Goal: Task Accomplishment & Management: Use online tool/utility

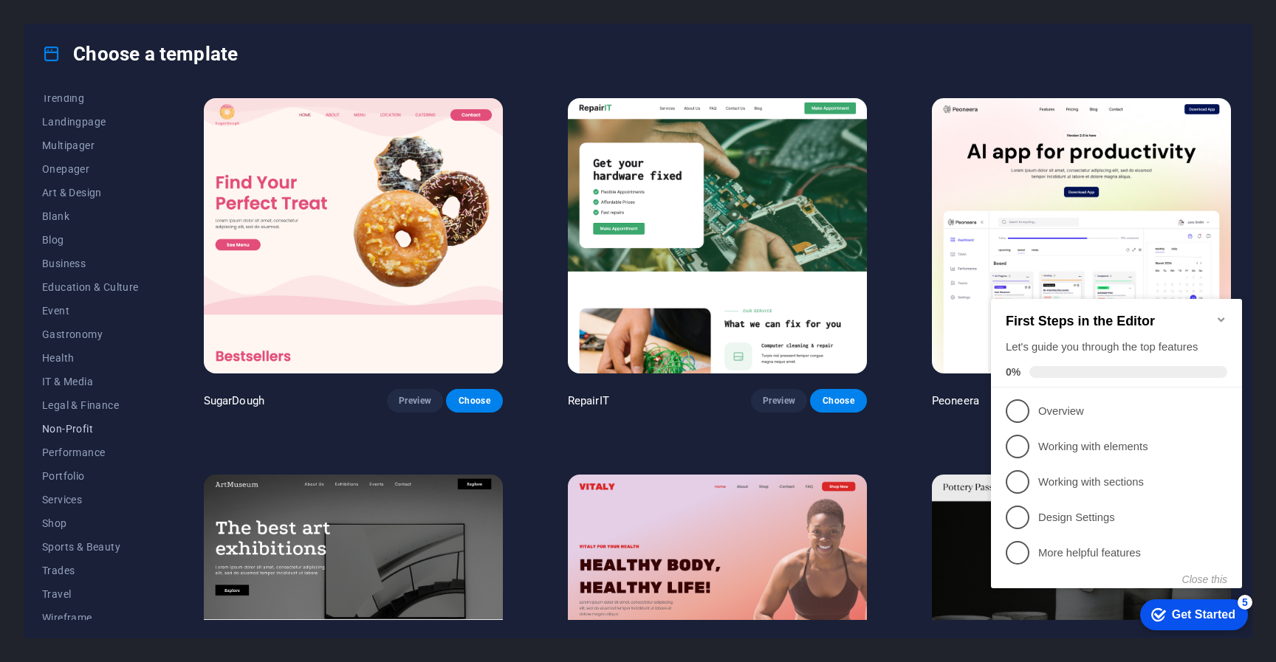
scroll to position [89, 0]
click at [66, 487] on span "Services" at bounding box center [90, 490] width 97 height 12
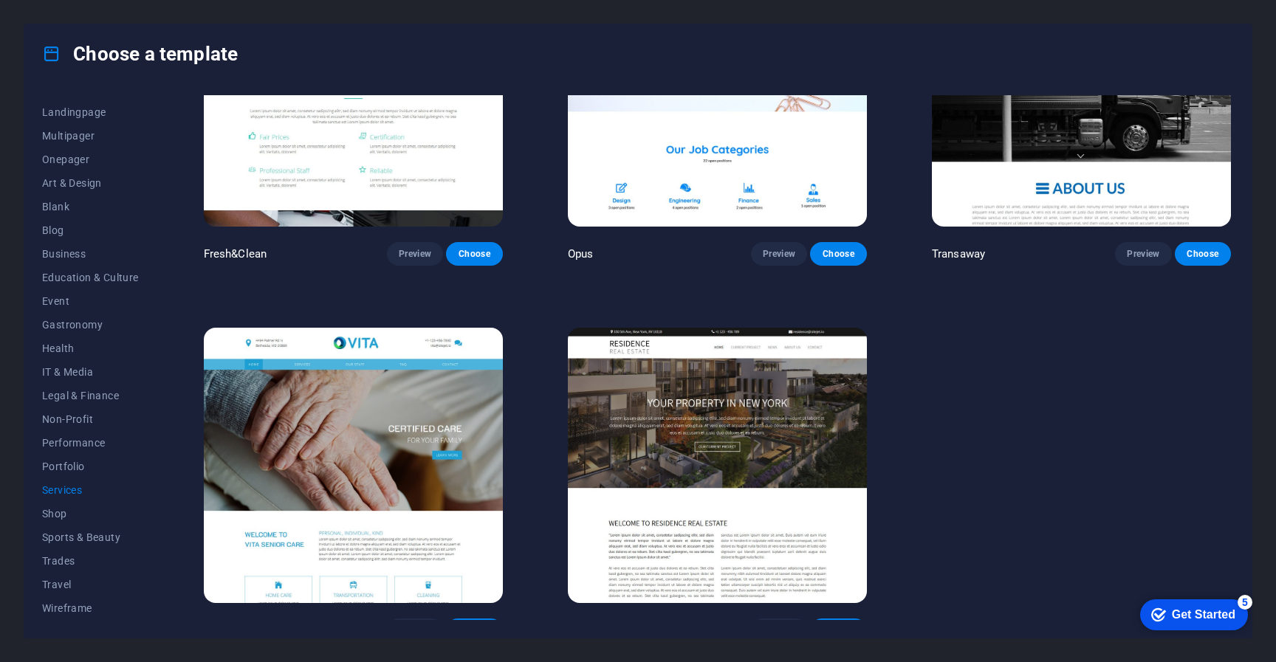
scroll to position [2039, 0]
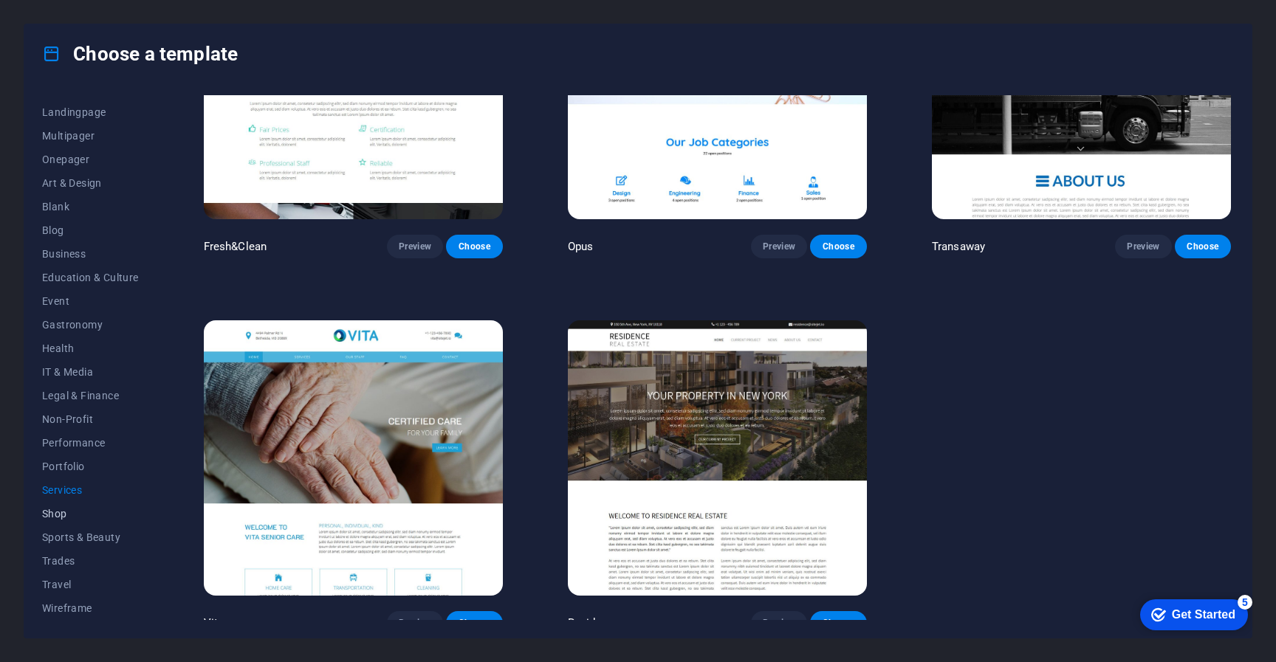
click at [58, 517] on span "Shop" at bounding box center [90, 514] width 97 height 12
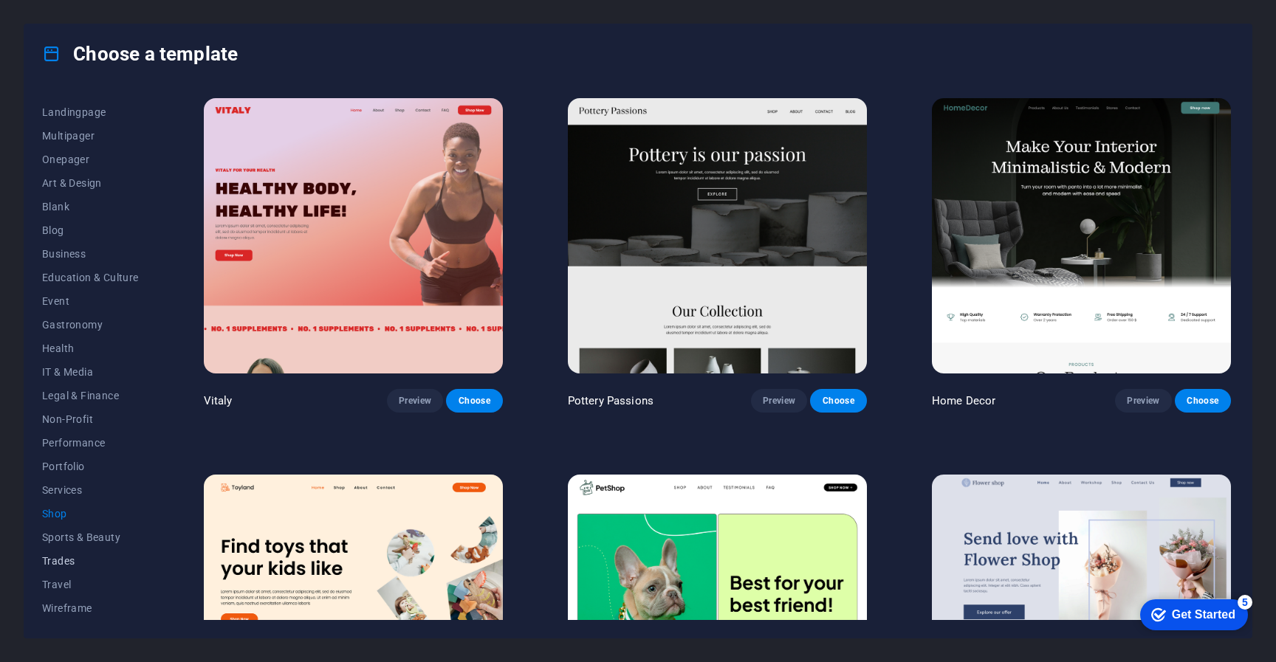
click at [58, 566] on span "Trades" at bounding box center [90, 561] width 97 height 12
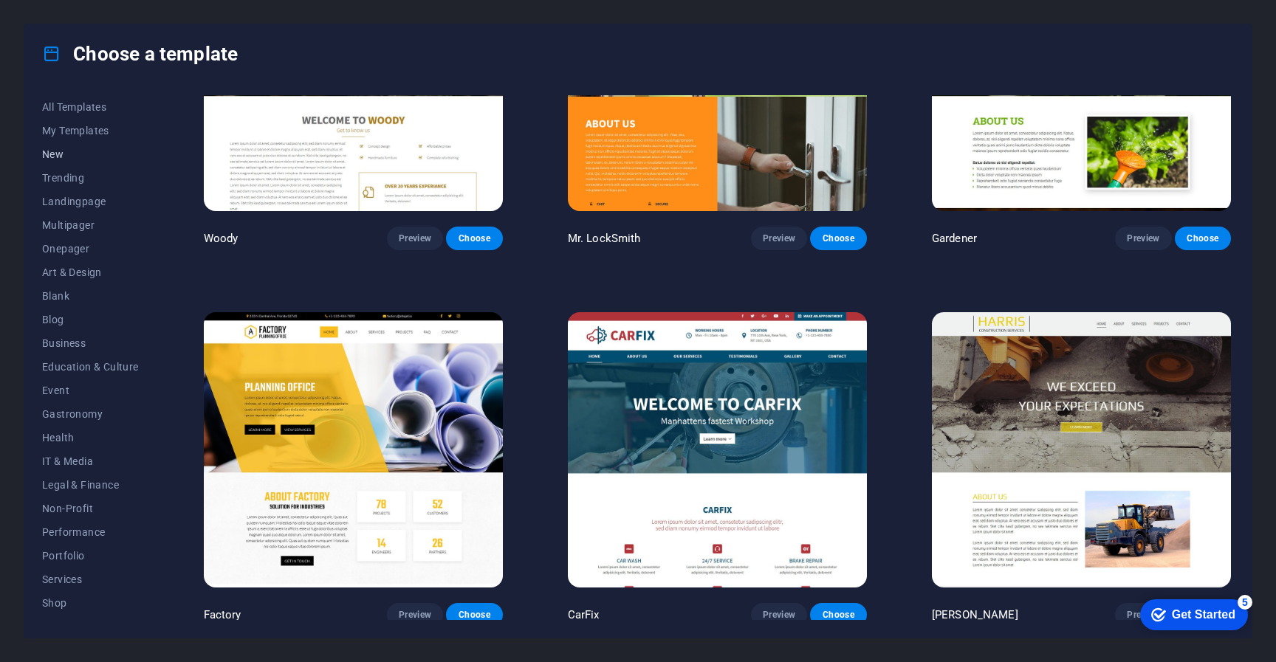
click at [57, 157] on span "New" at bounding box center [90, 154] width 97 height 12
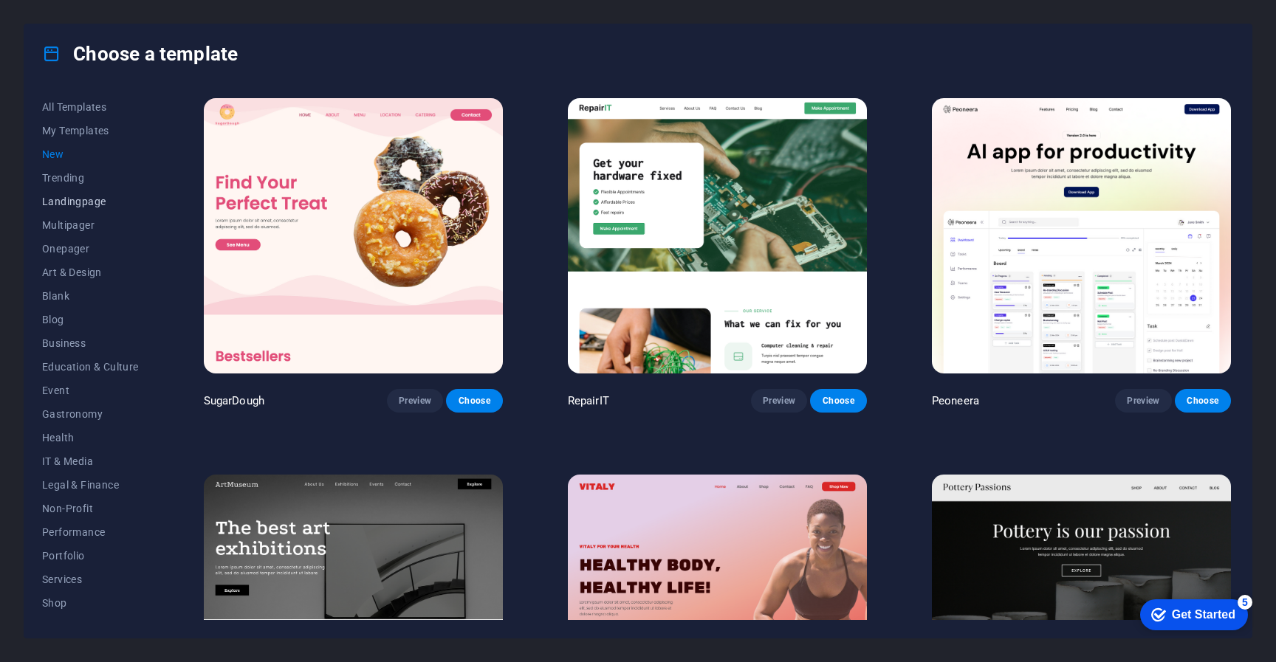
click at [75, 204] on span "Landingpage" at bounding box center [90, 202] width 97 height 12
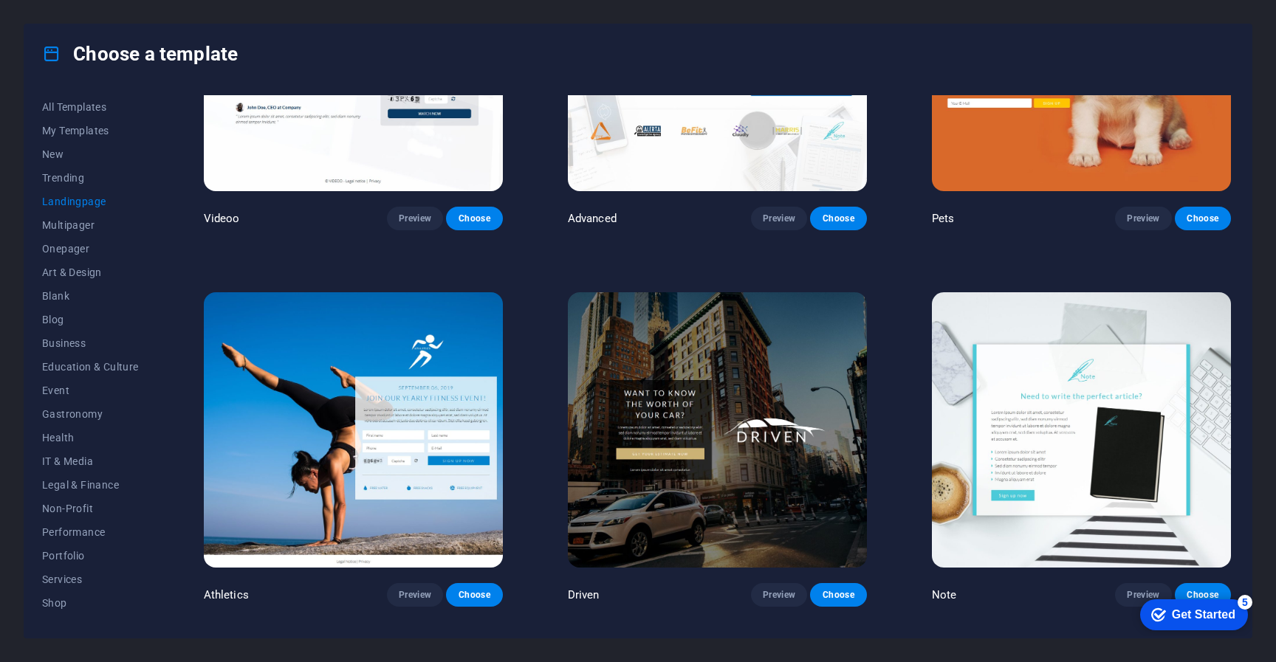
scroll to position [938, 0]
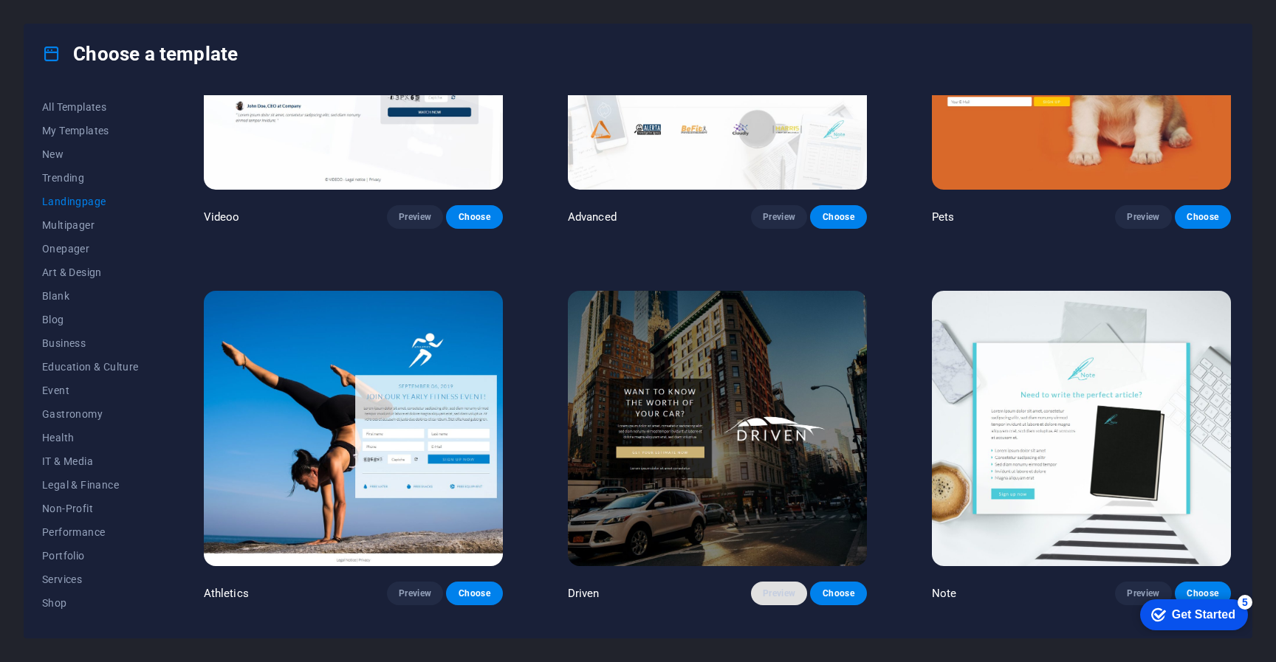
click at [786, 591] on span "Preview" at bounding box center [779, 594] width 32 height 12
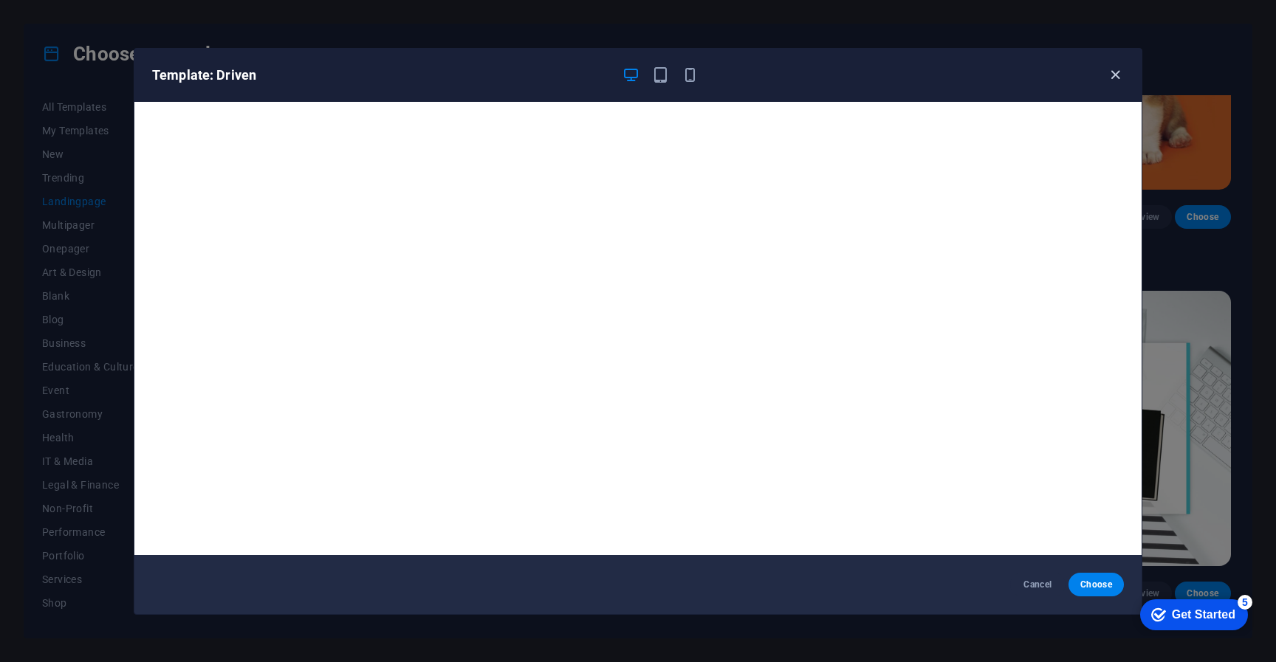
click at [1114, 80] on icon "button" at bounding box center [1115, 74] width 17 height 17
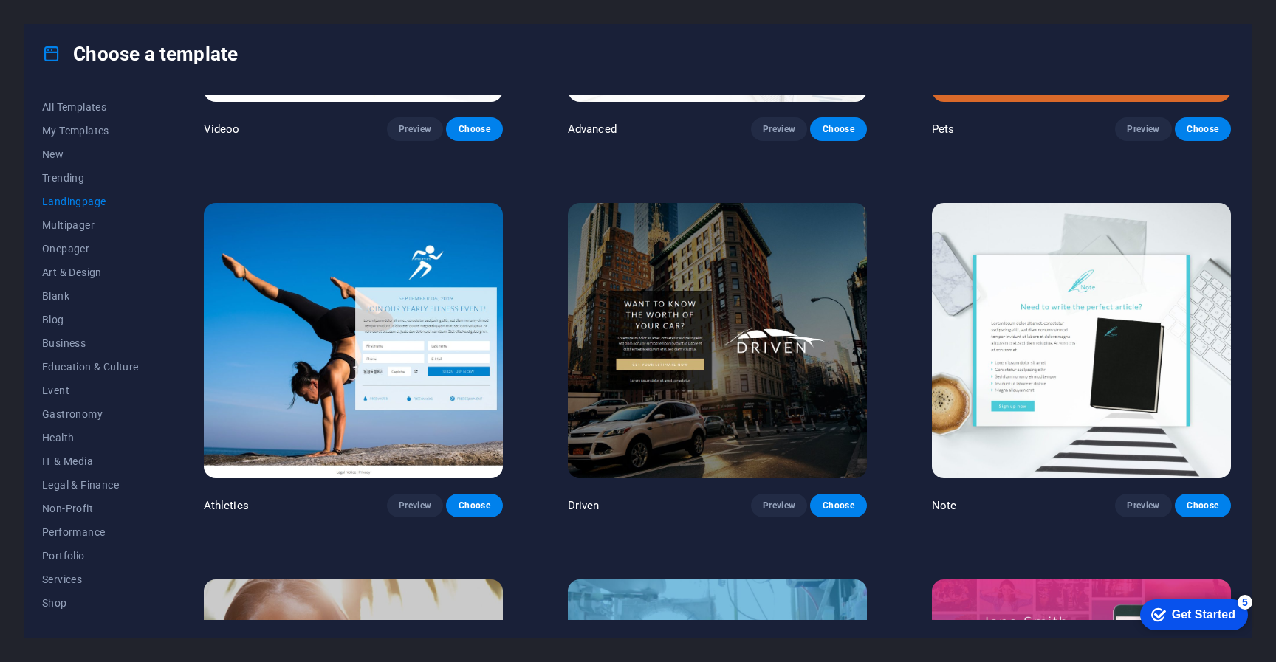
scroll to position [1029, 0]
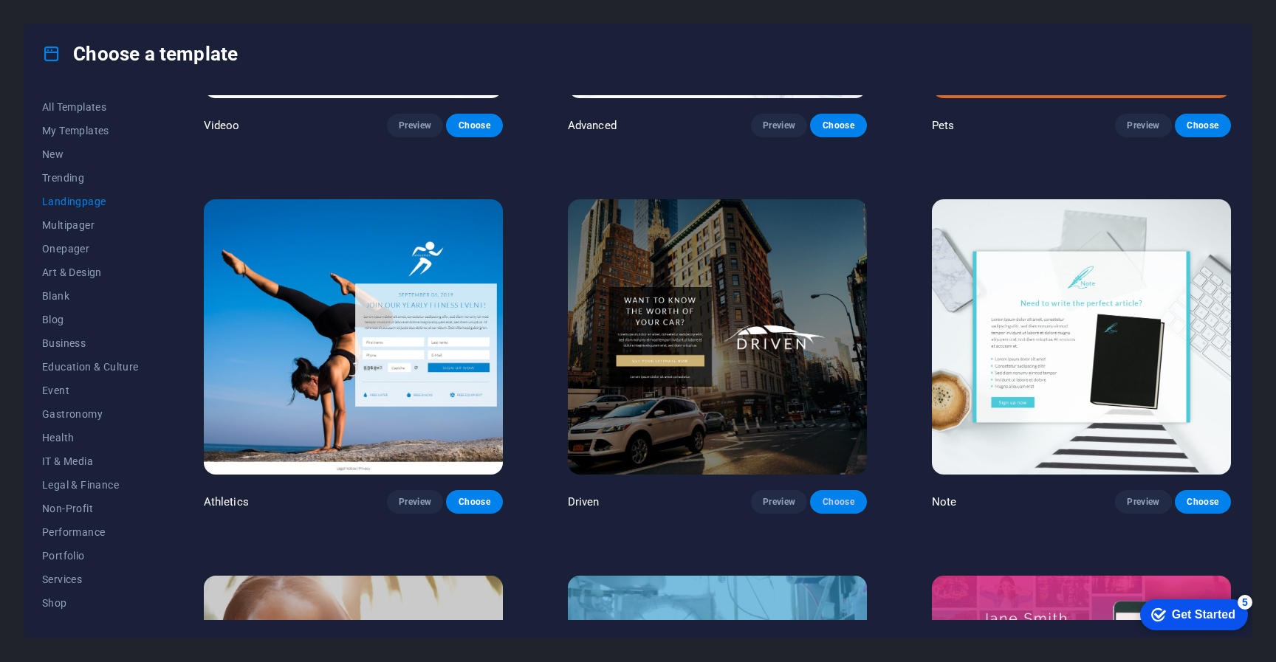
click at [840, 496] on span "Choose" at bounding box center [838, 502] width 32 height 12
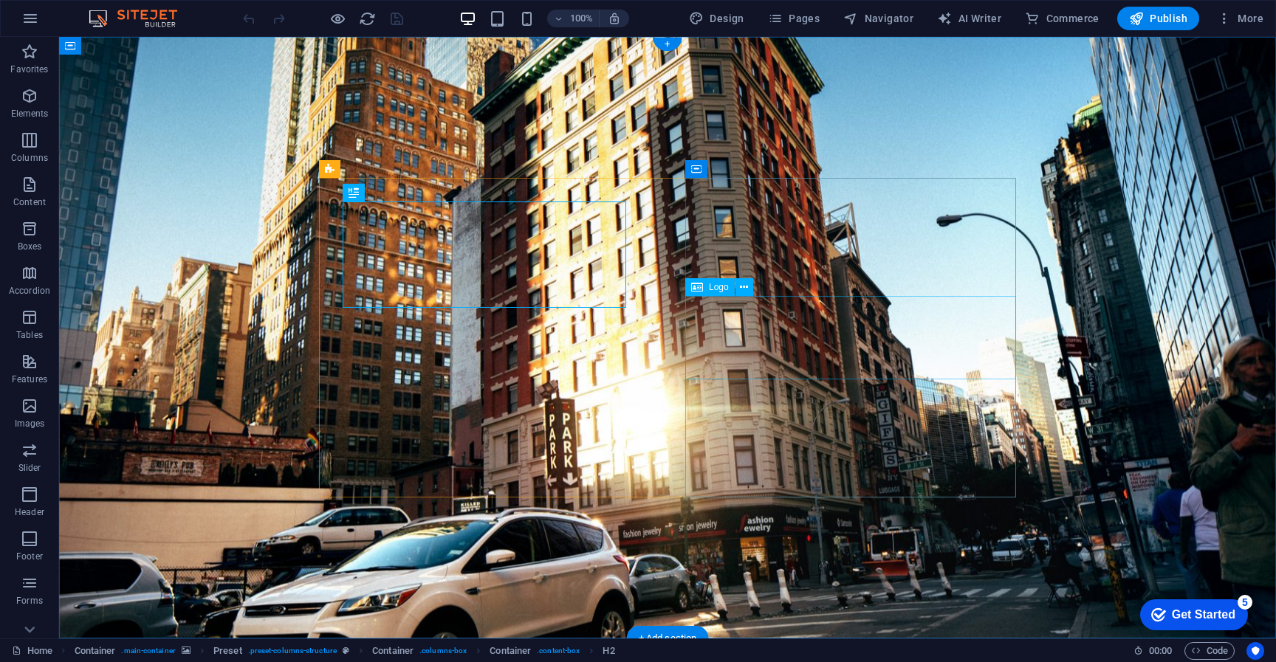
select select "px"
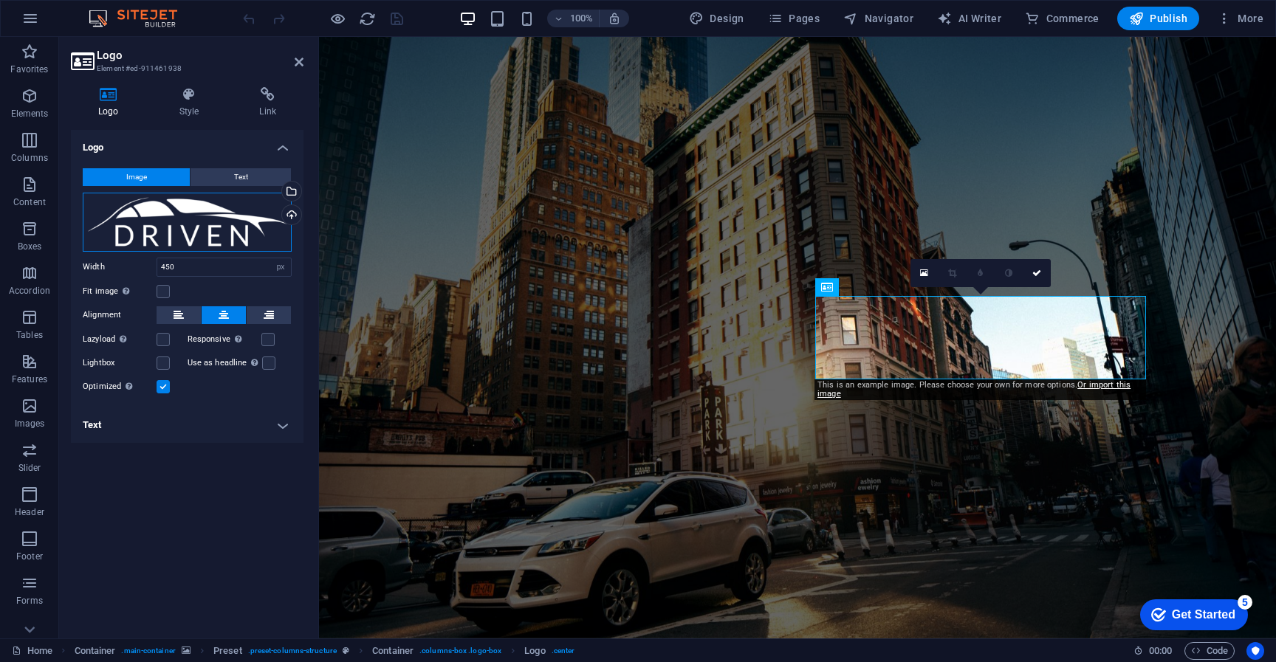
click at [244, 236] on div "Drag files here, click to choose files or select files from Files or our free s…" at bounding box center [187, 222] width 209 height 59
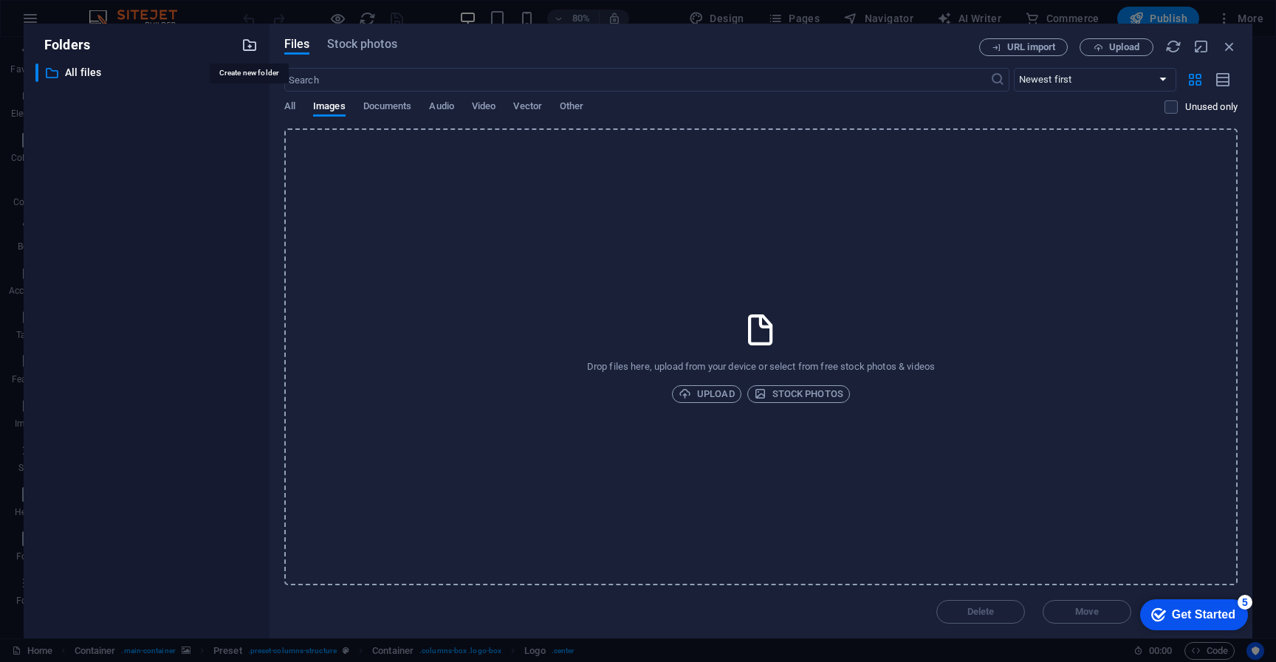
click at [251, 50] on icon "button" at bounding box center [249, 45] width 16 height 16
click at [243, 98] on icon "button" at bounding box center [244, 95] width 16 height 15
click at [244, 205] on h6 "Delete" at bounding box center [257, 205] width 42 height 18
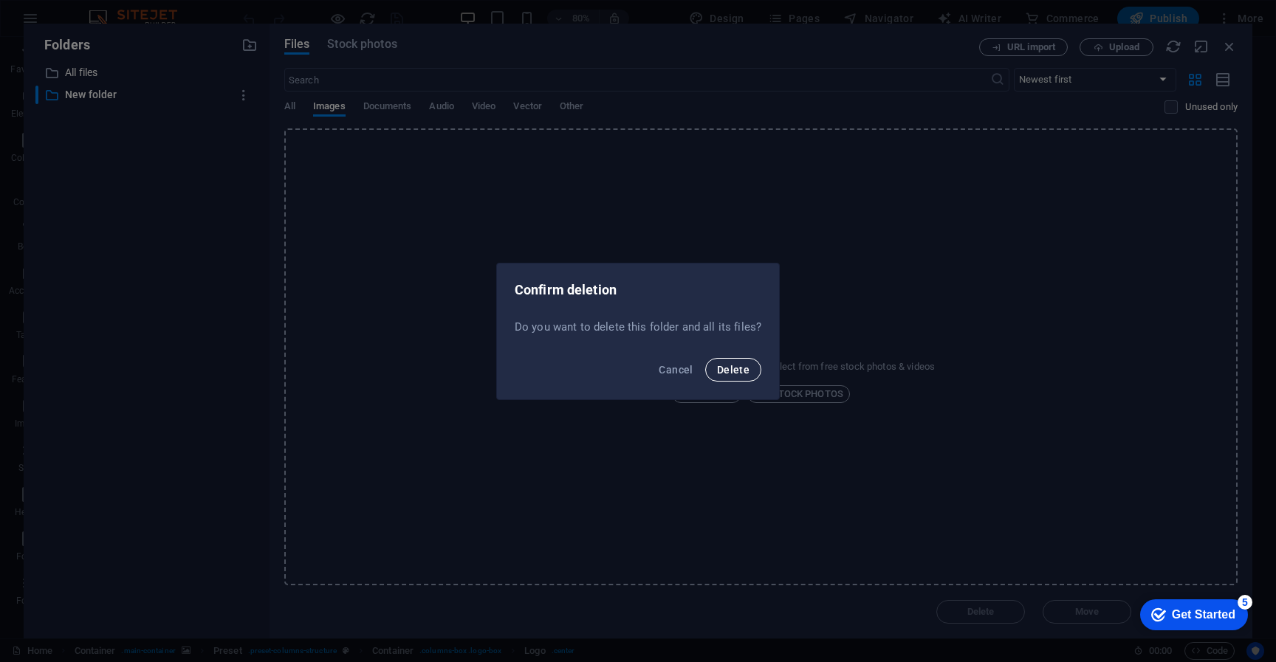
click at [735, 367] on span "Delete" at bounding box center [733, 370] width 32 height 12
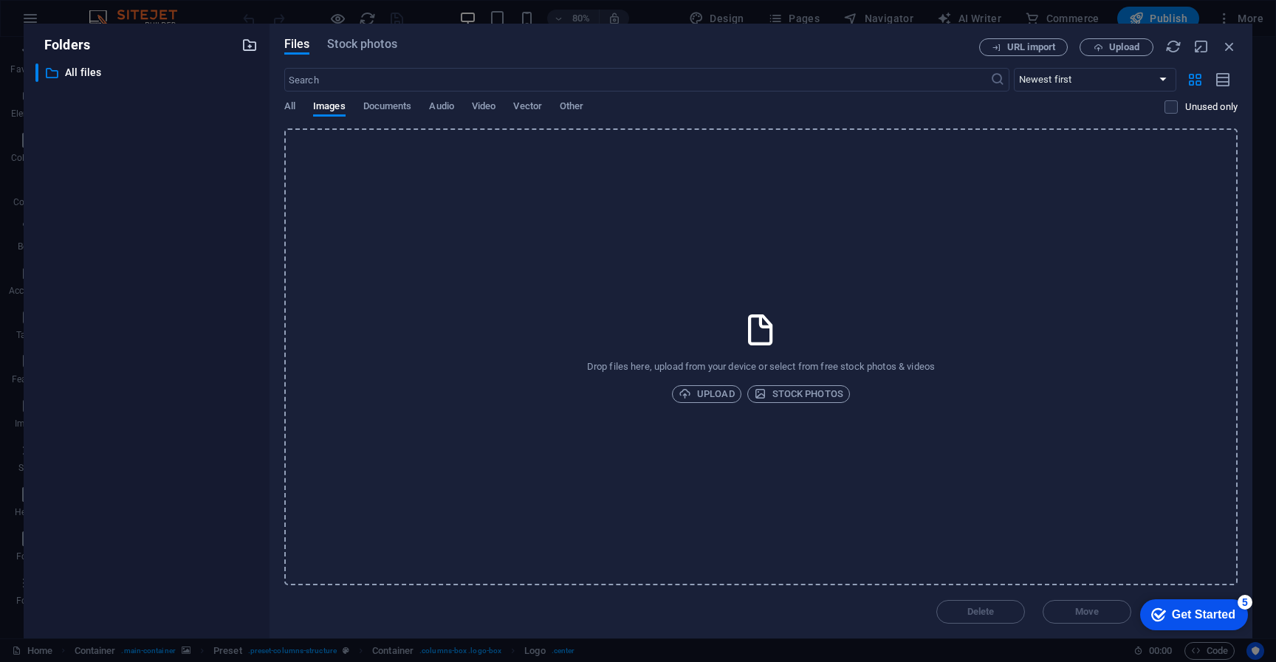
click at [253, 47] on icon "button" at bounding box center [249, 45] width 16 height 16
type input "Logo"
click at [247, 95] on icon "button" at bounding box center [244, 95] width 16 height 15
click at [402, 189] on div at bounding box center [638, 331] width 1276 height 662
click at [402, 208] on div "Drop files here, upload from your device or select from free stock photos & vid…" at bounding box center [760, 356] width 953 height 457
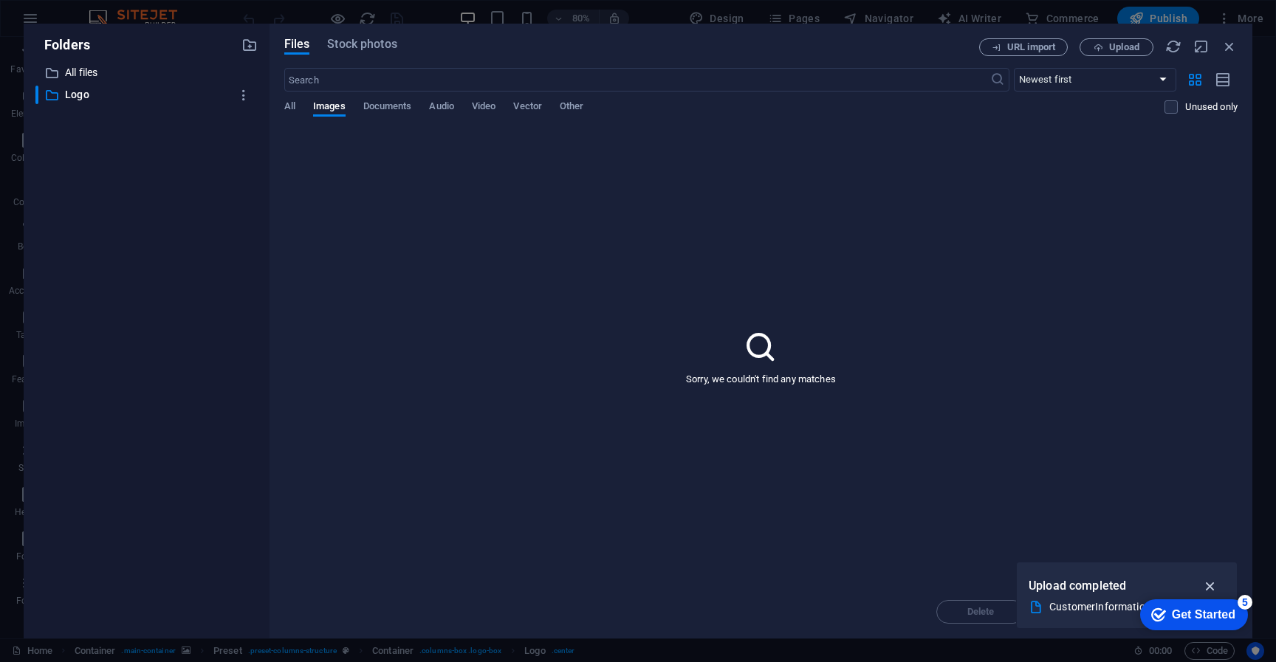
click at [1213, 587] on icon "button" at bounding box center [1210, 586] width 17 height 16
click at [402, 112] on span "Documents" at bounding box center [387, 107] width 49 height 21
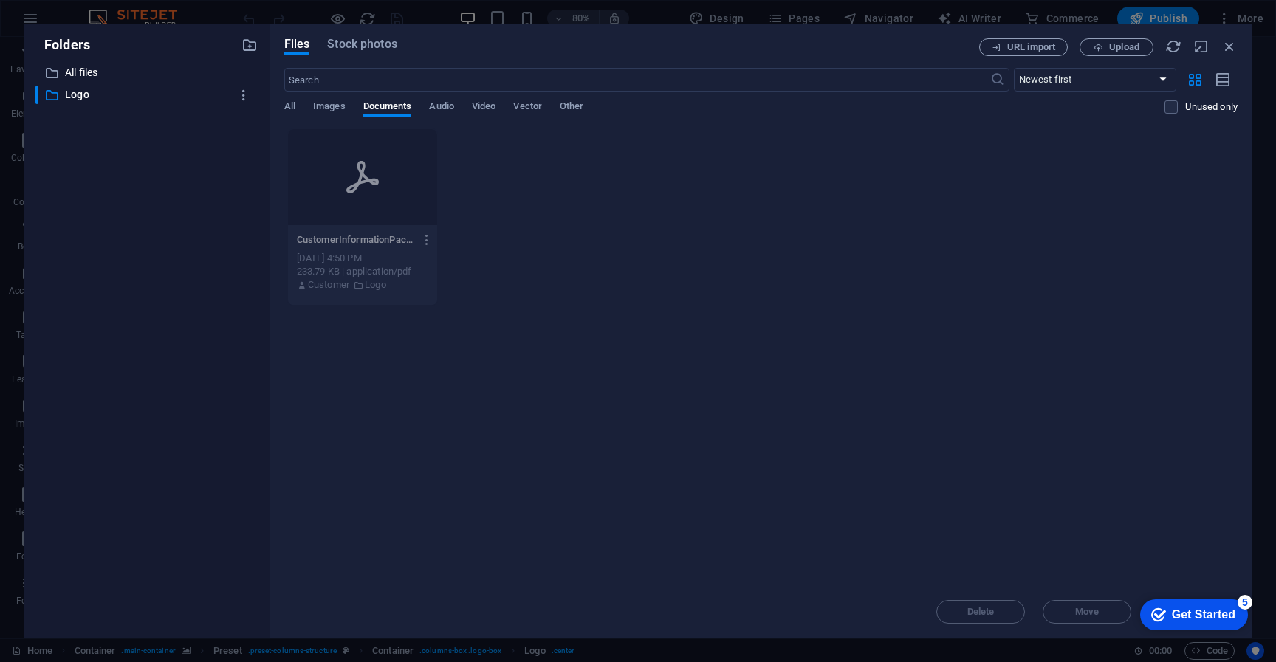
click at [431, 239] on icon "button" at bounding box center [427, 239] width 14 height 13
click at [425, 570] on h6 "Delete" at bounding box center [437, 562] width 64 height 18
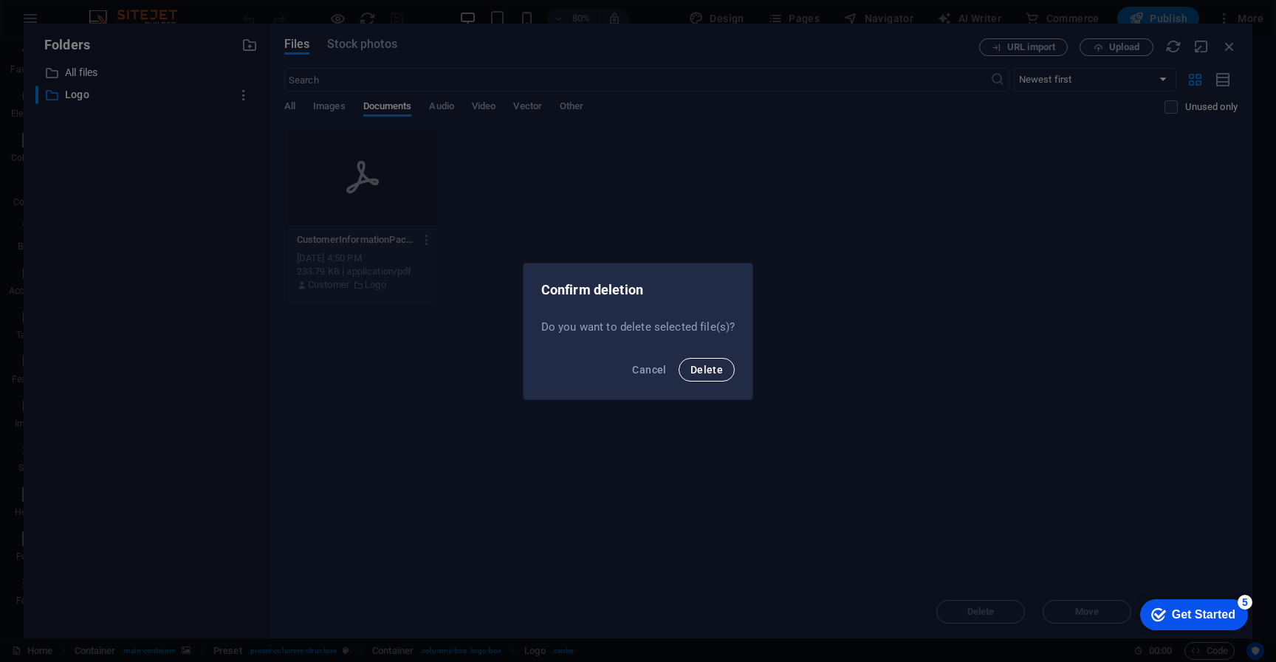
click at [718, 376] on button "Delete" at bounding box center [707, 370] width 56 height 24
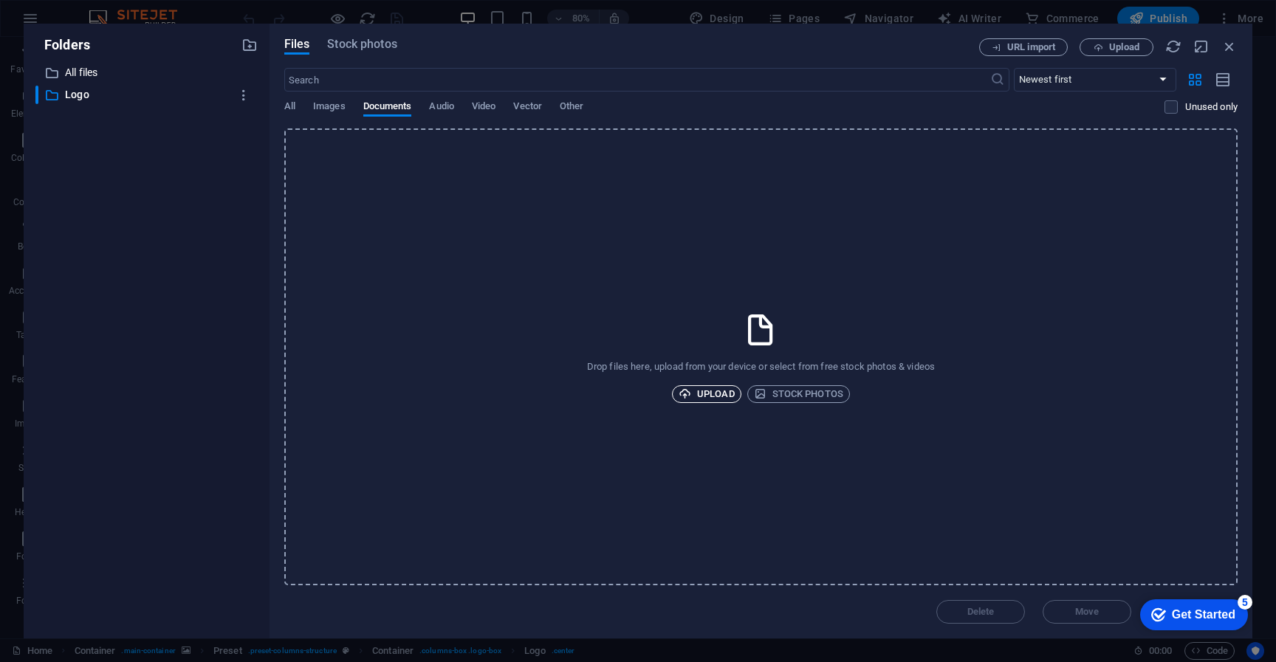
click at [717, 388] on span "Upload" at bounding box center [707, 394] width 56 height 18
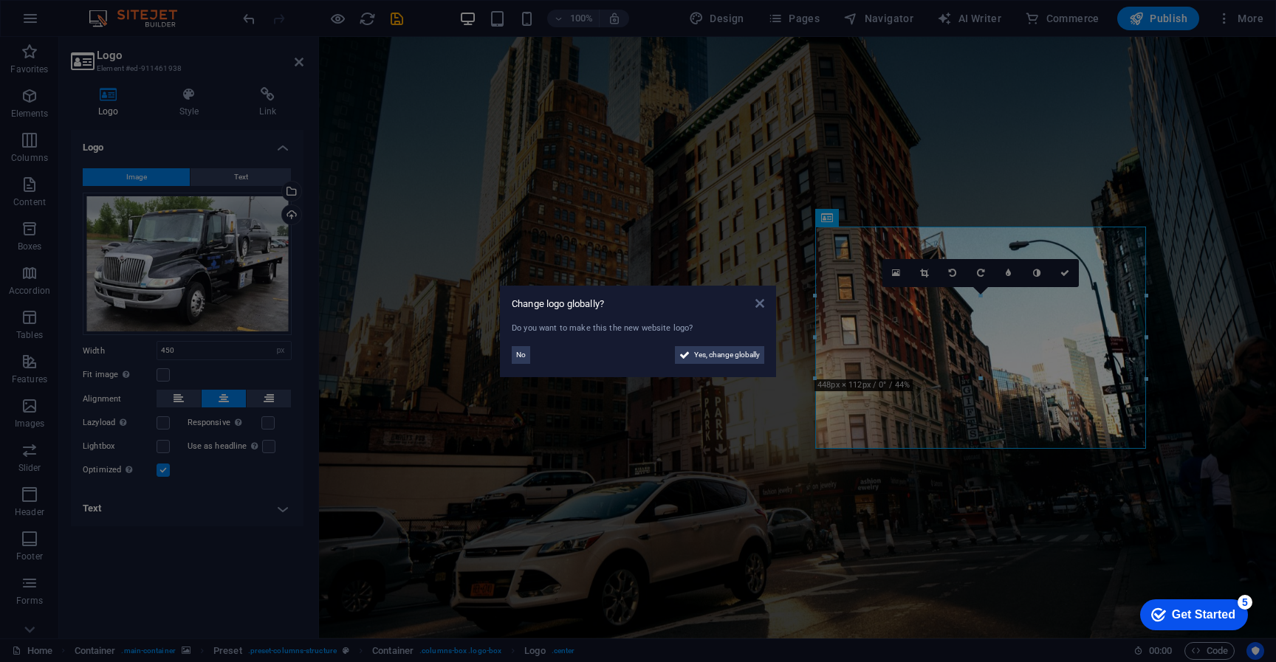
click at [760, 304] on icon at bounding box center [759, 304] width 9 height 12
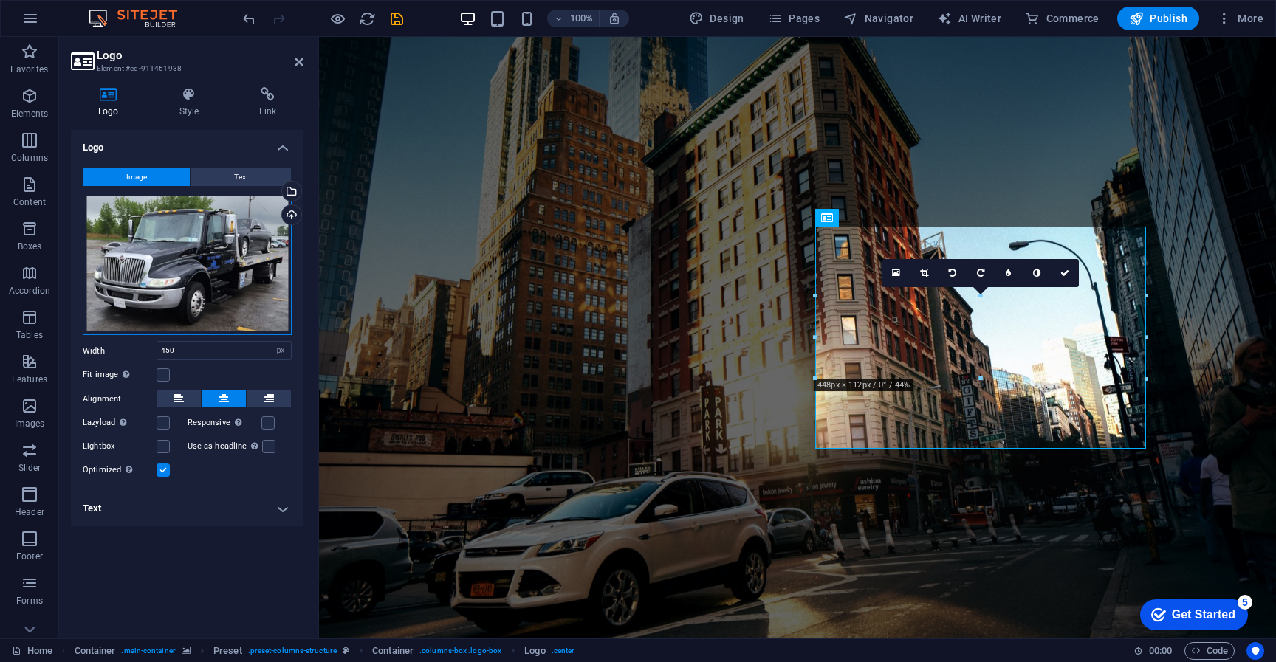
click at [207, 244] on div "Drag files here, click to choose files or select files from Files or our free s…" at bounding box center [187, 264] width 209 height 143
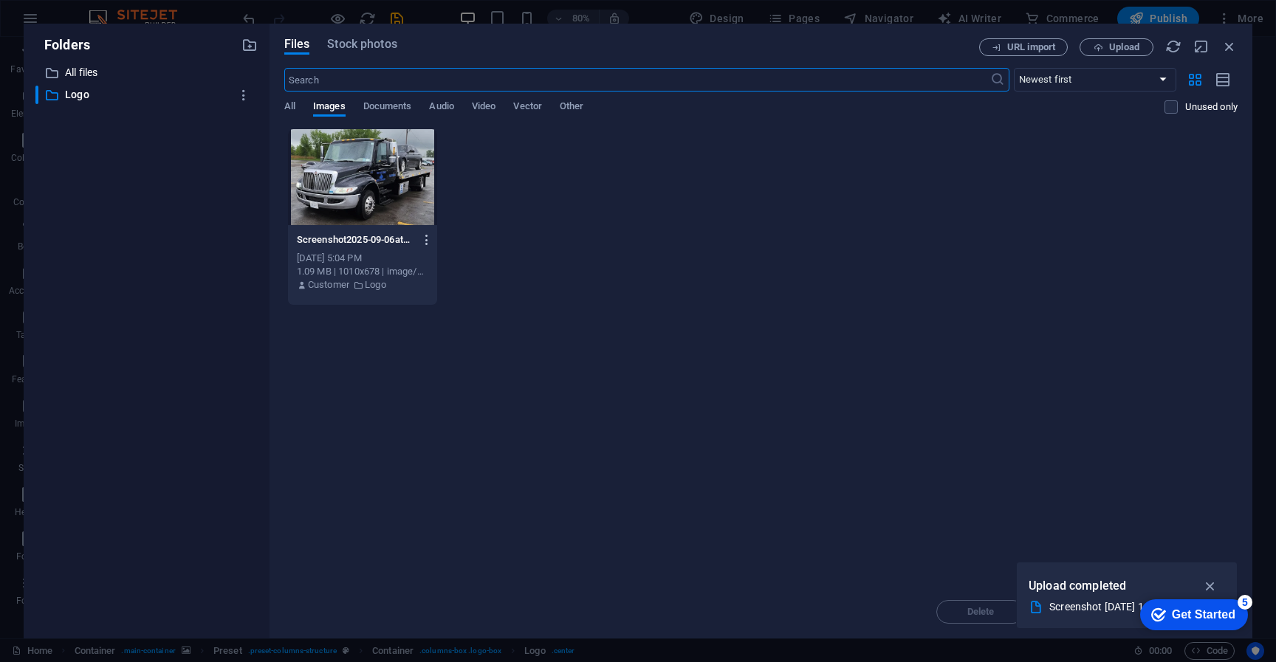
click at [425, 244] on icon "button" at bounding box center [427, 239] width 14 height 13
click at [422, 526] on h6 "Delete" at bounding box center [436, 527] width 63 height 18
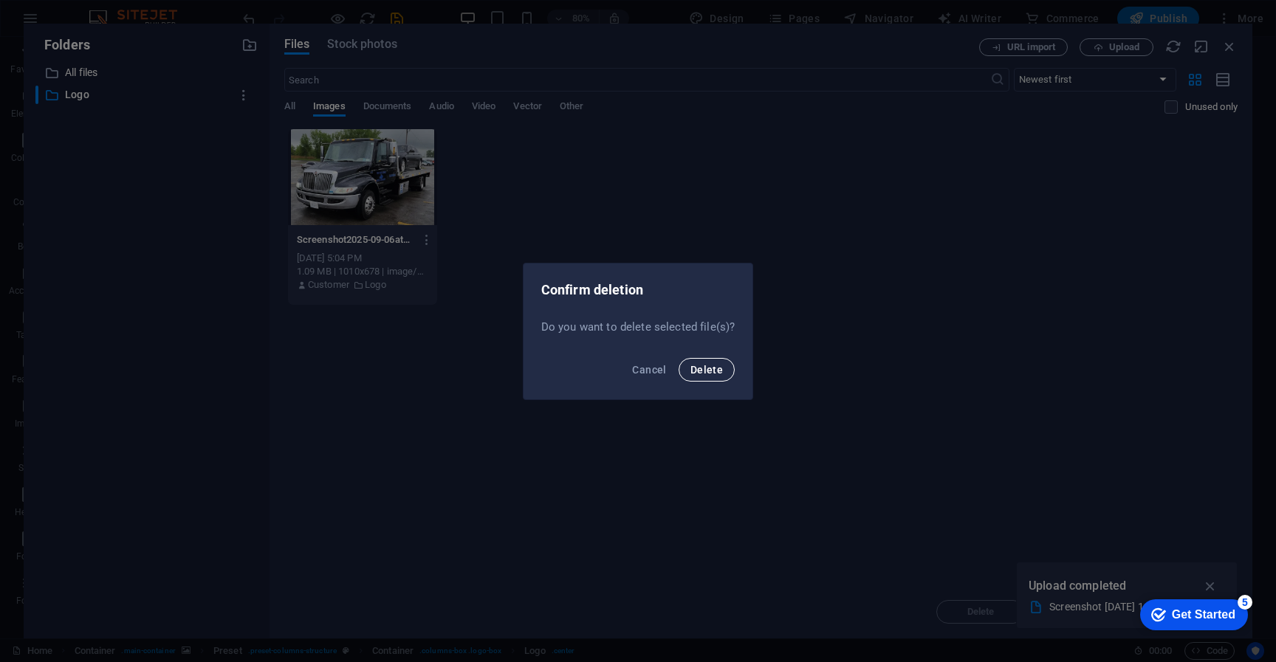
click at [713, 378] on button "Delete" at bounding box center [707, 370] width 56 height 24
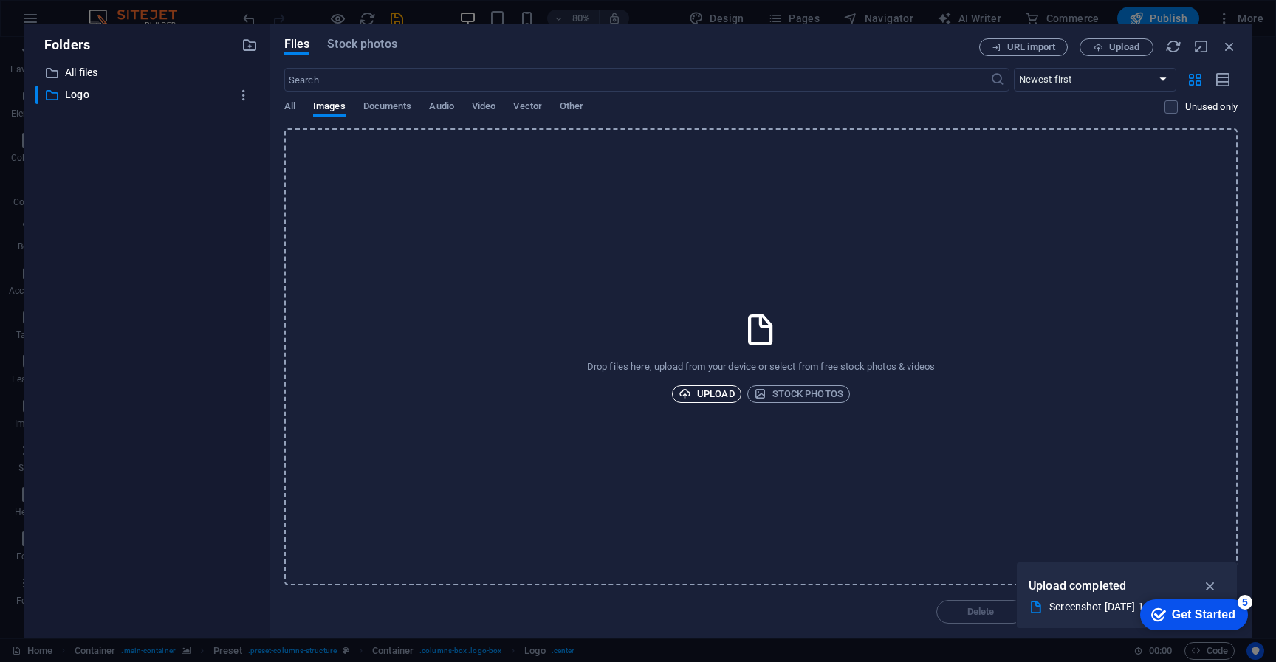
click at [711, 397] on span "Upload" at bounding box center [707, 394] width 56 height 18
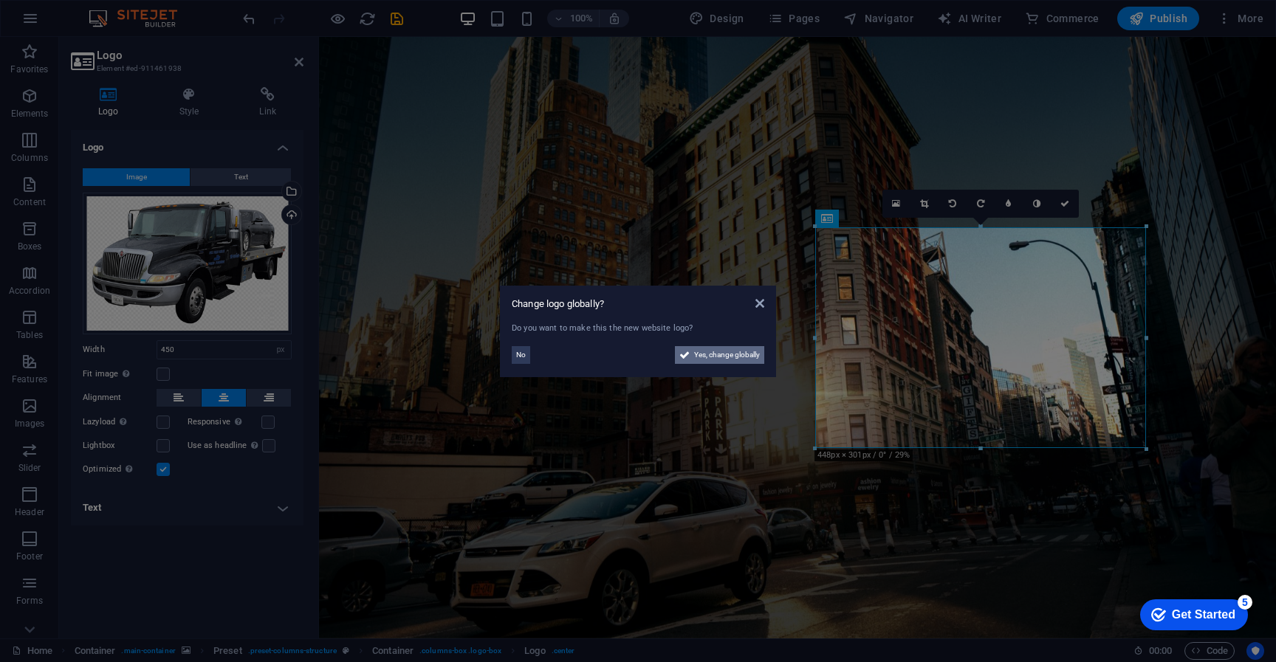
click at [682, 357] on icon at bounding box center [684, 355] width 10 height 18
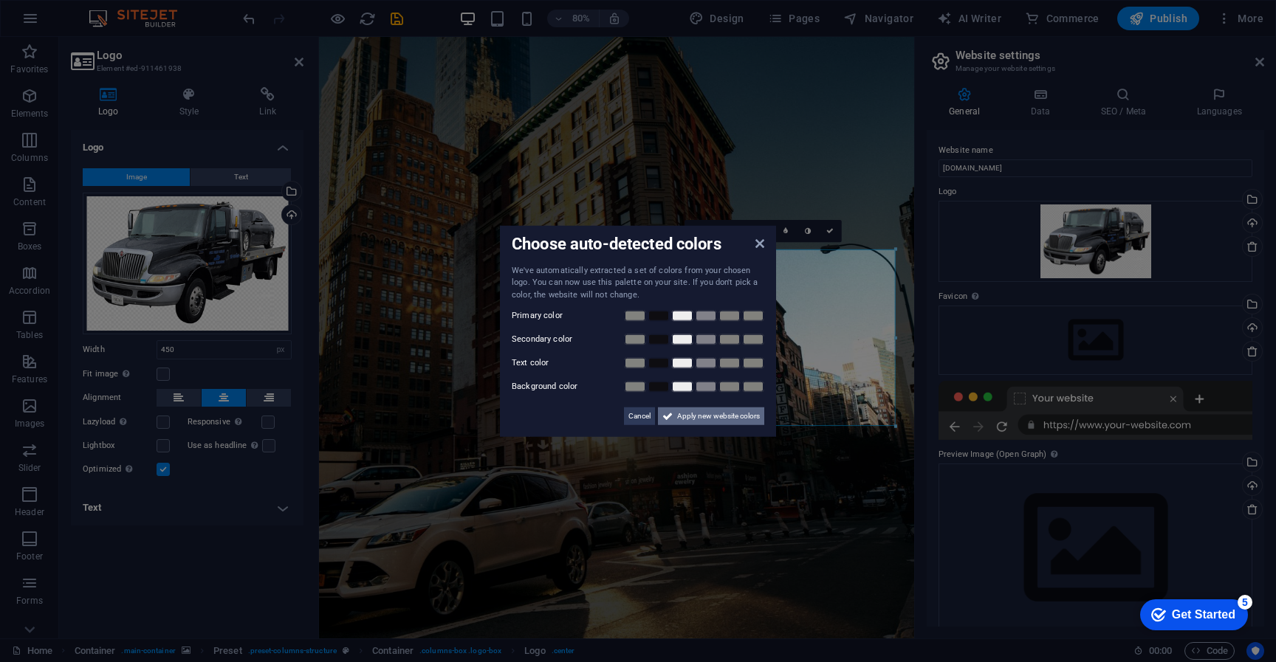
click at [679, 416] on span "Apply new website colors" at bounding box center [718, 417] width 83 height 18
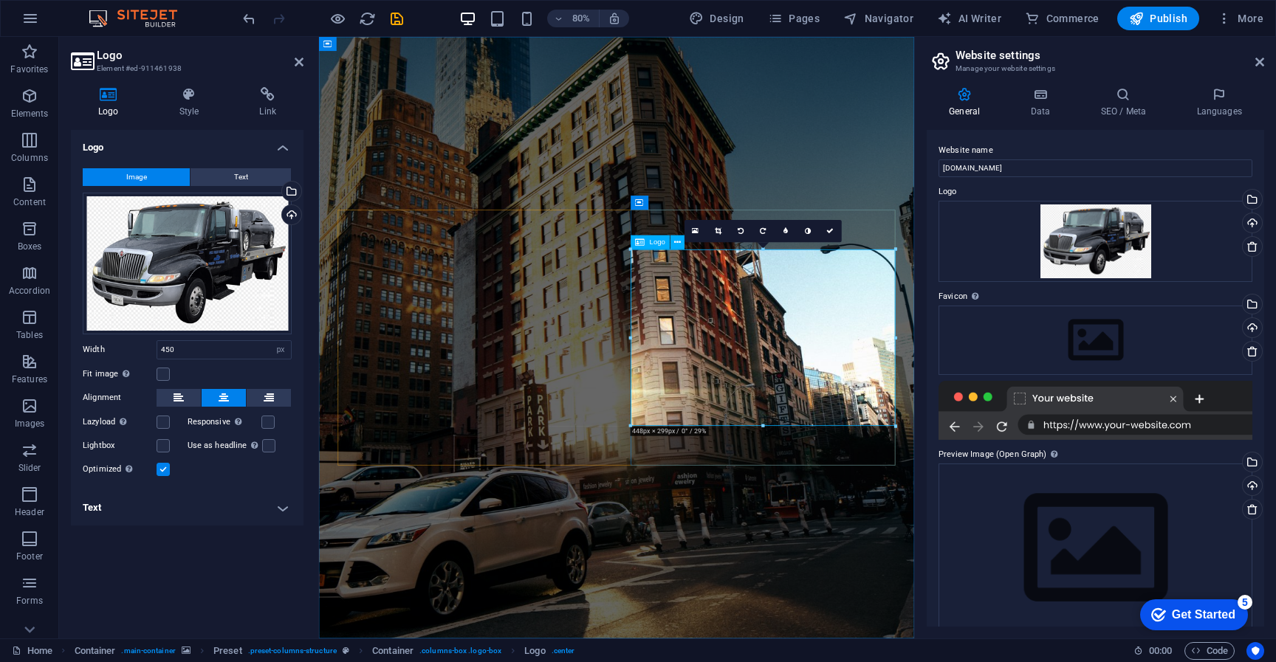
click at [239, 179] on span "Text" at bounding box center [241, 177] width 14 height 18
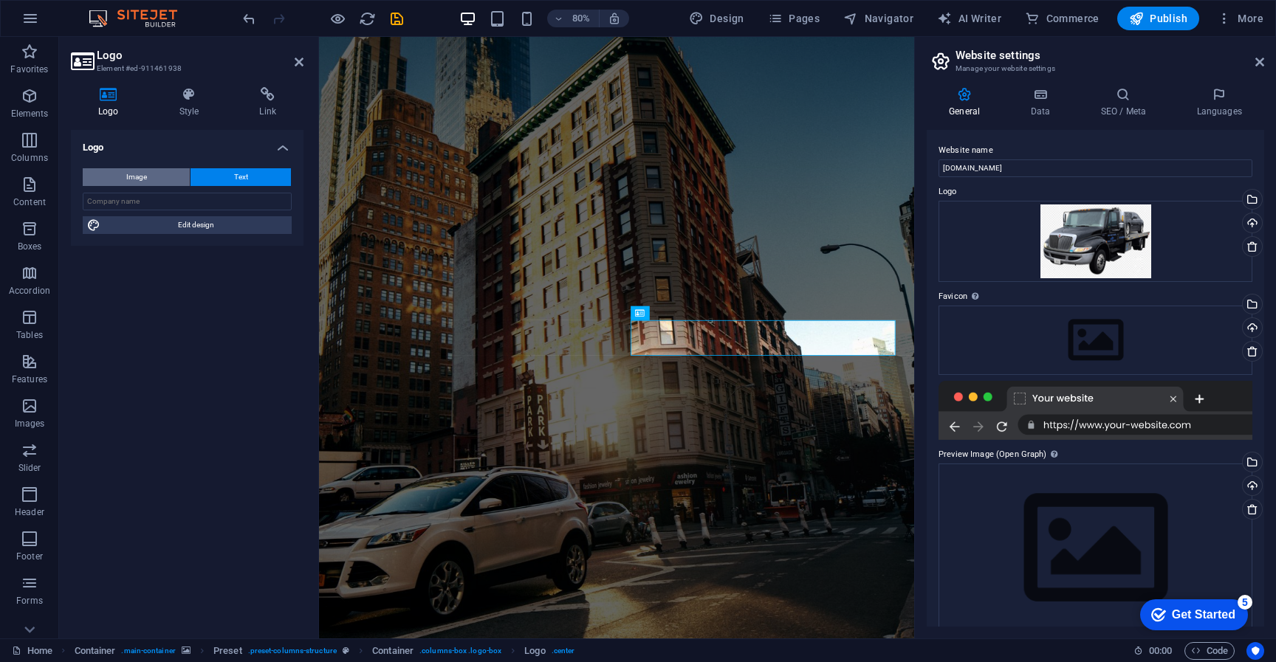
click at [145, 179] on span "Image" at bounding box center [136, 177] width 21 height 18
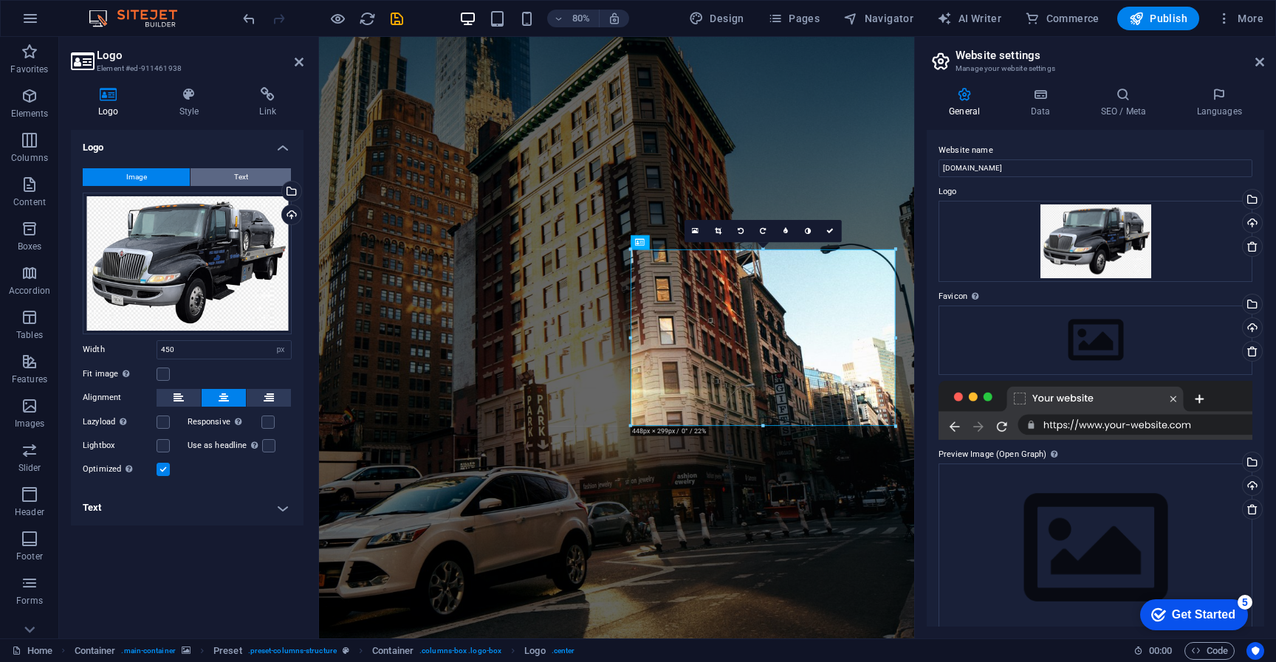
click at [232, 174] on button "Text" at bounding box center [241, 177] width 100 height 18
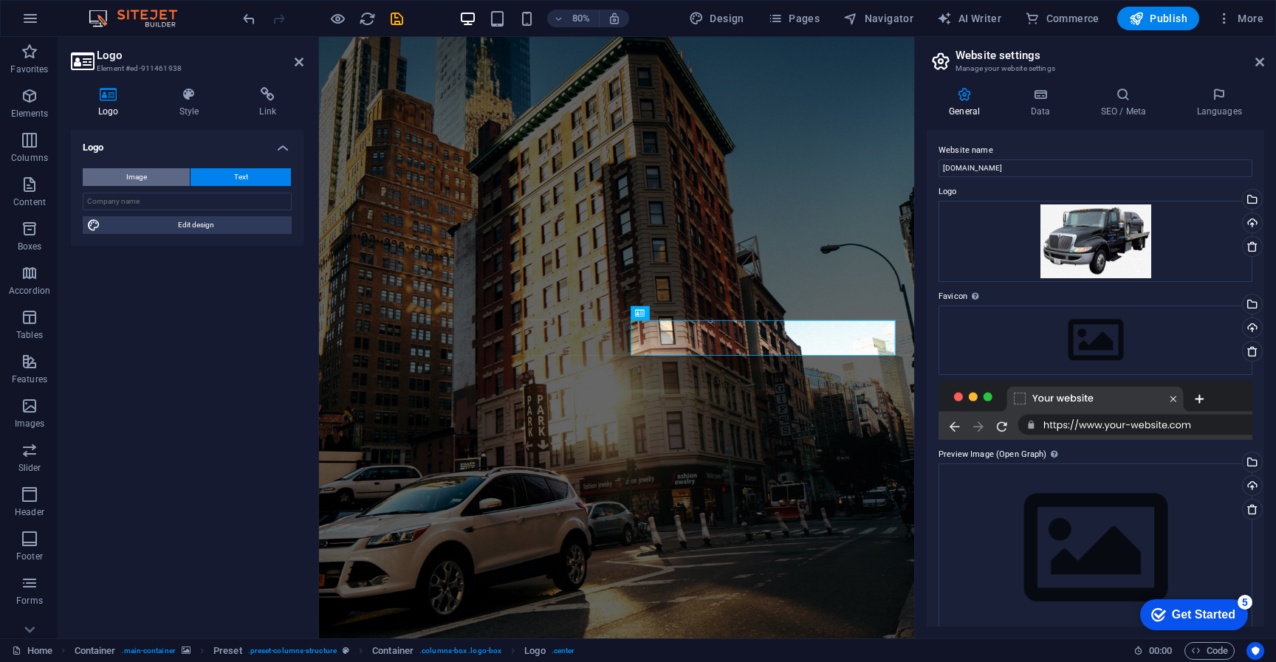
click at [148, 180] on button "Image" at bounding box center [136, 177] width 107 height 18
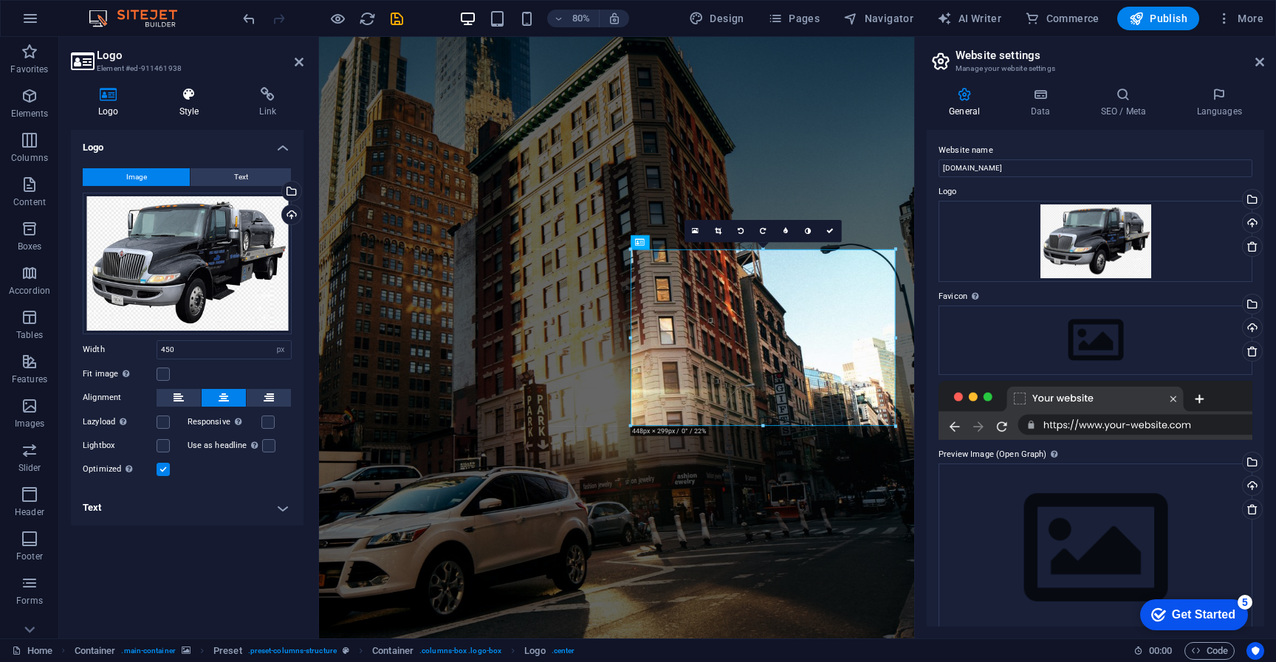
click at [180, 102] on h4 "Style" at bounding box center [192, 102] width 80 height 31
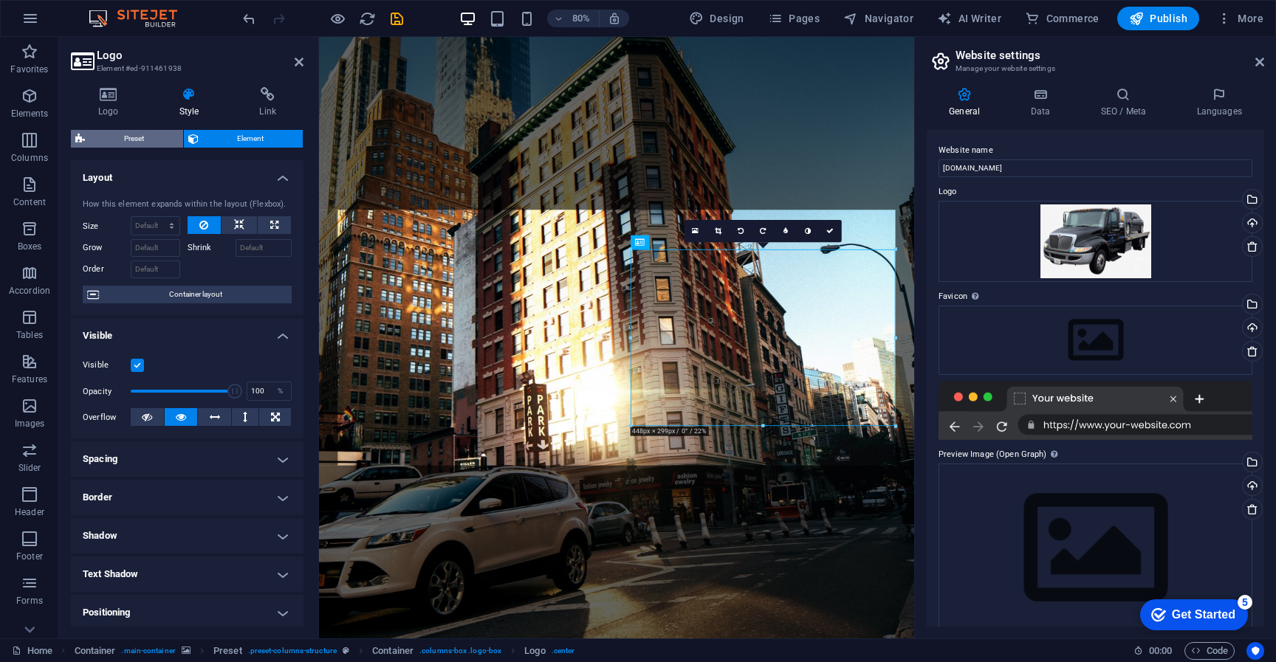
click at [125, 141] on span "Preset" at bounding box center [133, 139] width 89 height 18
select select "px"
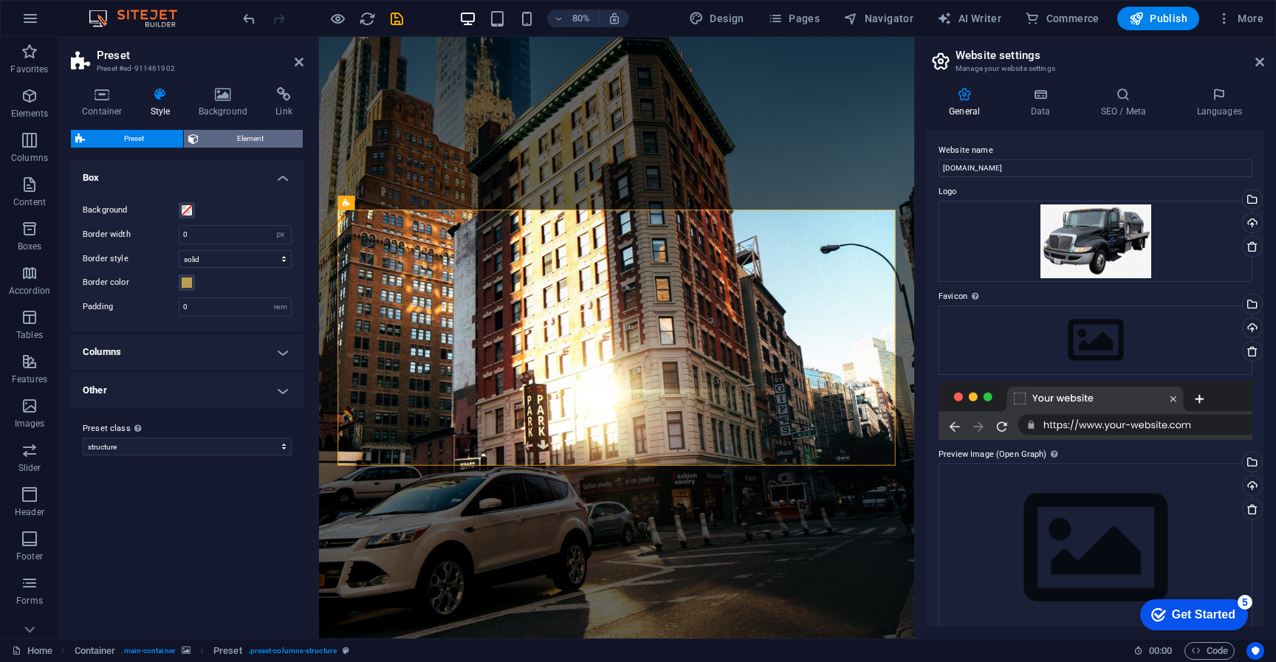
click at [244, 140] on span "Element" at bounding box center [251, 139] width 96 height 18
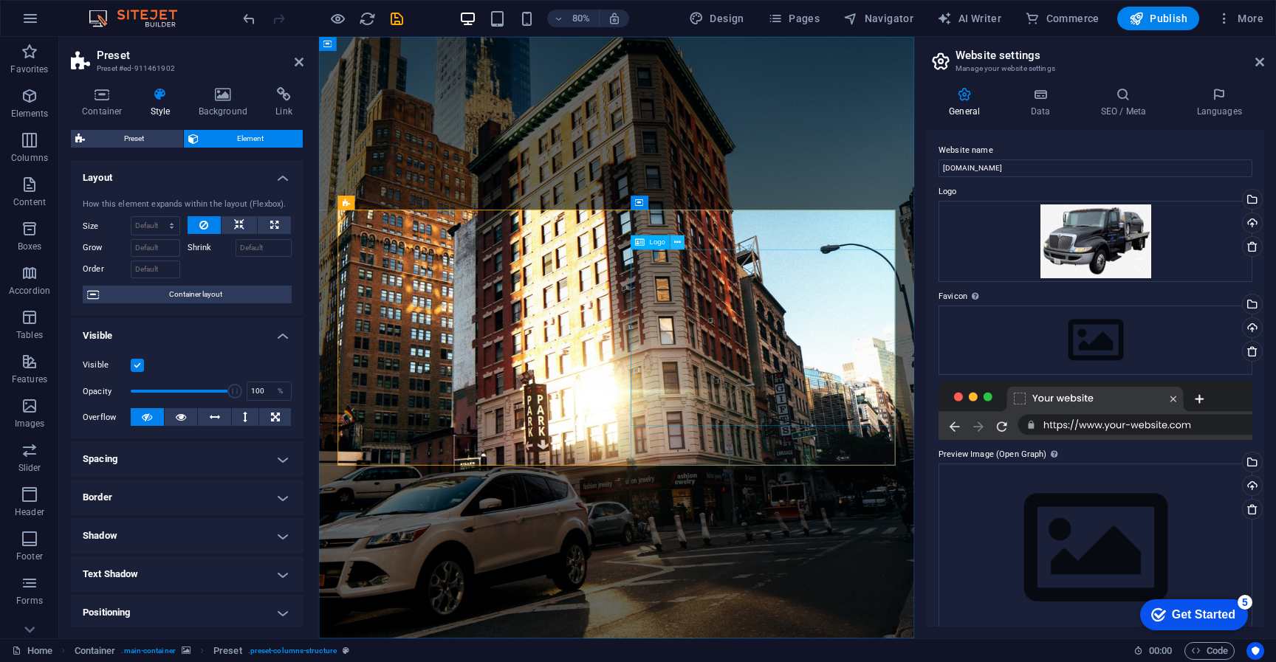
click at [677, 246] on icon at bounding box center [678, 242] width 7 height 13
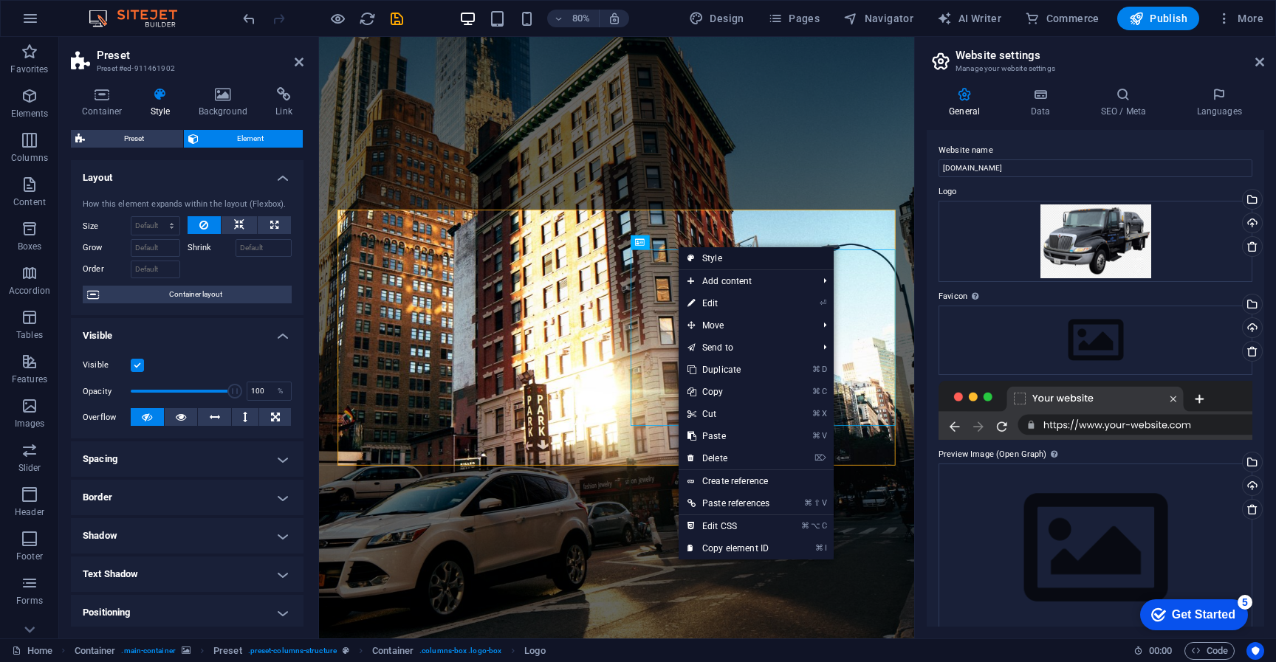
click at [729, 258] on link "Style" at bounding box center [756, 258] width 155 height 22
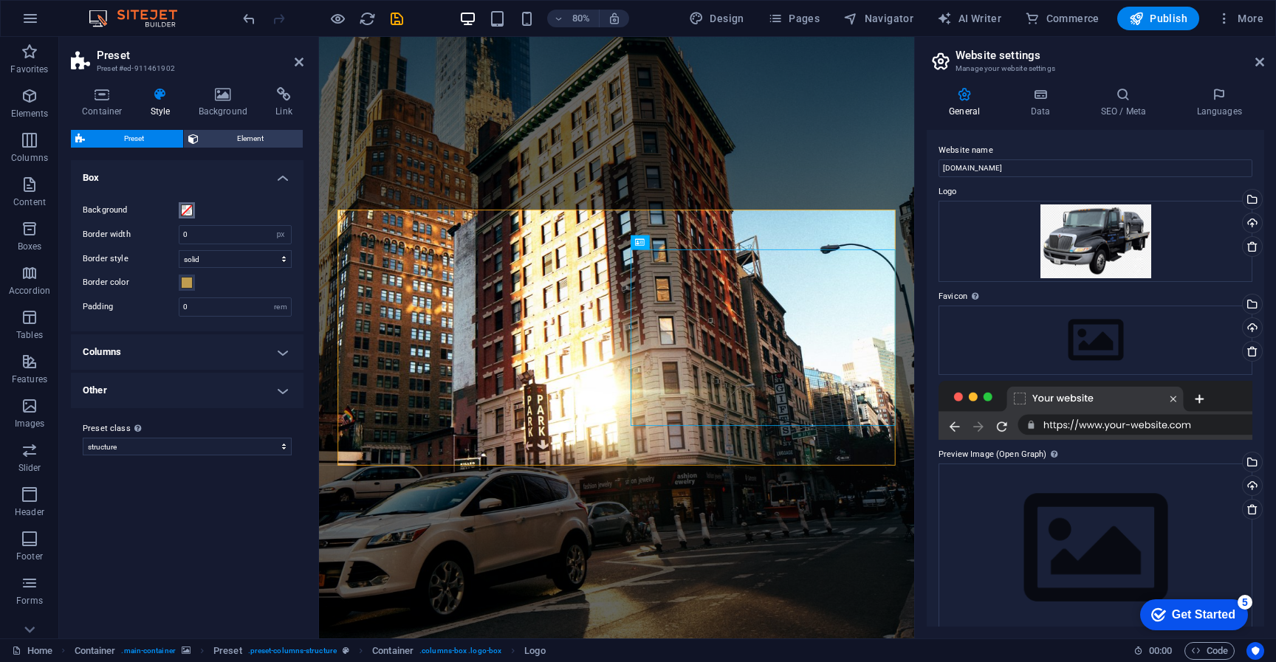
click at [191, 212] on span at bounding box center [187, 211] width 12 height 12
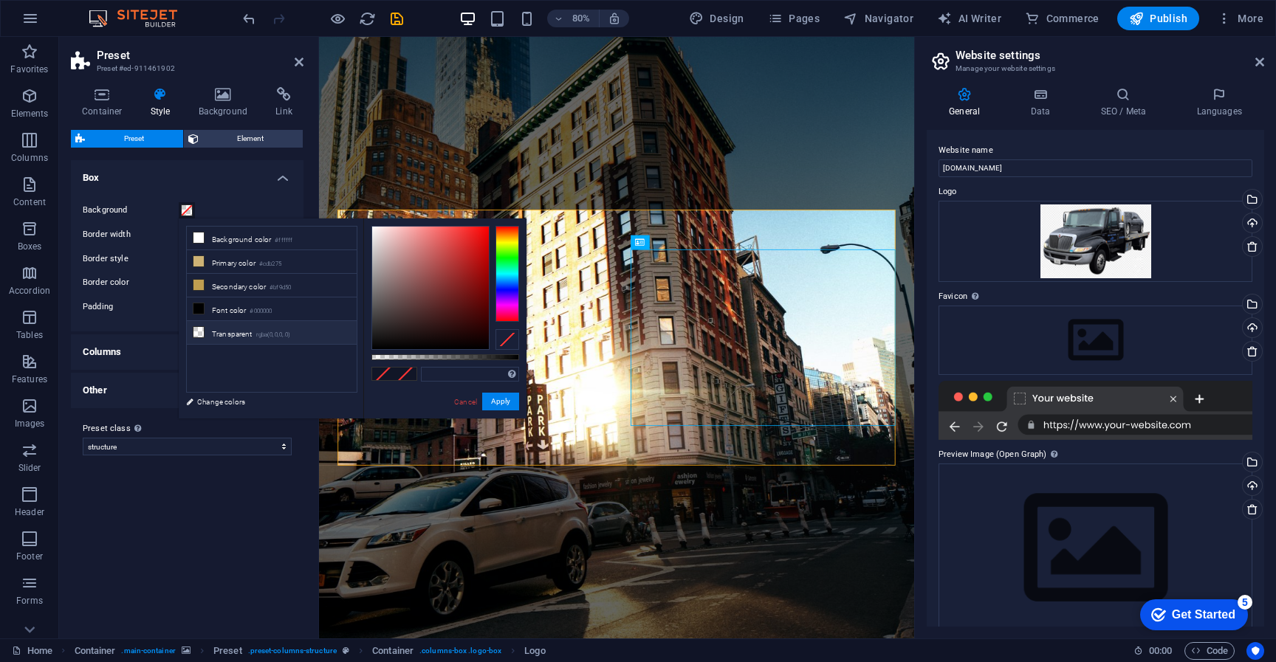
click at [201, 333] on icon at bounding box center [198, 332] width 10 height 10
type input "rgba(0, 0, 0, 0)"
drag, startPoint x: 373, startPoint y: 357, endPoint x: 338, endPoint y: 361, distance: 35.0
click at [338, 361] on div "less Background color #ffffff Primary color #cdb275 Secondary color #bf9d50 Fon…" at bounding box center [353, 319] width 348 height 200
click at [503, 407] on button "Apply" at bounding box center [500, 402] width 37 height 18
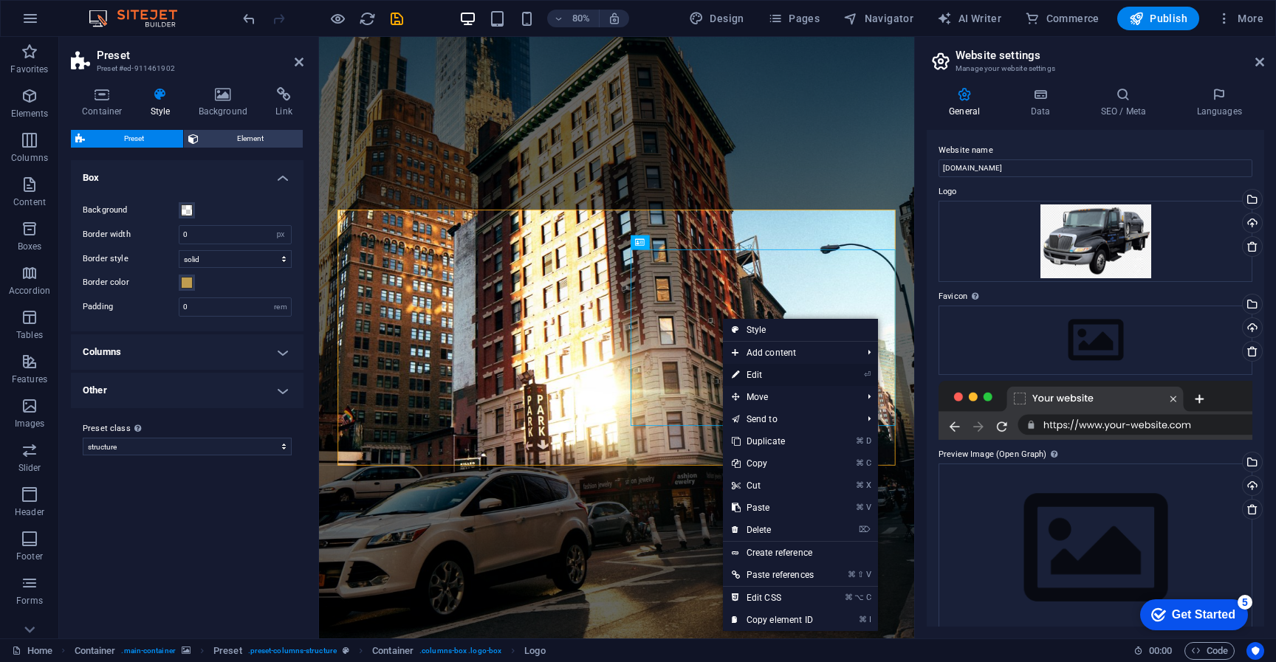
click at [744, 377] on link "⏎ Edit" at bounding box center [773, 375] width 100 height 22
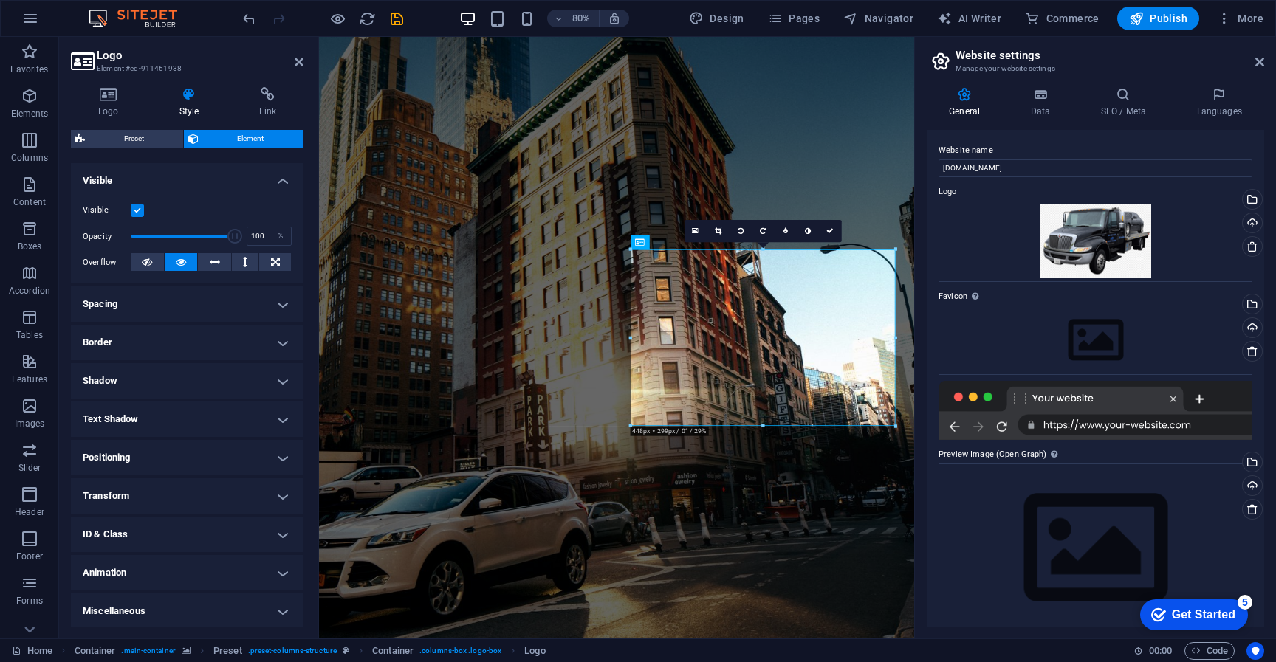
scroll to position [157, 0]
click at [144, 490] on h4 "Transform" at bounding box center [187, 493] width 233 height 35
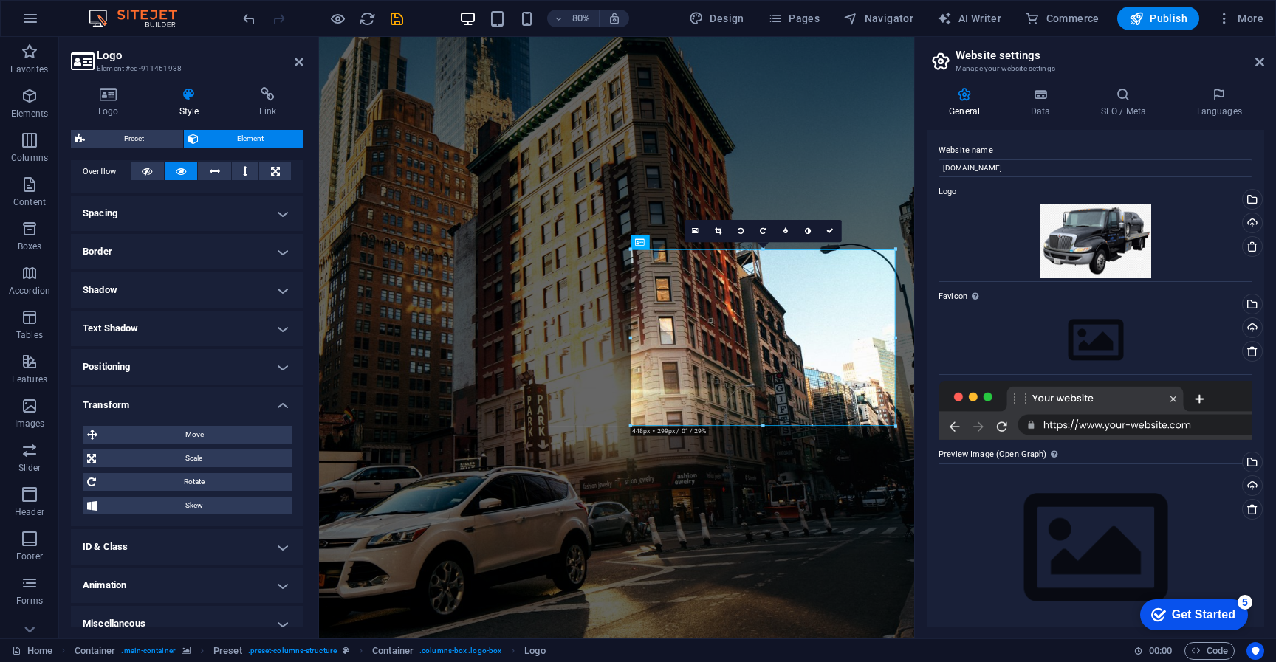
scroll to position [261, 0]
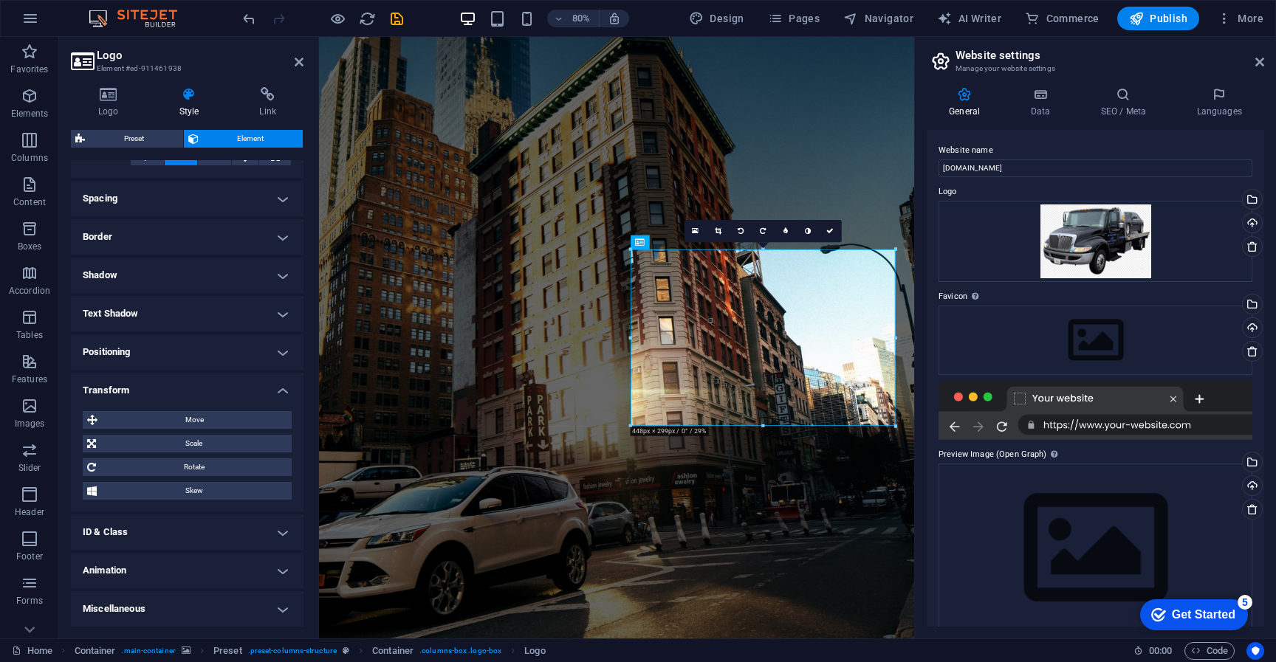
click at [133, 384] on h4 "Transform" at bounding box center [187, 386] width 233 height 27
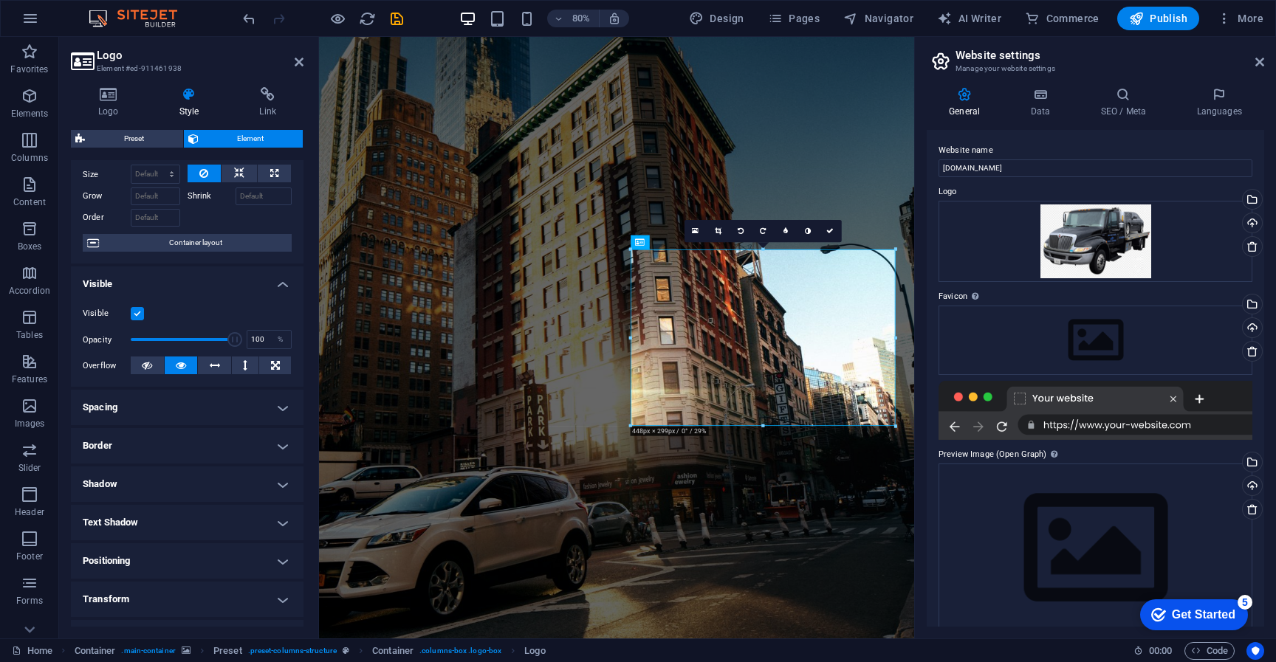
scroll to position [0, 0]
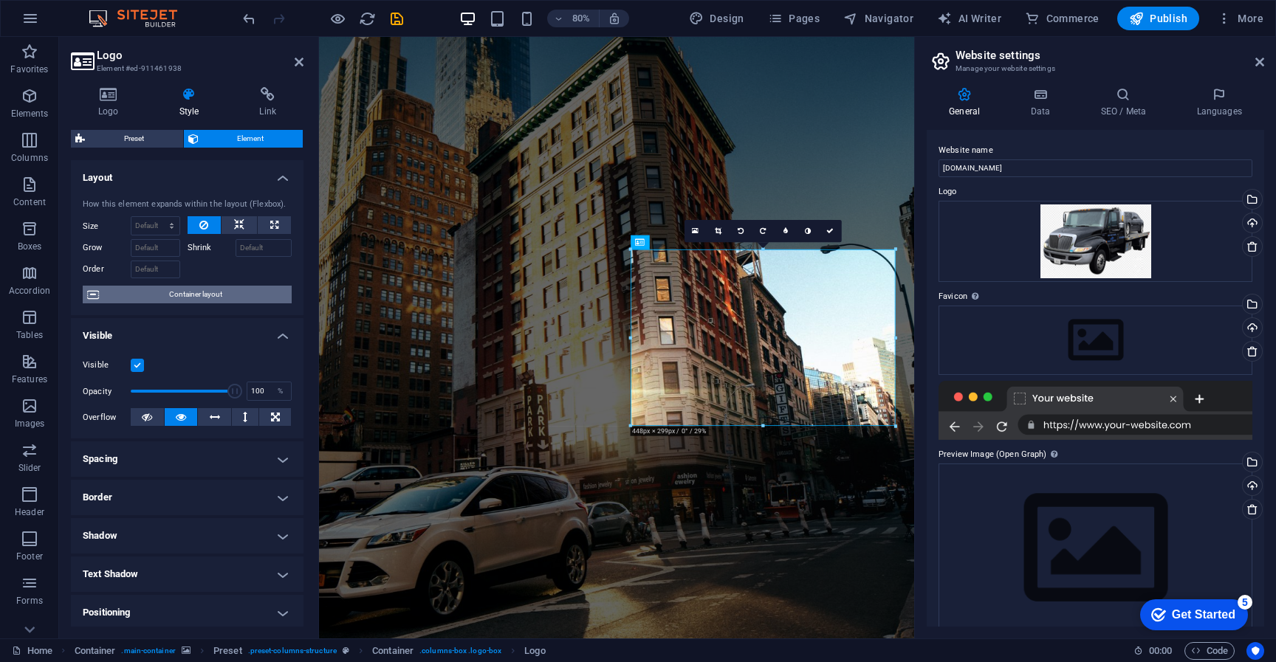
click at [168, 295] on span "Container layout" at bounding box center [195, 295] width 184 height 18
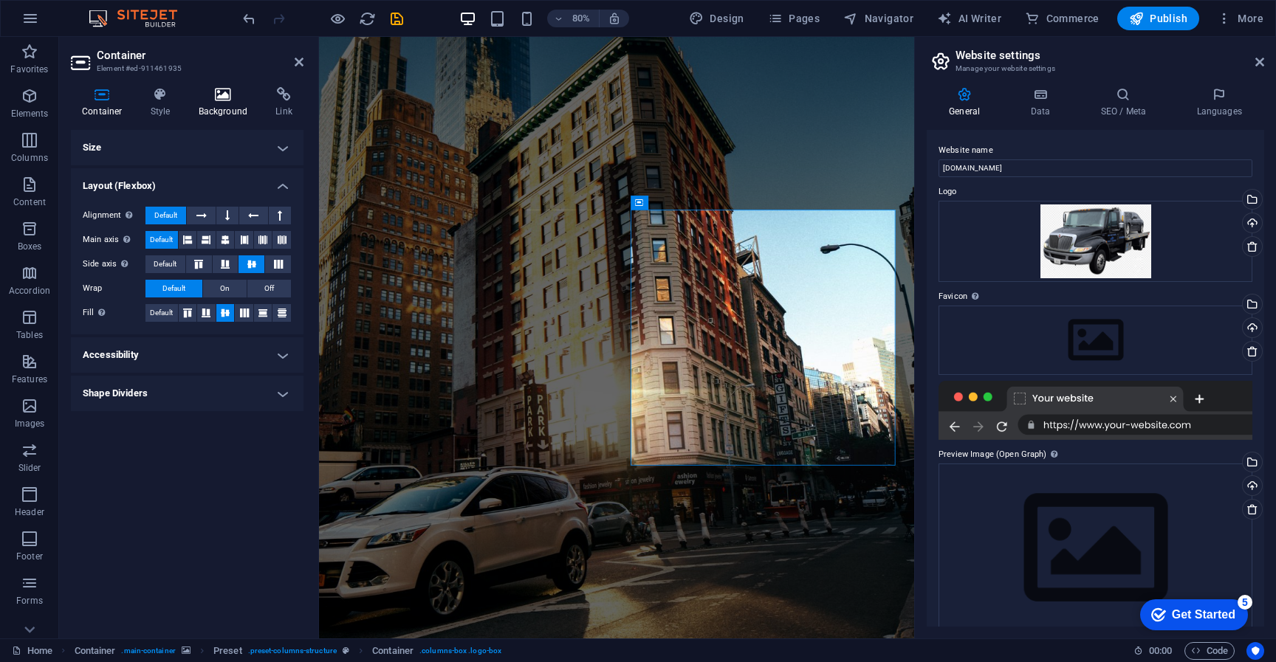
click at [219, 103] on h4 "Background" at bounding box center [227, 102] width 78 height 31
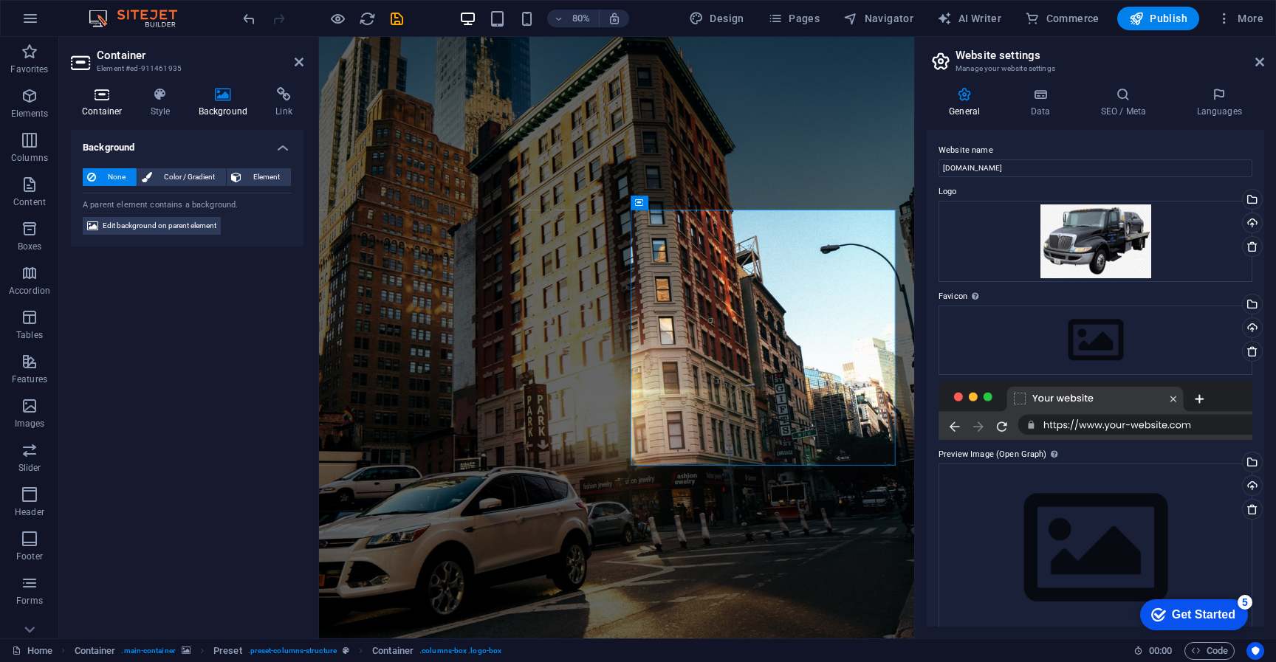
click at [97, 101] on icon at bounding box center [102, 94] width 63 height 15
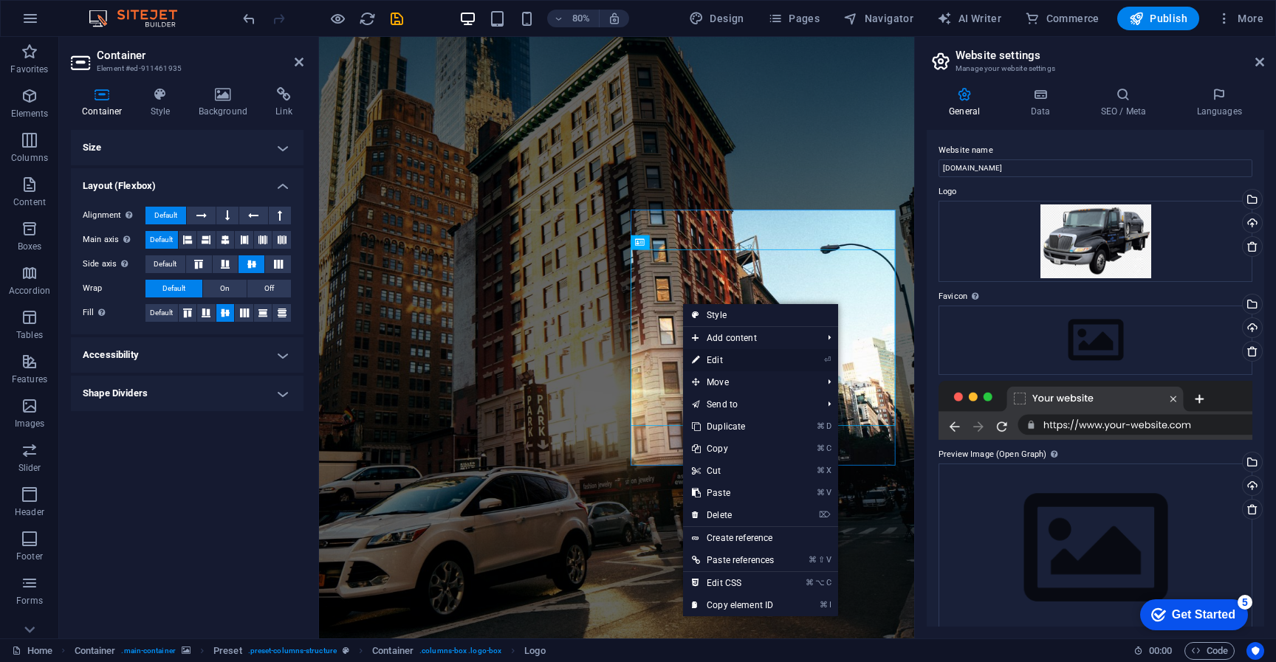
click at [724, 363] on link "⏎ Edit" at bounding box center [733, 360] width 100 height 22
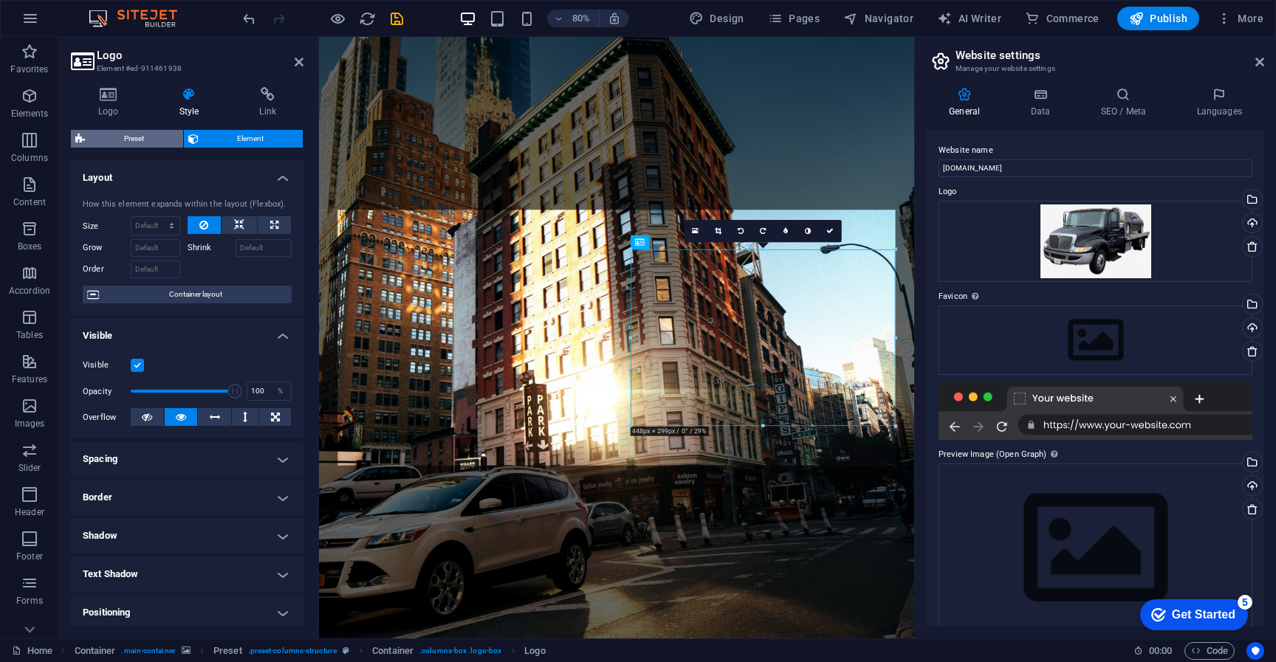
click at [137, 131] on span "Preset" at bounding box center [133, 139] width 89 height 18
select select "px"
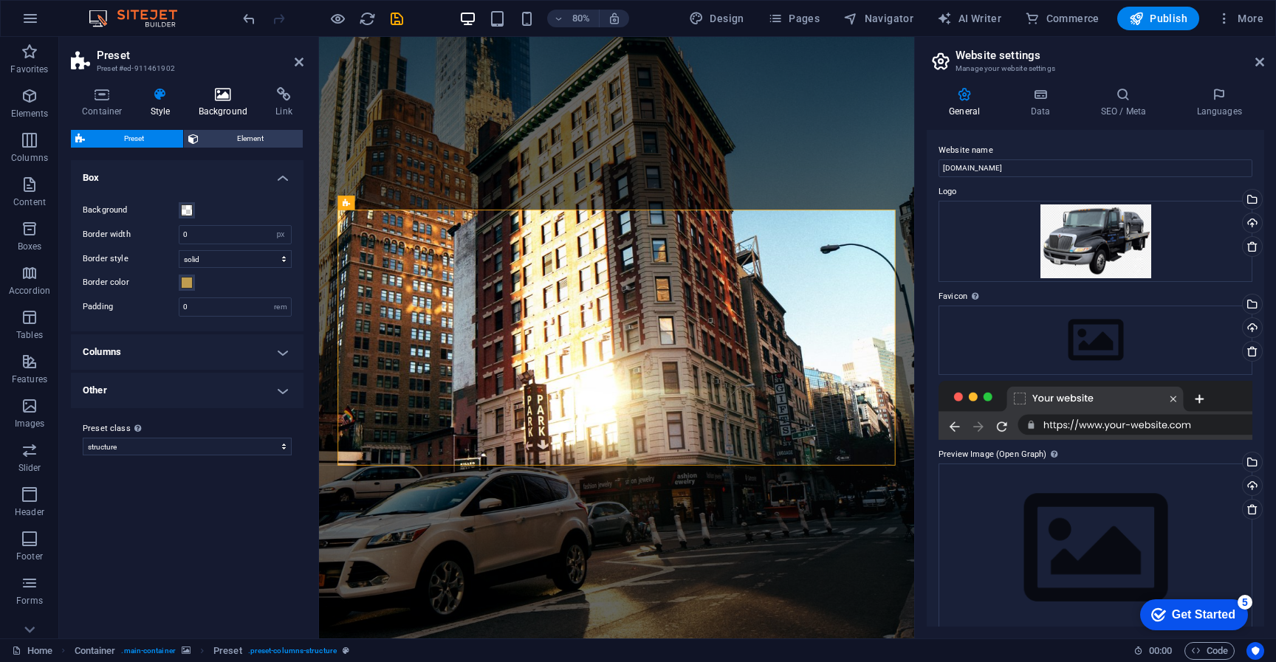
click at [226, 108] on h4 "Background" at bounding box center [227, 102] width 78 height 31
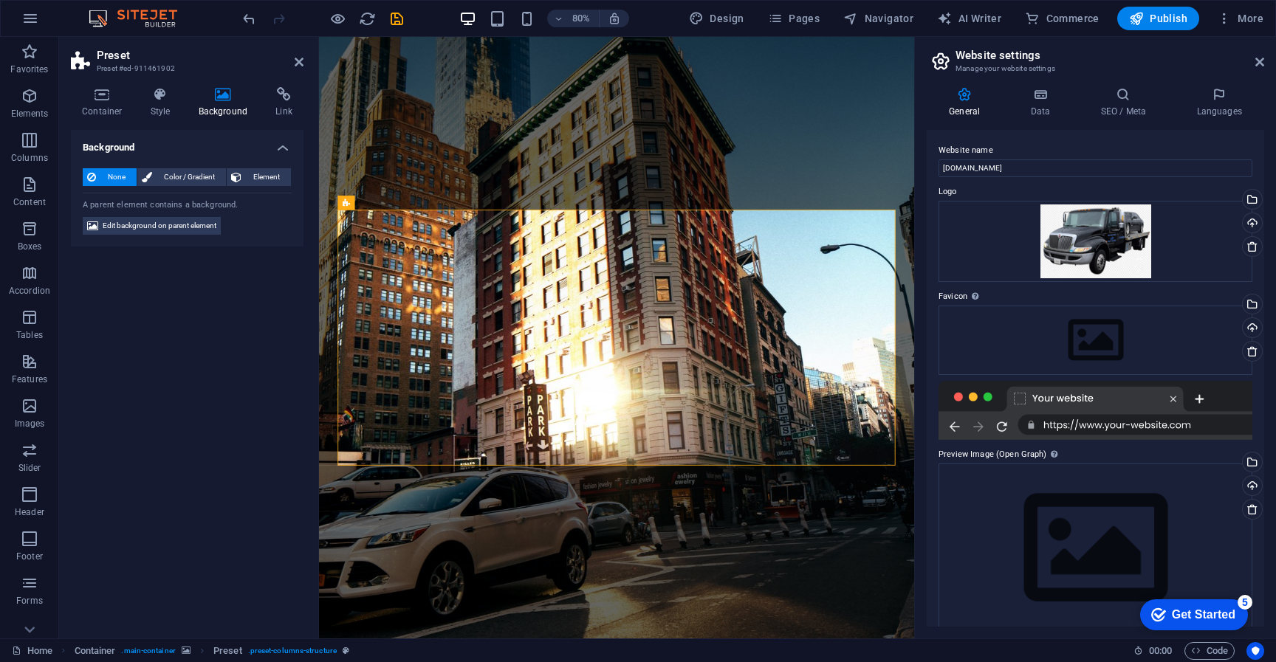
click at [113, 182] on span "None" at bounding box center [116, 177] width 32 height 18
click at [134, 227] on span "Edit background on parent element" at bounding box center [160, 226] width 114 height 18
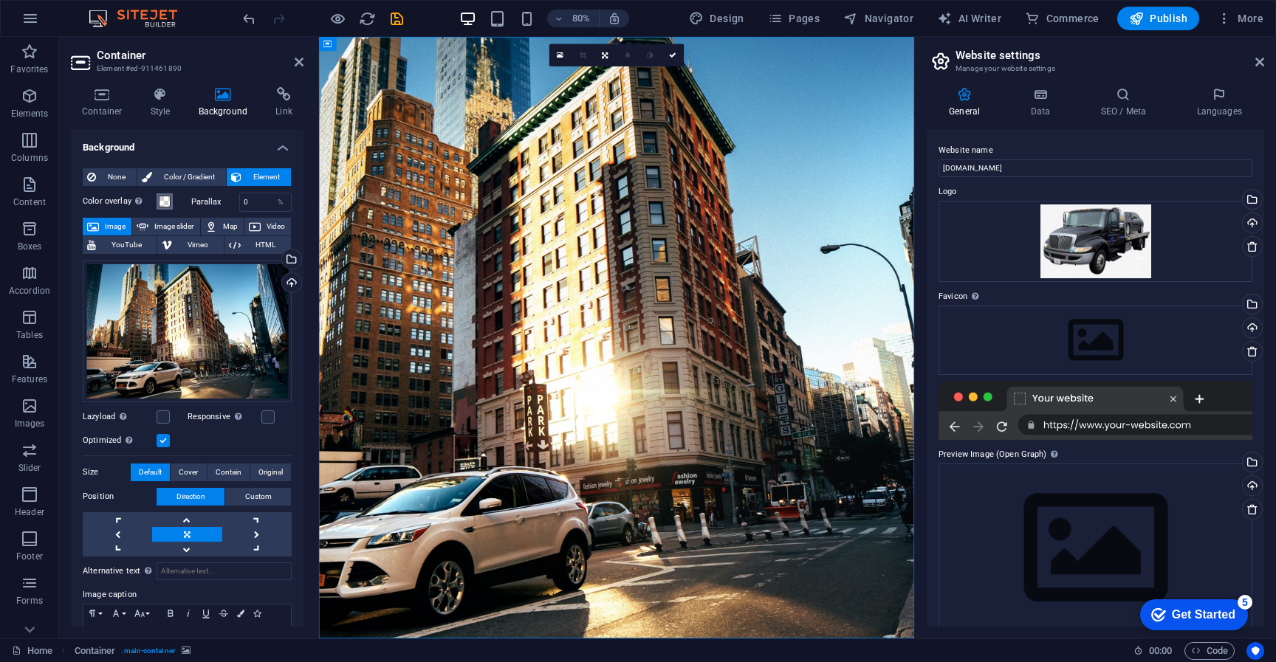
click at [165, 203] on span at bounding box center [165, 202] width 12 height 12
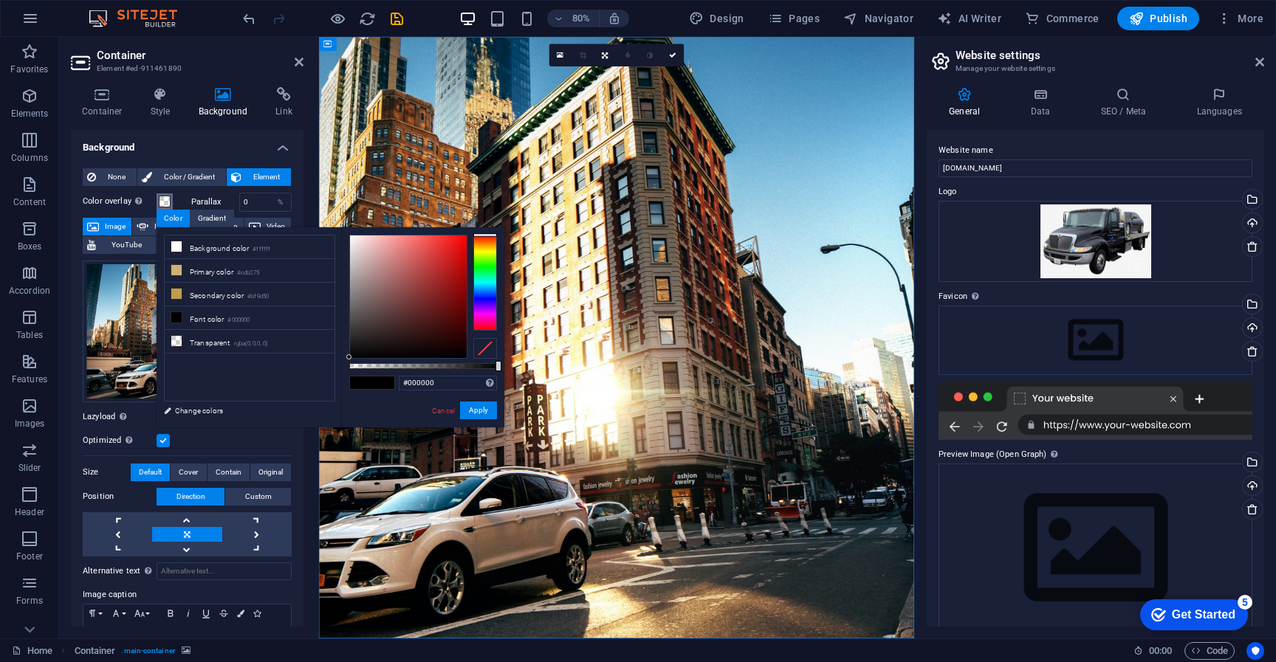
click at [165, 203] on span at bounding box center [165, 202] width 12 height 12
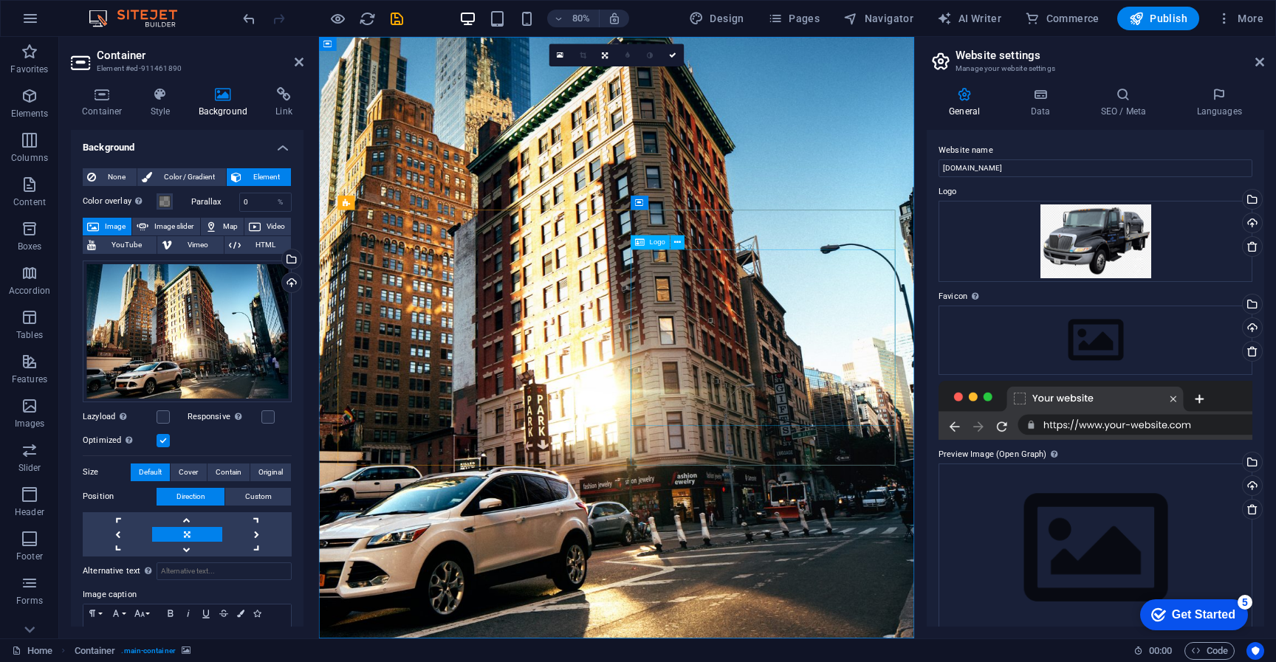
click at [1124, 237] on div "Drag files here, click to choose files or select files from Files or our free s…" at bounding box center [1096, 241] width 314 height 81
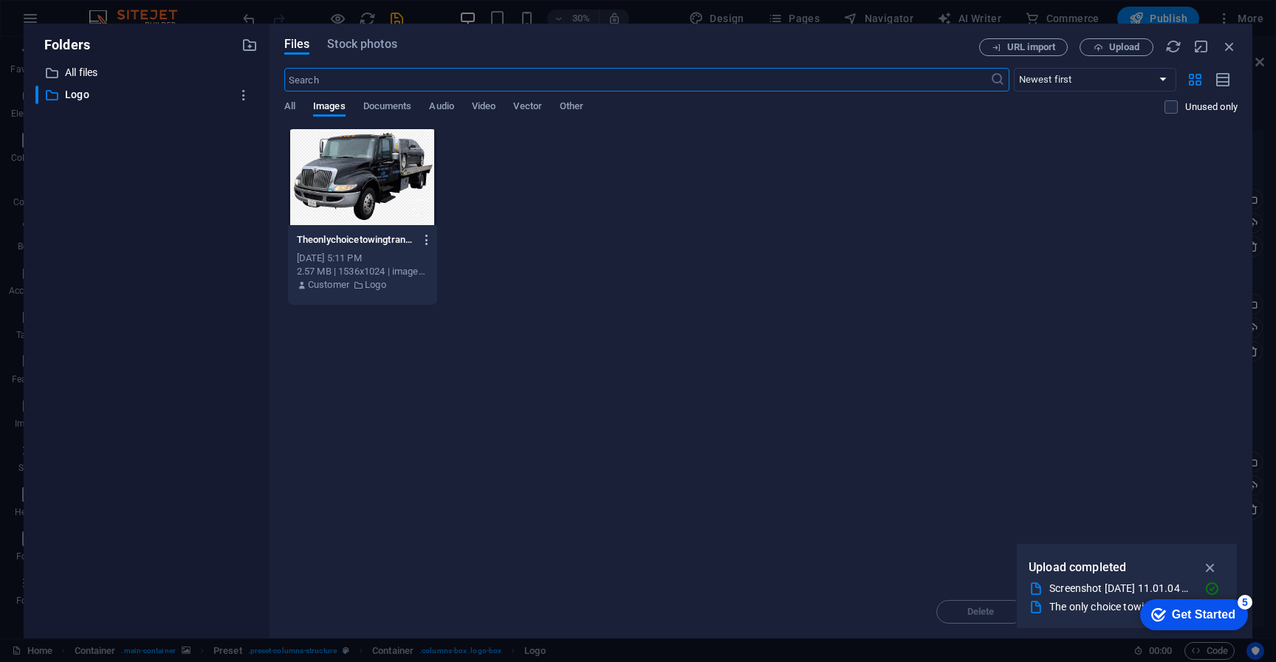
click at [425, 241] on icon "button" at bounding box center [427, 239] width 14 height 13
click at [597, 349] on div at bounding box center [638, 331] width 1276 height 662
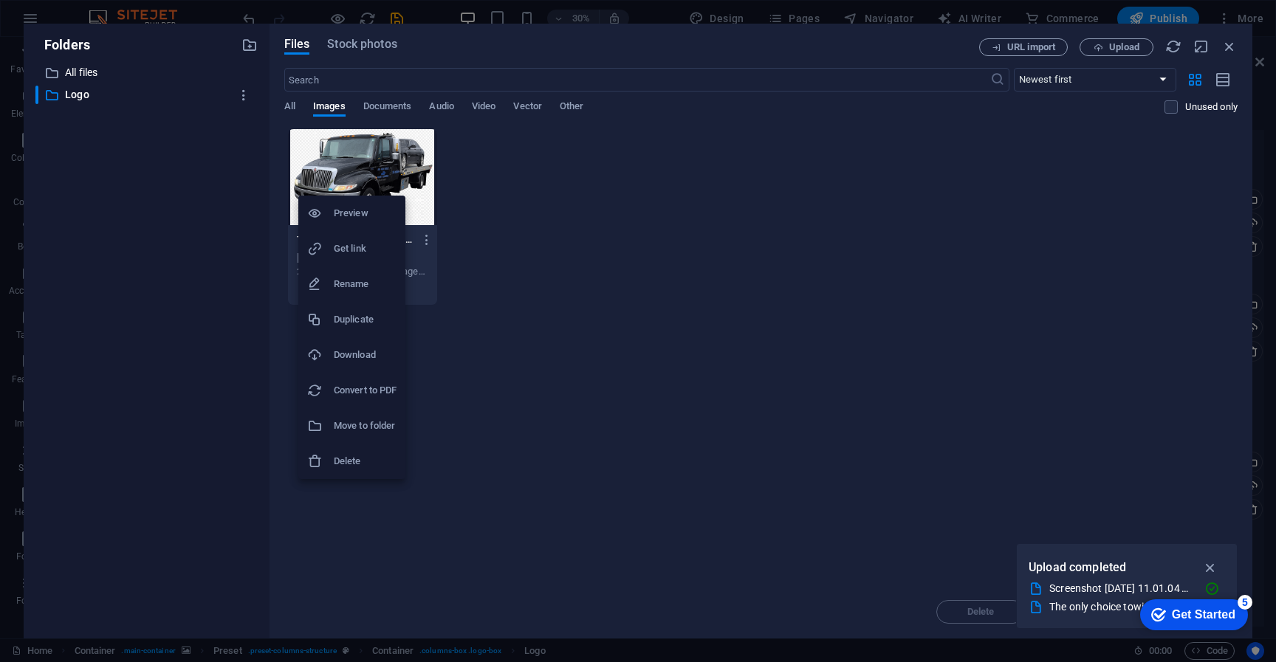
click at [377, 219] on h6 "Preview" at bounding box center [365, 214] width 63 height 18
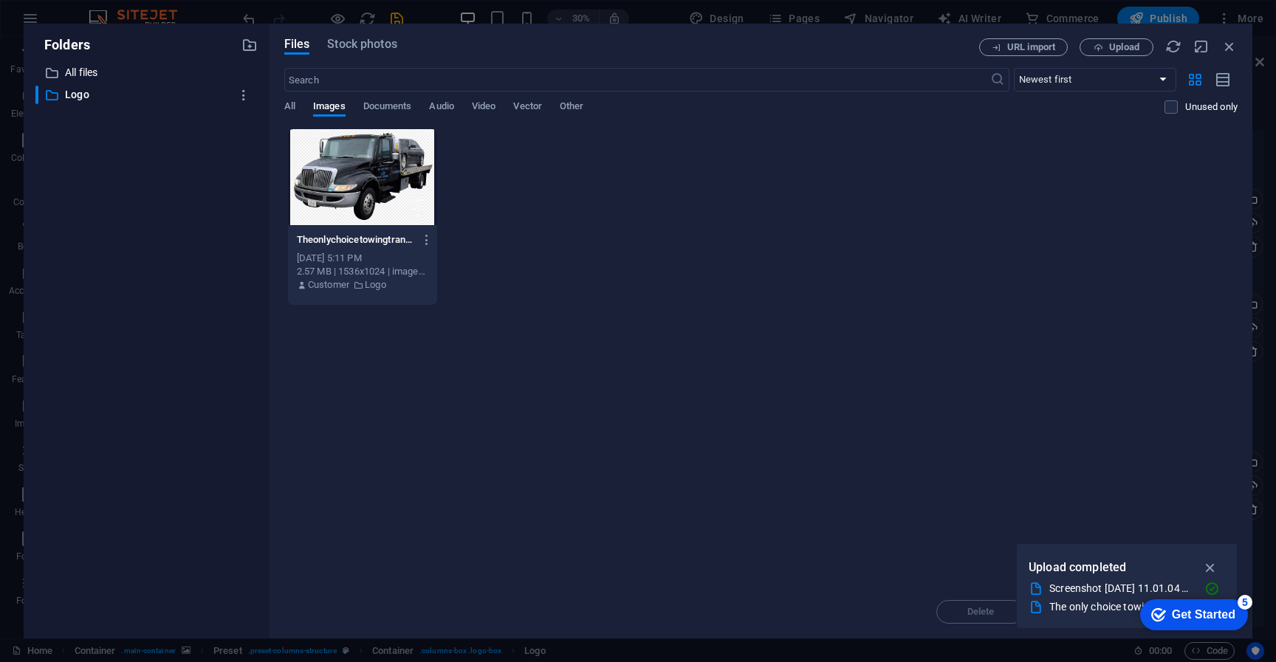
click at [372, 179] on div at bounding box center [362, 177] width 149 height 96
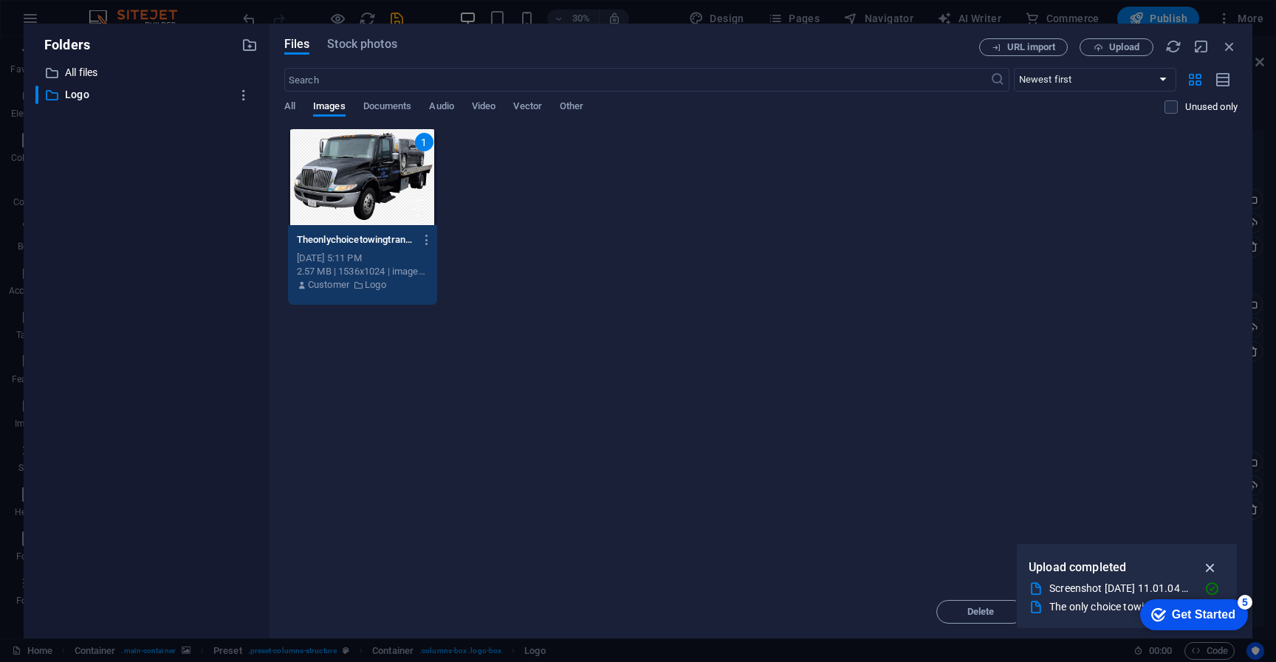
click at [1211, 568] on icon "button" at bounding box center [1210, 568] width 17 height 16
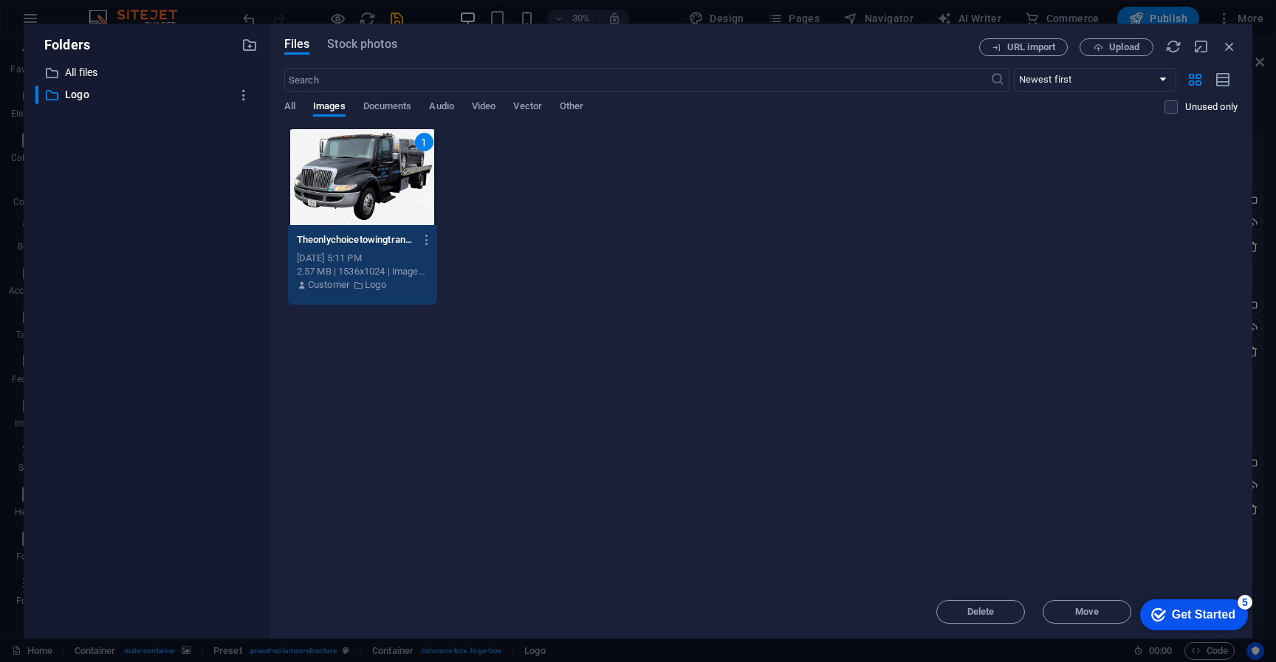
click at [1184, 609] on div "Get Started" at bounding box center [1204, 615] width 64 height 13
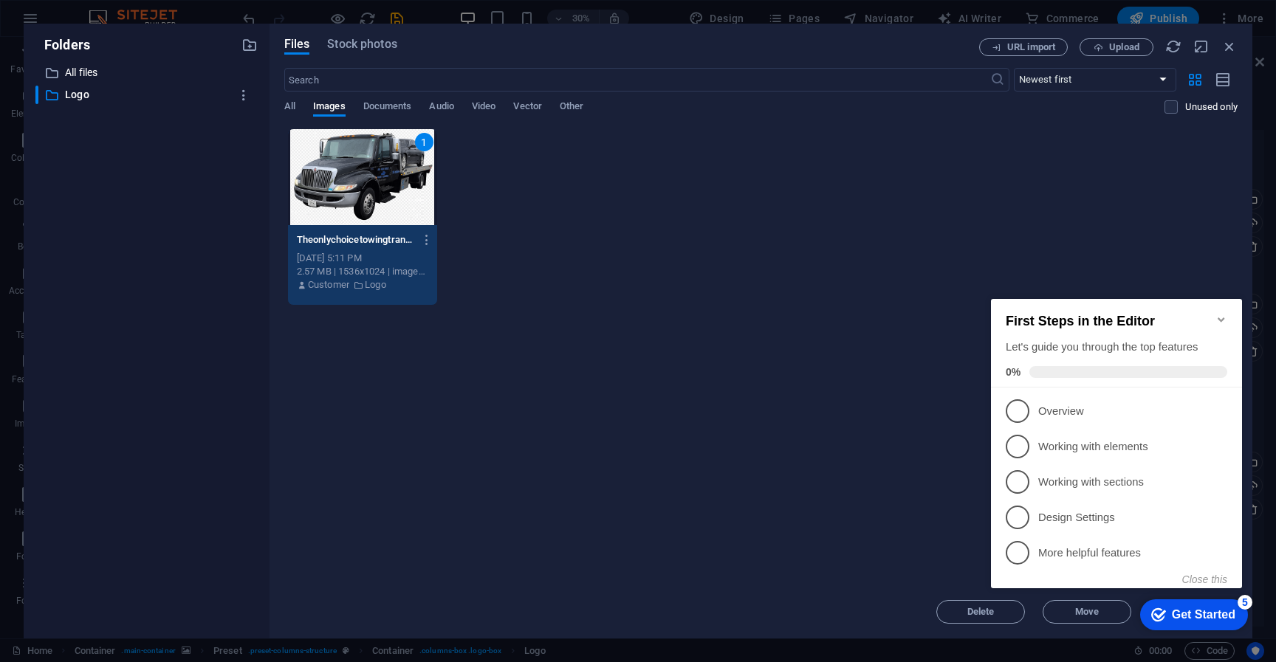
click at [1216, 316] on icon "Minimize checklist" at bounding box center [1222, 320] width 12 height 12
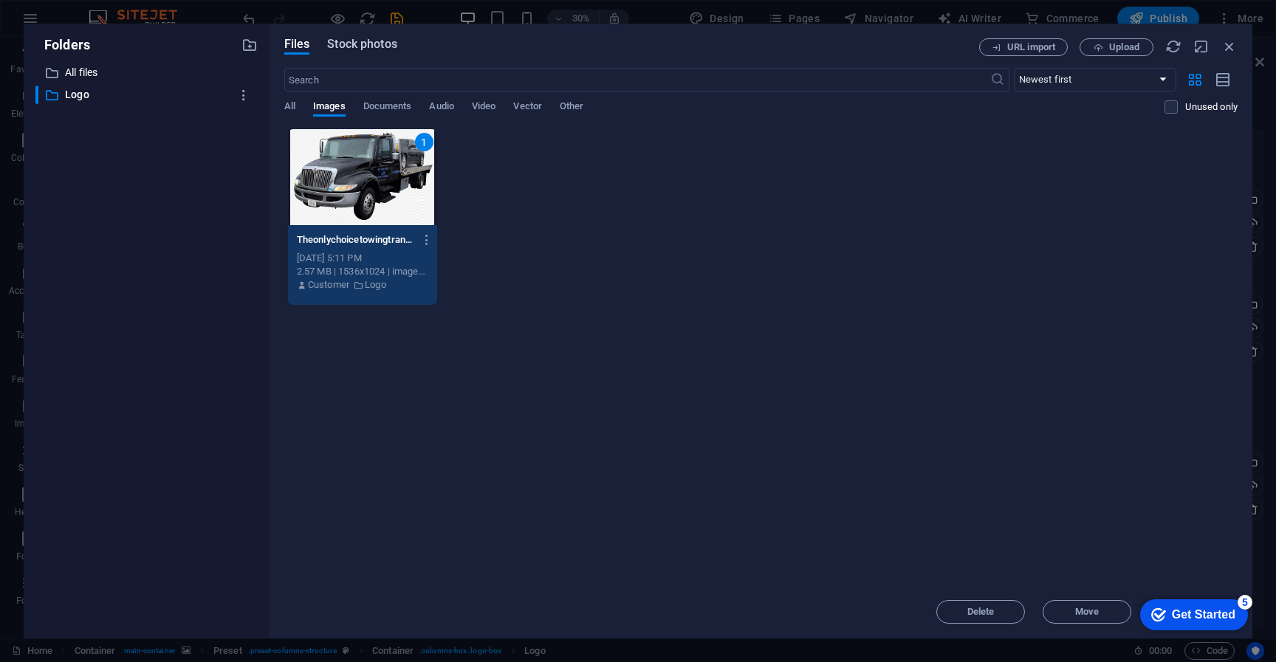
click at [361, 48] on span "Stock photos" at bounding box center [361, 44] width 69 height 18
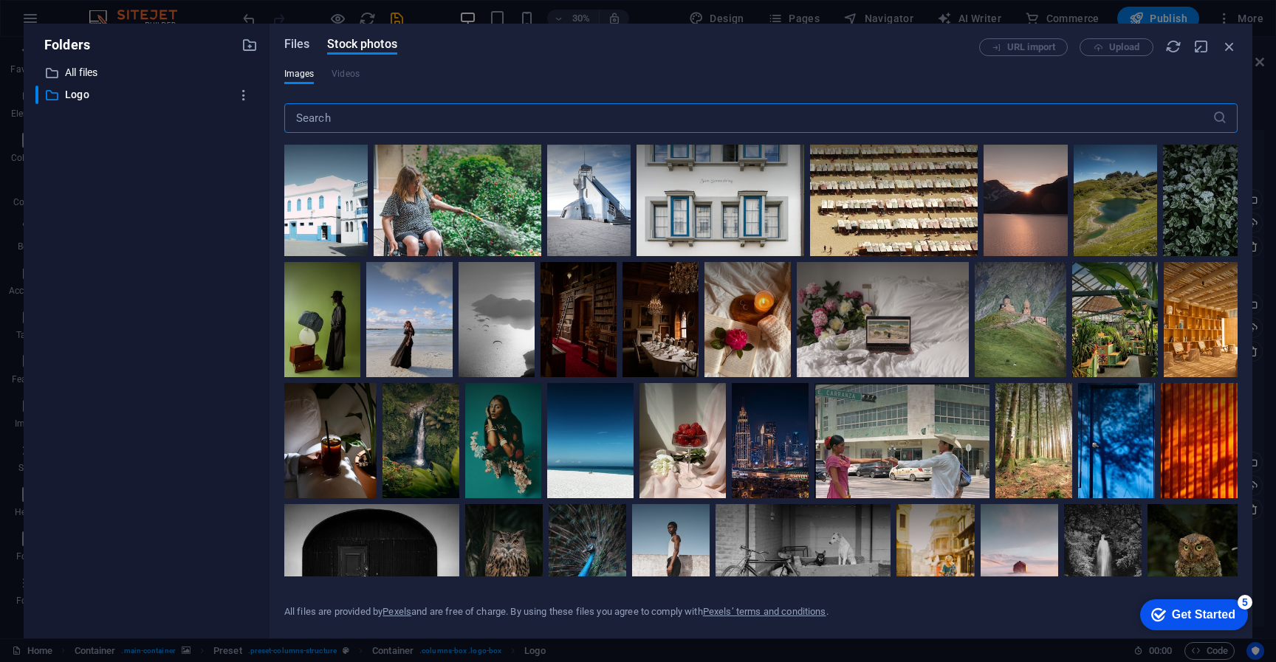
click at [300, 48] on span "Files" at bounding box center [297, 44] width 26 height 18
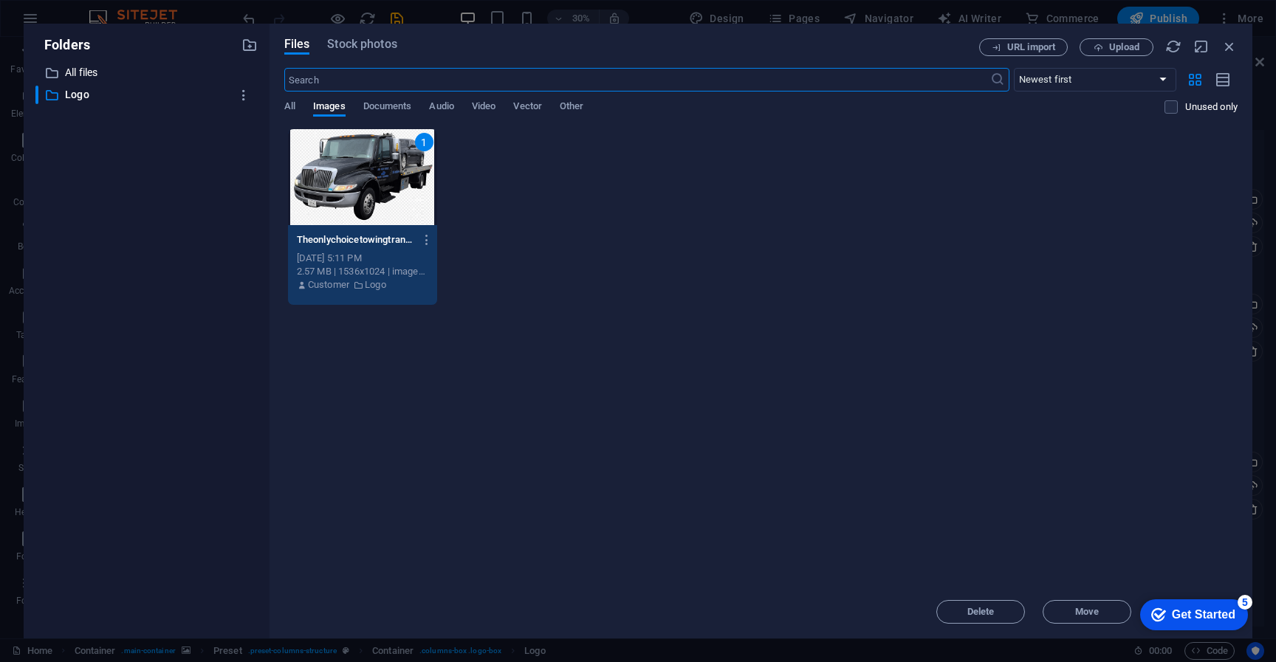
click at [416, 134] on div "1" at bounding box center [362, 177] width 149 height 96
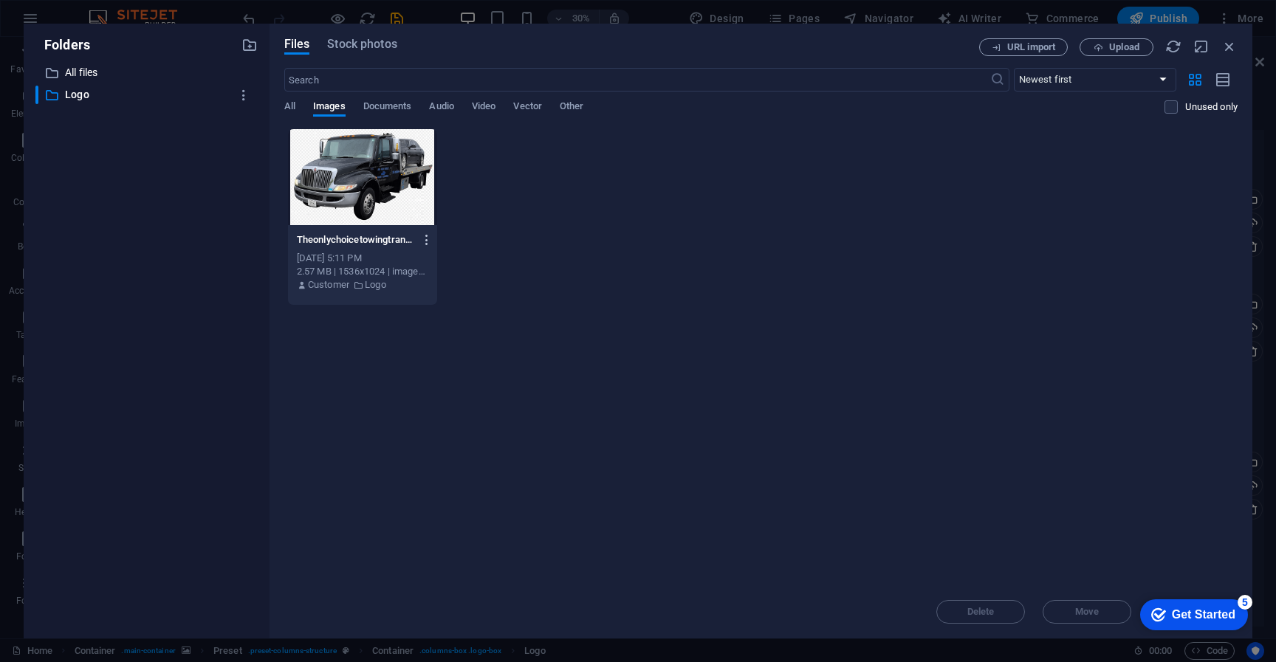
click at [428, 242] on icon "button" at bounding box center [427, 239] width 14 height 13
click at [694, 207] on div at bounding box center [638, 331] width 1276 height 662
click at [1231, 49] on icon "button" at bounding box center [1229, 46] width 16 height 16
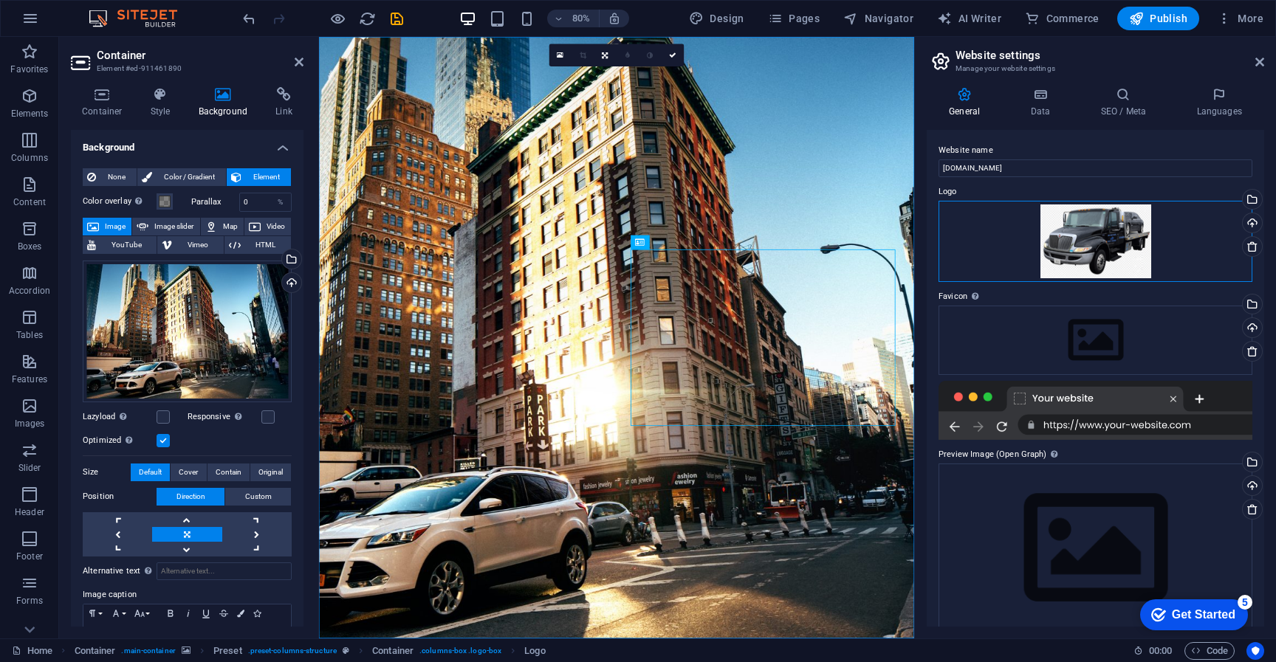
click at [1119, 250] on div "Drag files here, click to choose files or select files from Files or our free s…" at bounding box center [1096, 241] width 314 height 81
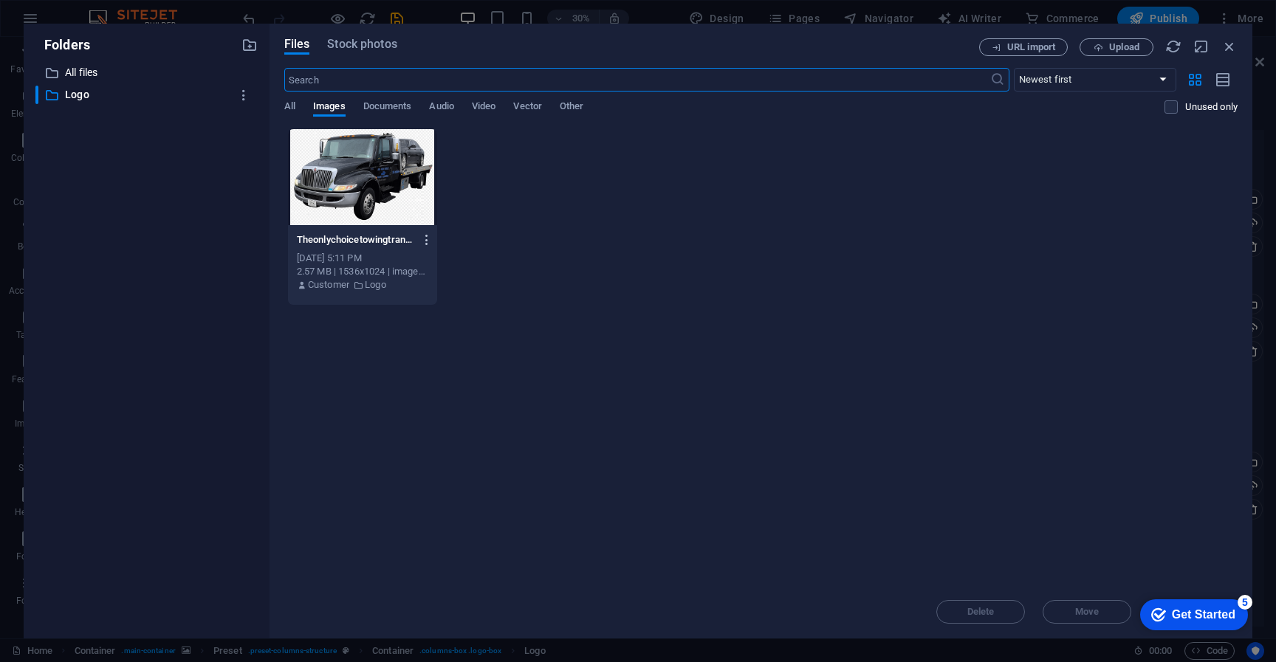
click at [429, 239] on icon "button" at bounding box center [427, 239] width 14 height 13
drag, startPoint x: 423, startPoint y: 529, endPoint x: 585, endPoint y: 394, distance: 210.8
click at [585, 394] on div "Preview Get link Rename Duplicate Download Convert to PDF Move to folder Delete" at bounding box center [638, 336] width 1276 height 654
click at [585, 394] on div at bounding box center [638, 331] width 1276 height 662
click at [585, 351] on div "Drop files here to upload them instantly Theonlychoicetowingtransperent-1n6q8da…" at bounding box center [760, 356] width 953 height 457
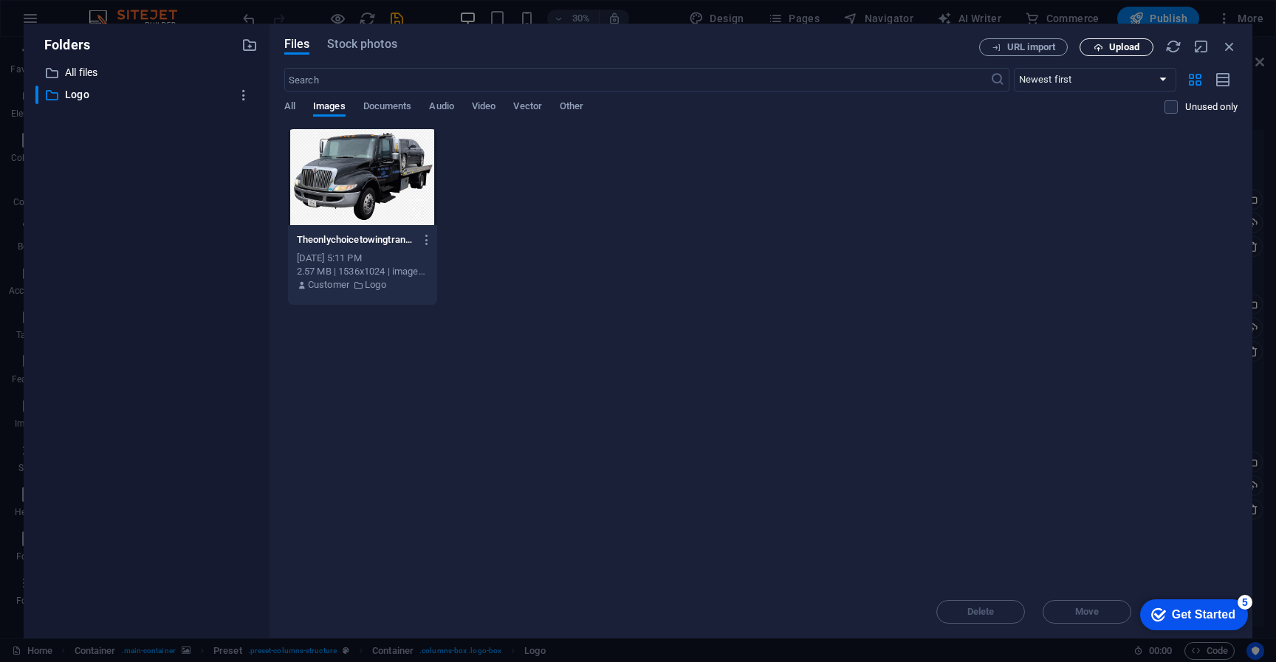
click at [1120, 45] on span "Upload" at bounding box center [1124, 47] width 30 height 9
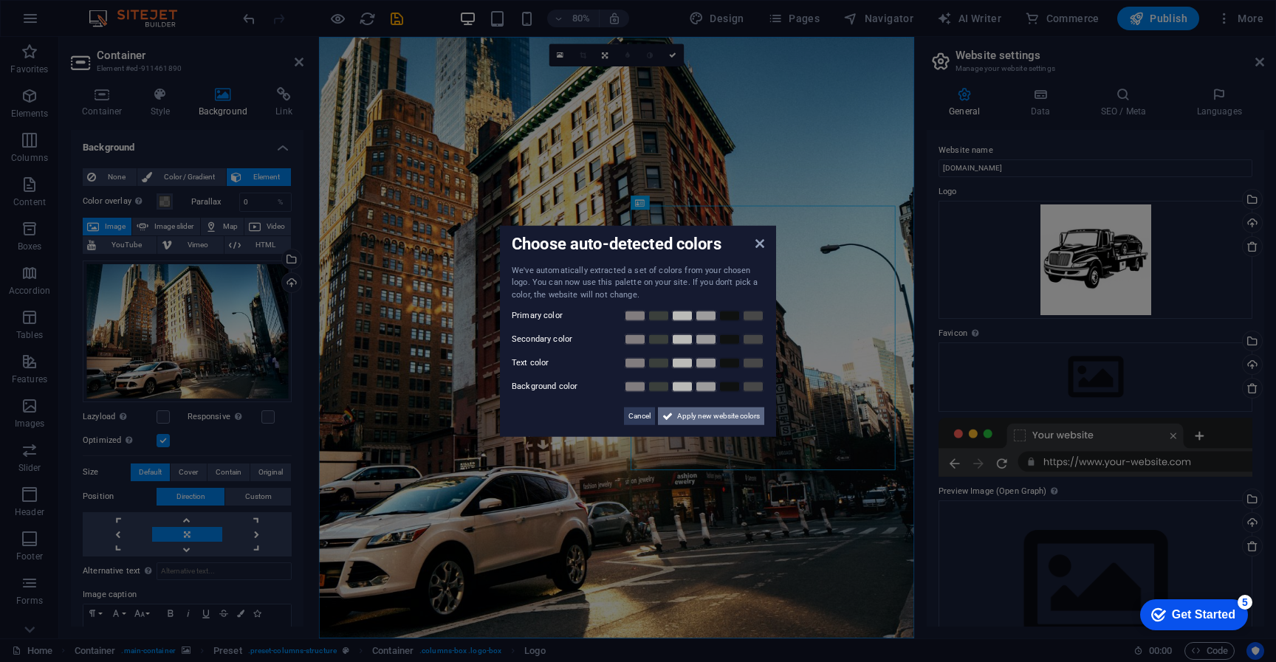
click at [705, 421] on span "Apply new website colors" at bounding box center [718, 417] width 83 height 18
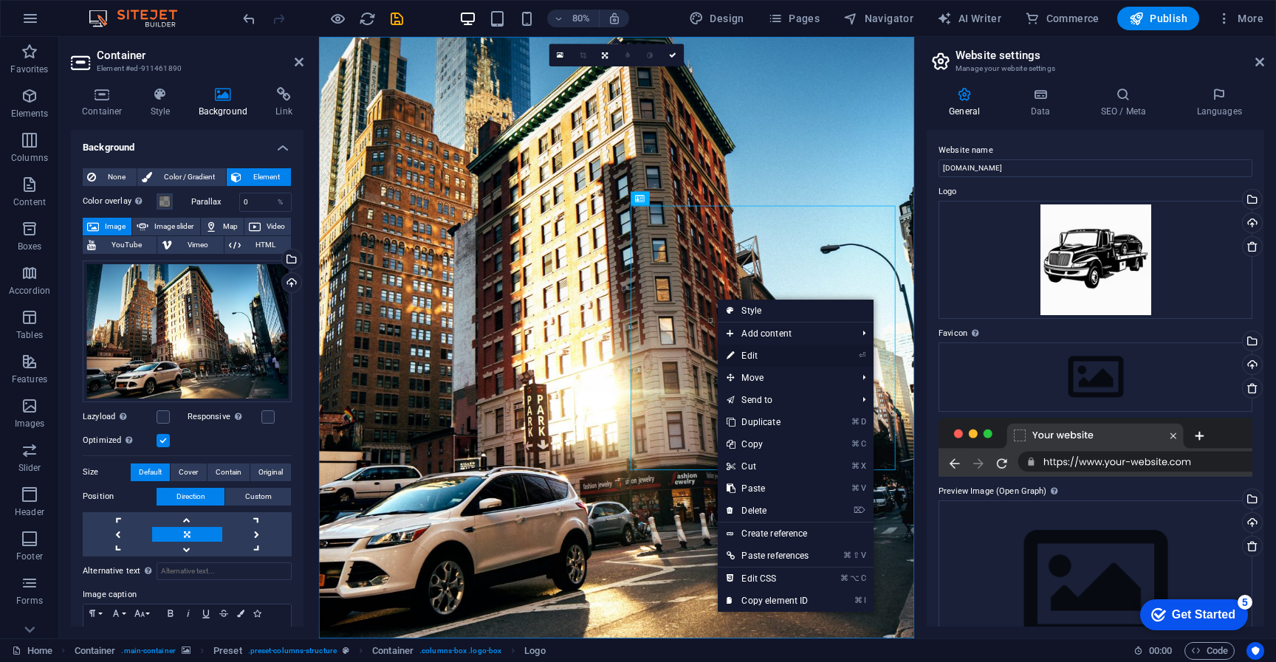
click at [755, 358] on link "⏎ Edit" at bounding box center [768, 356] width 100 height 22
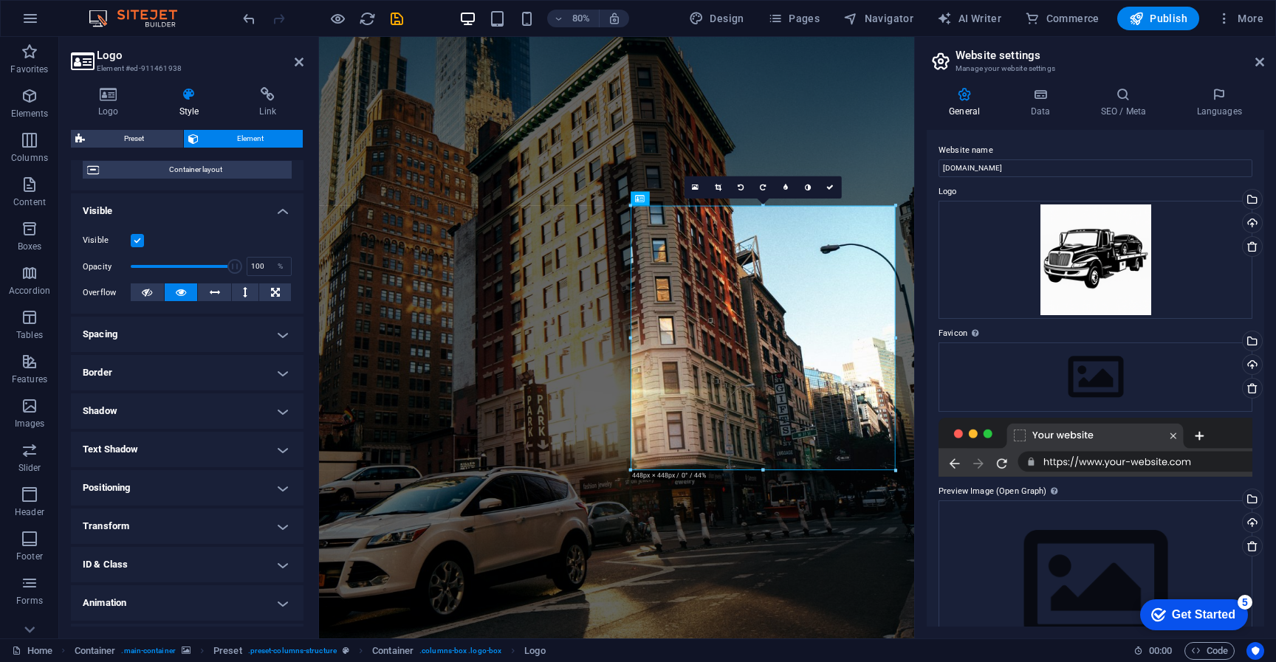
scroll to position [157, 0]
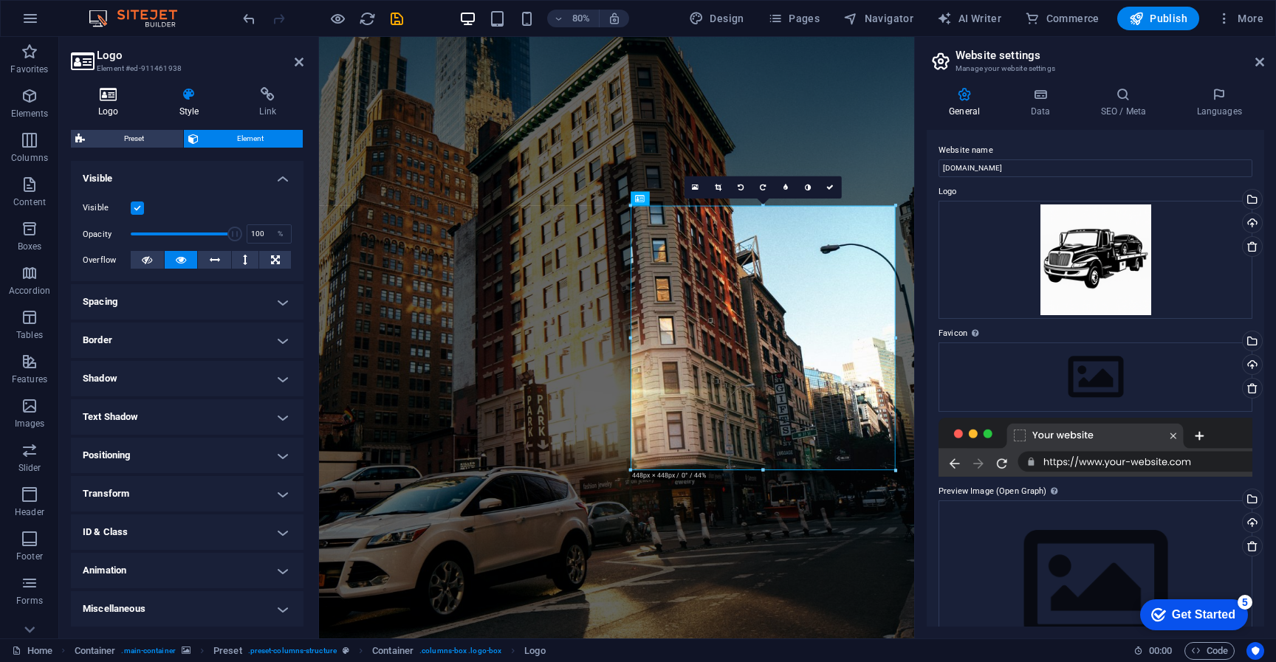
click at [114, 98] on icon at bounding box center [108, 94] width 75 height 15
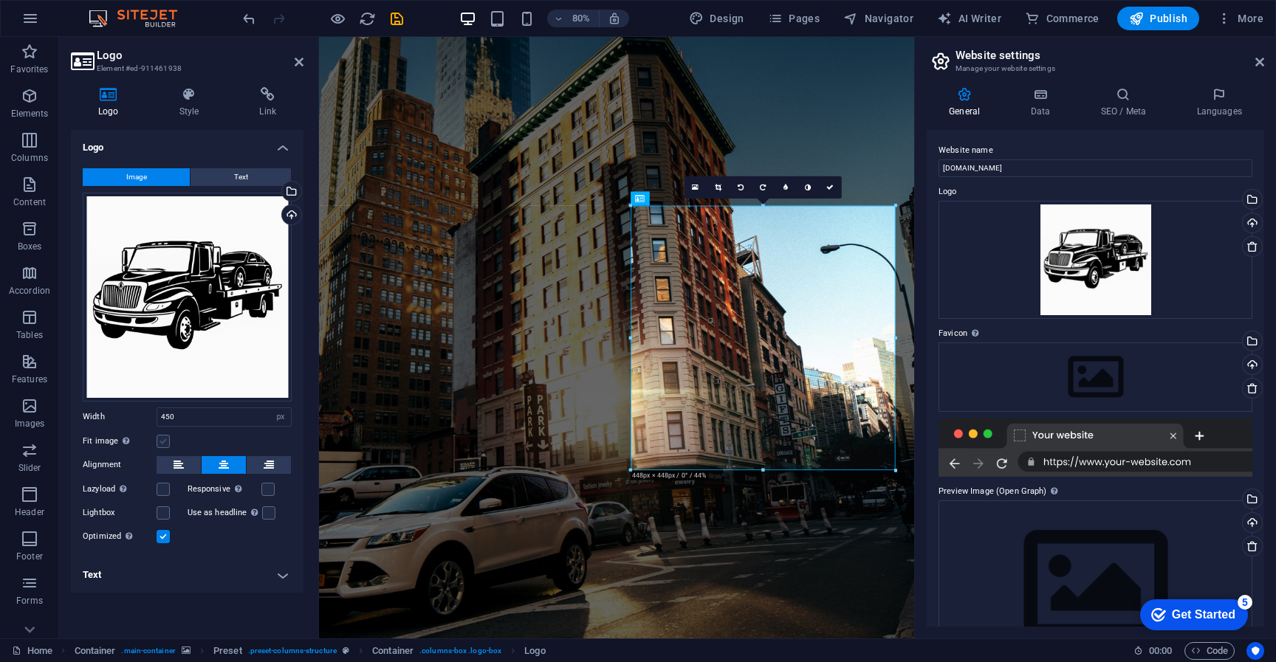
click at [161, 446] on label at bounding box center [163, 441] width 13 height 13
click at [0, 0] on input "Fit image Automatically fit image to a fixed width and height" at bounding box center [0, 0] width 0 height 0
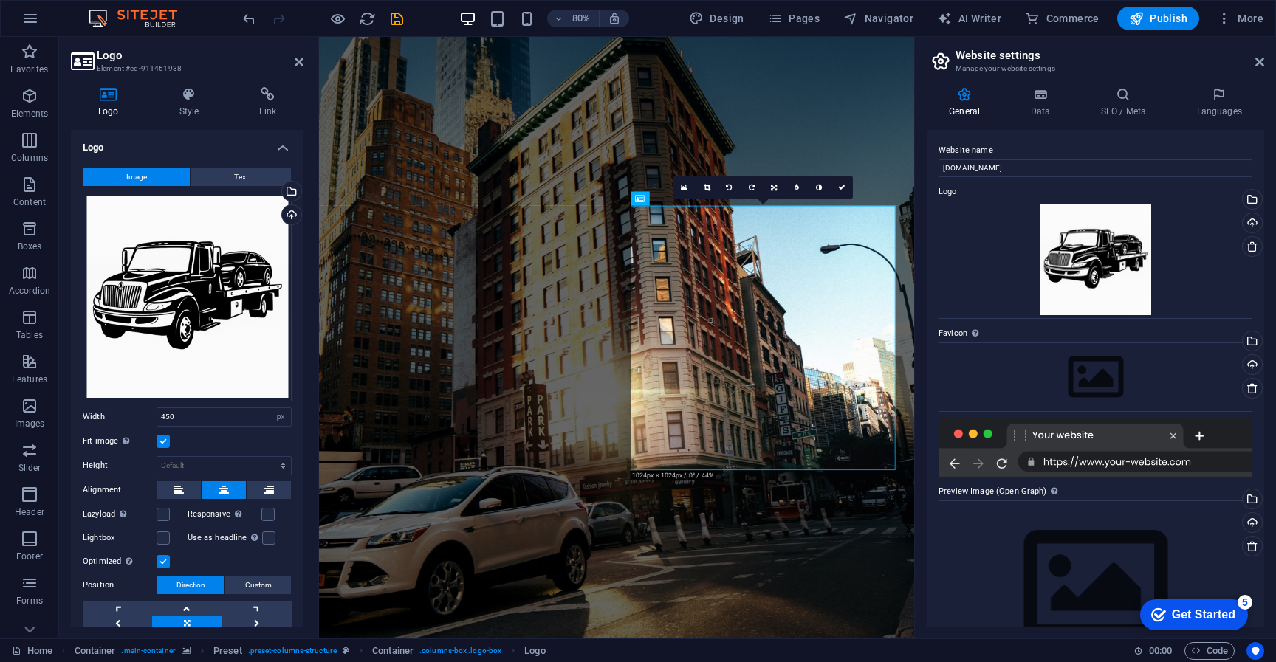
click at [164, 444] on label at bounding box center [163, 441] width 13 height 13
click at [0, 0] on input "Fit image Automatically fit image to a fixed width and height" at bounding box center [0, 0] width 0 height 0
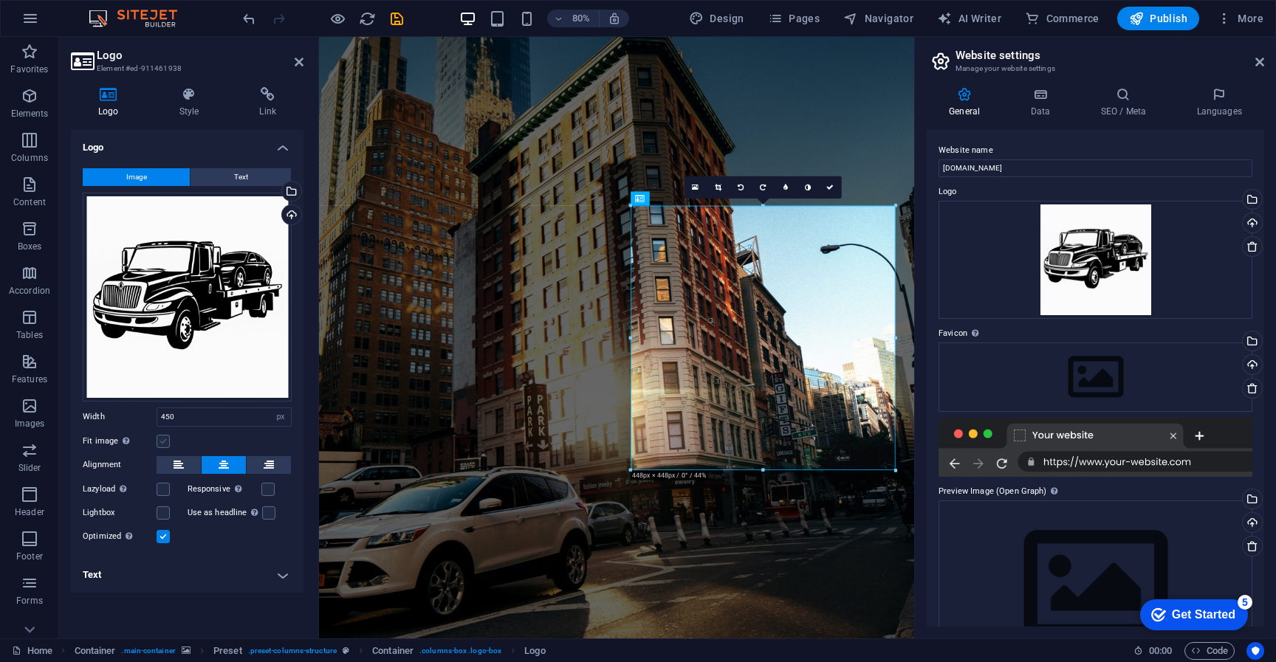
click at [164, 445] on label at bounding box center [163, 441] width 13 height 13
click at [0, 0] on input "Fit image Automatically fit image to a fixed width and height" at bounding box center [0, 0] width 0 height 0
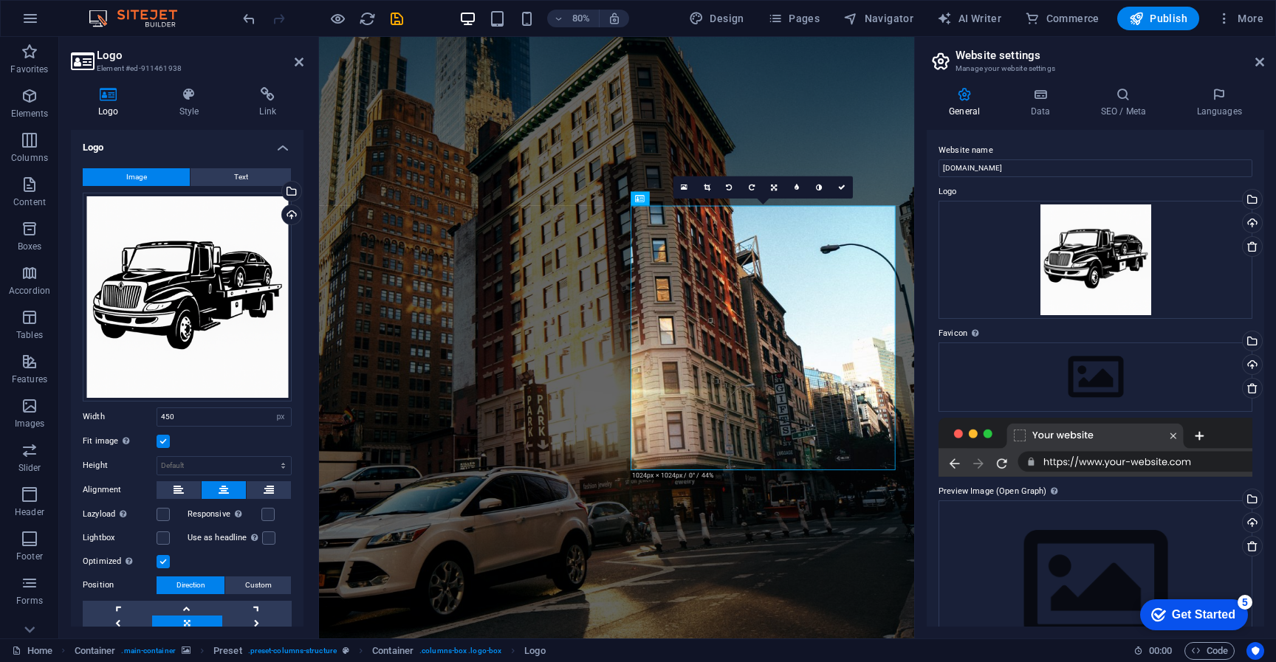
click at [164, 445] on div "Fit image Automatically fit image to a fixed width and height" at bounding box center [187, 442] width 209 height 18
click at [165, 439] on label at bounding box center [163, 441] width 13 height 13
click at [0, 0] on input "Fit image Automatically fit image to a fixed width and height" at bounding box center [0, 0] width 0 height 0
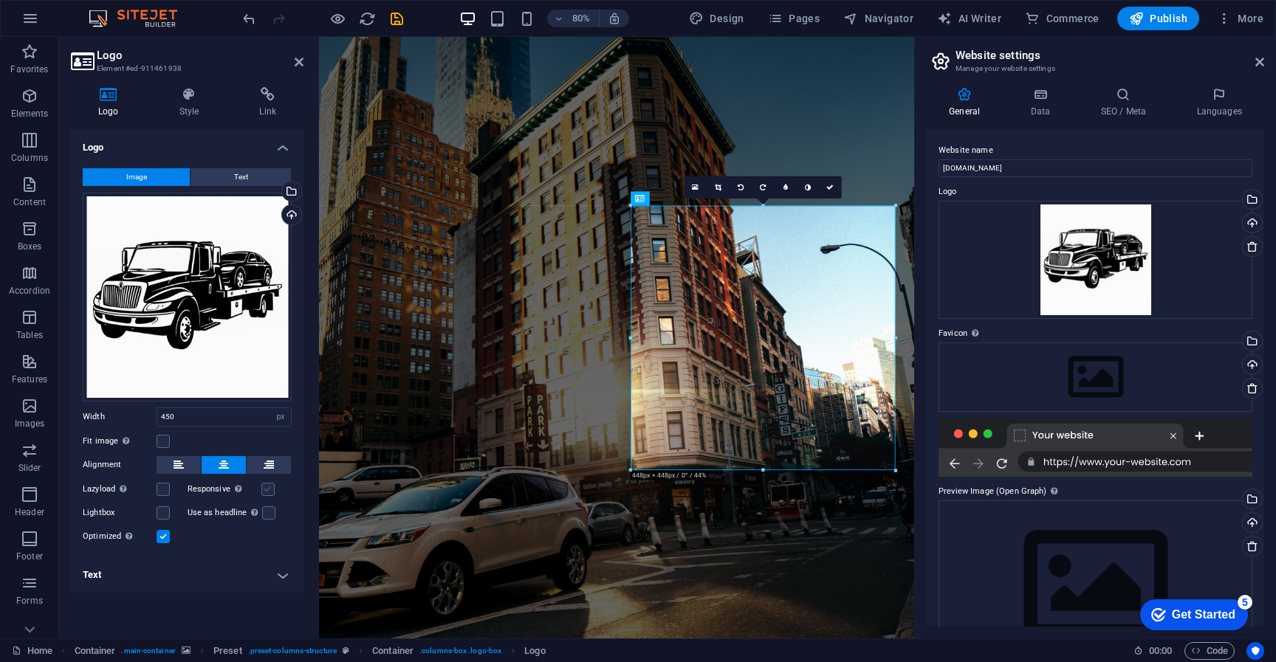
click at [264, 490] on label at bounding box center [267, 489] width 13 height 13
click at [0, 0] on input "Responsive Automatically load retina image and smartphone optimized sizes." at bounding box center [0, 0] width 0 height 0
click at [266, 490] on label at bounding box center [267, 489] width 13 height 13
click at [0, 0] on input "Responsive Automatically load retina image and smartphone optimized sizes." at bounding box center [0, 0] width 0 height 0
click at [197, 106] on h4 "Style" at bounding box center [192, 102] width 80 height 31
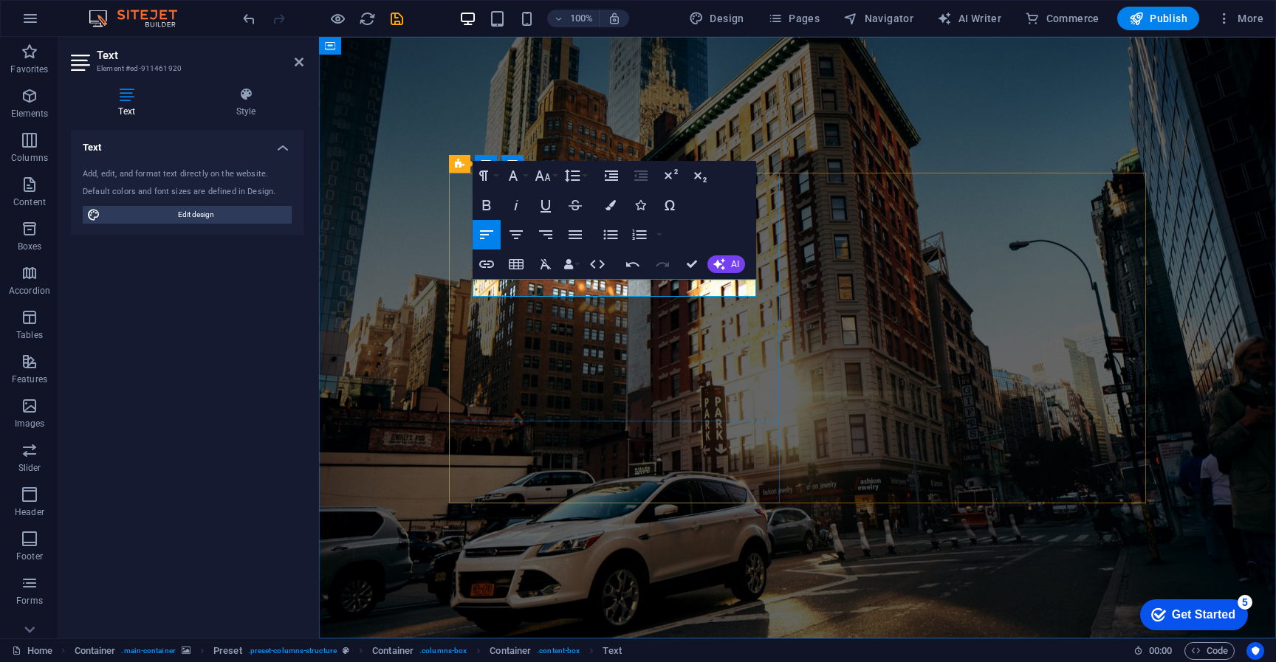
copy p "Call Now and Get your Junk Out of your Hair"
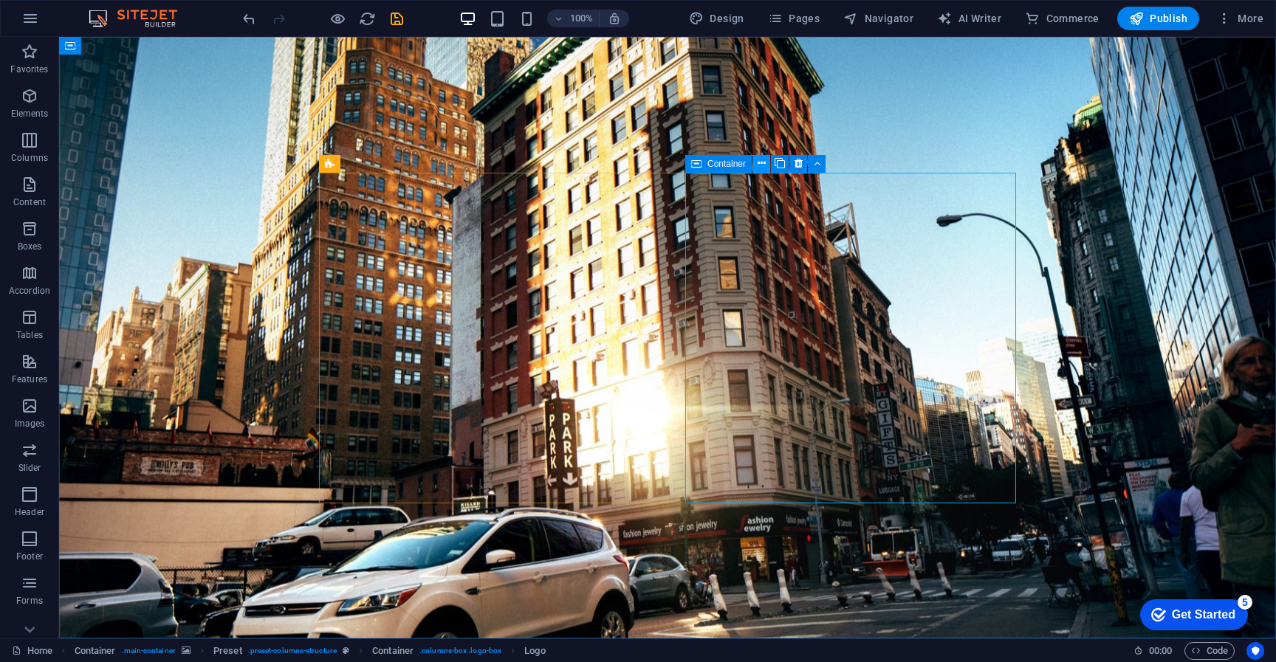
click at [763, 167] on icon at bounding box center [762, 164] width 8 height 16
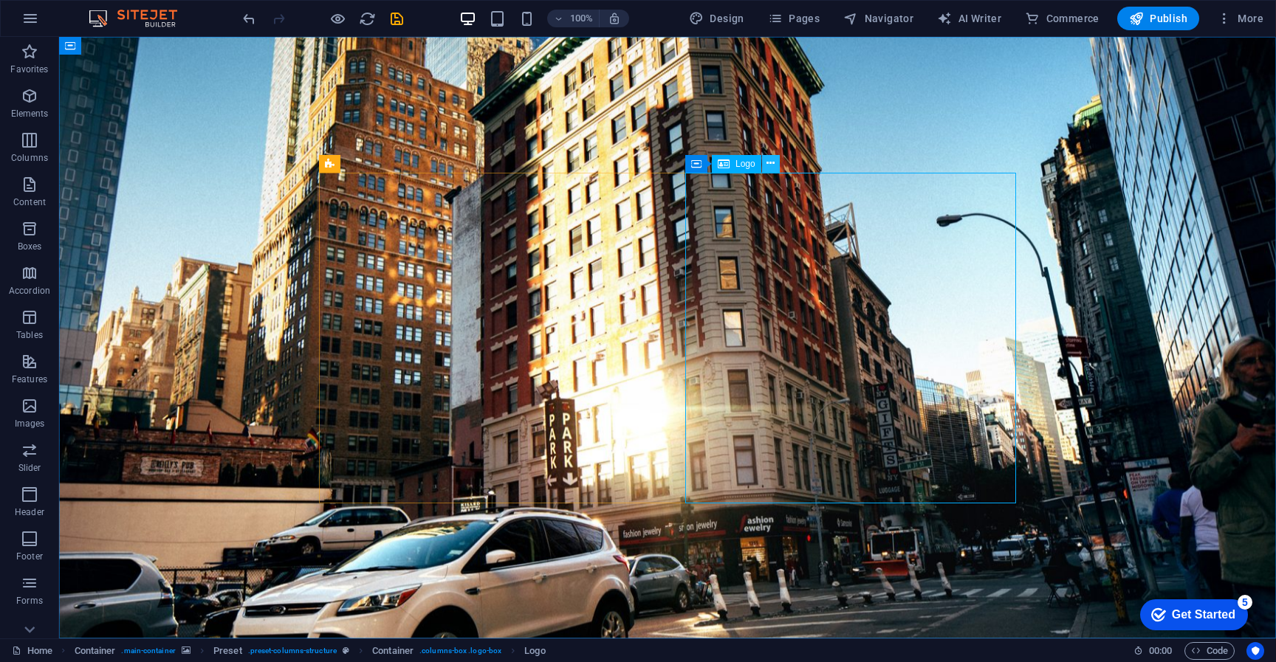
click at [767, 165] on icon at bounding box center [771, 164] width 8 height 16
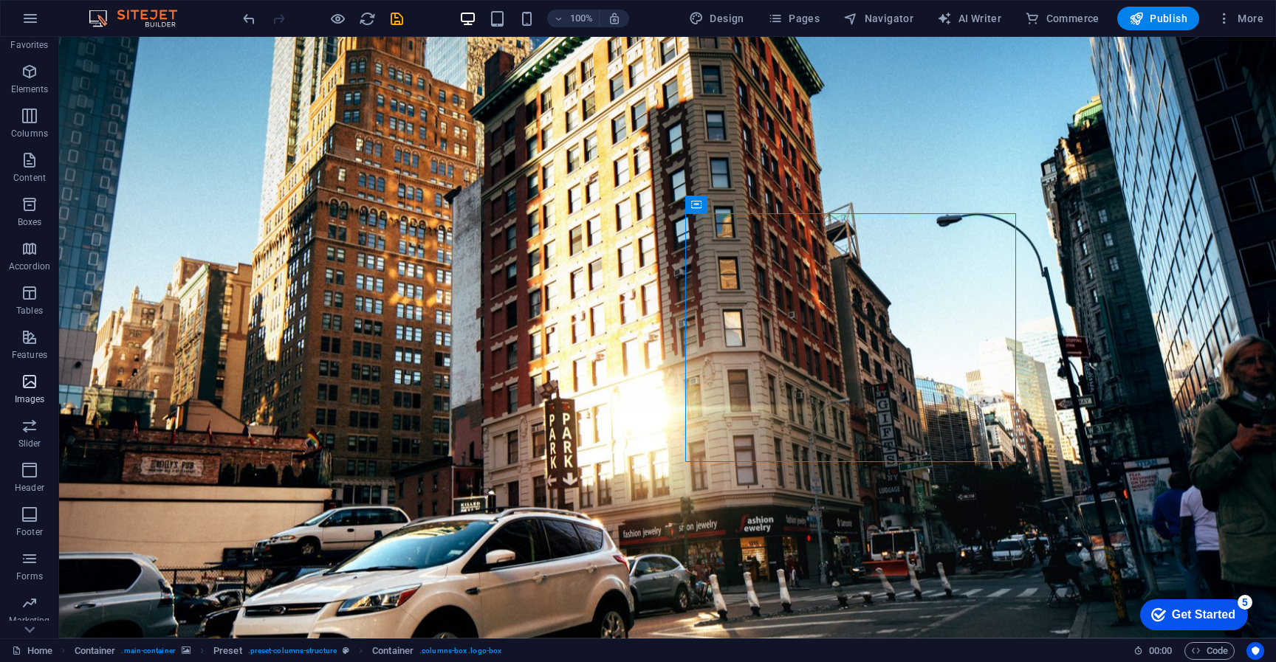
scroll to position [25, 0]
click at [21, 386] on icon "button" at bounding box center [30, 381] width 18 height 18
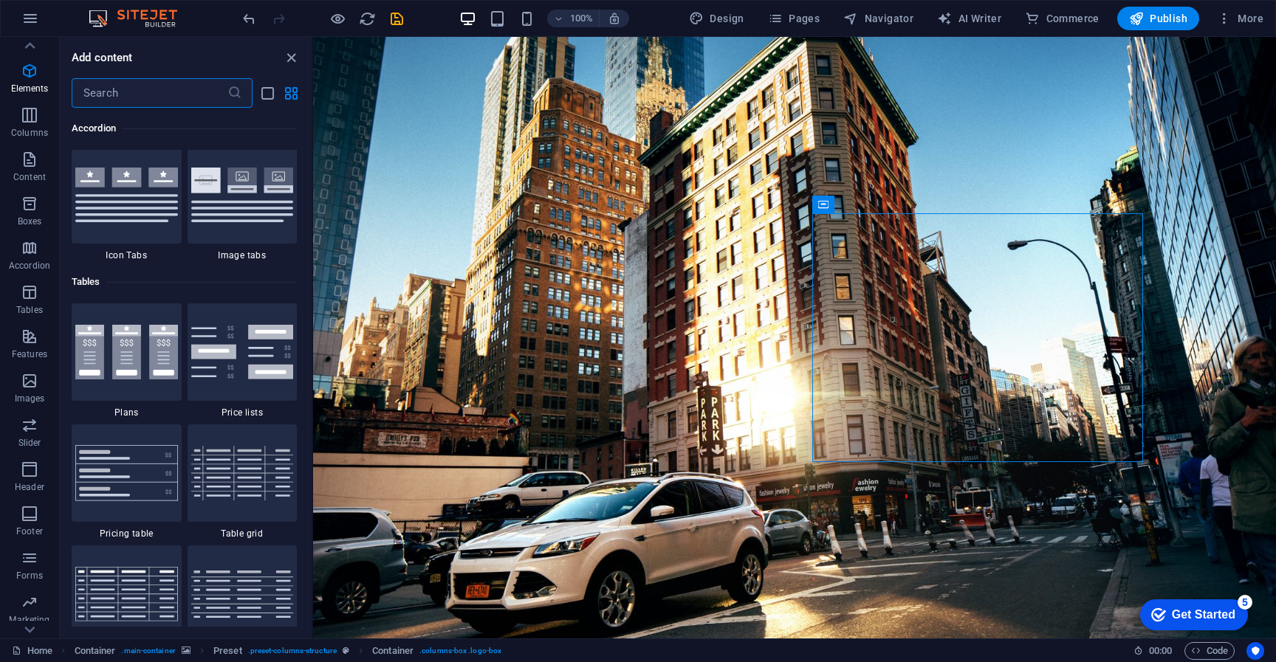
scroll to position [7488, 0]
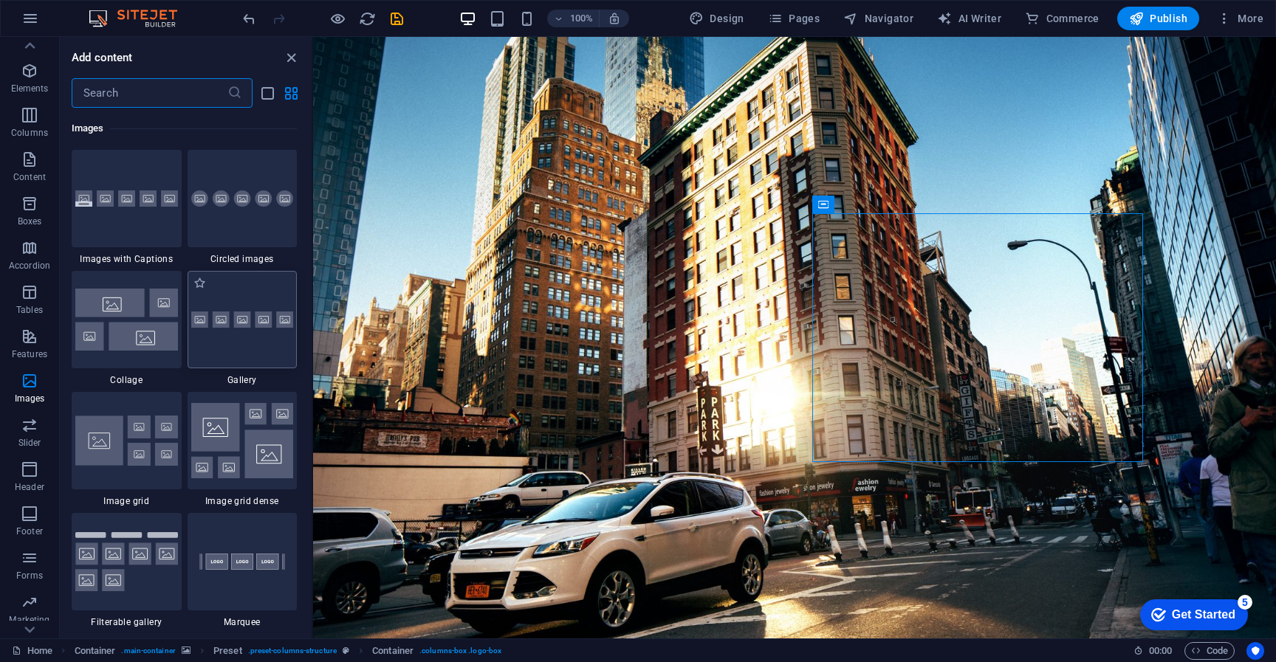
click at [227, 325] on img at bounding box center [242, 320] width 103 height 17
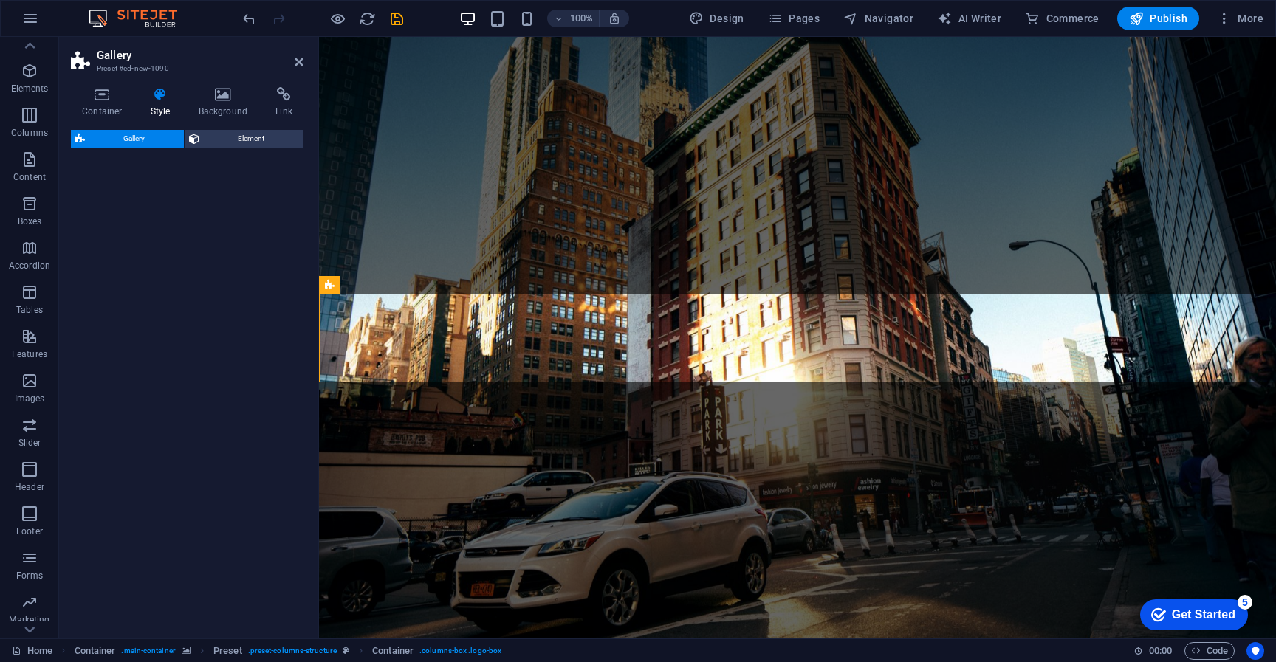
scroll to position [345, 0]
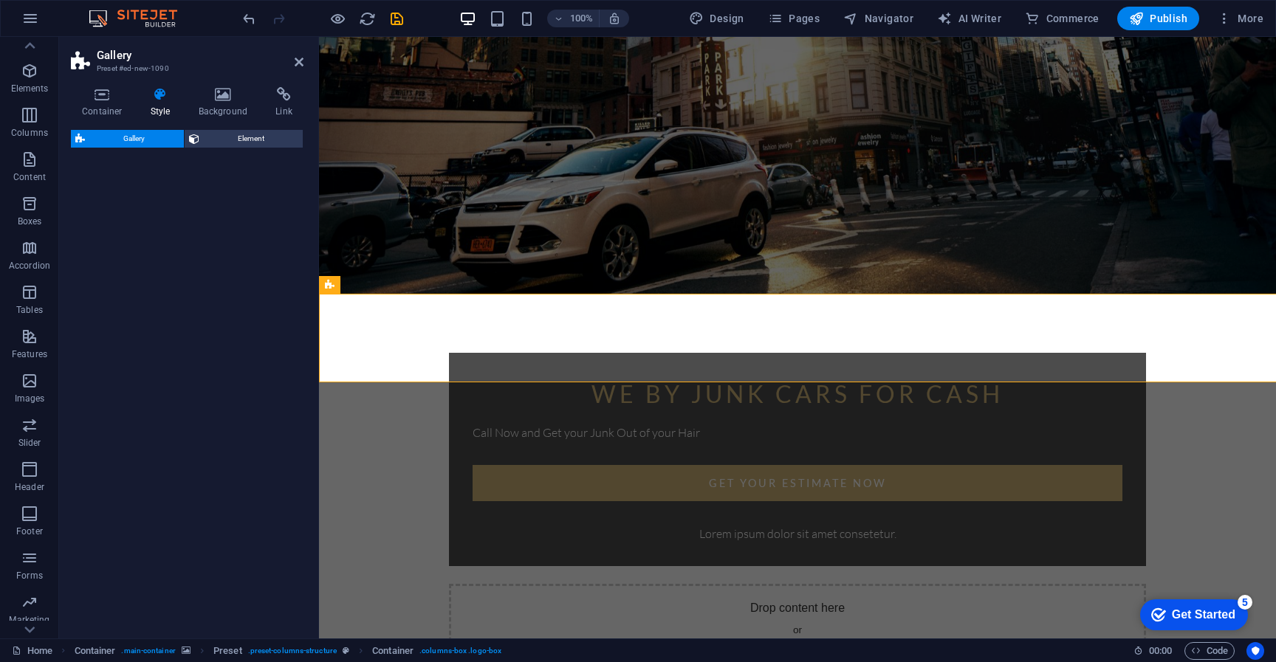
select select "rem"
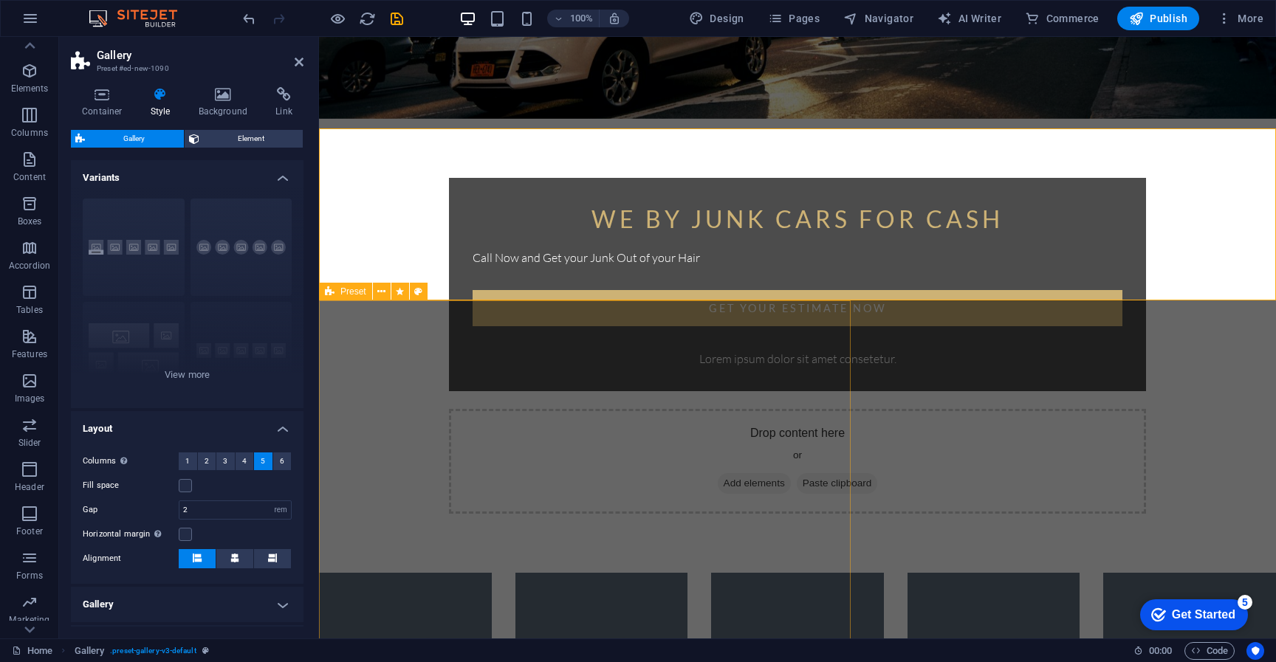
scroll to position [524, 0]
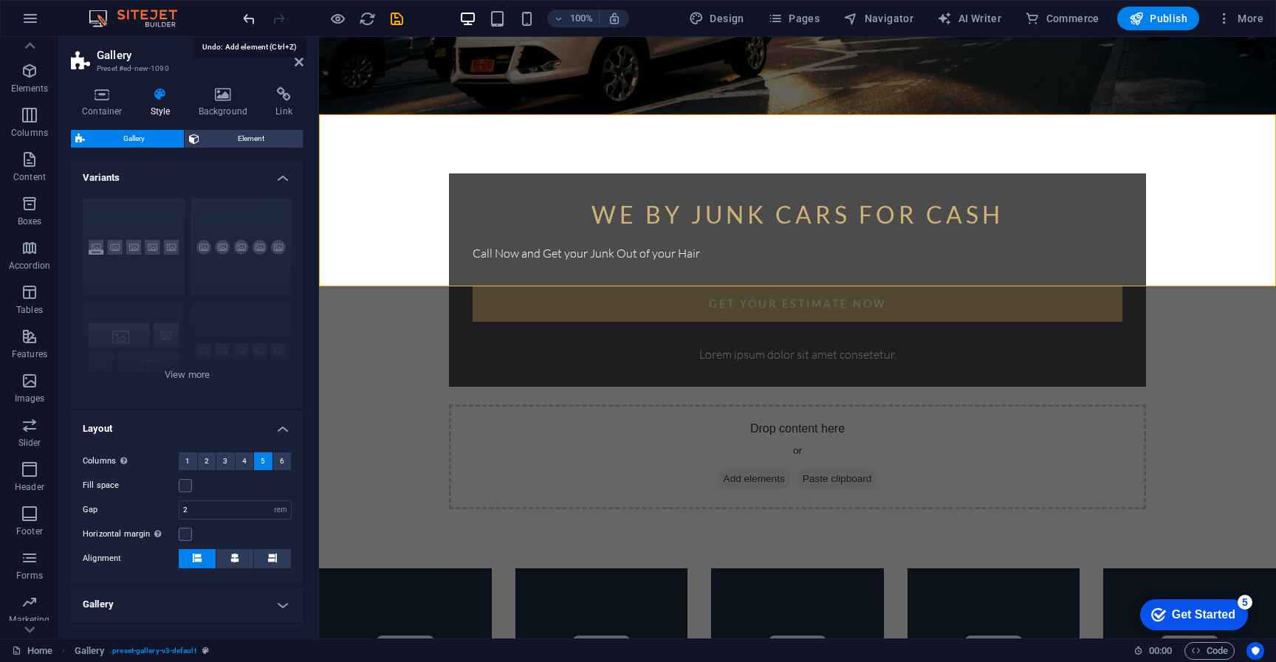
click at [247, 21] on icon "undo" at bounding box center [249, 18] width 17 height 17
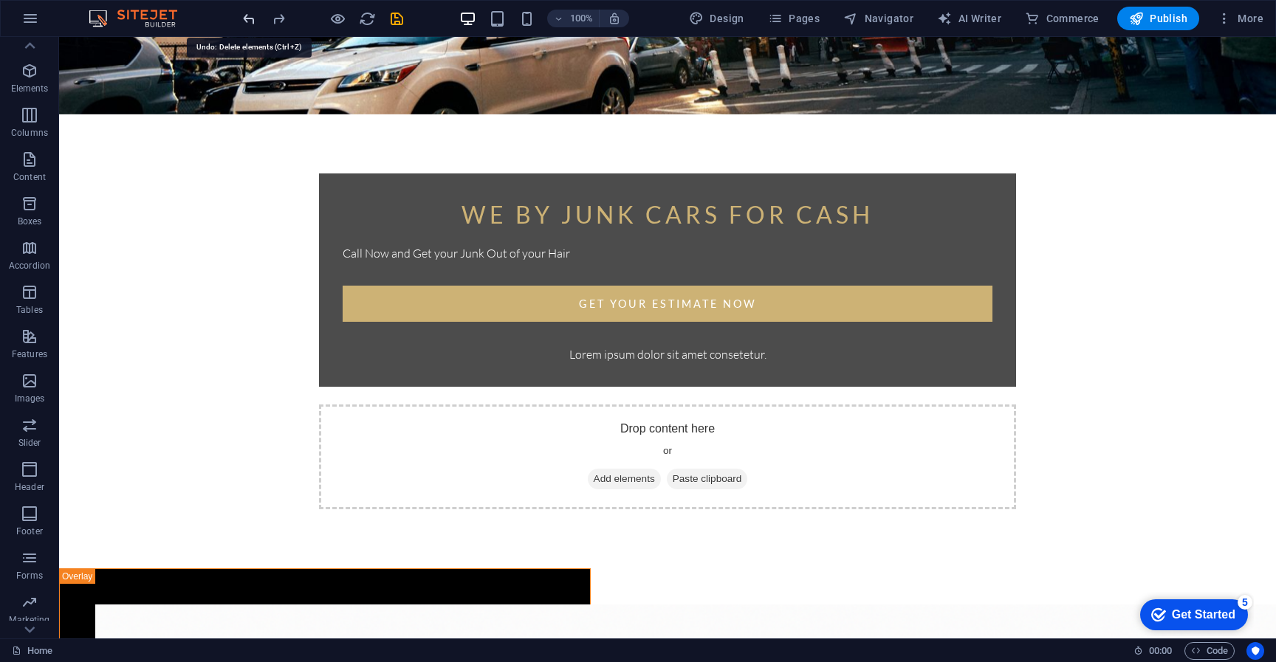
click at [243, 21] on icon "undo" at bounding box center [249, 18] width 17 height 17
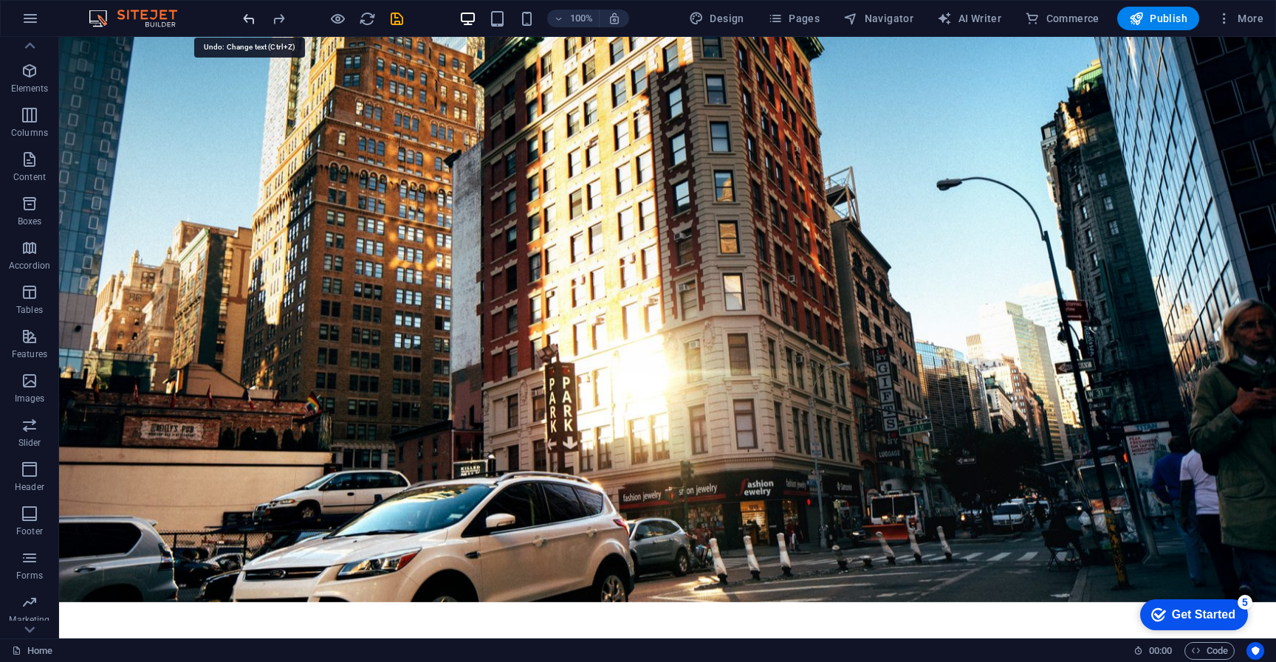
scroll to position [0, 0]
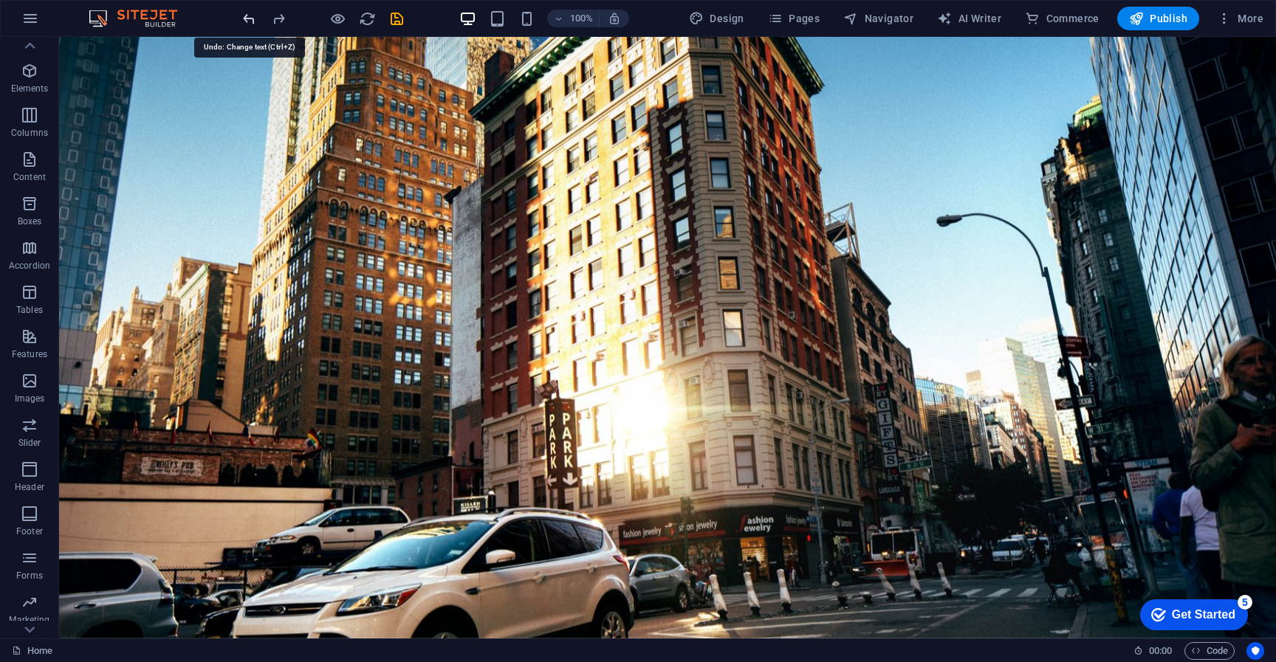
click at [246, 21] on icon "undo" at bounding box center [249, 18] width 17 height 17
click at [282, 18] on icon "redo" at bounding box center [278, 18] width 17 height 17
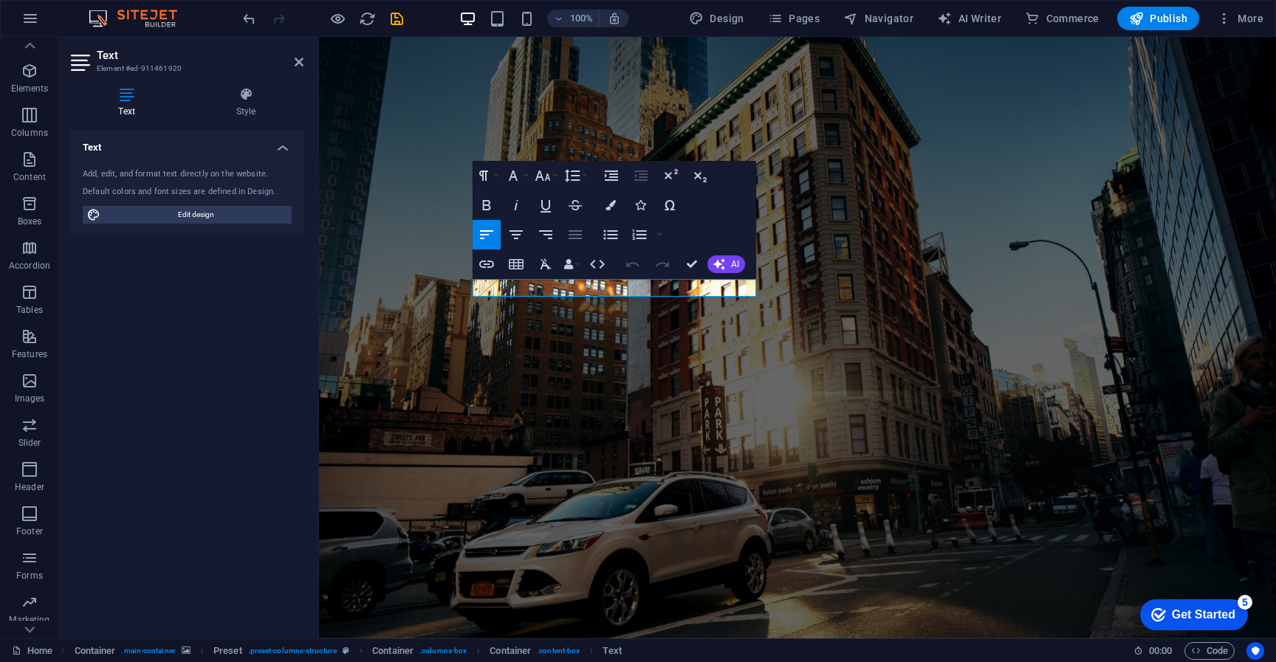
click at [582, 236] on icon "button" at bounding box center [575, 235] width 18 height 18
drag, startPoint x: 583, startPoint y: 286, endPoint x: 444, endPoint y: 292, distance: 139.0
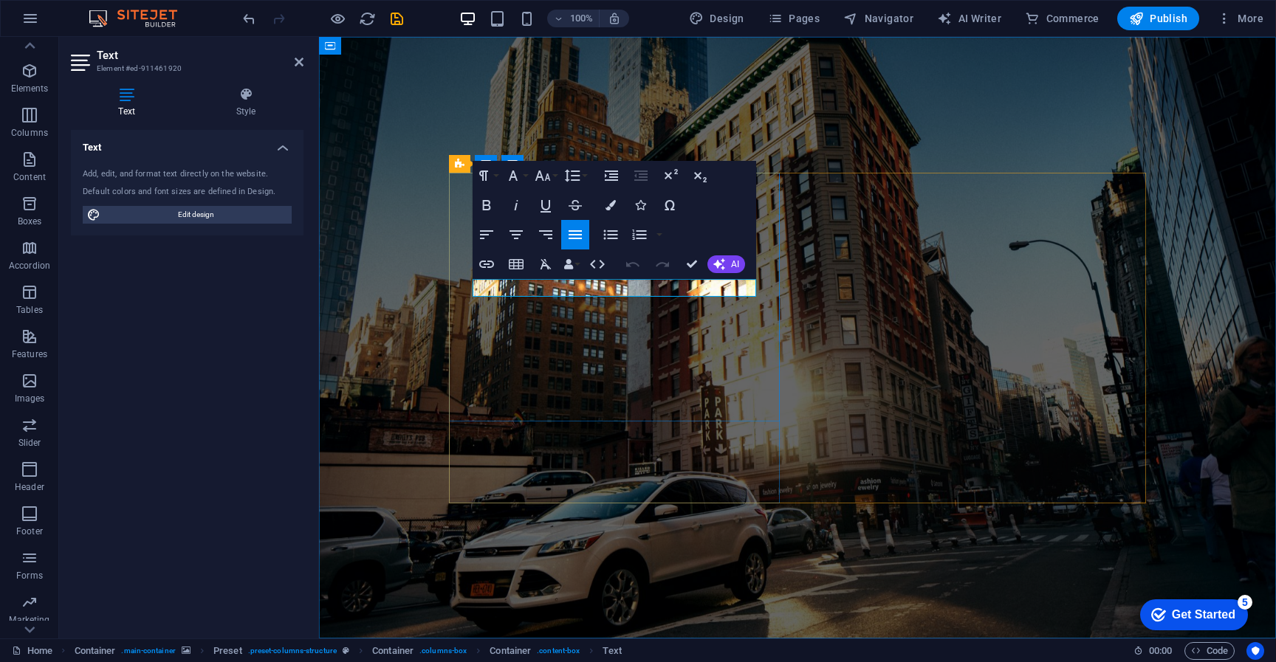
drag, startPoint x: 570, startPoint y: 291, endPoint x: 476, endPoint y: 289, distance: 94.6
click at [581, 230] on icon "button" at bounding box center [575, 234] width 13 height 9
click at [508, 237] on icon "button" at bounding box center [516, 235] width 18 height 18
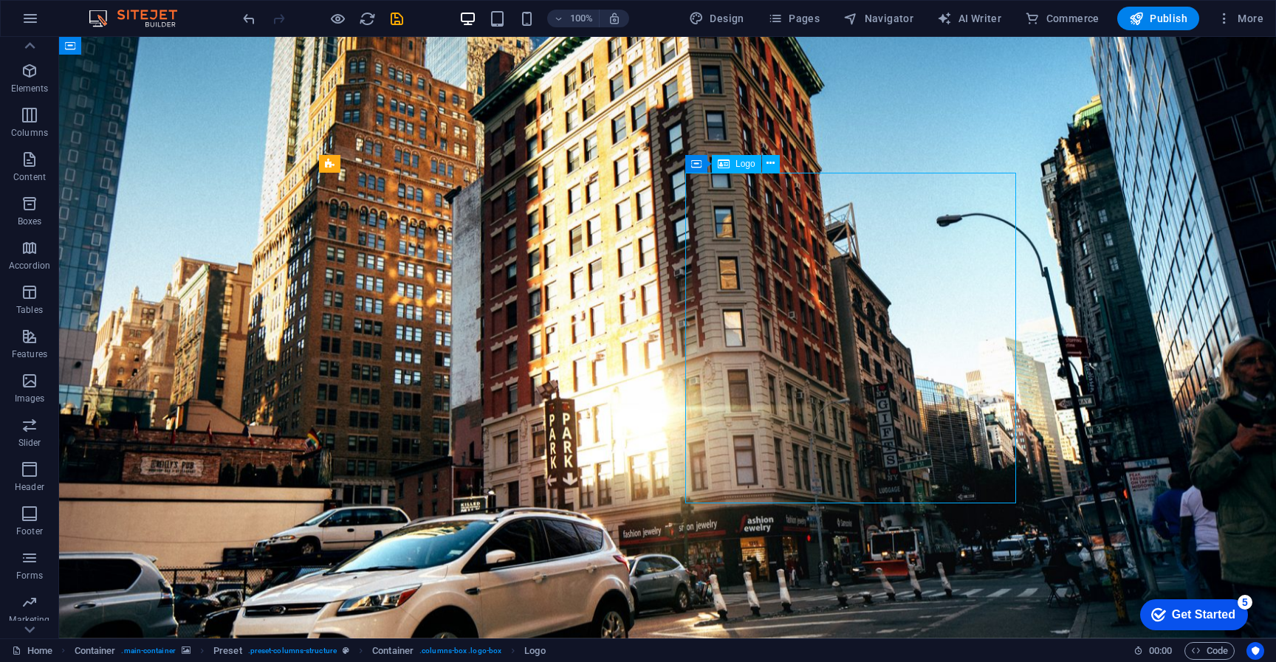
click at [743, 166] on span "Logo" at bounding box center [746, 164] width 20 height 9
click at [743, 162] on span "Logo" at bounding box center [746, 164] width 20 height 9
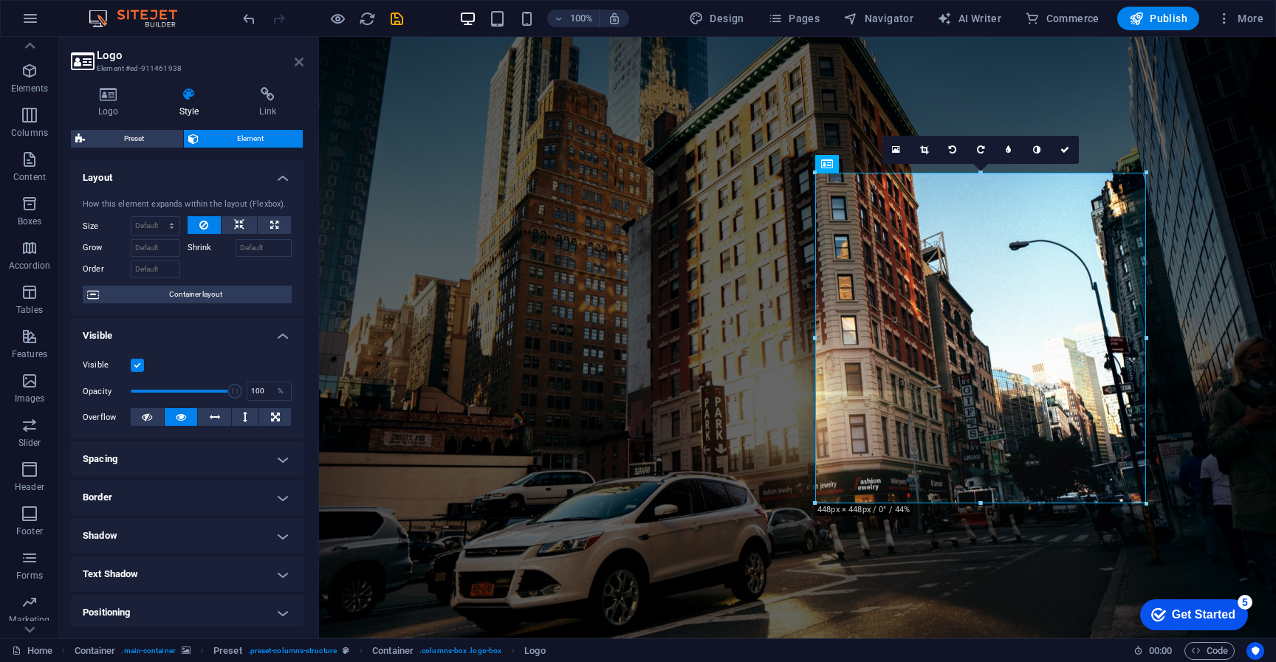
click at [301, 64] on icon at bounding box center [299, 62] width 9 height 12
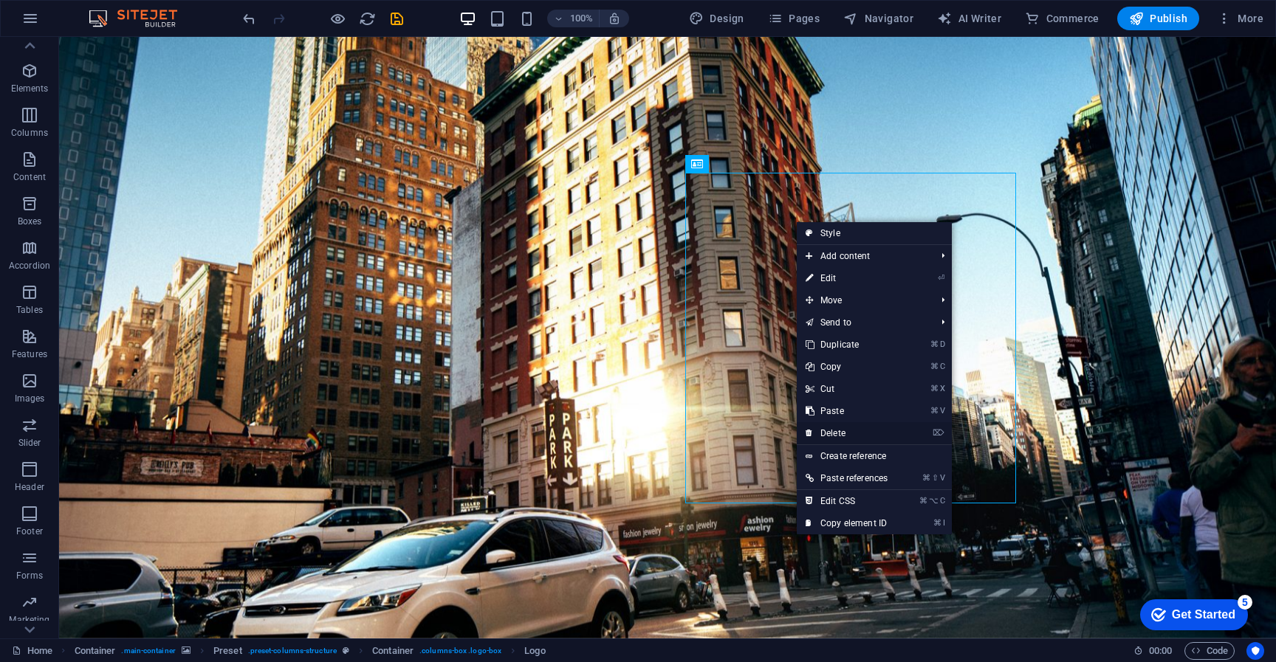
click at [844, 438] on link "⌦ Delete" at bounding box center [847, 433] width 100 height 22
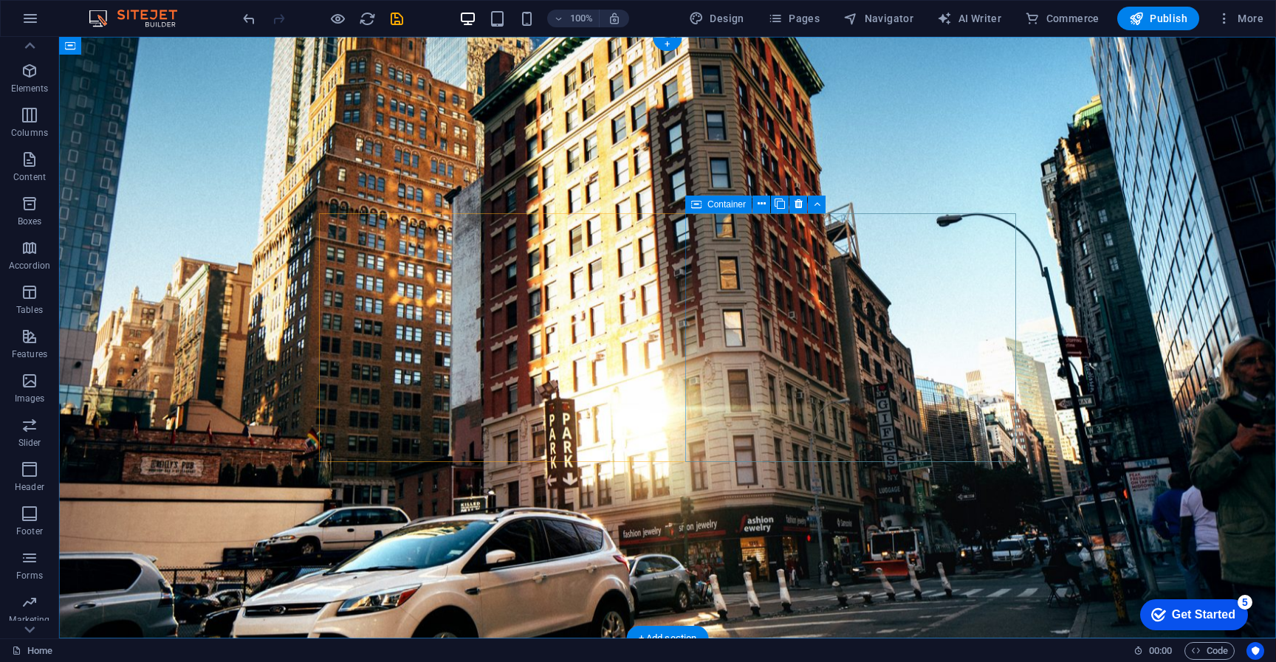
drag, startPoint x: 86, startPoint y: 420, endPoint x: 857, endPoint y: 346, distance: 773.8
click at [31, 384] on icon "button" at bounding box center [30, 381] width 18 height 18
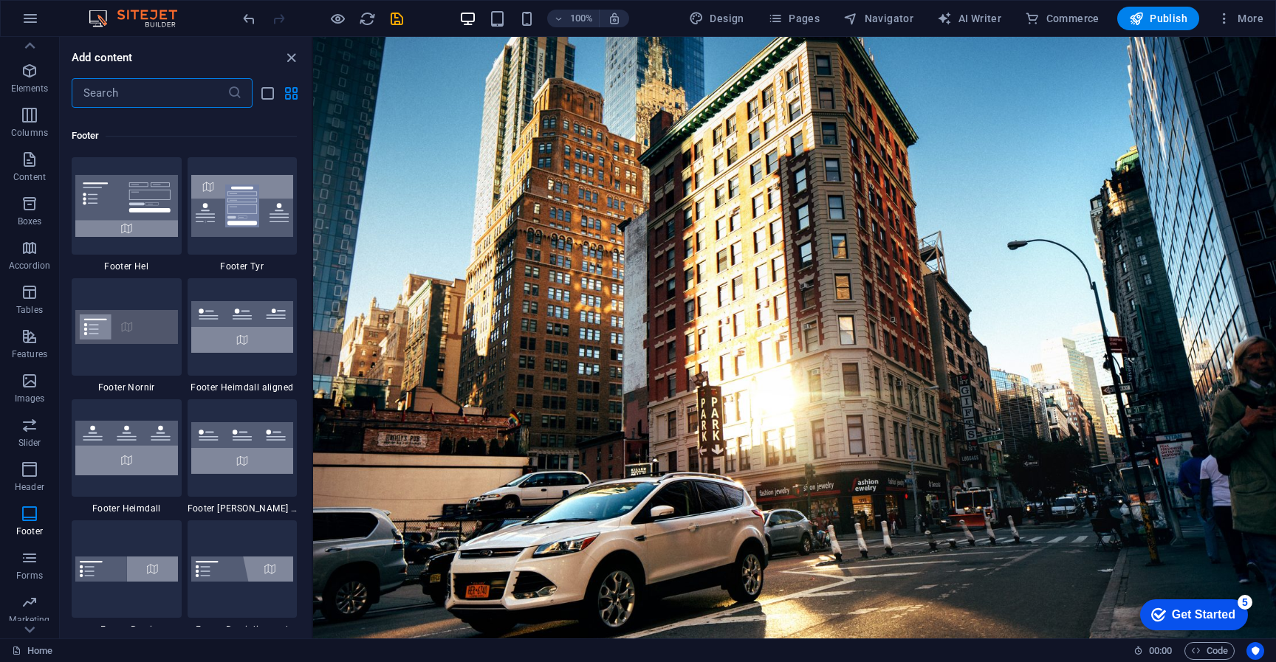
scroll to position [9788, 0]
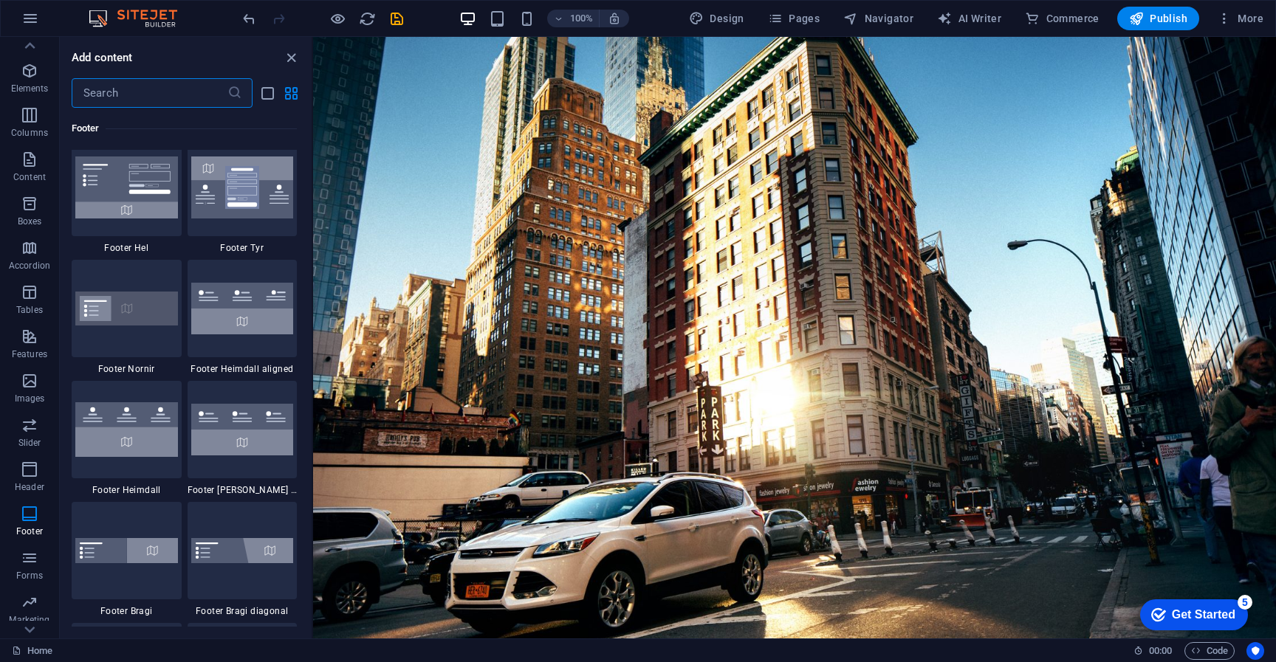
click at [154, 95] on input "text" at bounding box center [150, 93] width 156 height 30
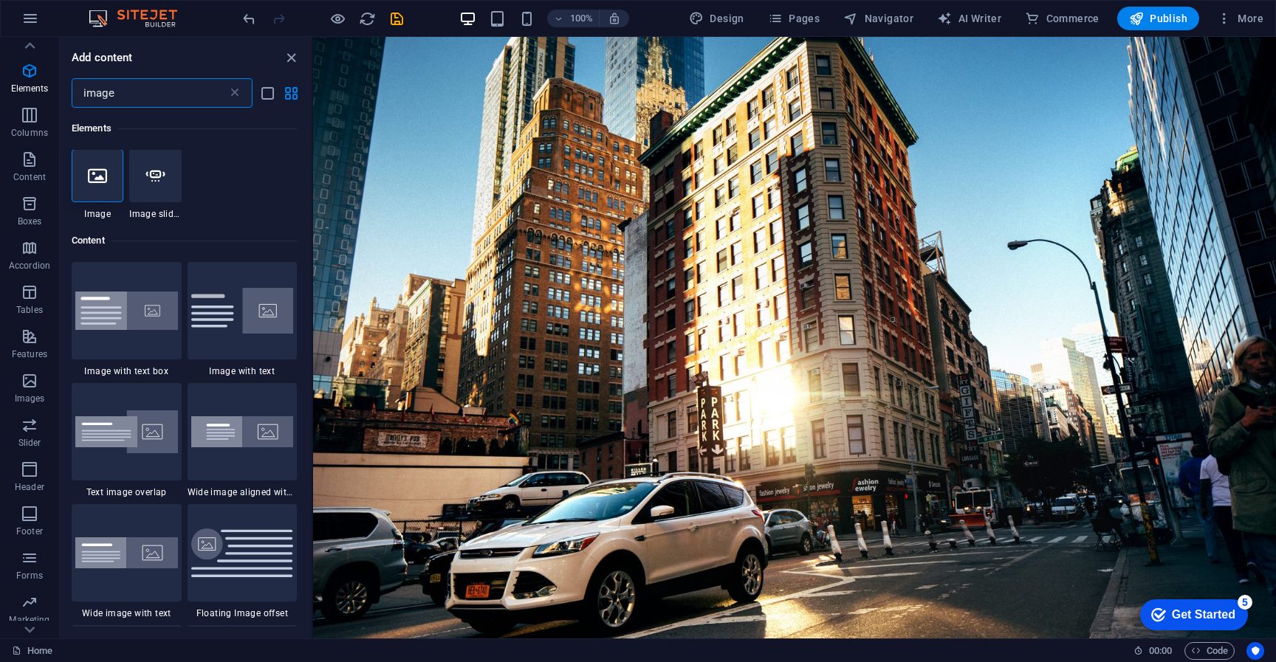
scroll to position [0, 0]
type input "image"
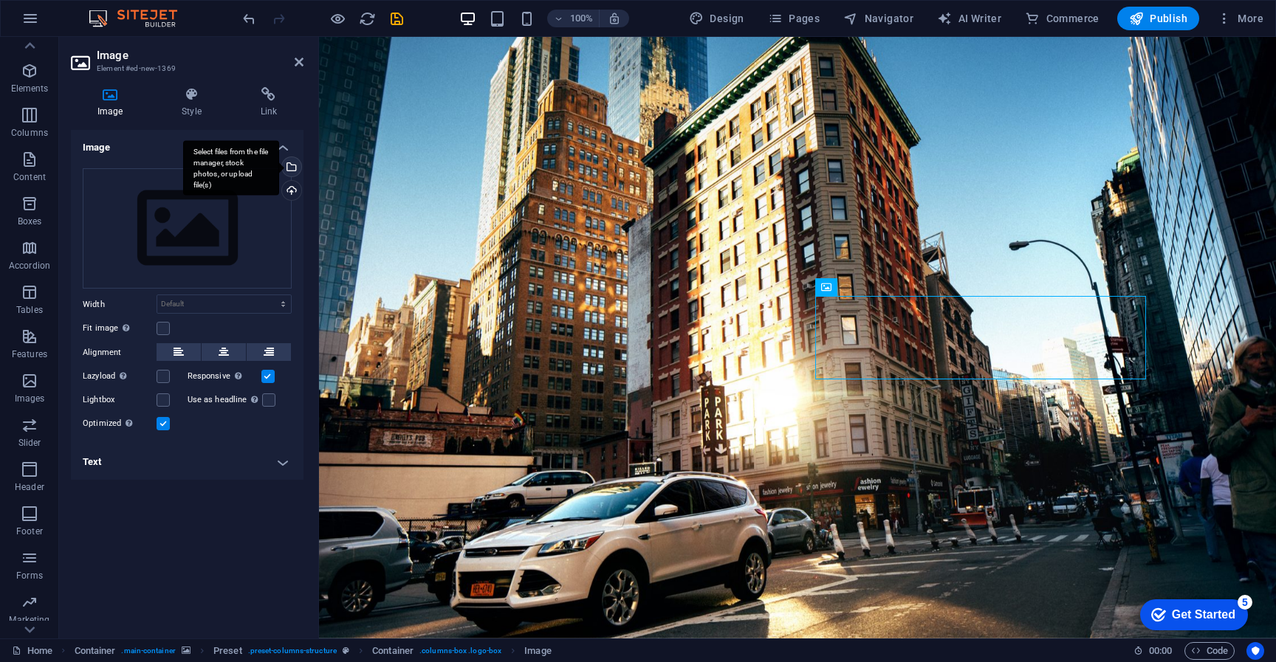
click at [292, 170] on div "Select files from the file manager, stock photos, or upload file(s)" at bounding box center [290, 168] width 22 height 22
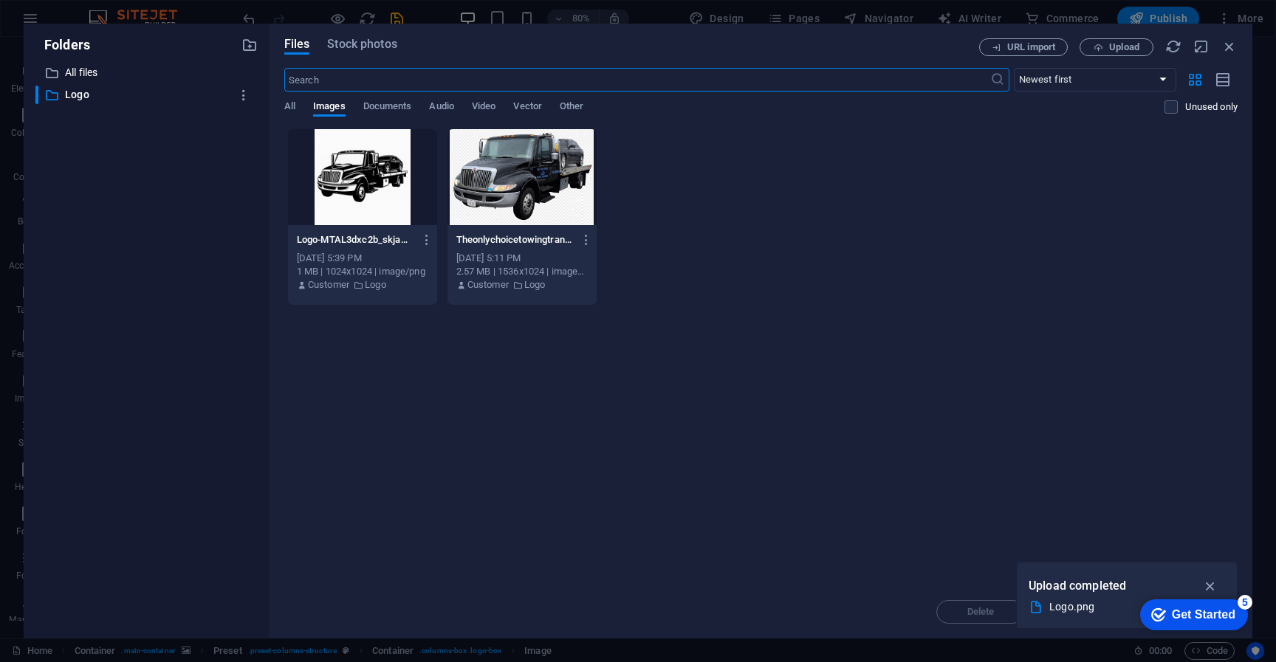
click at [384, 186] on div at bounding box center [362, 177] width 149 height 96
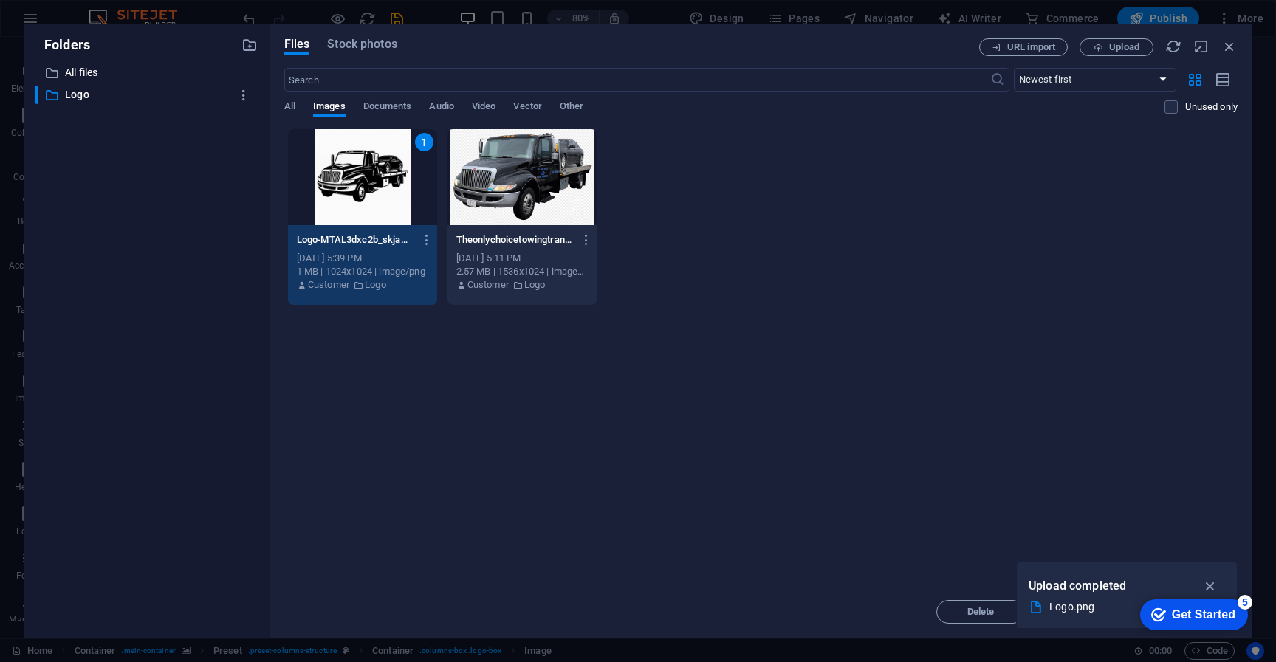
click at [423, 156] on div "1" at bounding box center [362, 177] width 149 height 96
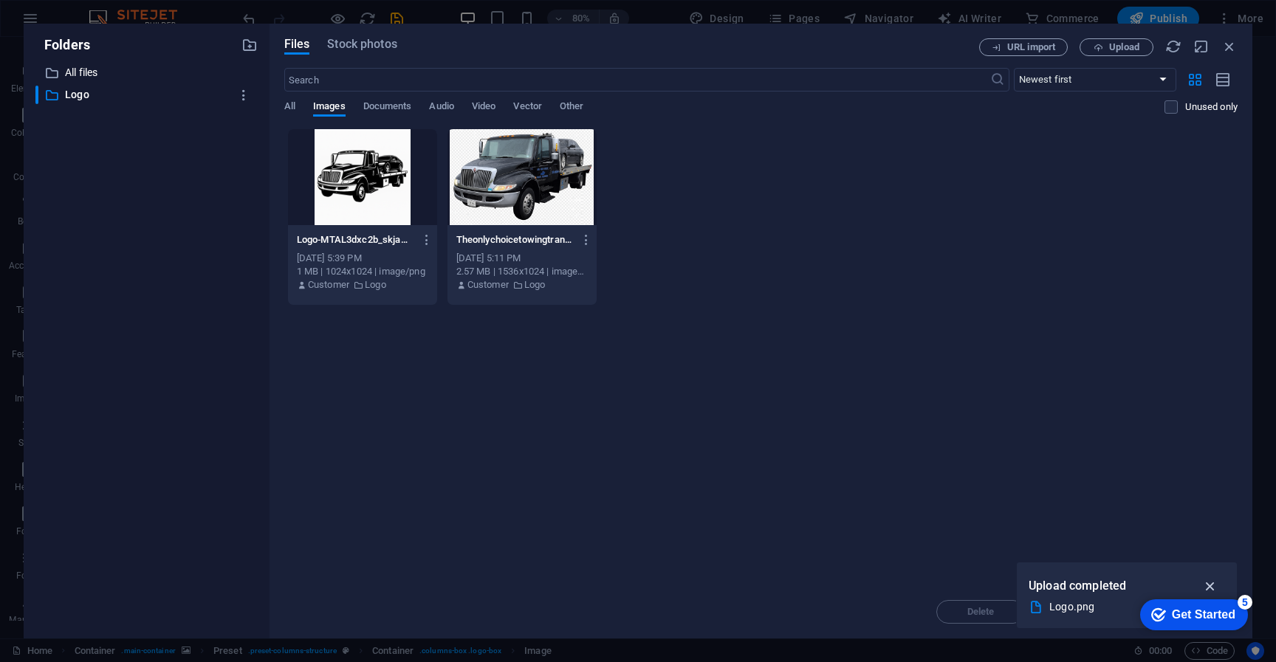
click at [1207, 588] on icon "button" at bounding box center [1210, 586] width 17 height 16
click at [1129, 46] on span "Upload" at bounding box center [1124, 47] width 30 height 9
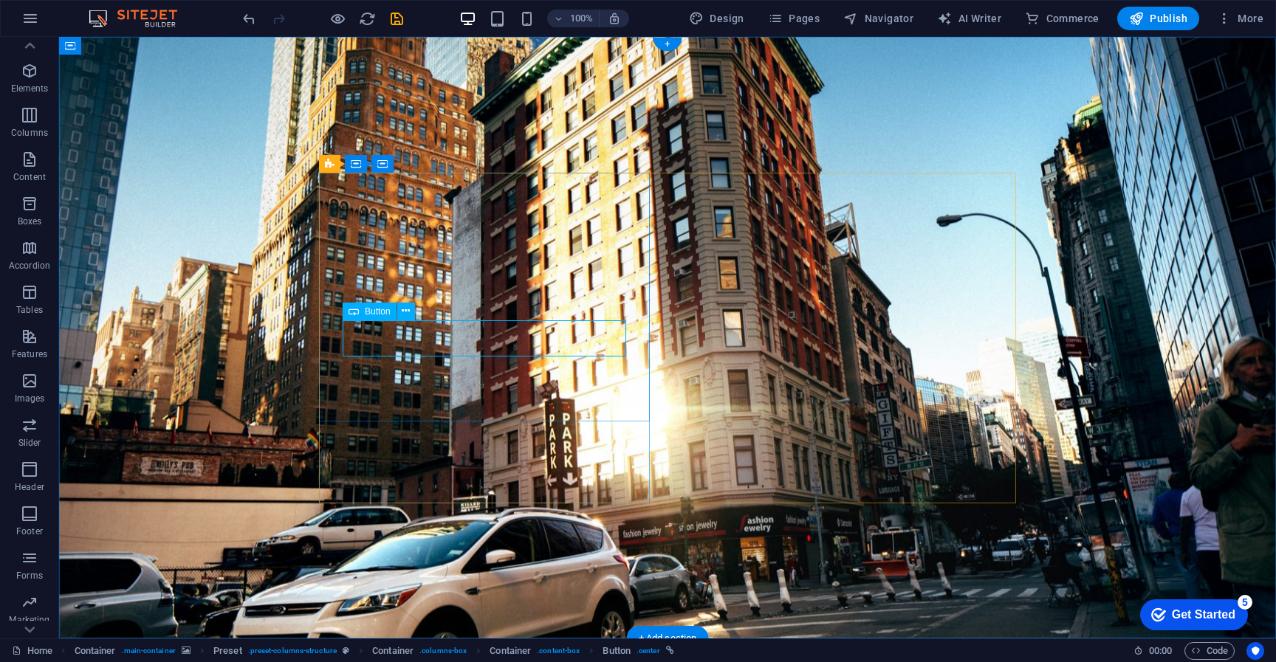
click at [408, 312] on icon at bounding box center [406, 312] width 8 height 16
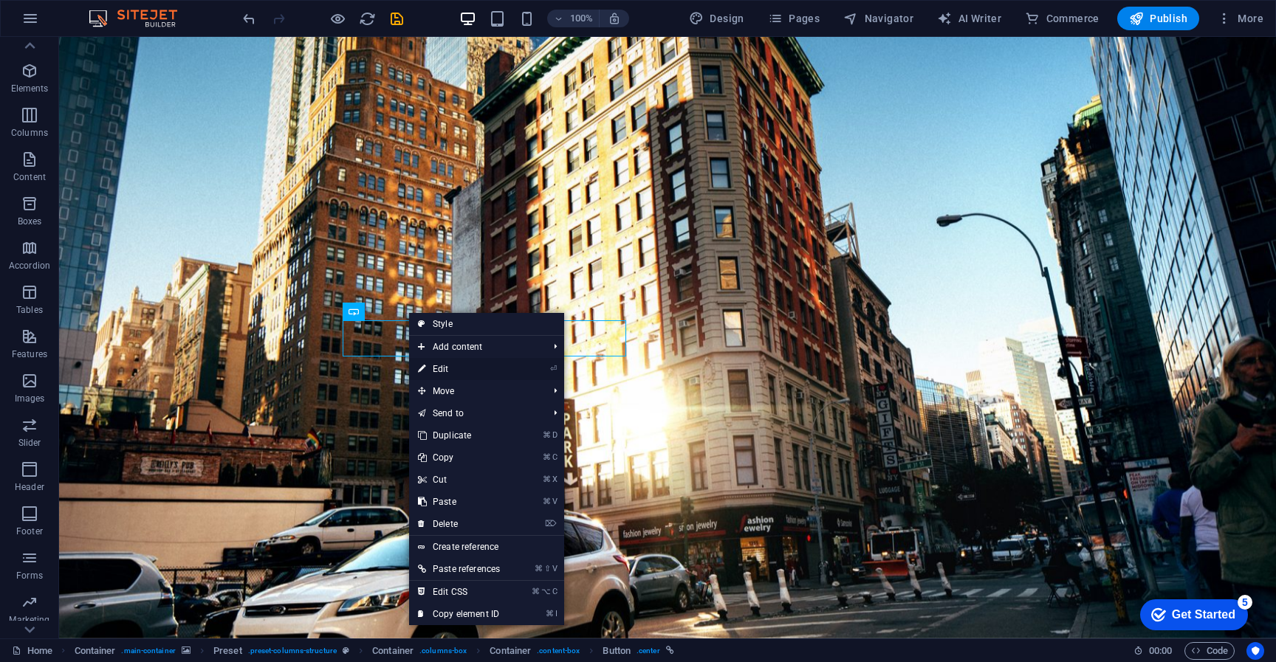
click at [451, 369] on link "⏎ Edit" at bounding box center [459, 369] width 100 height 22
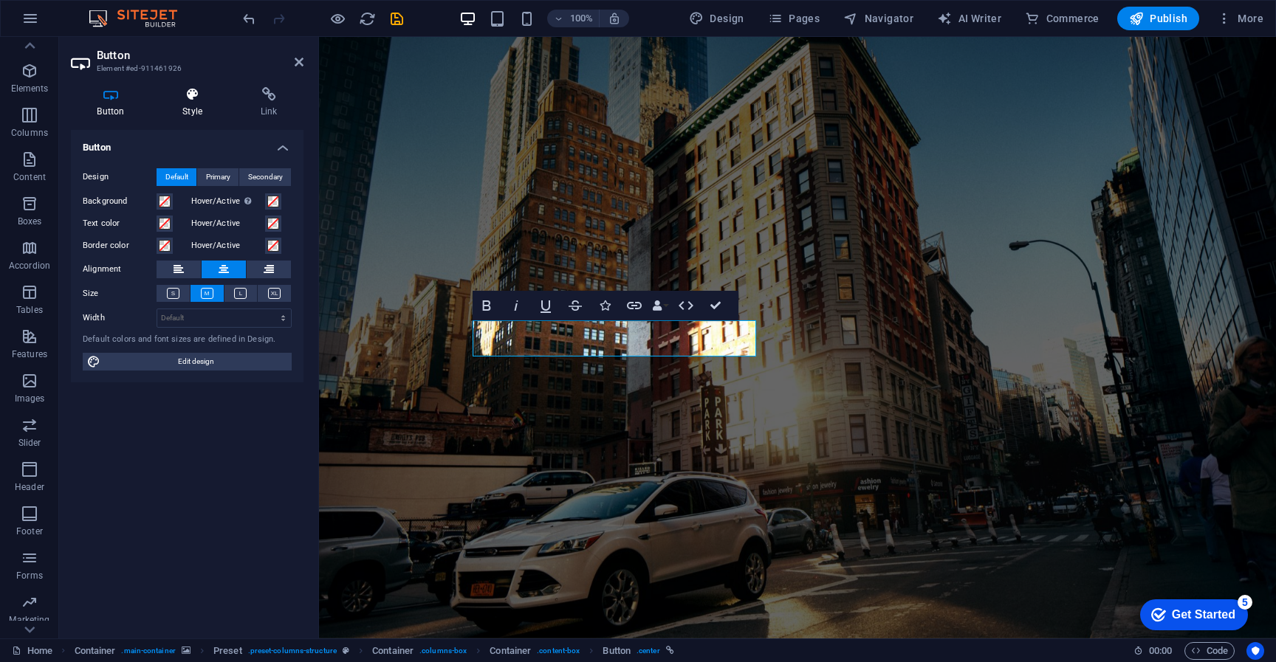
click at [199, 90] on icon at bounding box center [193, 94] width 72 height 15
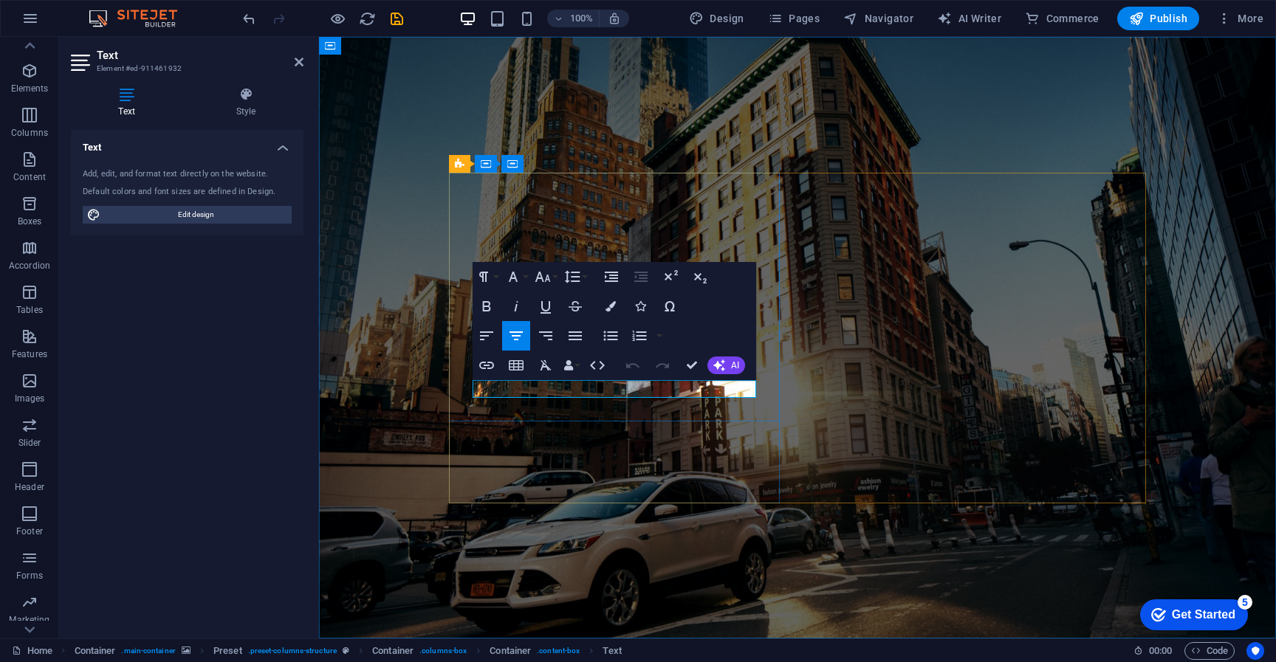
click at [515, 334] on icon "button" at bounding box center [516, 336] width 18 height 18
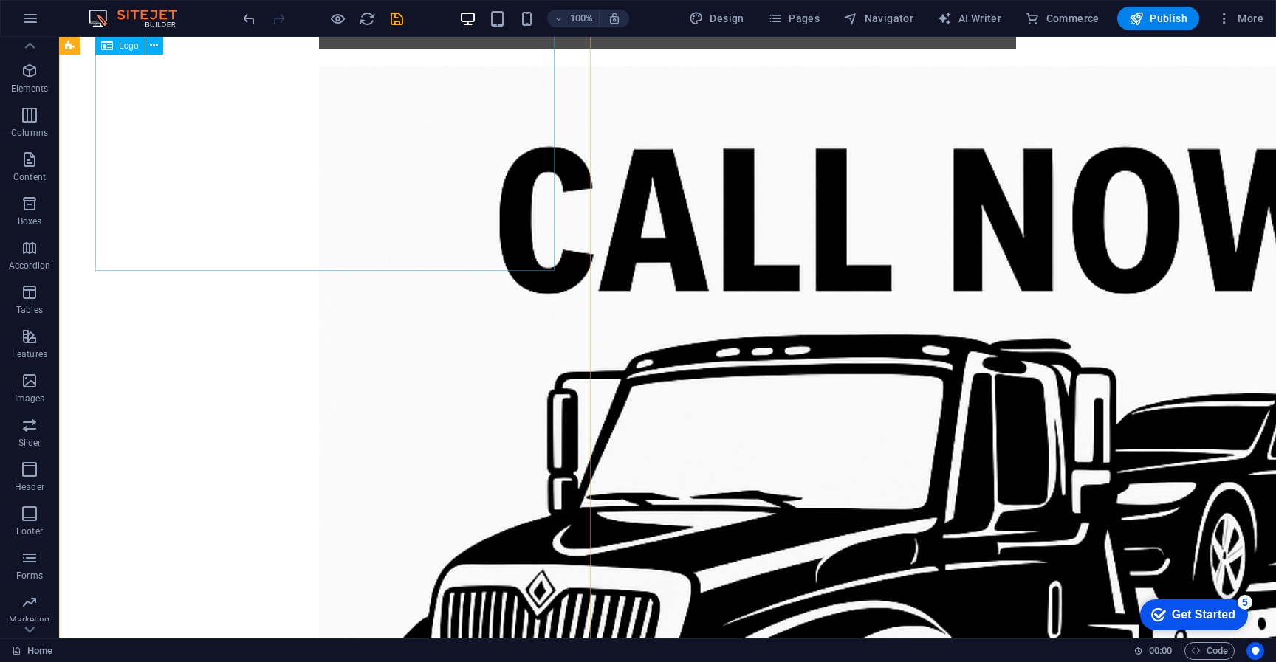
scroll to position [860, 0]
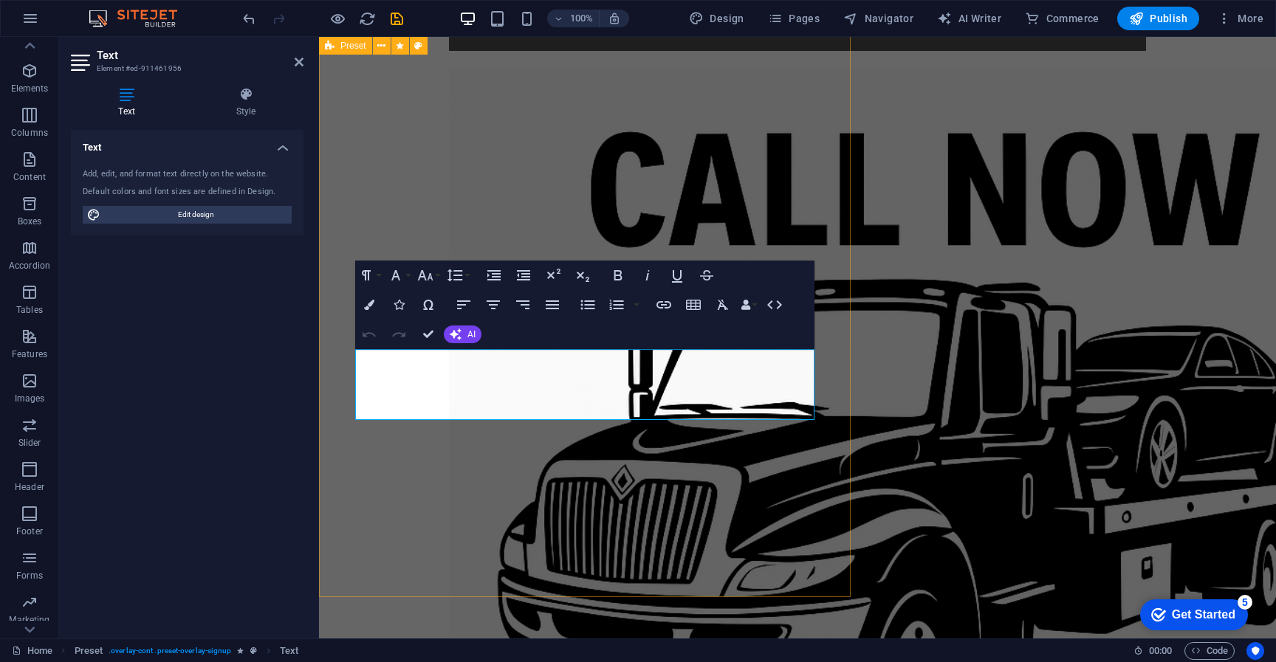
scroll to position [850, 0]
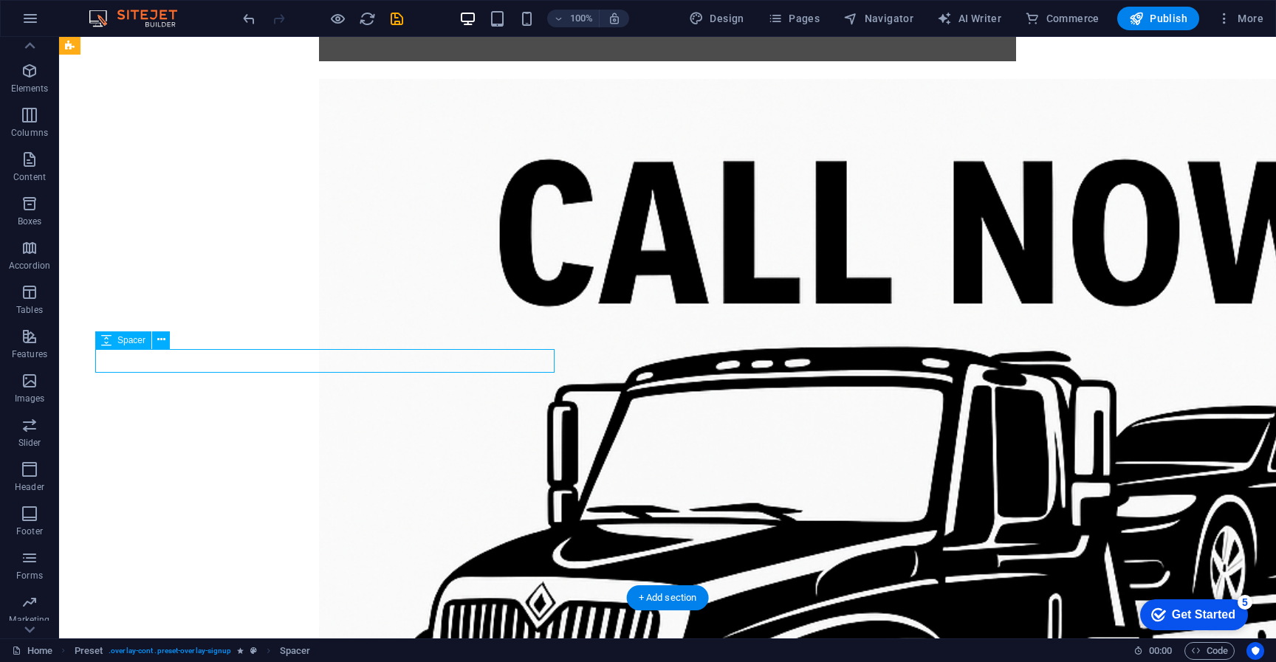
select select "rem"
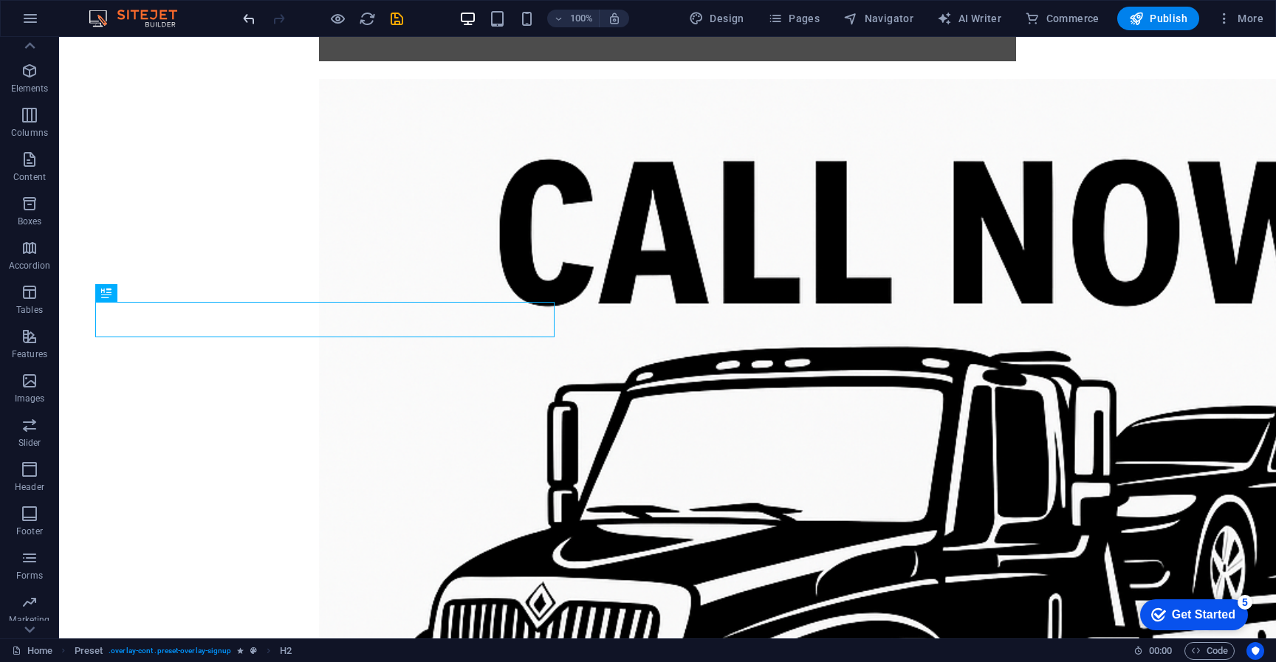
click at [253, 21] on icon "undo" at bounding box center [249, 18] width 17 height 17
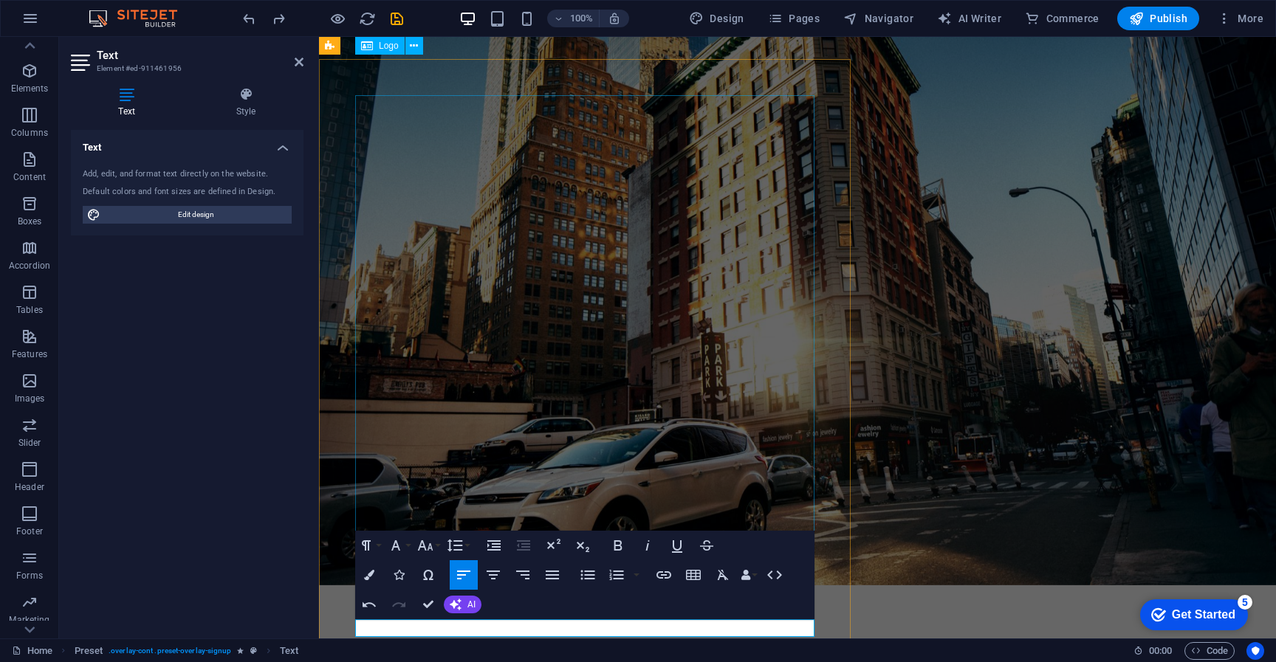
scroll to position [0, 0]
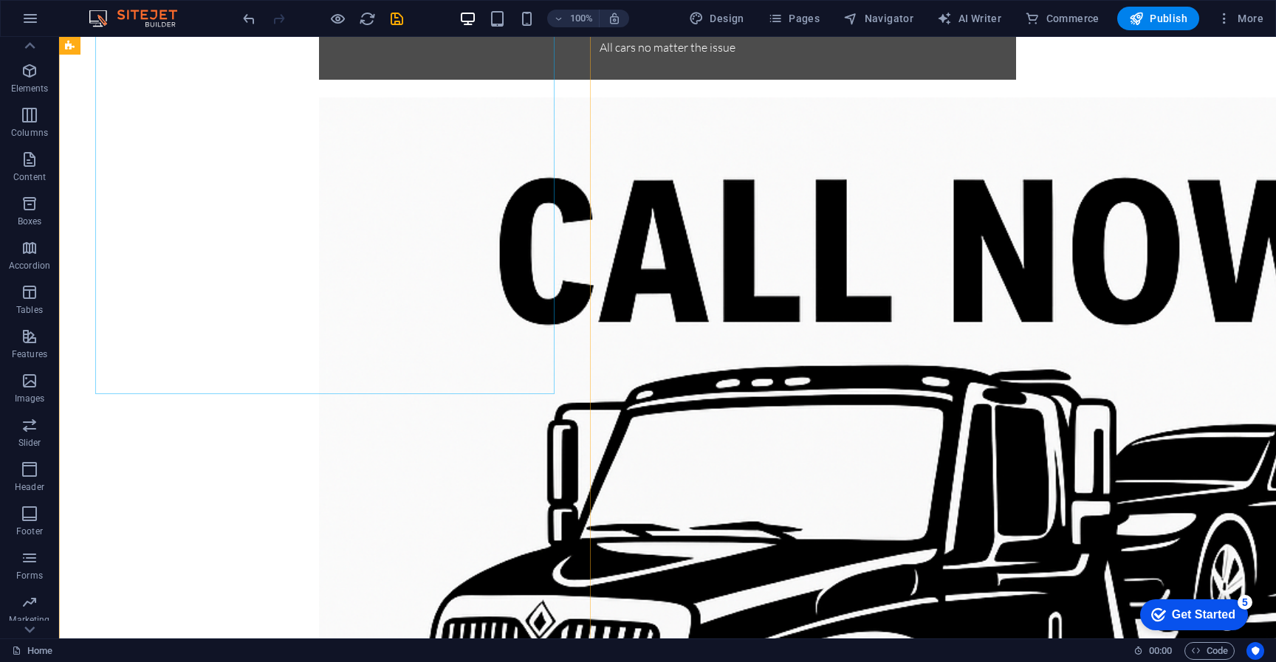
scroll to position [850, 0]
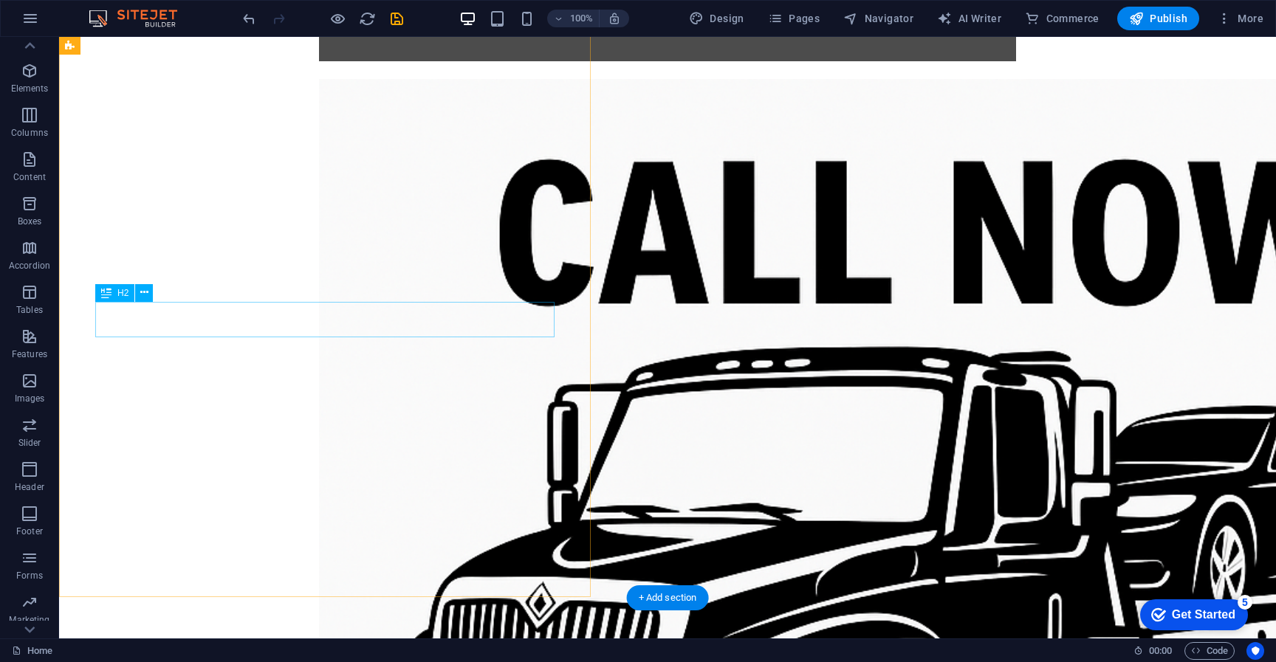
click at [145, 301] on button at bounding box center [144, 293] width 18 height 18
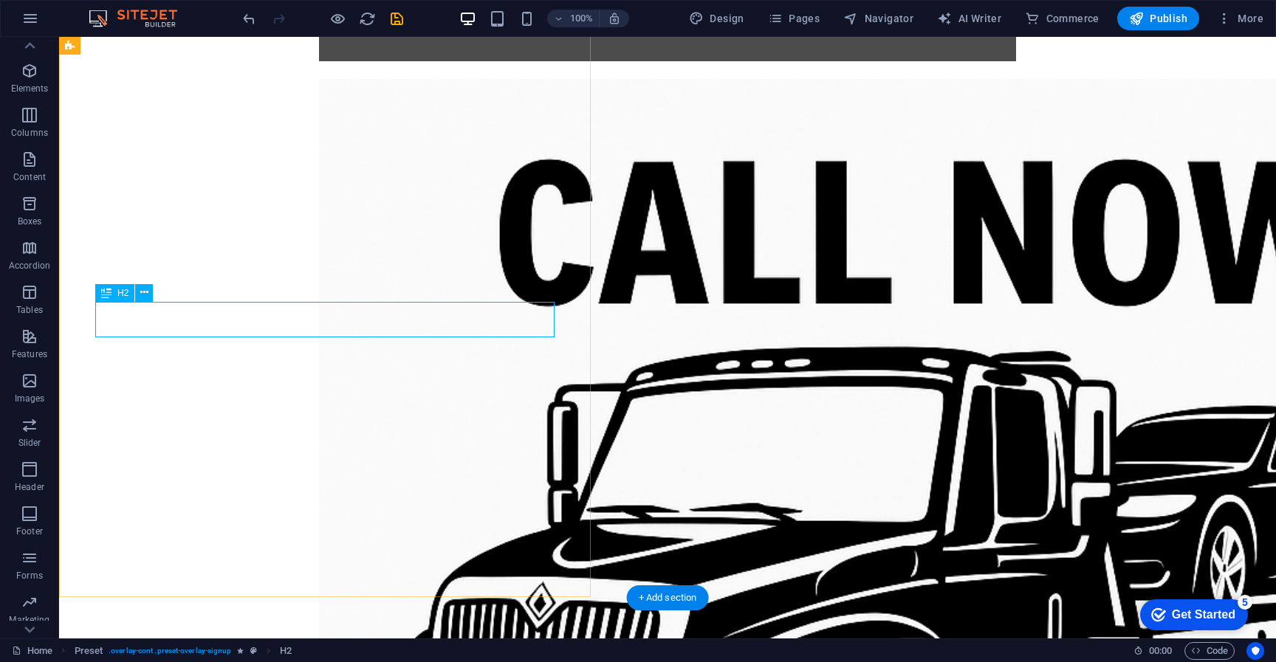
scroll to position [815, 0]
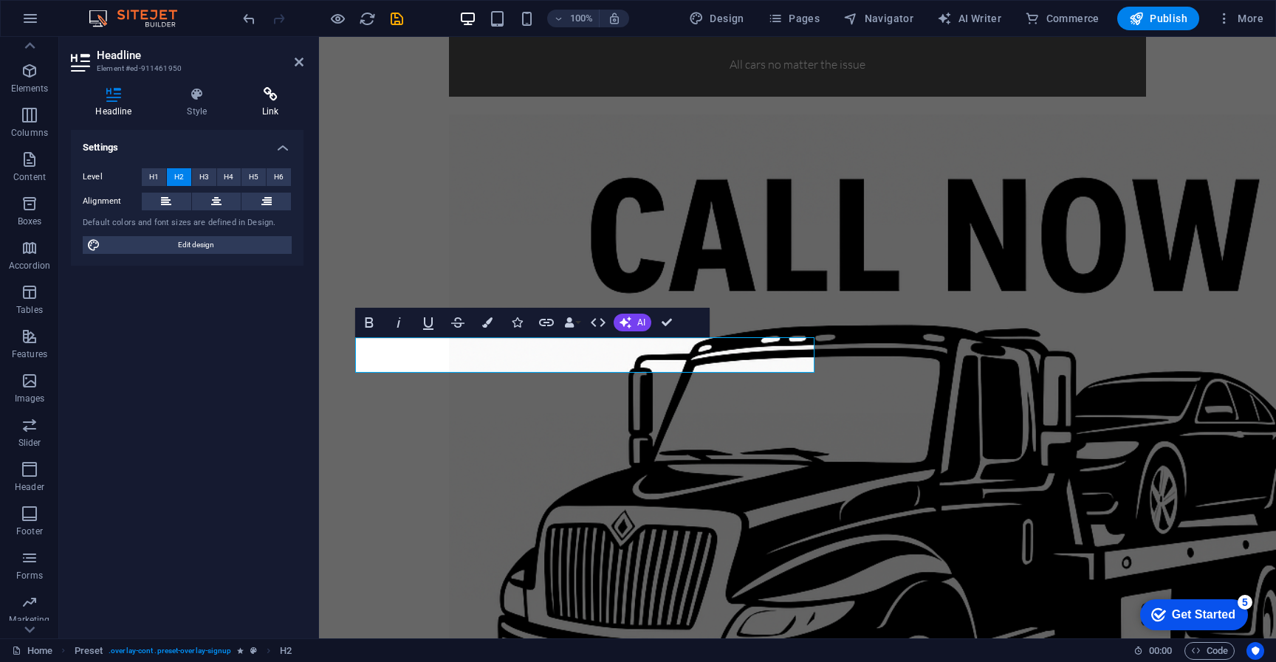
click at [267, 95] on icon at bounding box center [271, 94] width 66 height 15
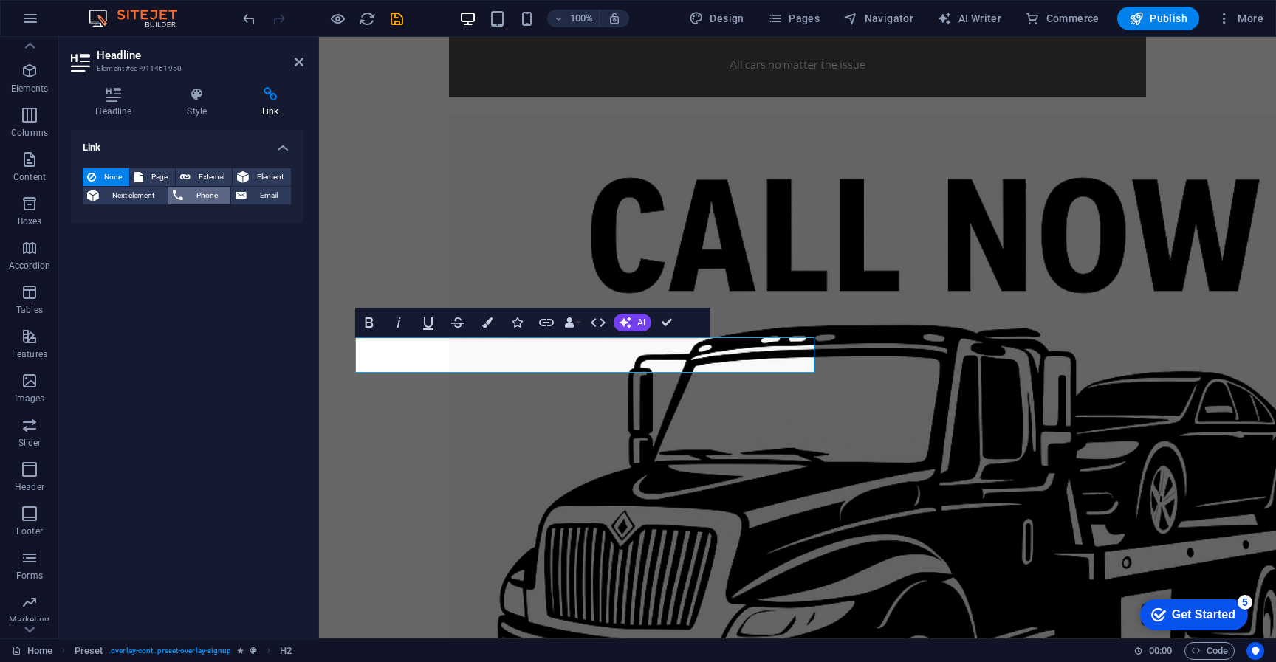
click at [193, 199] on span "Phone" at bounding box center [207, 196] width 39 height 18
click at [177, 223] on input "Phone" at bounding box center [224, 220] width 135 height 18
click at [195, 249] on input "Title Additional link description, should not be the same as the link text. The…" at bounding box center [224, 244] width 135 height 18
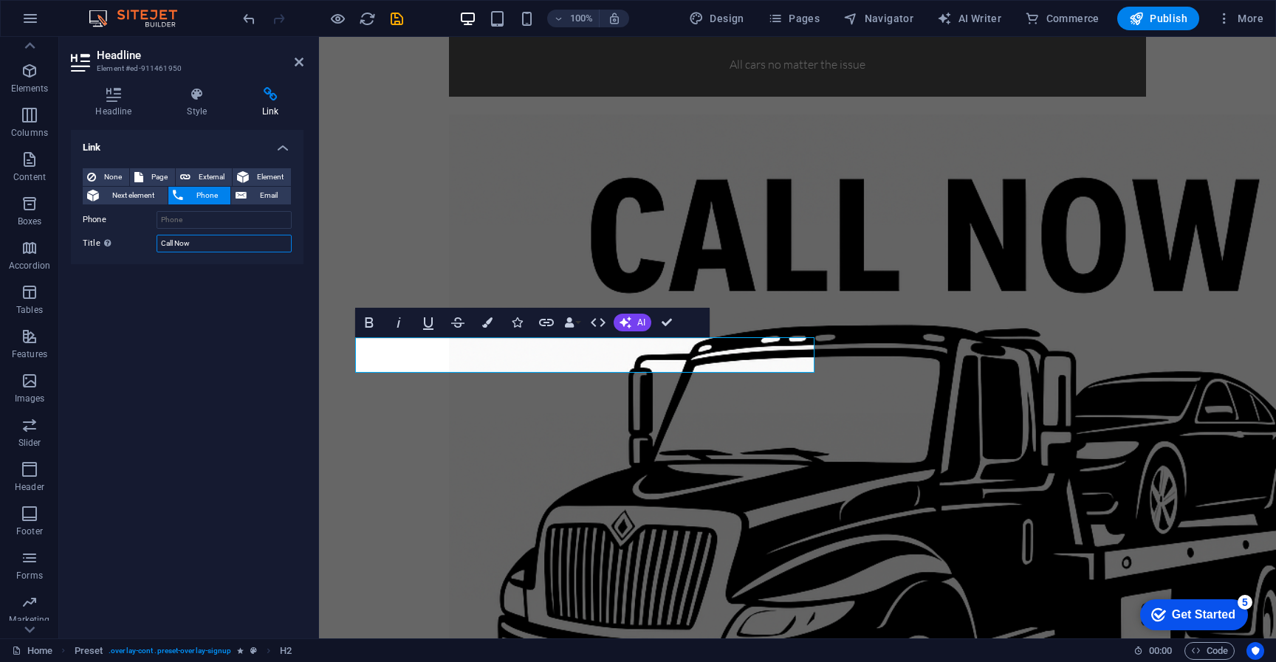
type input "Call Now"
click at [191, 229] on div "None Page External Element Next element Phone Email Page Home Legal Notice Priv…" at bounding box center [187, 210] width 209 height 84
click at [191, 222] on input "Phone" at bounding box center [224, 220] width 135 height 18
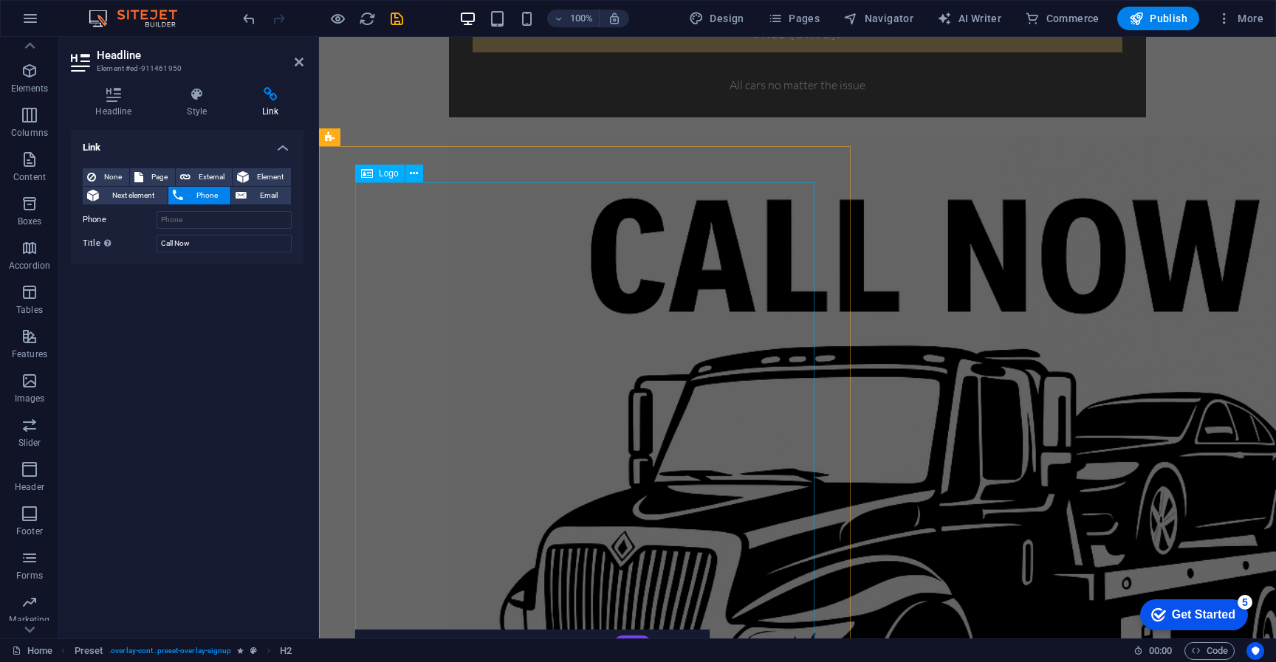
scroll to position [850, 0]
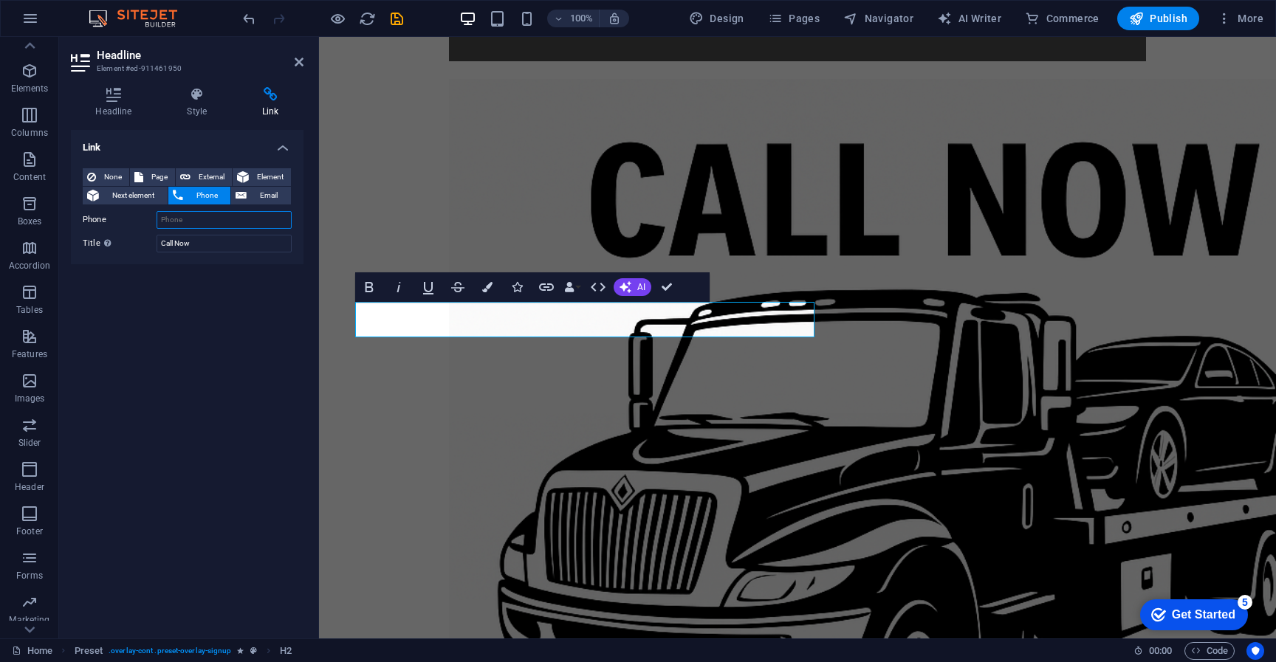
click at [218, 226] on input "Phone" at bounding box center [224, 220] width 135 height 18
click at [216, 220] on input "Phone" at bounding box center [224, 220] width 135 height 18
type input "7"
type input "1"
type input "+(716)908-9161"
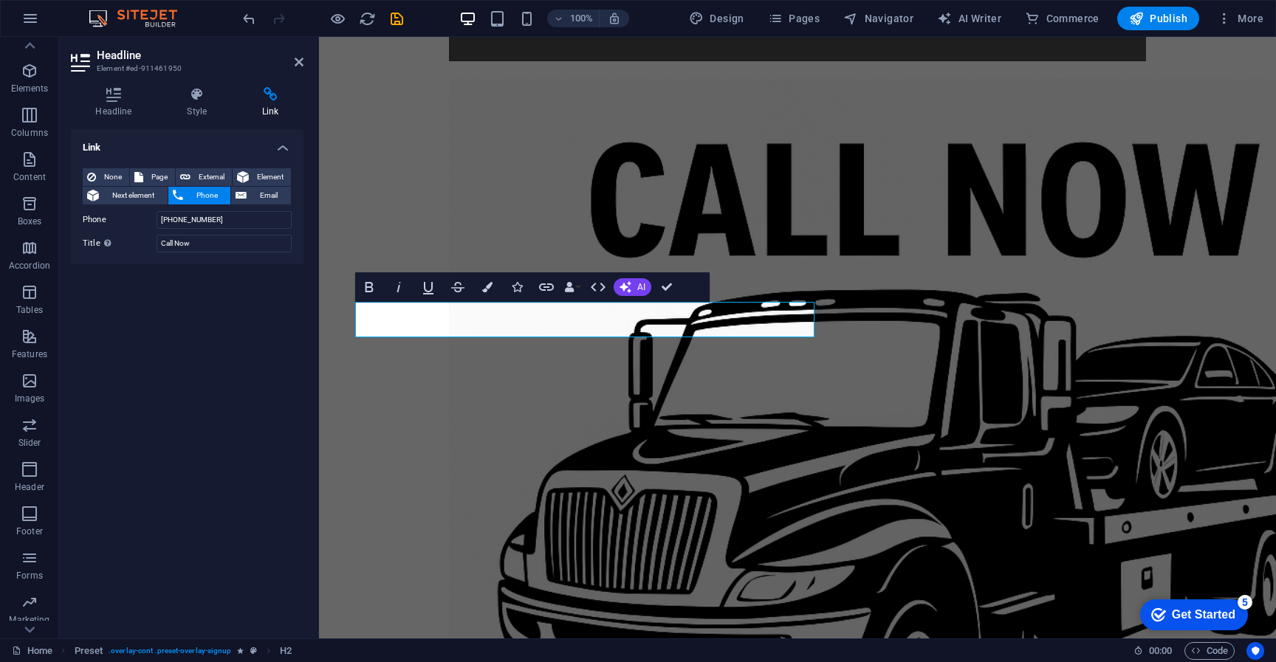
click at [204, 316] on div "Link None Page External Element Next element Phone Email Page Home Legal Notice…" at bounding box center [187, 378] width 233 height 497
click at [298, 66] on icon at bounding box center [299, 62] width 9 height 12
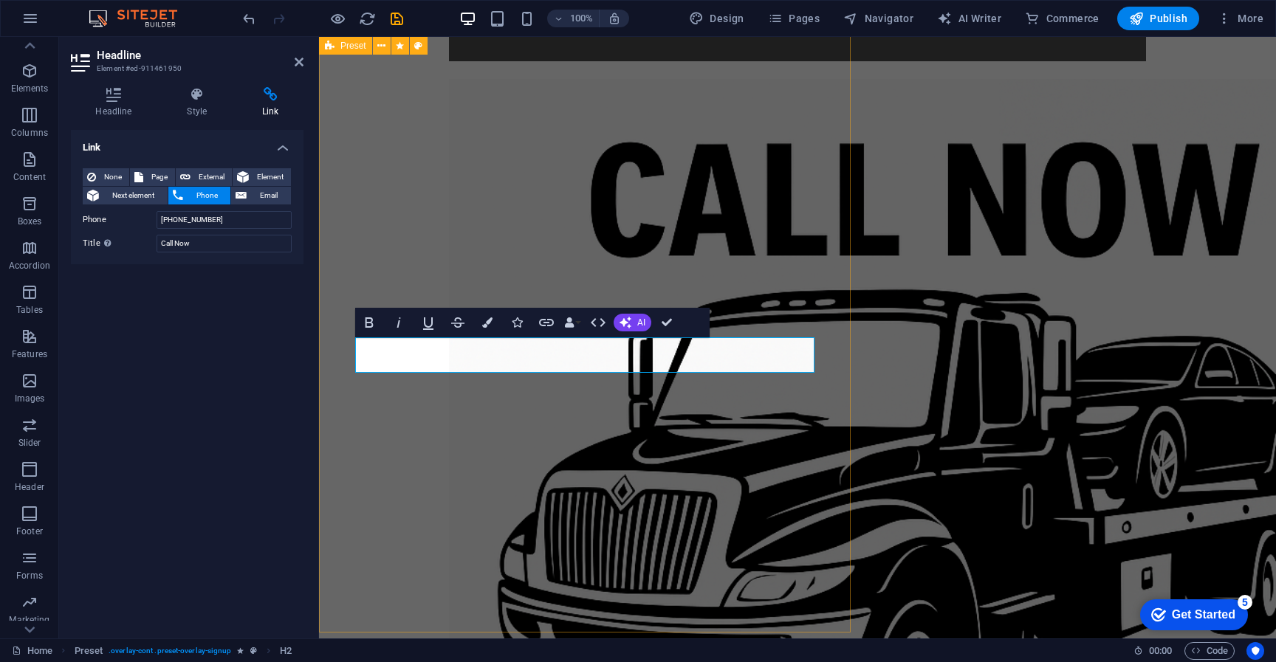
scroll to position [815, 0]
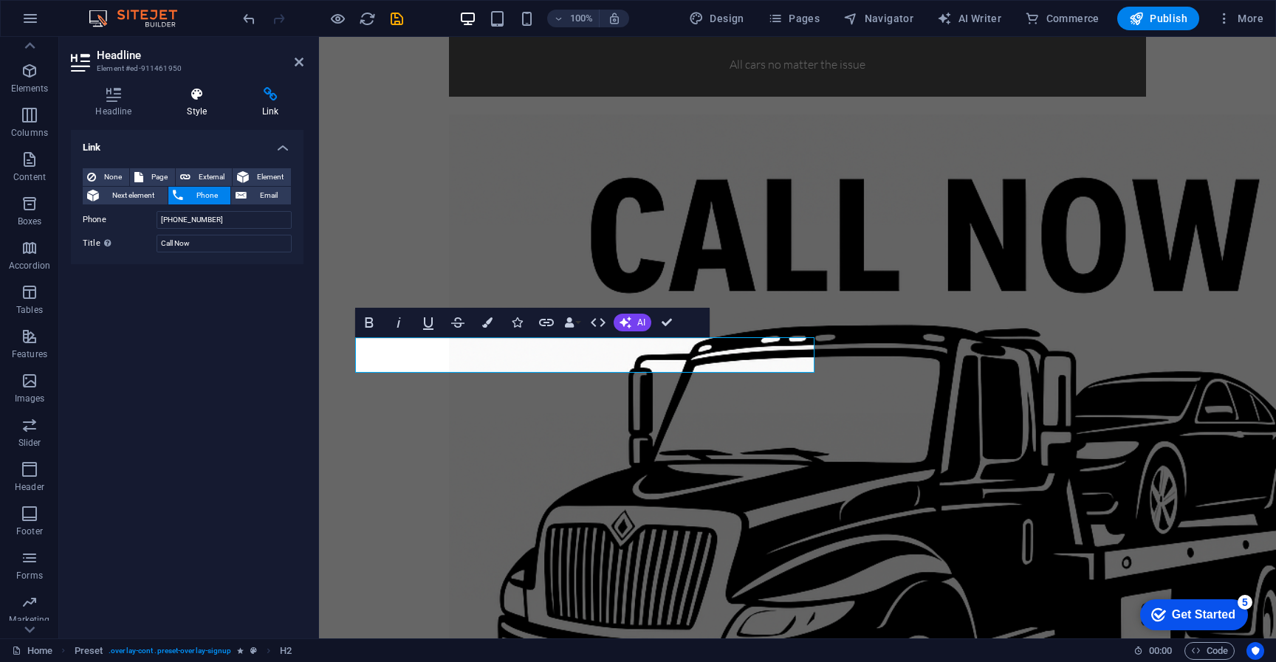
click at [199, 97] on icon at bounding box center [196, 94] width 69 height 15
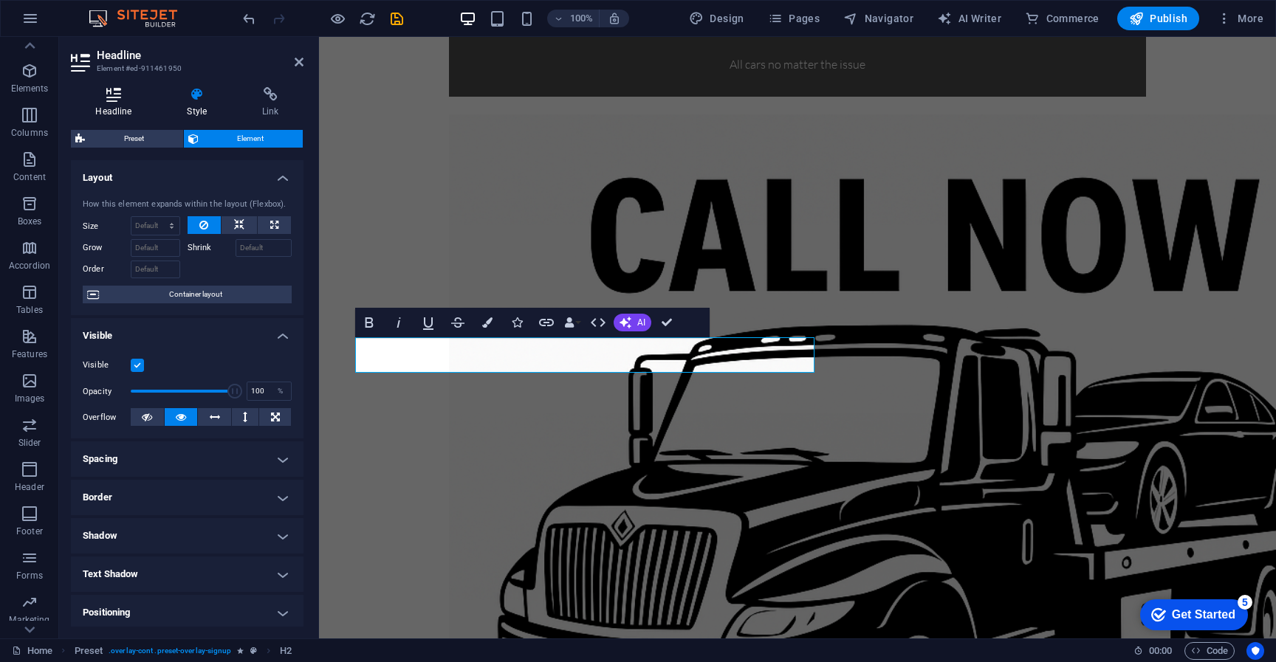
click at [122, 109] on h4 "Headline" at bounding box center [117, 102] width 92 height 31
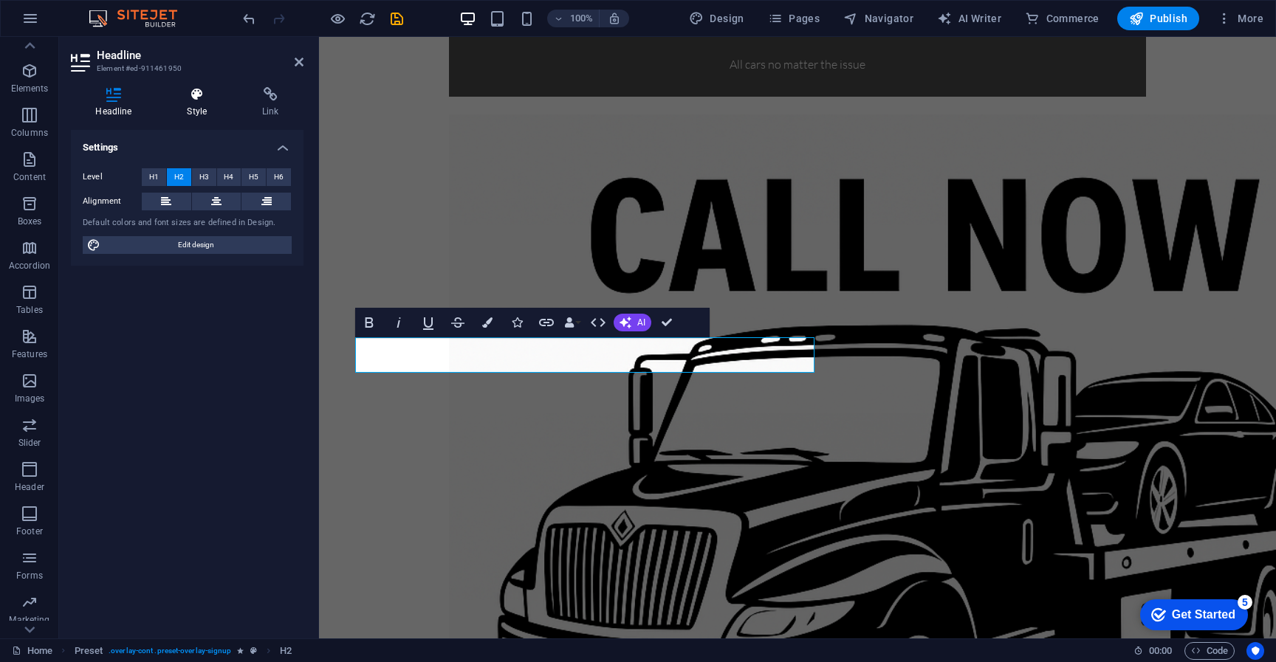
click at [193, 101] on icon at bounding box center [196, 94] width 69 height 15
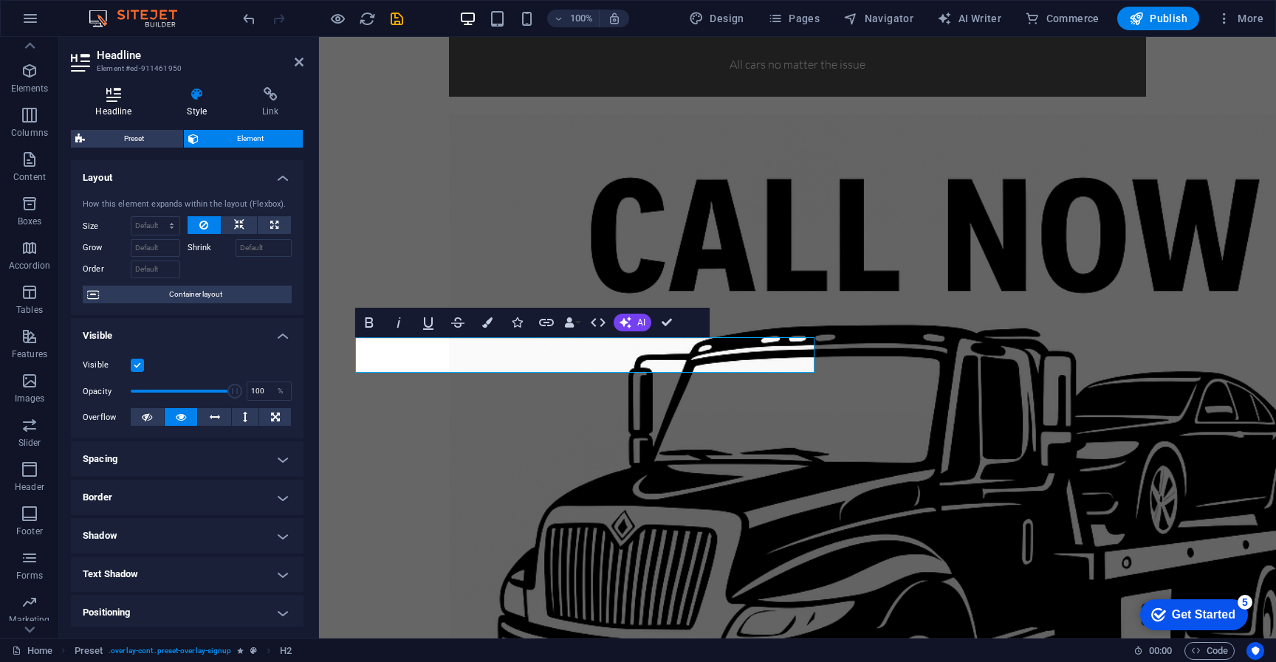
click at [114, 105] on h4 "Headline" at bounding box center [117, 102] width 92 height 31
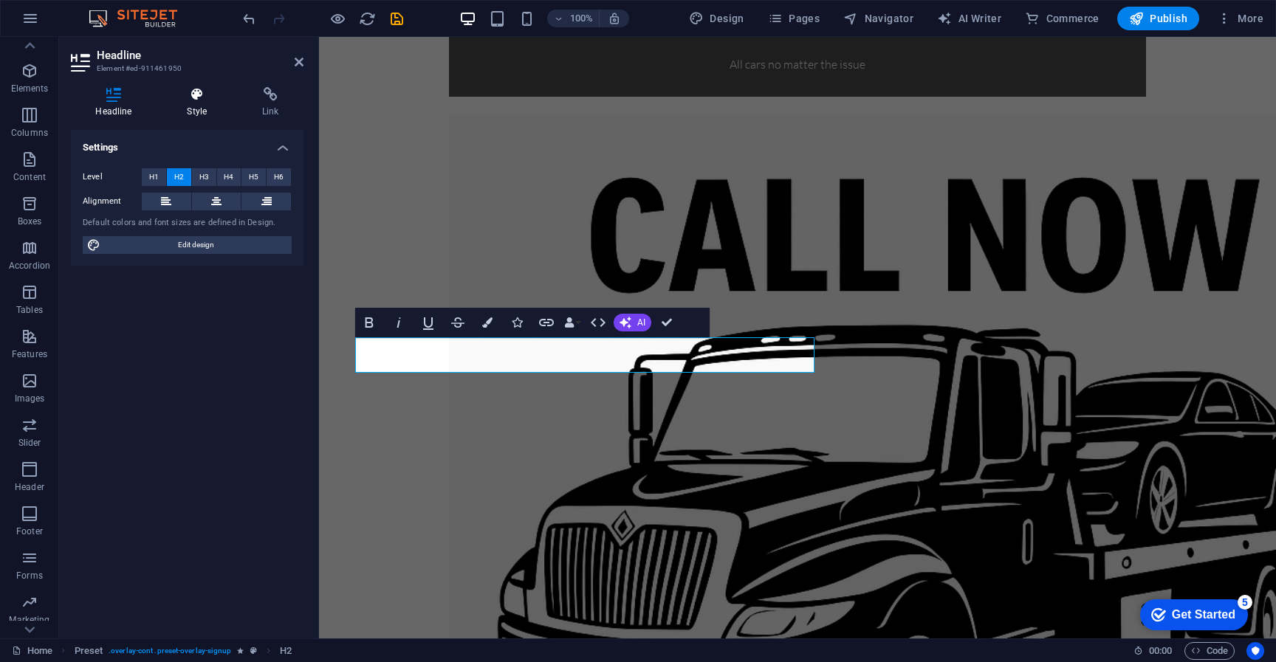
click at [204, 100] on icon at bounding box center [196, 94] width 69 height 15
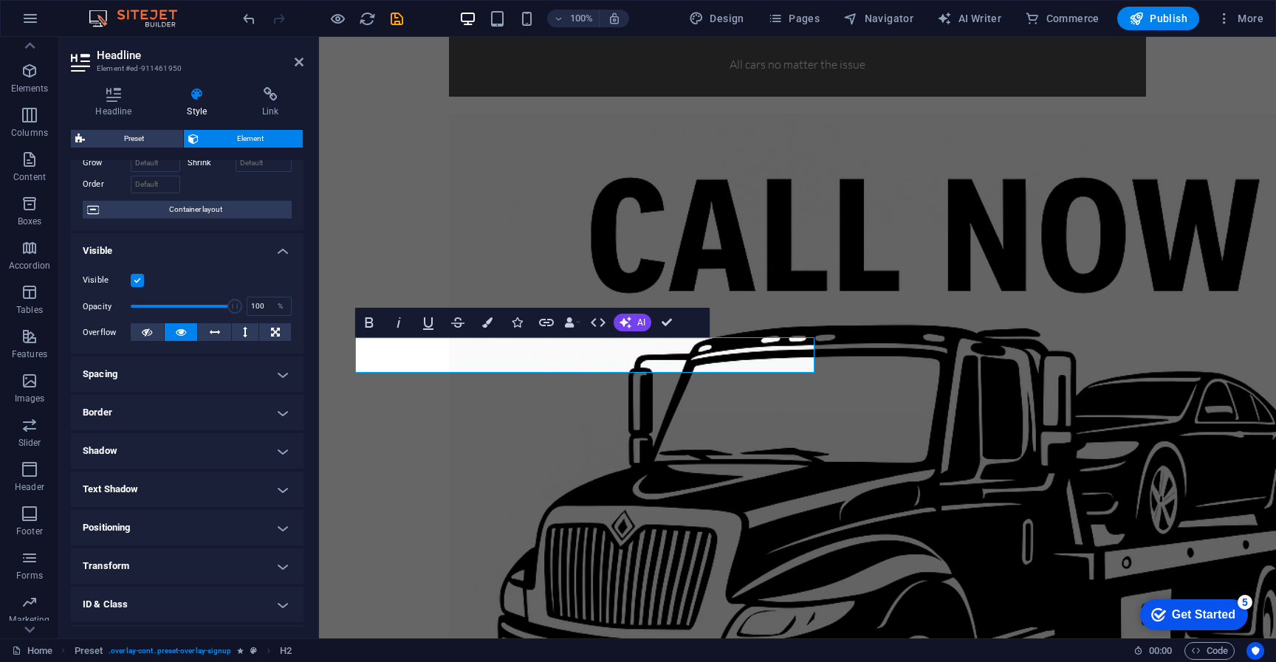
scroll to position [0, 0]
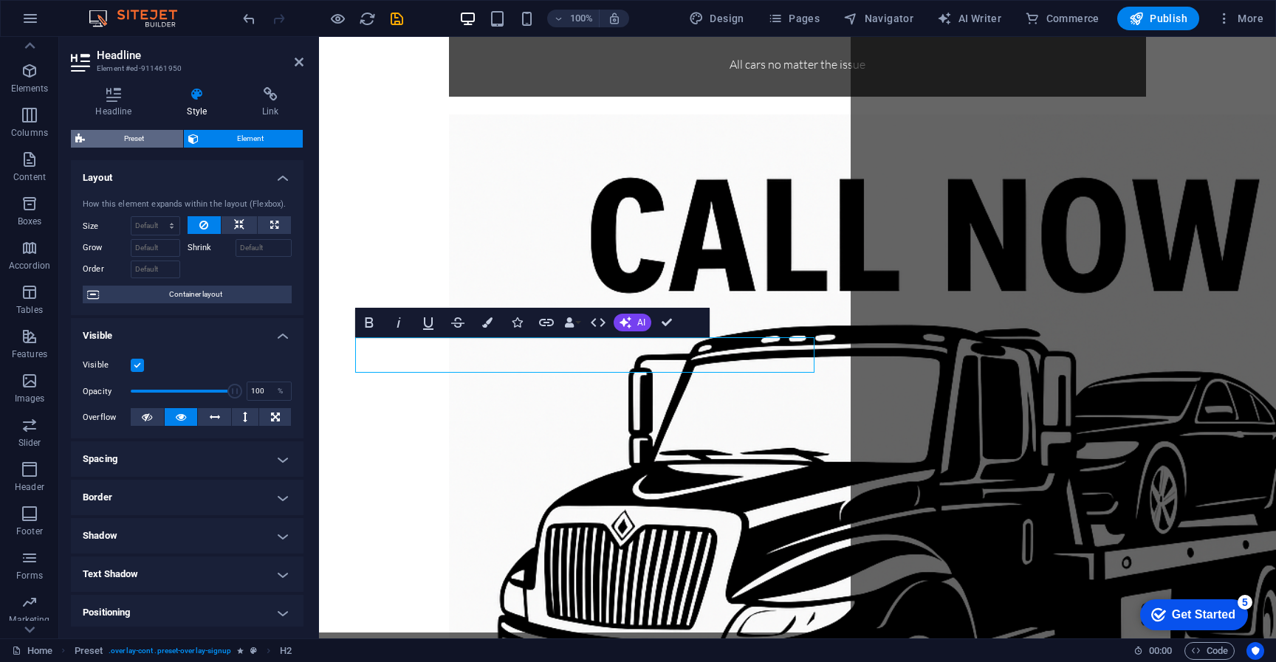
click at [140, 140] on span "Preset" at bounding box center [133, 139] width 89 height 18
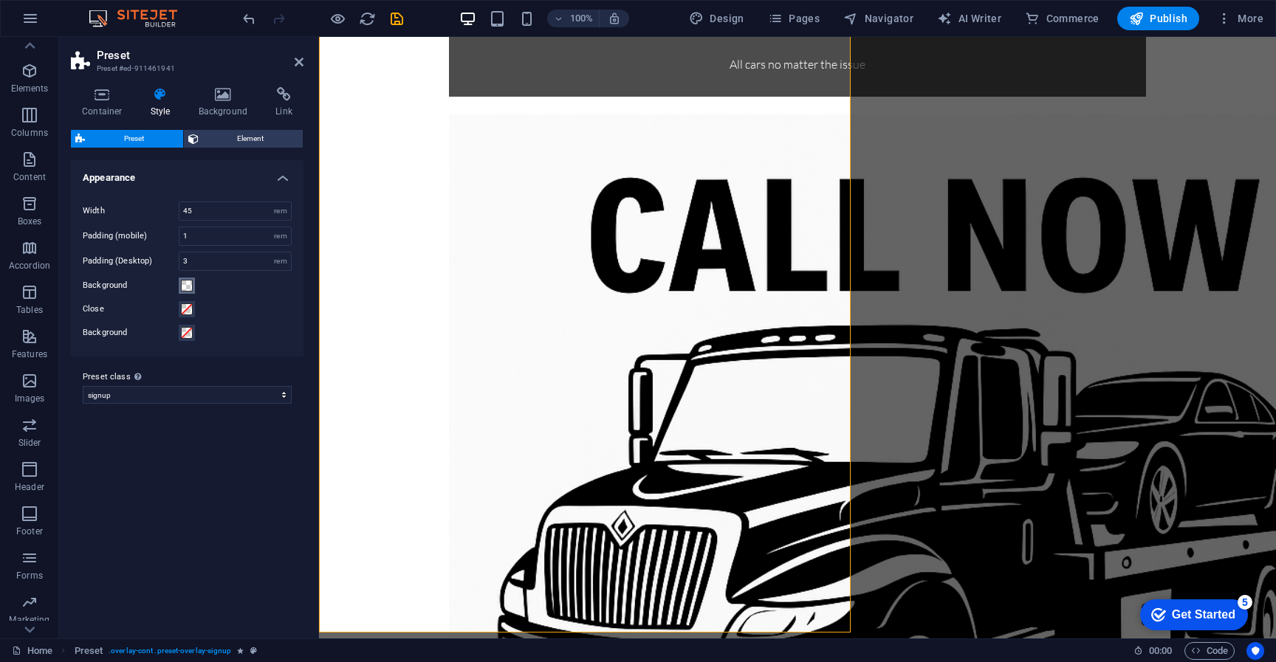
click at [187, 285] on span at bounding box center [187, 286] width 12 height 12
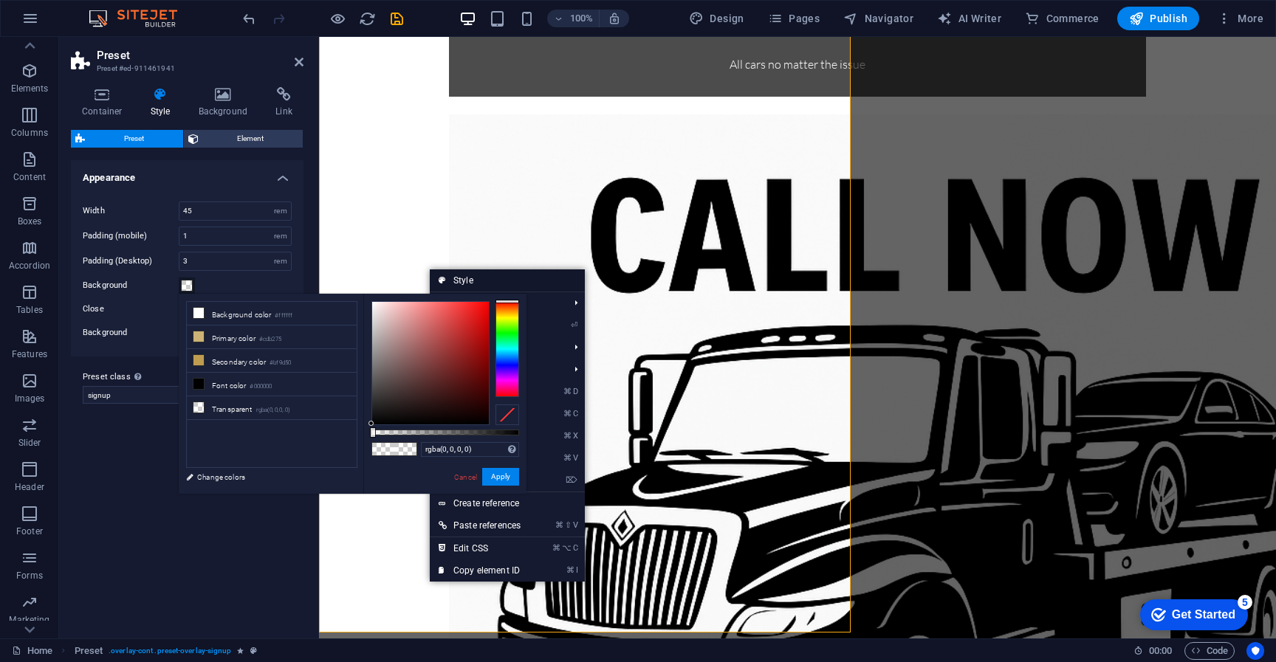
click at [482, 282] on link "Style" at bounding box center [507, 281] width 155 height 22
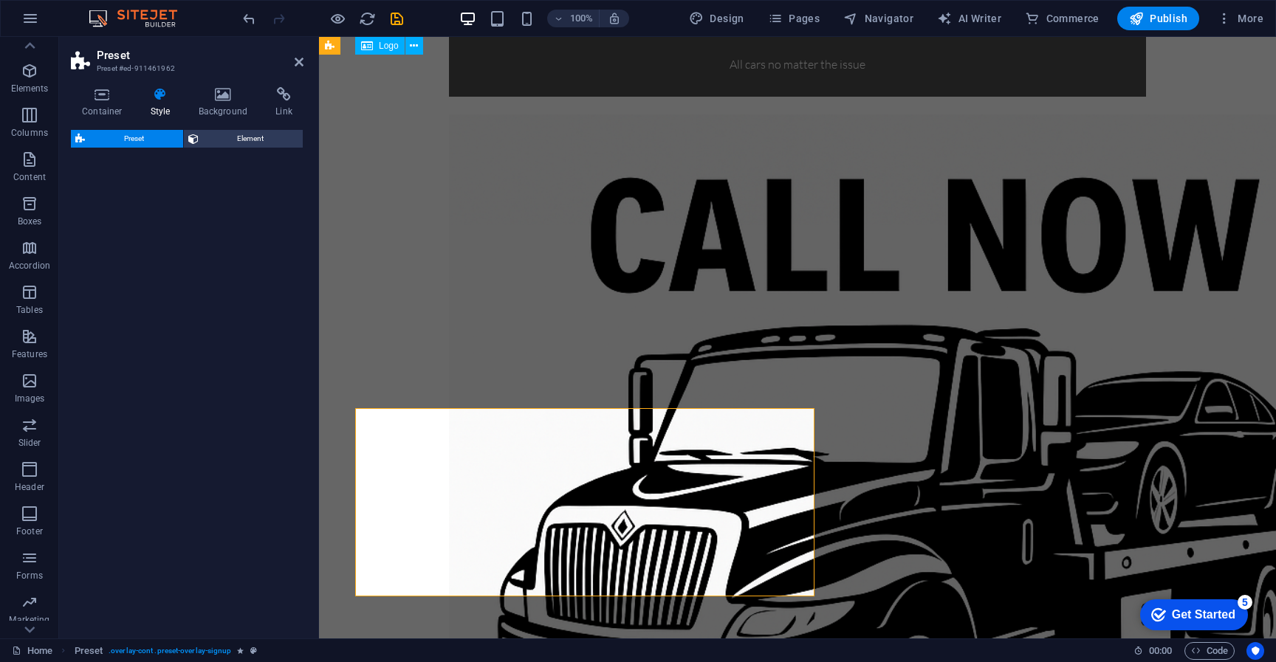
select select "px"
select select "rem"
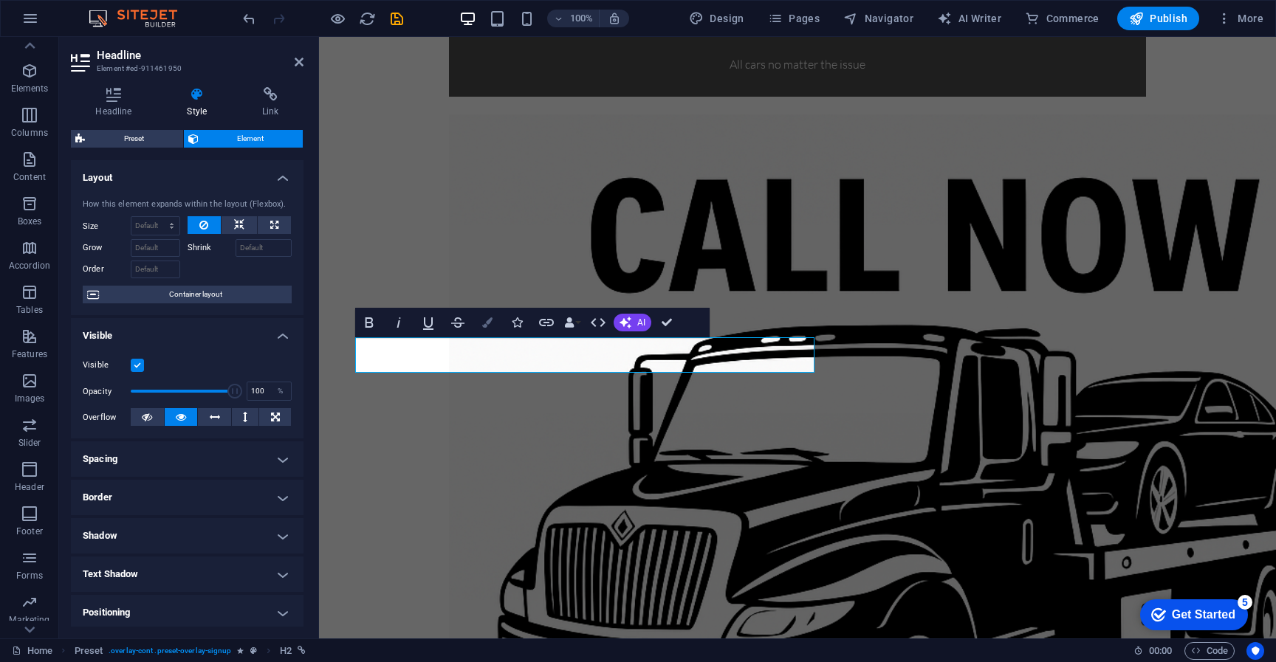
click at [490, 321] on icon "button" at bounding box center [487, 323] width 10 height 10
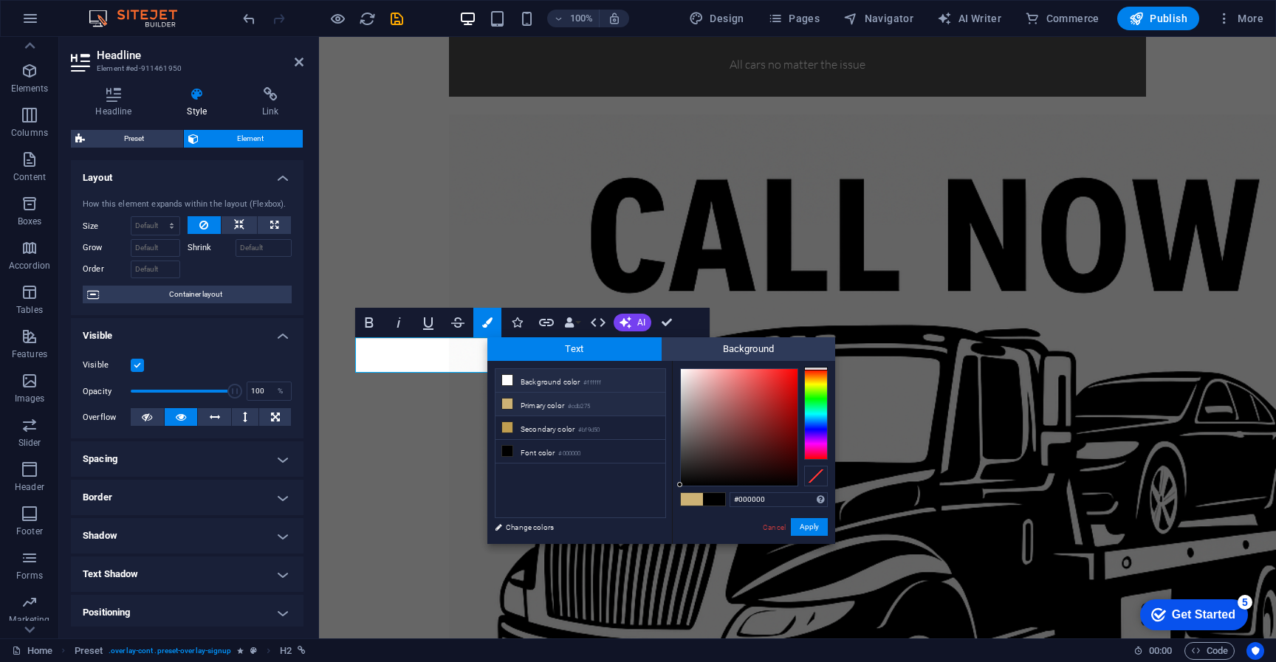
click at [549, 382] on li "Background color #ffffff" at bounding box center [581, 381] width 170 height 24
type input "#ffffff"
click at [823, 527] on button "Apply" at bounding box center [809, 527] width 37 height 18
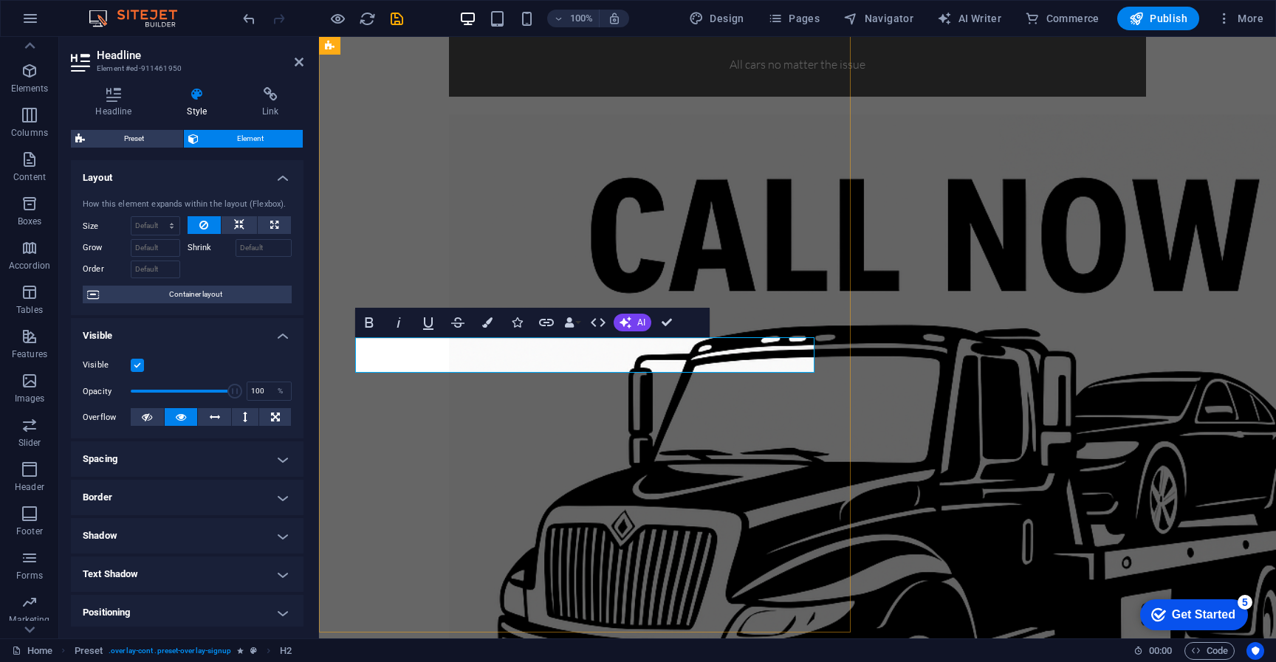
click at [522, 326] on icon "button" at bounding box center [517, 323] width 10 height 10
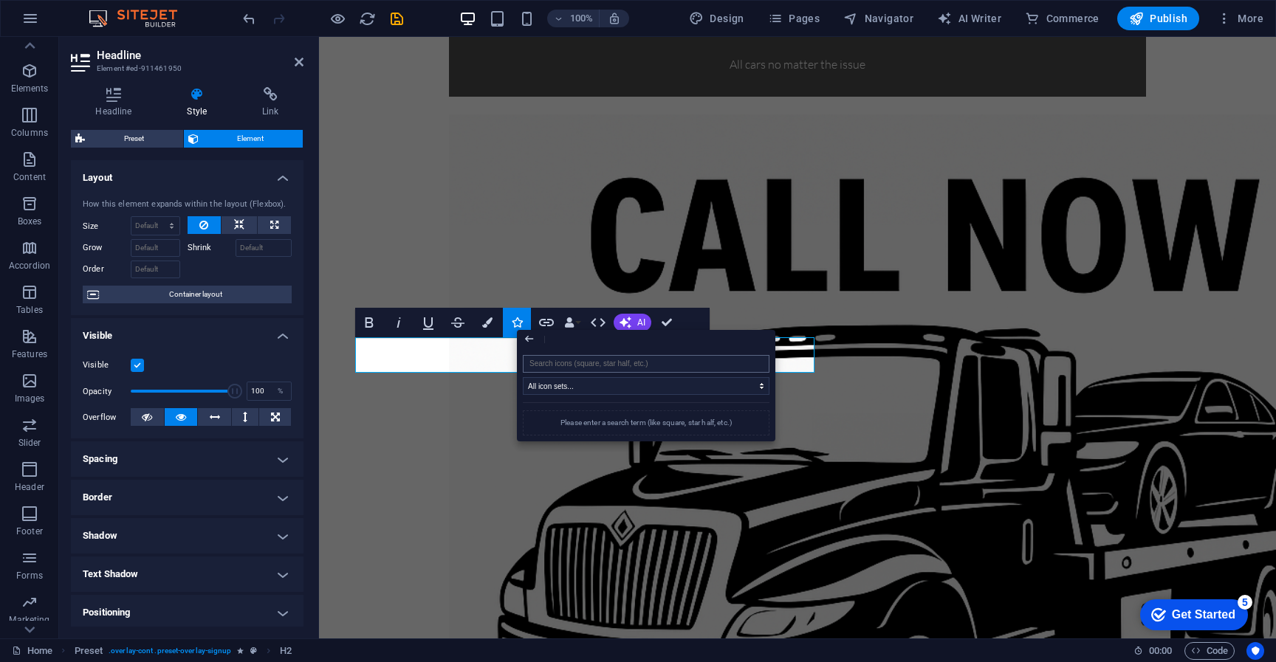
click at [586, 367] on input "search" at bounding box center [646, 364] width 247 height 18
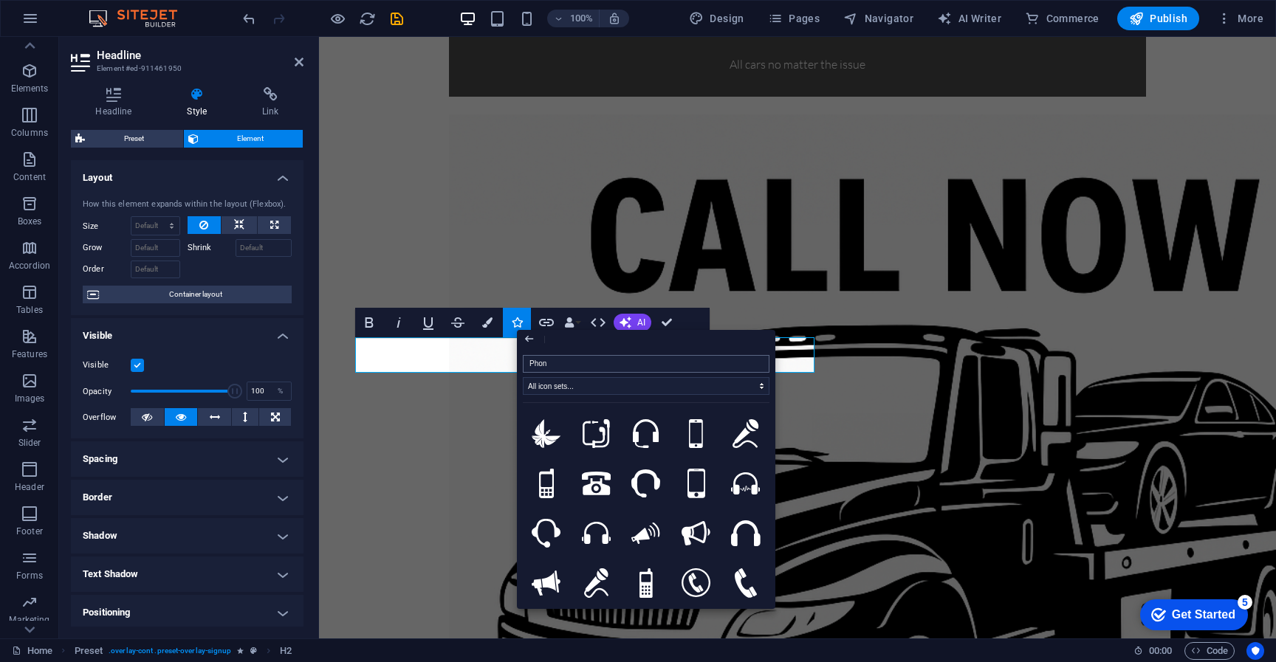
type input "Phone"
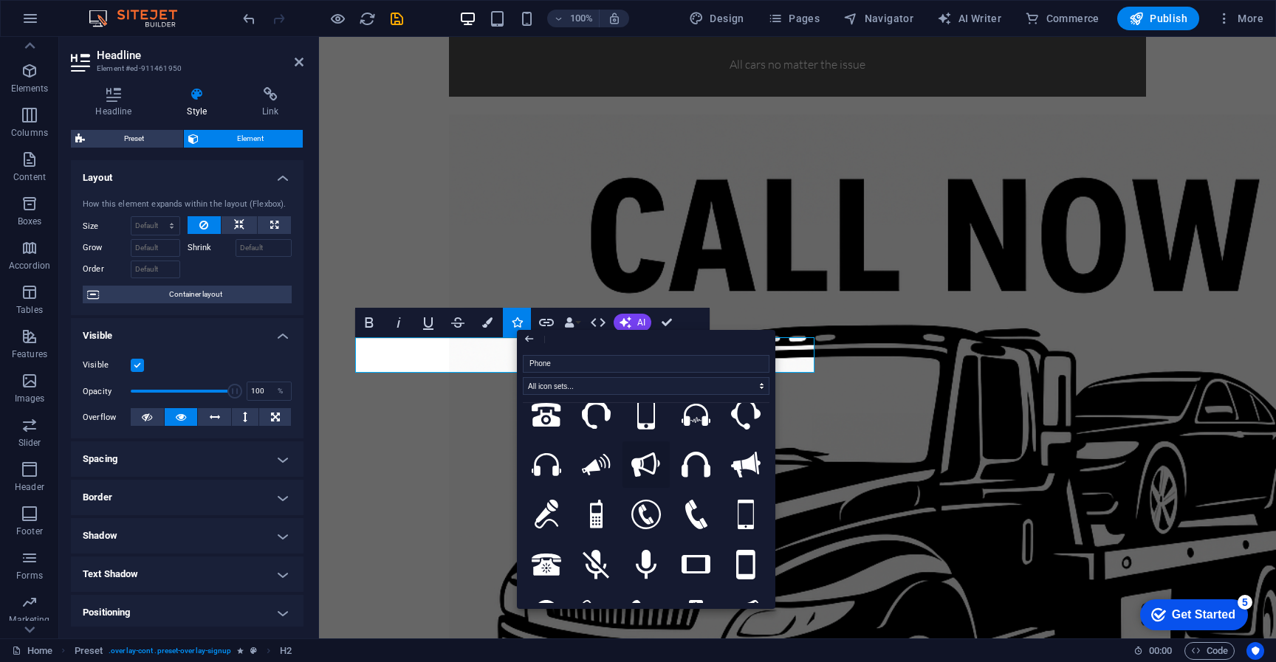
scroll to position [93, 0]
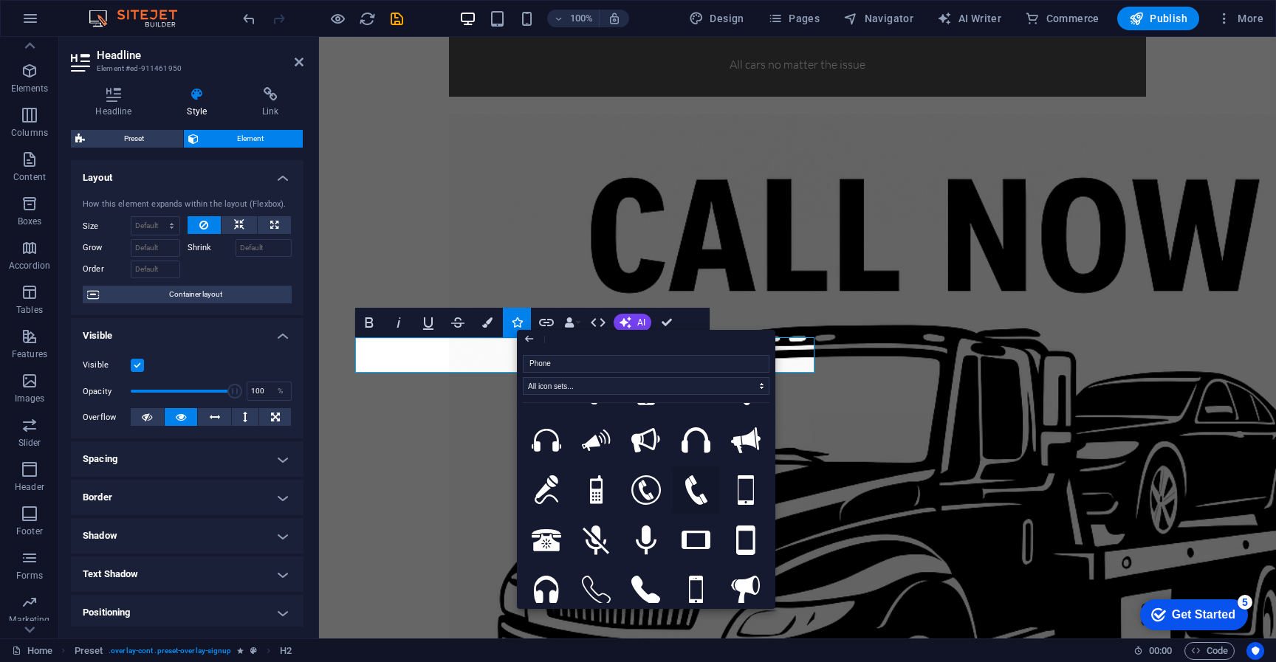
click at [705, 495] on icon at bounding box center [696, 491] width 22 height 30
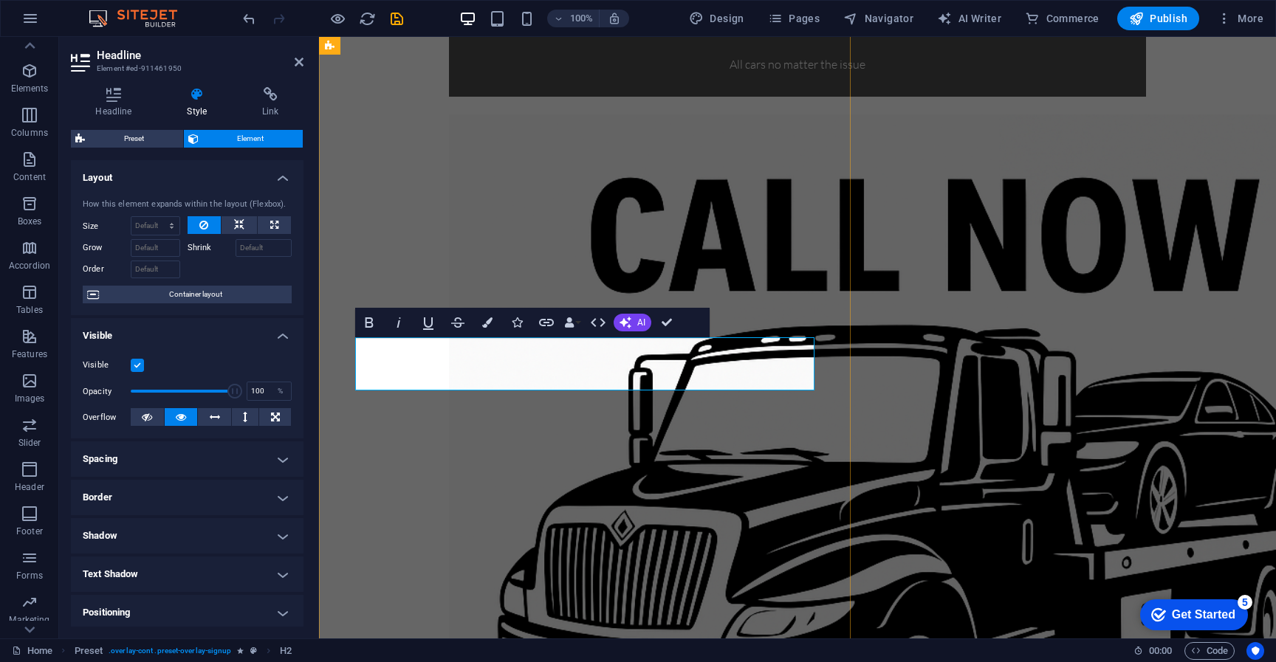
click at [517, 328] on button "Icons" at bounding box center [517, 323] width 28 height 30
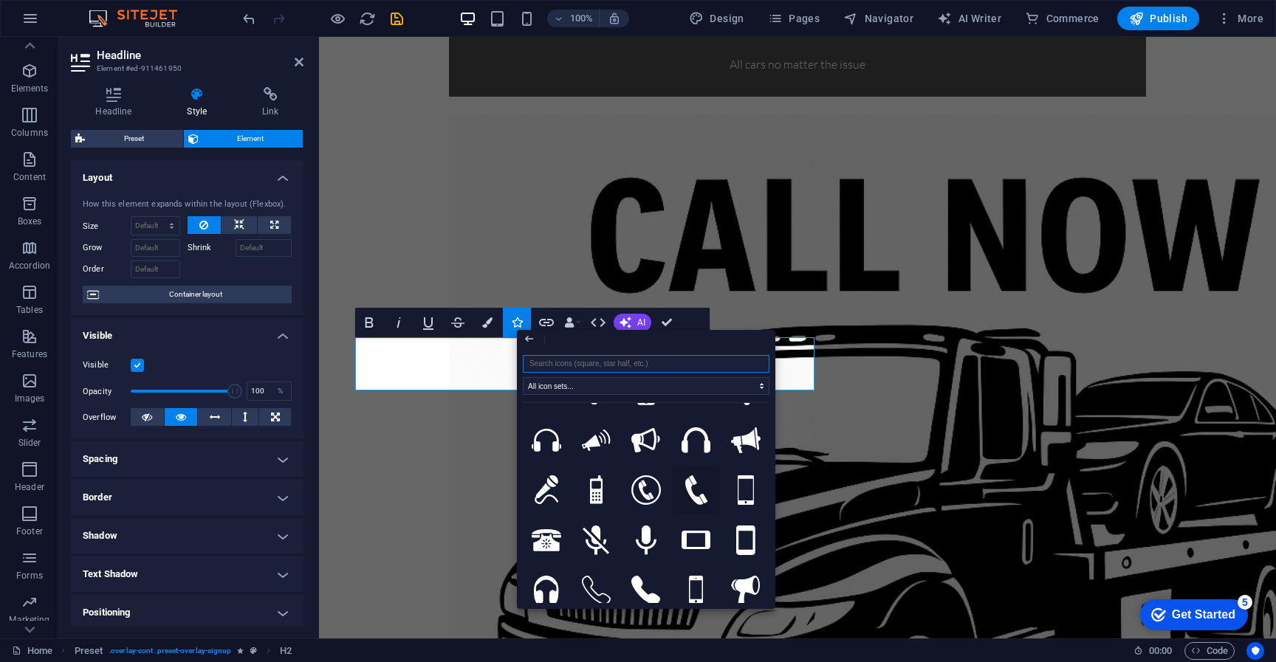
click at [701, 495] on icon at bounding box center [696, 491] width 22 height 30
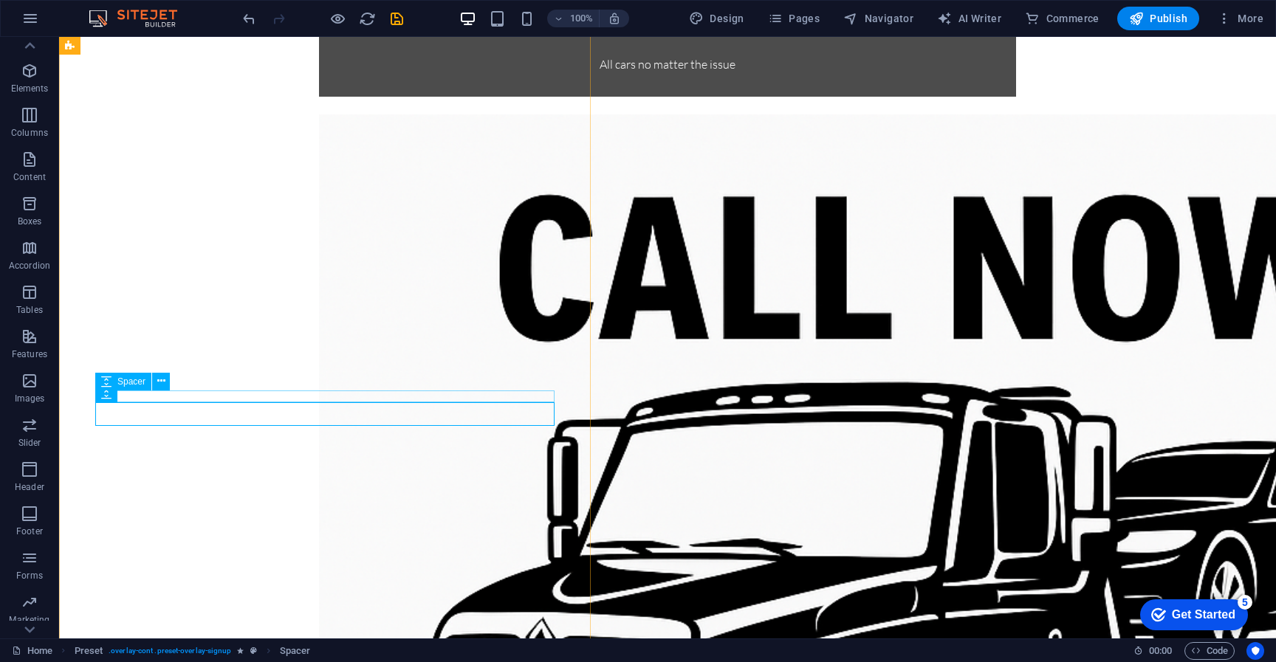
select select "rem"
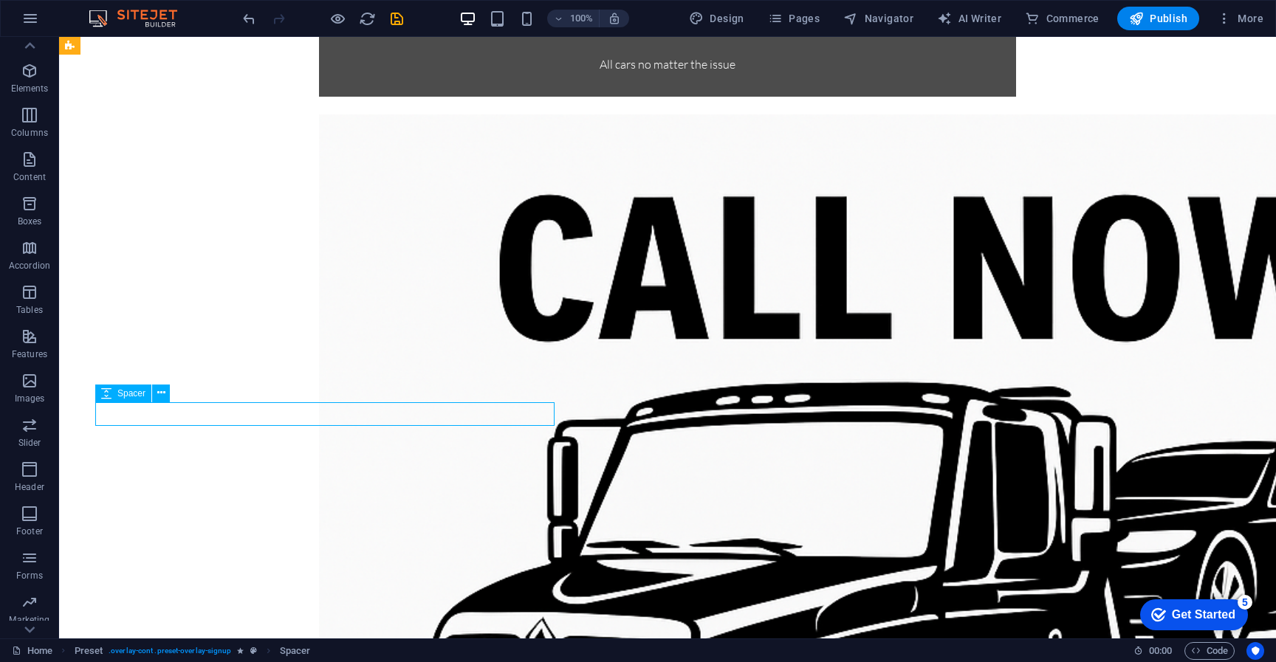
select select "rem"
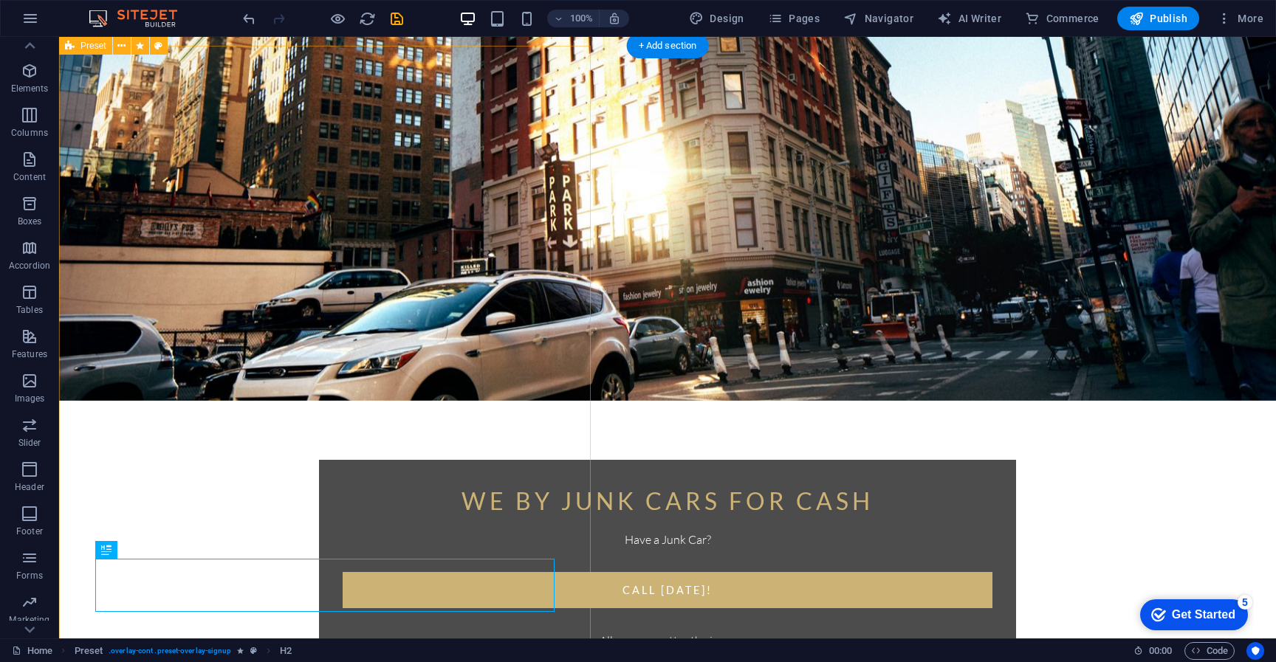
scroll to position [0, 0]
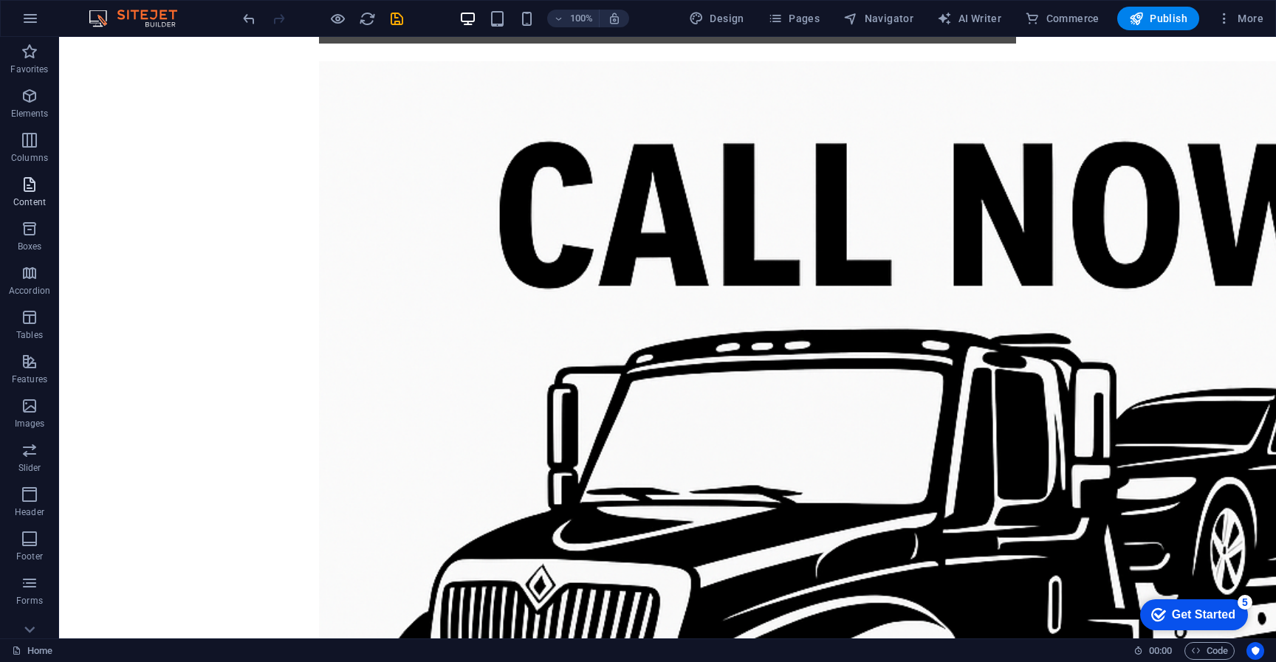
click at [29, 188] on icon "button" at bounding box center [30, 185] width 18 height 18
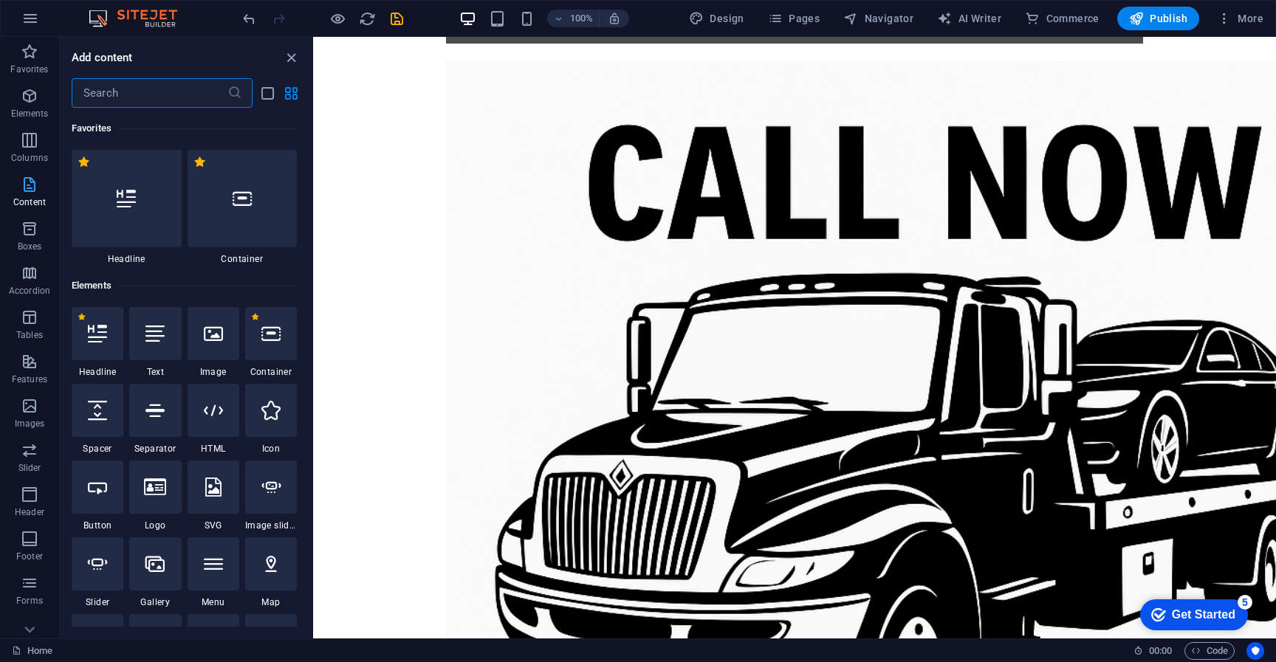
scroll to position [23, 0]
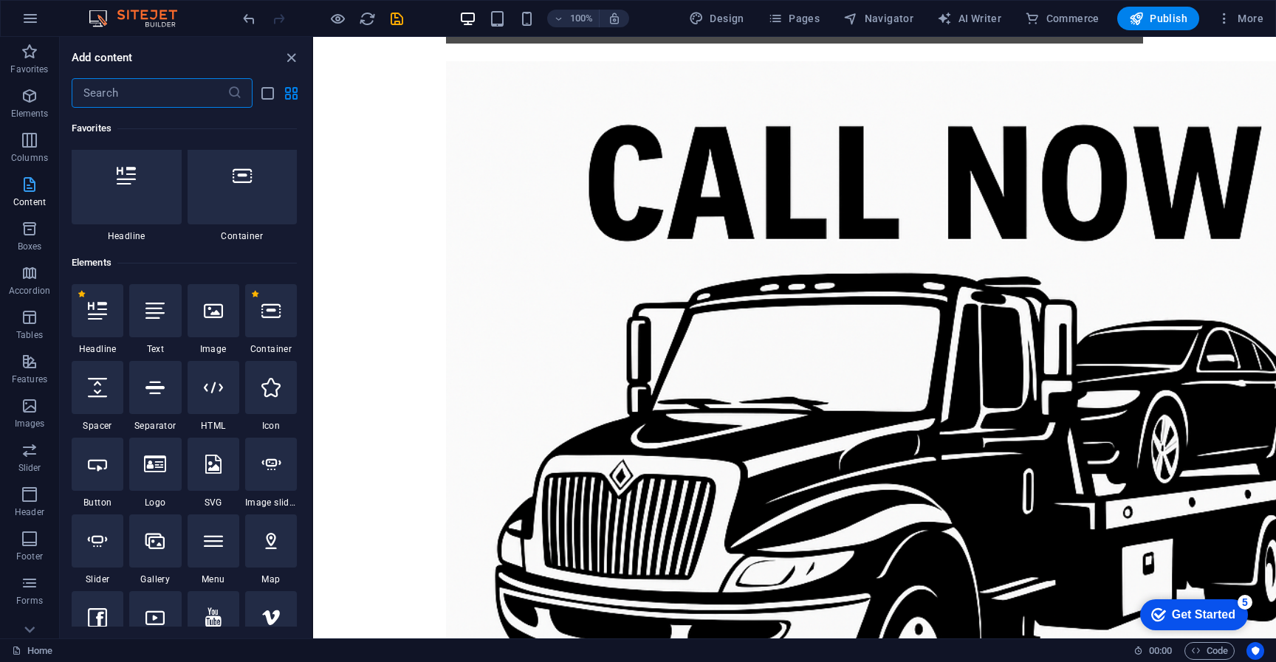
click at [29, 188] on icon "button" at bounding box center [30, 185] width 18 height 18
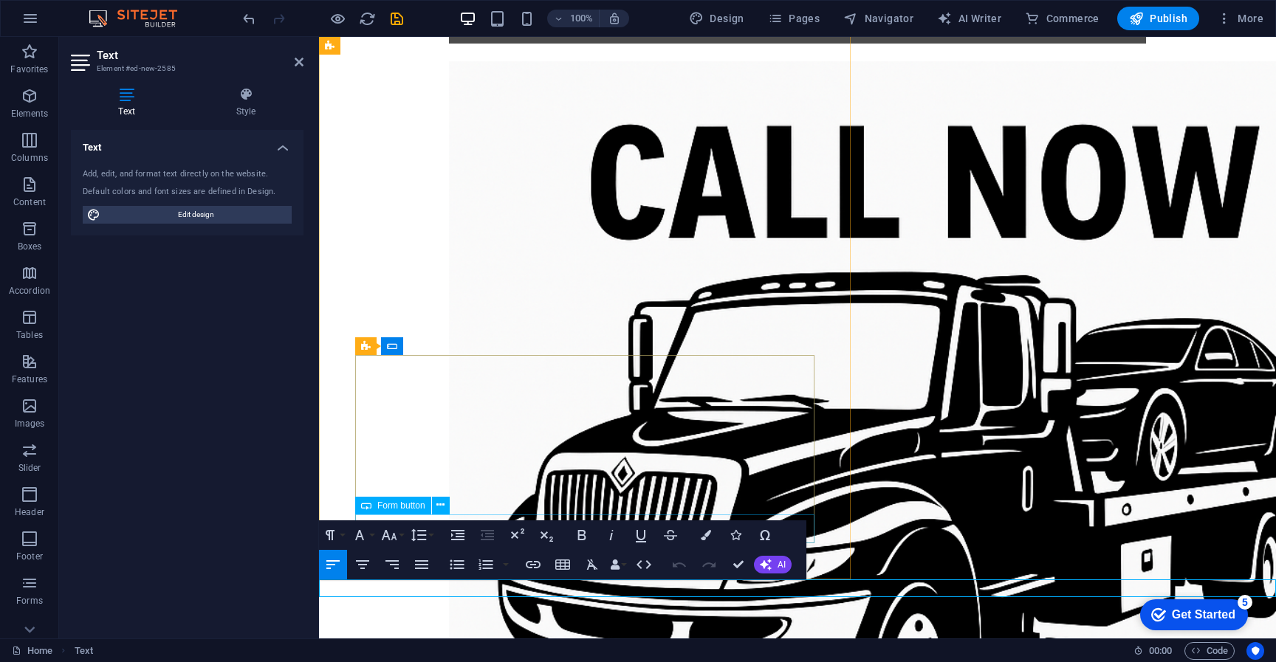
scroll to position [885, 0]
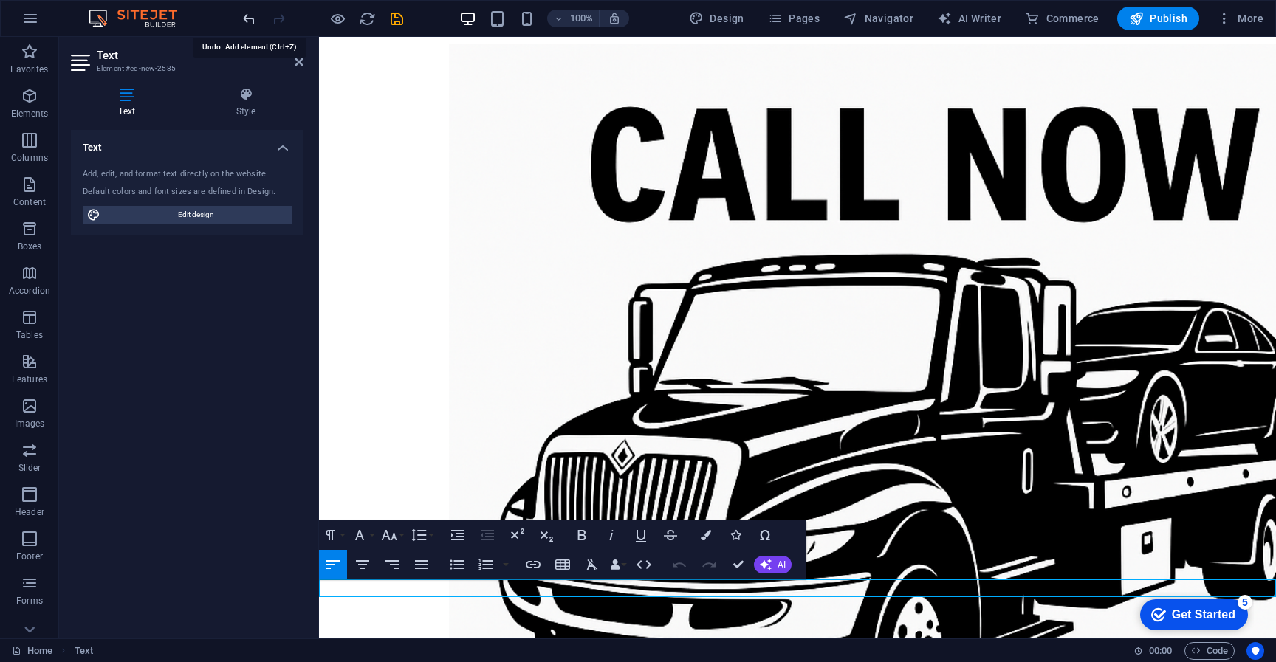
click at [250, 22] on icon "undo" at bounding box center [249, 18] width 17 height 17
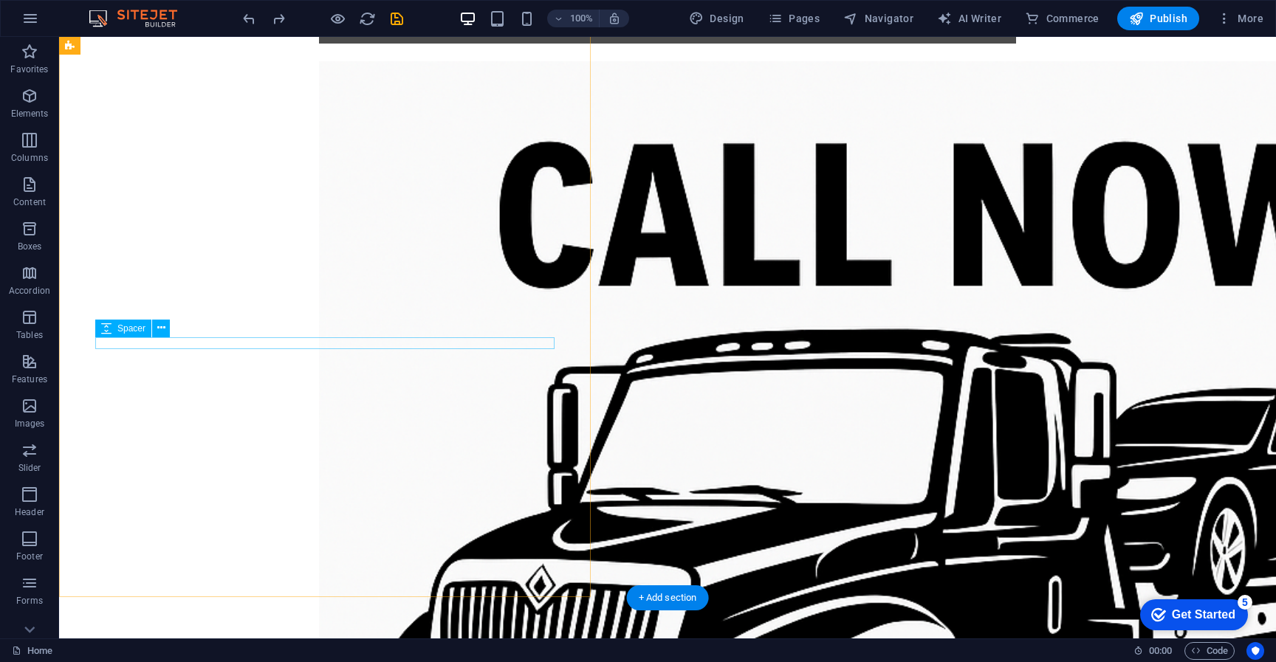
click at [158, 328] on icon at bounding box center [161, 329] width 8 height 16
click at [136, 333] on div "Spacer" at bounding box center [123, 329] width 56 height 18
click at [154, 329] on button at bounding box center [161, 329] width 18 height 18
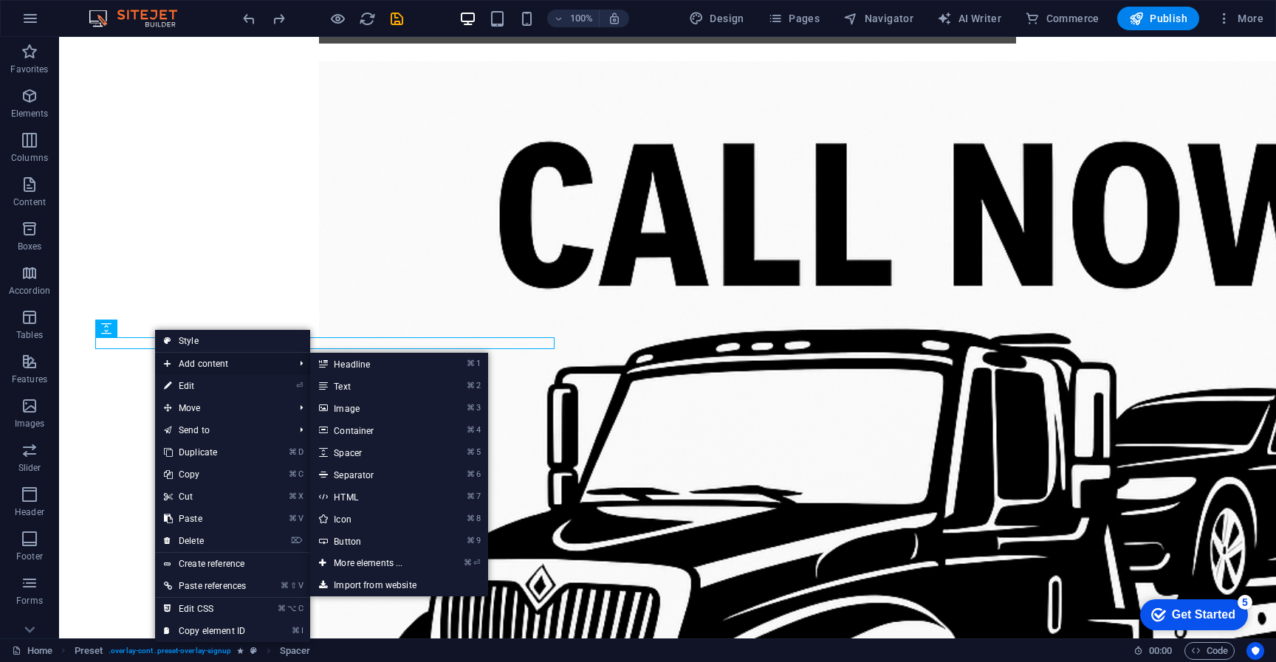
click at [200, 366] on span "Add content" at bounding box center [221, 364] width 133 height 22
click at [347, 388] on link "⌘ 2 Text" at bounding box center [371, 386] width 122 height 22
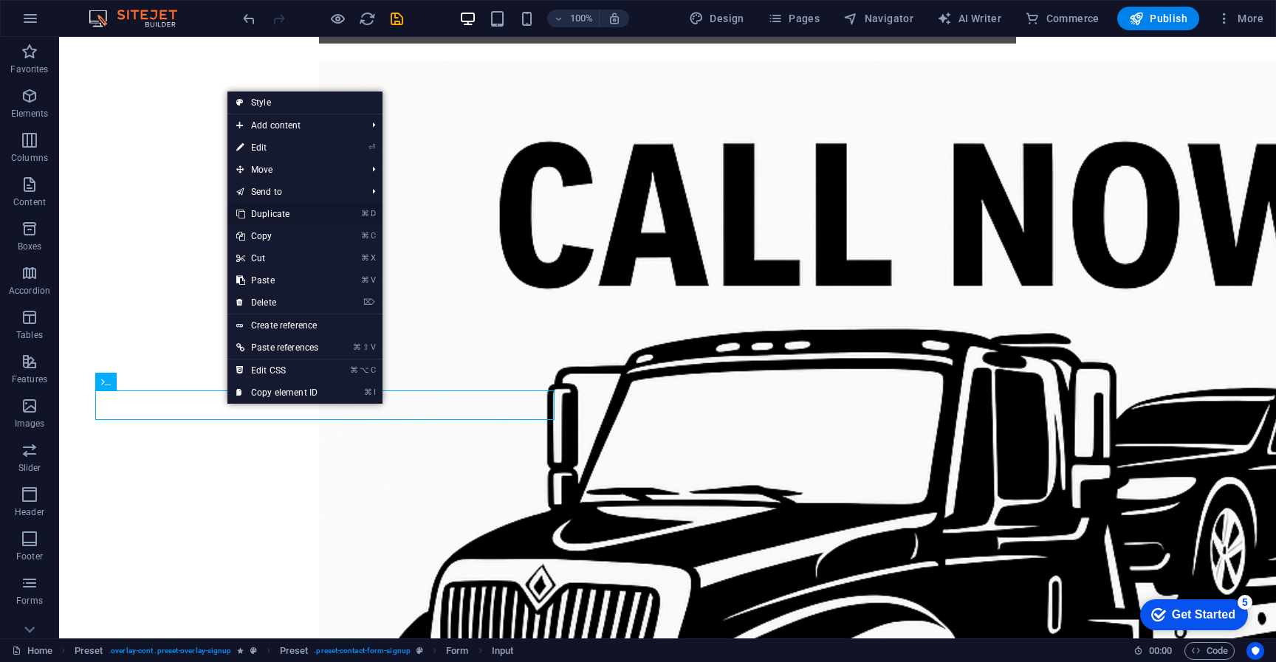
click at [265, 213] on link "⌘ D Duplicate" at bounding box center [277, 214] width 100 height 22
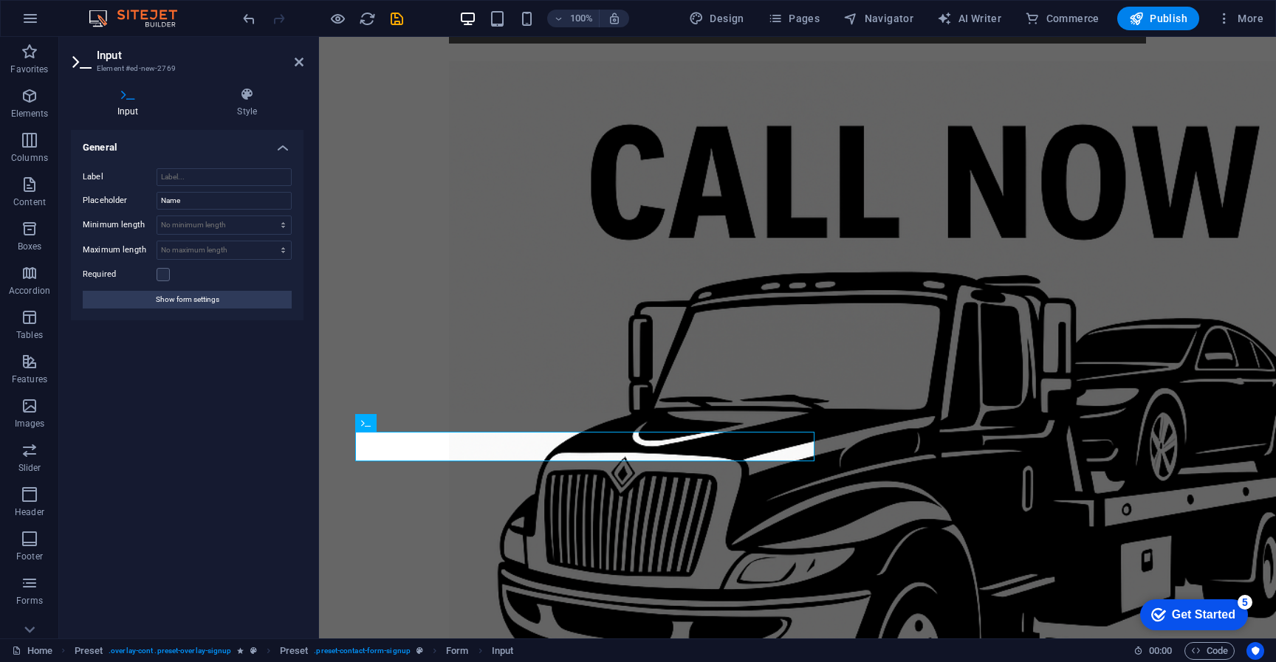
click at [122, 103] on h4 "Input" at bounding box center [131, 102] width 120 height 31
click at [190, 204] on input "Name" at bounding box center [224, 201] width 135 height 18
type input "M"
type input "Year"
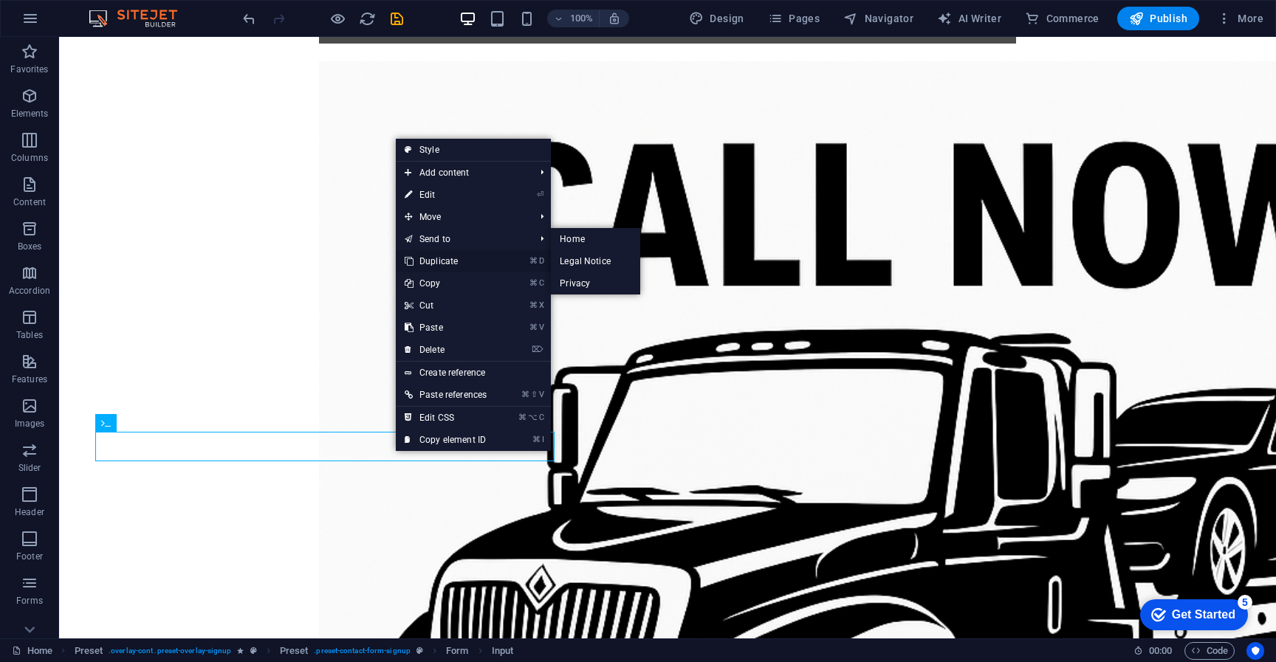
click at [434, 261] on link "⌘ D Duplicate" at bounding box center [446, 261] width 100 height 22
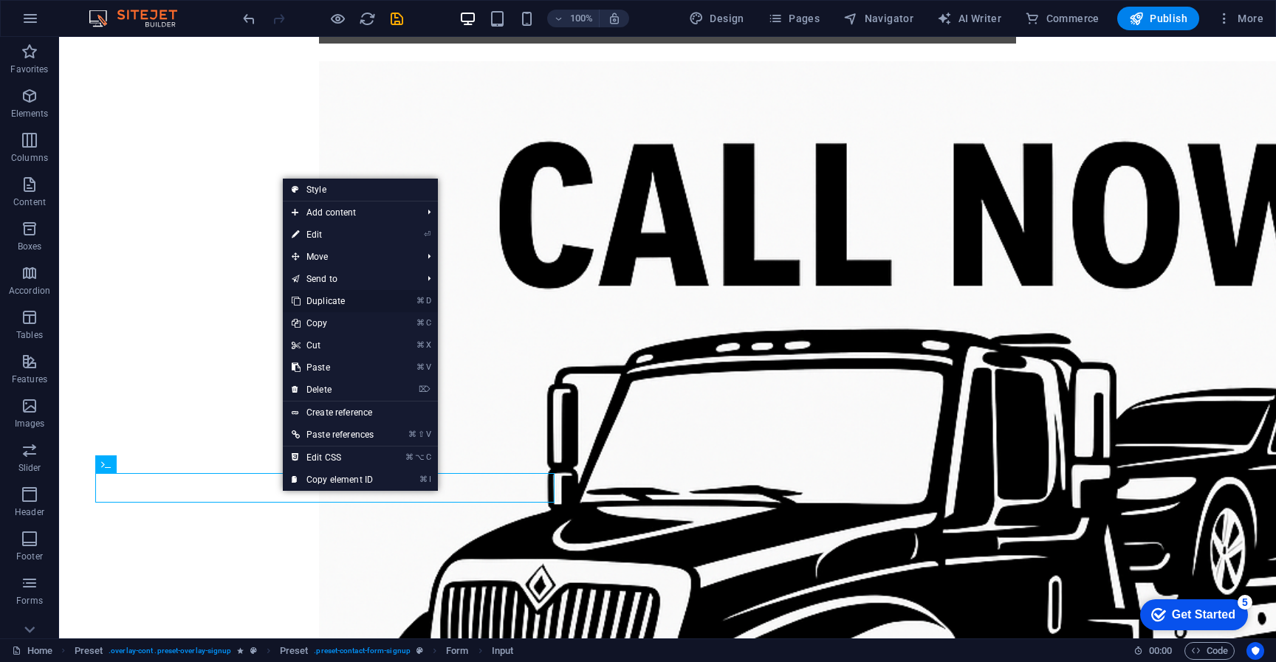
click at [328, 300] on link "⌘ D Duplicate" at bounding box center [333, 301] width 100 height 22
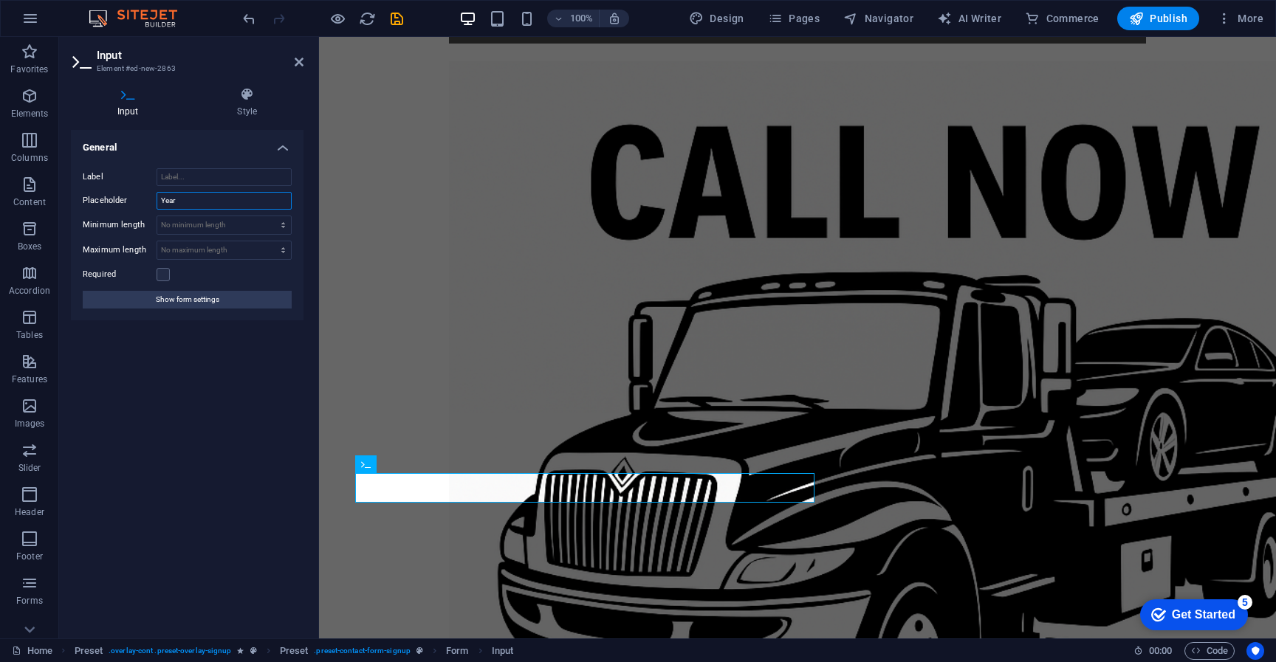
click at [185, 193] on input "Year" at bounding box center [224, 201] width 135 height 18
type input "Make"
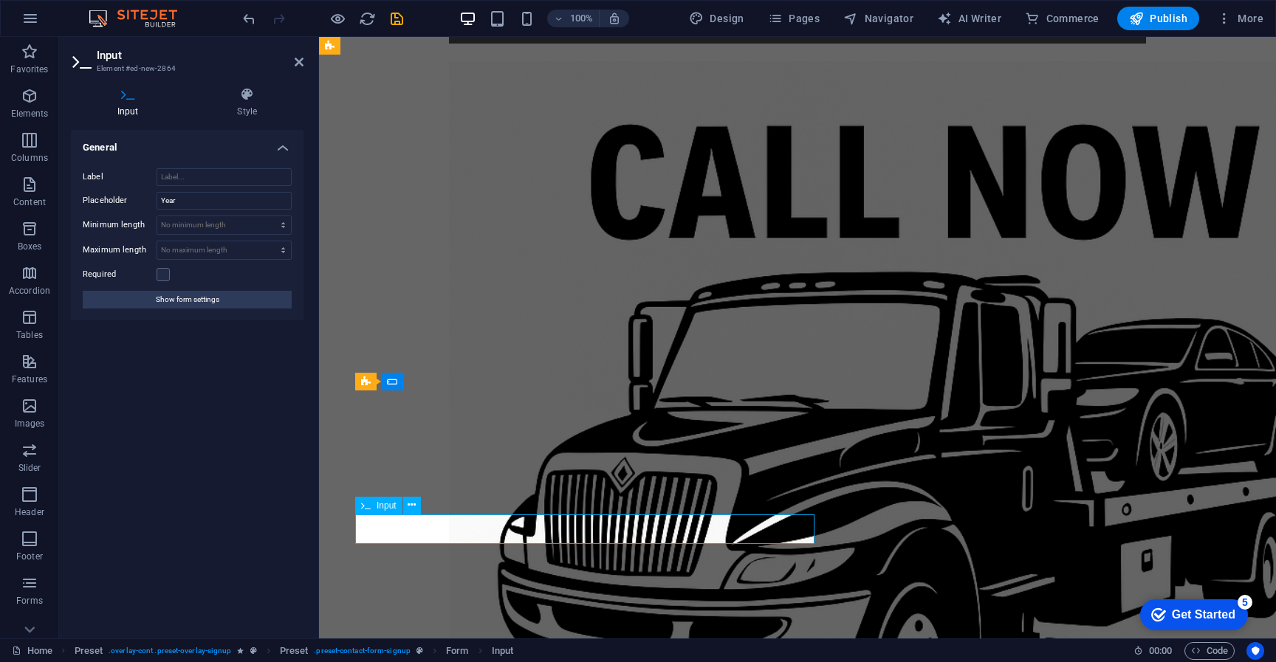
click at [193, 202] on input "Year" at bounding box center [224, 201] width 135 height 18
type input "Model"
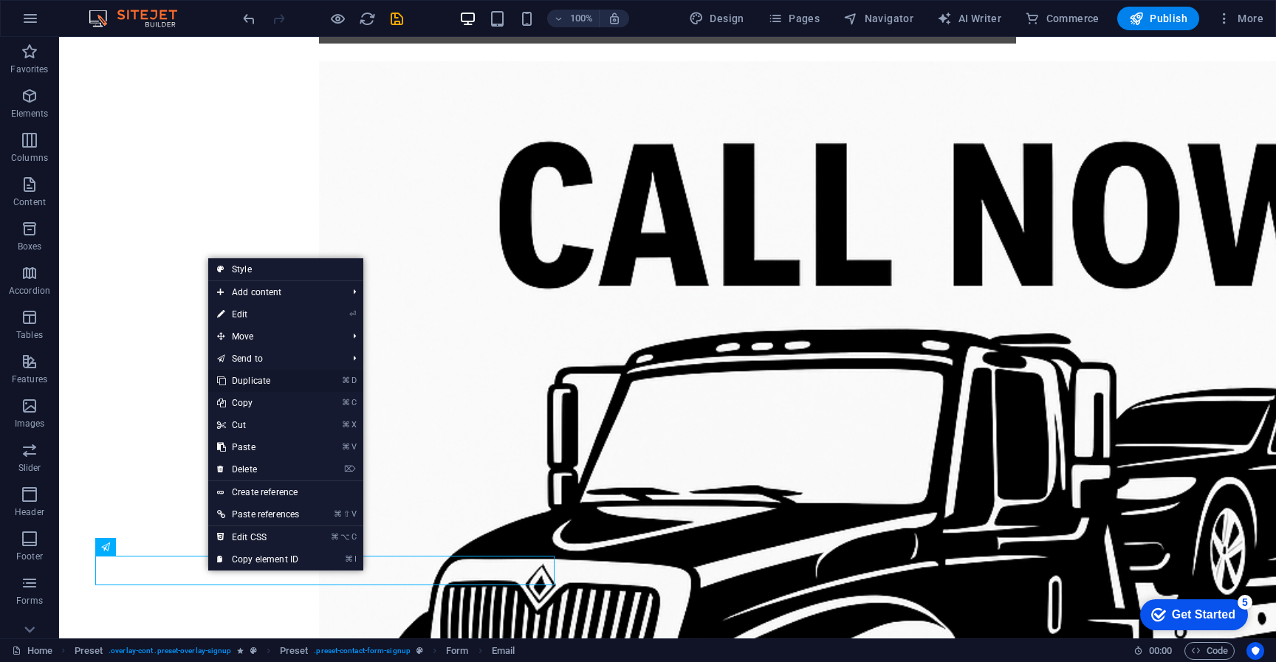
click at [264, 383] on link "⌘ D Duplicate" at bounding box center [258, 381] width 100 height 22
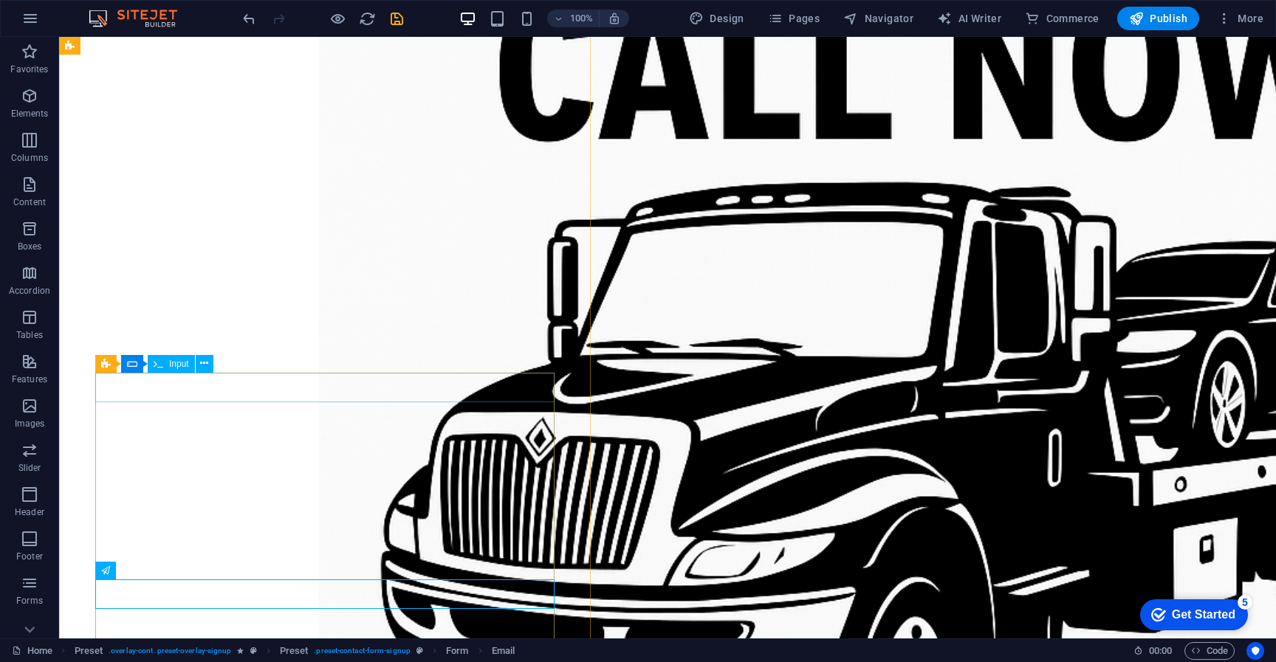
scroll to position [1051, 0]
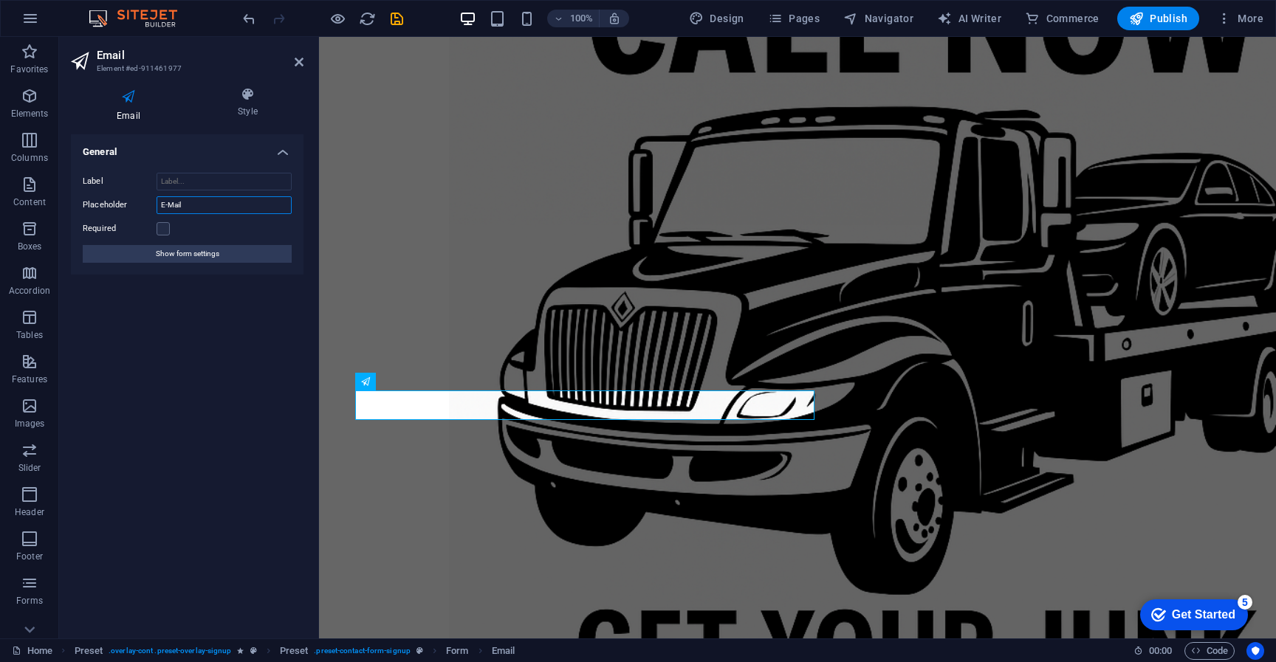
click at [184, 203] on input "E-Mail" at bounding box center [224, 205] width 135 height 18
type input "E"
type input "Phone #"
click at [180, 255] on span "Show form settings" at bounding box center [188, 254] width 64 height 18
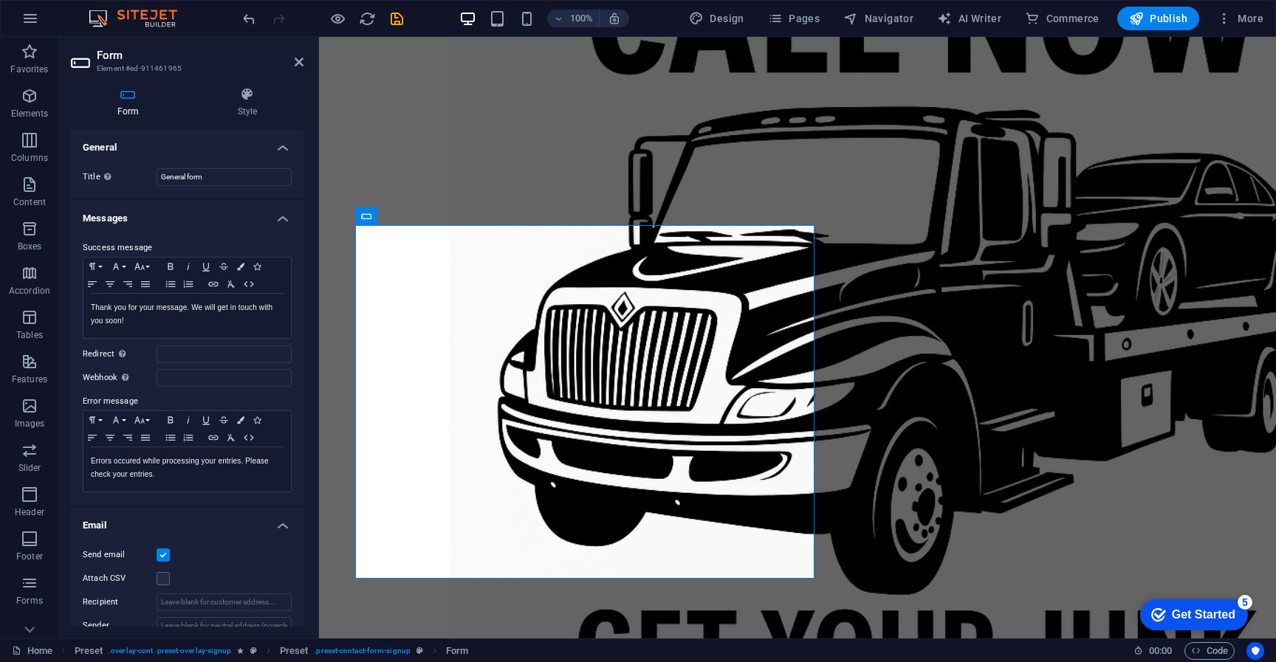
click at [131, 96] on icon at bounding box center [128, 94] width 114 height 15
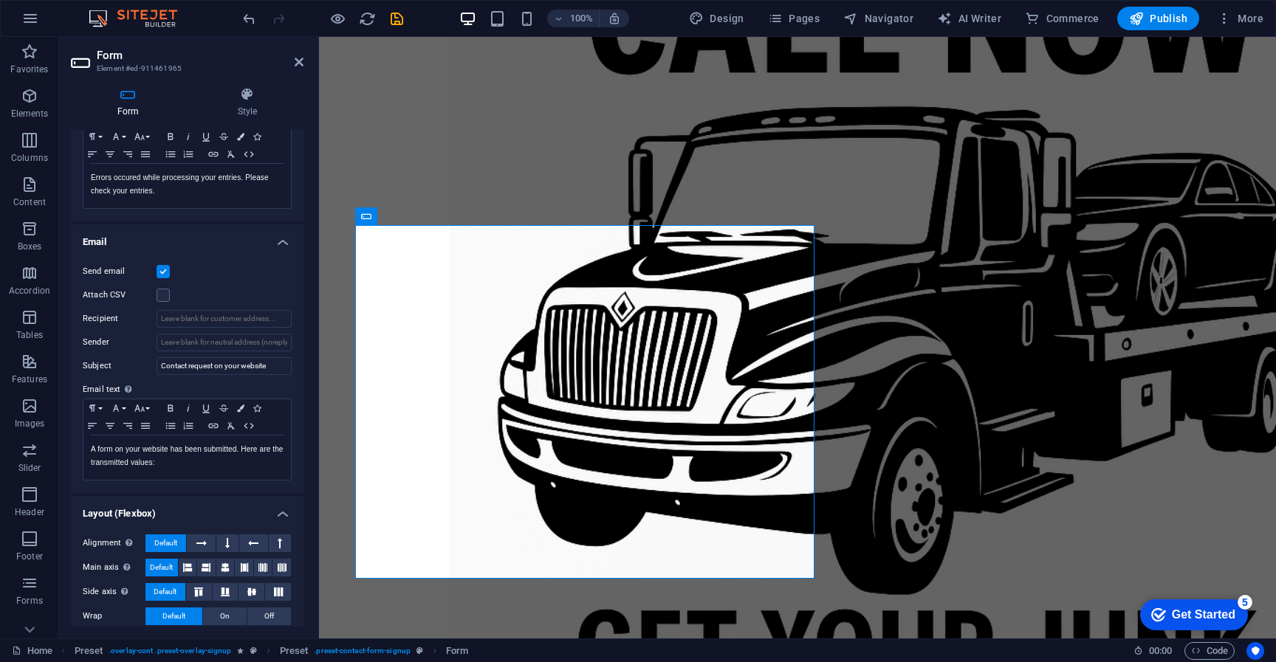
scroll to position [300, 0]
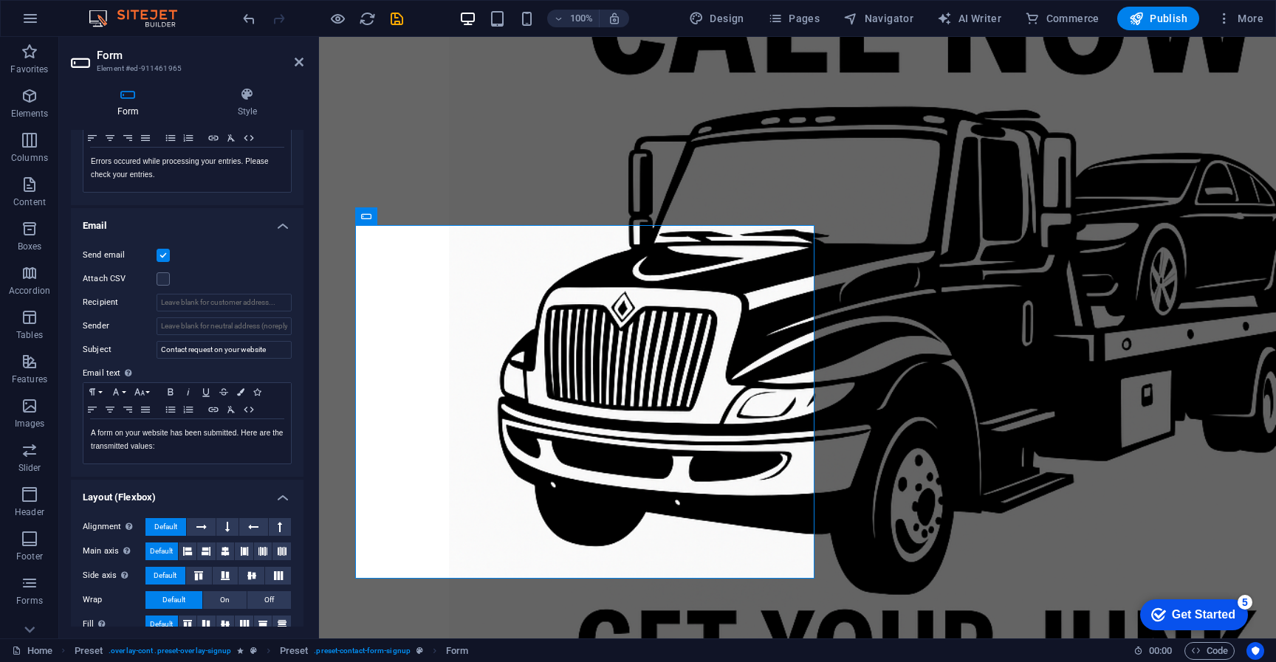
click at [163, 255] on label at bounding box center [163, 255] width 13 height 13
click at [0, 0] on input "Send email" at bounding box center [0, 0] width 0 height 0
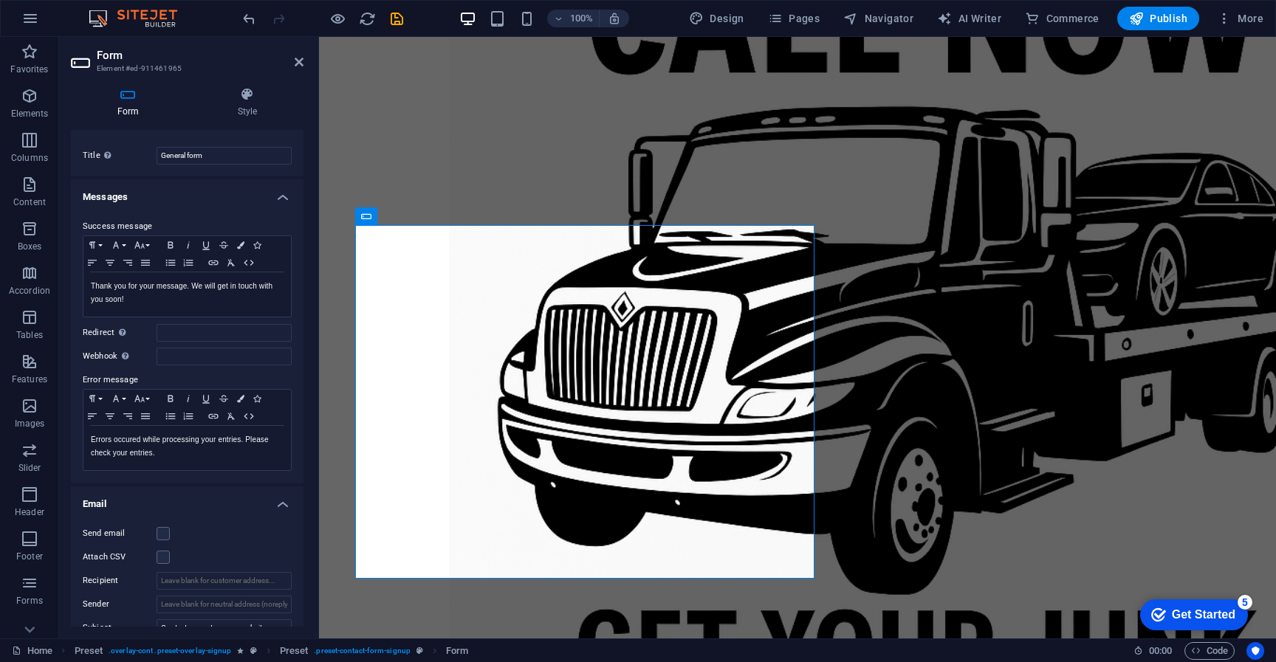
scroll to position [0, 0]
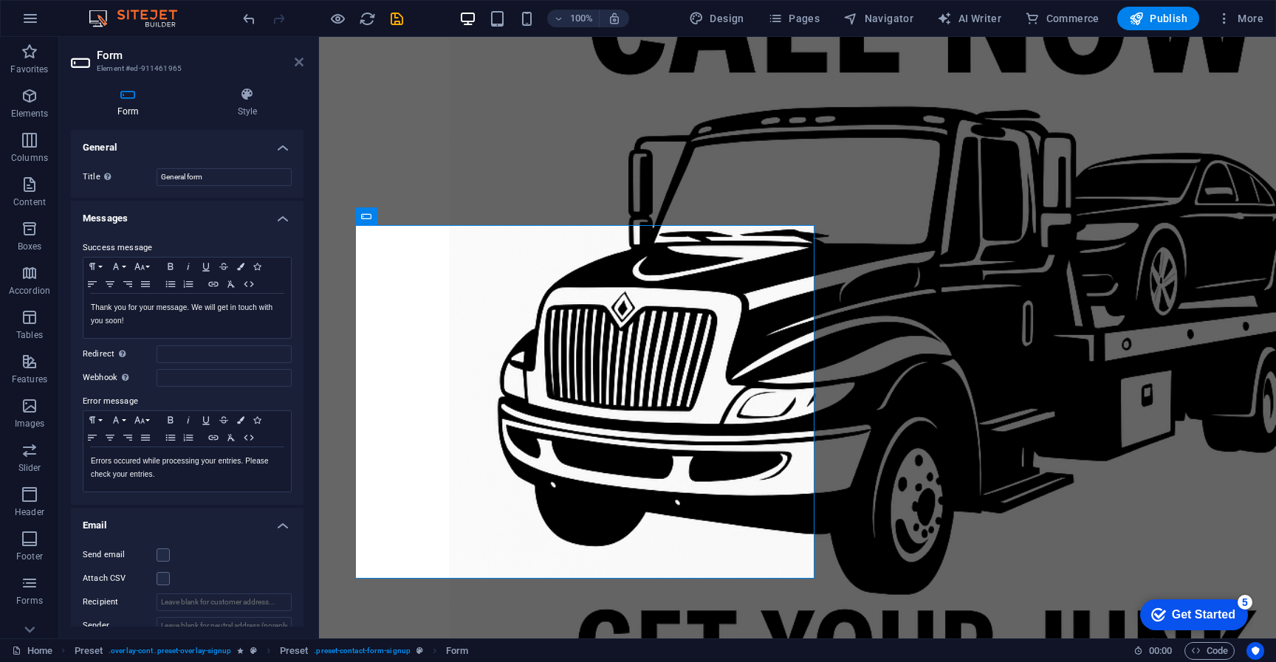
click at [298, 63] on icon at bounding box center [299, 62] width 9 height 12
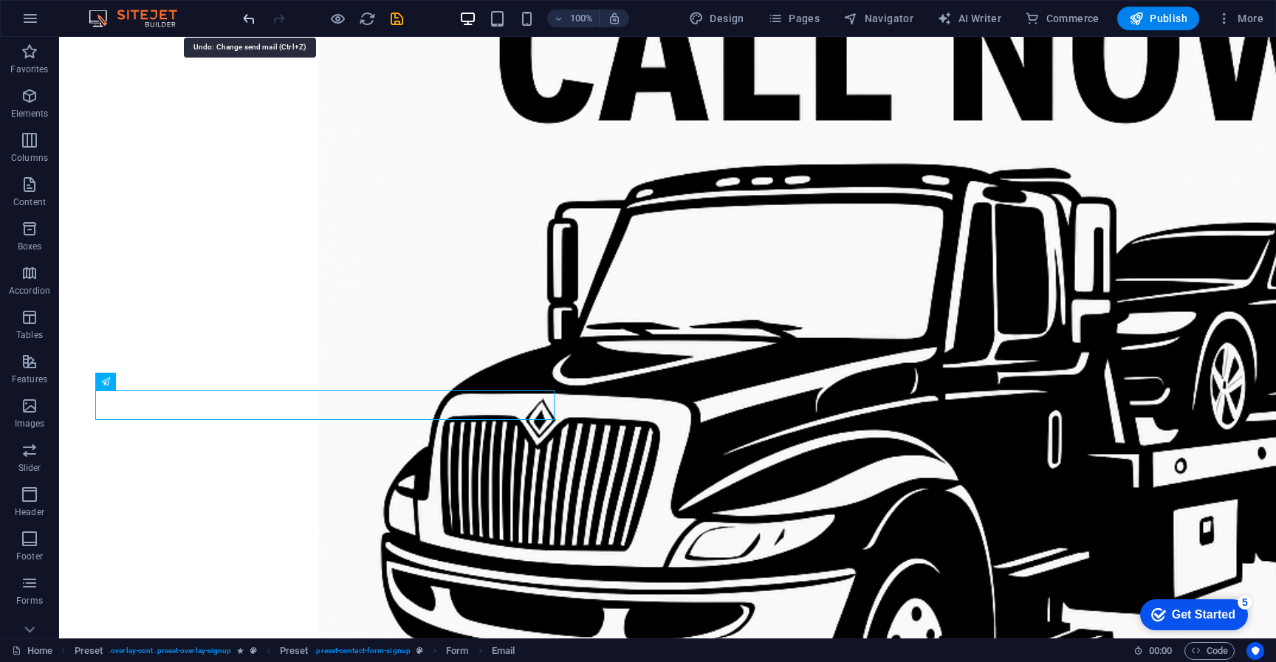
click at [250, 24] on icon "undo" at bounding box center [249, 18] width 17 height 17
click at [219, 19] on div "100% Design Pages Navigator AI Writer Commerce Publish More" at bounding box center [638, 18] width 1275 height 35
click at [250, 18] on icon "undo" at bounding box center [249, 18] width 17 height 17
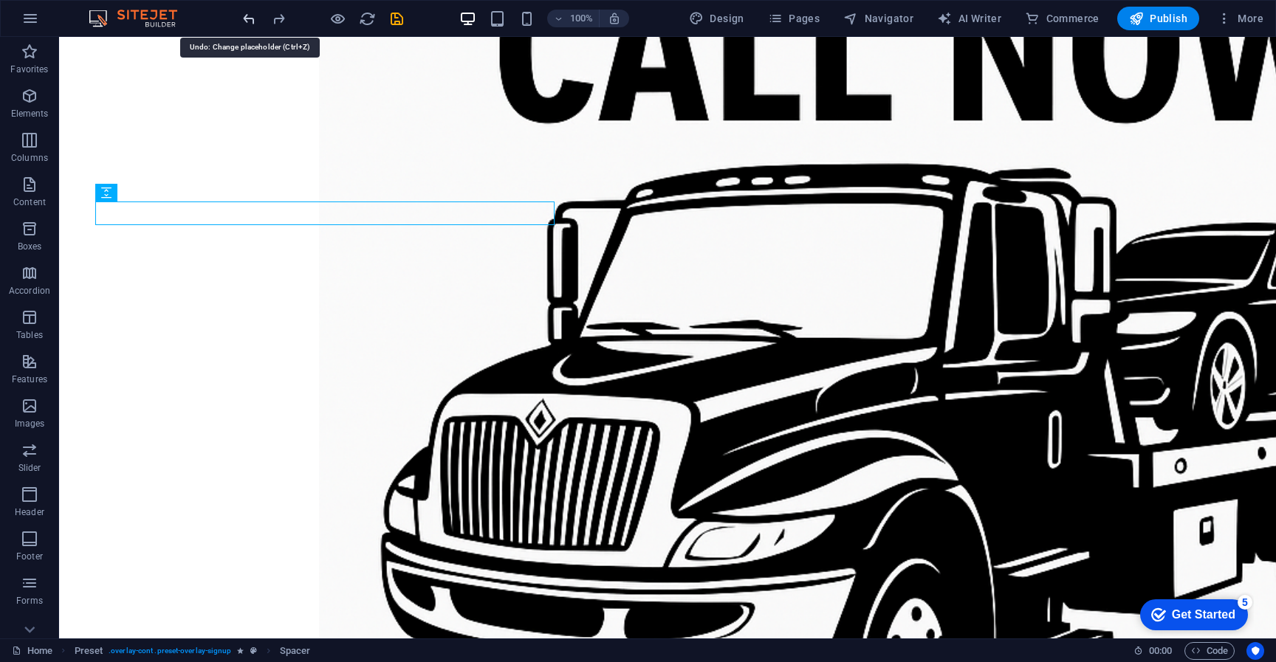
click at [250, 15] on icon "undo" at bounding box center [249, 18] width 17 height 17
click at [250, 17] on icon "undo" at bounding box center [249, 18] width 17 height 17
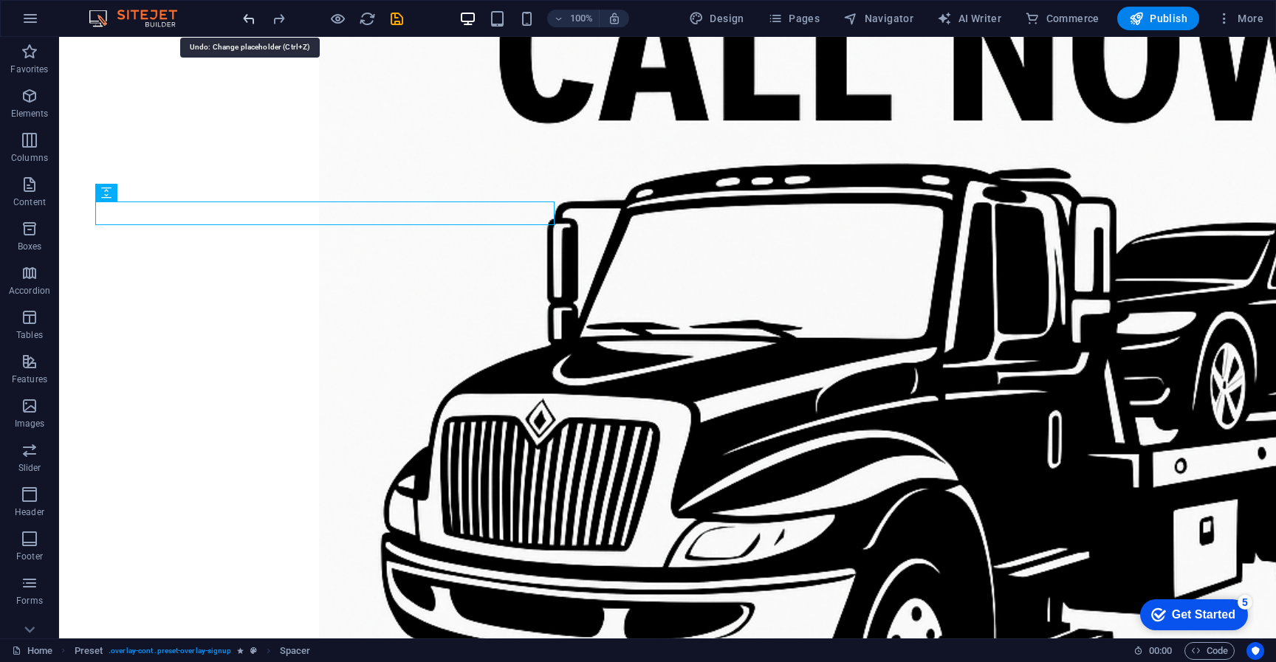
click at [250, 17] on icon "undo" at bounding box center [249, 18] width 17 height 17
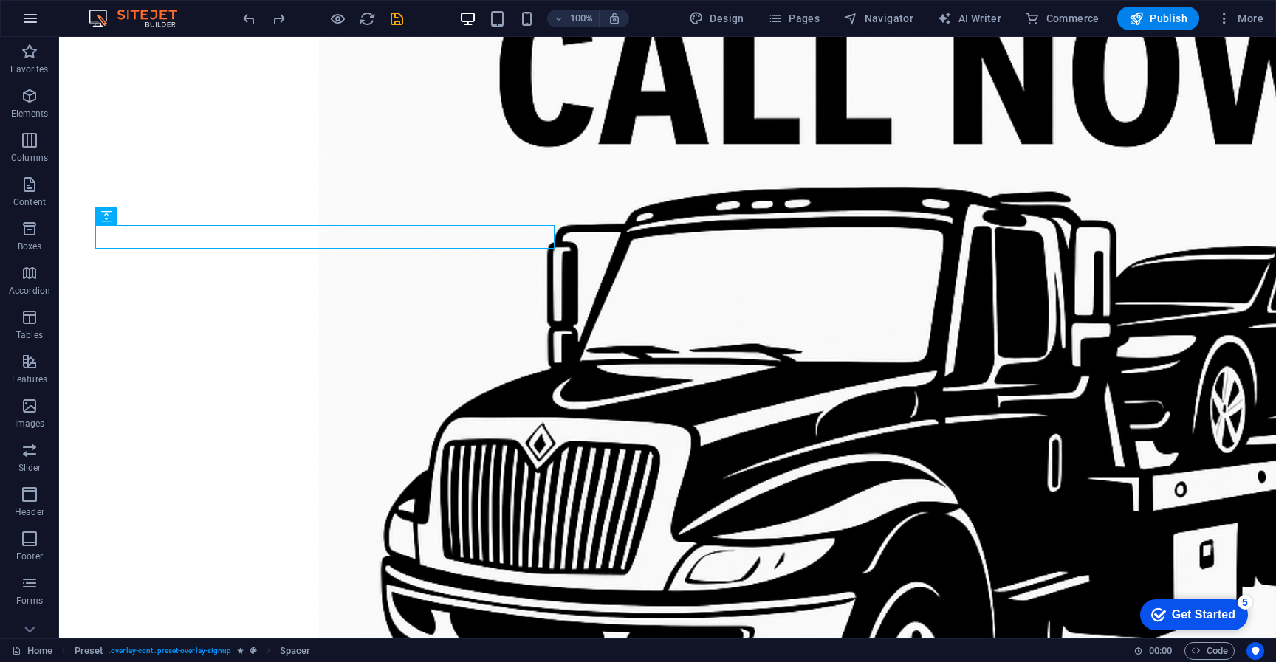
click at [34, 13] on icon "button" at bounding box center [30, 19] width 18 height 18
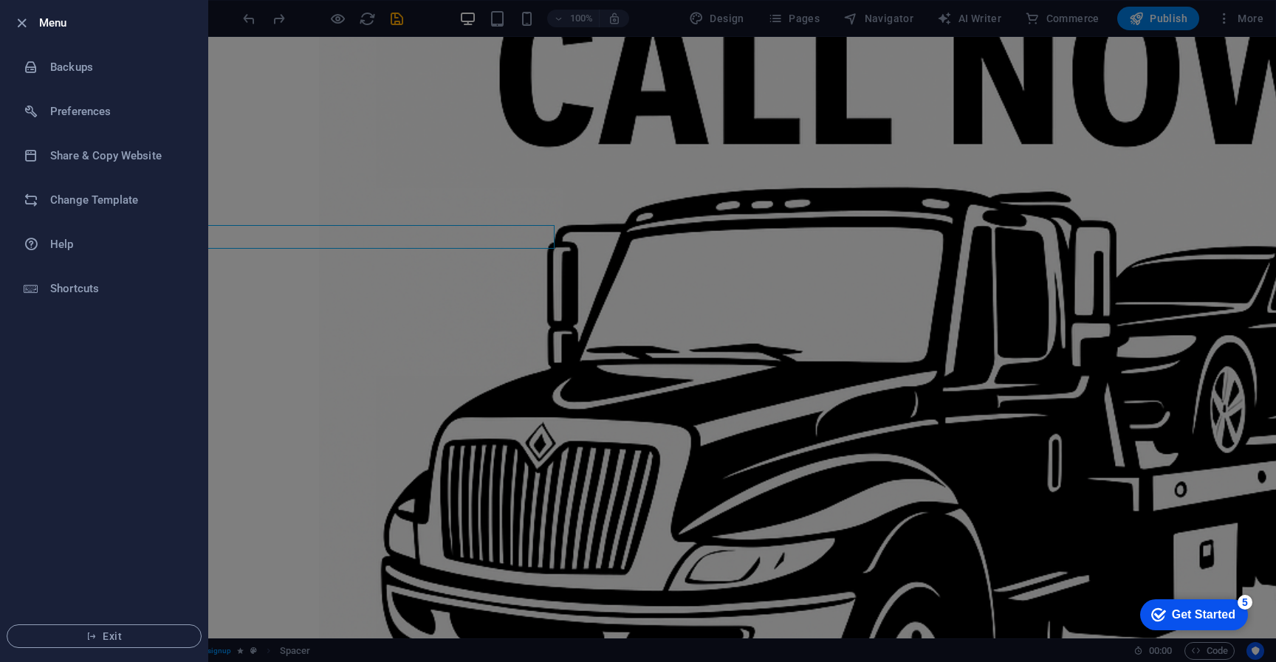
click at [16, 32] on li "Menu" at bounding box center [104, 23] width 207 height 44
click at [18, 23] on icon "button" at bounding box center [21, 23] width 17 height 17
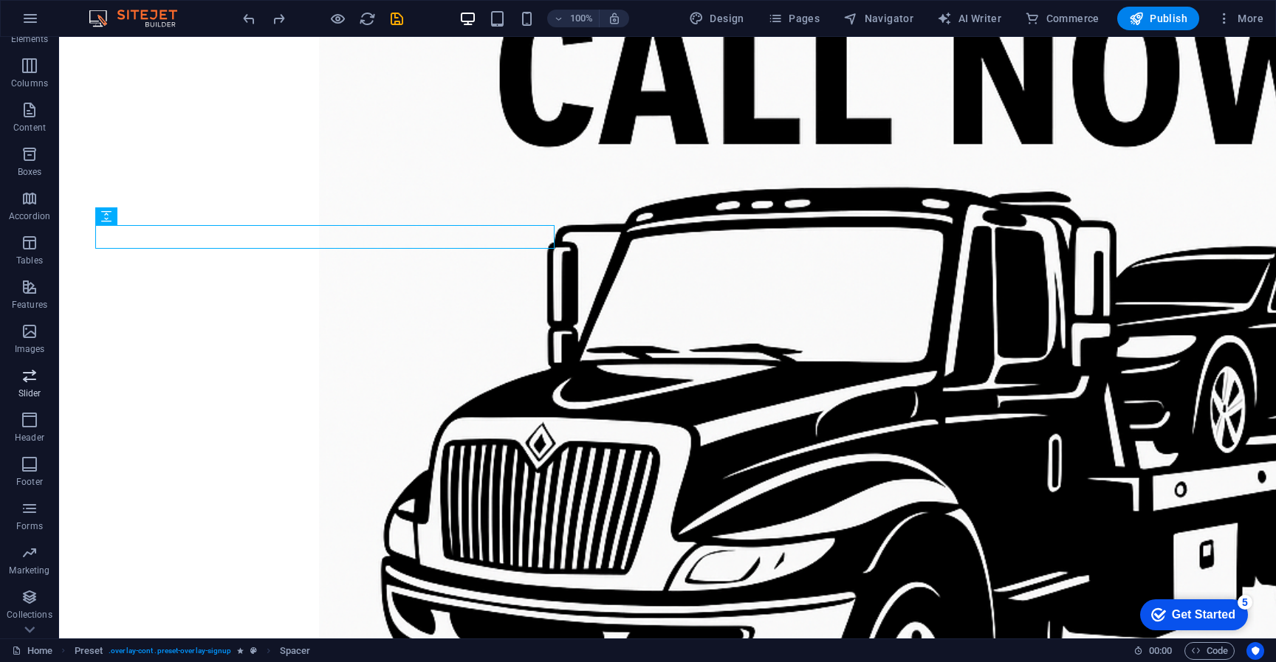
scroll to position [107, 0]
click at [27, 489] on p "Forms" at bounding box center [29, 494] width 27 height 12
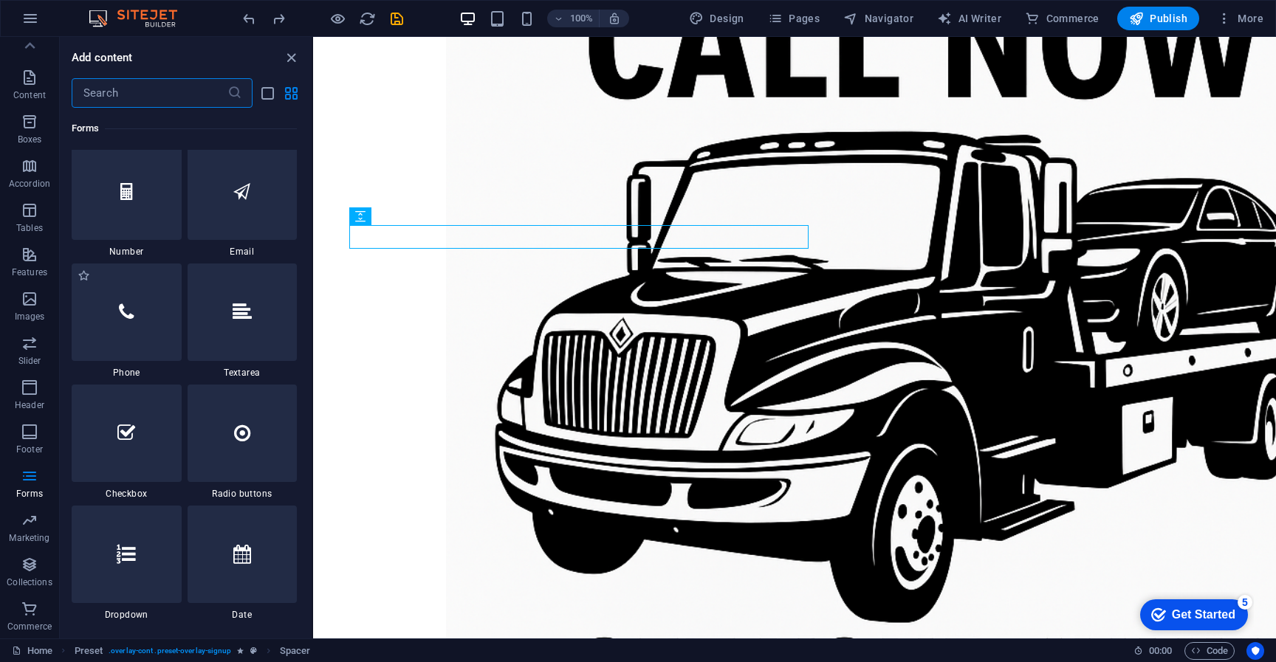
scroll to position [11256, 0]
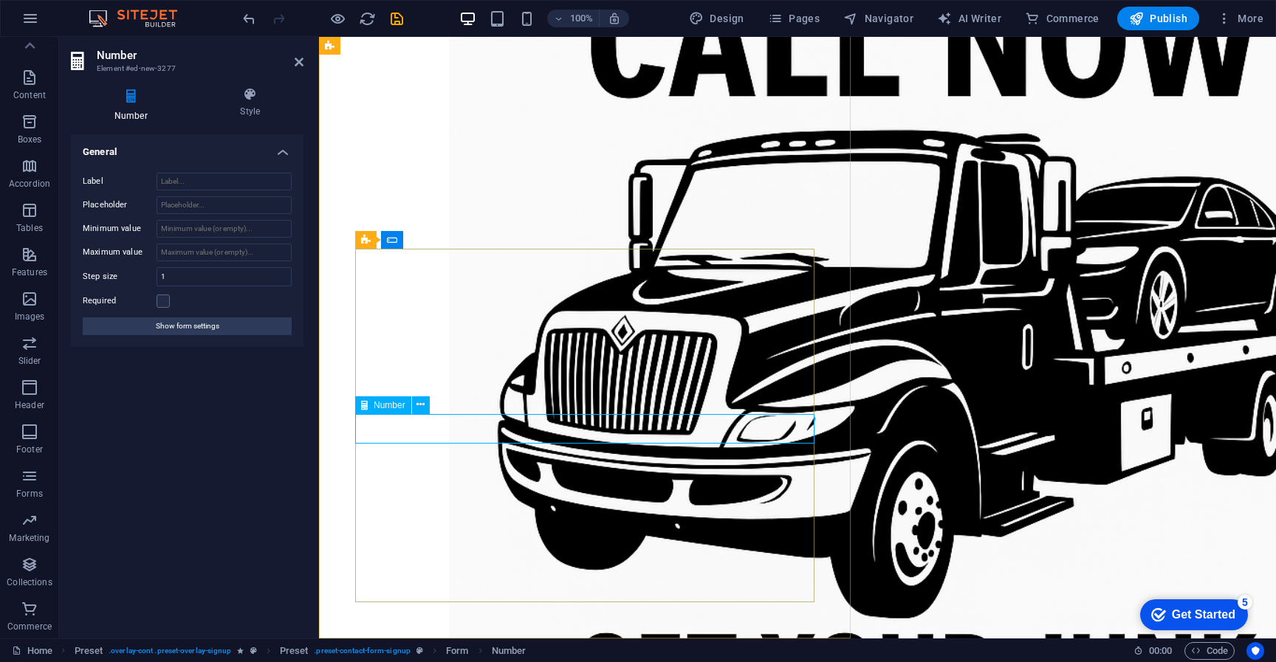
click at [182, 210] on input "Placeholder" at bounding box center [224, 205] width 135 height 18
click at [194, 205] on input "Placeholder" at bounding box center [224, 205] width 135 height 18
type input "Phone #"
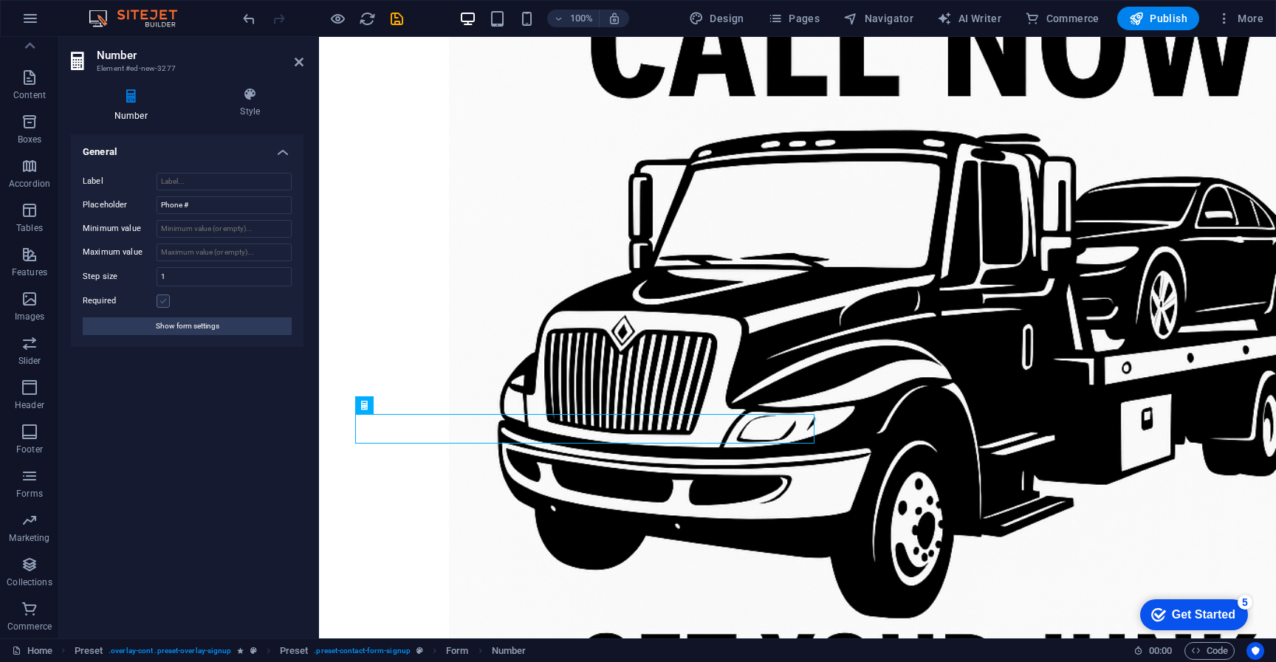
click at [165, 303] on label at bounding box center [163, 301] width 13 height 13
click at [0, 0] on input "Required" at bounding box center [0, 0] width 0 height 0
click at [202, 332] on span "Show form settings" at bounding box center [188, 327] width 64 height 18
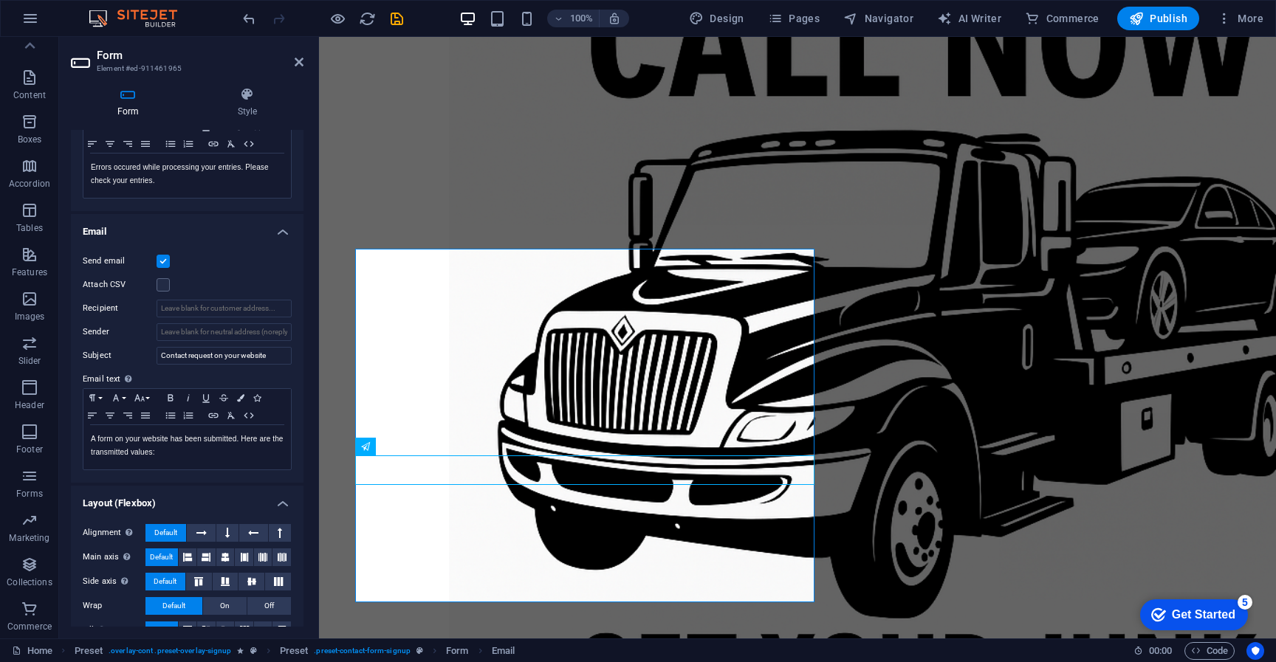
scroll to position [318, 0]
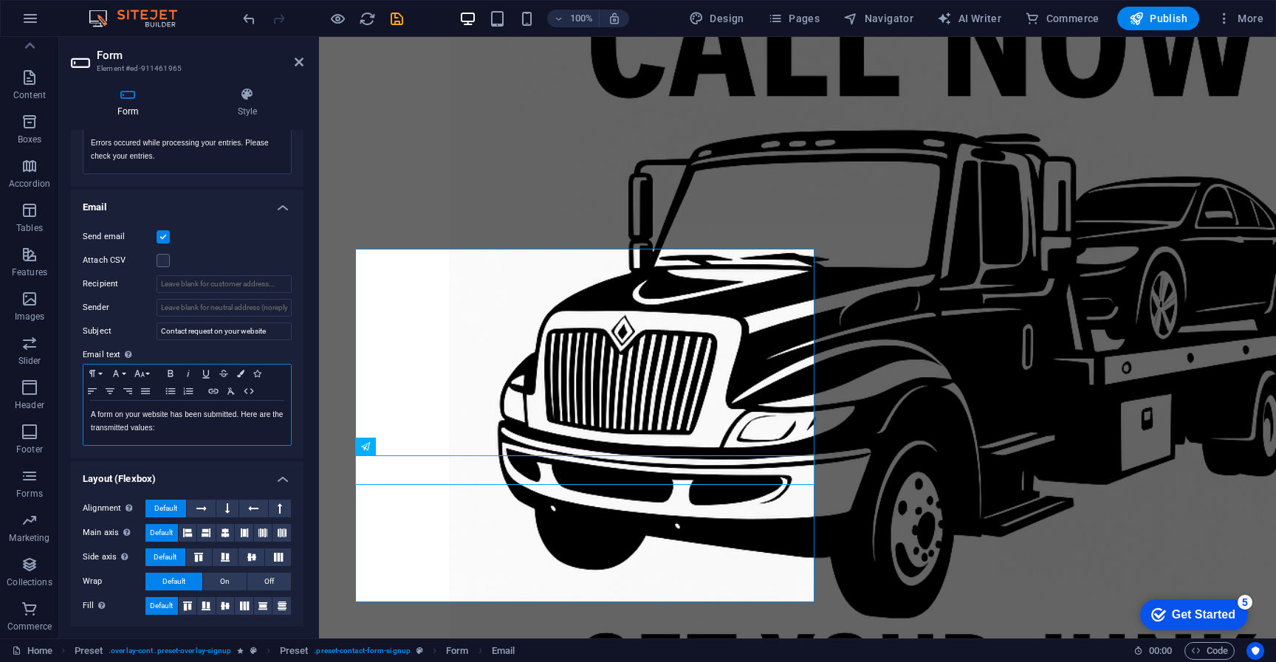
click at [178, 432] on p "A form on your website has been submitted. Here are the transmitted values:" at bounding box center [187, 421] width 193 height 27
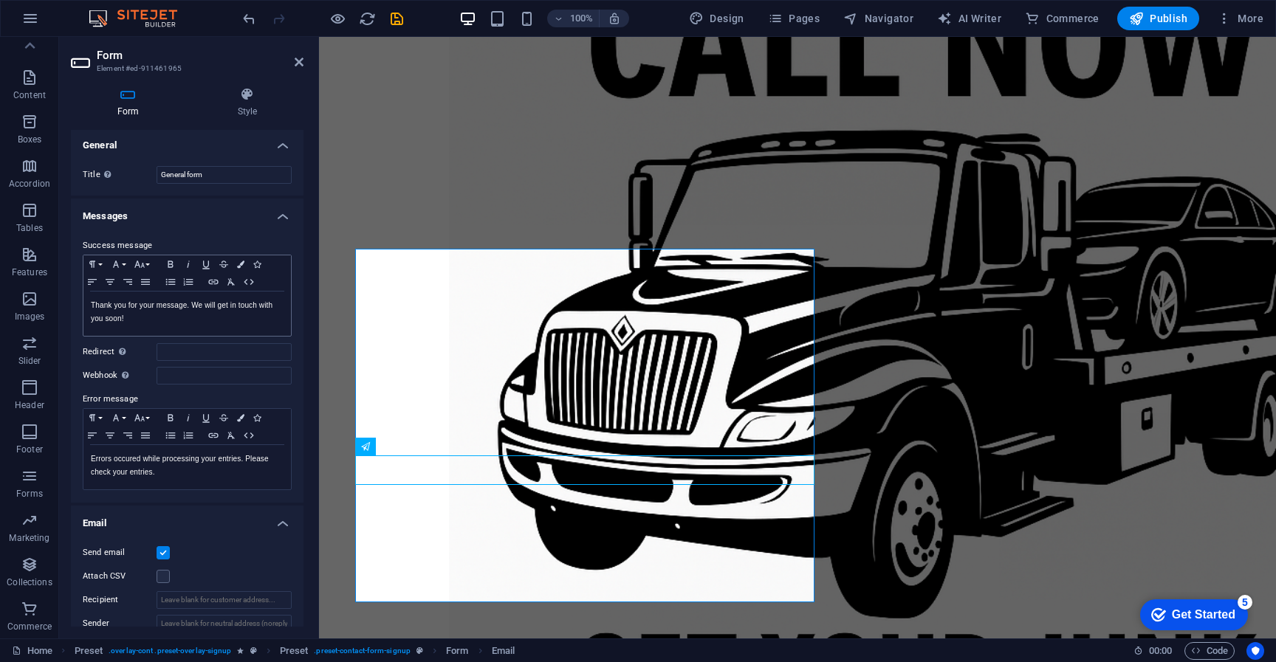
scroll to position [0, 0]
click at [30, 488] on p "Forms" at bounding box center [29, 494] width 27 height 12
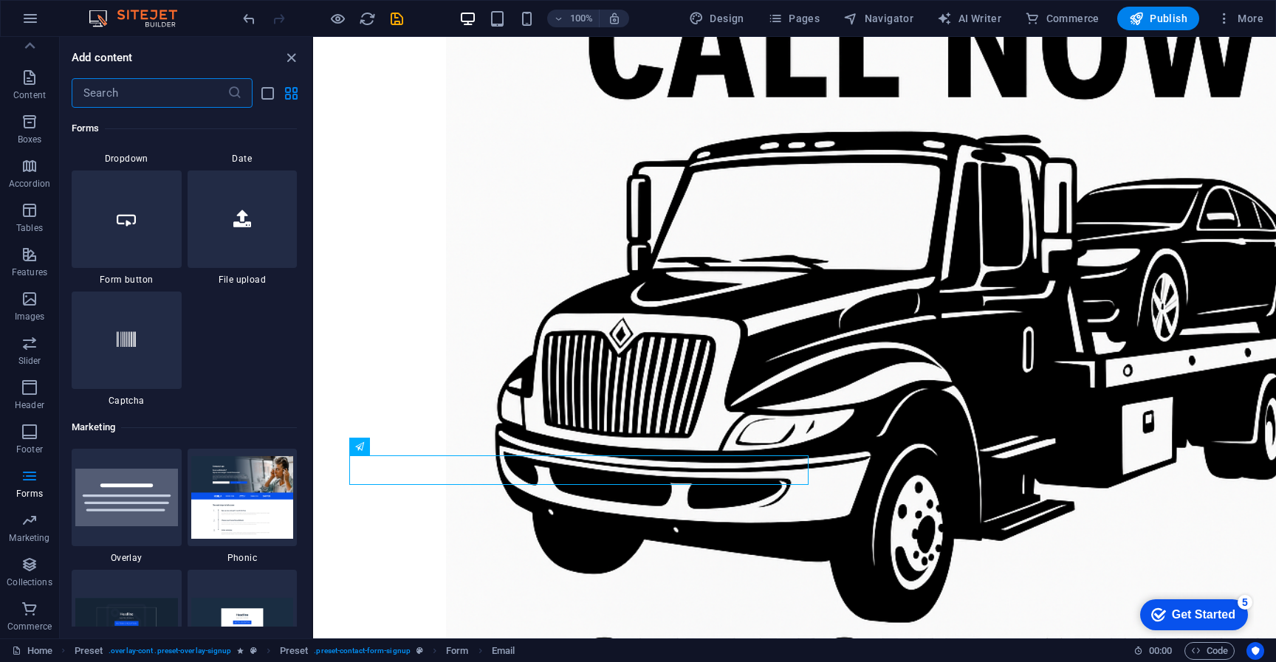
scroll to position [11731, 0]
click at [142, 101] on input "text" at bounding box center [150, 93] width 156 height 30
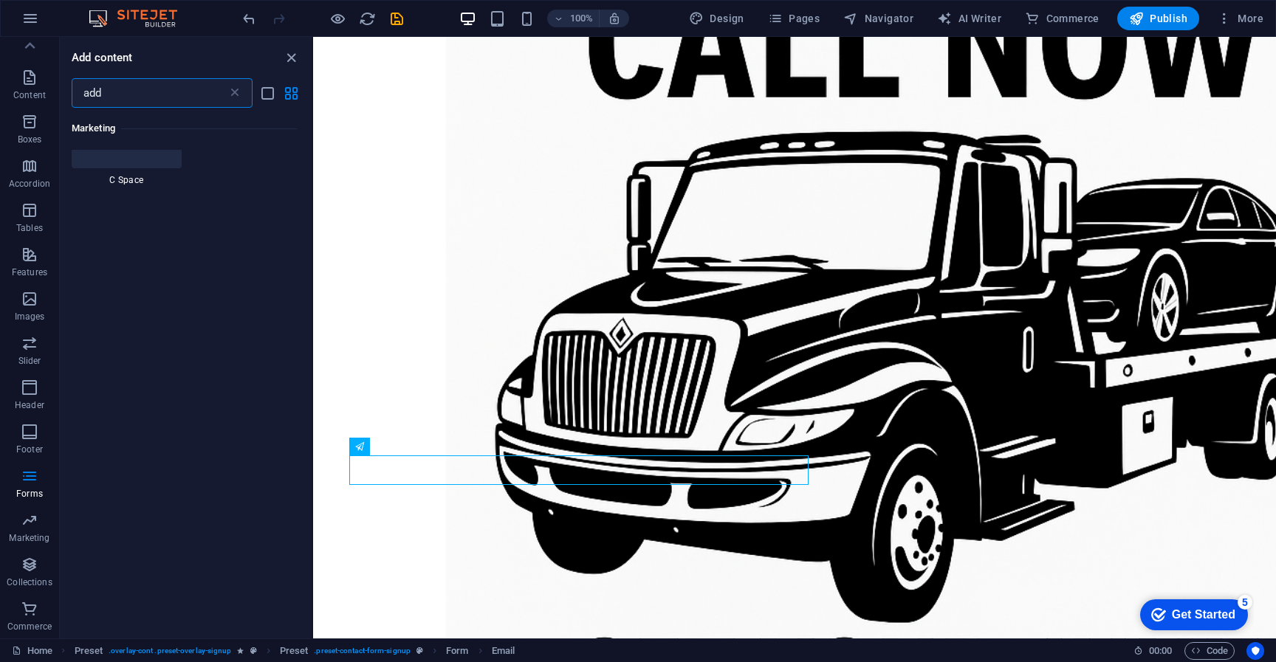
scroll to position [0, 0]
type input "a"
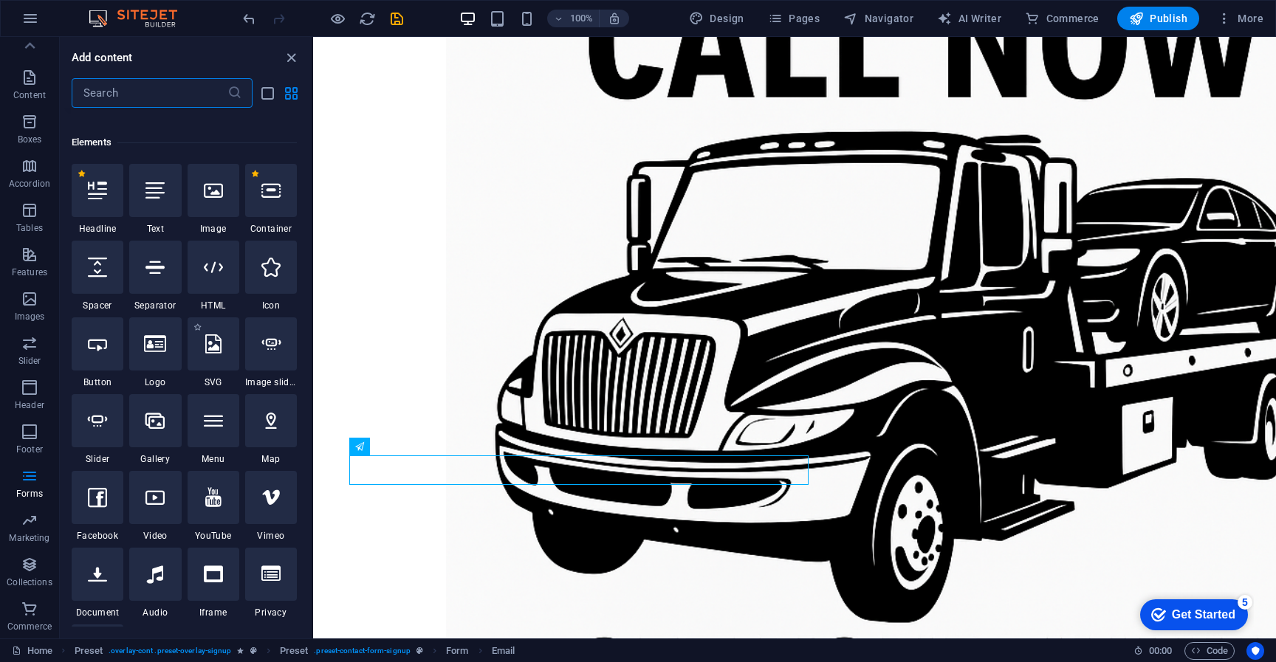
scroll to position [148, 0]
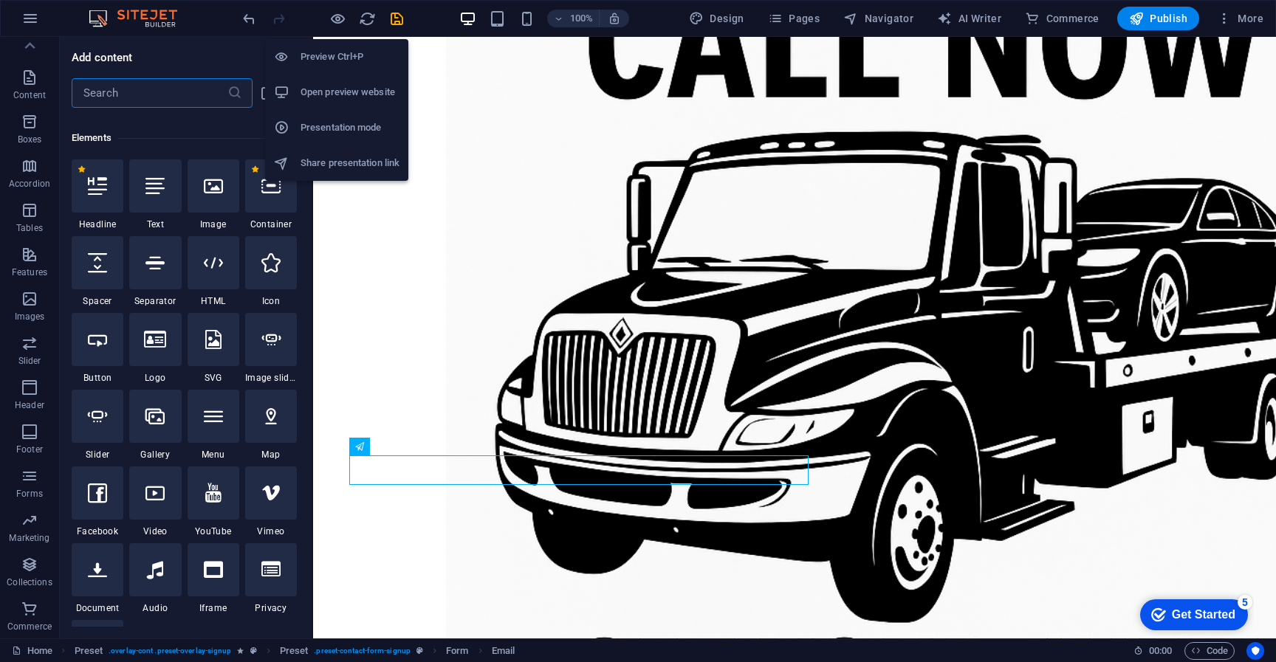
click at [329, 131] on h6 "Presentation mode" at bounding box center [350, 128] width 99 height 18
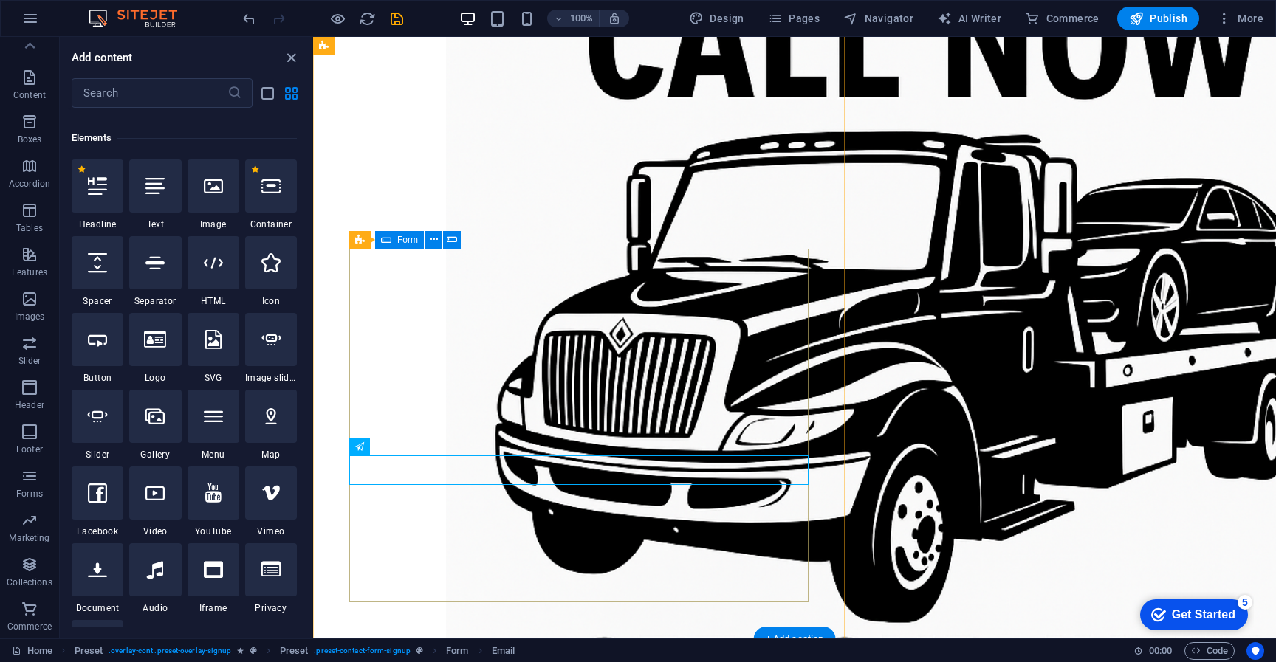
scroll to position [1051, 0]
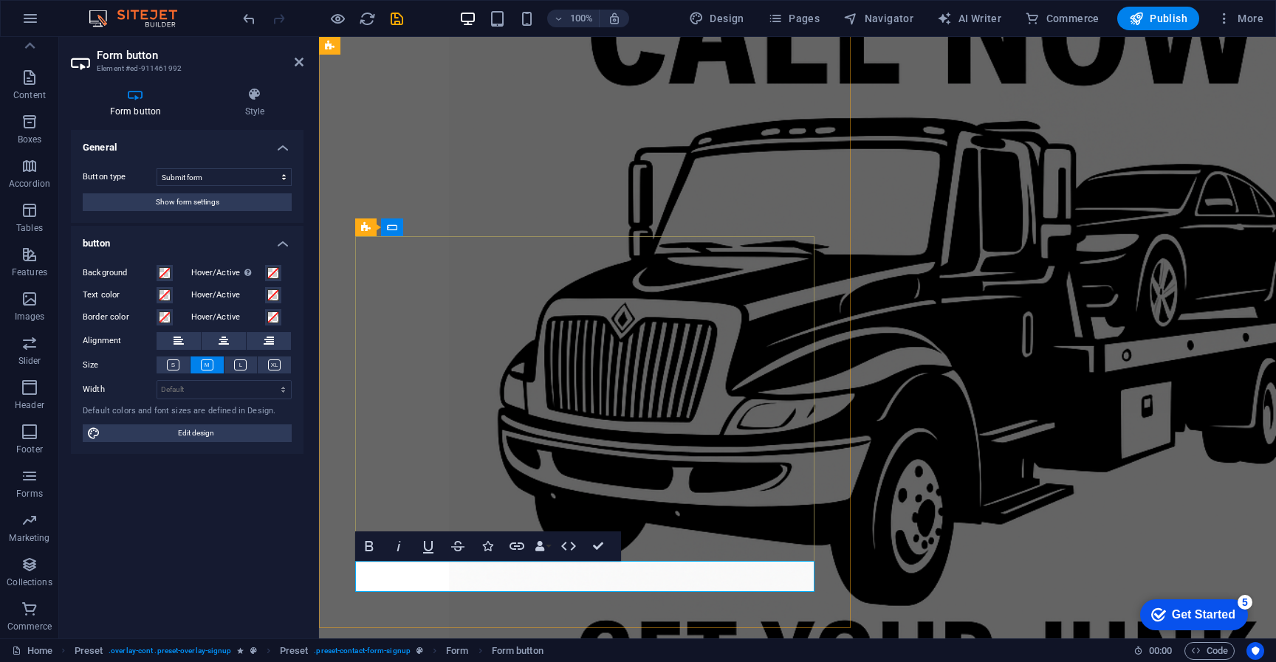
type button "Get your estimate now"
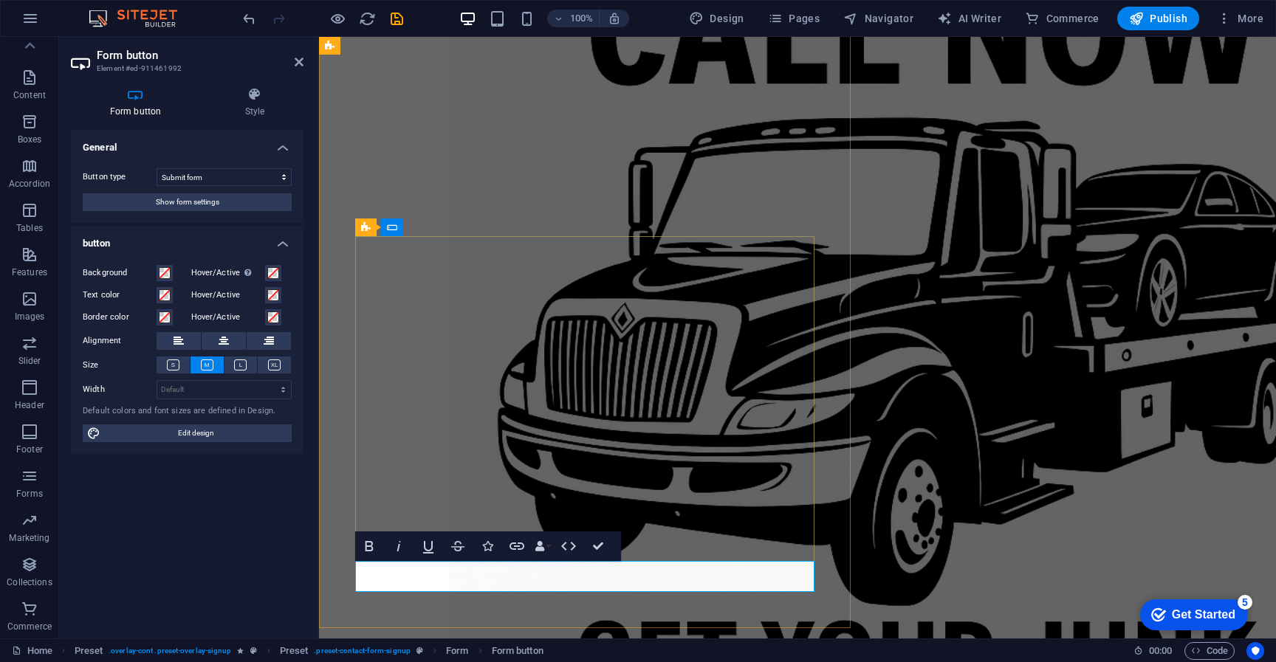
drag, startPoint x: 602, startPoint y: 550, endPoint x: 543, endPoint y: 513, distance: 69.7
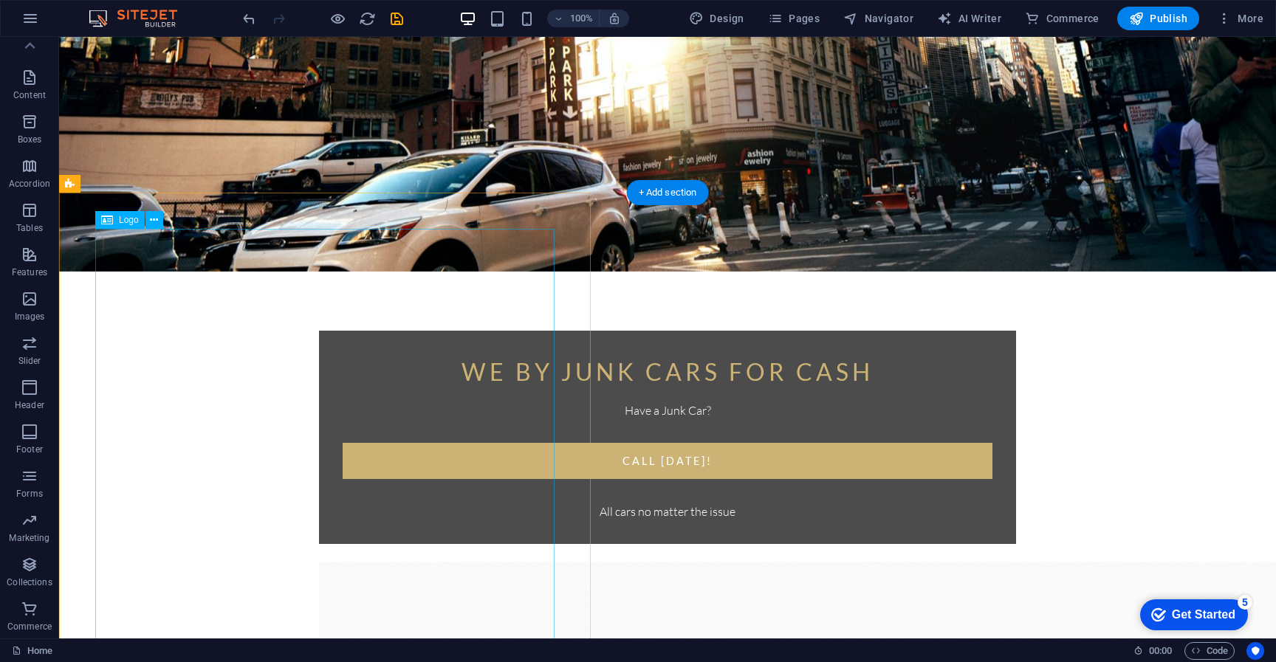
scroll to position [0, 0]
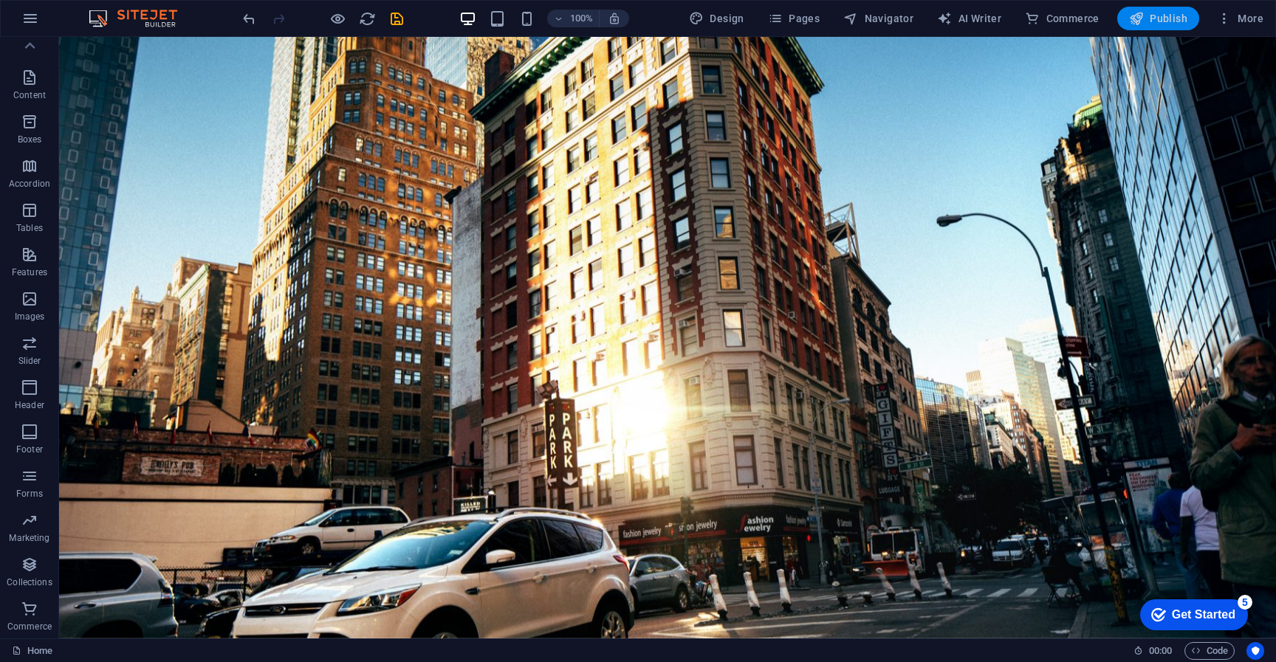
click at [1160, 16] on span "Publish" at bounding box center [1158, 18] width 58 height 15
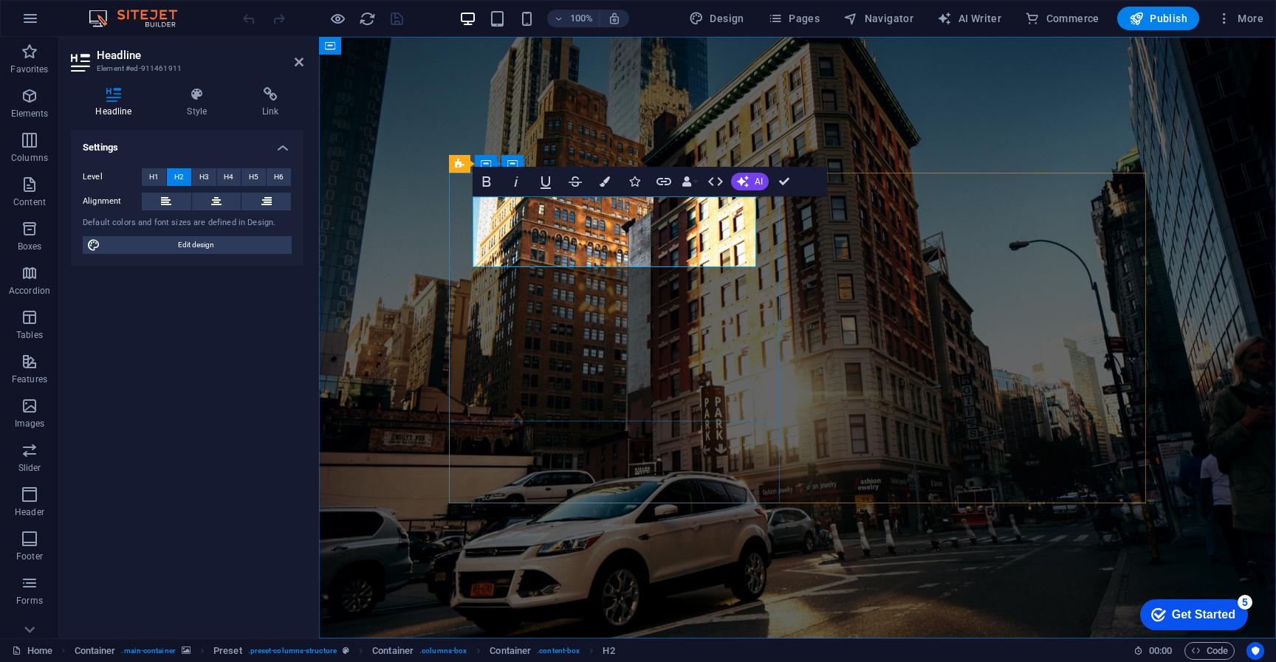
click at [1170, 24] on span "Publish" at bounding box center [1158, 18] width 58 height 15
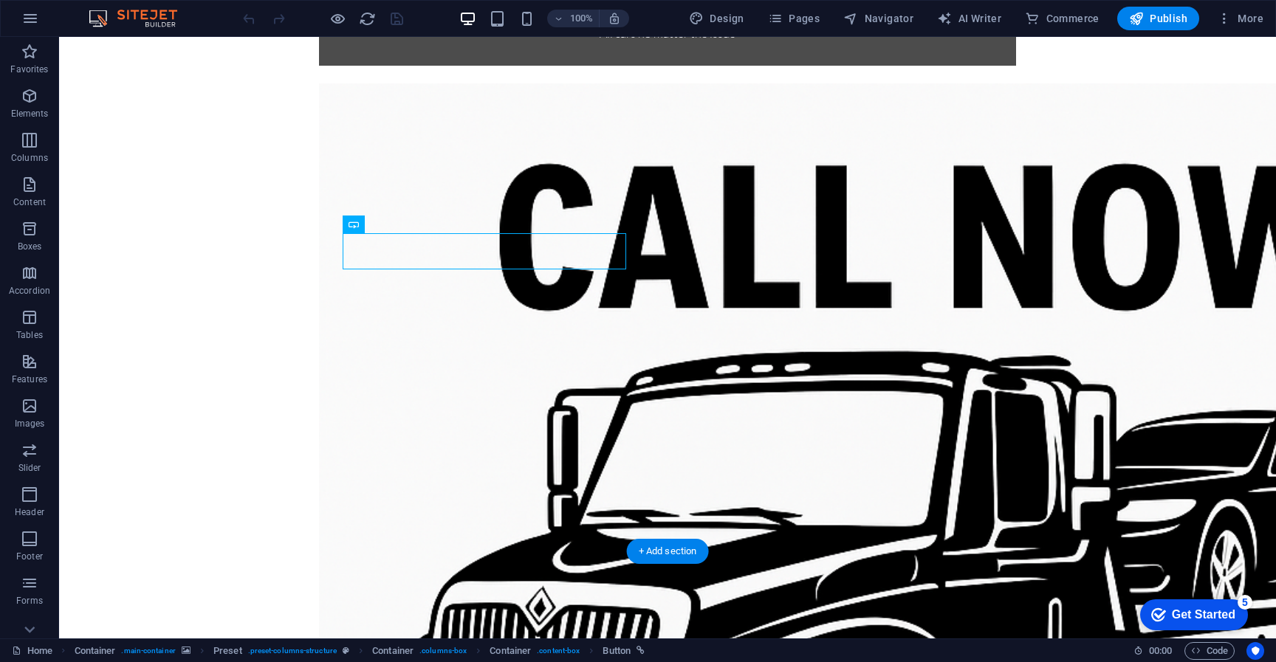
scroll to position [1051, 0]
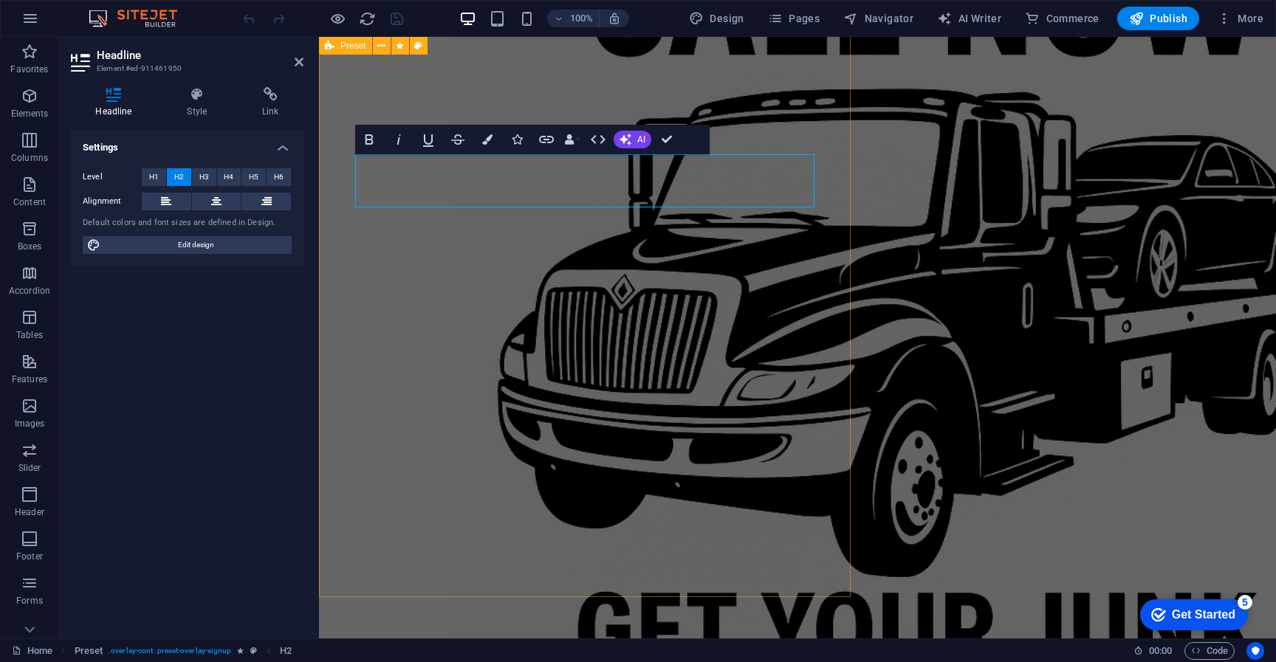
scroll to position [998, 0]
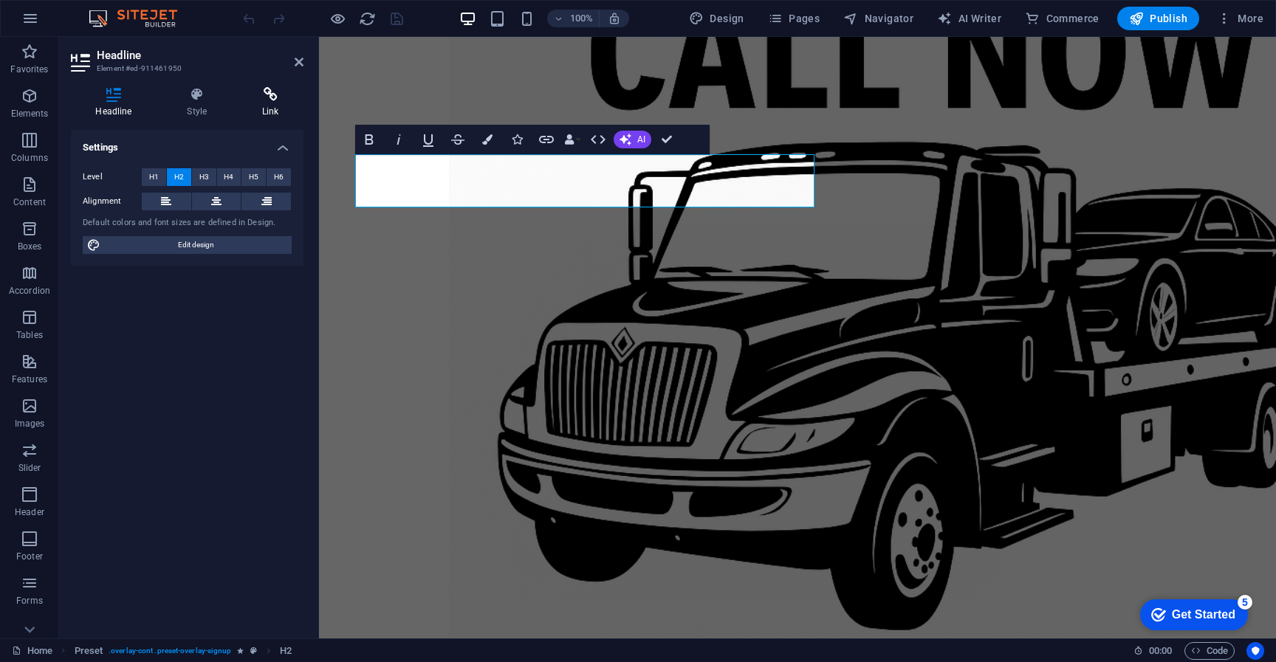
click at [289, 100] on icon at bounding box center [271, 94] width 66 height 15
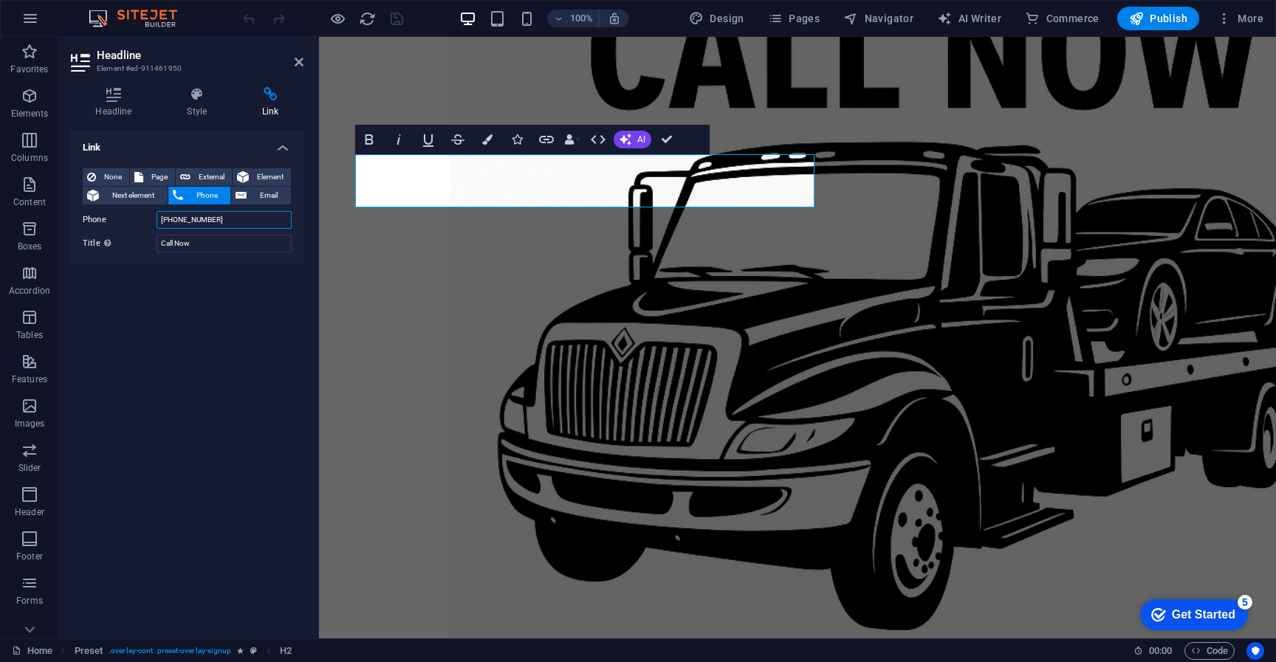
click at [221, 226] on input "+(716)908-9161" at bounding box center [224, 220] width 135 height 18
click at [185, 220] on input "+(716)908-9161" at bounding box center [224, 220] width 135 height 18
type input "+(716) 908-9161"
click at [1164, 32] on div "100% Design Pages Navigator AI Writer Commerce Publish More" at bounding box center [638, 18] width 1275 height 35
click at [1164, 19] on span "Publish" at bounding box center [1158, 18] width 58 height 15
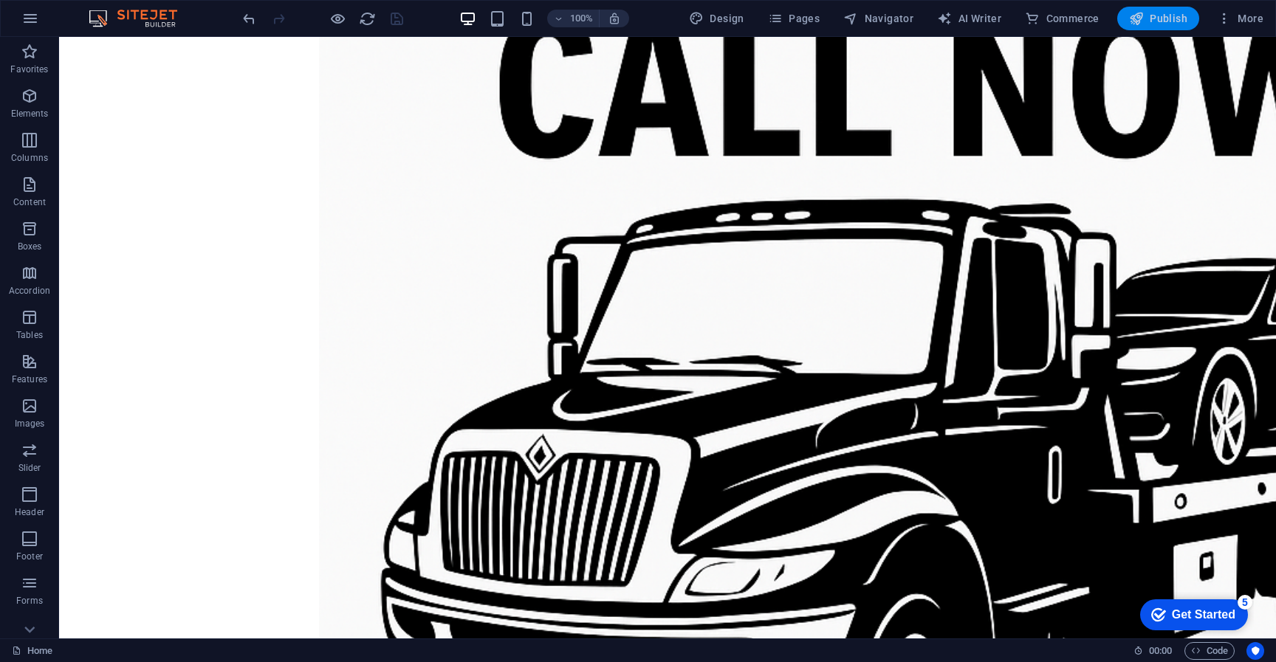
click at [1159, 25] on span "Publish" at bounding box center [1158, 18] width 58 height 15
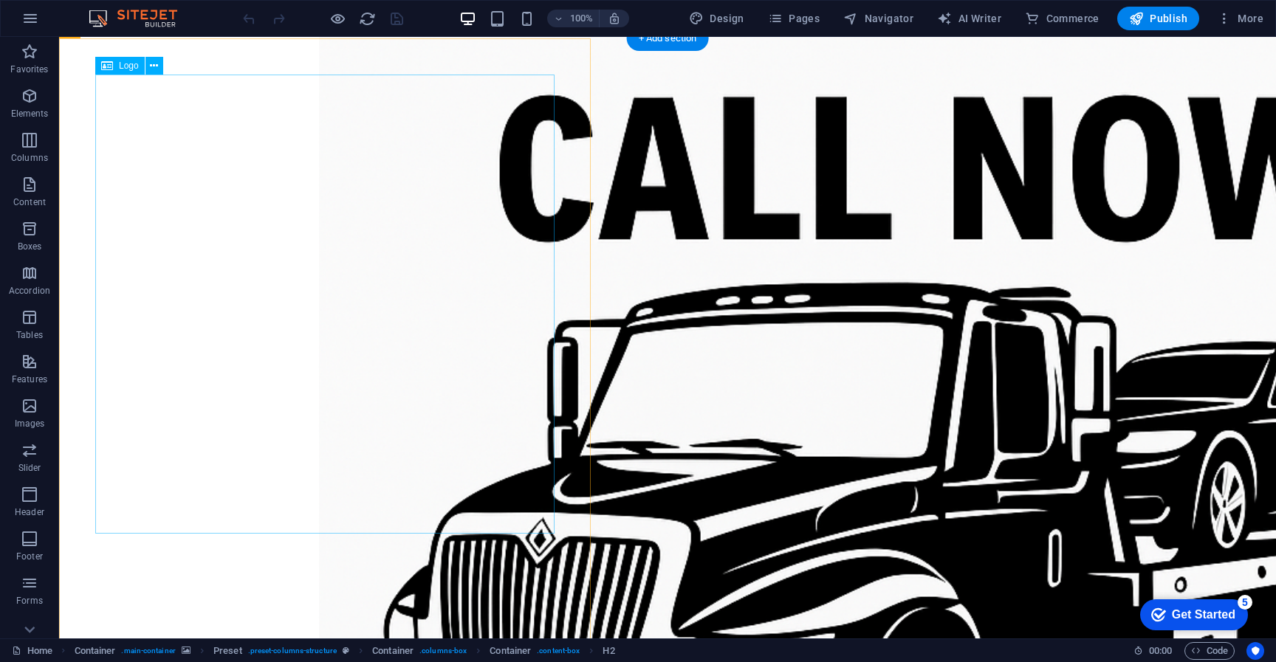
scroll to position [1041, 0]
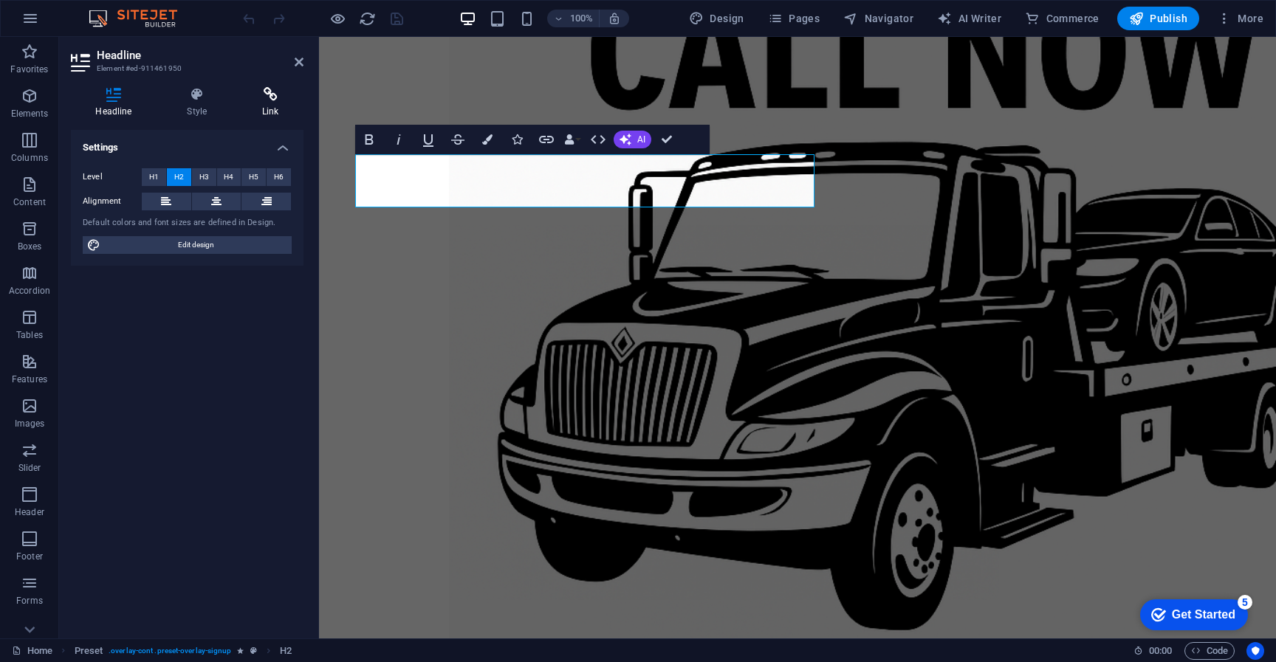
click at [263, 100] on icon at bounding box center [271, 94] width 66 height 15
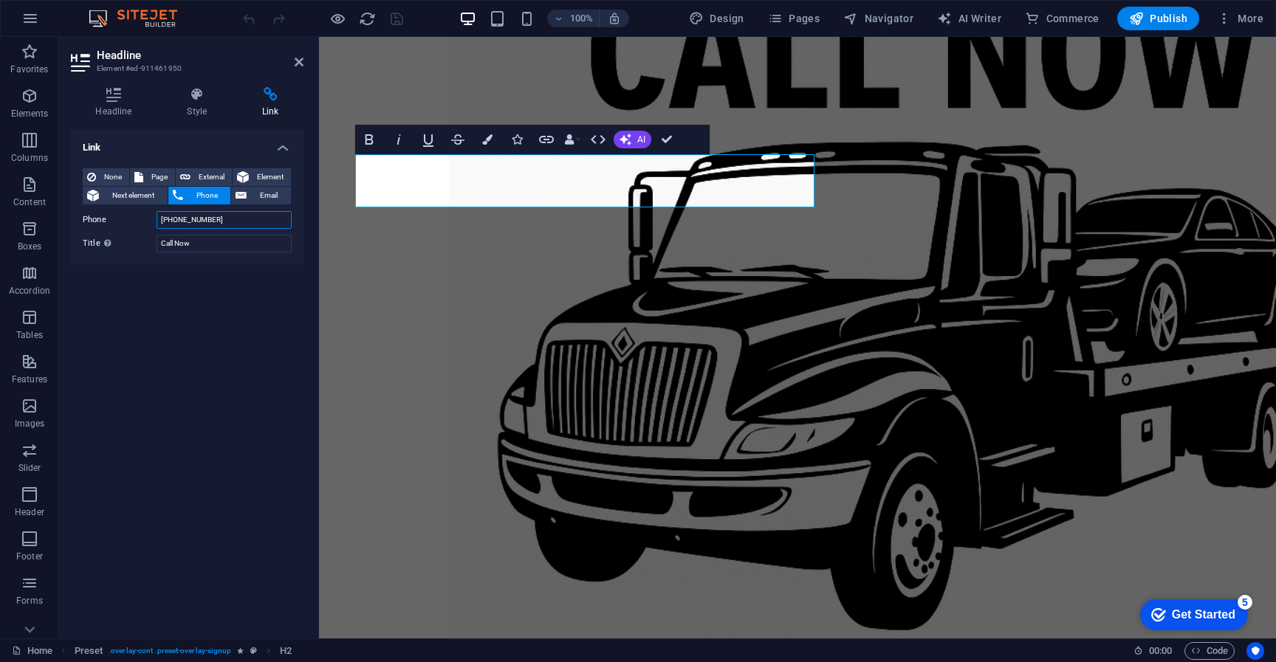
click at [182, 220] on input "+(716) 908-9161" at bounding box center [224, 220] width 135 height 18
type input "+1 (716) 908-9161"
click at [397, 19] on icon "save" at bounding box center [396, 18] width 17 height 17
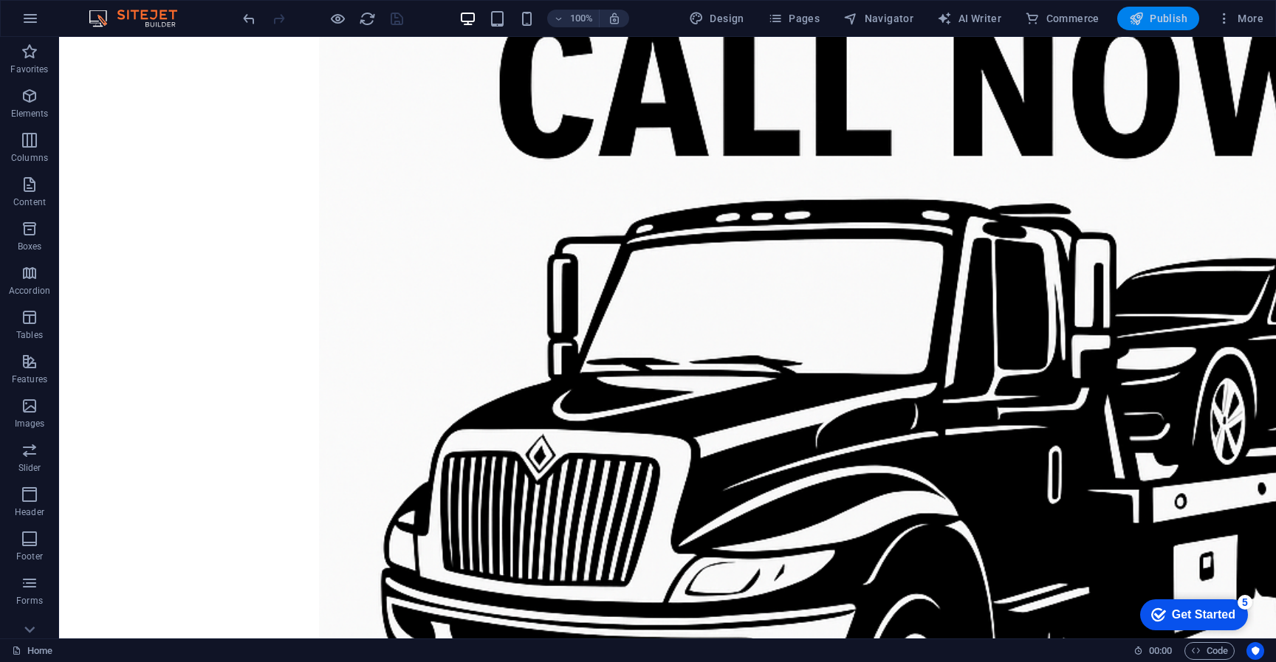
click at [1159, 24] on span "Publish" at bounding box center [1158, 18] width 58 height 15
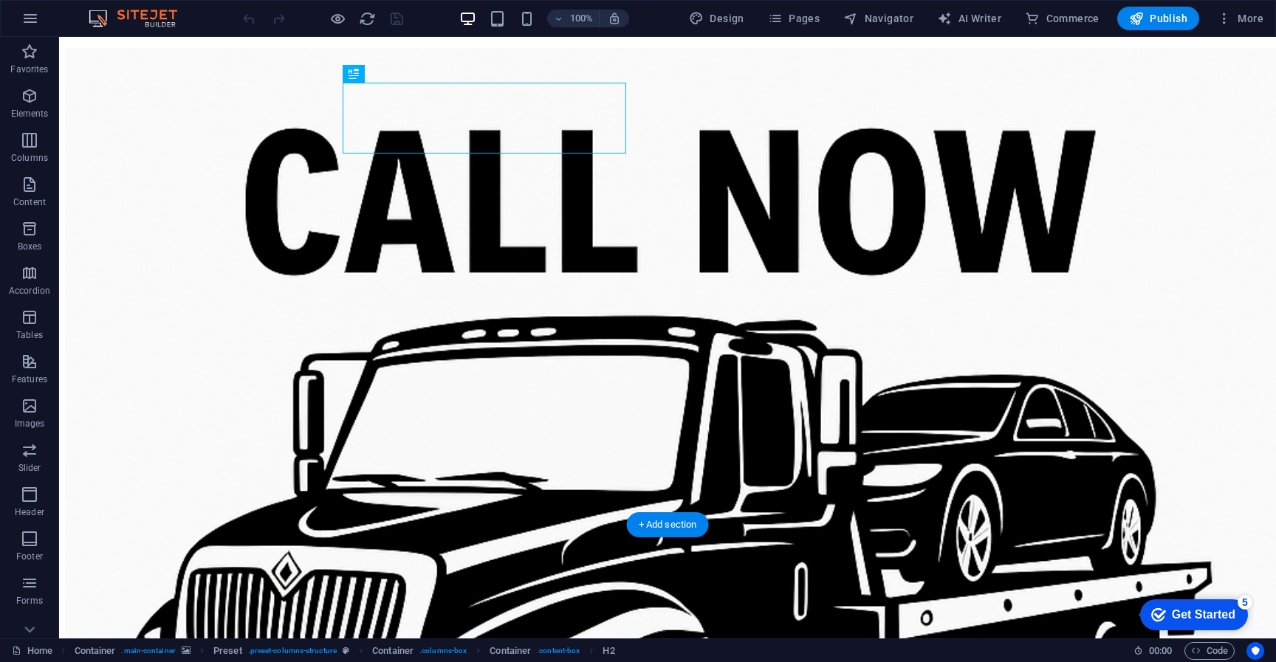
scroll to position [1051, 0]
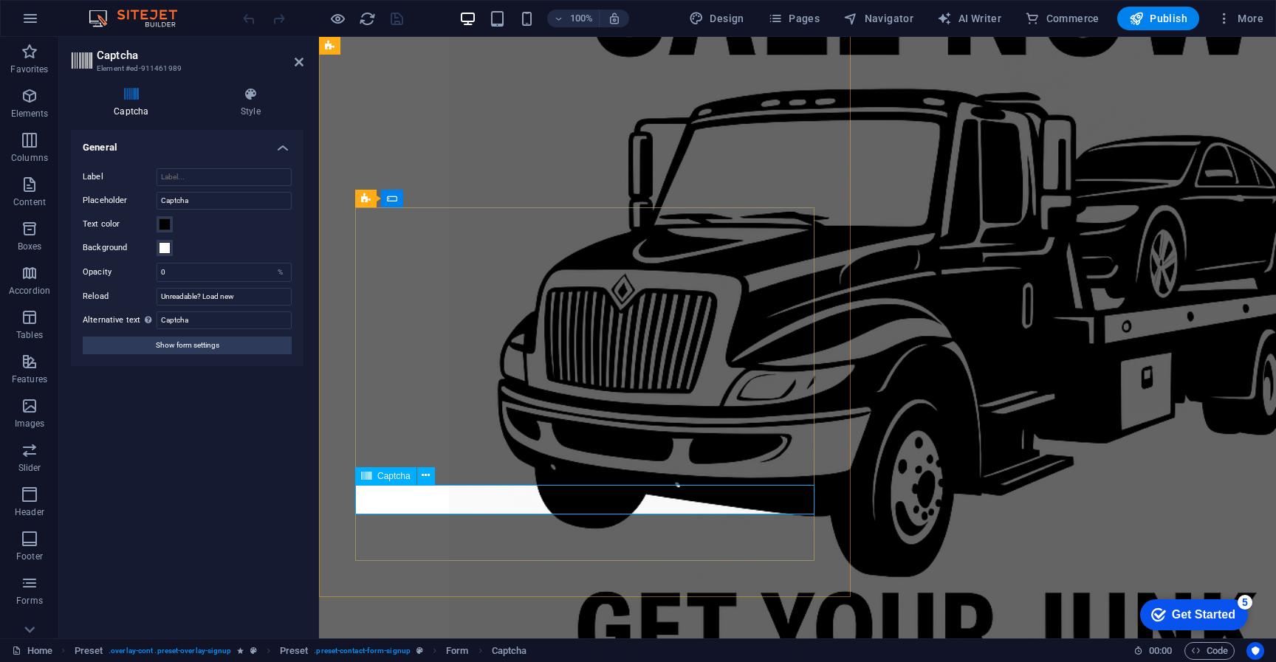
click at [299, 65] on icon at bounding box center [299, 62] width 9 height 12
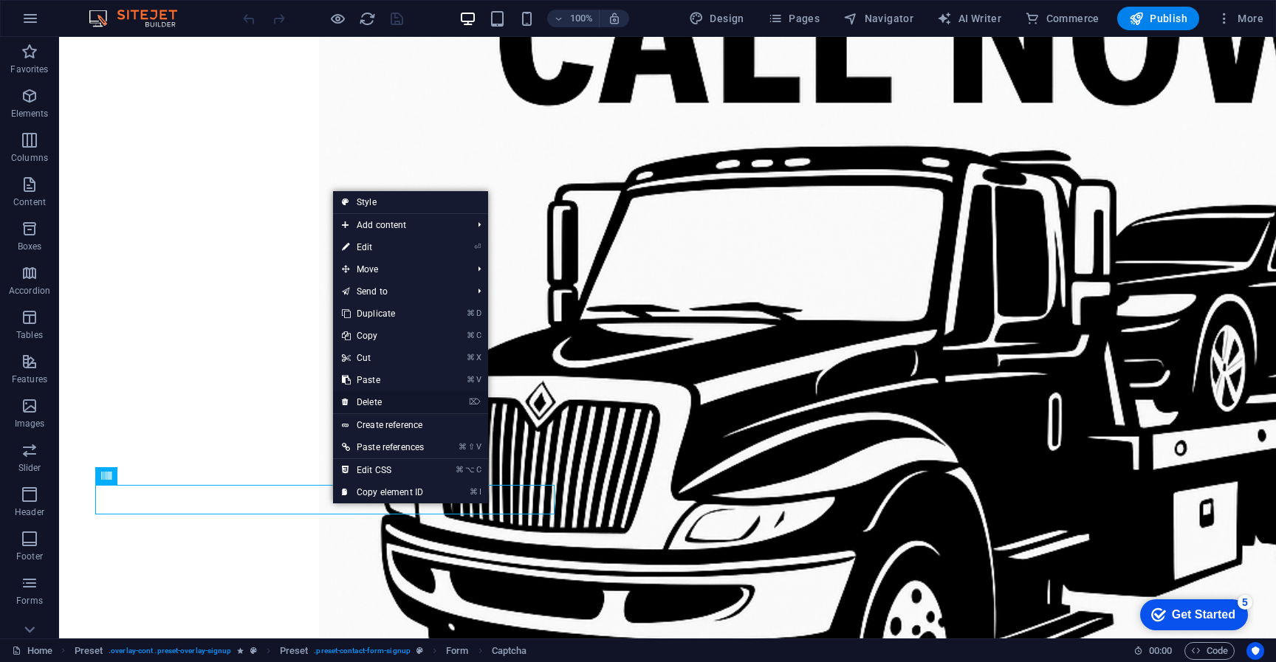
click at [372, 403] on link "⌦ Delete" at bounding box center [383, 402] width 100 height 22
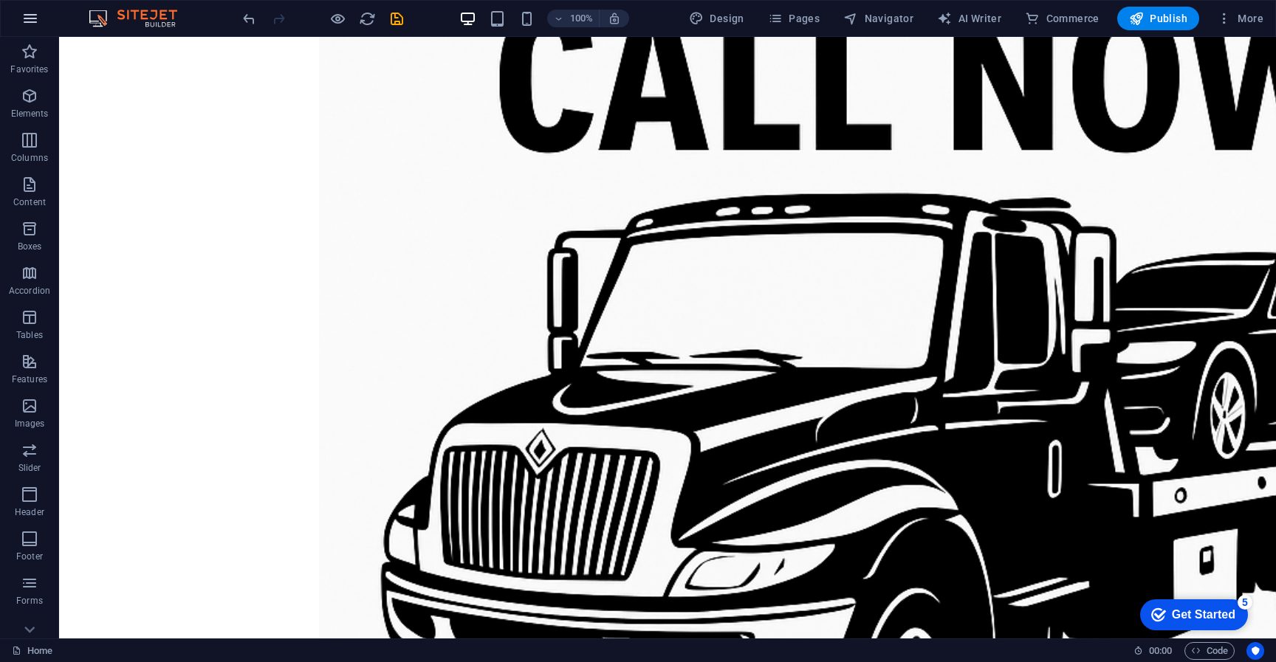
click at [35, 21] on icon "button" at bounding box center [30, 19] width 18 height 18
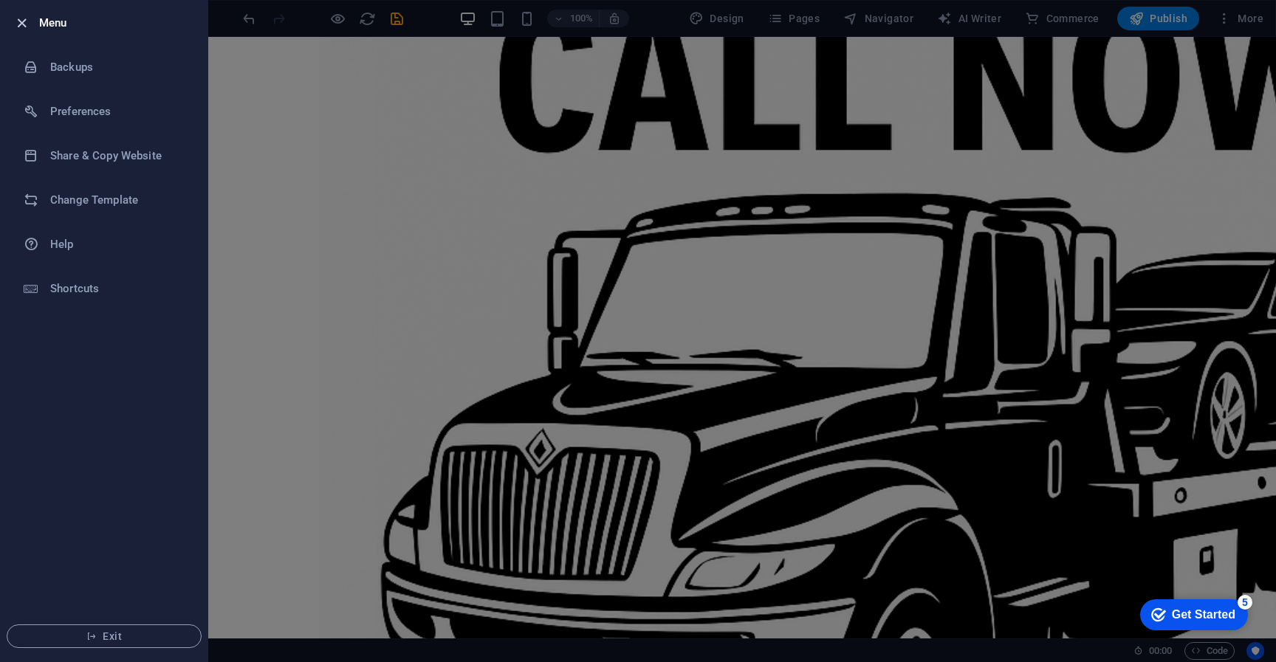
click at [25, 27] on icon "button" at bounding box center [21, 23] width 17 height 17
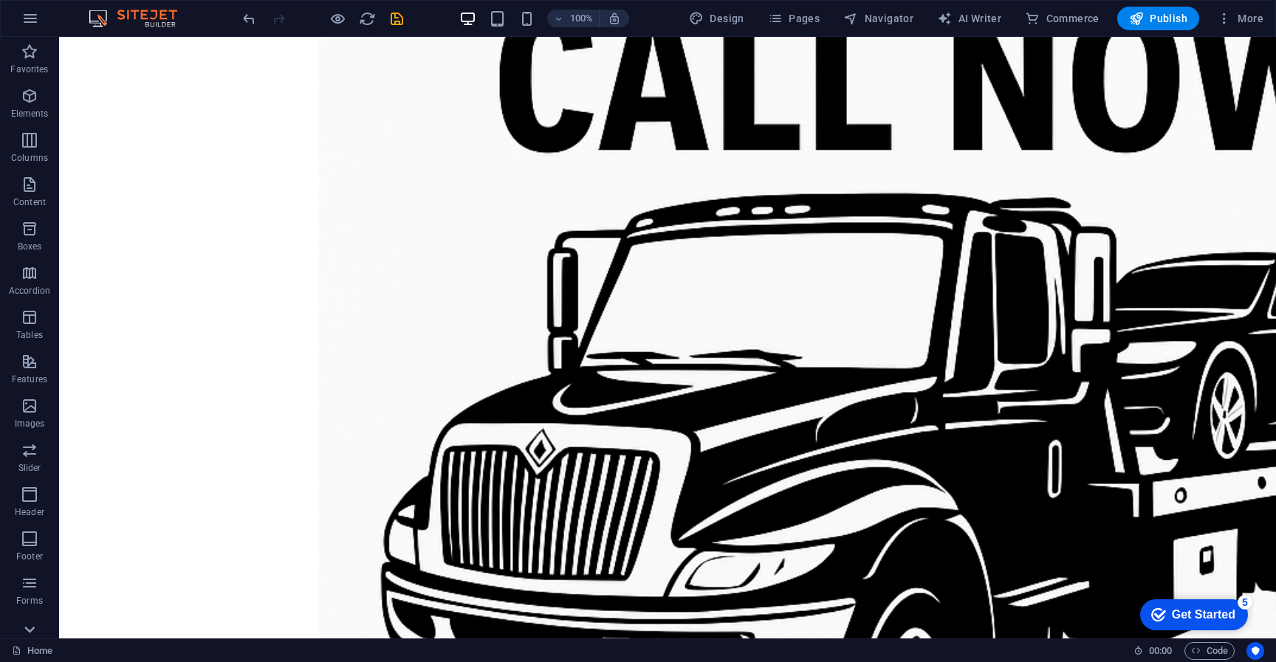
click at [27, 635] on icon at bounding box center [29, 630] width 21 height 21
click at [30, 485] on span "Forms" at bounding box center [29, 484] width 59 height 35
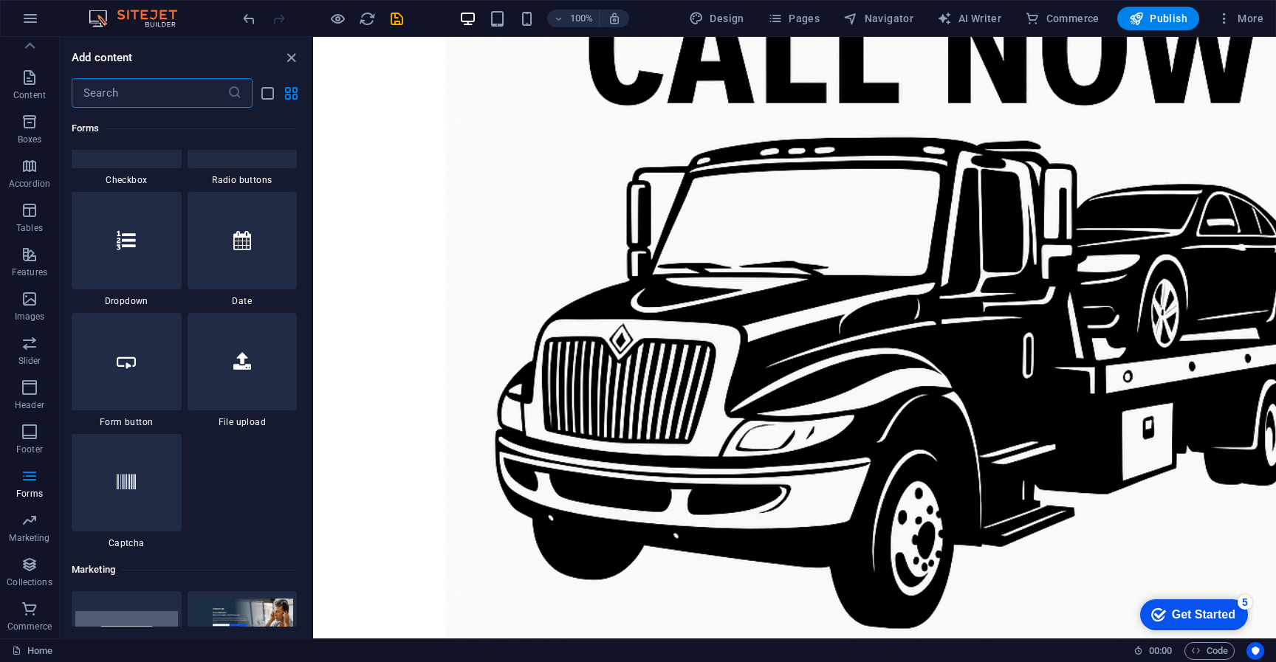
scroll to position [11588, 0]
click at [142, 496] on div at bounding box center [127, 481] width 110 height 97
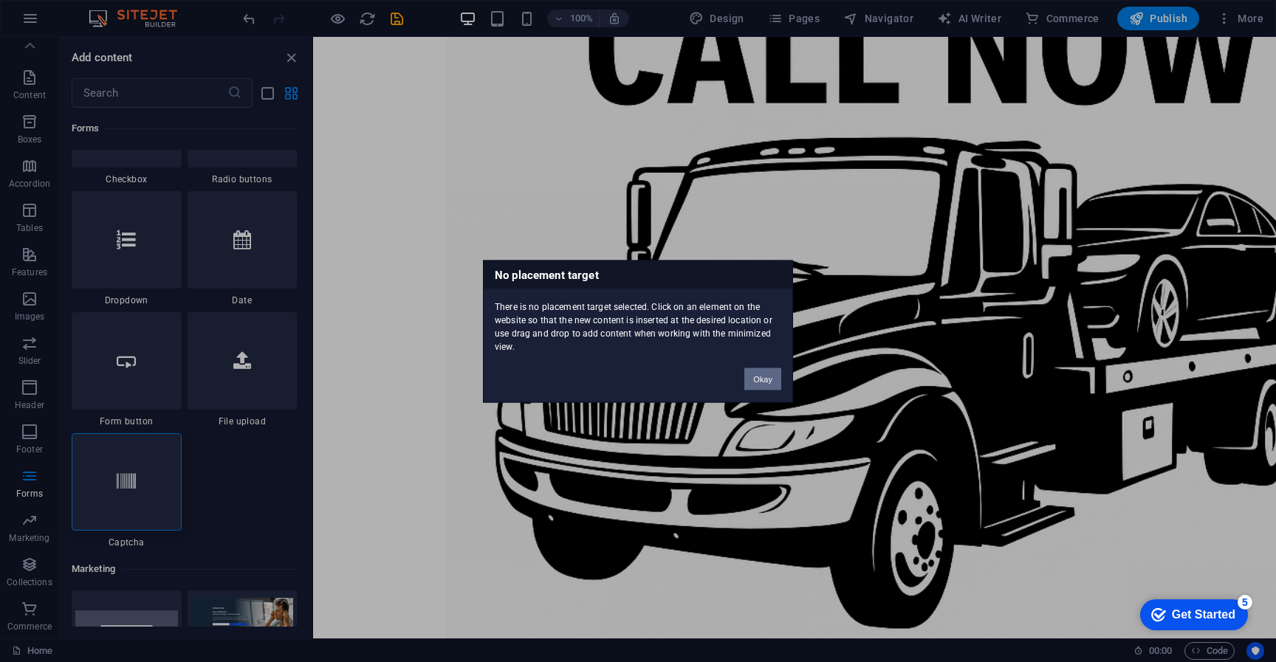
click at [769, 379] on button "Okay" at bounding box center [762, 379] width 37 height 22
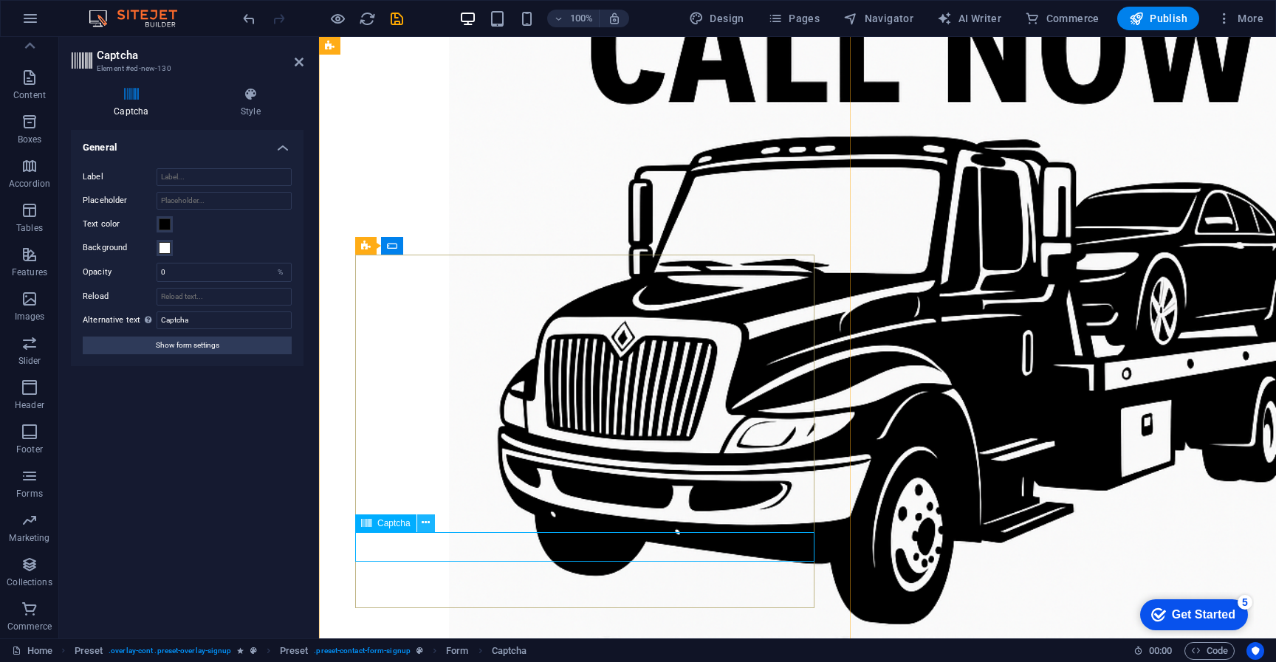
click at [424, 526] on icon at bounding box center [426, 523] width 8 height 16
click at [194, 351] on span "Show form settings" at bounding box center [188, 346] width 64 height 18
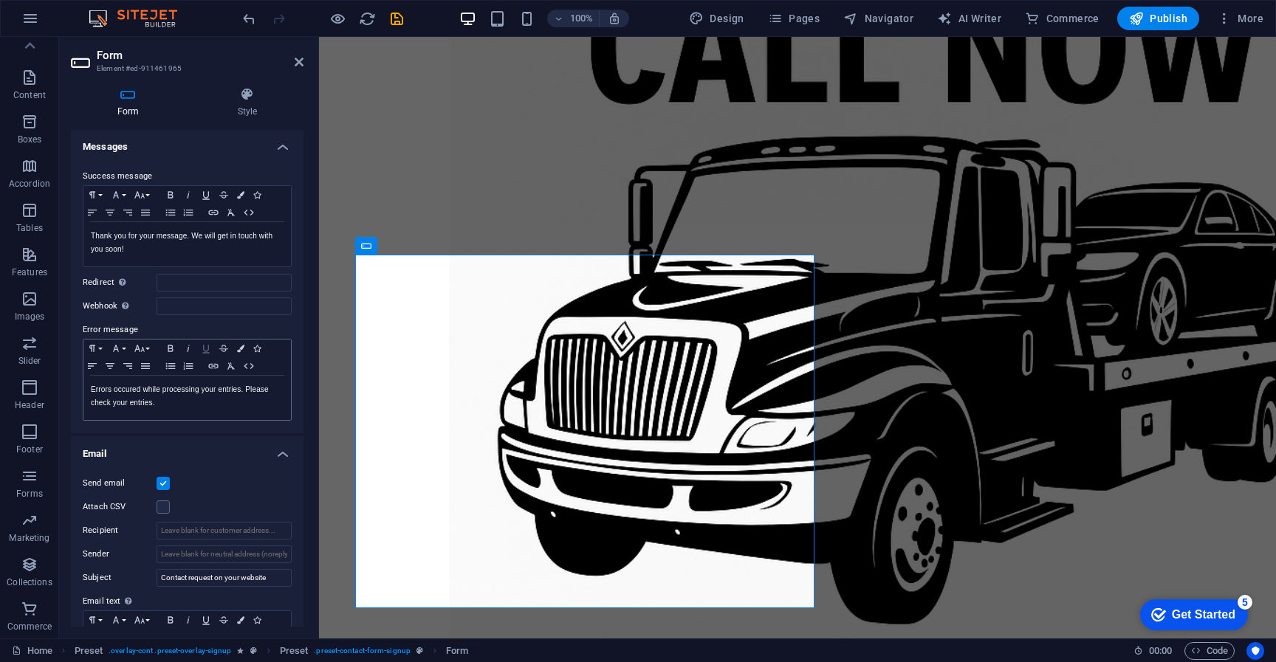
scroll to position [0, 0]
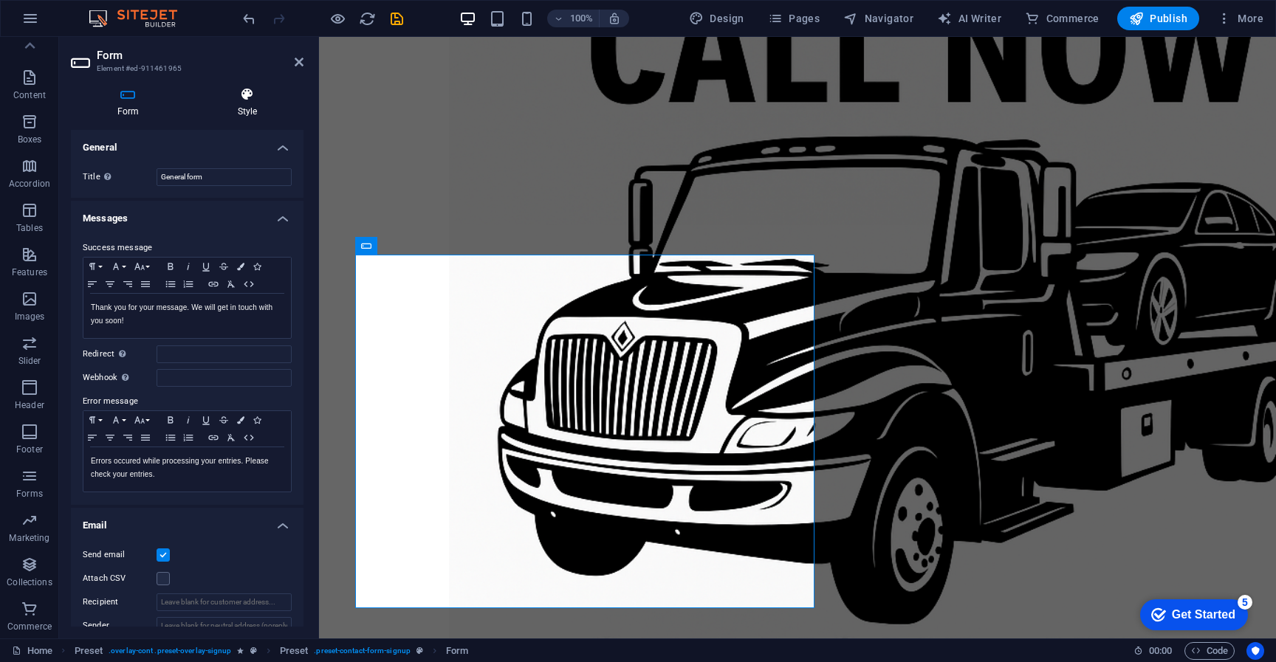
click at [250, 106] on h4 "Style" at bounding box center [247, 102] width 112 height 31
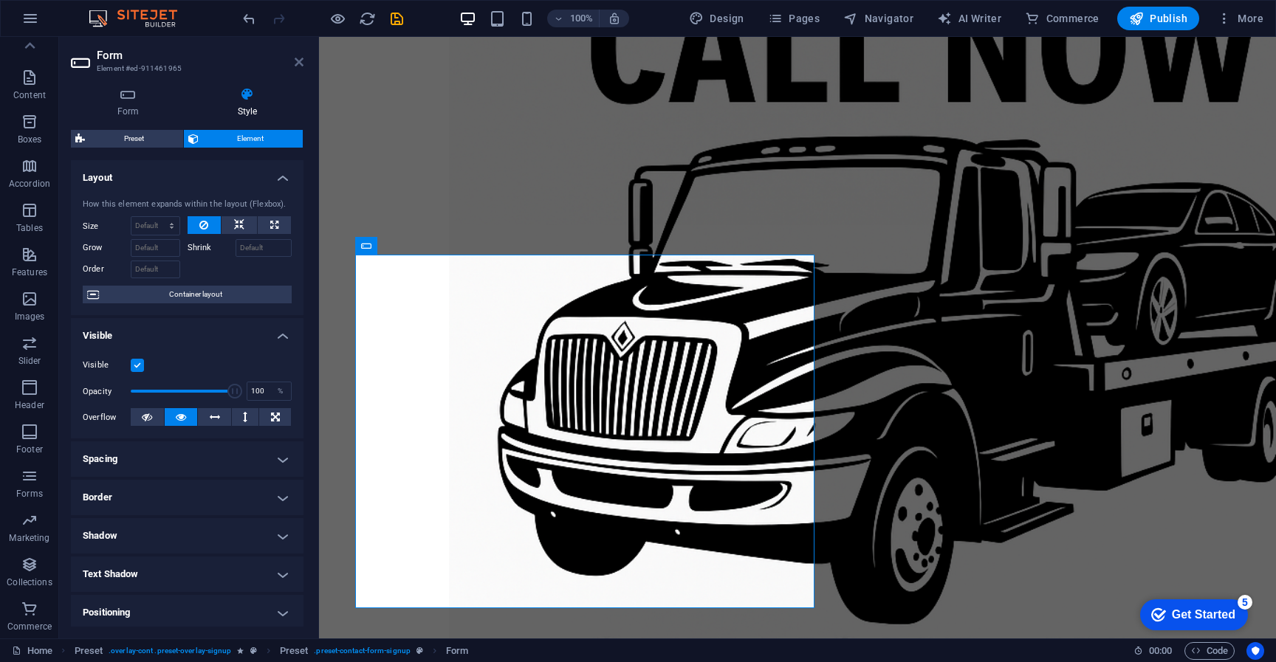
click at [303, 67] on icon at bounding box center [299, 62] width 9 height 12
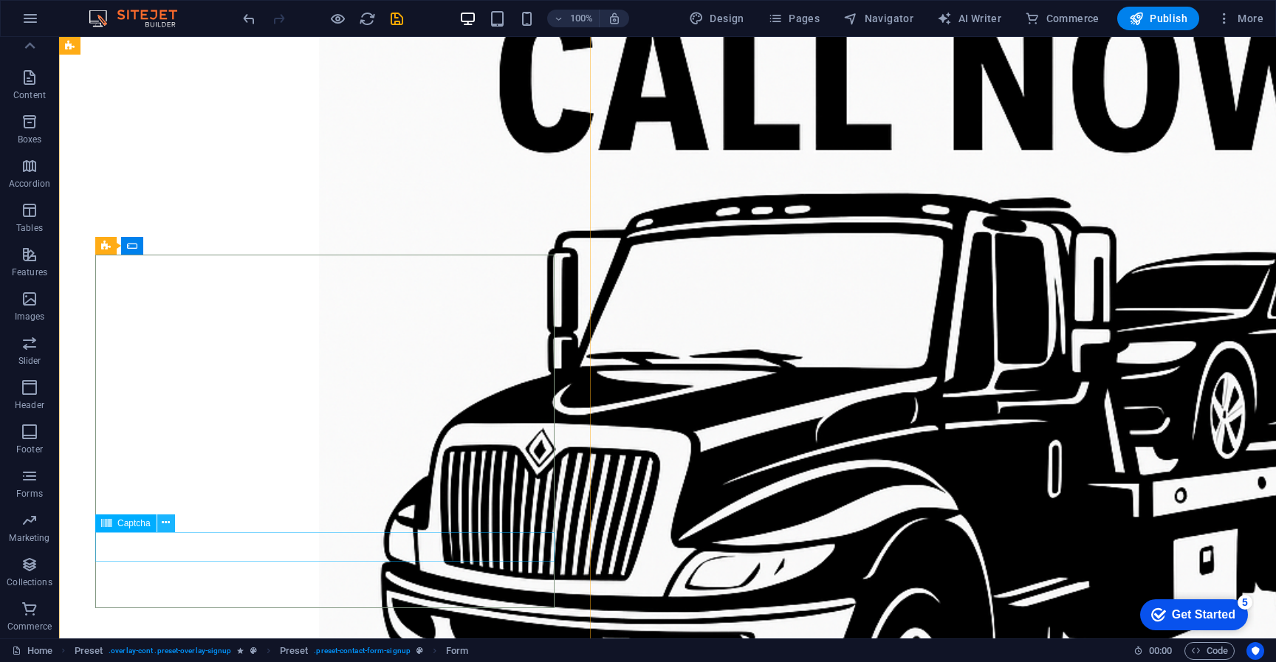
click at [167, 526] on icon at bounding box center [166, 523] width 8 height 16
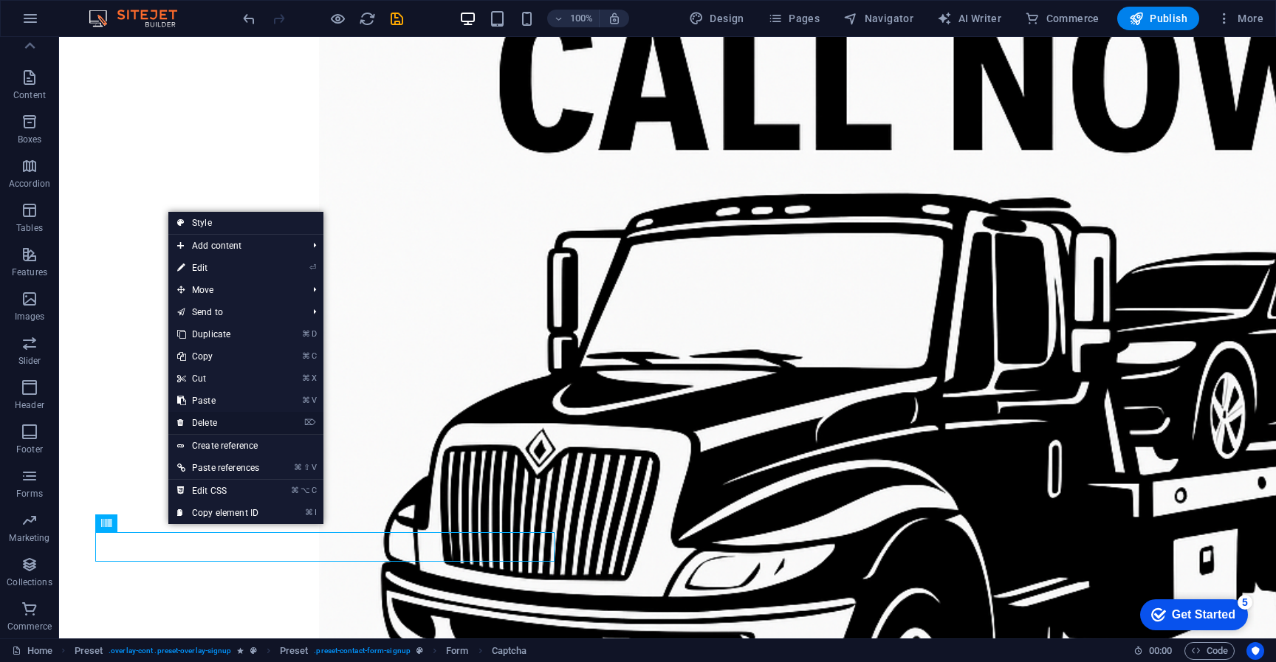
click at [219, 423] on link "⌦ Delete" at bounding box center [218, 423] width 100 height 22
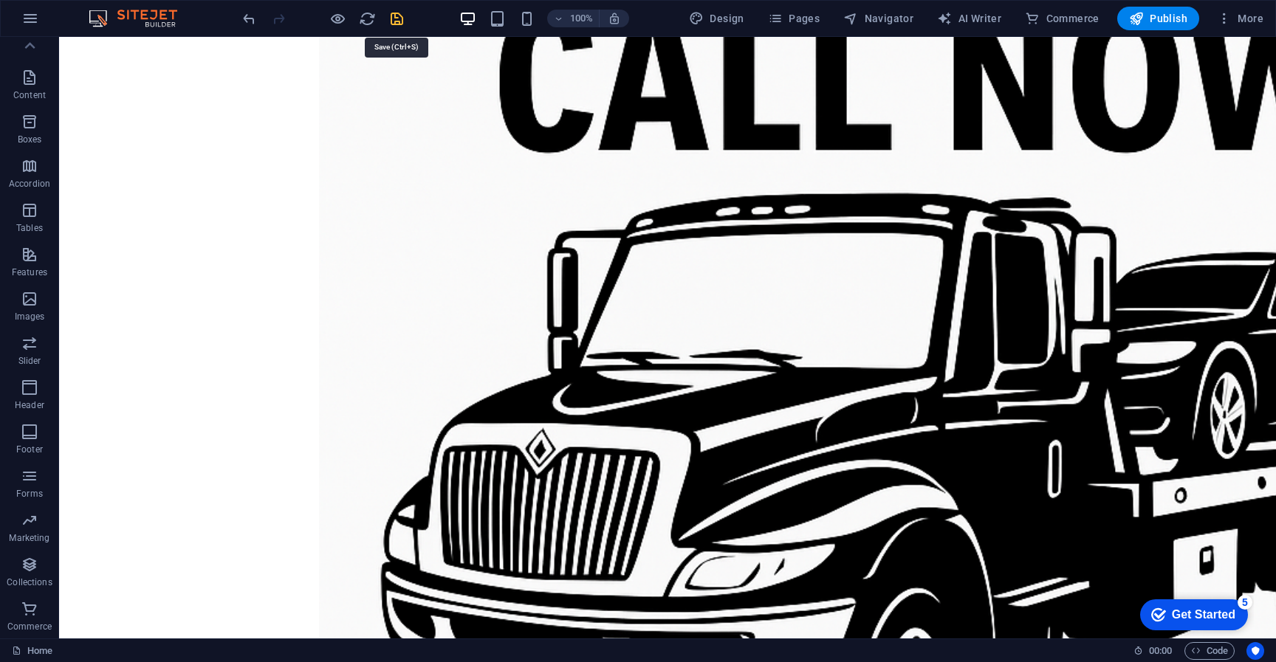
click at [396, 25] on icon "save" at bounding box center [396, 18] width 17 height 17
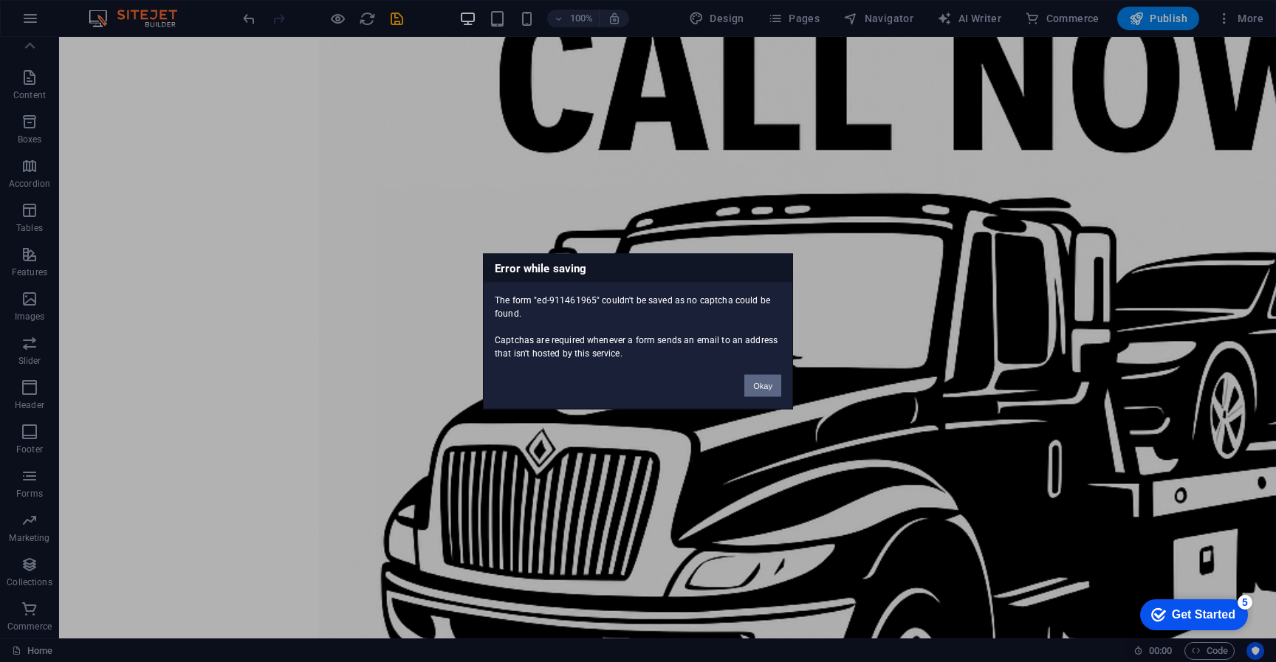
click at [770, 389] on button "Okay" at bounding box center [762, 385] width 37 height 22
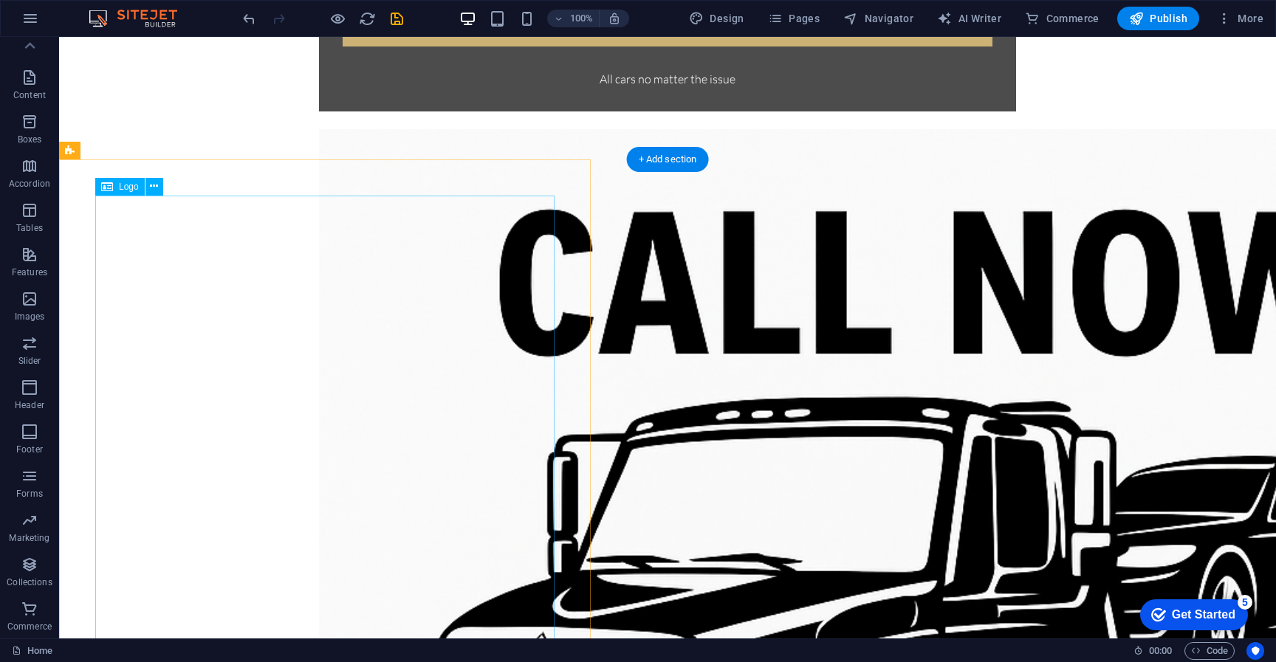
scroll to position [1004, 0]
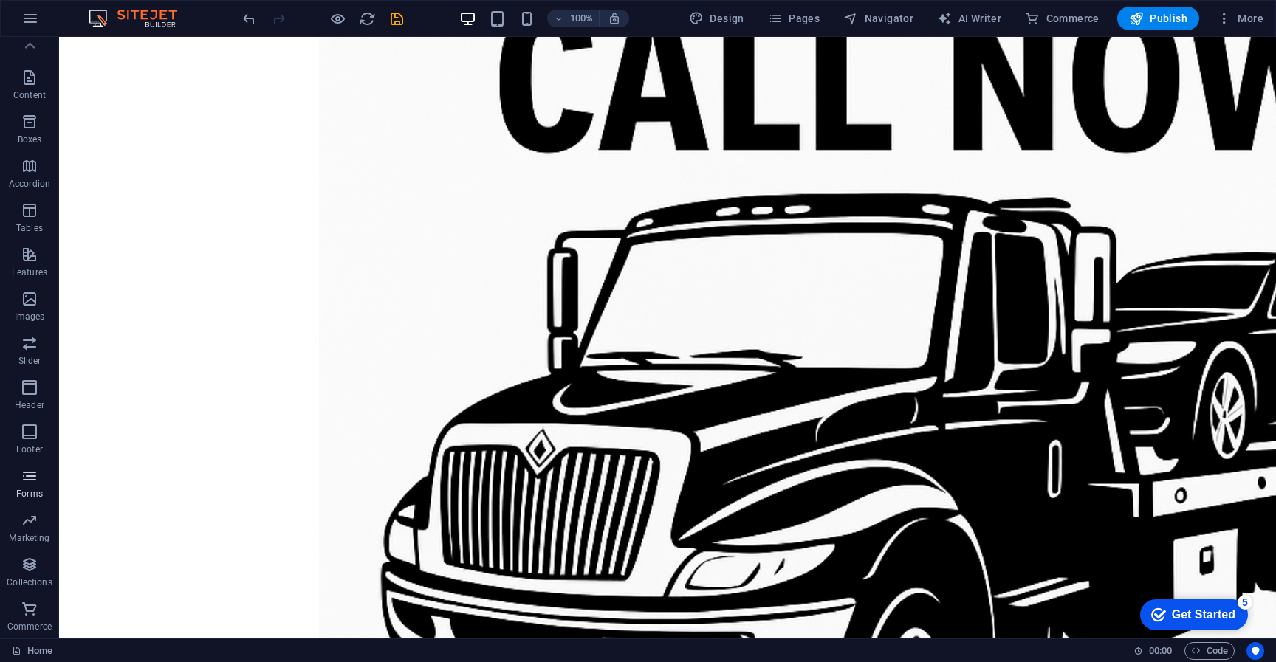
click at [32, 481] on icon "button" at bounding box center [30, 476] width 18 height 18
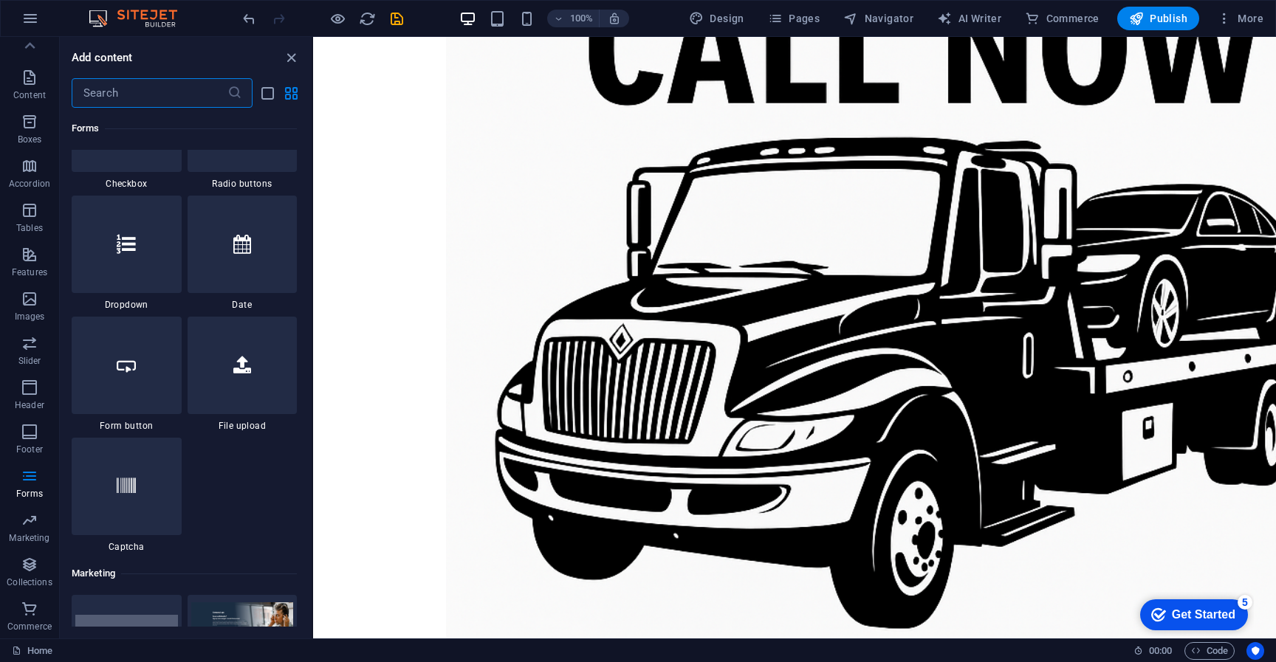
scroll to position [11590, 0]
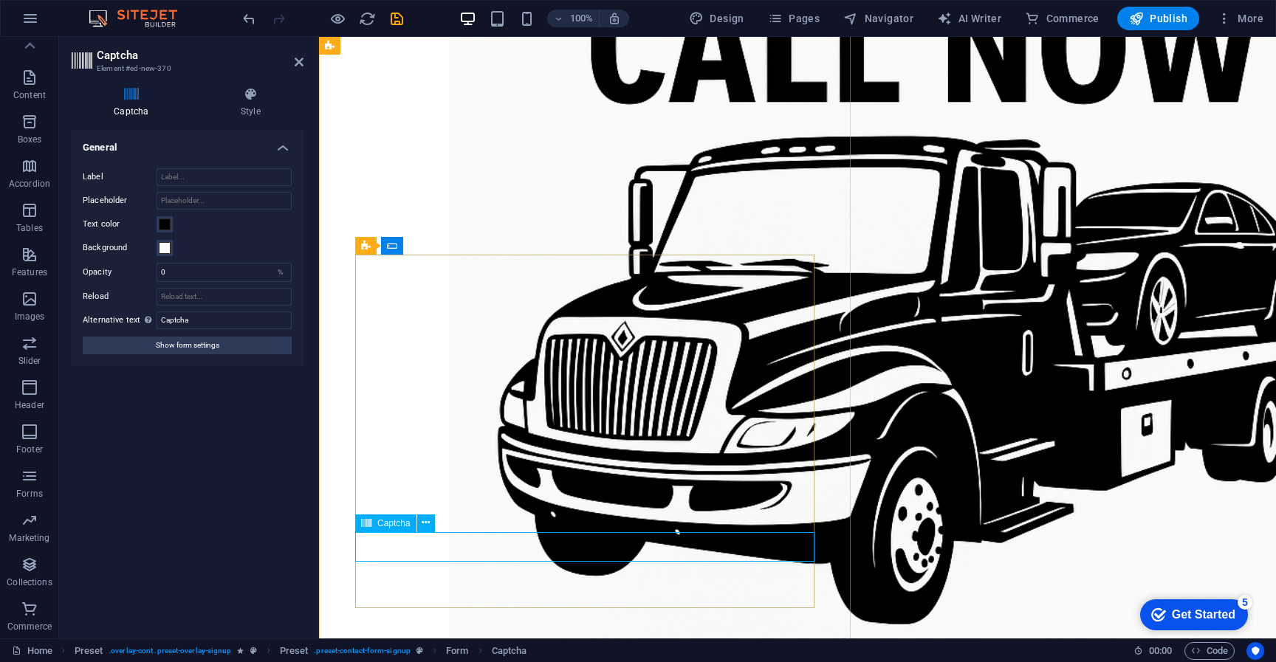
click at [406, 526] on span "Captcha" at bounding box center [393, 523] width 33 height 9
click at [422, 522] on icon at bounding box center [426, 523] width 8 height 16
click at [219, 301] on input "Reload" at bounding box center [224, 297] width 135 height 18
click at [213, 323] on input "Captcha" at bounding box center [224, 321] width 135 height 18
click at [196, 172] on input "Label" at bounding box center [224, 177] width 135 height 18
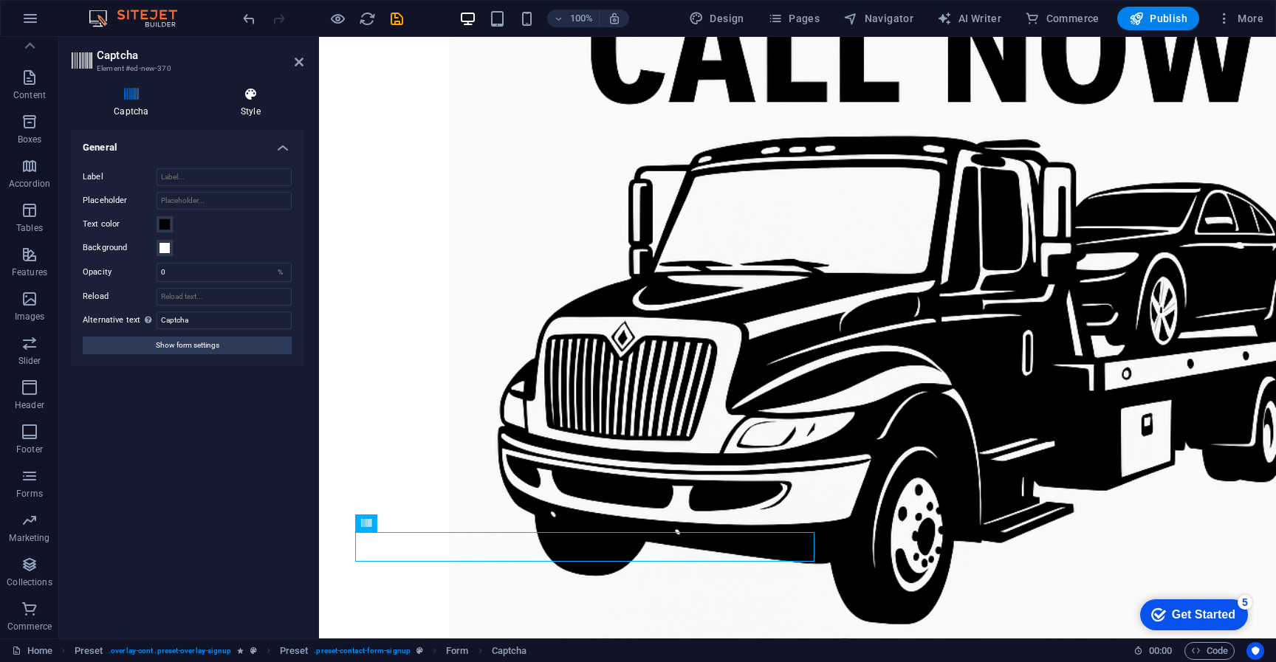
click at [256, 115] on h4 "Style" at bounding box center [251, 102] width 106 height 31
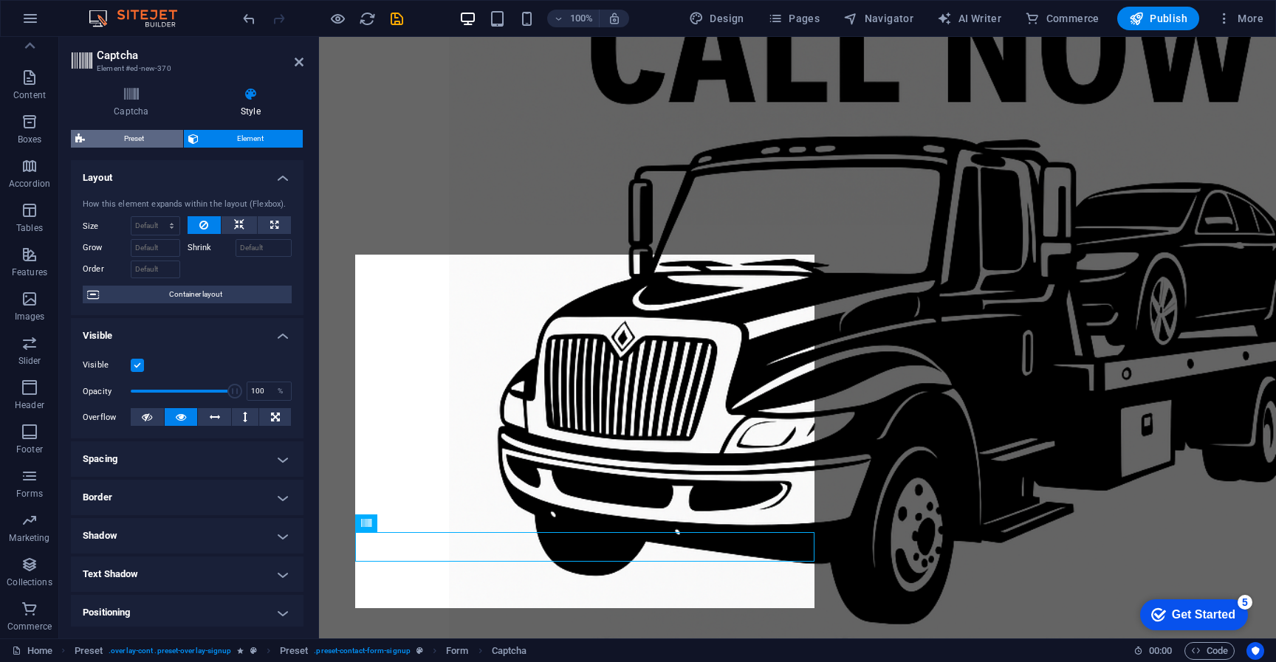
click at [158, 141] on span "Preset" at bounding box center [133, 139] width 89 height 18
select select "px"
select select "rem"
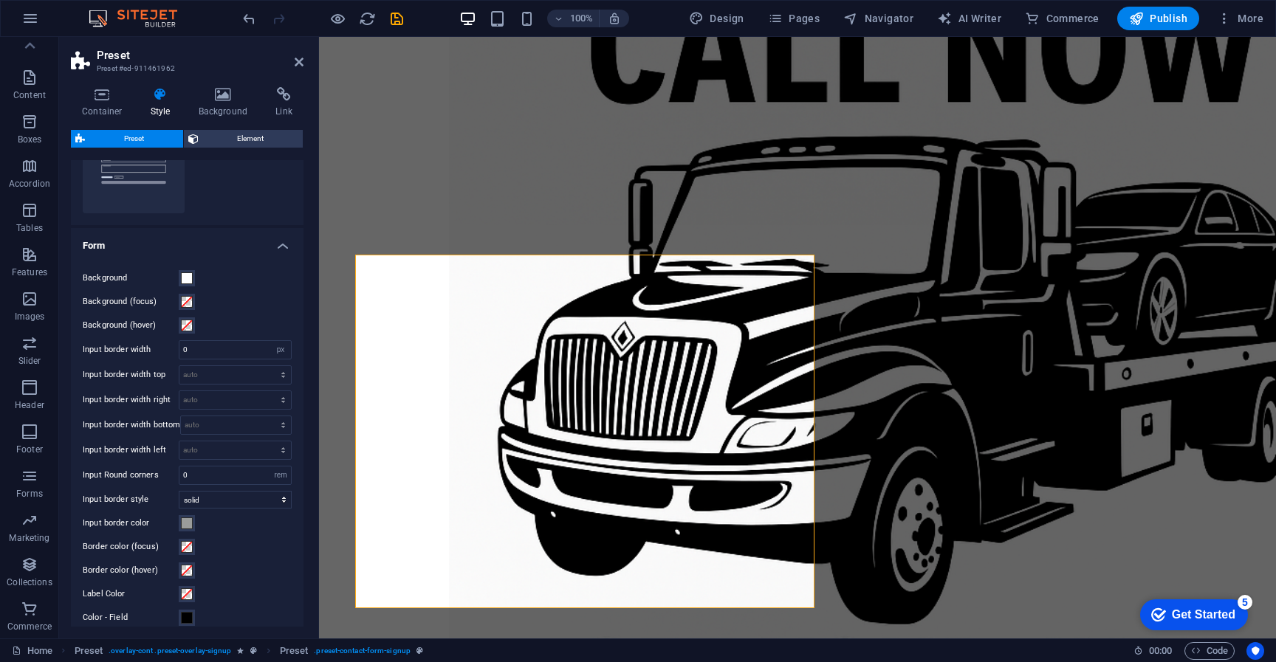
scroll to position [84, 0]
click at [219, 140] on span "Element" at bounding box center [251, 139] width 96 height 18
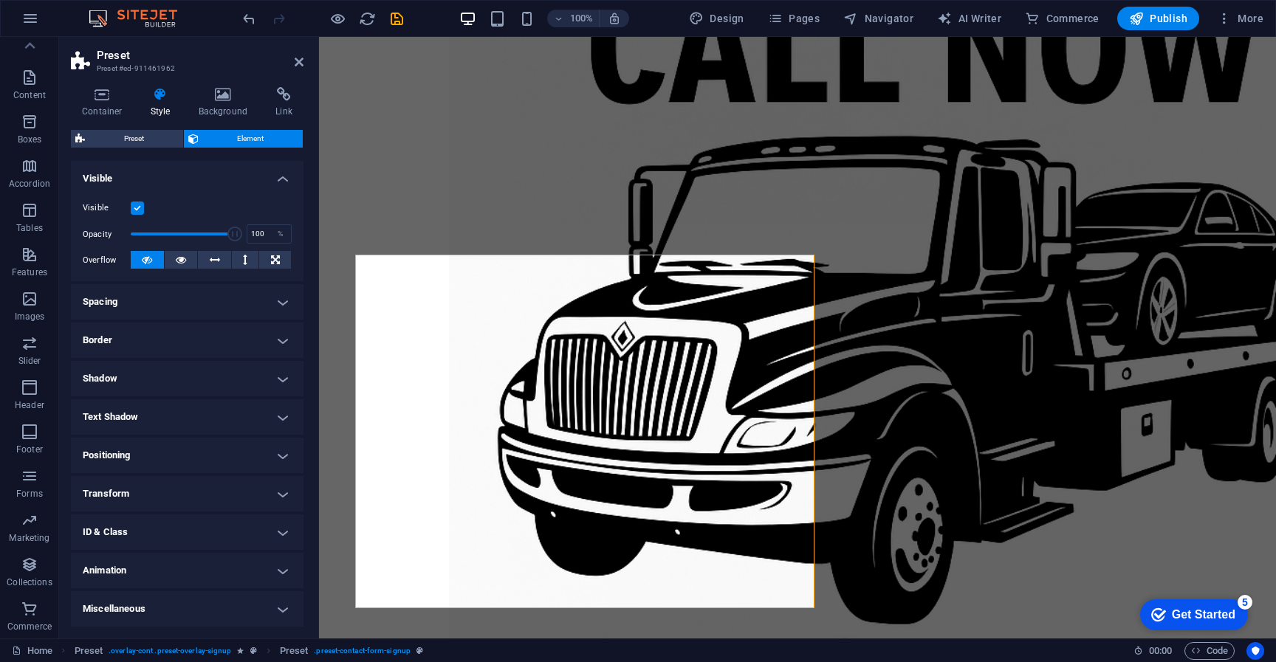
scroll to position [0, 0]
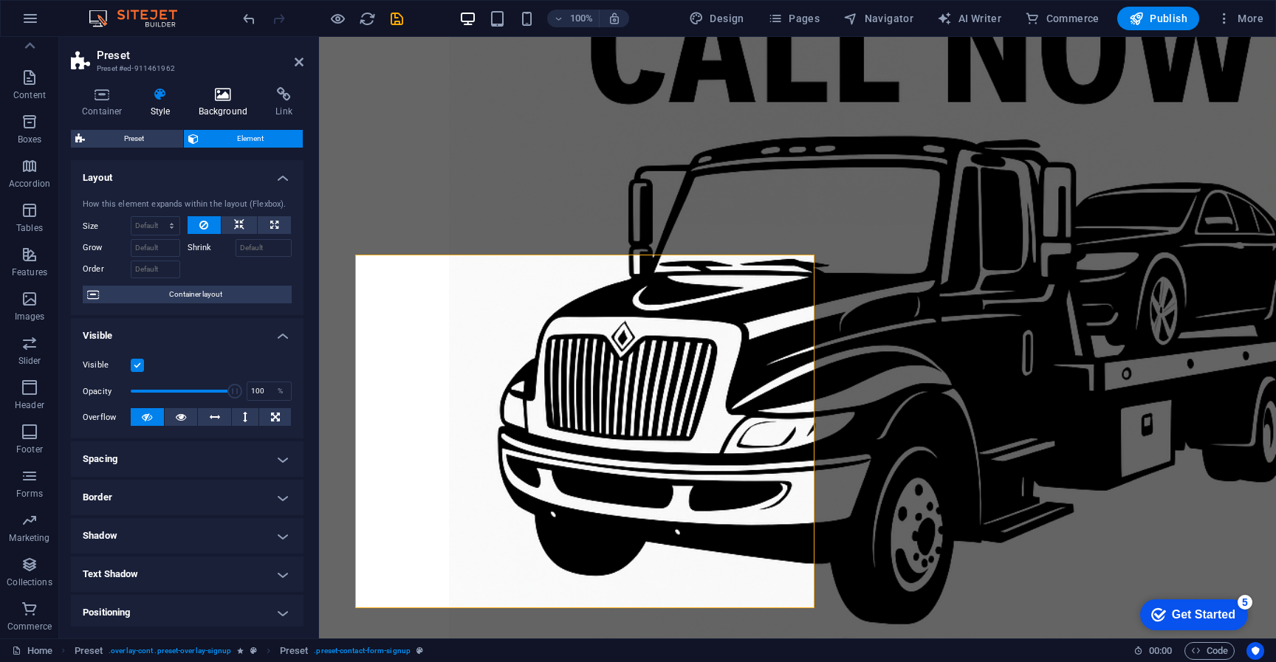
click at [222, 109] on h4 "Background" at bounding box center [227, 102] width 78 height 31
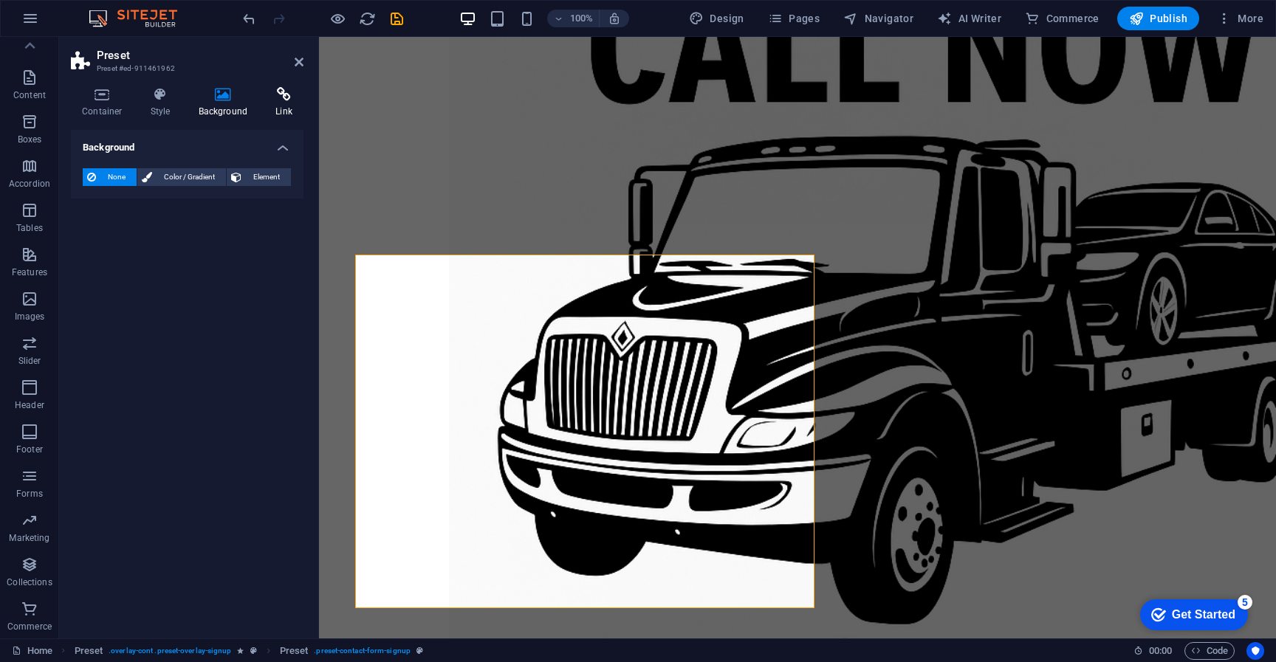
click at [283, 106] on h4 "Link" at bounding box center [283, 102] width 39 height 31
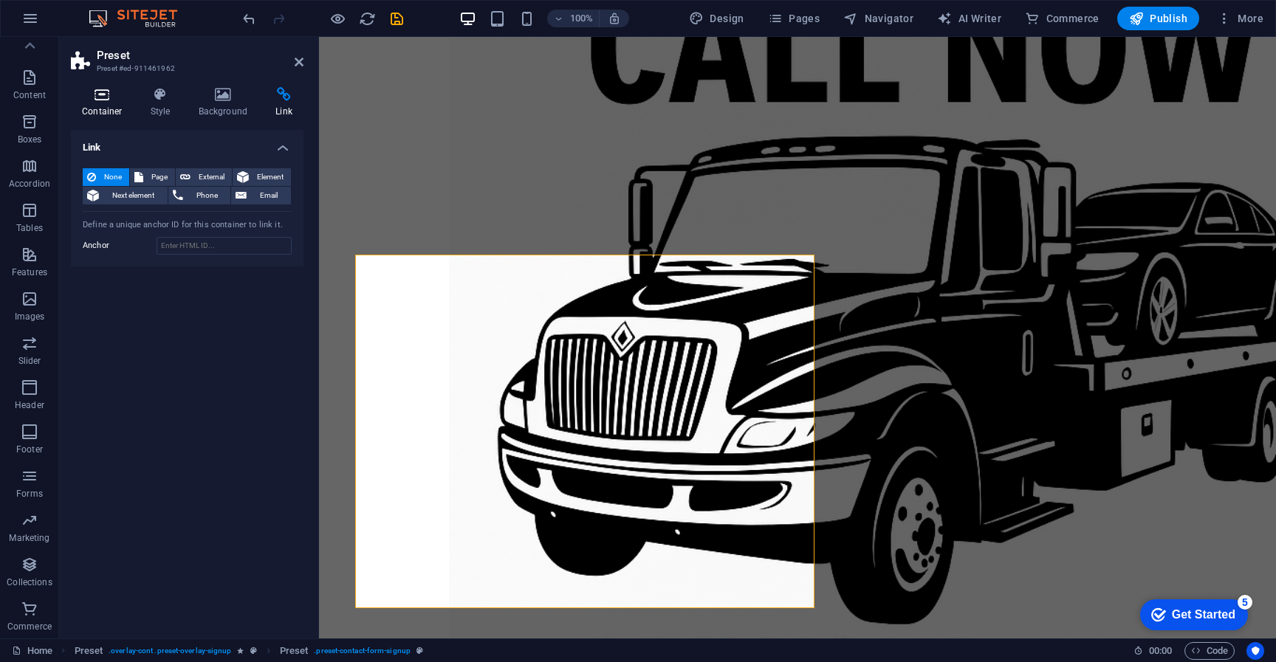
click at [111, 106] on h4 "Container" at bounding box center [105, 102] width 69 height 31
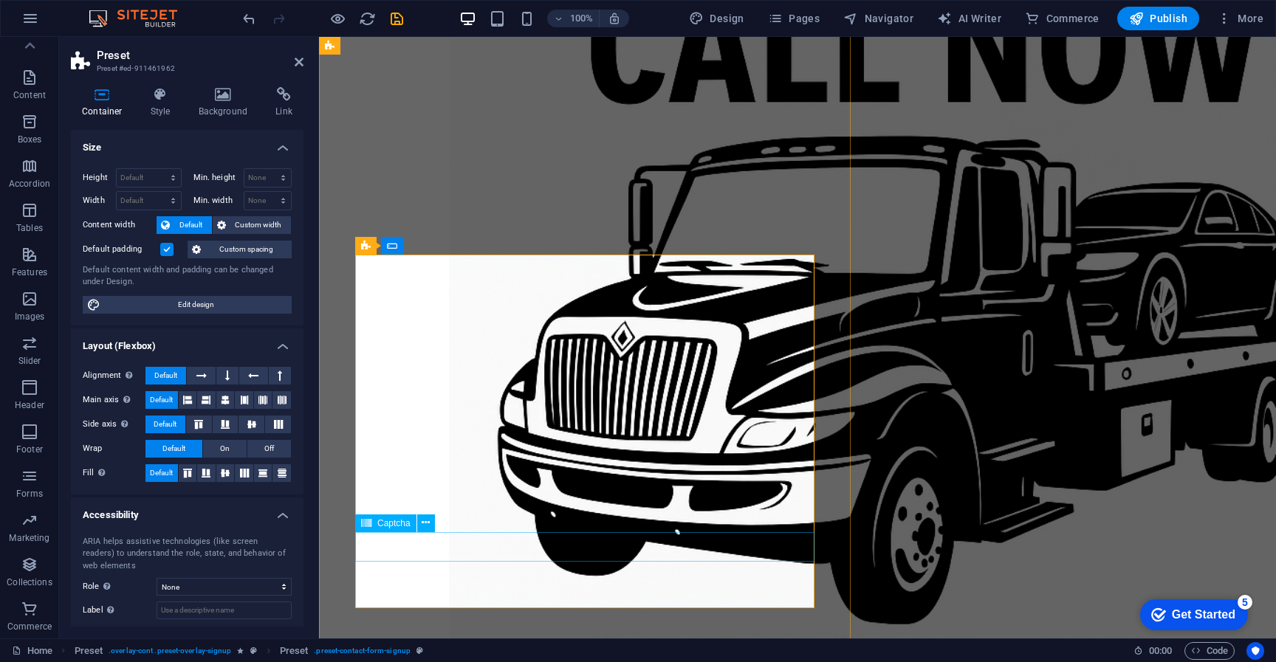
click at [166, 94] on icon at bounding box center [161, 94] width 42 height 15
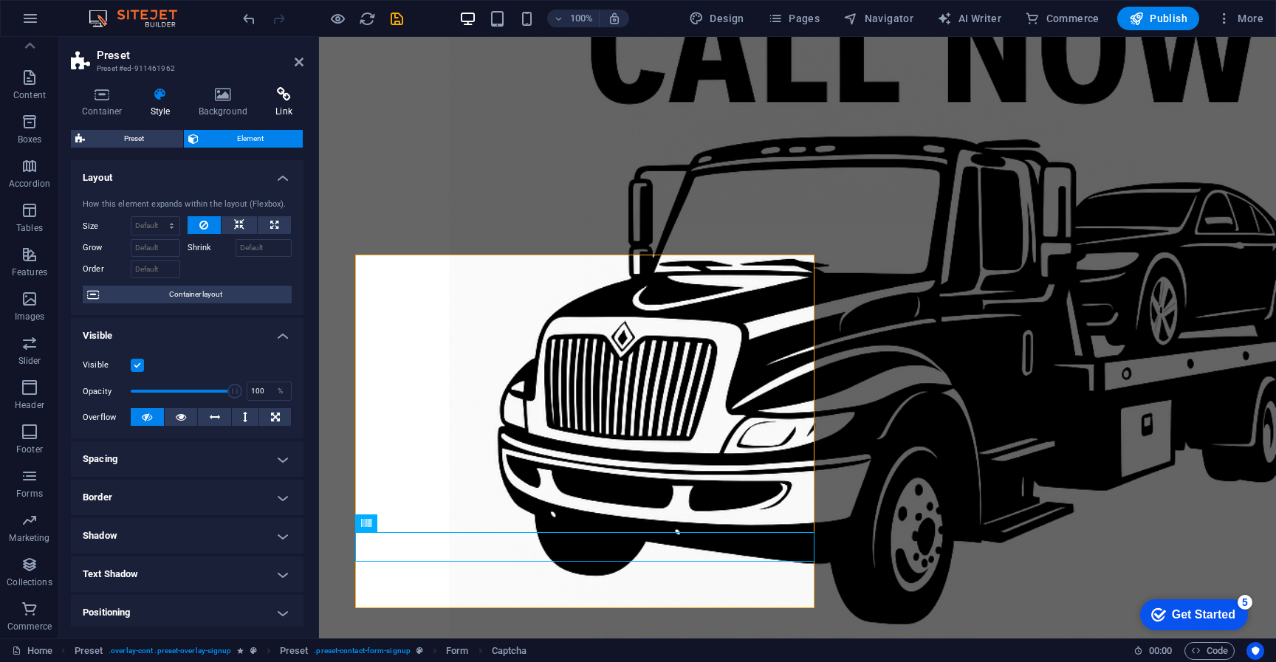
click at [290, 105] on h4 "Link" at bounding box center [283, 102] width 39 height 31
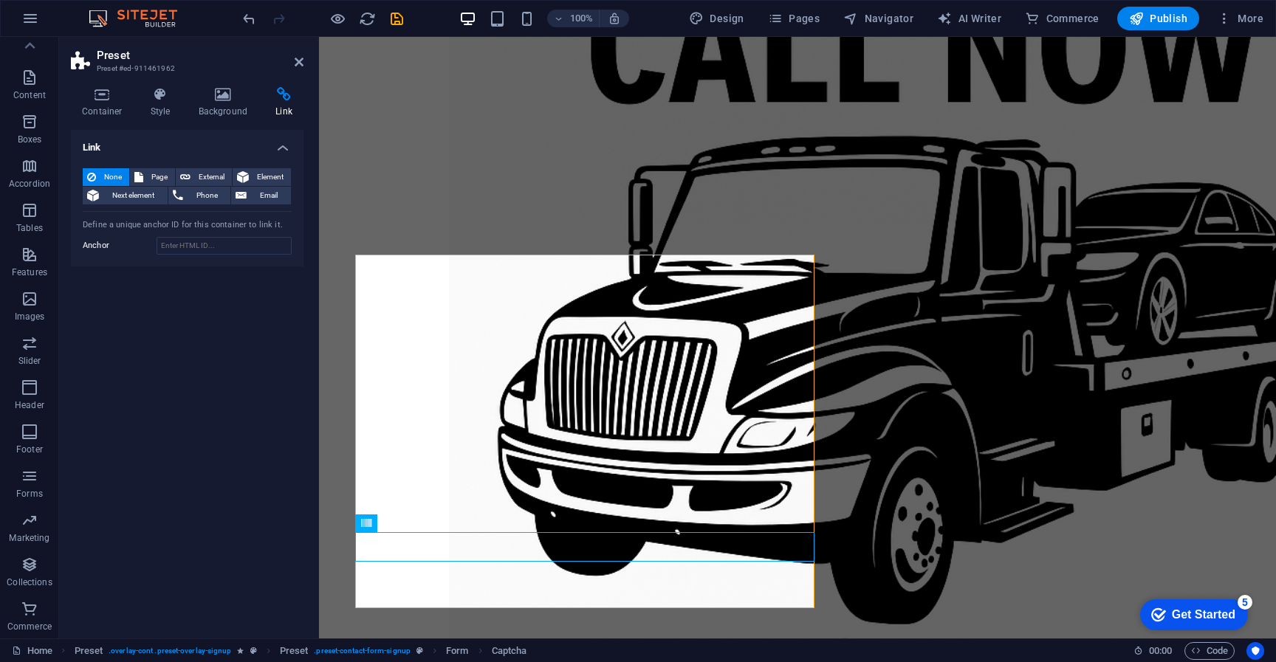
click at [304, 62] on aside "Preset Preset #ed-911461962 Container Style Background Link Size Height Default…" at bounding box center [189, 338] width 260 height 602
click at [299, 60] on icon at bounding box center [299, 62] width 9 height 12
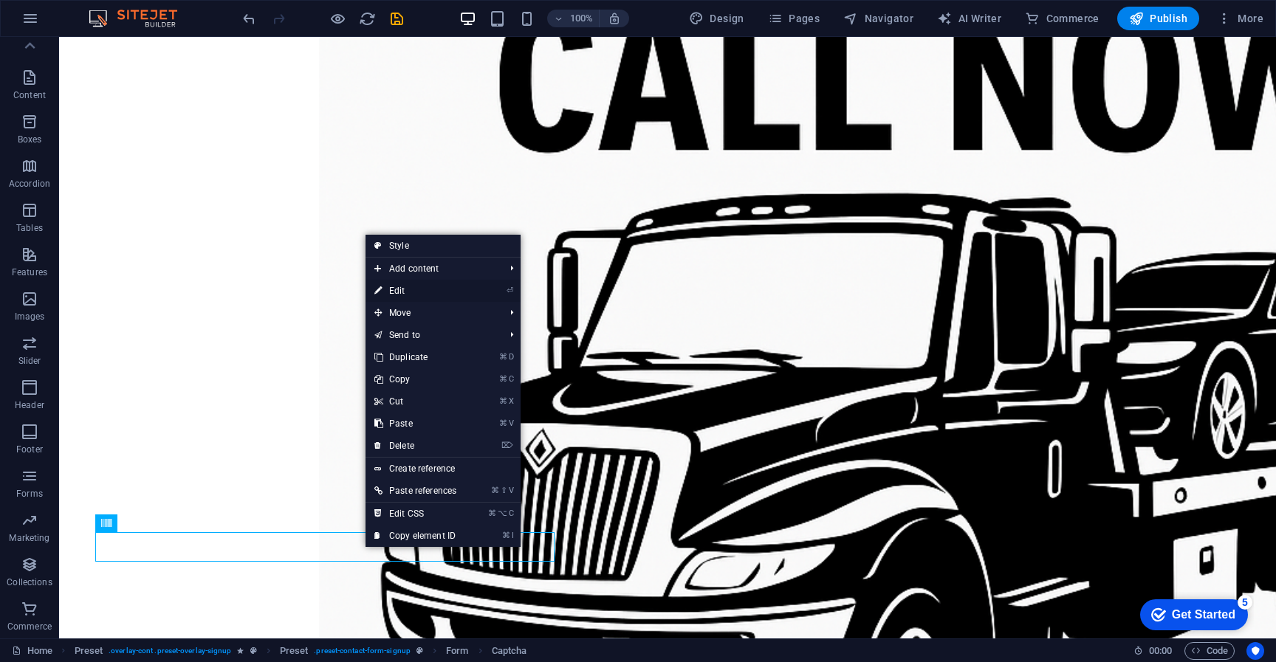
click at [403, 295] on link "⏎ Edit" at bounding box center [416, 291] width 100 height 22
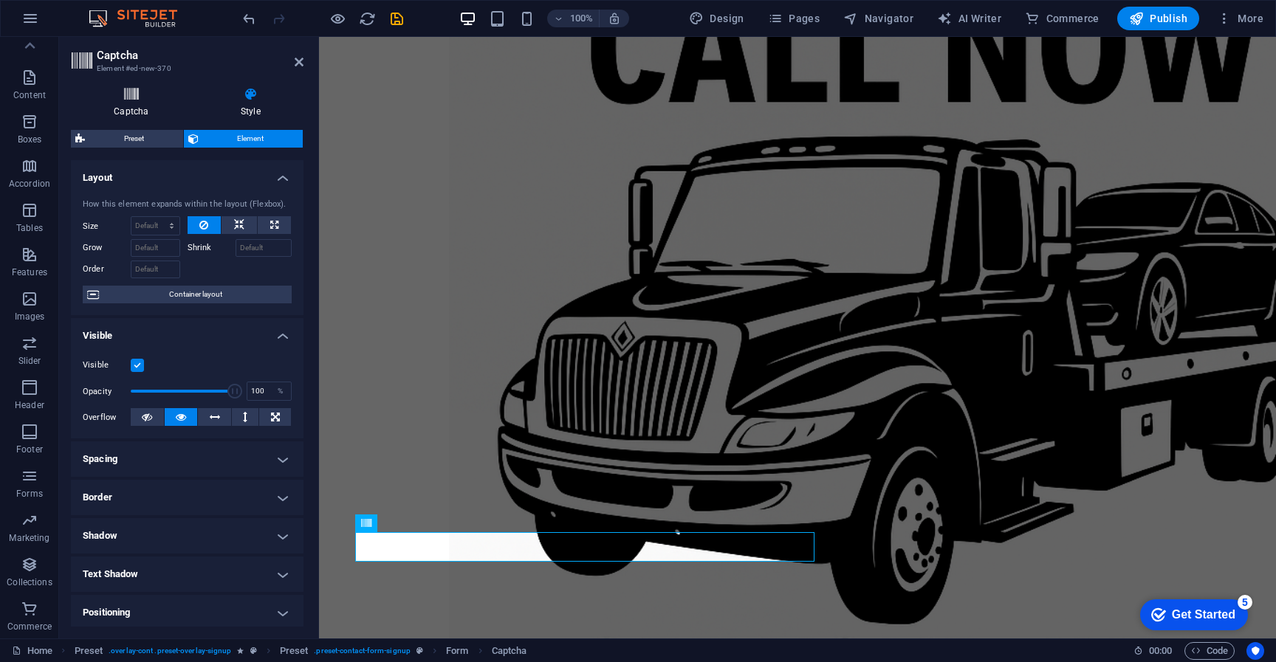
click at [133, 103] on h4 "Captcha" at bounding box center [134, 102] width 127 height 31
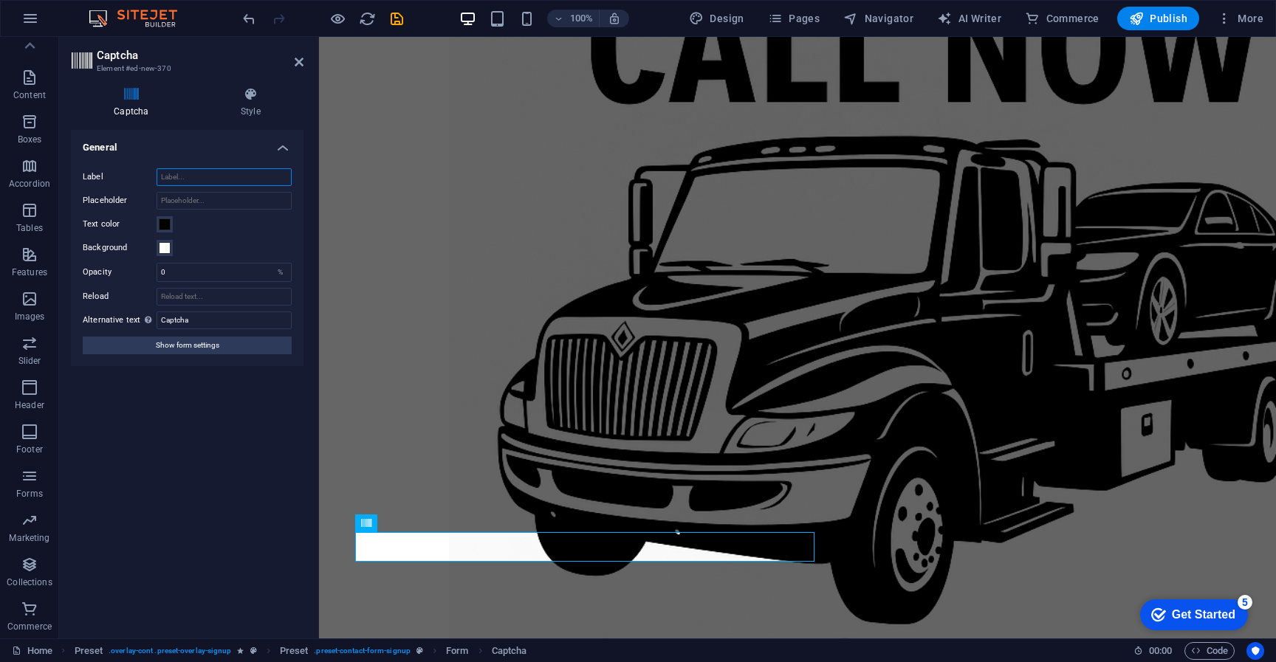
click at [193, 180] on input "Label" at bounding box center [224, 177] width 135 height 18
click at [212, 323] on input "Captcha" at bounding box center [224, 321] width 135 height 18
click at [178, 179] on input "Label" at bounding box center [224, 177] width 135 height 18
click at [186, 199] on input "Placeholder" at bounding box center [224, 201] width 135 height 18
click at [192, 205] on input "Placeholder" at bounding box center [224, 201] width 135 height 18
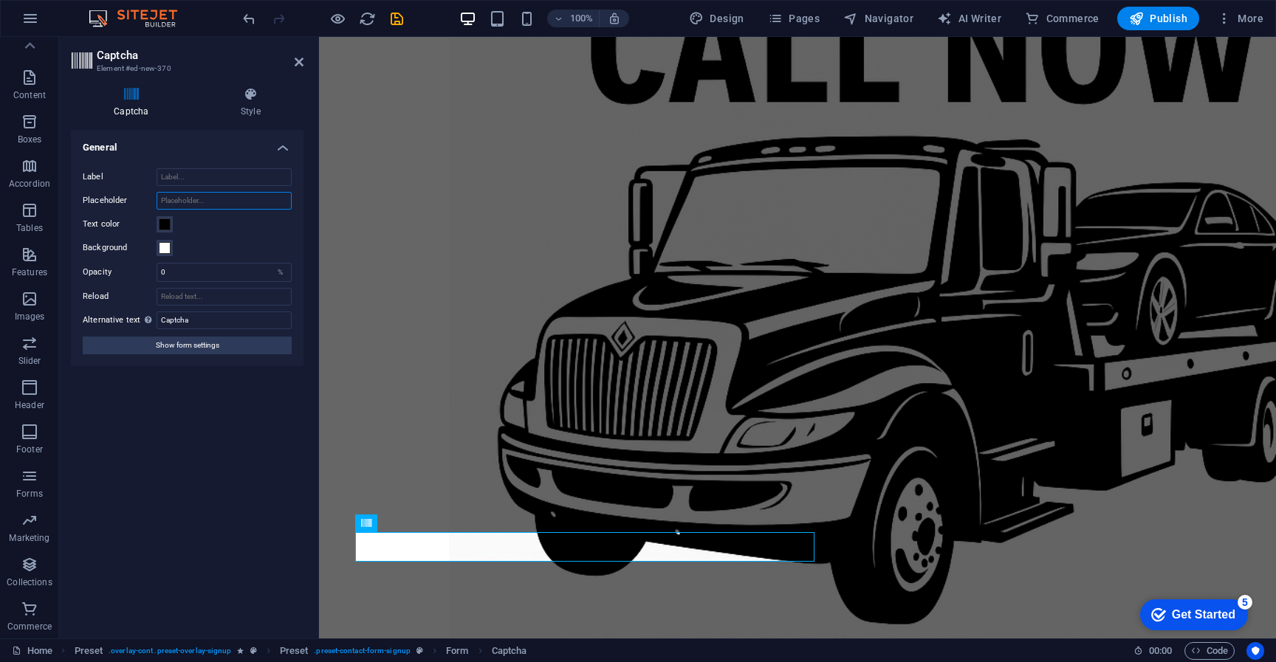
click at [192, 205] on input "Placeholder" at bounding box center [224, 201] width 135 height 18
click at [199, 323] on input "Captcha" at bounding box center [224, 321] width 135 height 18
click at [117, 303] on label "Reload" at bounding box center [120, 297] width 74 height 18
click at [157, 303] on input "Reload" at bounding box center [224, 297] width 135 height 18
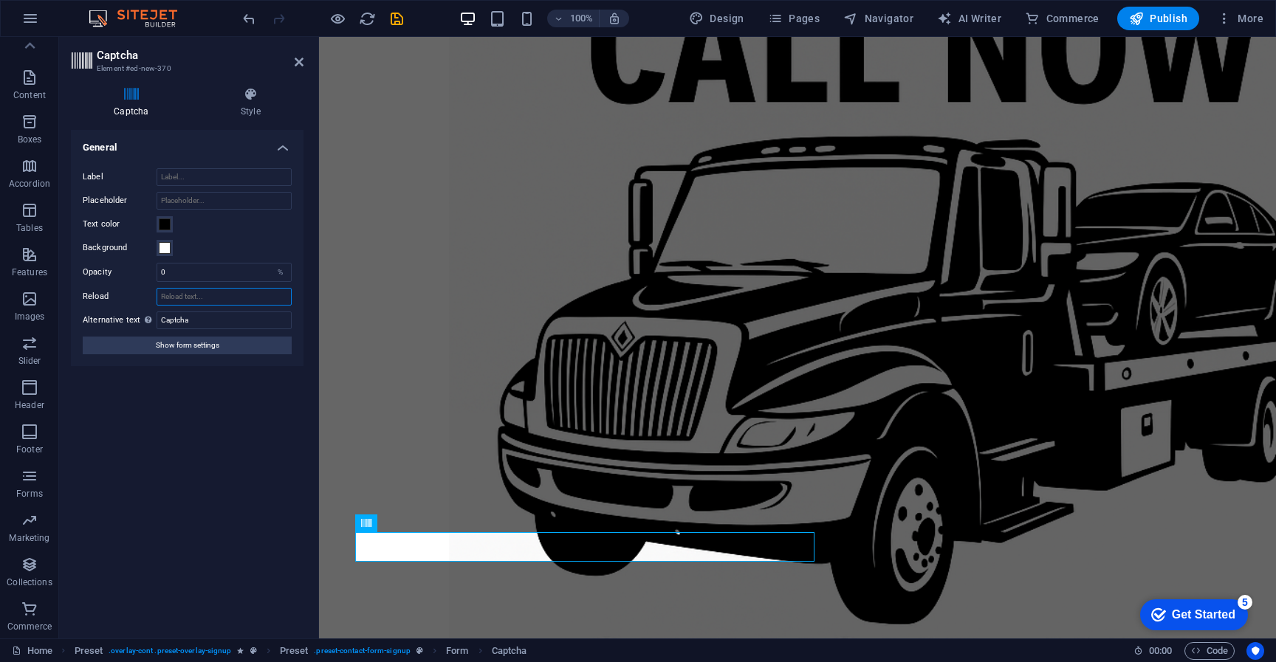
click at [169, 304] on input "Reload" at bounding box center [224, 297] width 135 height 18
click at [246, 103] on h4 "Style" at bounding box center [251, 102] width 106 height 31
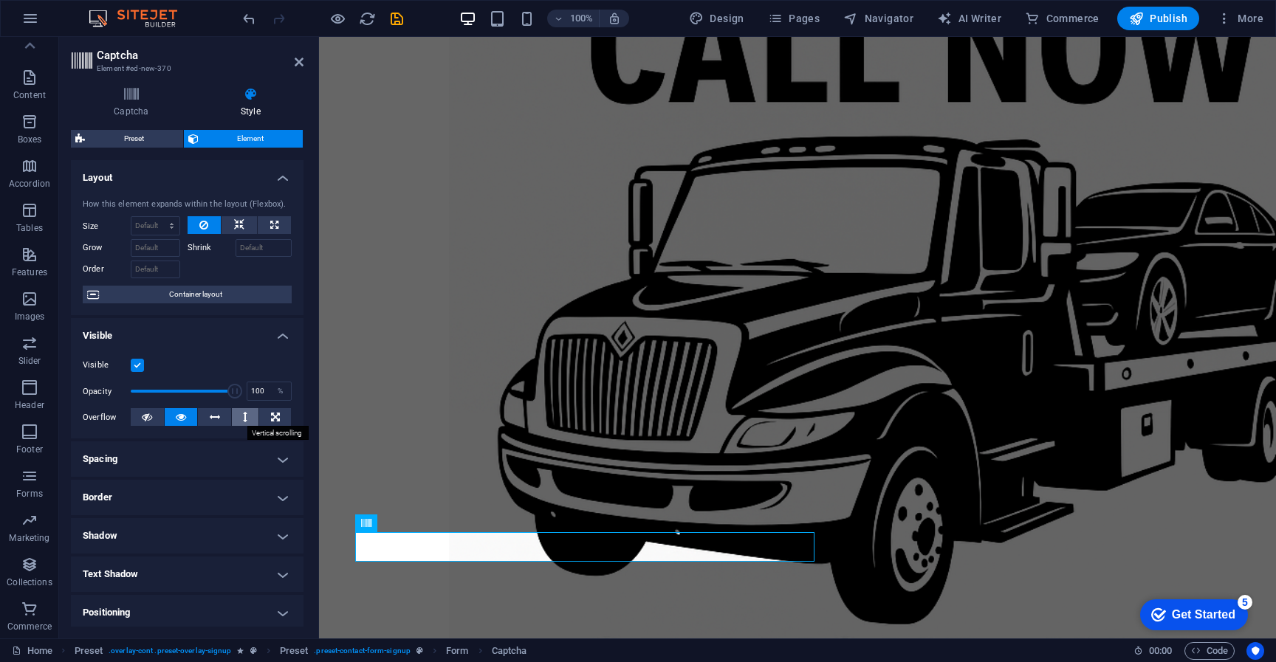
click at [243, 421] on icon at bounding box center [245, 417] width 4 height 18
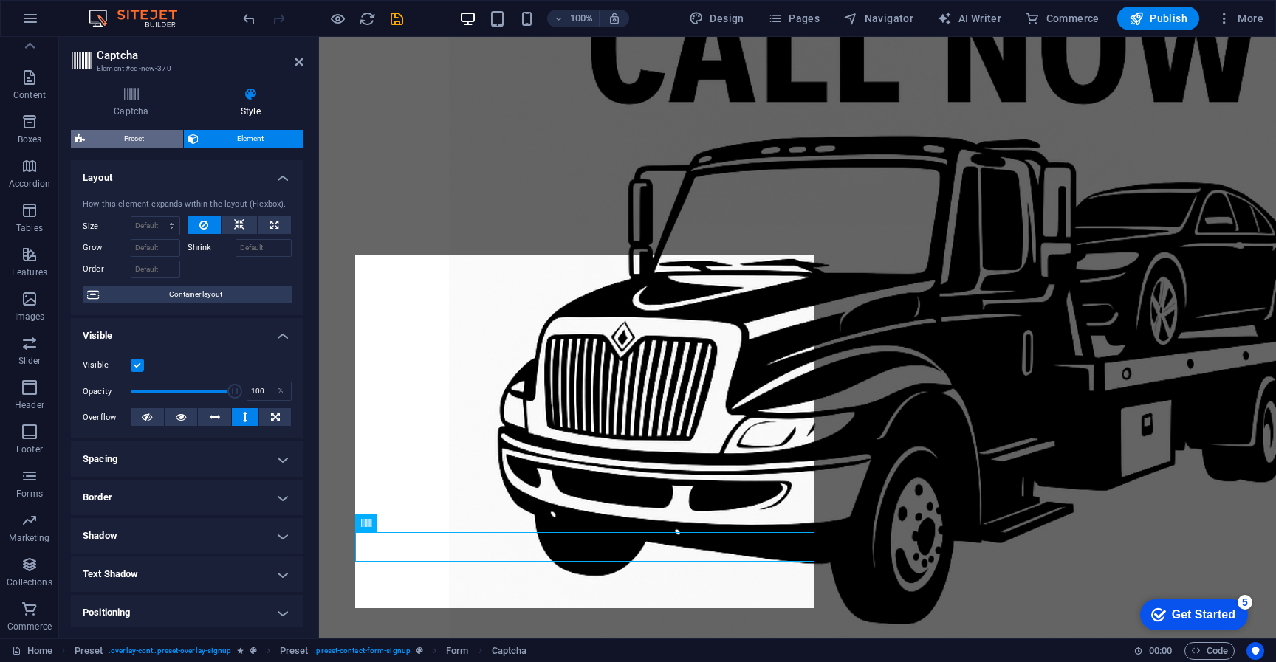
click at [131, 145] on span "Preset" at bounding box center [133, 139] width 89 height 18
select select "px"
select select "rem"
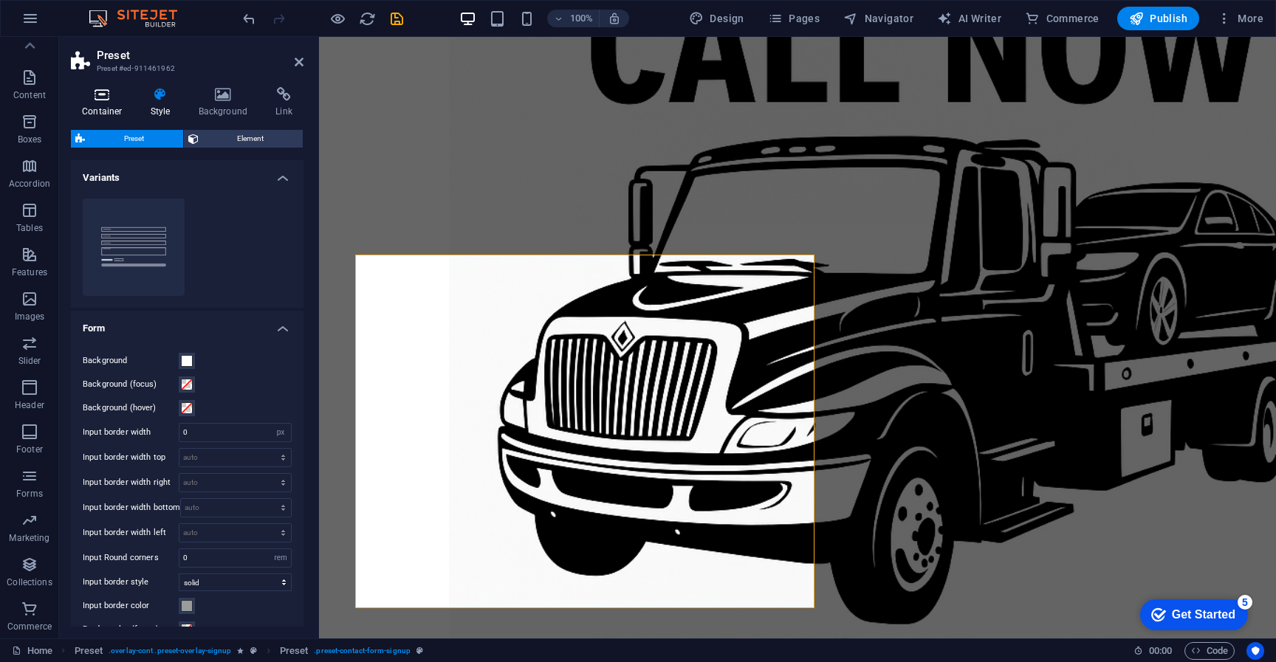
click at [101, 99] on icon at bounding box center [102, 94] width 63 height 15
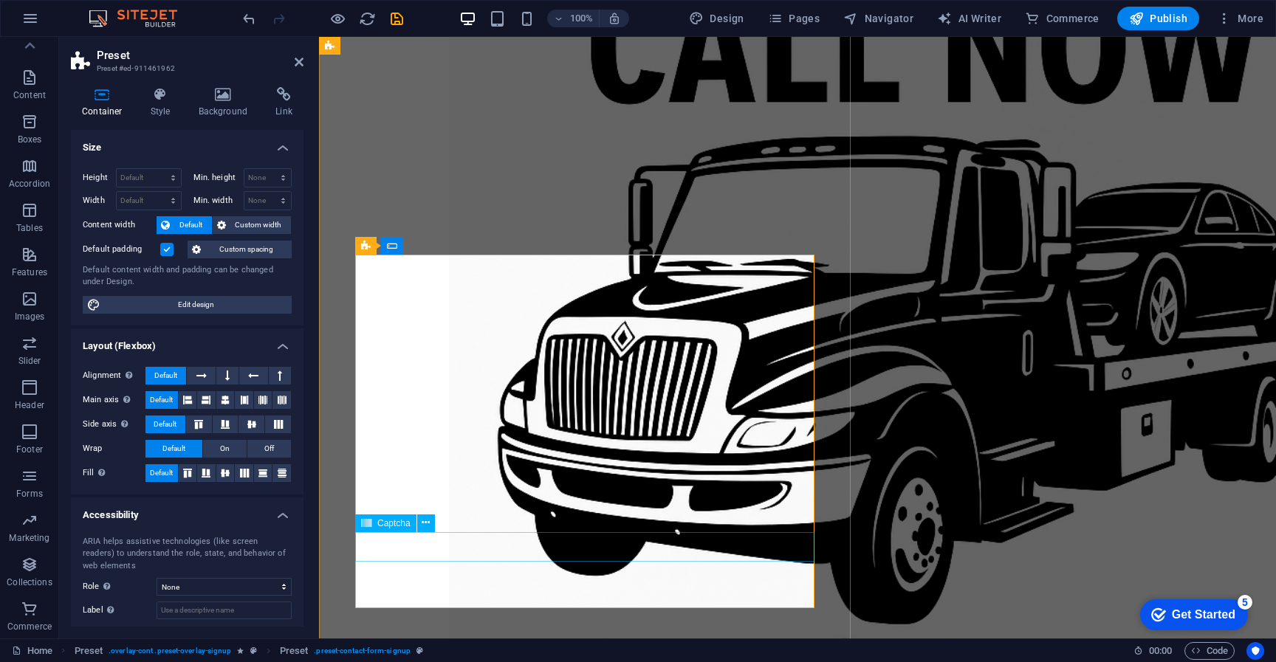
click at [432, 523] on button at bounding box center [426, 524] width 18 height 18
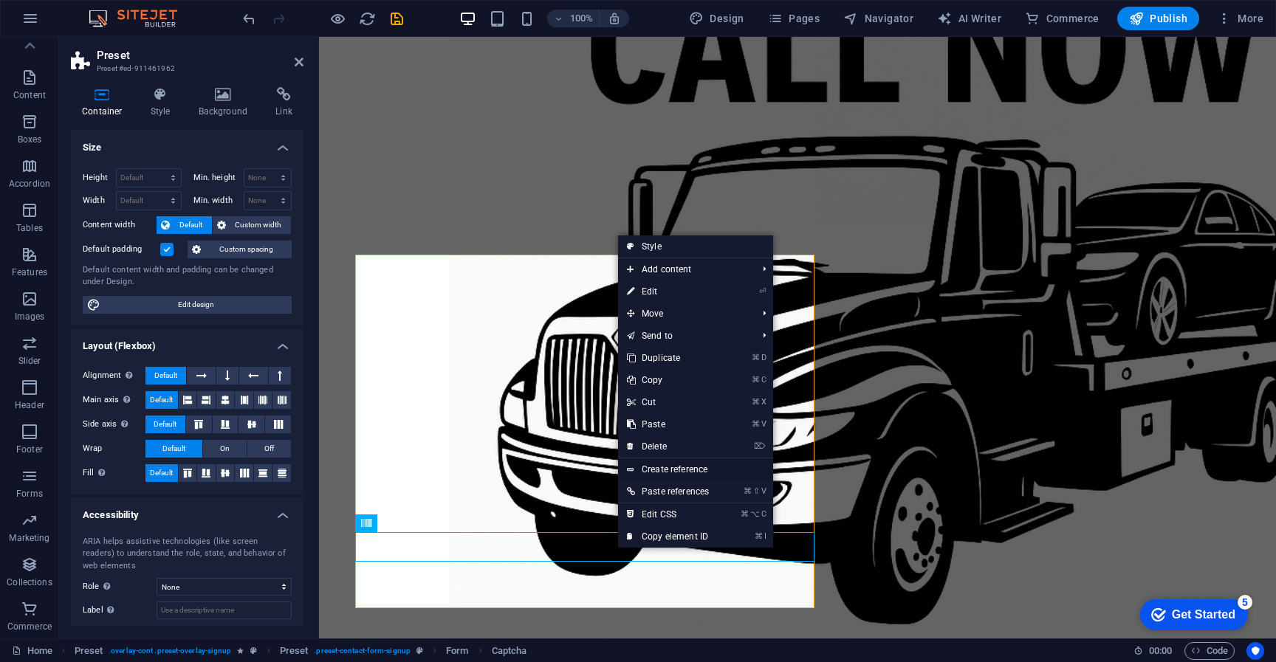
click at [668, 471] on link "Create reference" at bounding box center [695, 470] width 155 height 22
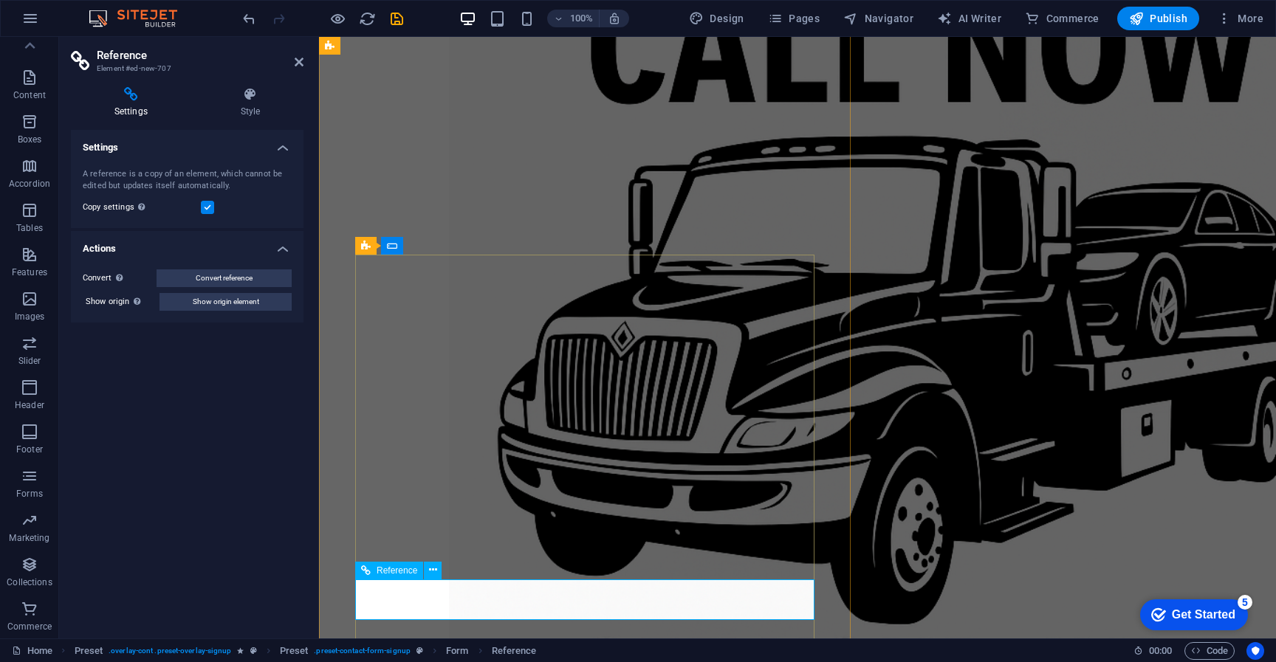
click at [431, 575] on icon at bounding box center [433, 571] width 8 height 16
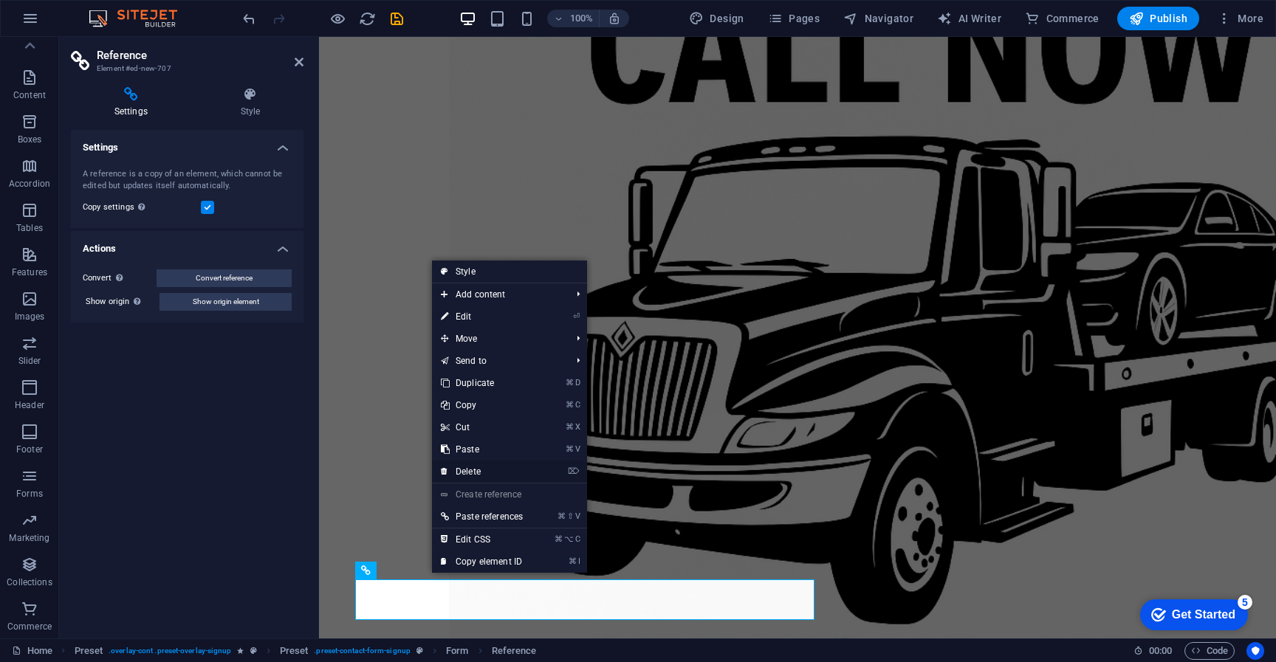
click at [477, 472] on link "⌦ Delete" at bounding box center [482, 472] width 100 height 22
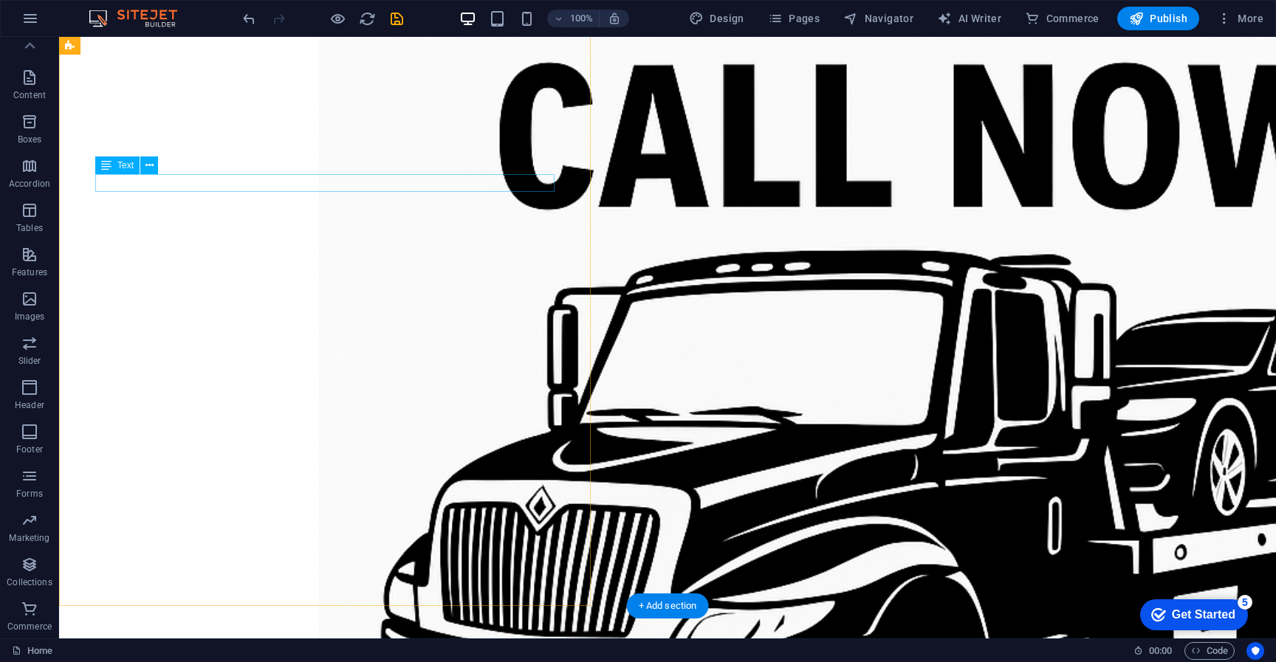
scroll to position [1051, 0]
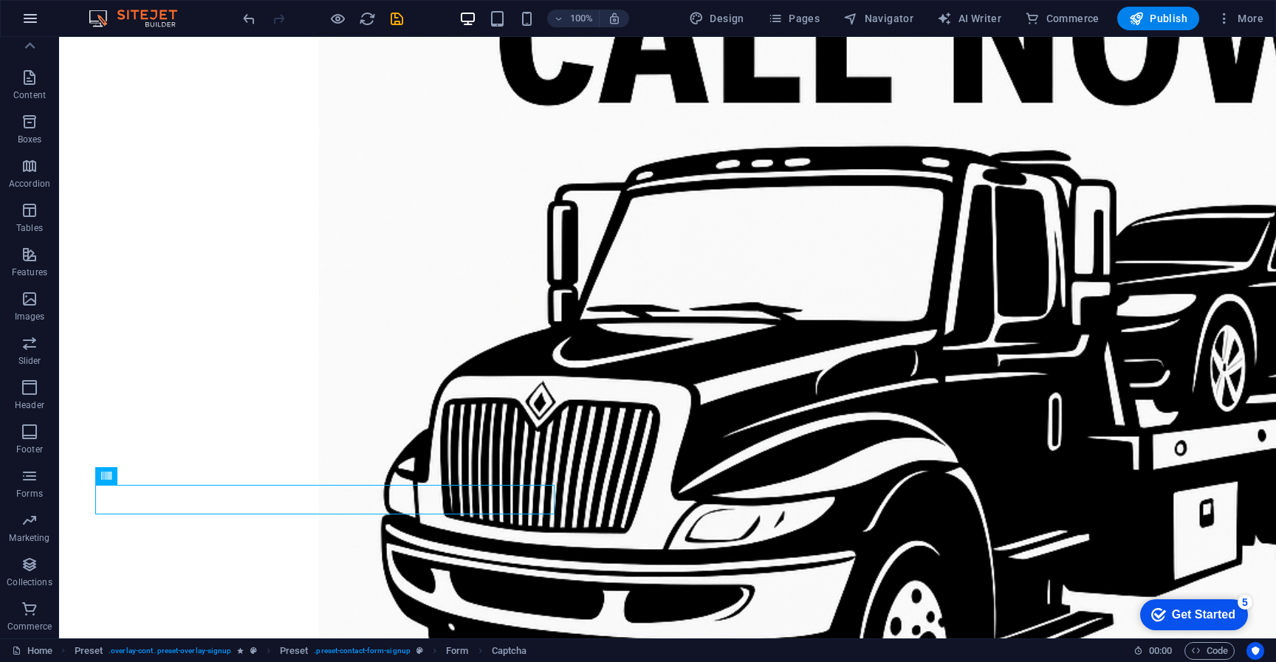
click at [26, 16] on icon "button" at bounding box center [30, 19] width 18 height 18
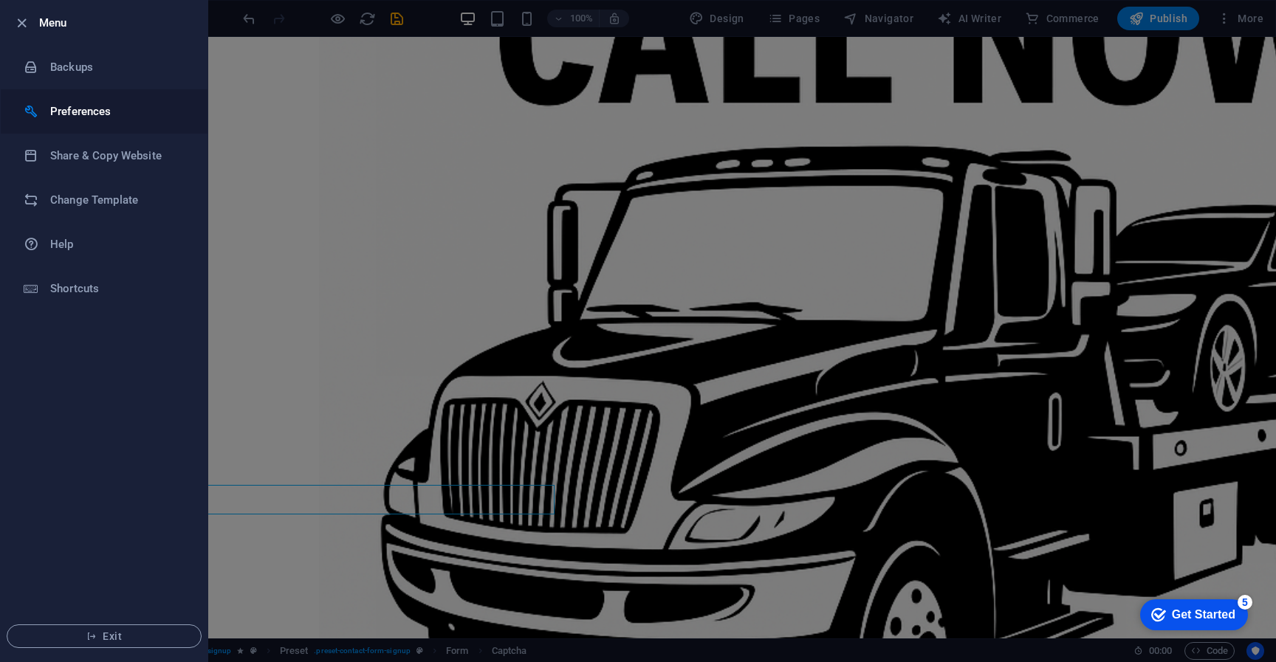
click at [75, 108] on h6 "Preferences" at bounding box center [118, 112] width 137 height 18
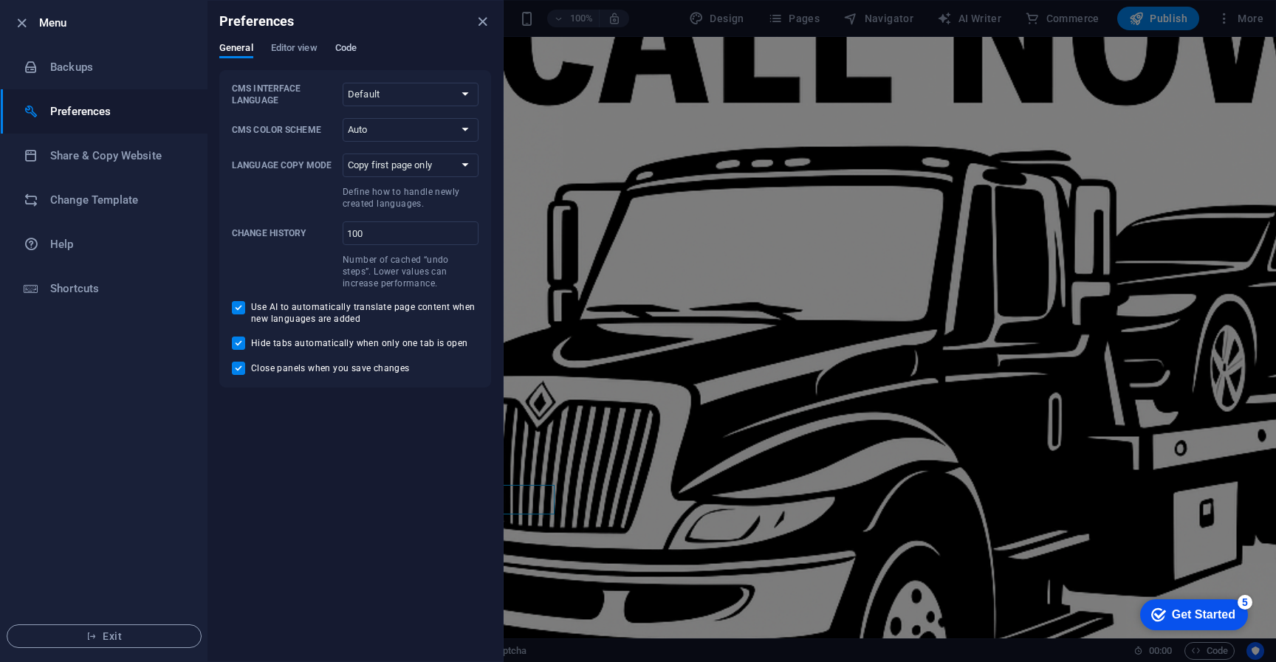
click at [336, 52] on span "Code" at bounding box center [345, 49] width 21 height 21
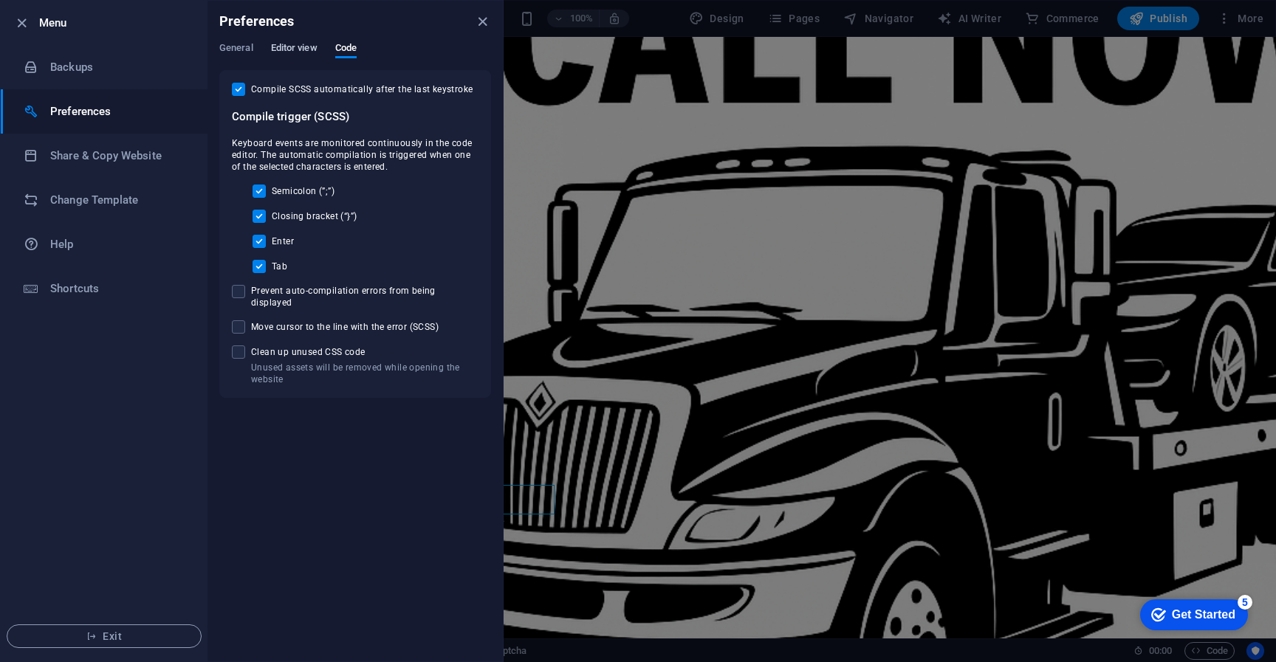
click at [299, 50] on span "Editor view" at bounding box center [294, 49] width 47 height 21
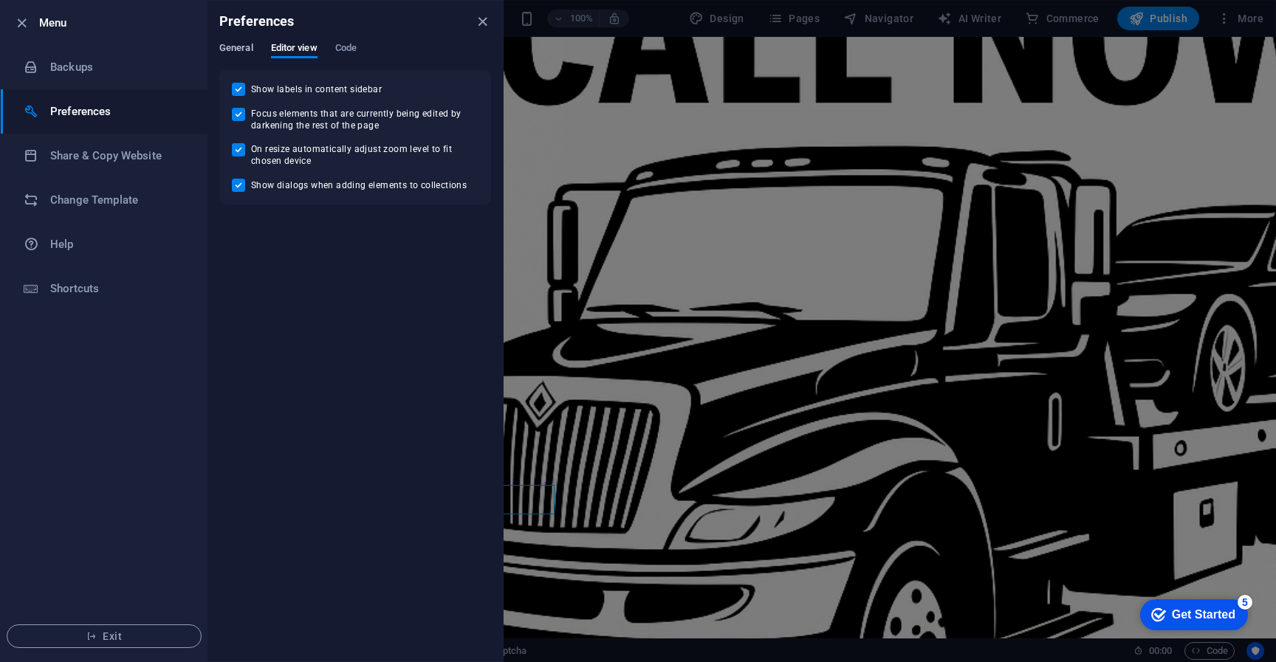
click at [241, 51] on span "General" at bounding box center [236, 49] width 34 height 21
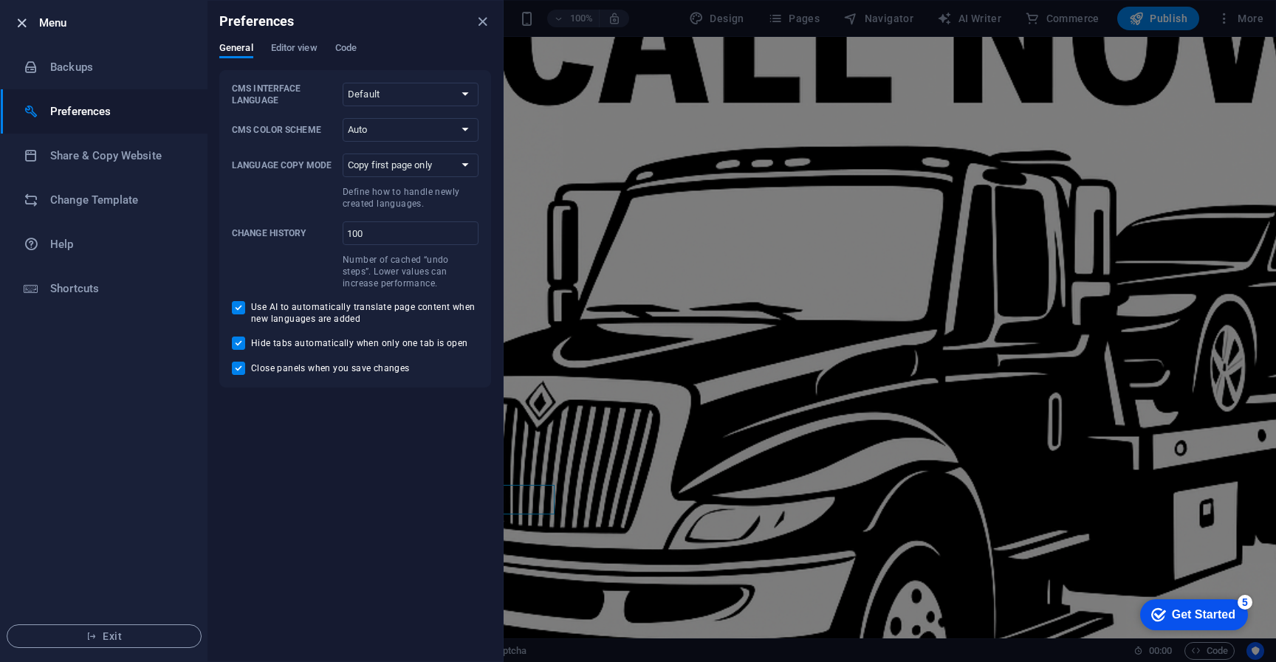
click at [29, 27] on icon "button" at bounding box center [21, 23] width 17 height 17
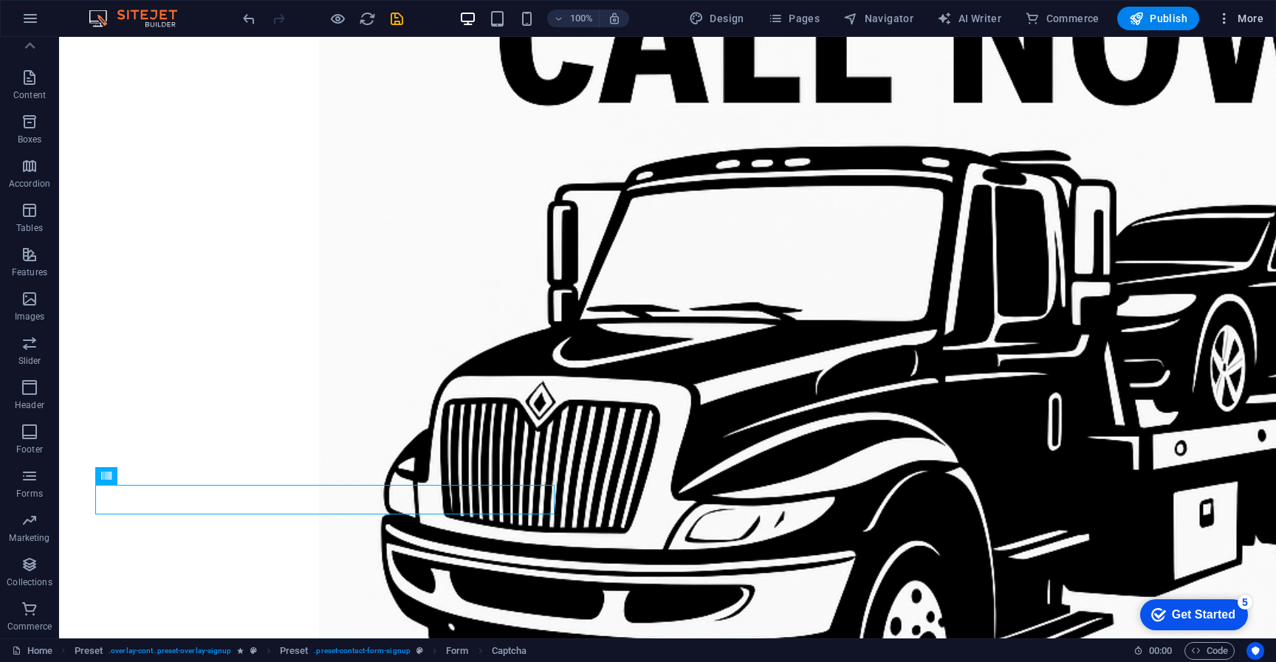
click at [1238, 19] on span "More" at bounding box center [1240, 18] width 47 height 15
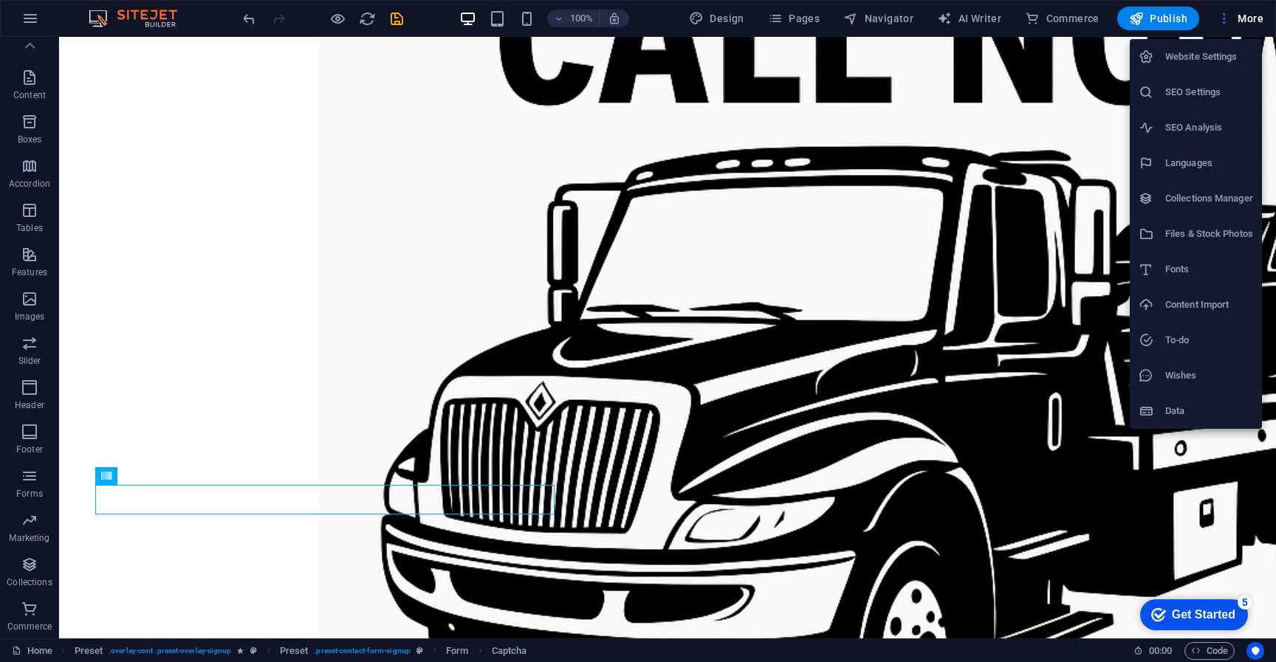
click at [1196, 64] on h6 "Website Settings" at bounding box center [1209, 57] width 88 height 18
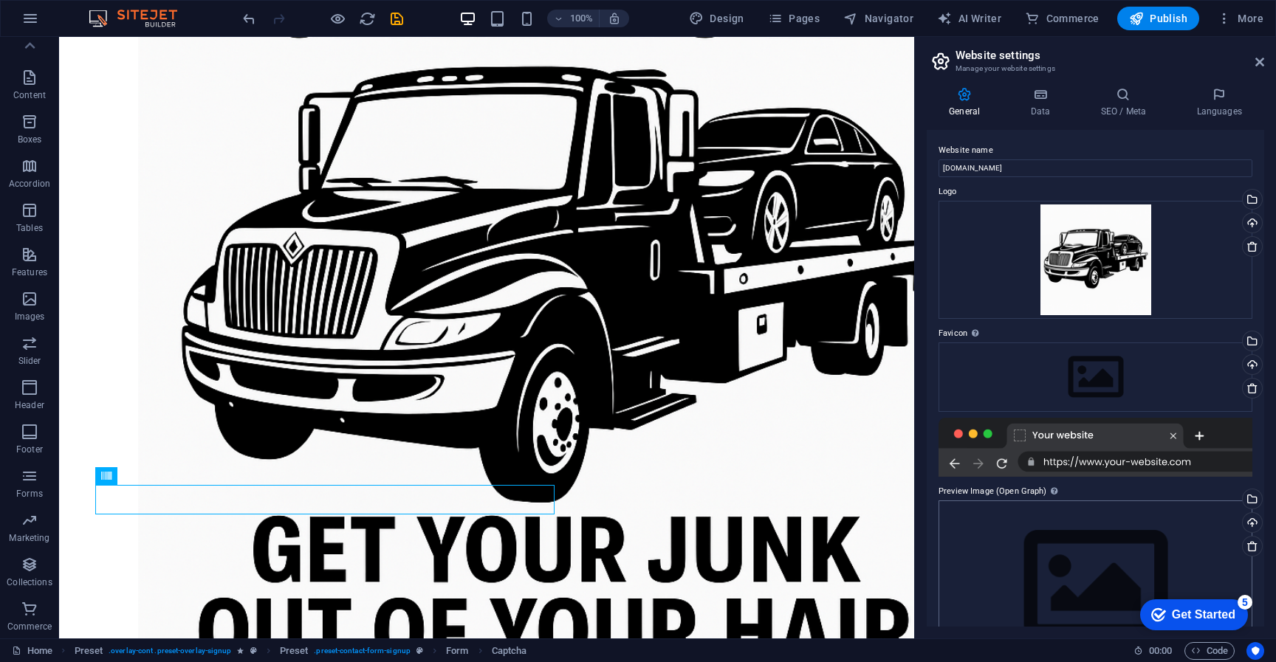
scroll to position [55, 0]
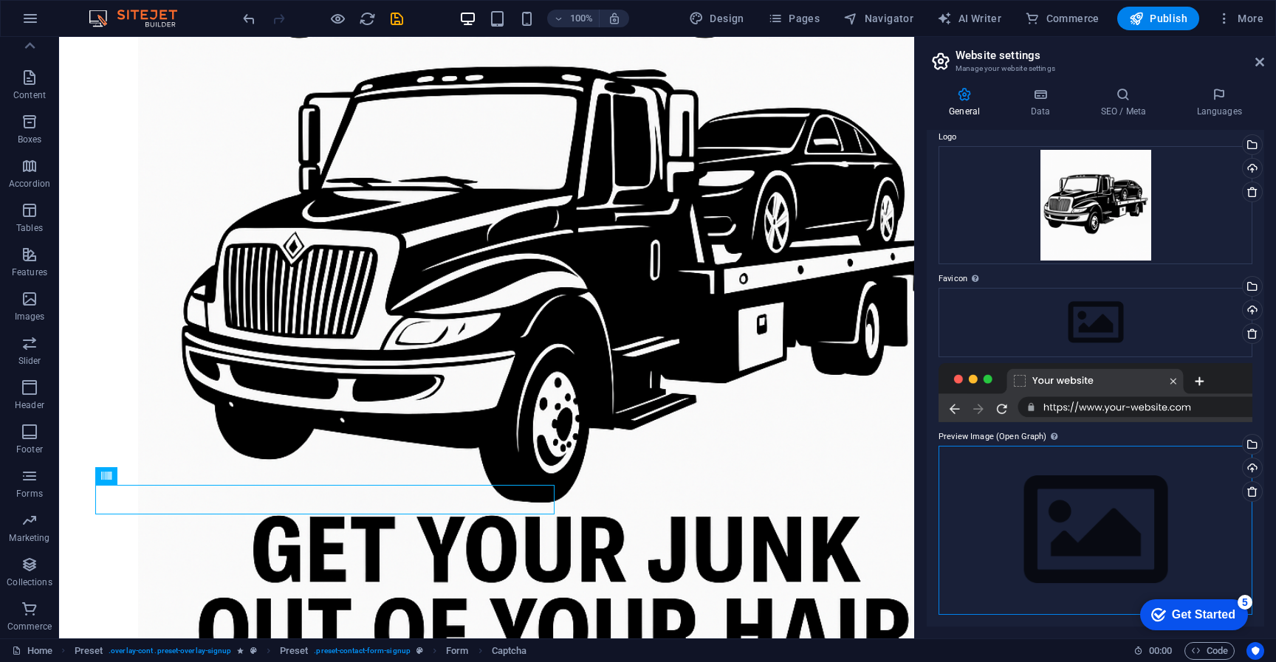
click at [1077, 513] on div "Drag files here, click to choose files or select files from Files or our free s…" at bounding box center [1096, 530] width 314 height 169
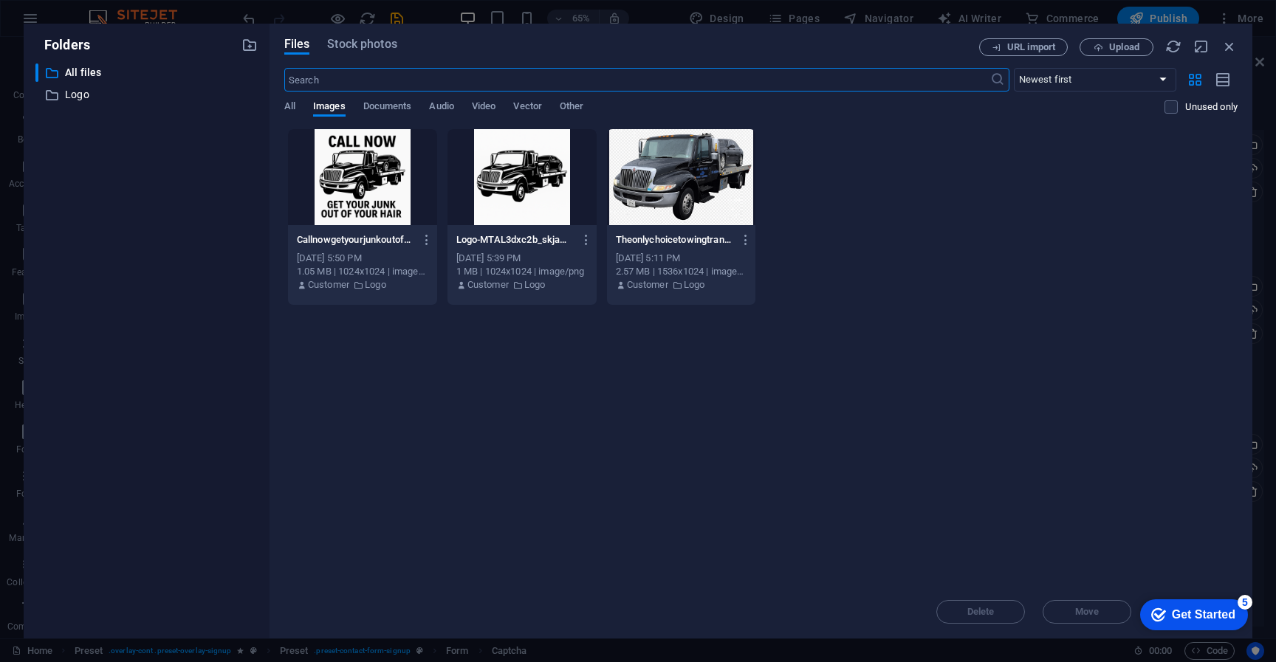
click at [527, 202] on div at bounding box center [522, 177] width 149 height 96
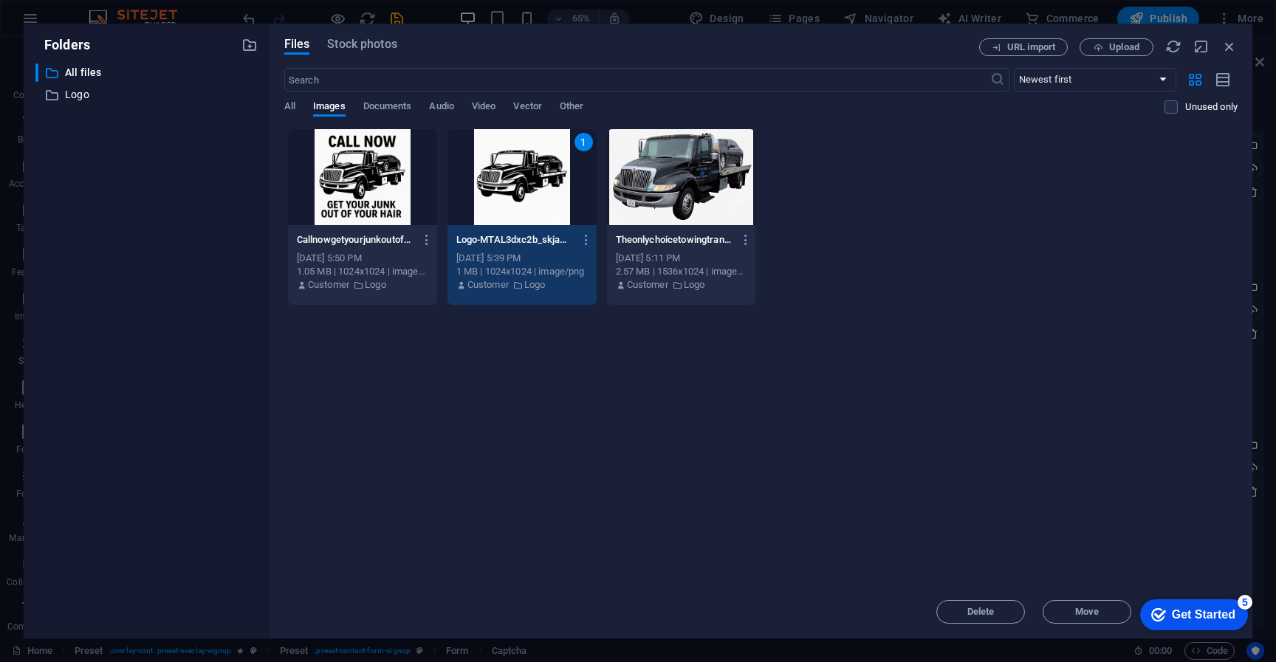
click at [1242, 606] on div "5" at bounding box center [1245, 602] width 15 height 15
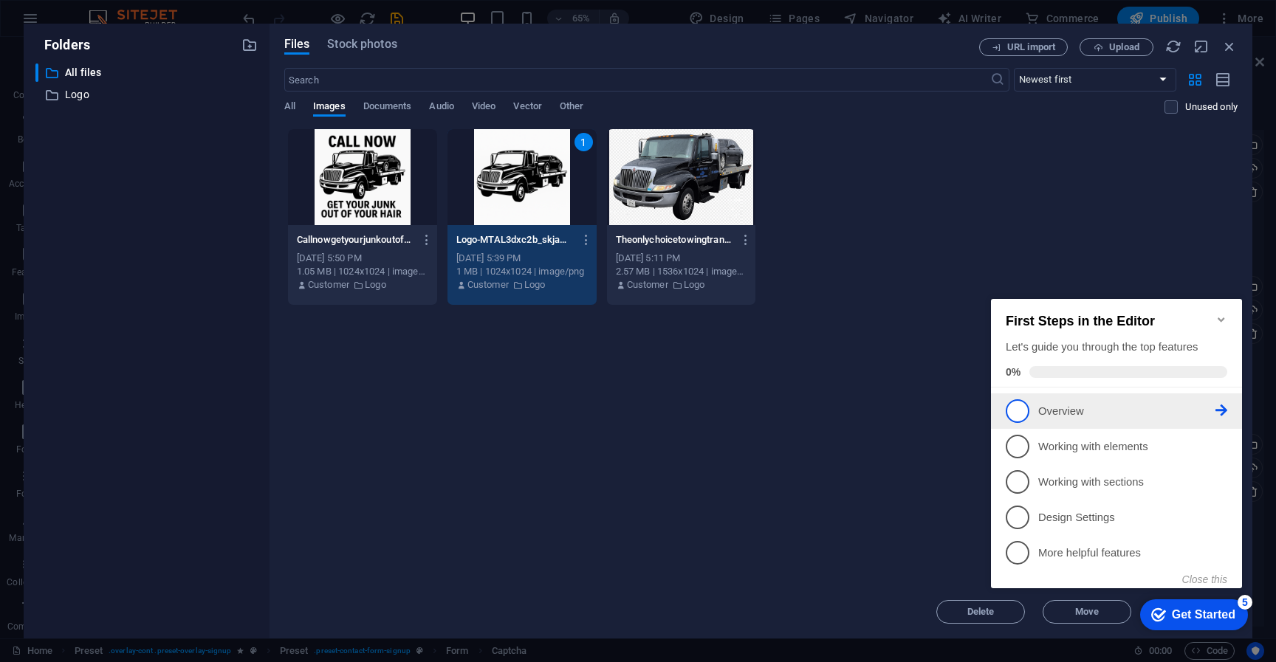
click at [1034, 407] on link "1 Overview - incomplete" at bounding box center [1117, 412] width 222 height 24
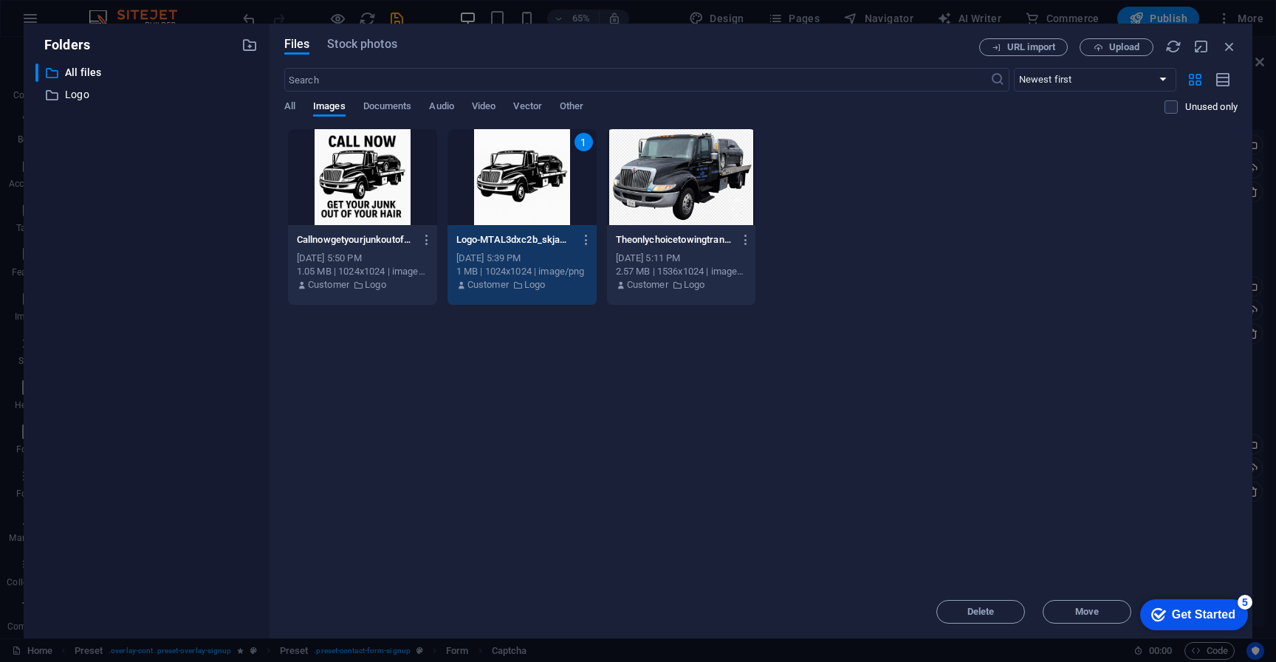
scroll to position [0, 0]
click at [1177, 636] on div "checkmark Get Started 5 First Steps in the Editor Let's guide you through the t…" at bounding box center [1191, 614] width 126 height 44
click at [1177, 620] on div "Get Started" at bounding box center [1204, 615] width 64 height 13
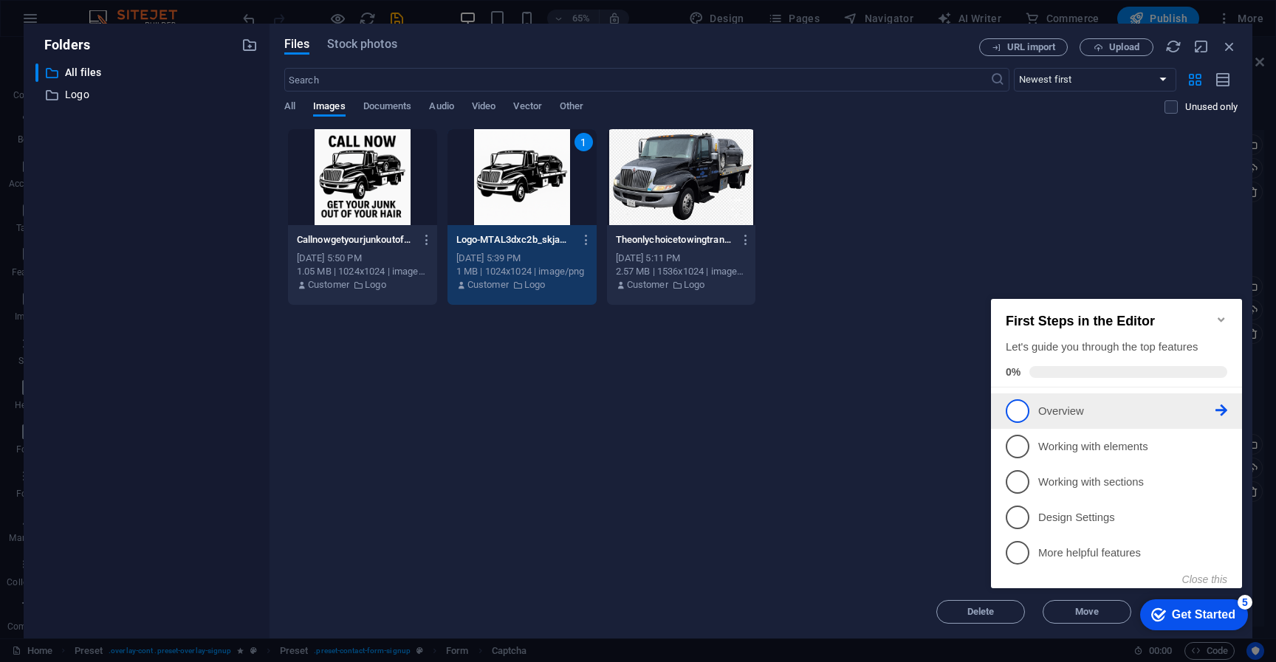
click at [1215, 409] on p "Overview - incomplete" at bounding box center [1126, 412] width 177 height 16
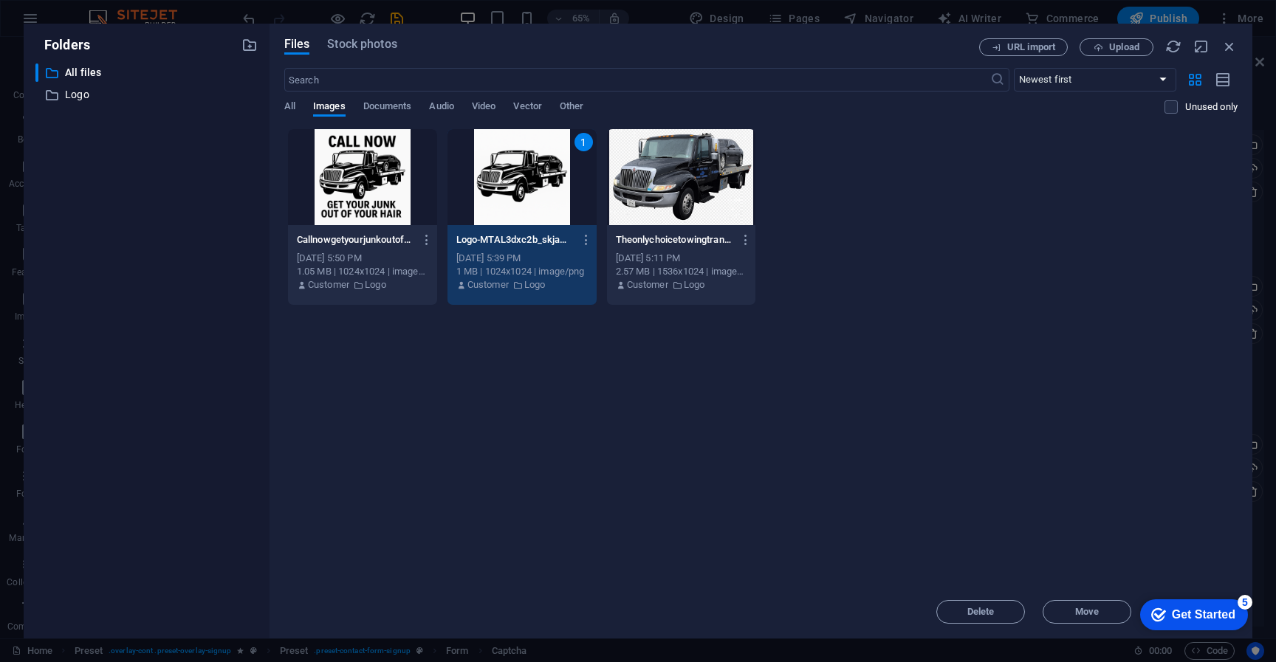
drag, startPoint x: 1329, startPoint y: 927, endPoint x: 1185, endPoint y: 612, distance: 345.7
click at [1185, 612] on div "Get Started" at bounding box center [1204, 615] width 64 height 13
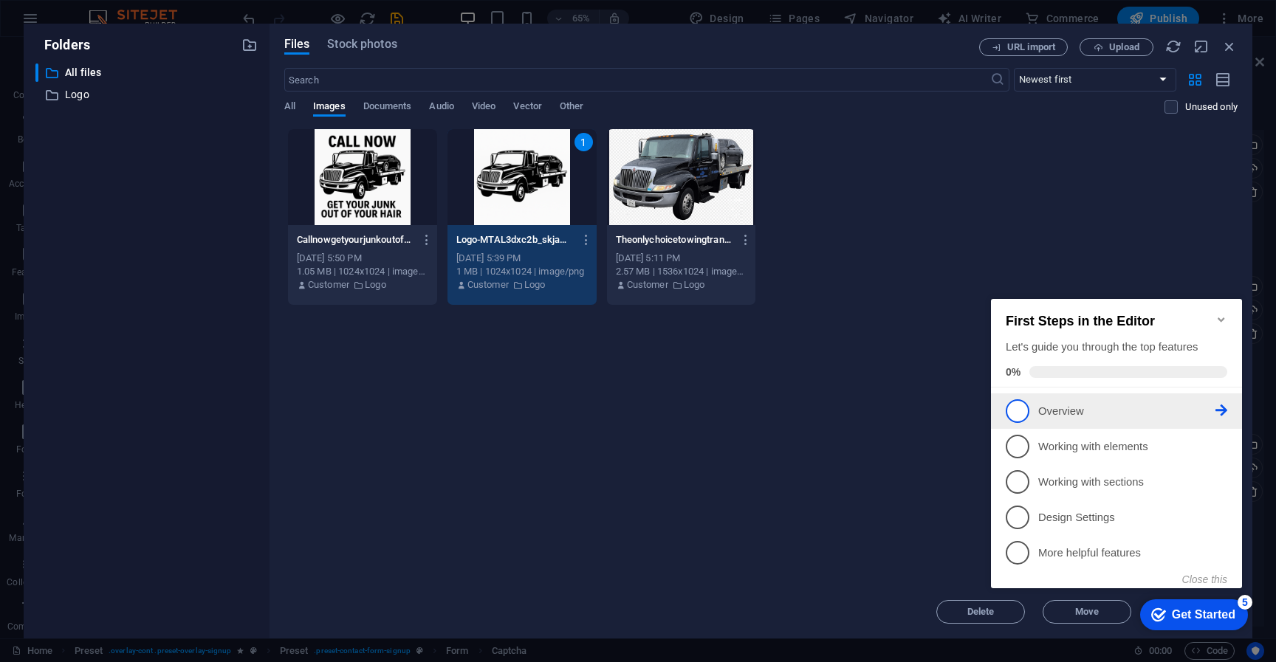
click at [1223, 411] on icon at bounding box center [1222, 411] width 12 height 12
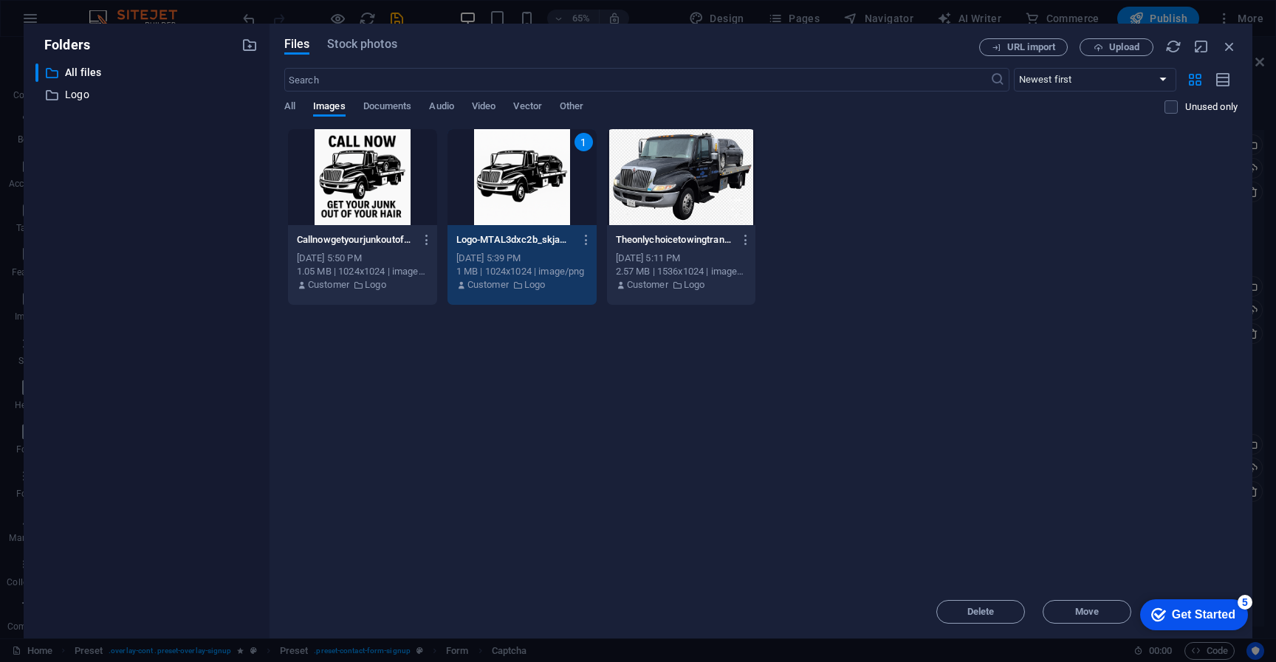
click at [1197, 615] on div "Get Started" at bounding box center [1204, 615] width 64 height 13
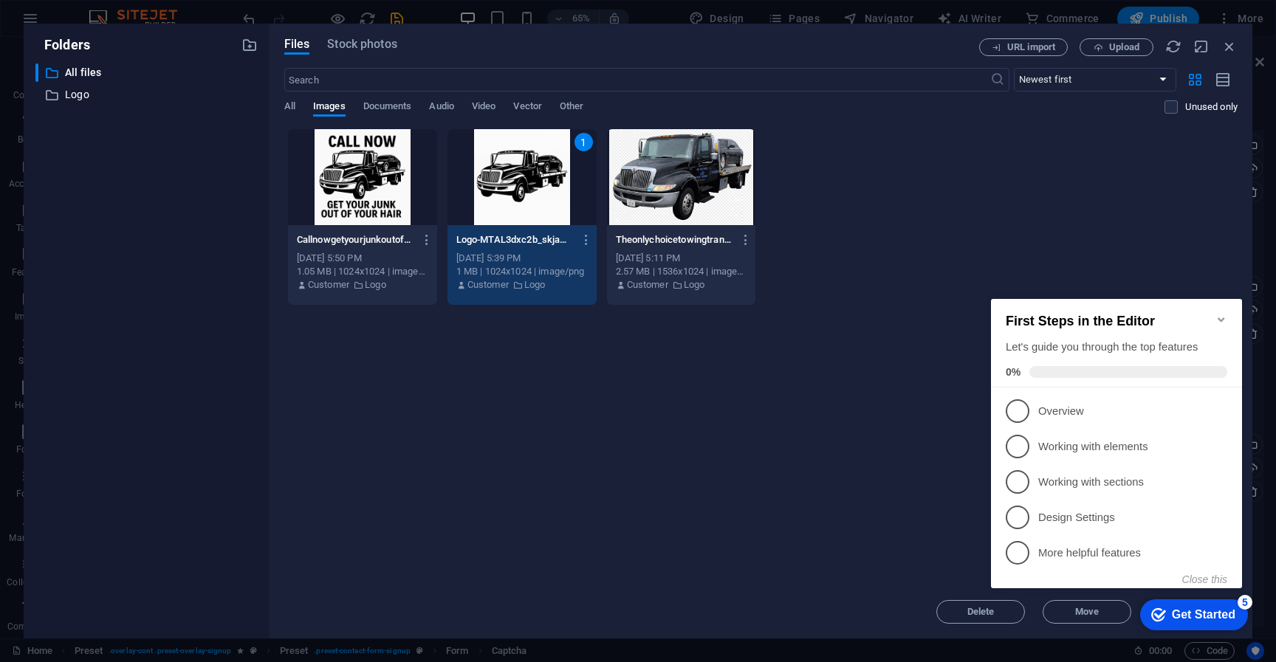
click at [820, 383] on div "Drop files here to upload them instantly Callnowgetyourjunkoutofyourhair-EstKbt…" at bounding box center [760, 356] width 953 height 457
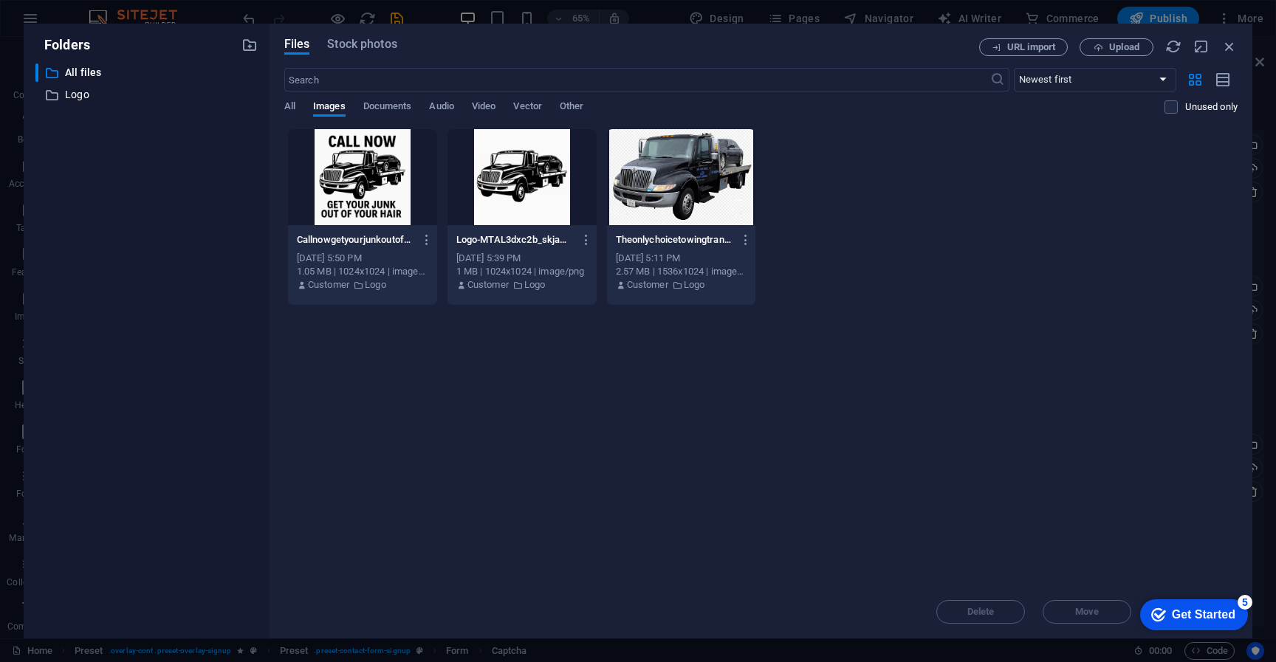
click at [518, 195] on div at bounding box center [522, 177] width 149 height 96
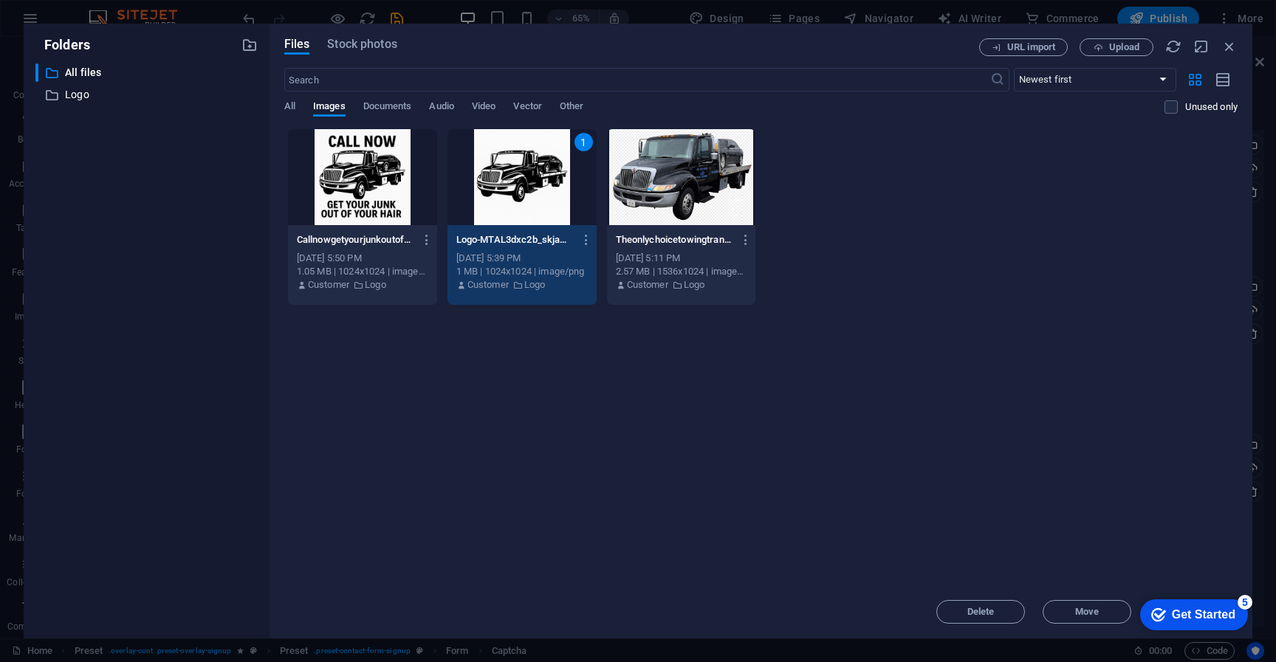
click at [518, 195] on div "1" at bounding box center [522, 177] width 149 height 96
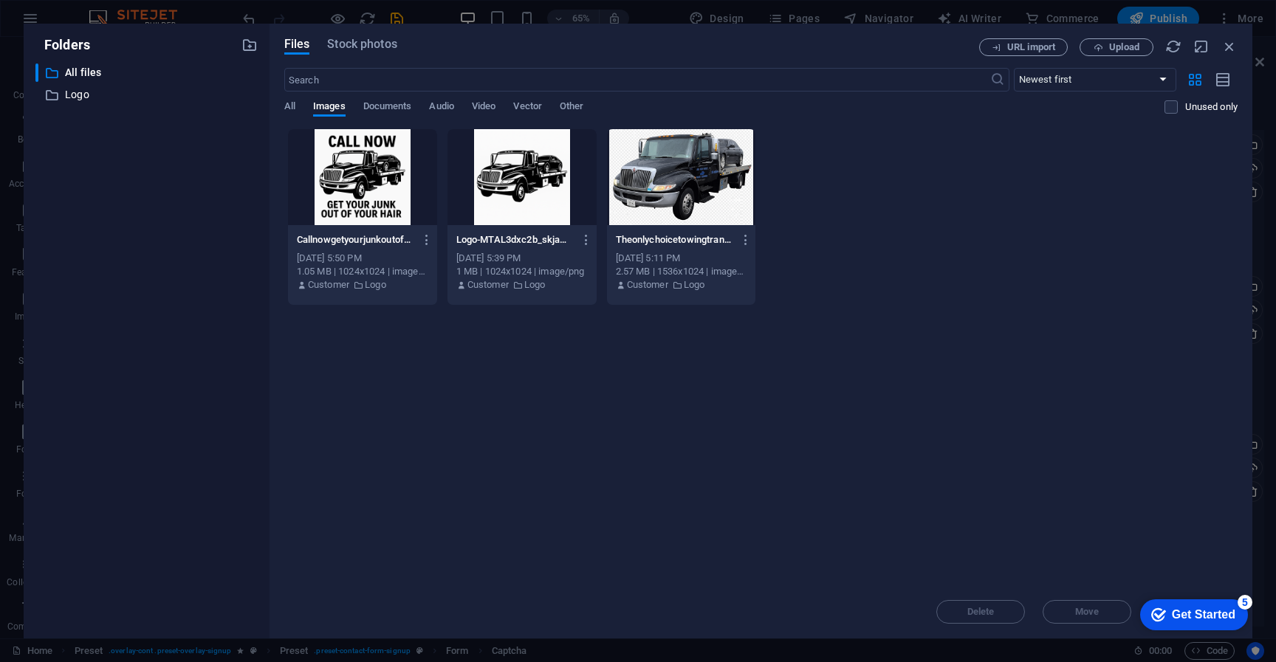
click at [518, 195] on div at bounding box center [522, 177] width 149 height 96
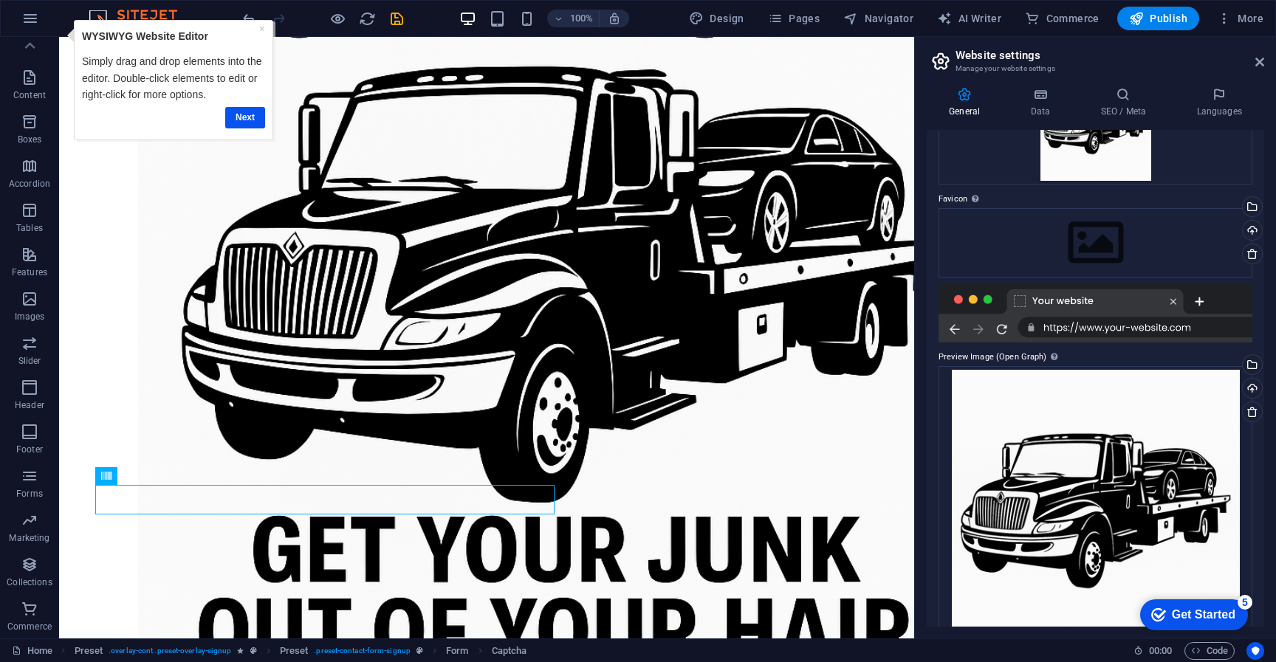
scroll to position [128, 0]
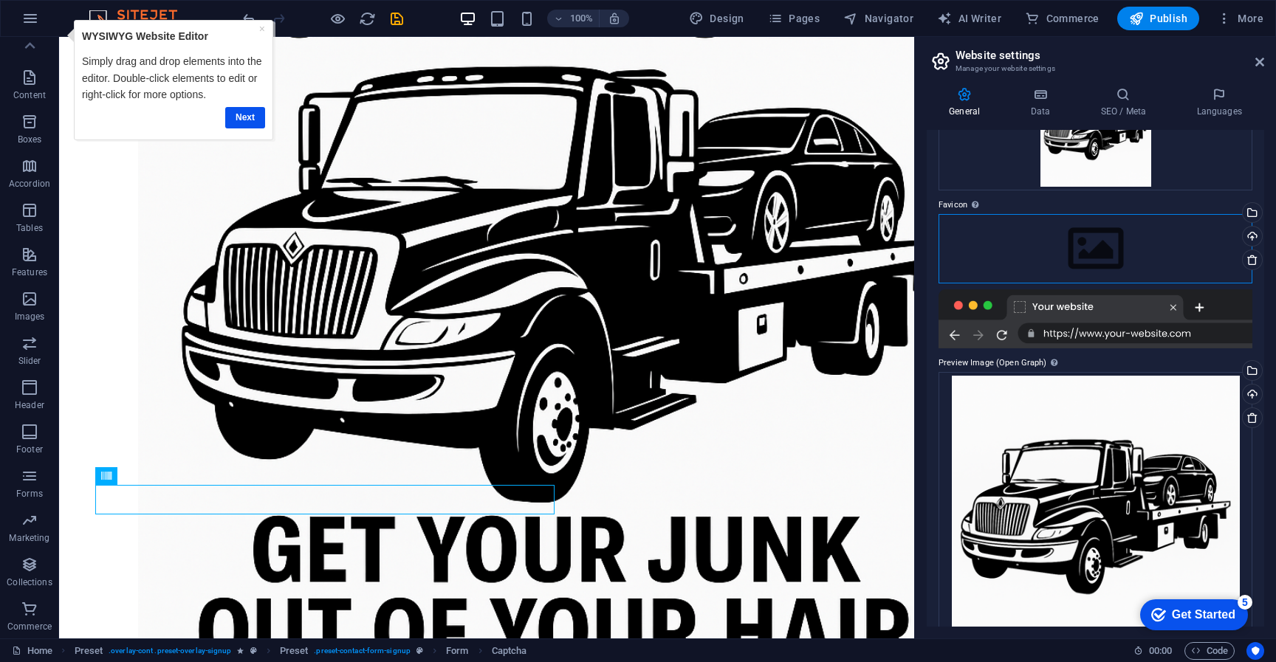
click at [1059, 243] on div "Drag files here, click to choose files or select files from Files or our free s…" at bounding box center [1096, 248] width 314 height 69
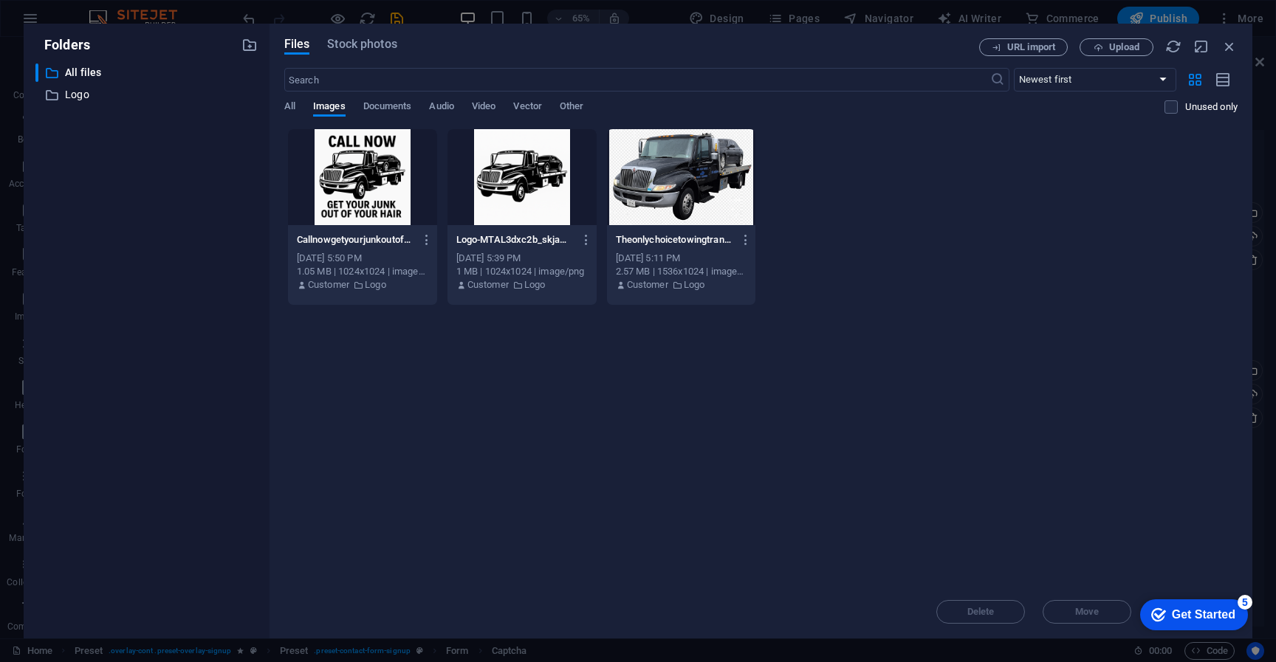
click at [527, 199] on div at bounding box center [522, 177] width 149 height 96
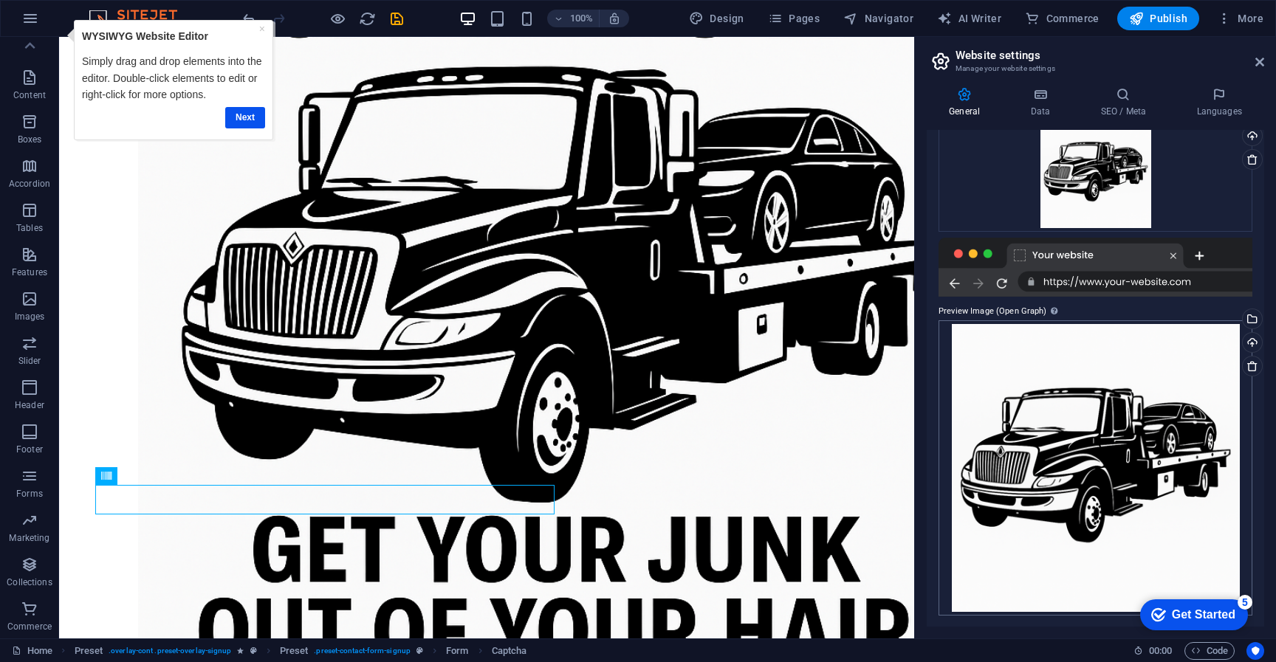
scroll to position [0, 0]
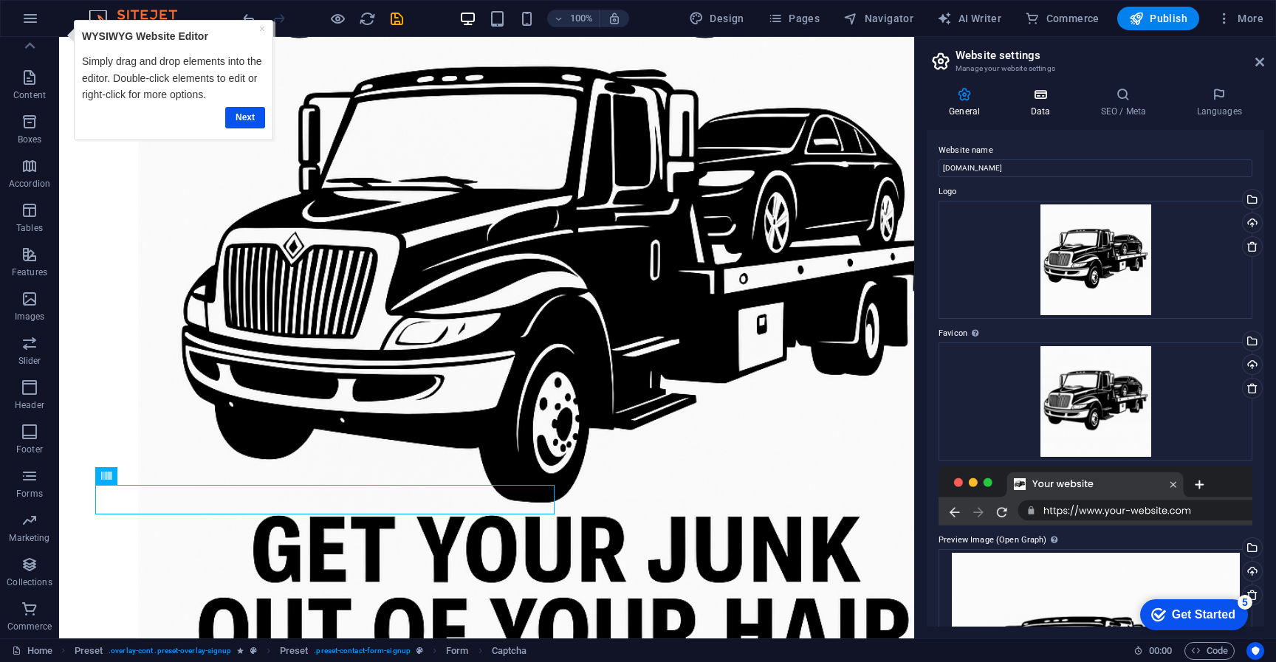
click at [1040, 102] on h4 "Data" at bounding box center [1043, 102] width 70 height 31
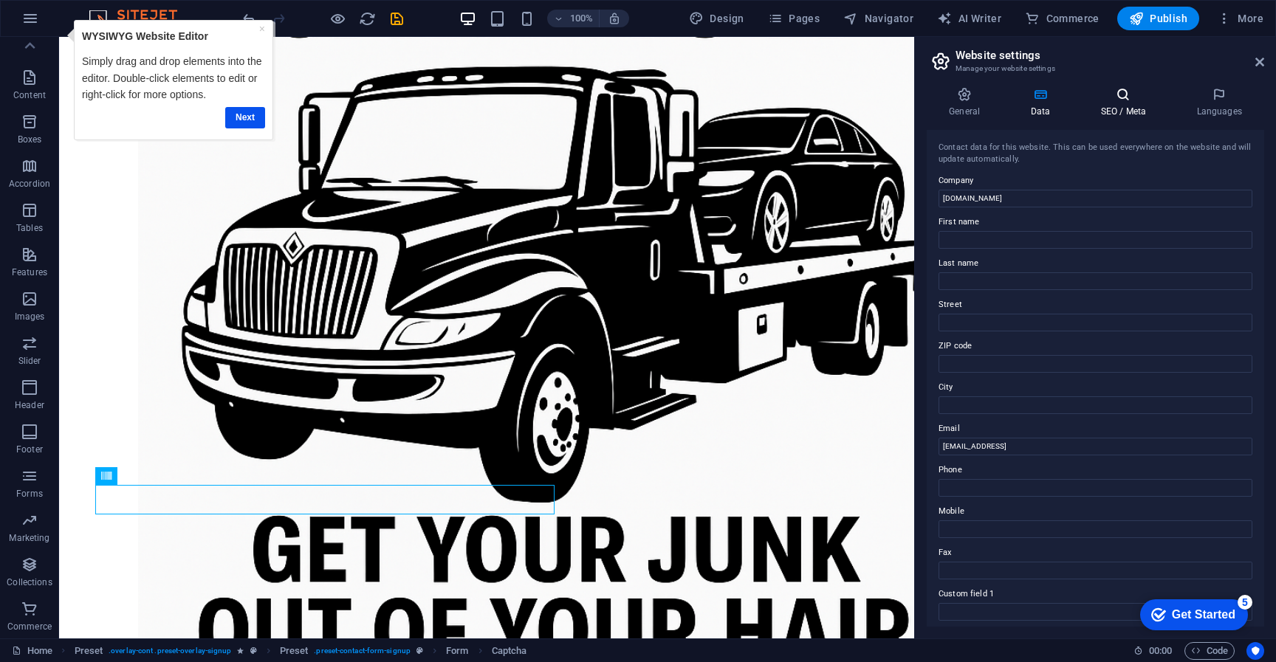
click at [1123, 111] on h4 "SEO / Meta" at bounding box center [1126, 102] width 96 height 31
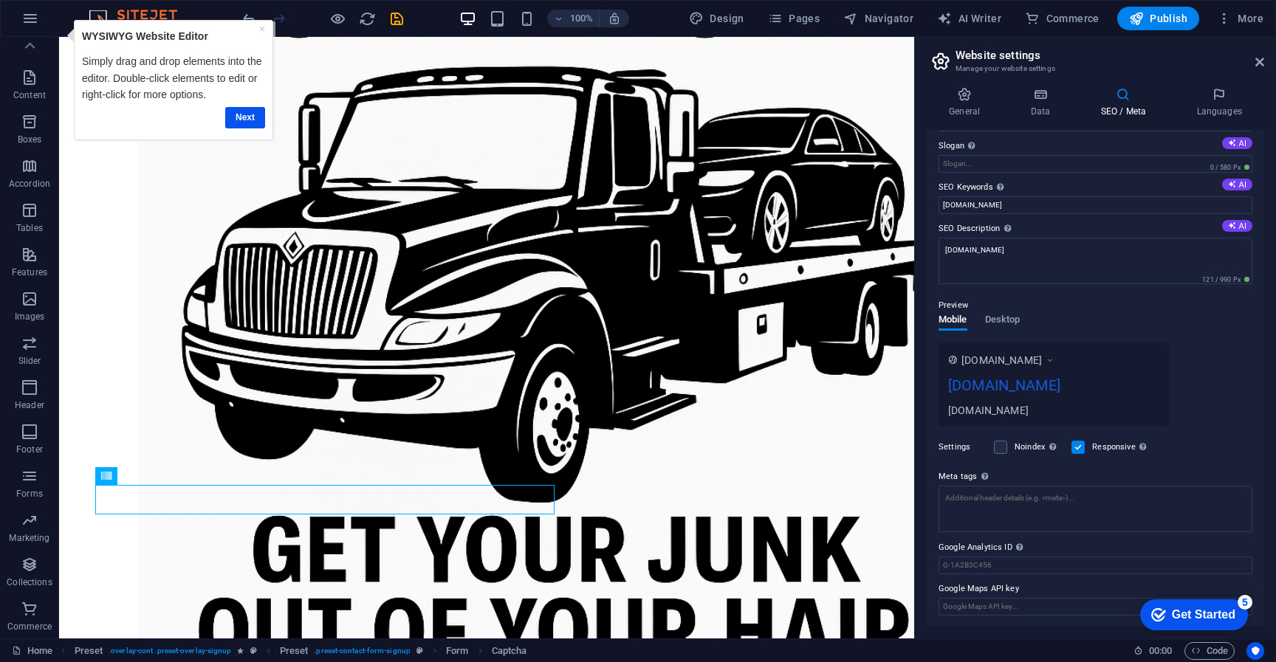
scroll to position [46, 0]
click at [1260, 68] on link at bounding box center [1259, 62] width 9 height 13
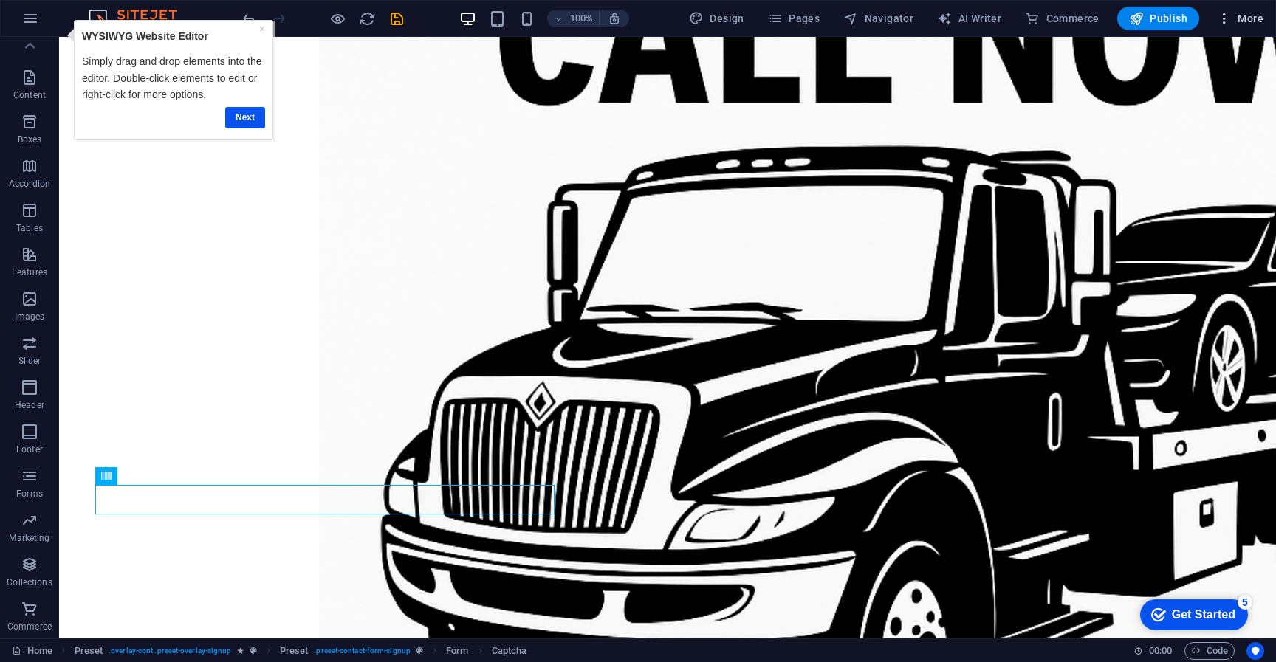
click at [1244, 17] on span "More" at bounding box center [1240, 18] width 47 height 15
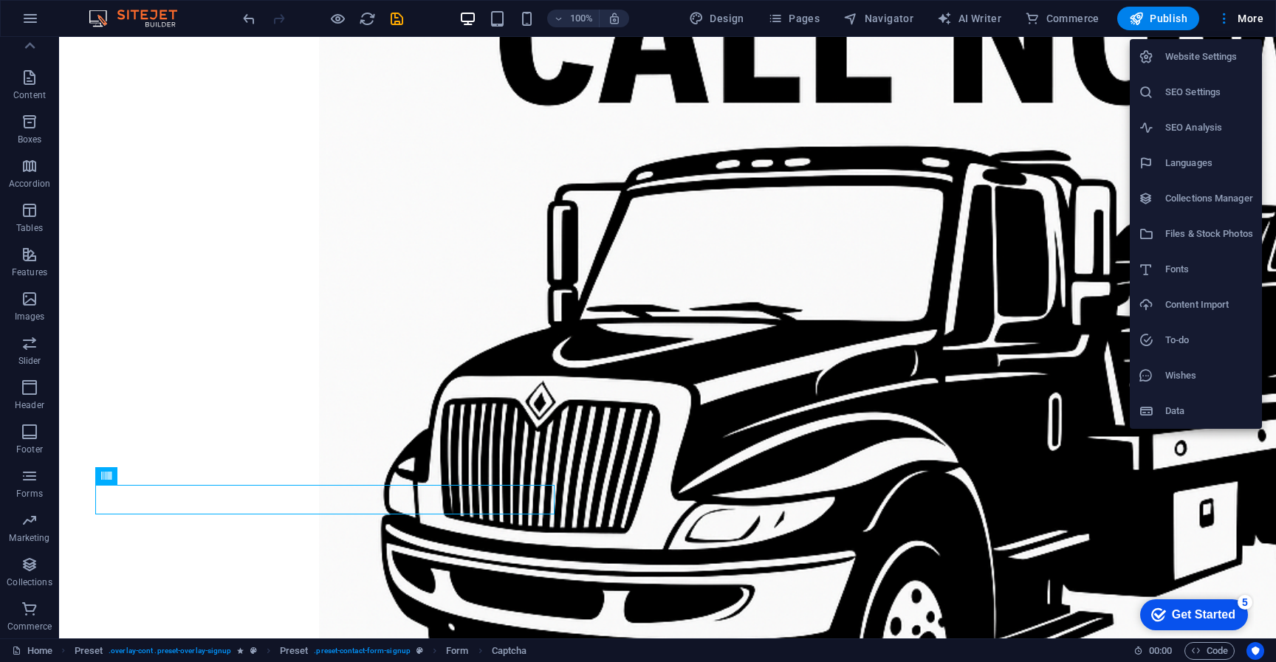
click at [1199, 71] on li "Website Settings" at bounding box center [1196, 56] width 132 height 35
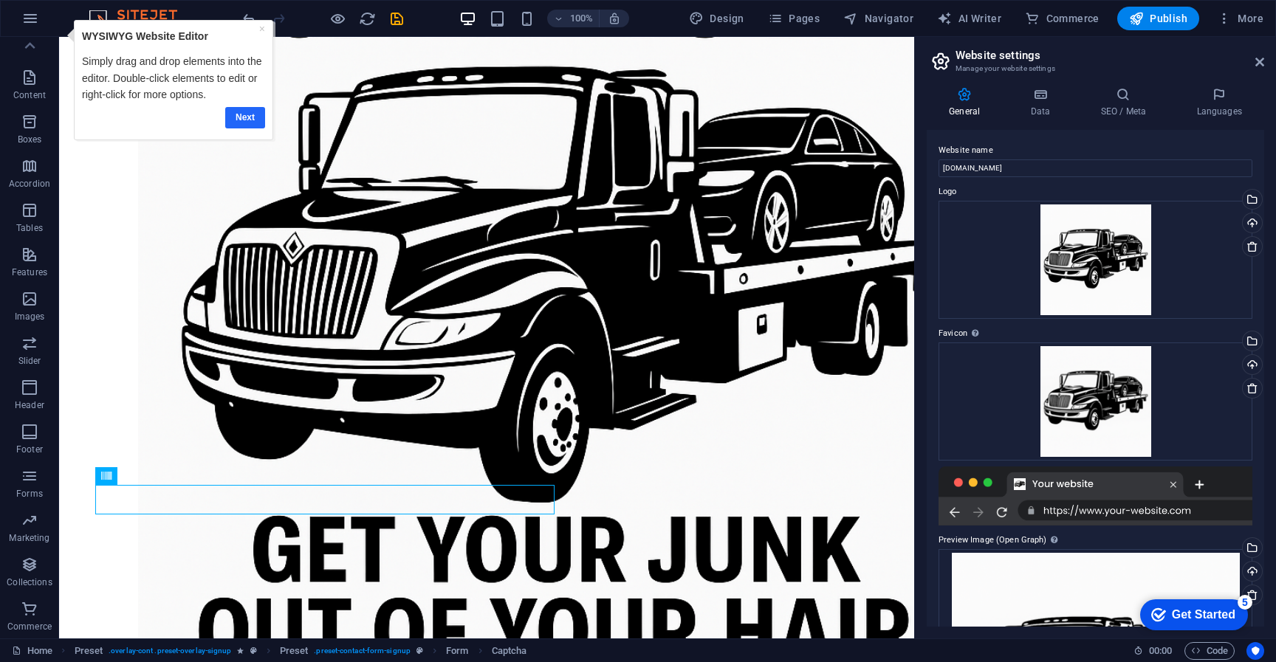
click at [247, 119] on link "Next" at bounding box center [245, 117] width 40 height 21
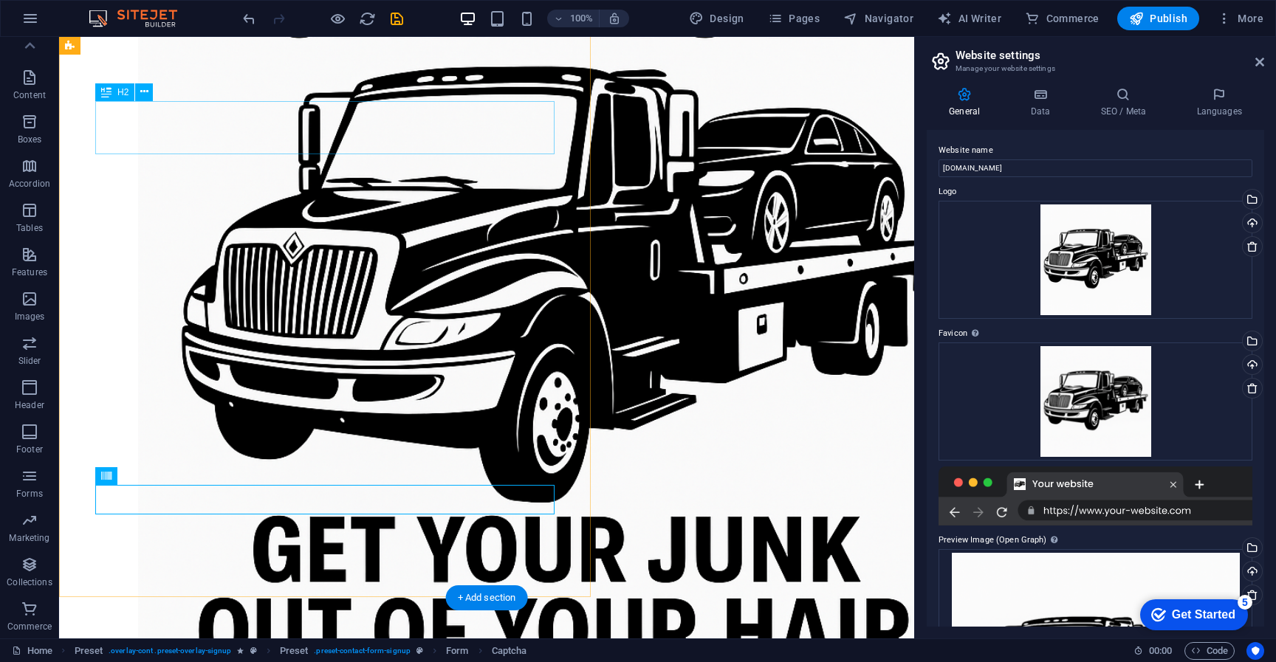
scroll to position [0, 0]
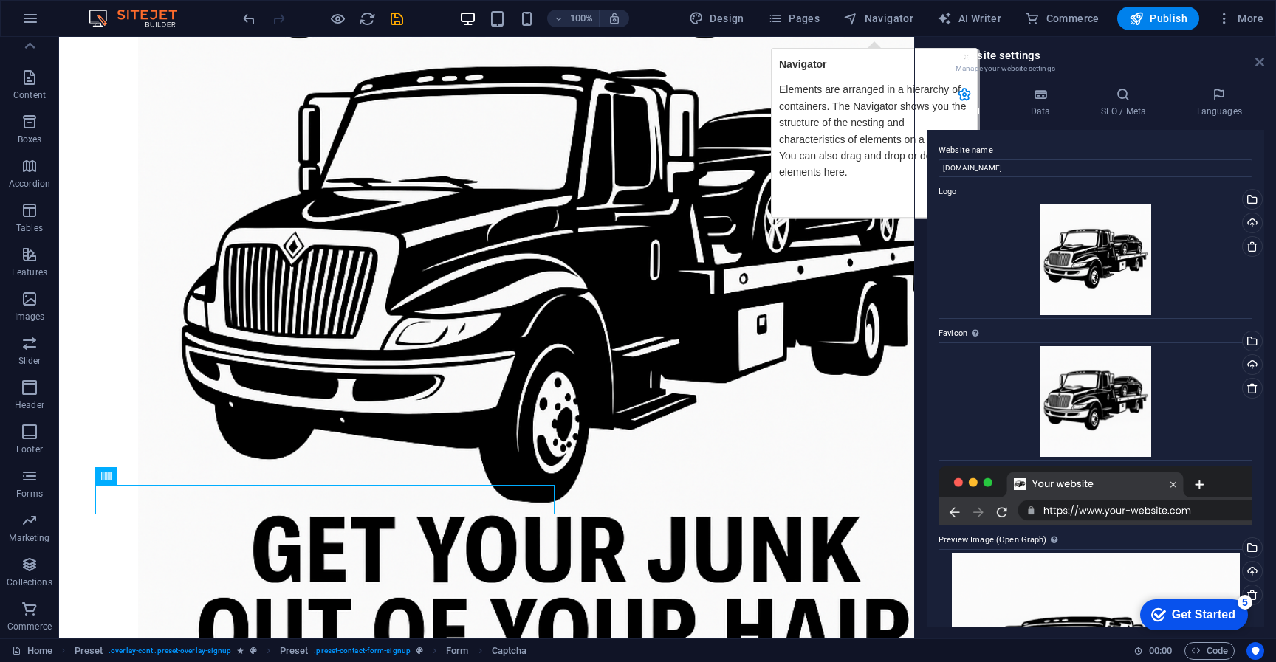
click at [1261, 68] on link at bounding box center [1259, 62] width 9 height 13
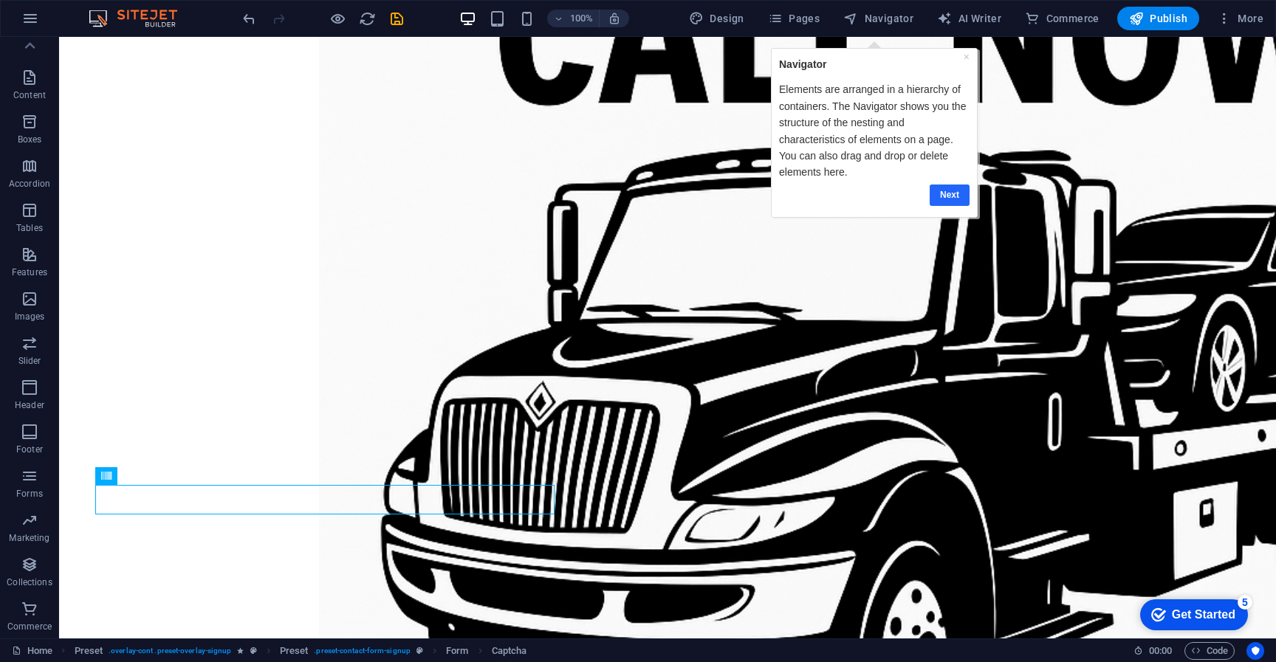
click at [953, 203] on link "Next" at bounding box center [949, 195] width 40 height 21
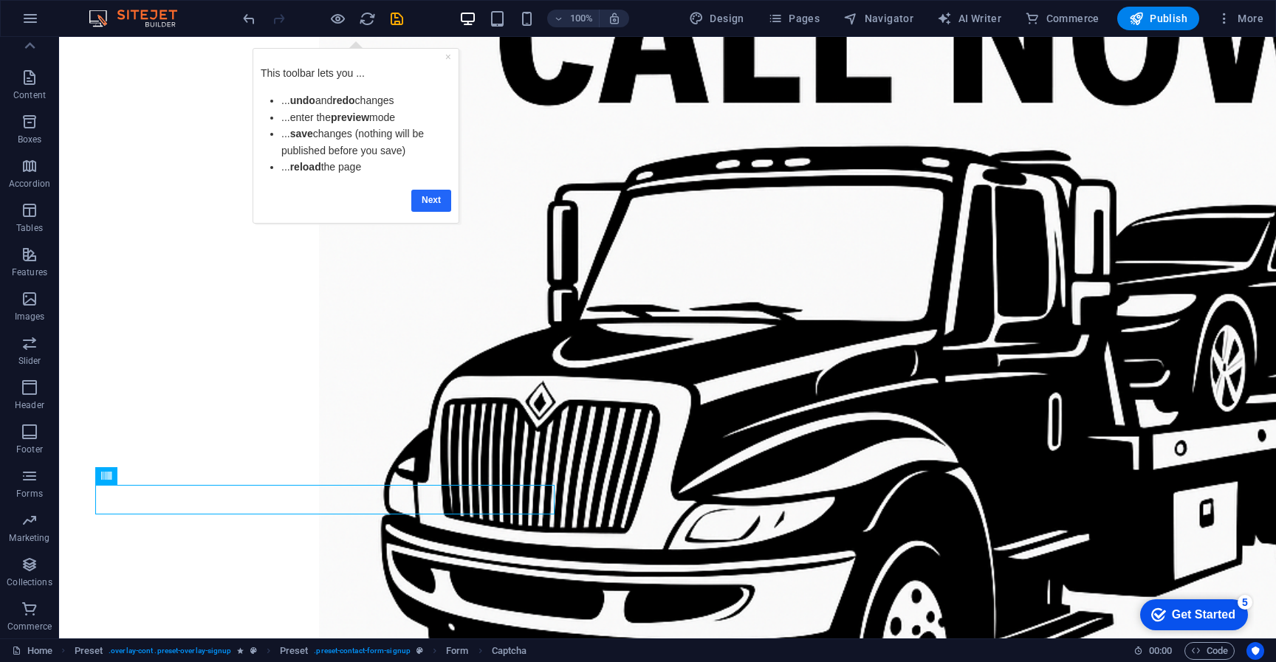
click at [431, 205] on link "Next" at bounding box center [431, 200] width 40 height 21
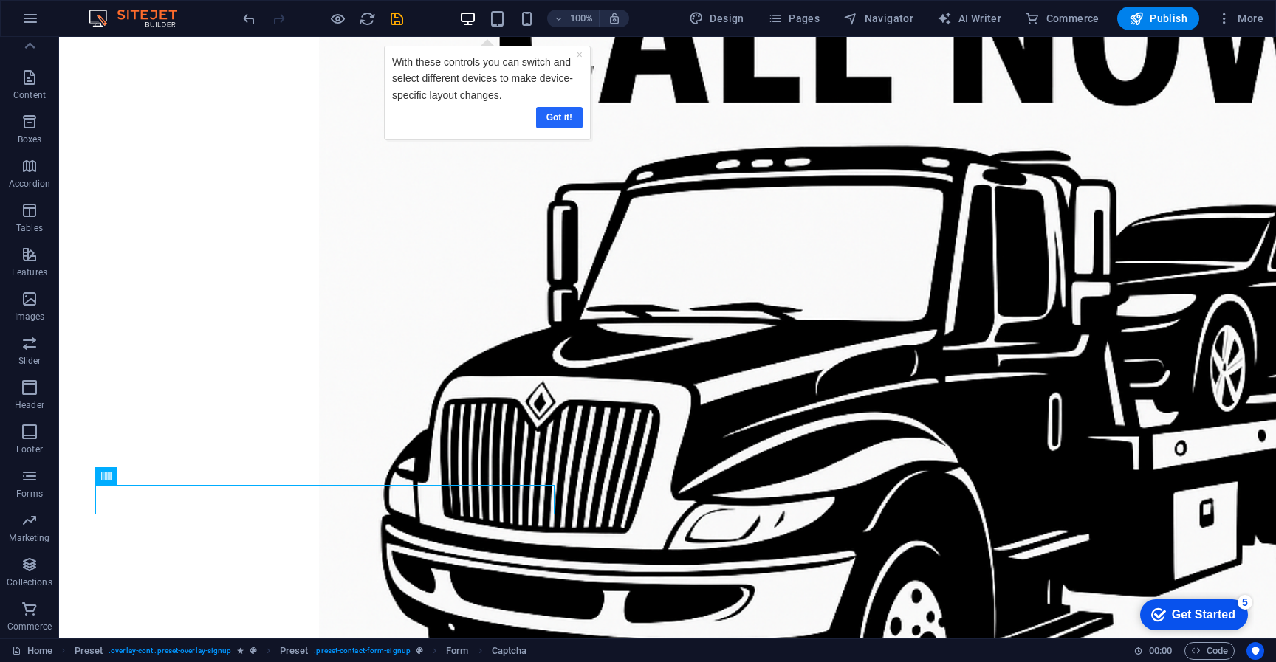
click at [557, 121] on link "Got it!" at bounding box center [559, 117] width 47 height 21
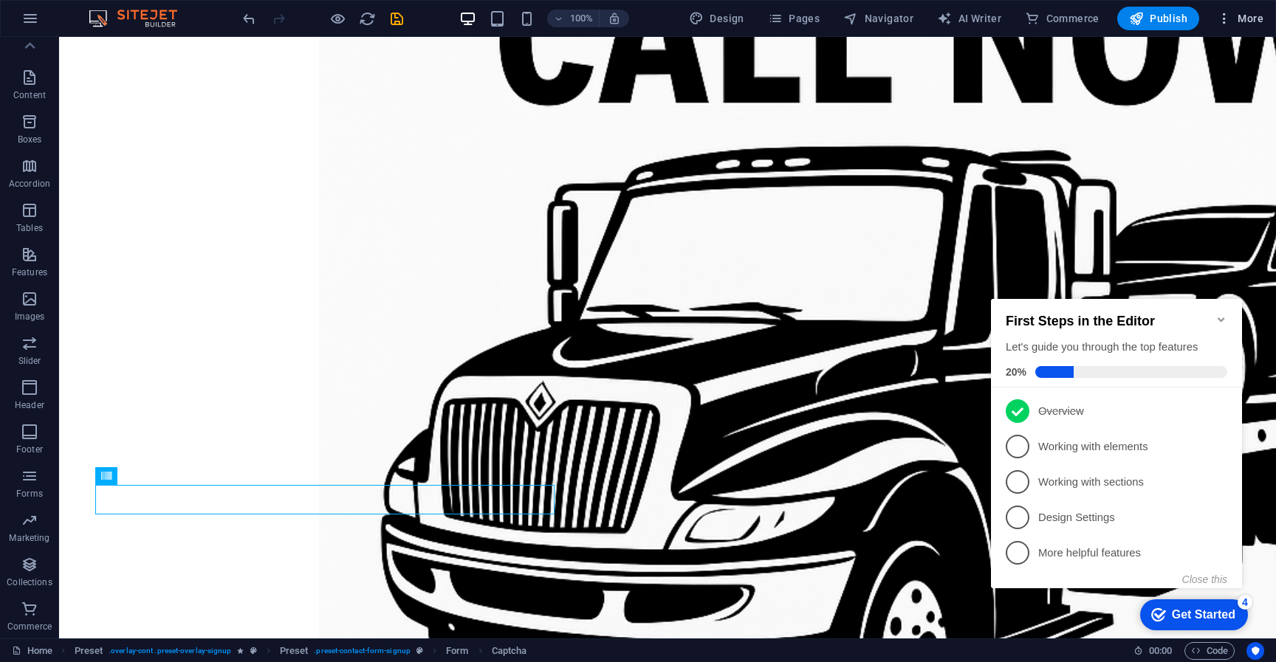
click at [1229, 22] on icon "button" at bounding box center [1224, 18] width 15 height 15
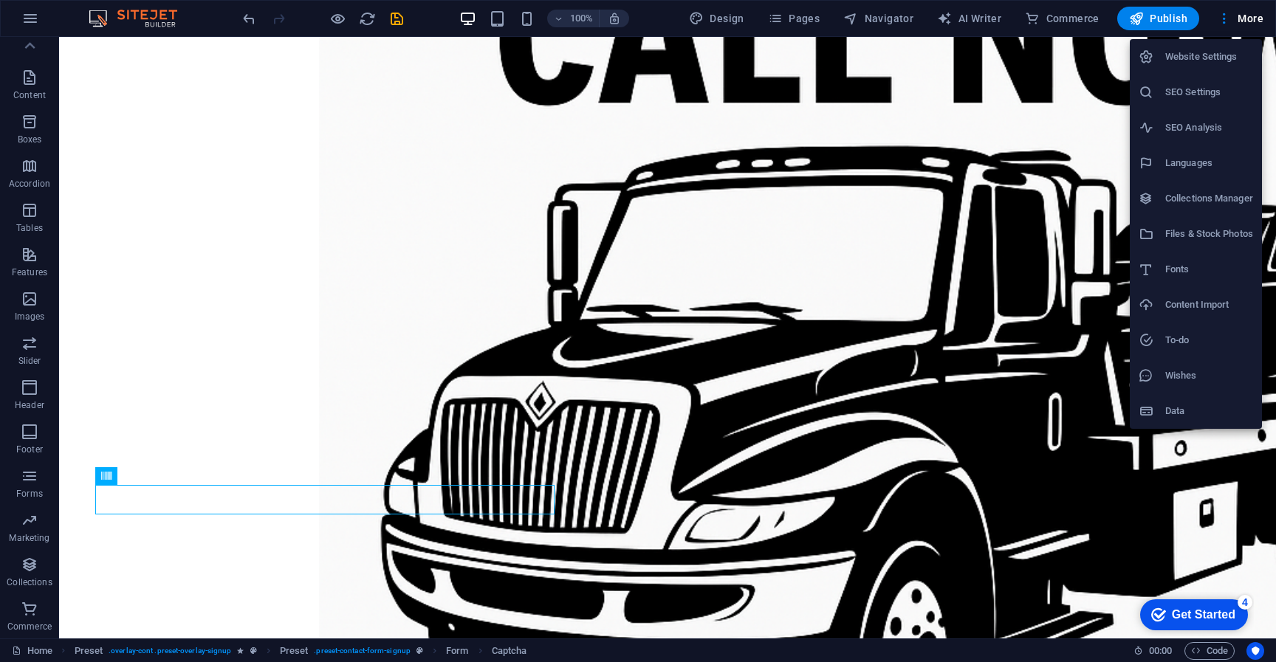
click at [1197, 95] on h6 "SEO Settings" at bounding box center [1209, 92] width 88 height 18
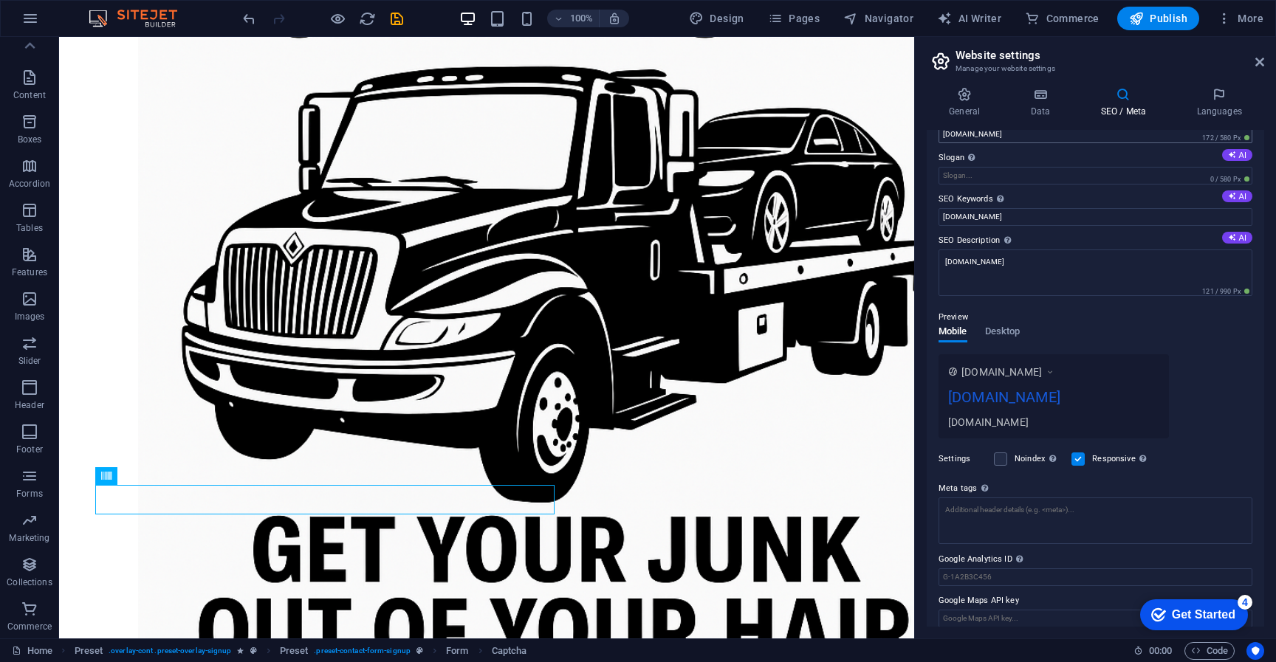
scroll to position [46, 0]
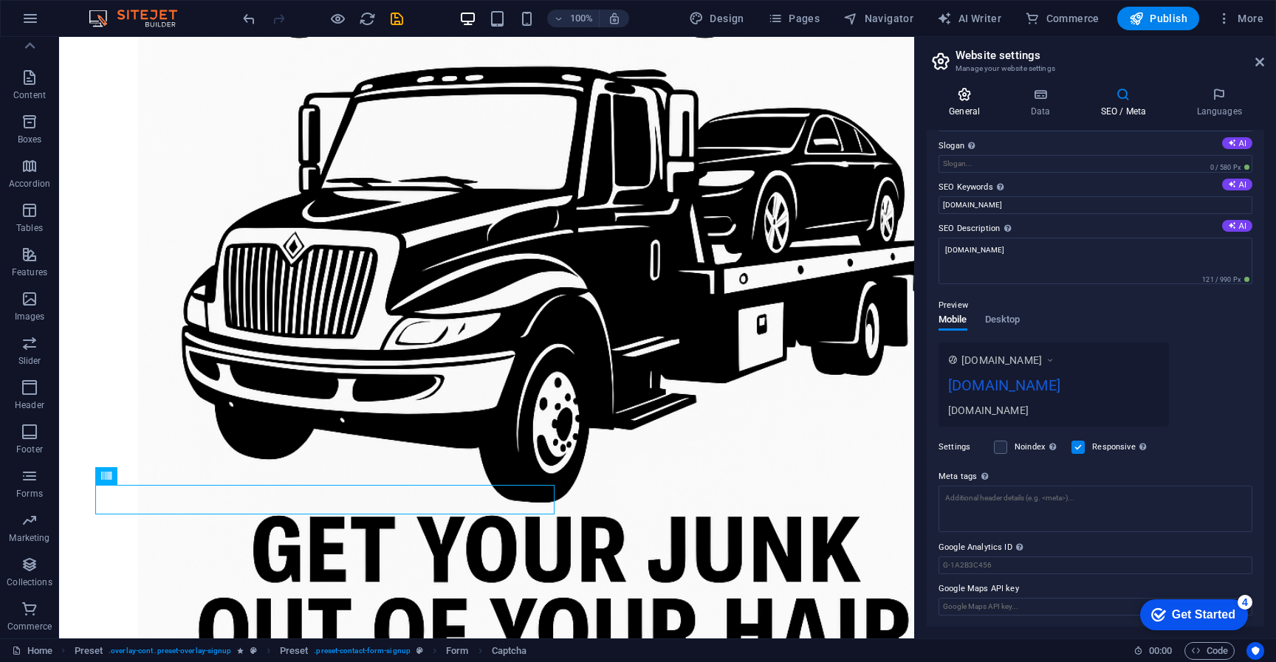
click at [950, 101] on icon at bounding box center [964, 94] width 75 height 15
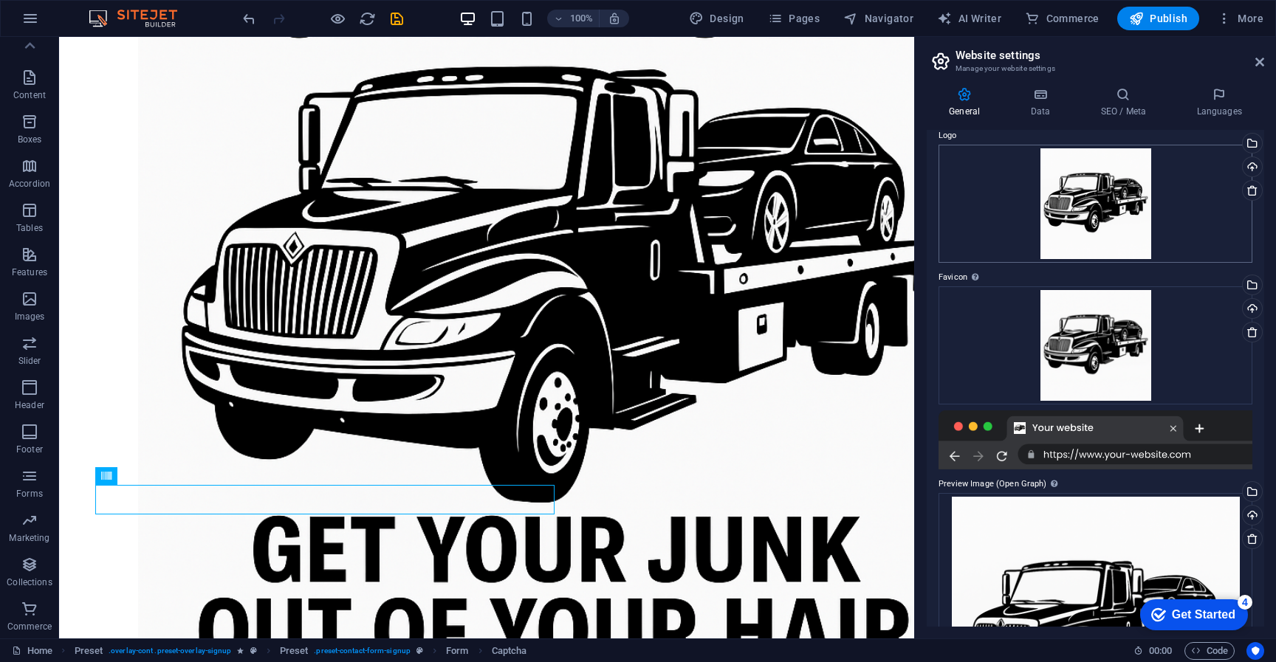
scroll to position [0, 0]
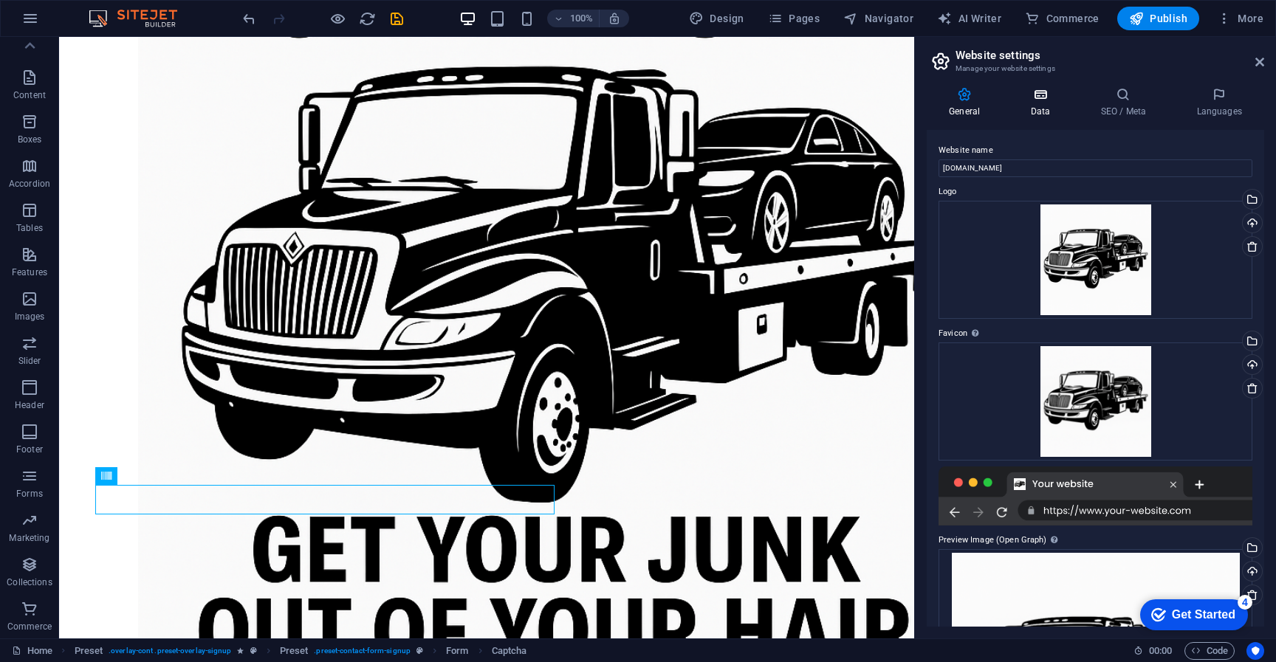
click at [1040, 109] on h4 "Data" at bounding box center [1043, 102] width 70 height 31
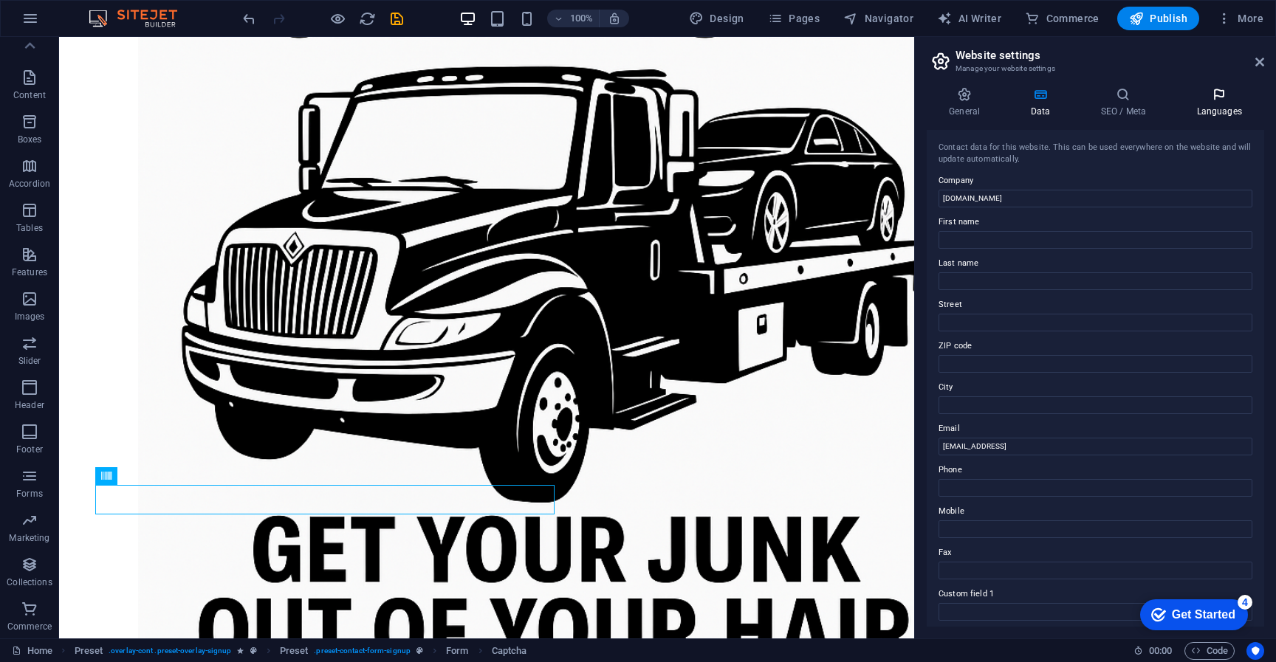
click at [1241, 115] on h4 "Languages" at bounding box center [1219, 102] width 90 height 31
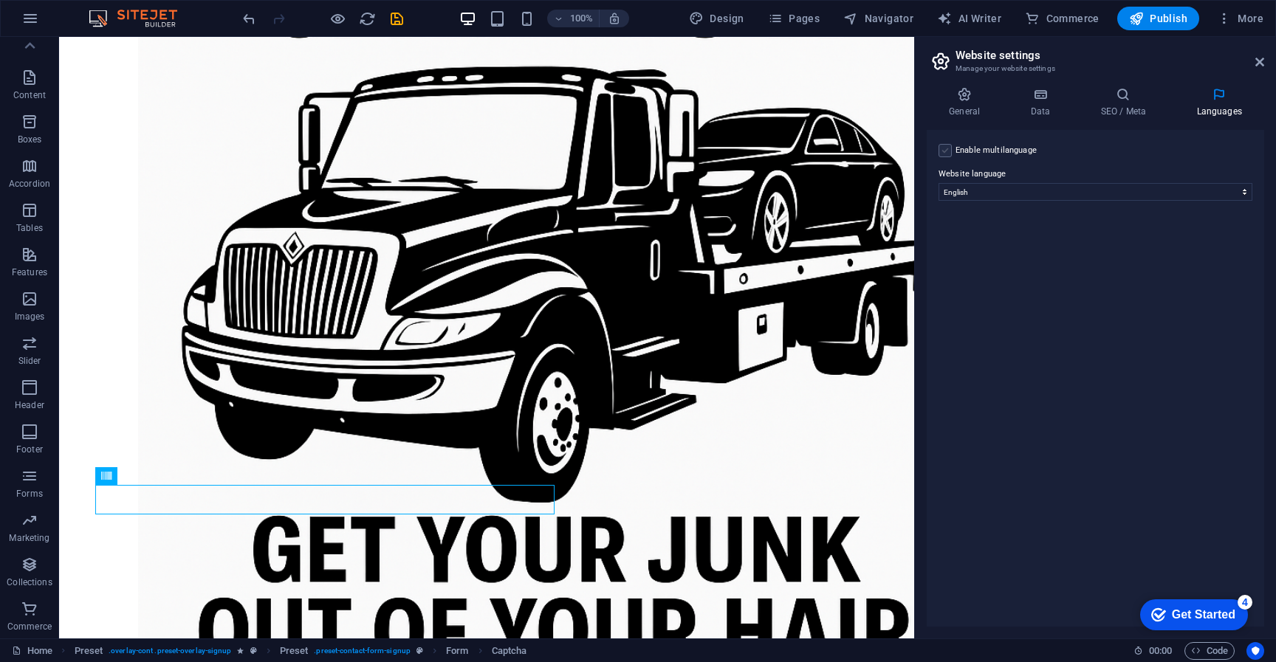
click at [945, 150] on label at bounding box center [945, 150] width 13 height 13
click at [0, 0] on input "Enable multilanguage To disable multilanguage delete all languages until only o…" at bounding box center [0, 0] width 0 height 0
click at [1123, 263] on select "Abkhazian Afar Afrikaans Akan Albanian Amharic Arabic Aragonese Armenian Assame…" at bounding box center [1096, 264] width 246 height 18
select select "148"
click at [973, 255] on select "Abkhazian Afar Afrikaans Akan Albanian Amharic Arabic Aragonese Armenian Assame…" at bounding box center [1096, 264] width 246 height 18
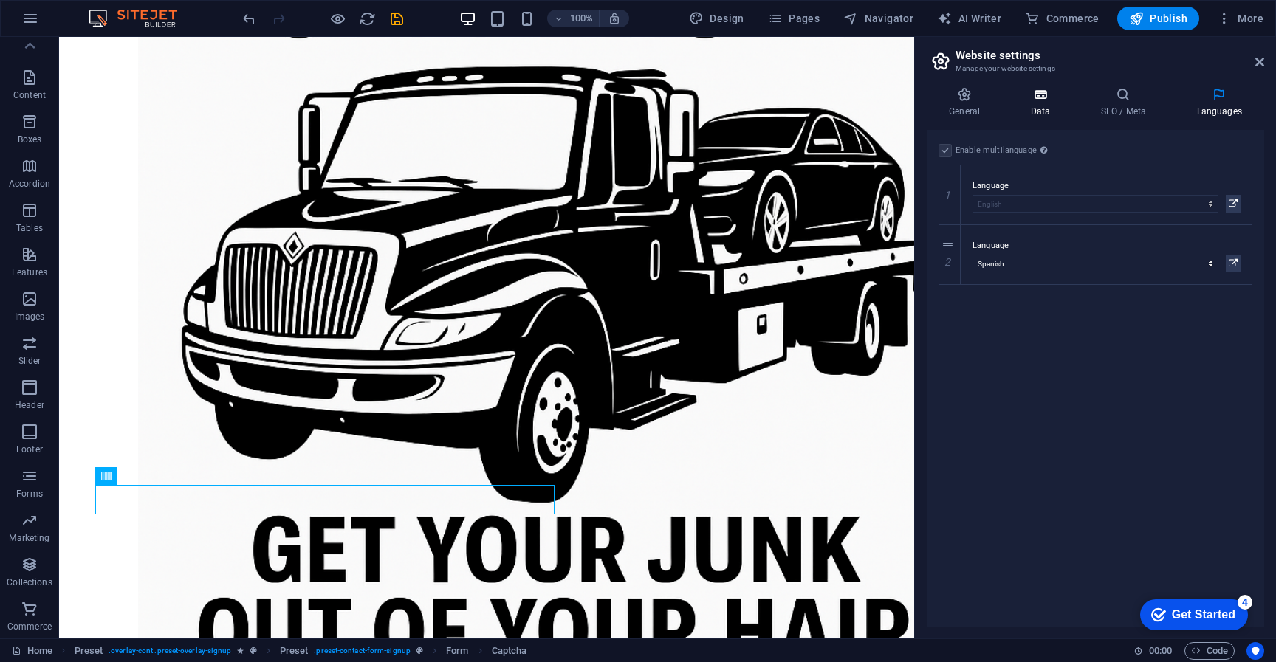
click at [1044, 96] on icon at bounding box center [1040, 94] width 64 height 15
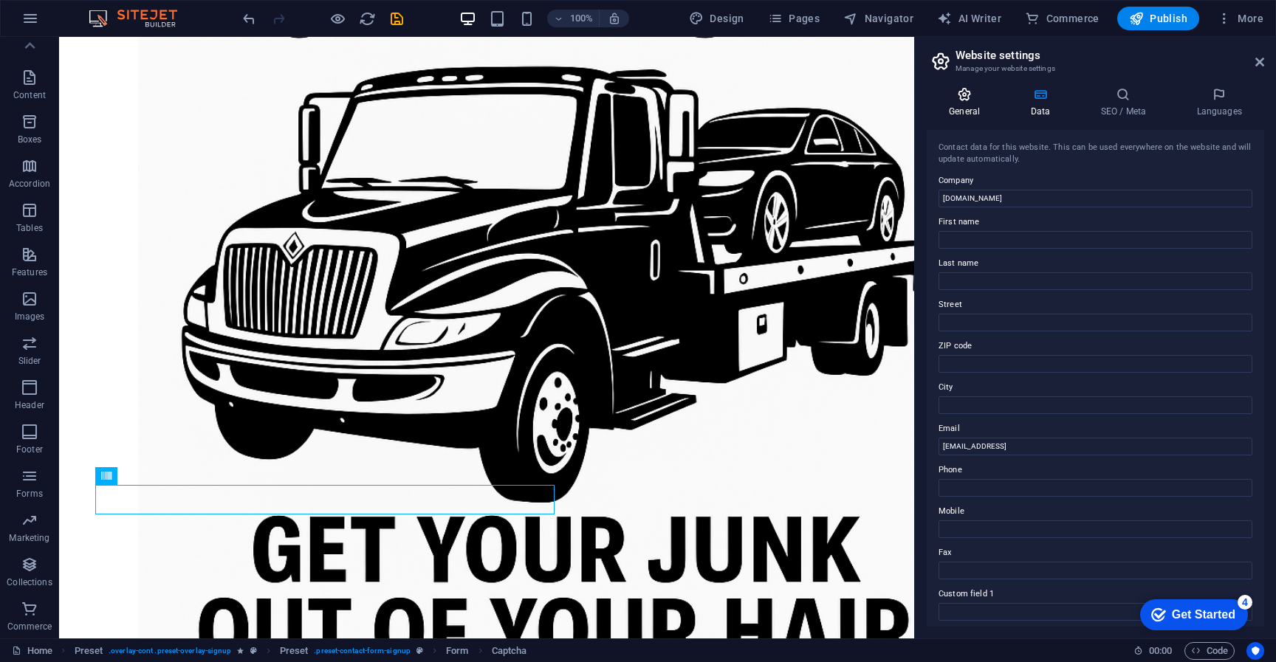
click at [966, 116] on h4 "General" at bounding box center [967, 102] width 81 height 31
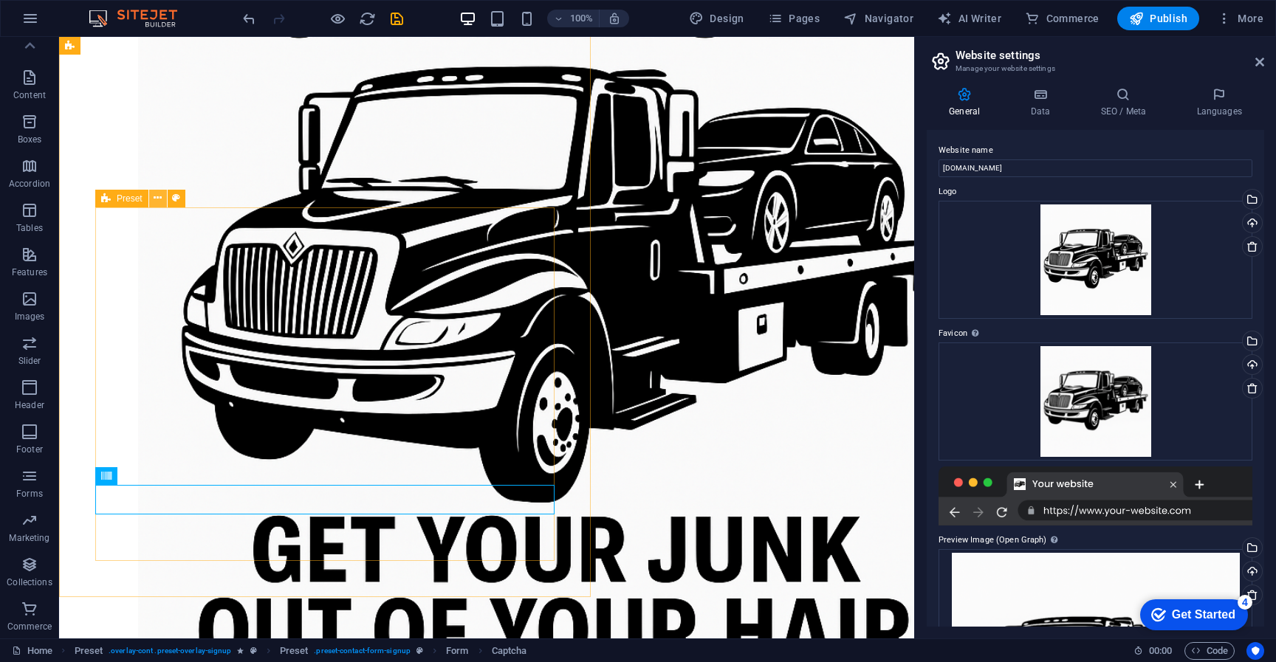
click at [157, 201] on icon at bounding box center [158, 199] width 8 height 16
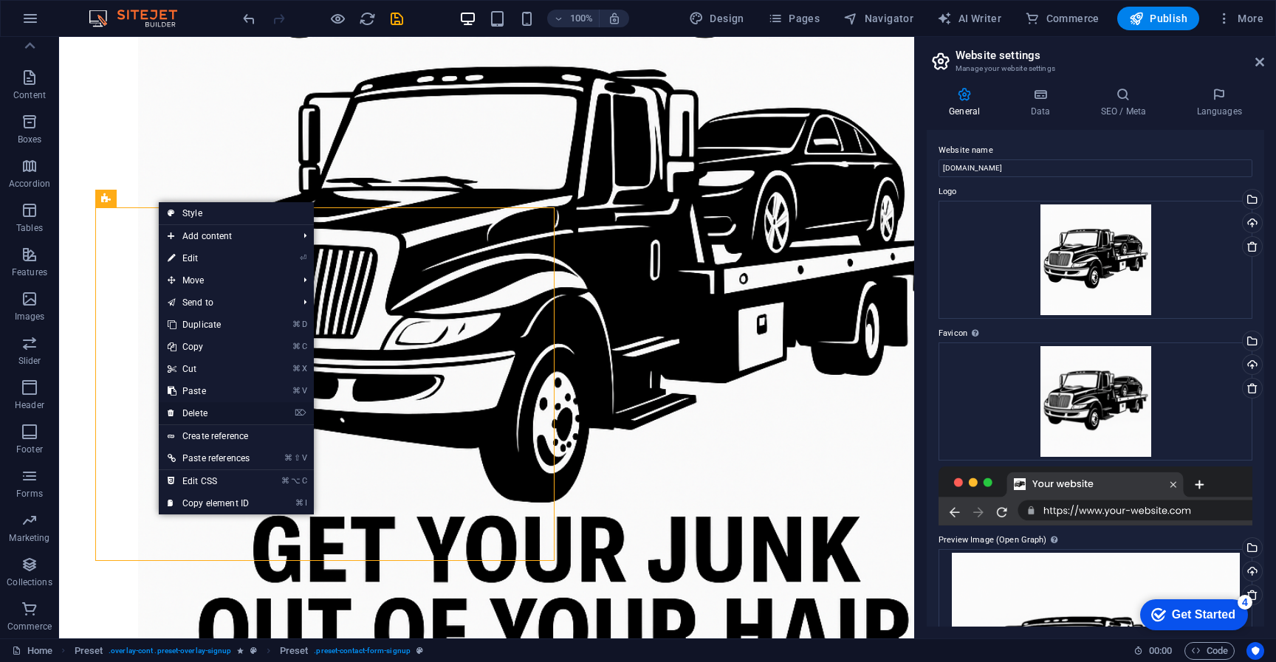
click at [222, 416] on link "⌦ Delete" at bounding box center [209, 413] width 100 height 22
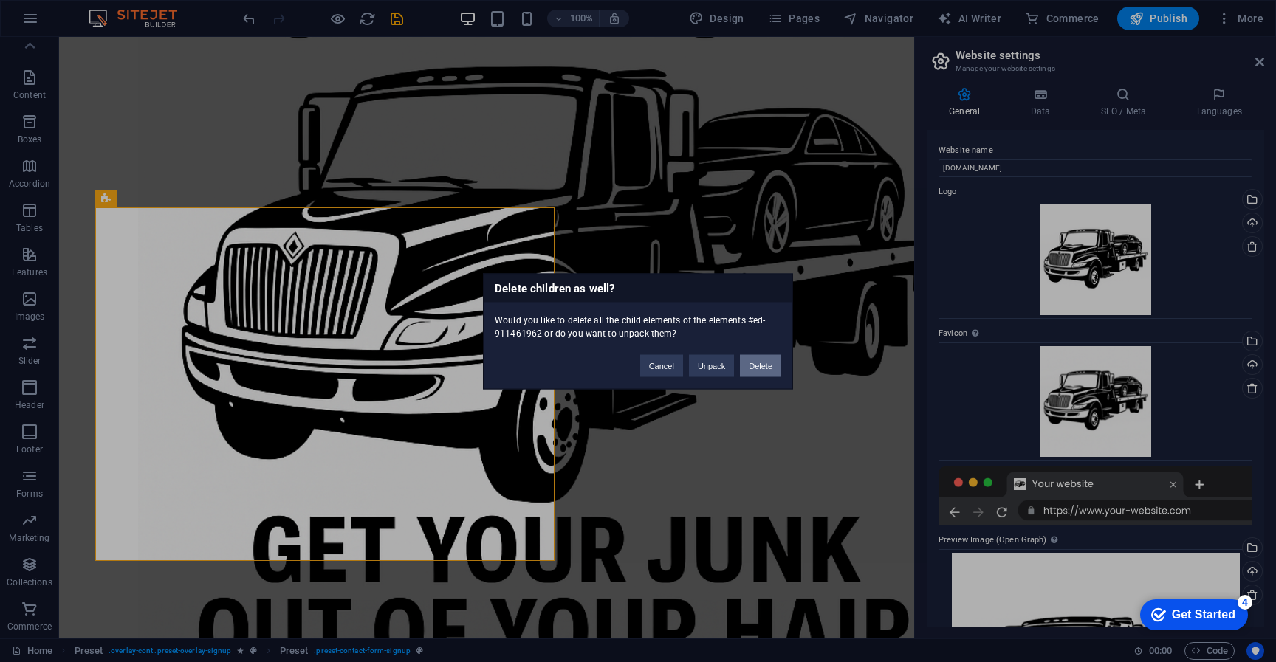
click at [760, 365] on button "Delete" at bounding box center [760, 365] width 41 height 22
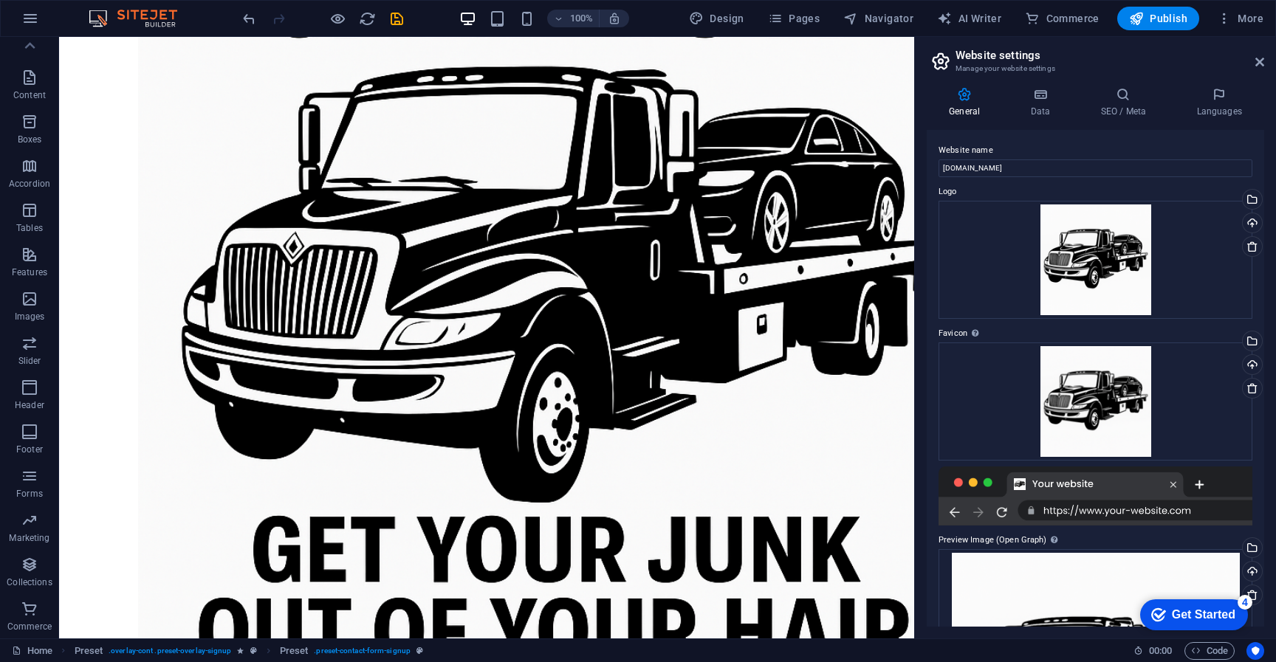
scroll to position [697, 0]
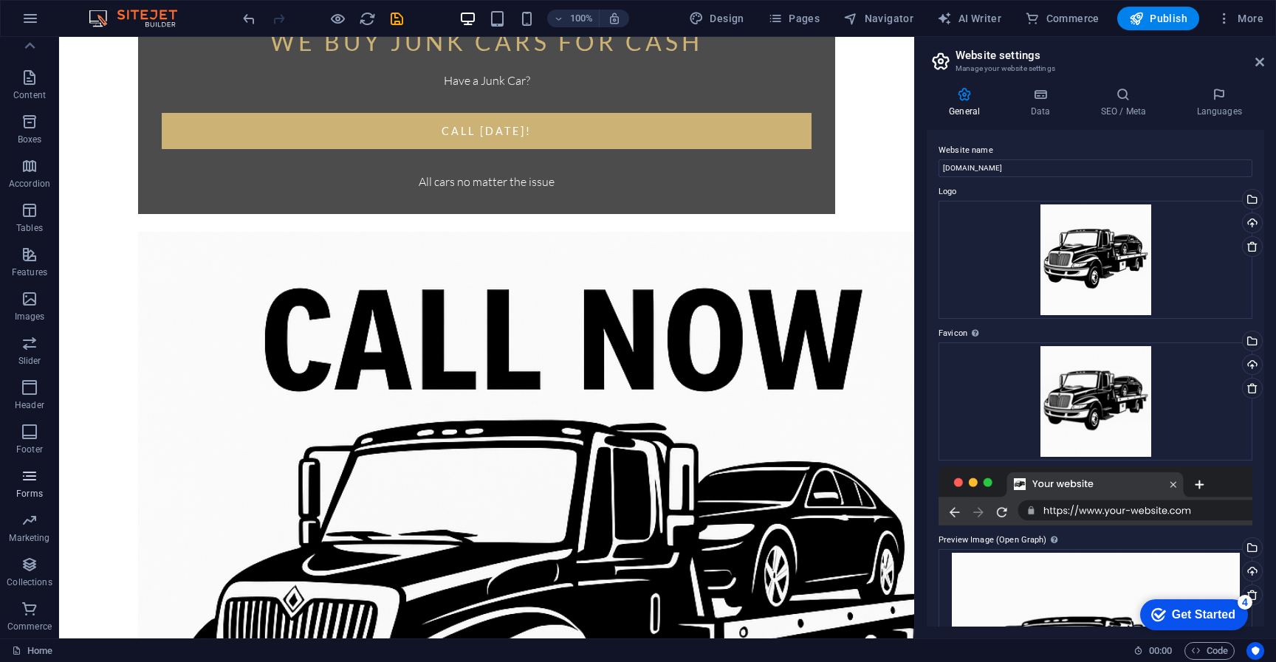
click at [24, 478] on icon "button" at bounding box center [30, 476] width 18 height 18
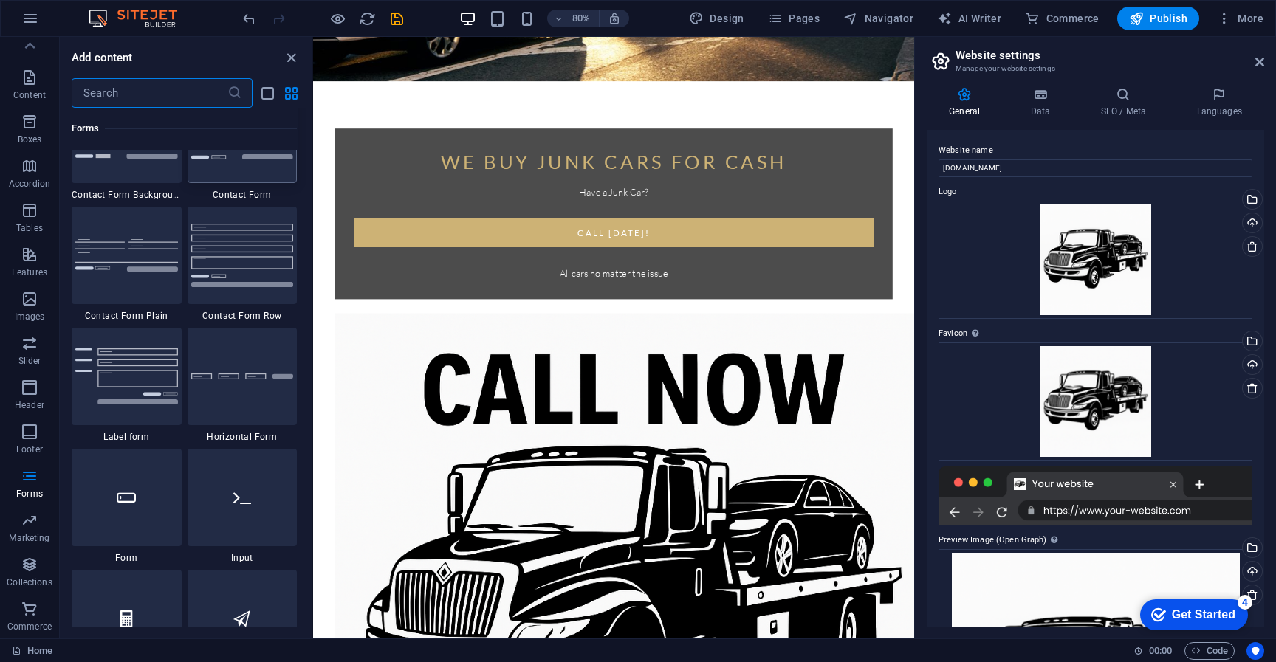
scroll to position [10824, 0]
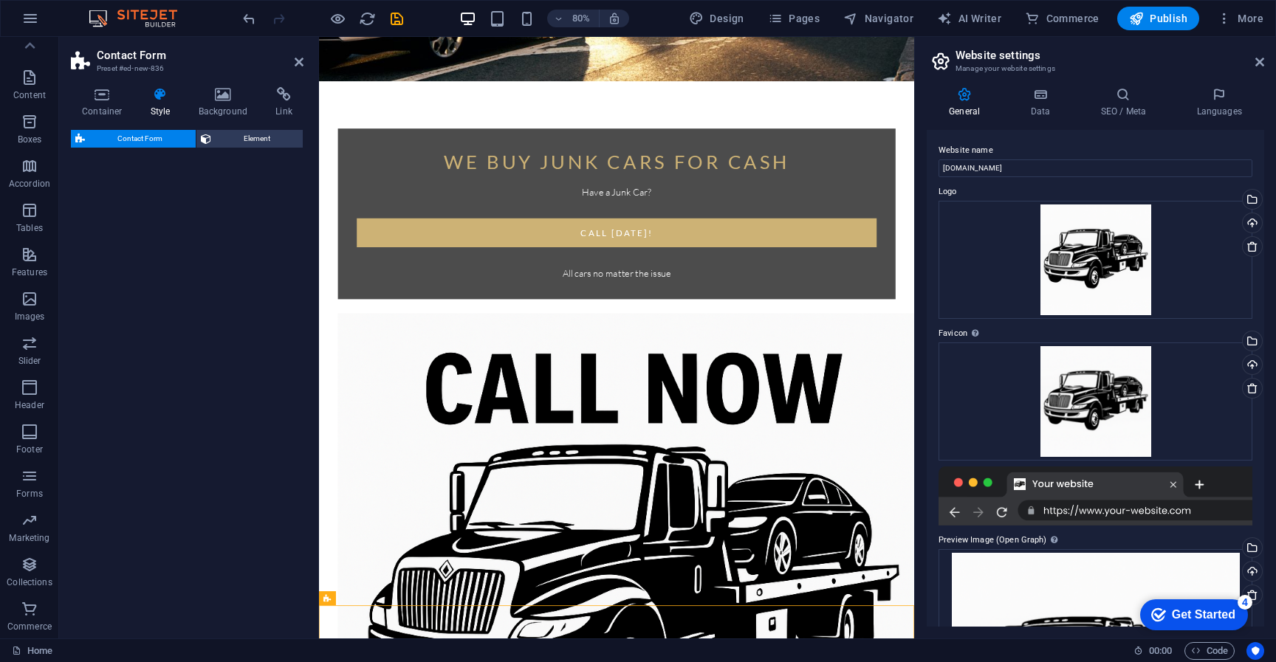
select select "rem"
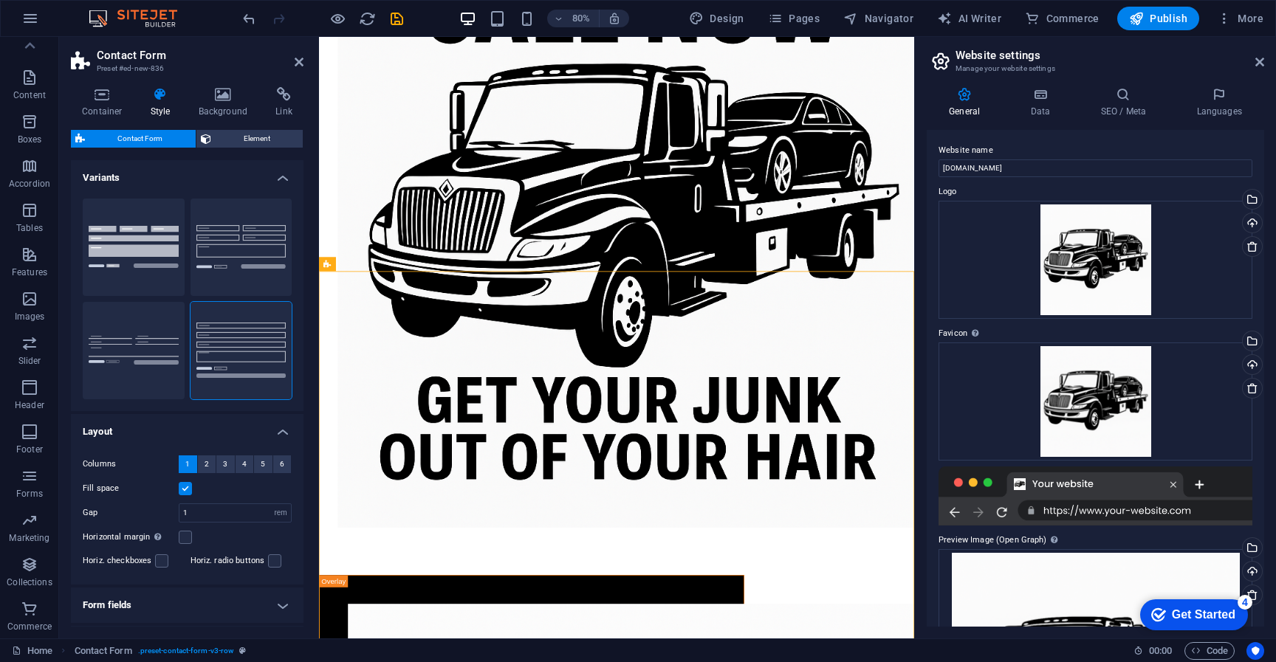
scroll to position [1176, 0]
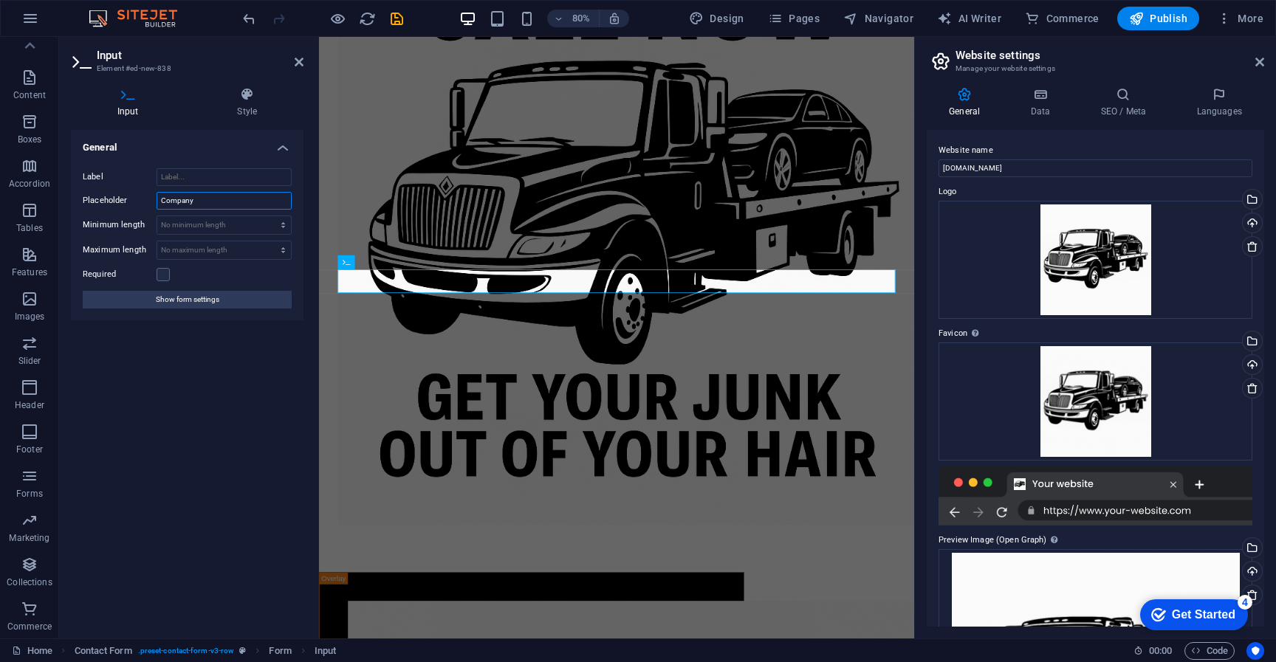
click at [193, 198] on input "Company" at bounding box center [224, 201] width 135 height 18
type input "Name"
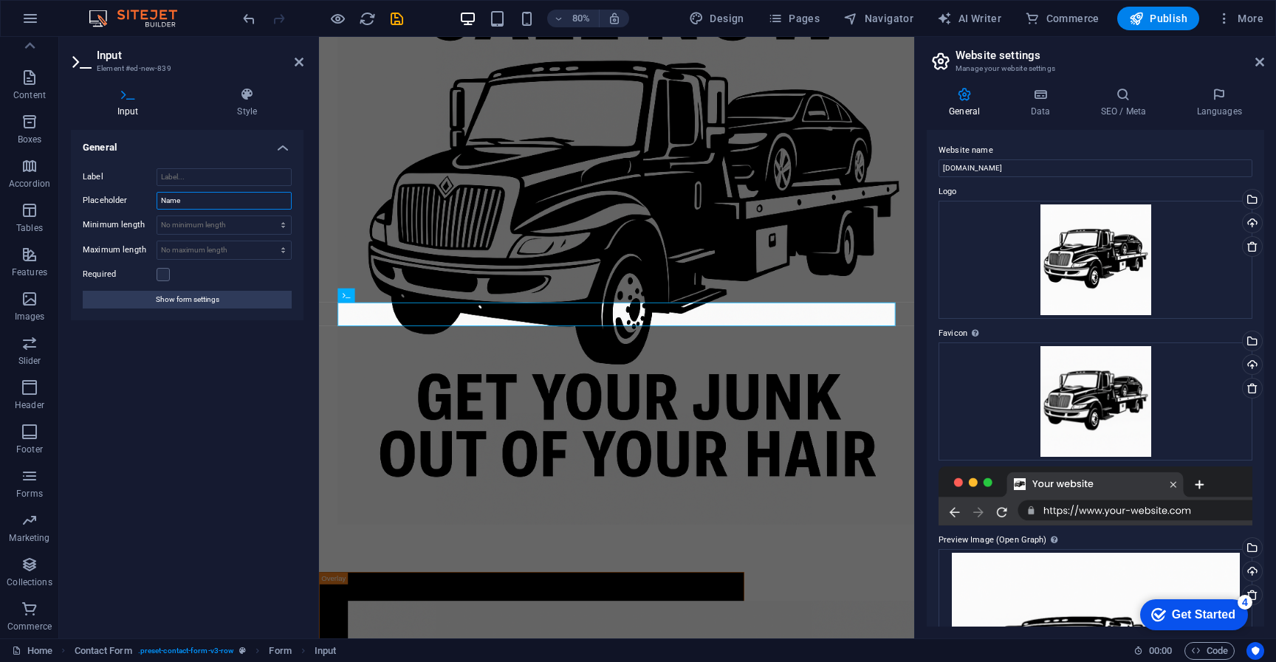
click at [197, 206] on input "Name" at bounding box center [224, 201] width 135 height 18
type input "M"
click at [77, 61] on icon at bounding box center [82, 61] width 22 height 21
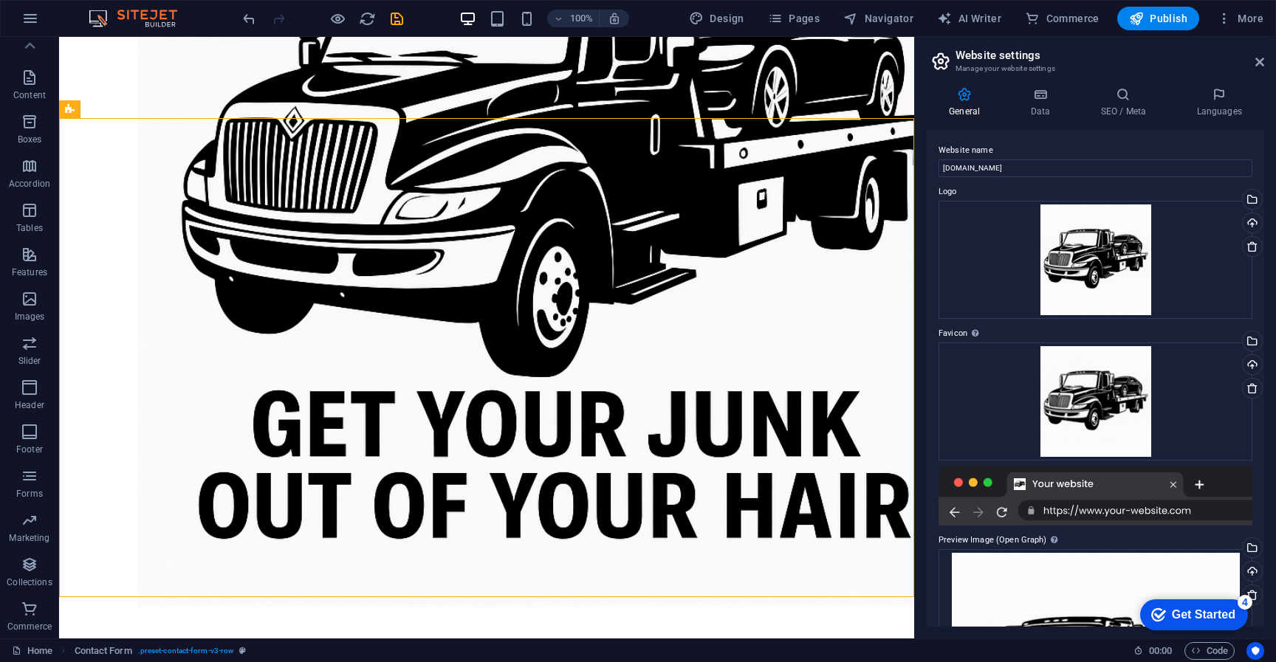
click at [236, 21] on div "100% Design Pages Navigator AI Writer Commerce Publish More" at bounding box center [638, 18] width 1275 height 35
click at [253, 23] on icon "undo" at bounding box center [249, 18] width 17 height 17
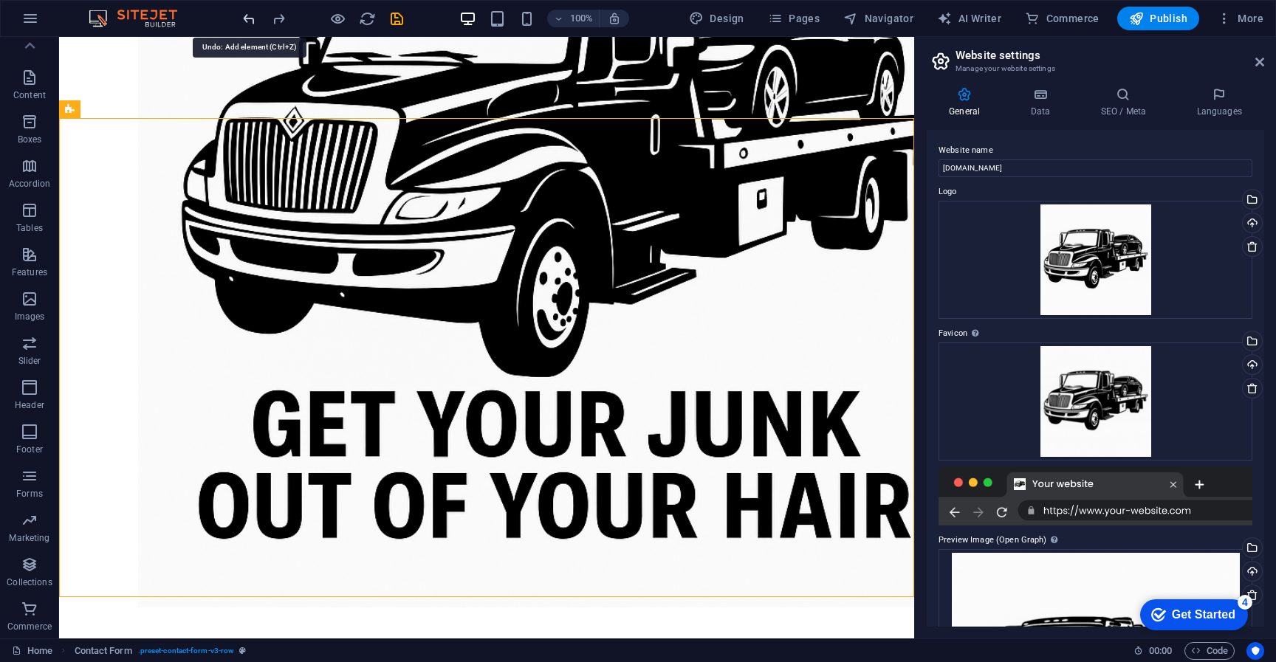
click at [253, 23] on icon "undo" at bounding box center [249, 18] width 17 height 17
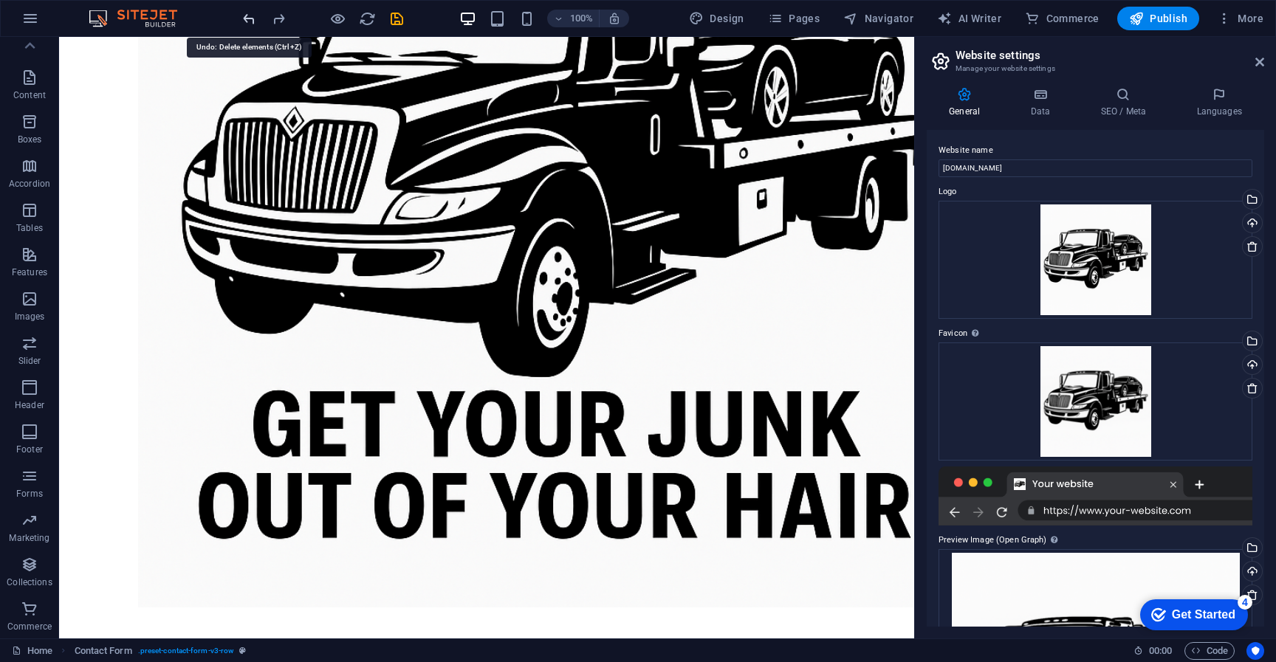
scroll to position [697, 0]
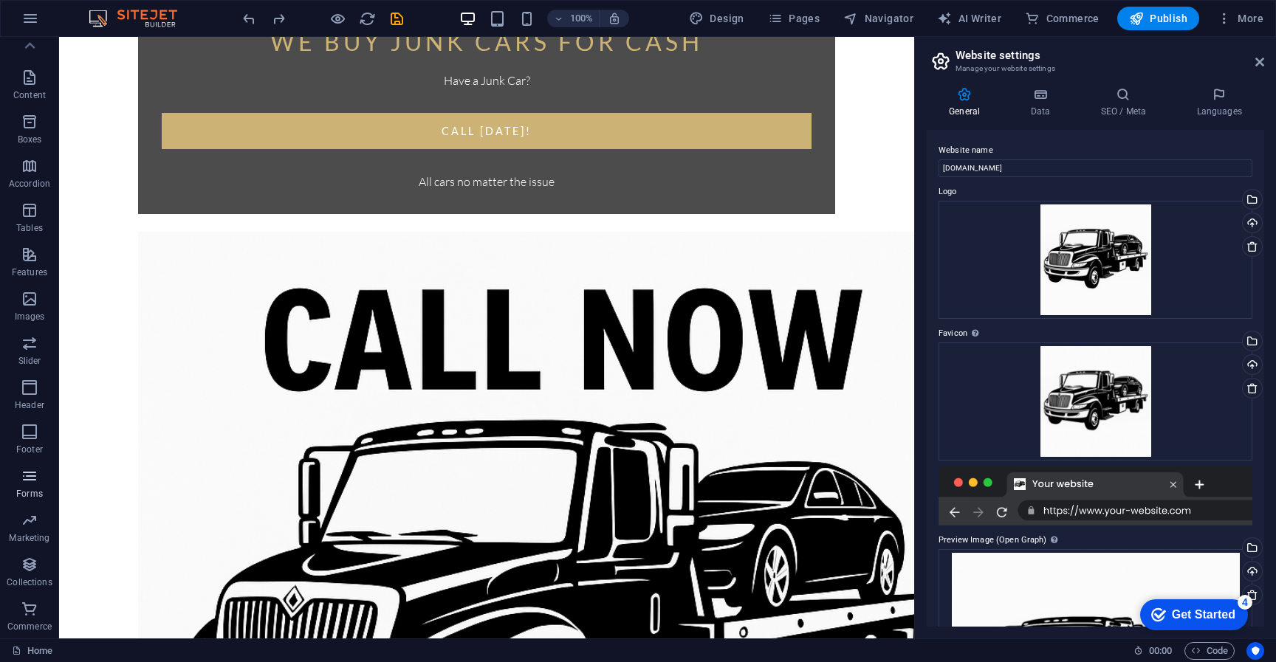
click at [30, 481] on icon "button" at bounding box center [30, 476] width 18 height 18
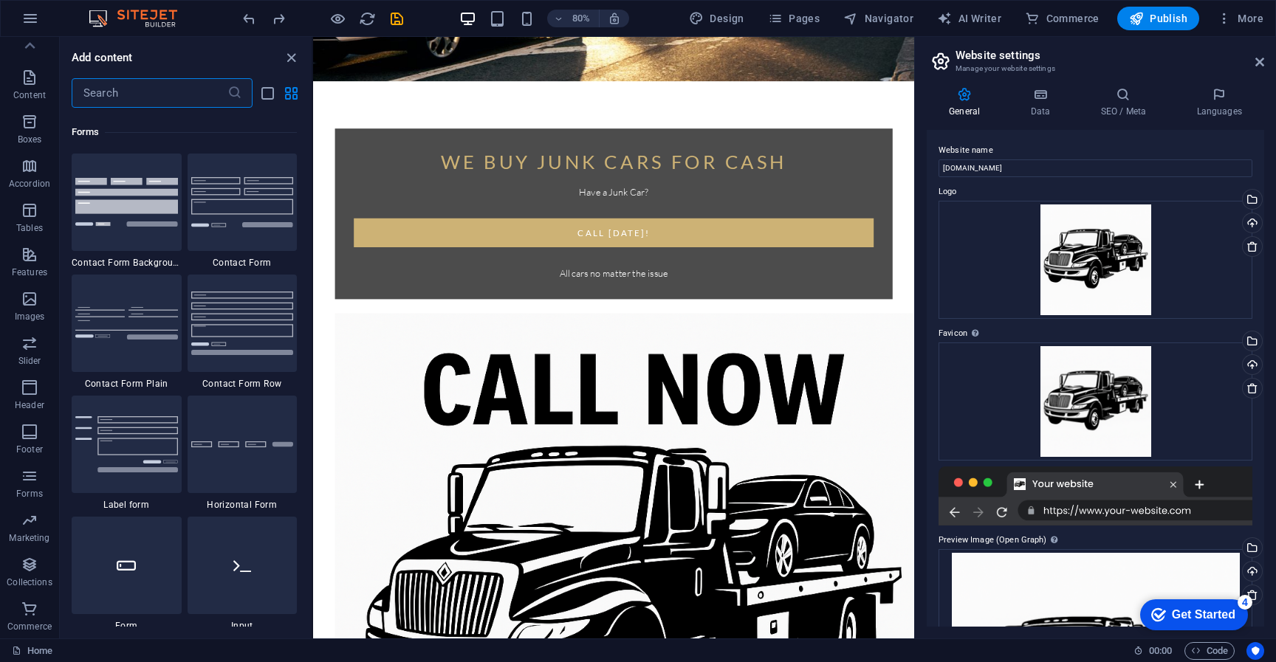
scroll to position [10782, 0]
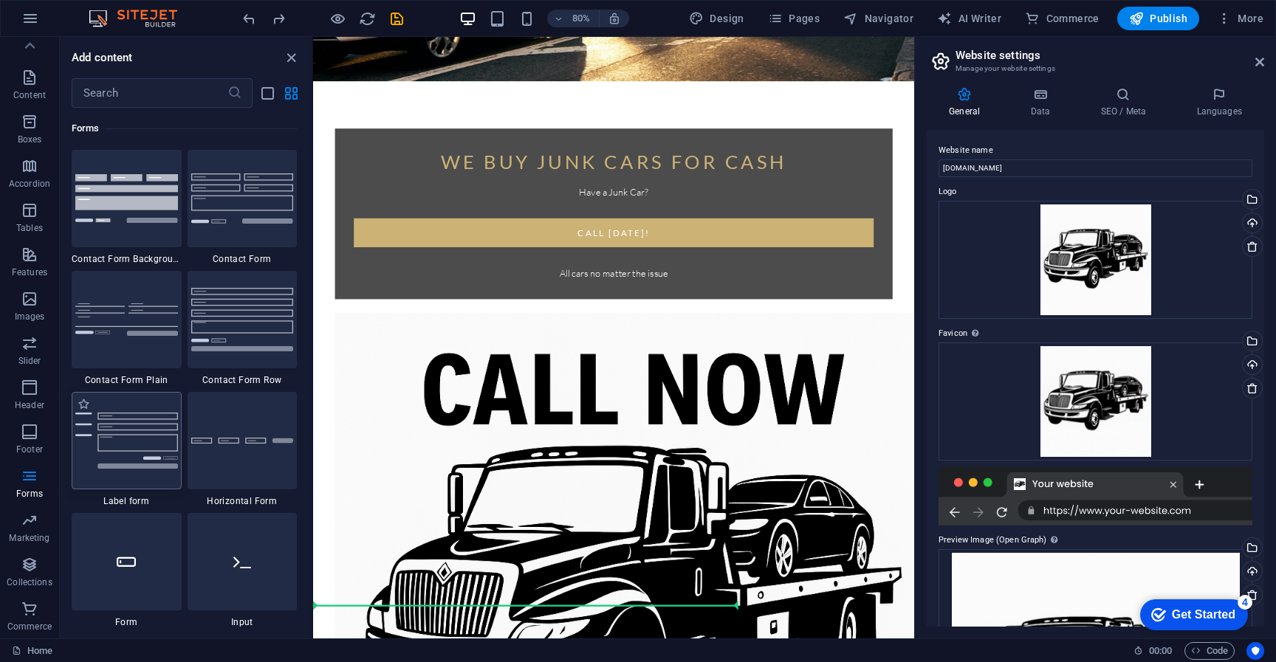
select select "rem"
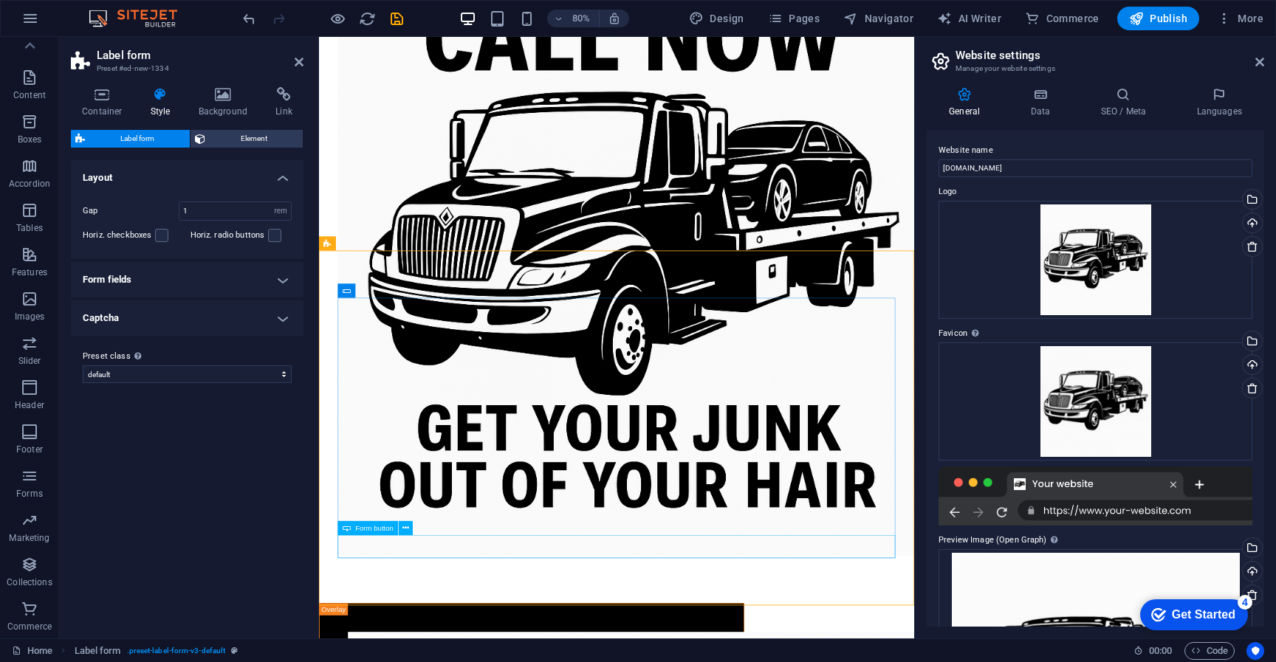
scroll to position [1141, 0]
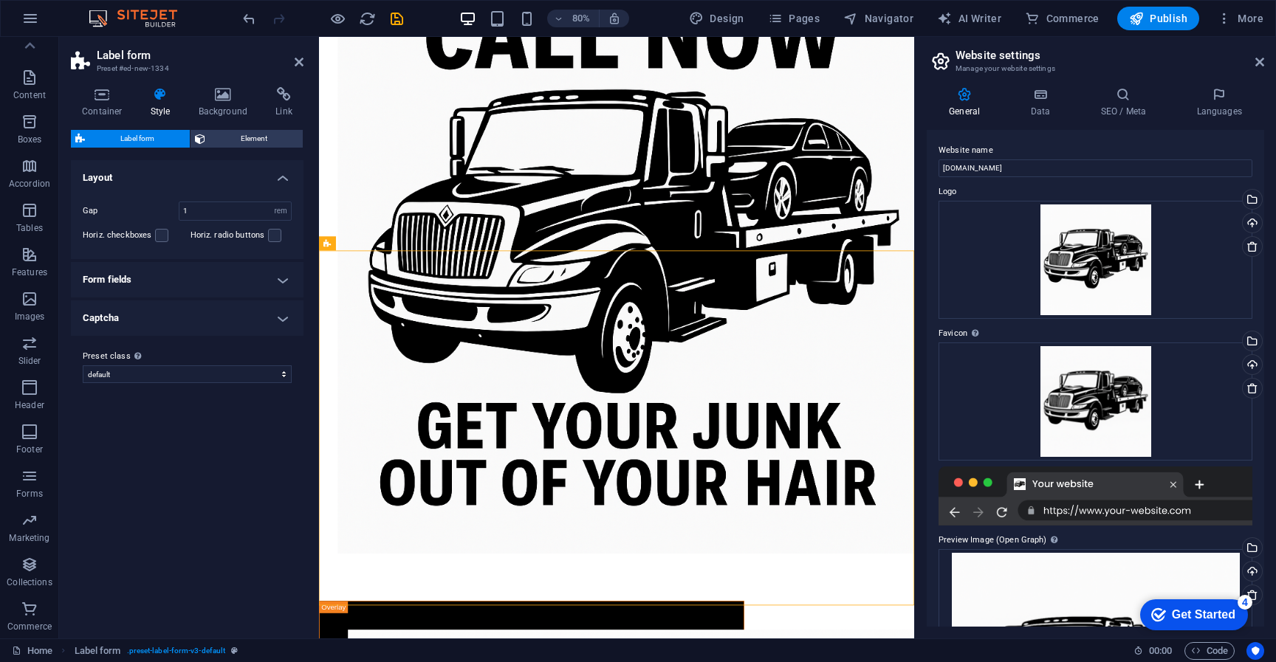
click at [250, 28] on div at bounding box center [322, 19] width 165 height 24
click at [250, 24] on icon "undo" at bounding box center [249, 18] width 17 height 17
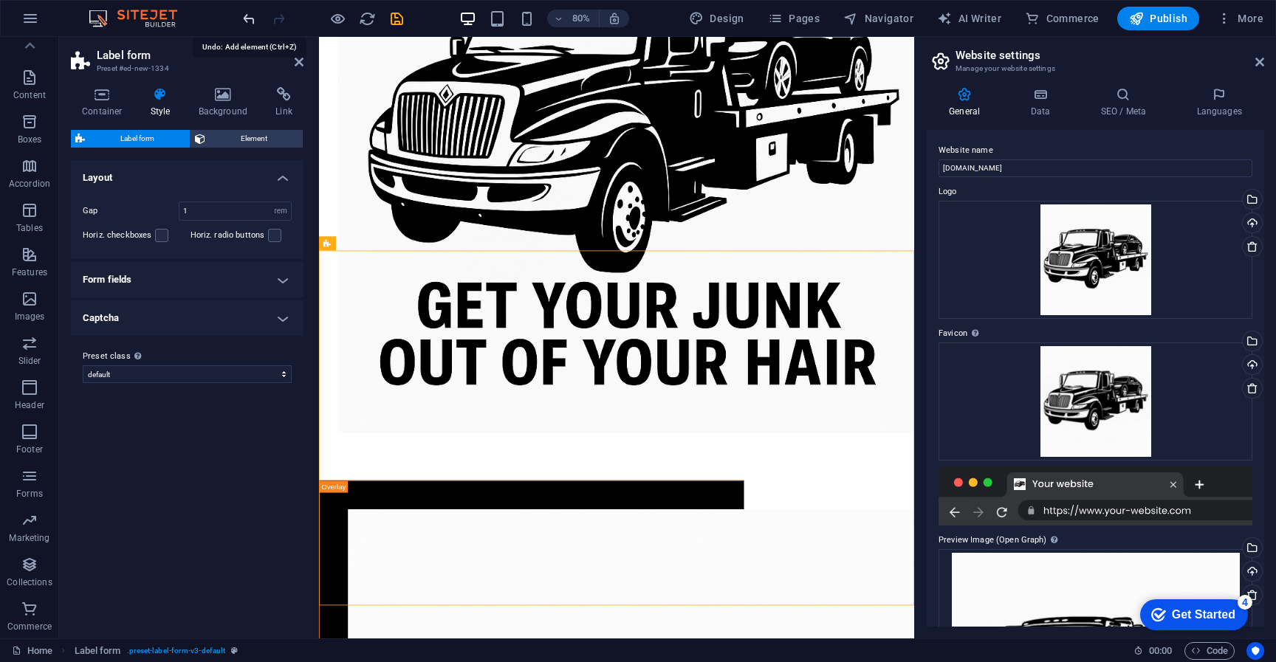
scroll to position [697, 0]
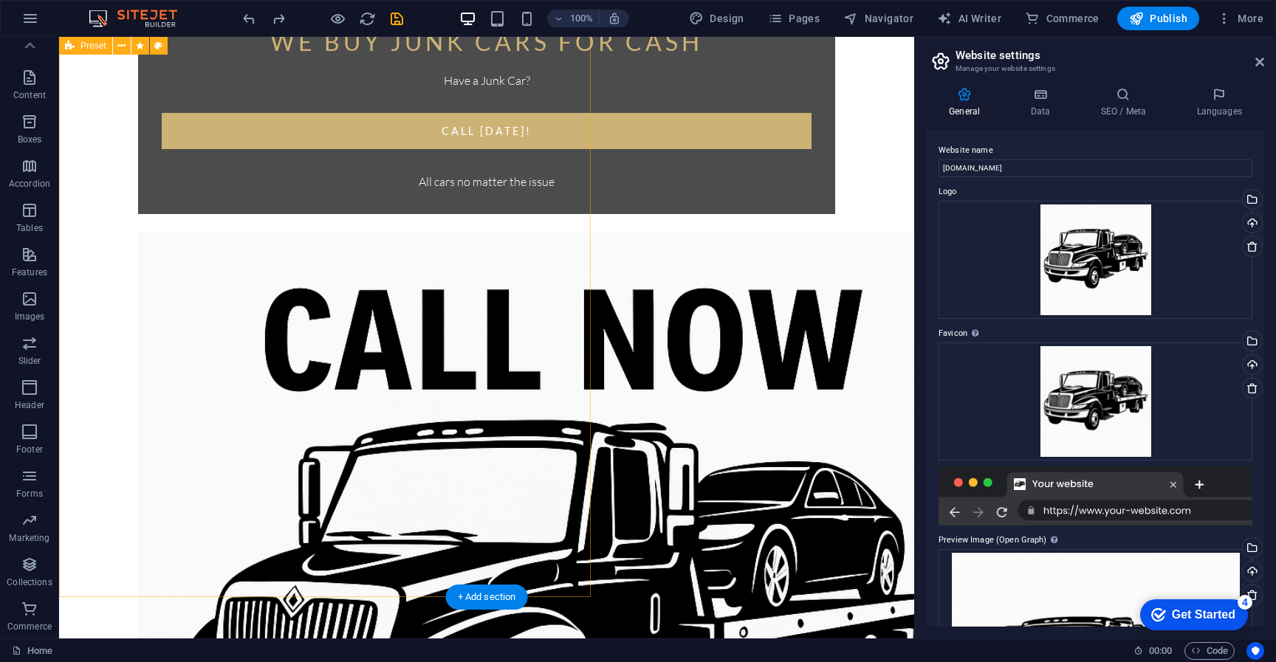
click at [28, 476] on icon "button" at bounding box center [30, 476] width 18 height 18
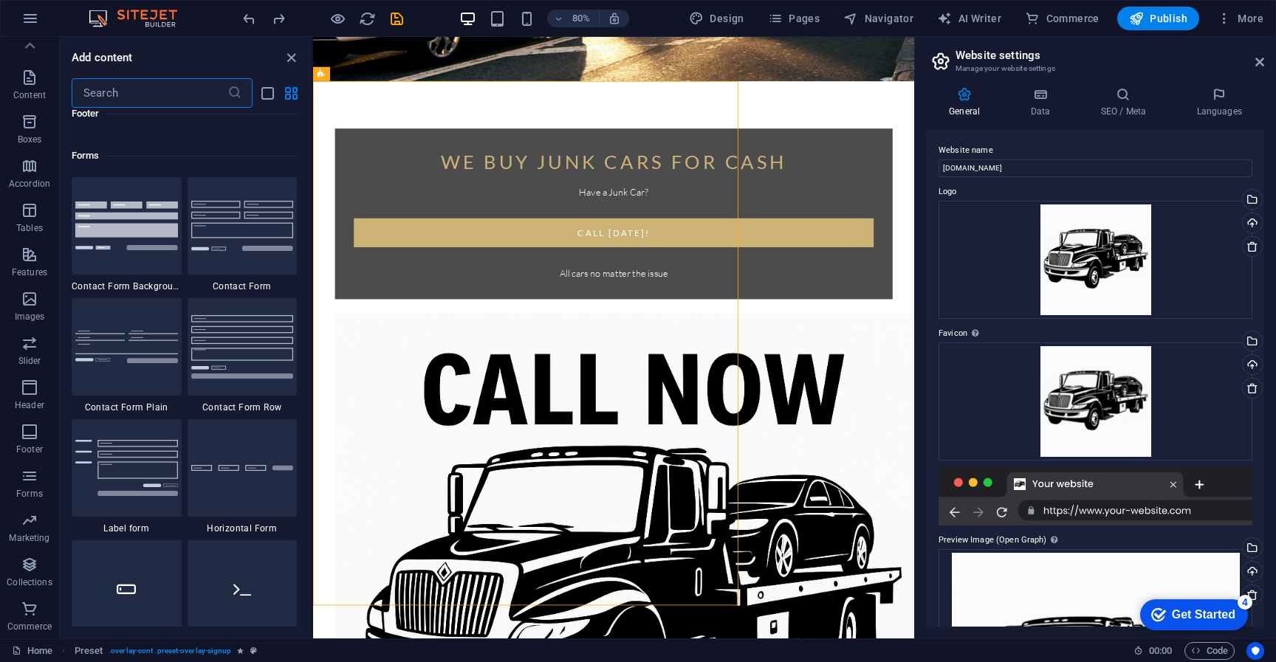
scroll to position [10782, 0]
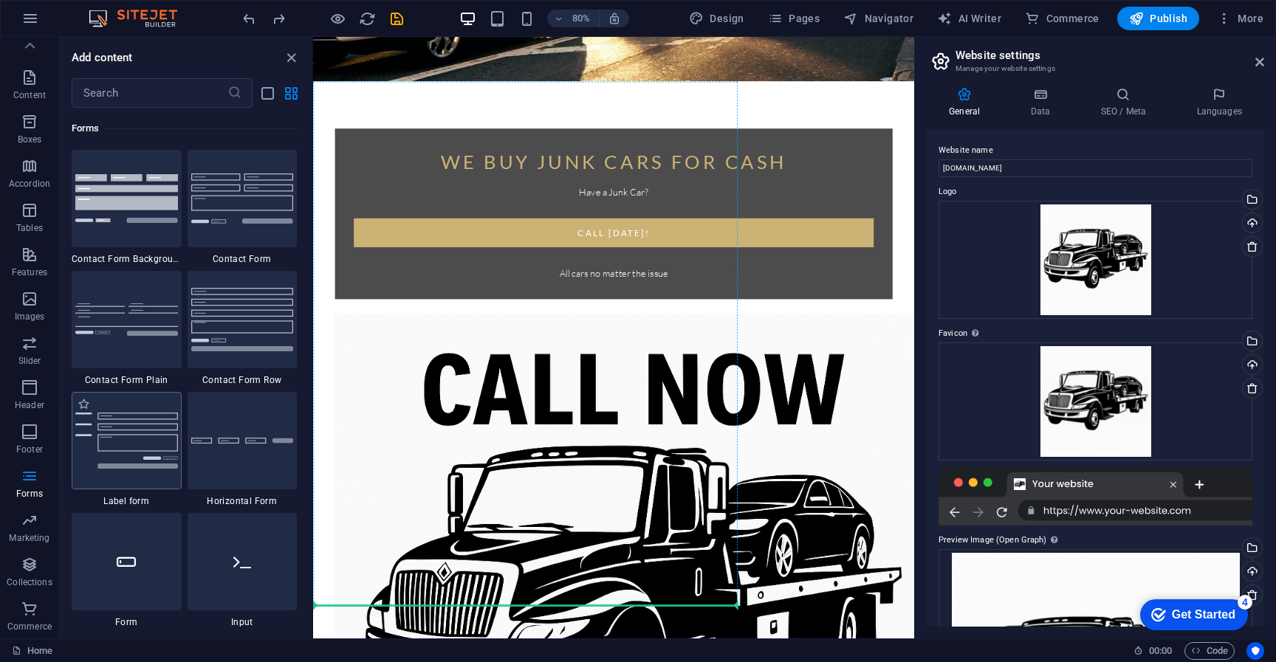
select select "rem"
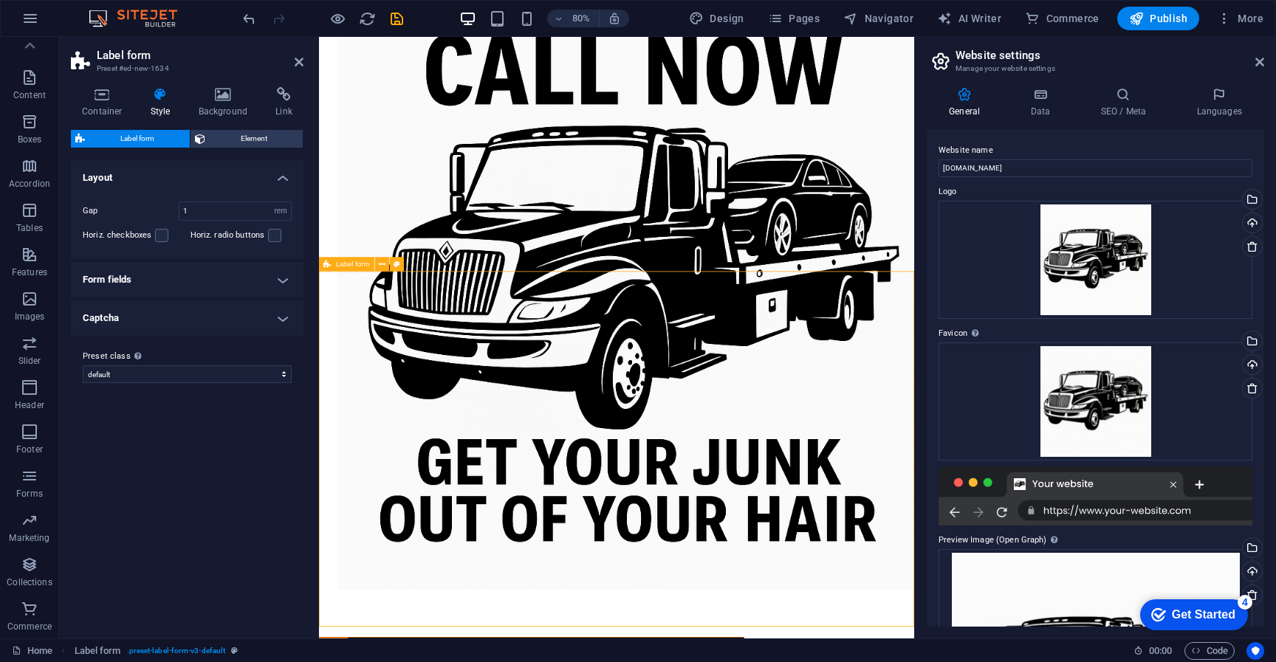
scroll to position [1141, 0]
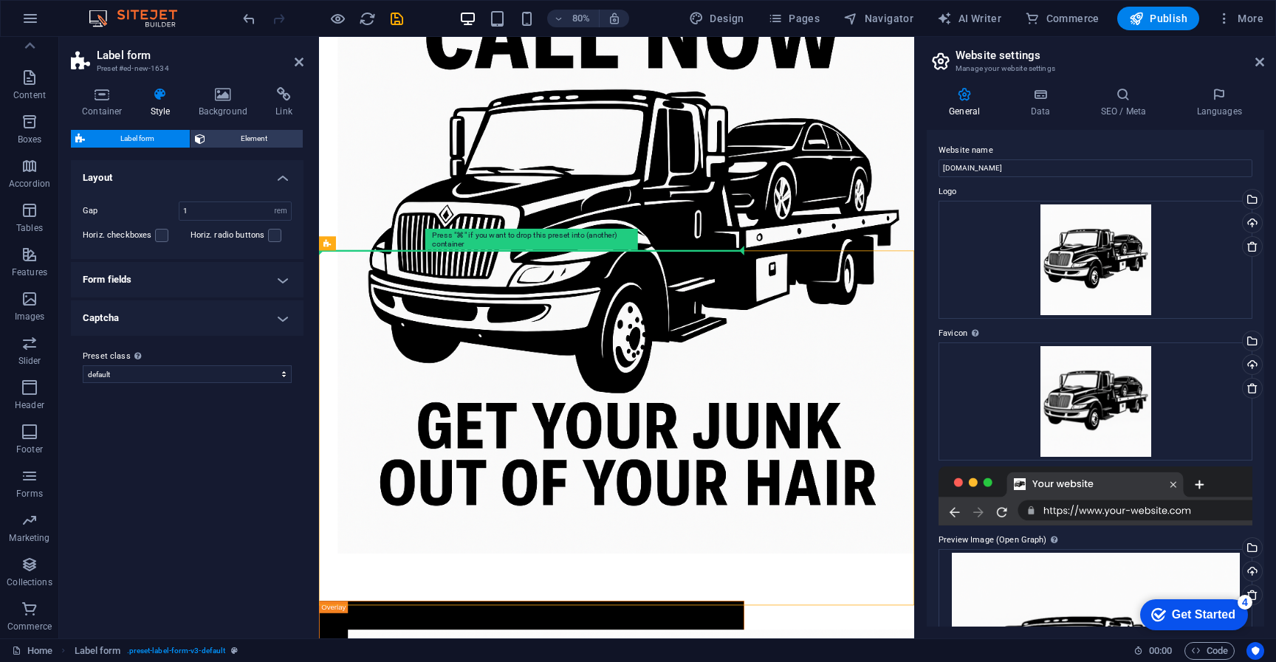
drag, startPoint x: 665, startPoint y: 281, endPoint x: 474, endPoint y: 269, distance: 191.7
drag, startPoint x: 652, startPoint y: 283, endPoint x: 455, endPoint y: 279, distance: 197.2
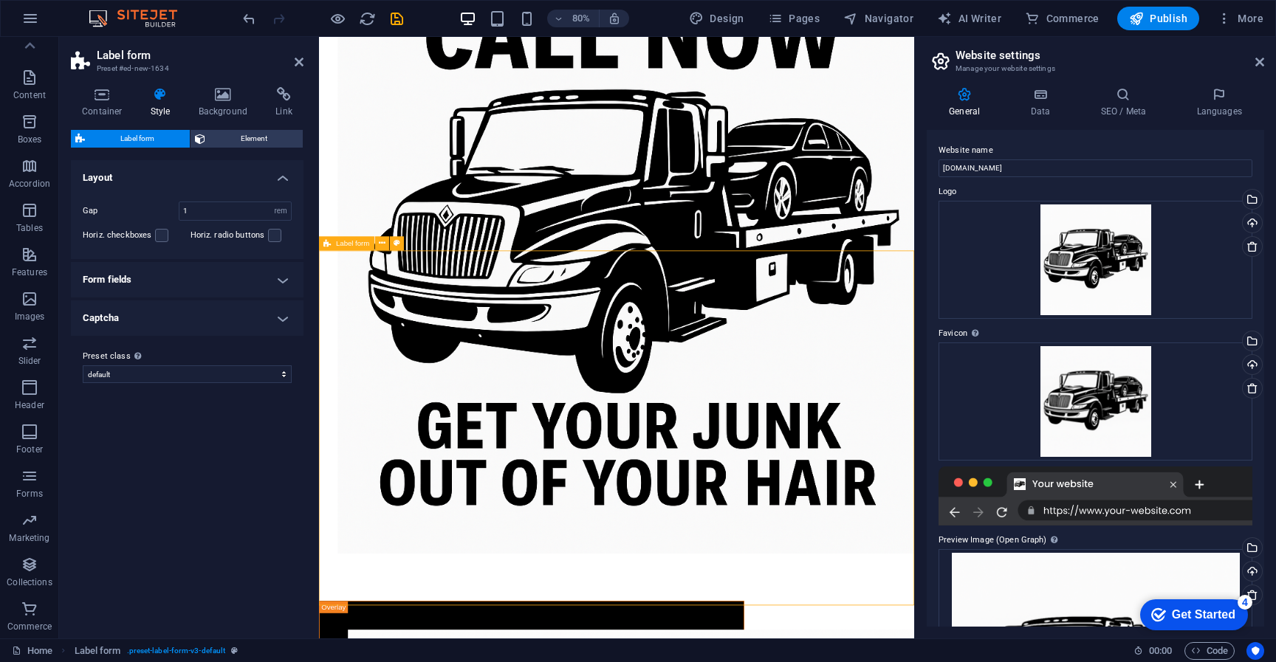
click at [349, 244] on span "Label form" at bounding box center [352, 243] width 33 height 7
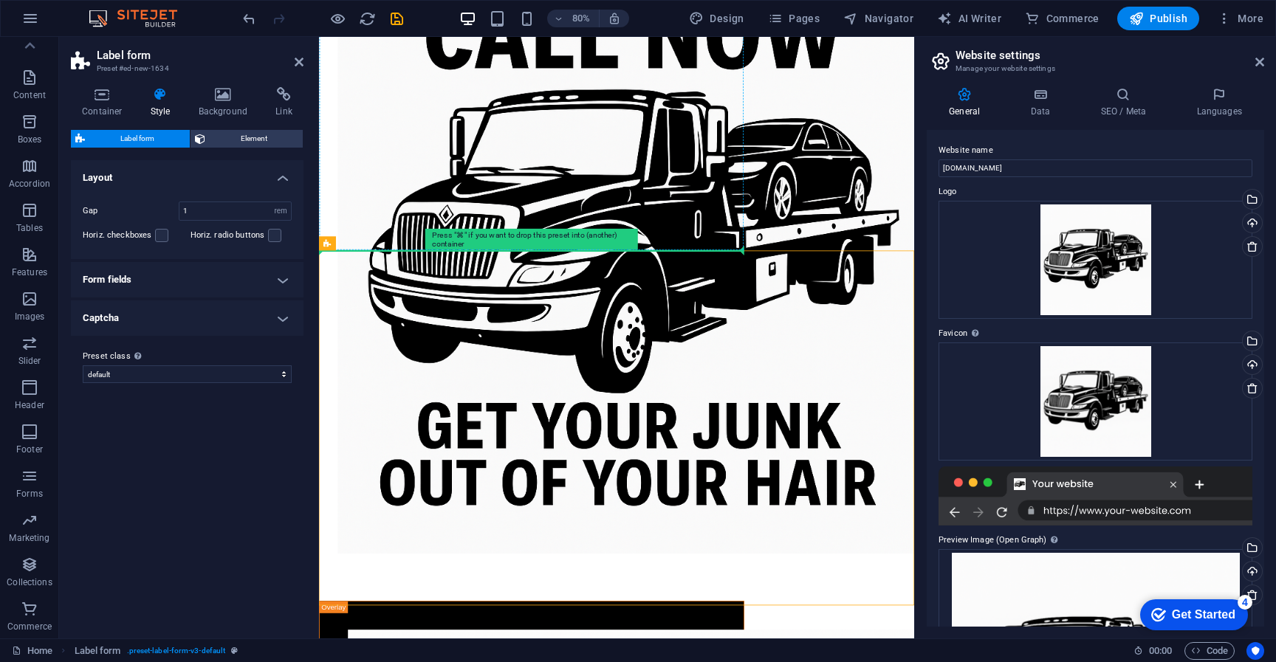
drag, startPoint x: 669, startPoint y: 283, endPoint x: 449, endPoint y: 265, distance: 220.8
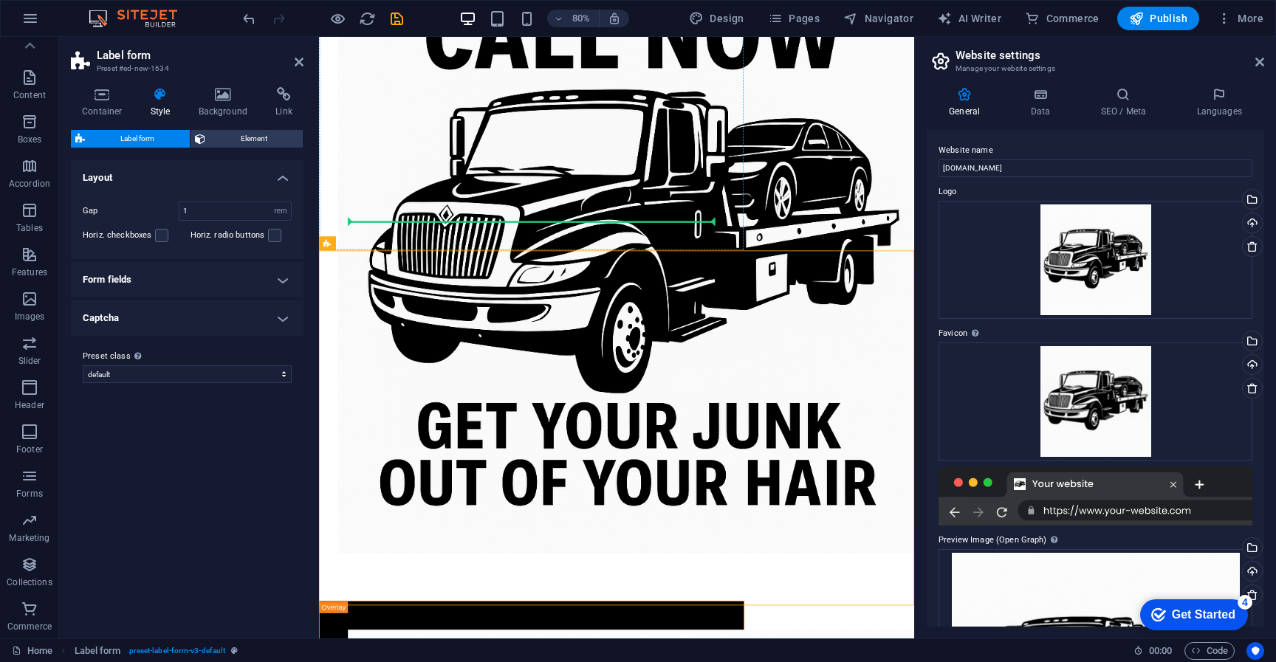
drag, startPoint x: 656, startPoint y: 283, endPoint x: 460, endPoint y: 261, distance: 197.0
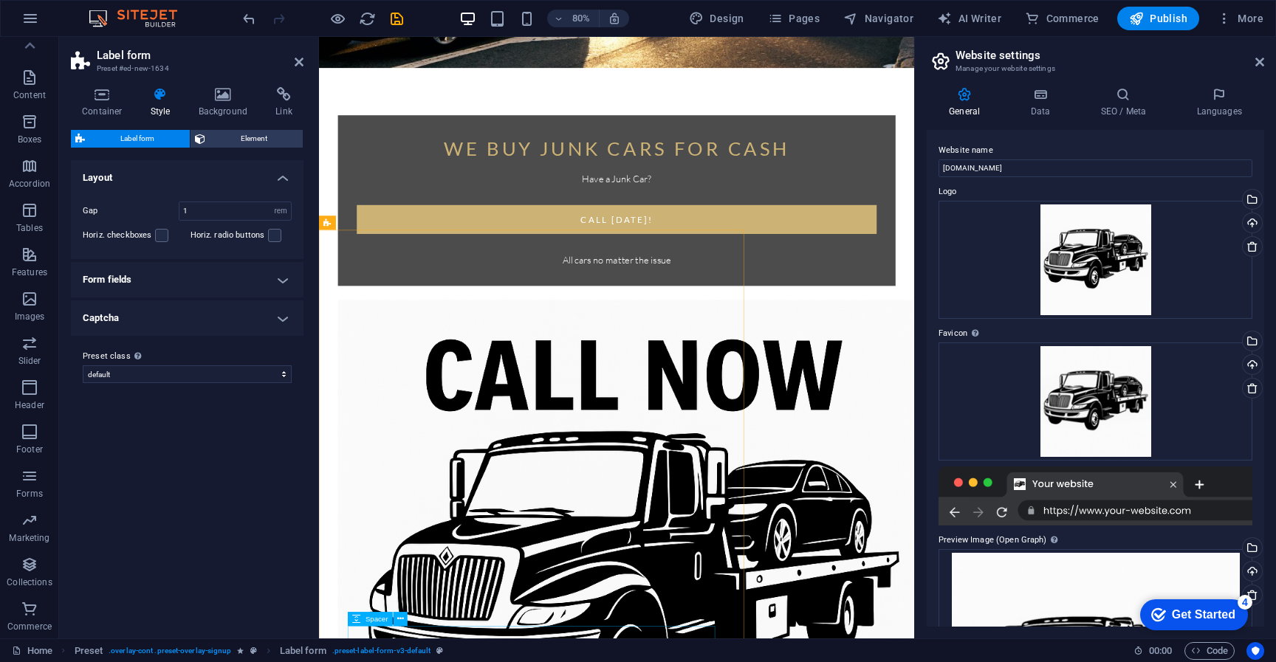
scroll to position [1023, 0]
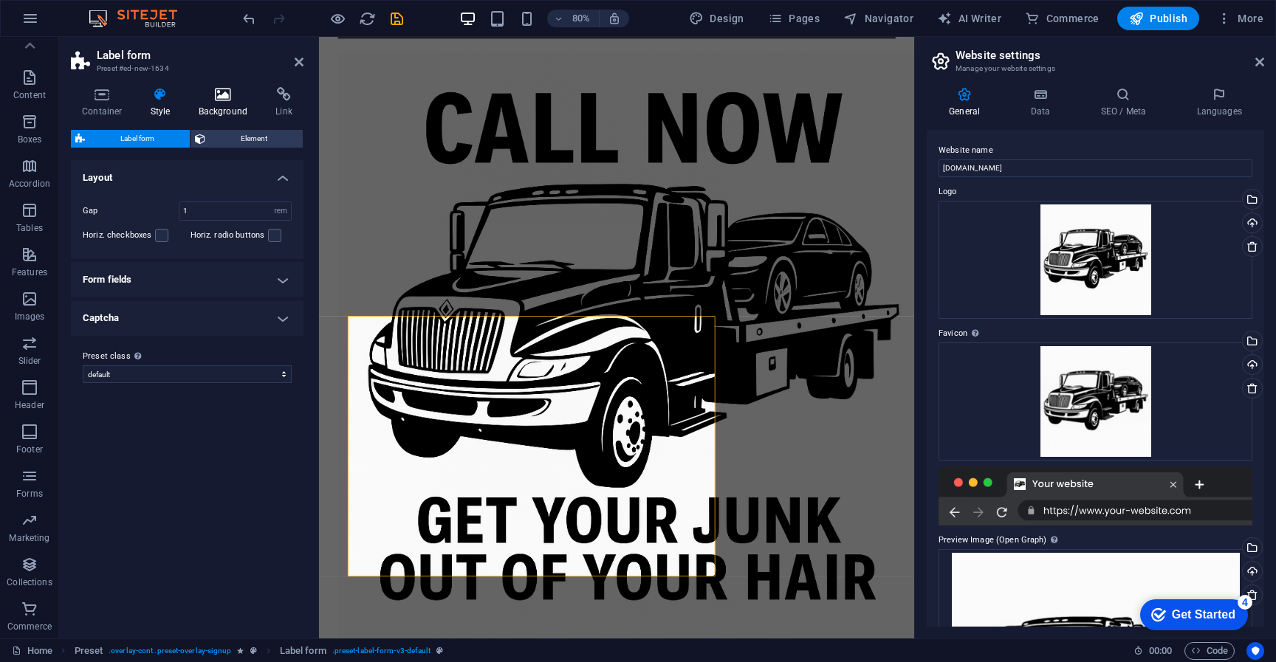
click at [222, 109] on h4 "Background" at bounding box center [227, 102] width 78 height 31
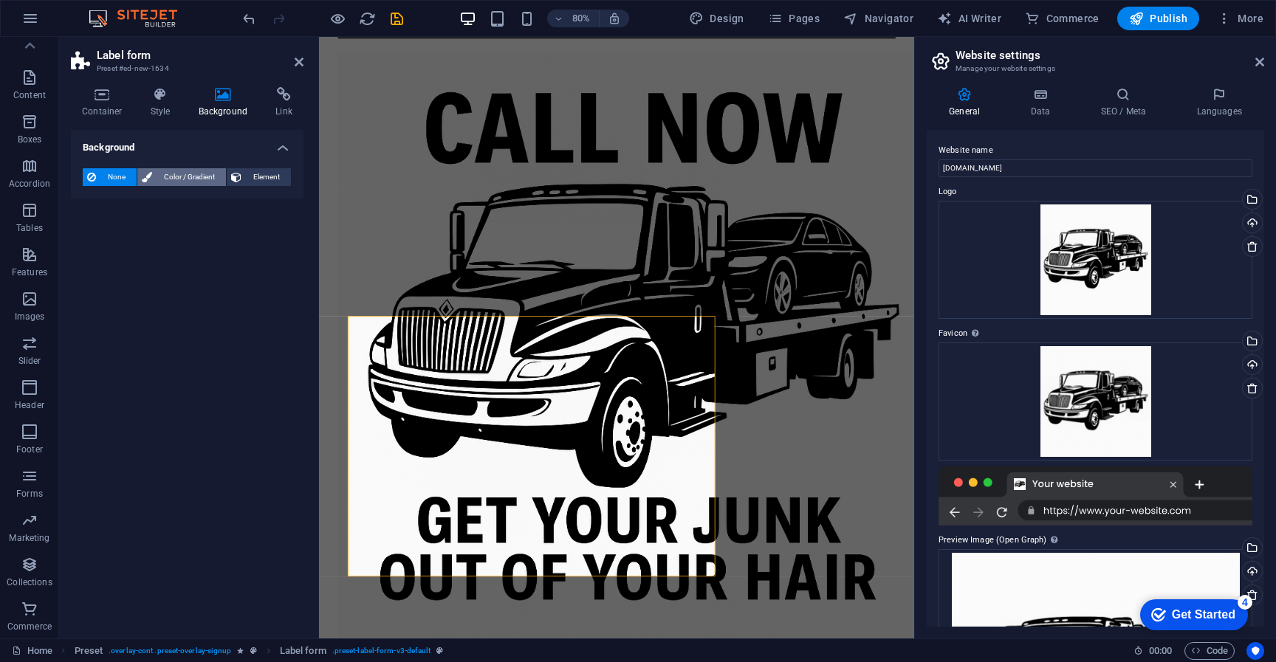
click at [191, 179] on span "Color / Gradient" at bounding box center [189, 177] width 65 height 18
click at [108, 98] on icon at bounding box center [102, 94] width 63 height 15
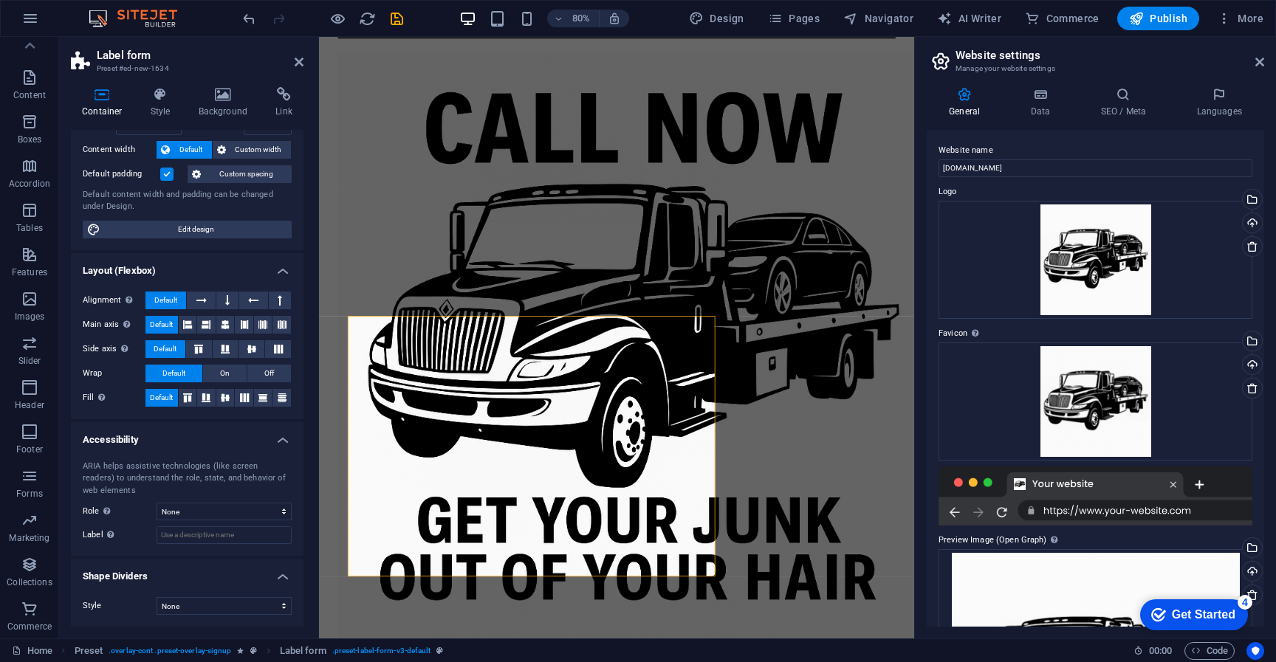
scroll to position [0, 0]
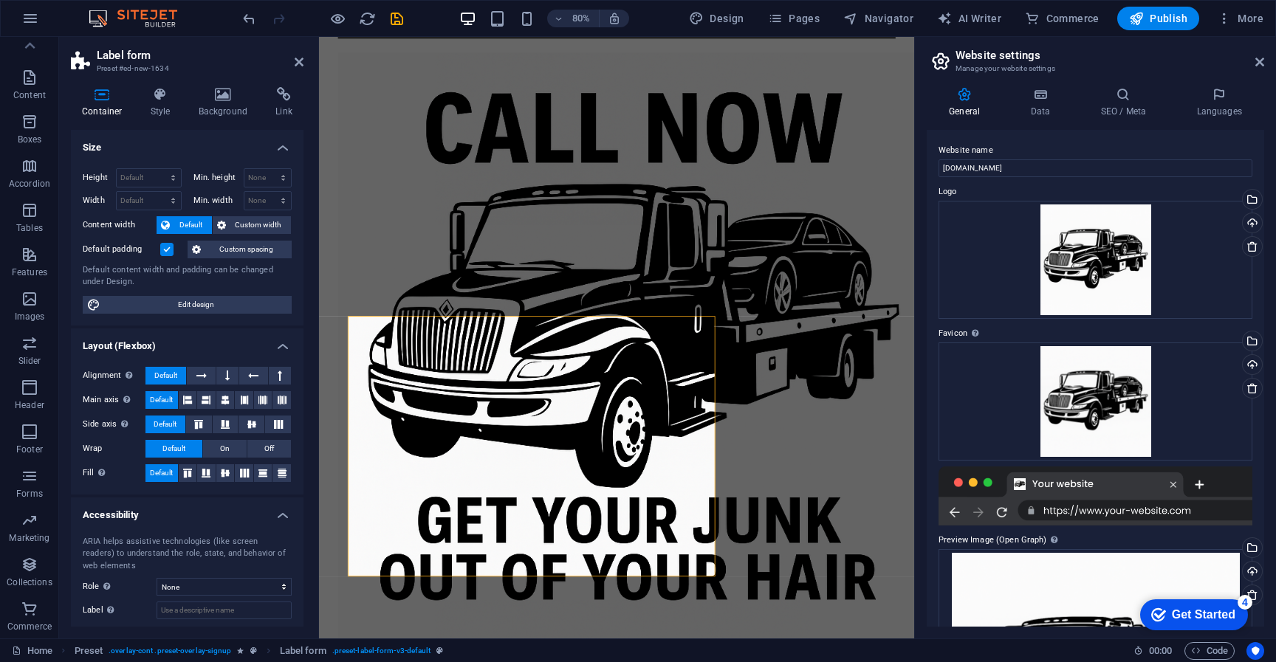
click at [293, 63] on header "Label form Preset #ed-new-1634" at bounding box center [187, 56] width 233 height 38
click at [298, 66] on icon at bounding box center [299, 62] width 9 height 12
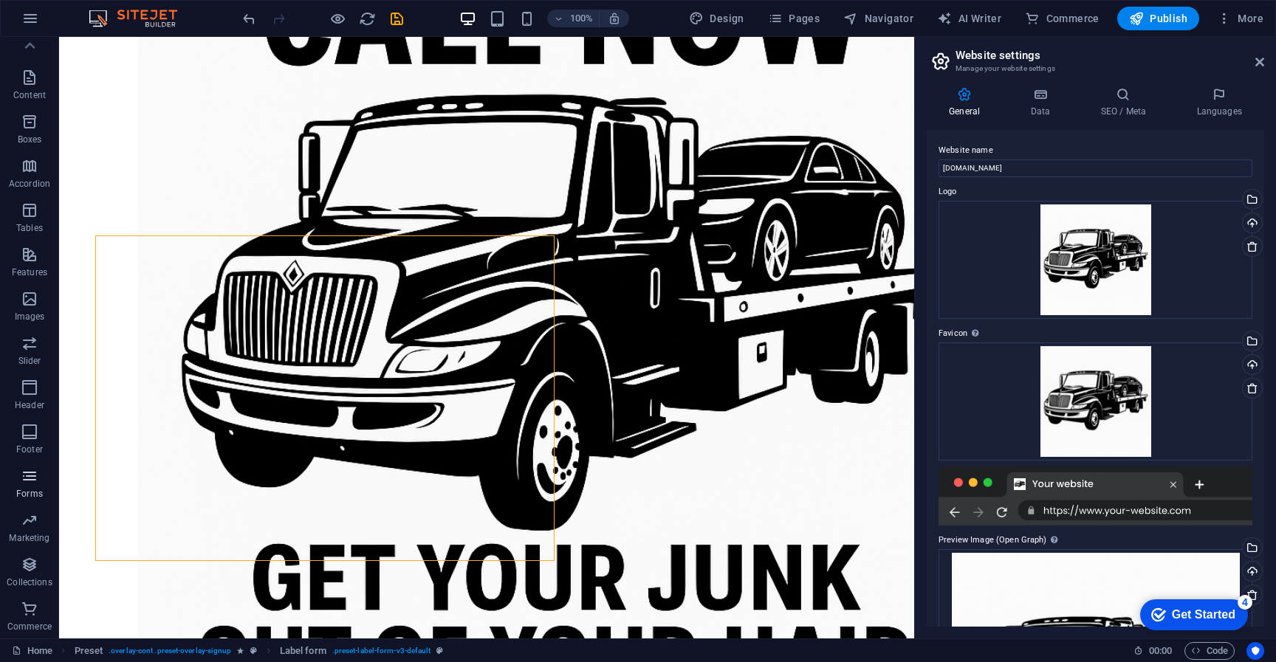
click at [25, 489] on p "Forms" at bounding box center [29, 494] width 27 height 12
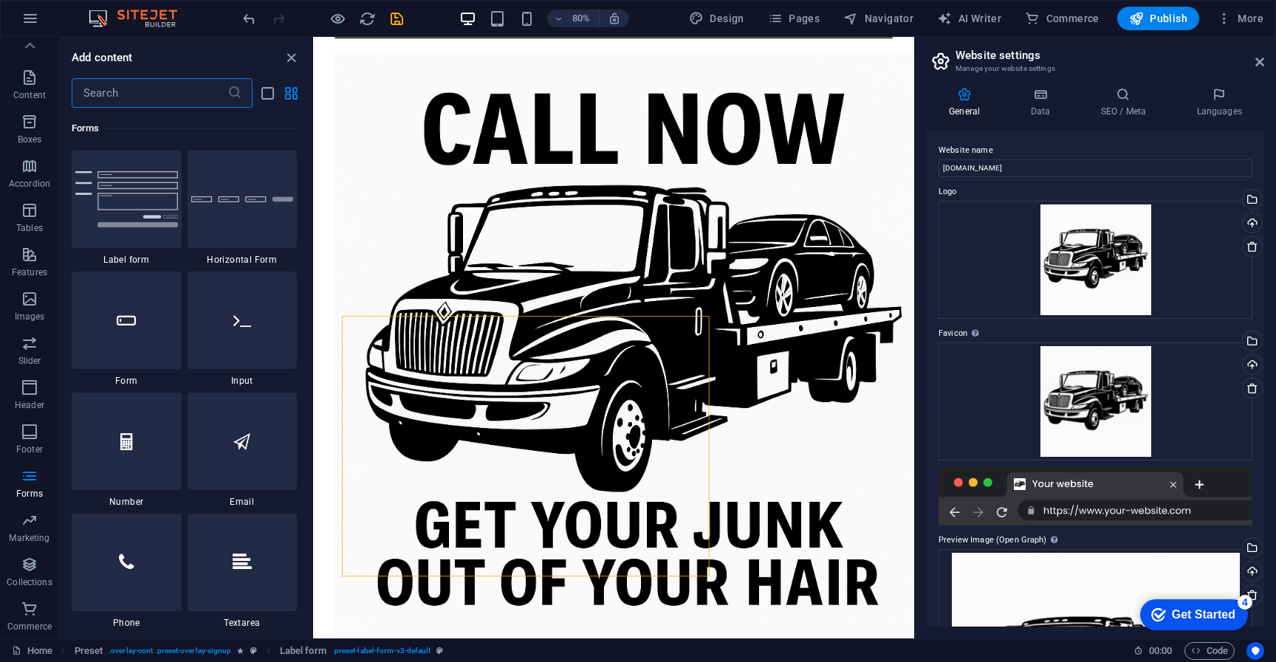
scroll to position [11057, 0]
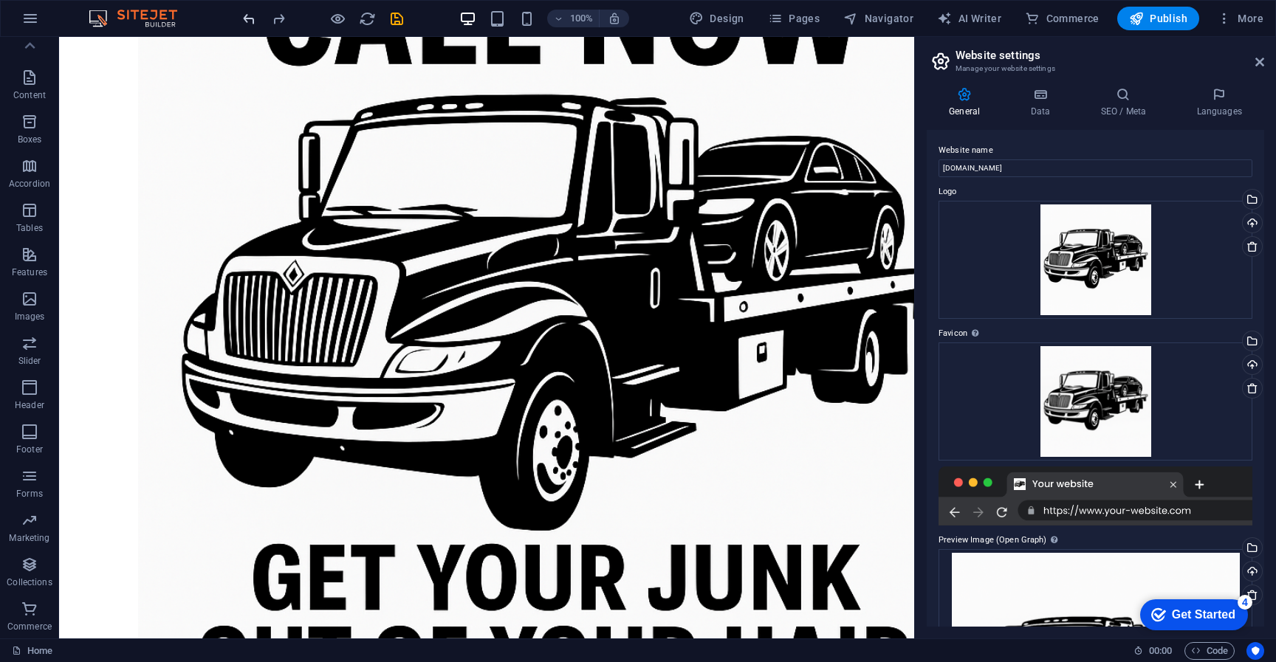
click at [252, 21] on icon "undo" at bounding box center [249, 18] width 17 height 17
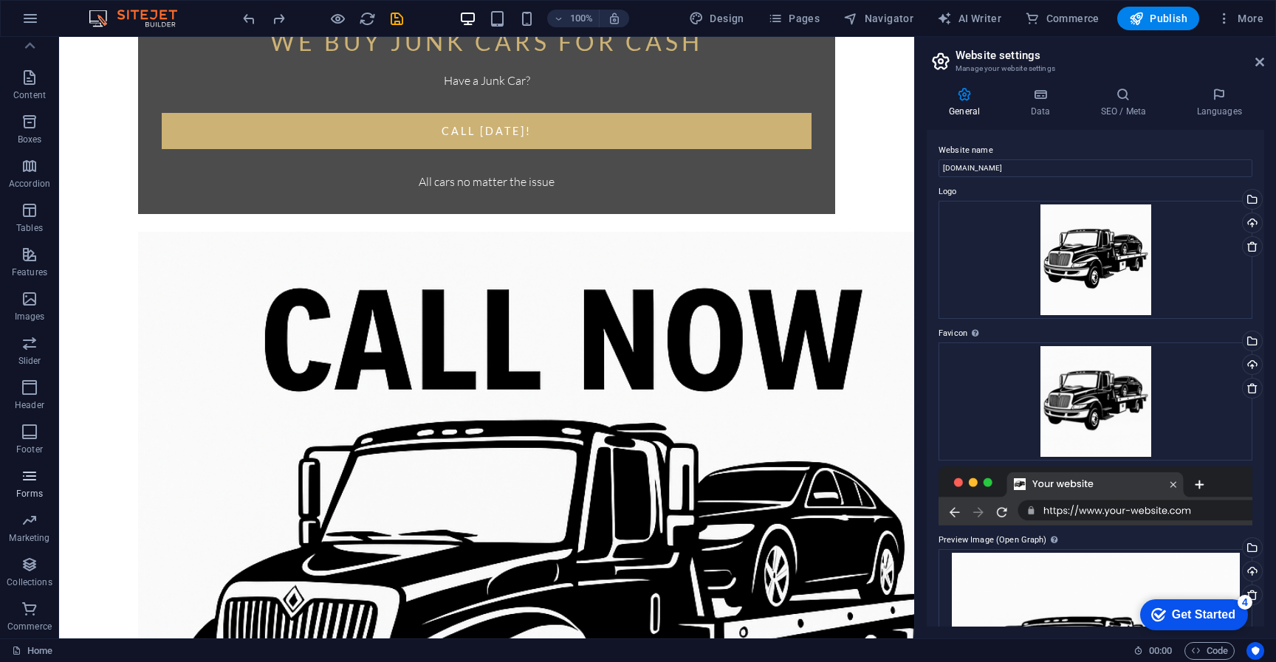
click at [33, 488] on p "Forms" at bounding box center [29, 494] width 27 height 12
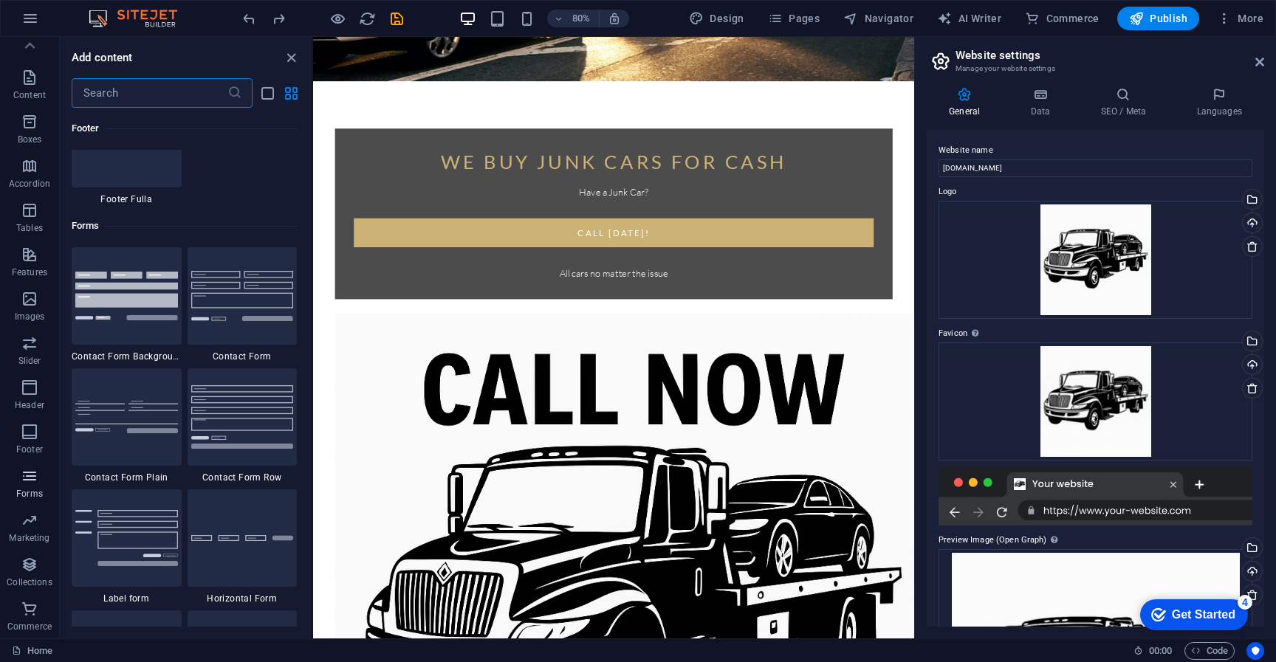
scroll to position [10782, 0]
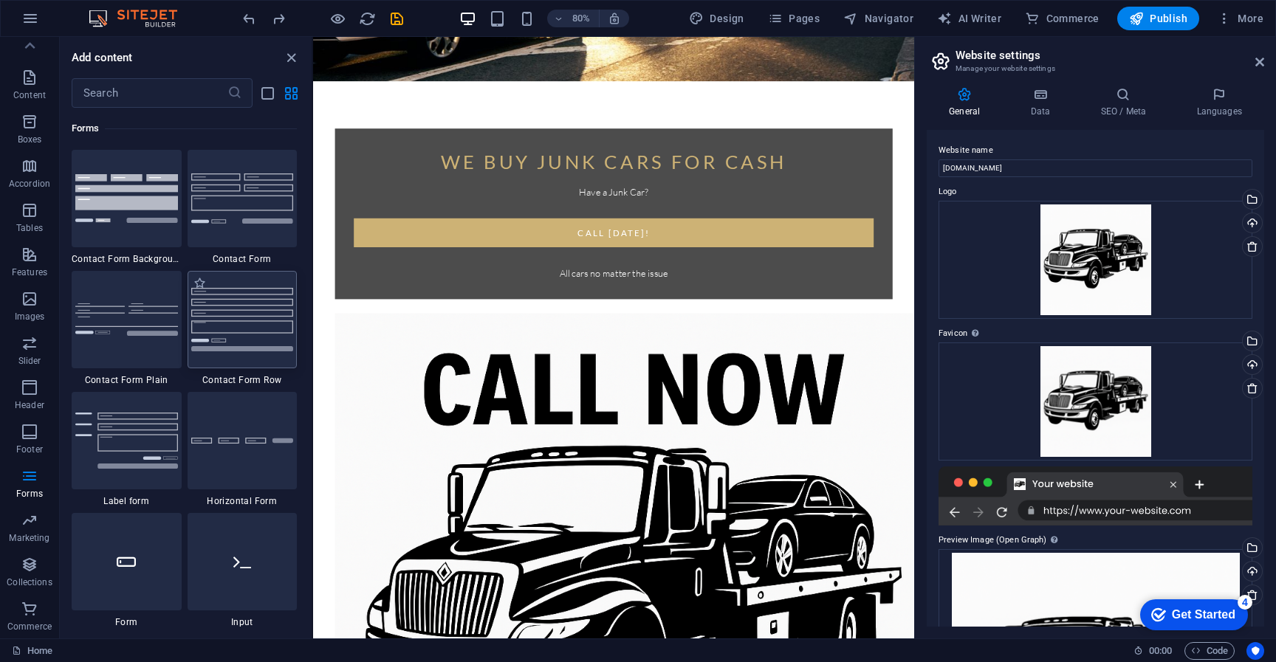
click at [216, 306] on img at bounding box center [242, 319] width 103 height 63
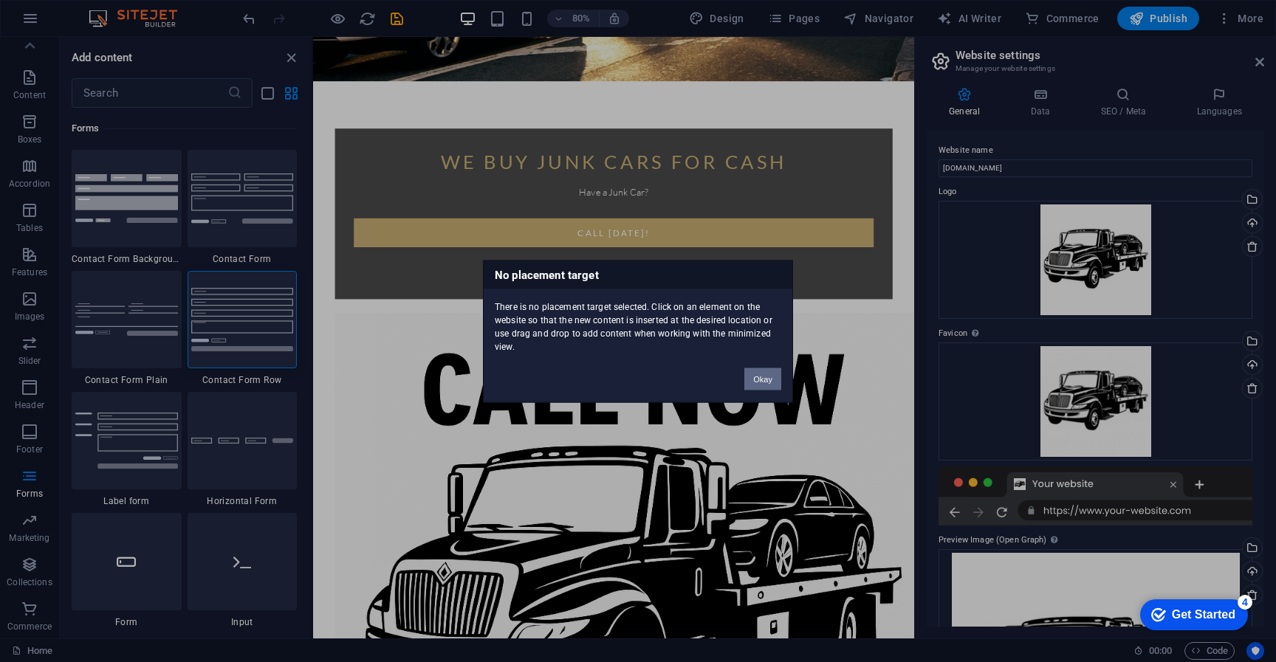
click at [768, 378] on button "Okay" at bounding box center [762, 379] width 37 height 22
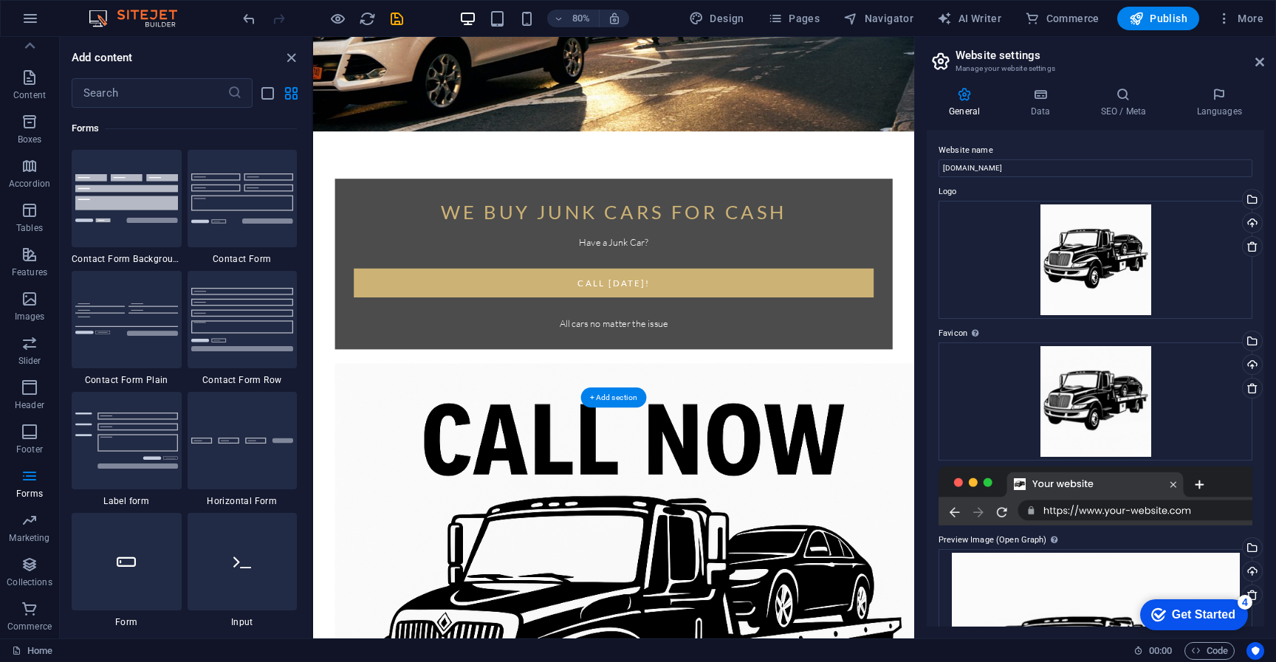
scroll to position [697, 0]
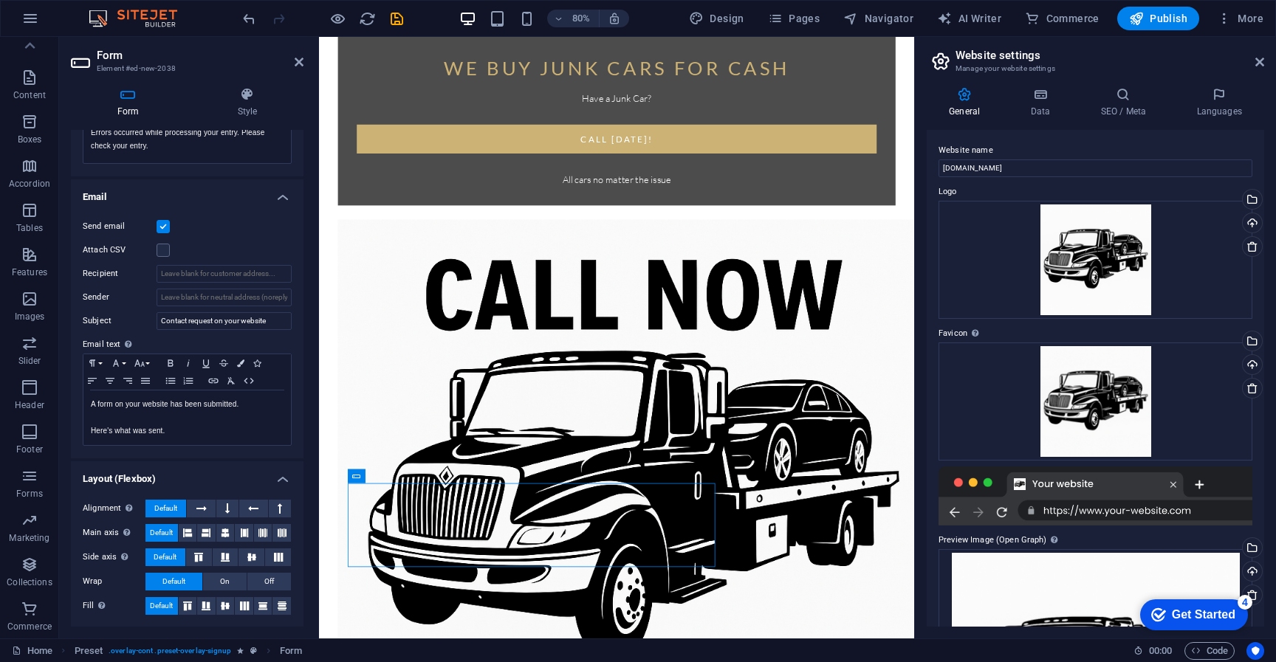
scroll to position [0, 0]
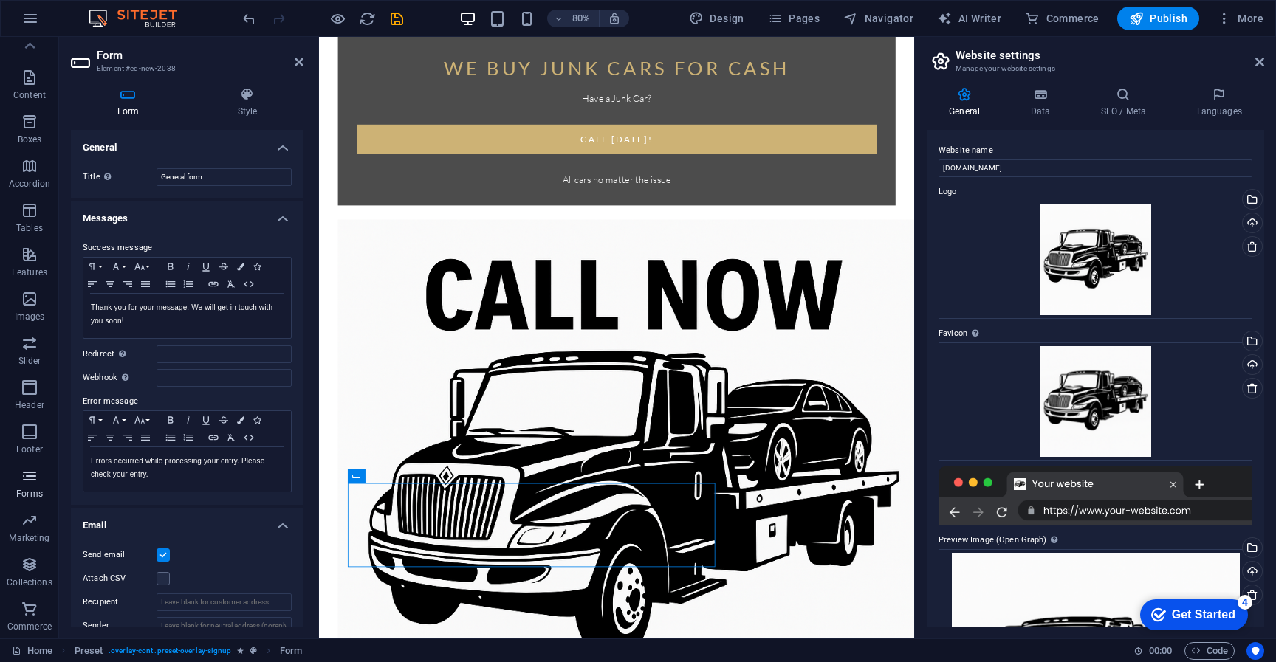
click at [27, 490] on p "Forms" at bounding box center [29, 494] width 27 height 12
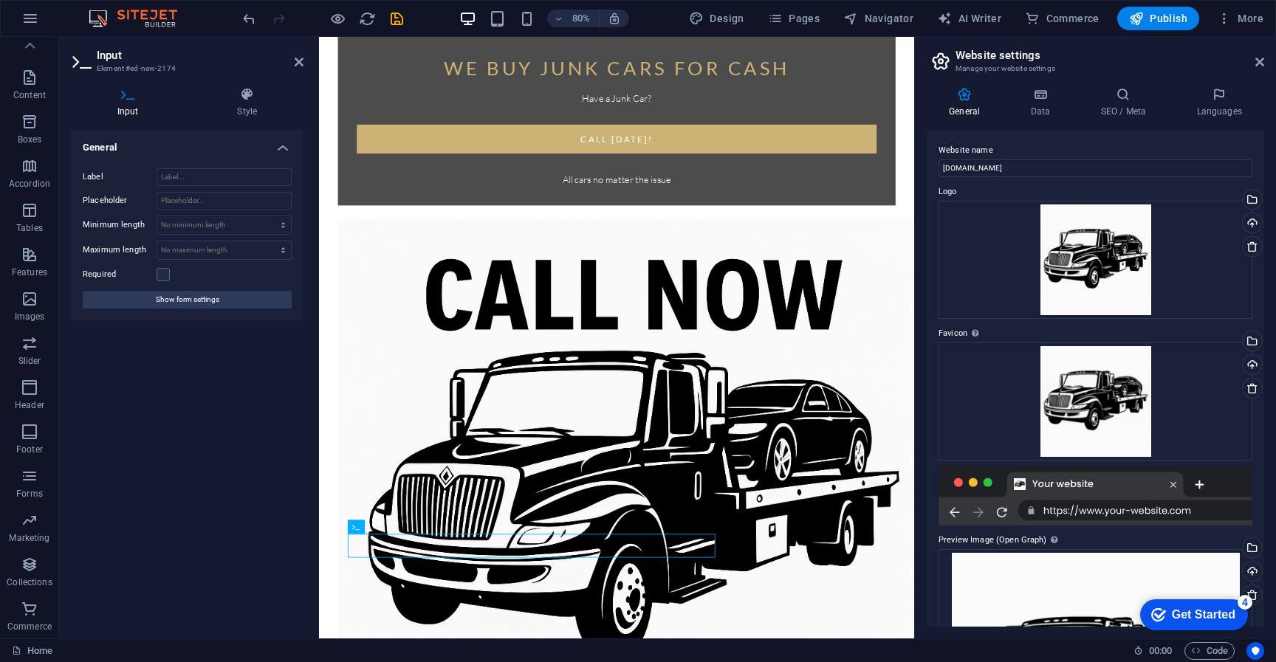
scroll to position [750, 0]
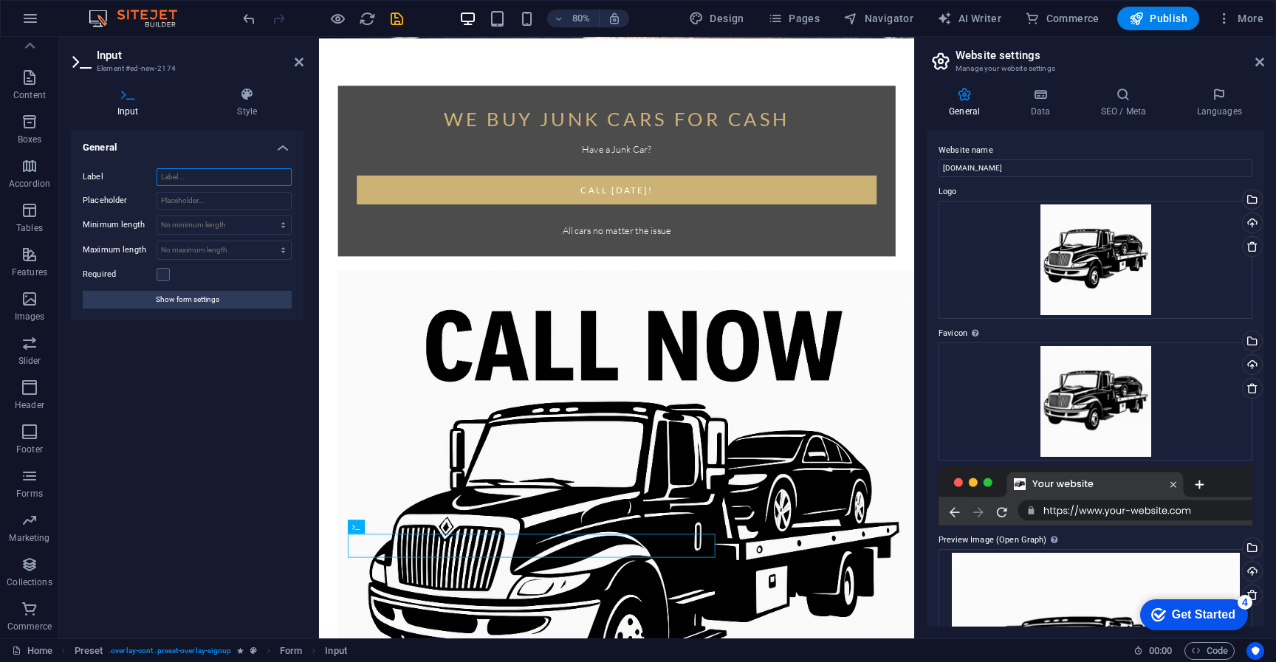
click at [189, 182] on input "Label" at bounding box center [224, 177] width 135 height 18
click at [188, 199] on input "Placeholder" at bounding box center [224, 201] width 135 height 18
type input "Name"
click at [30, 471] on icon "button" at bounding box center [30, 476] width 18 height 18
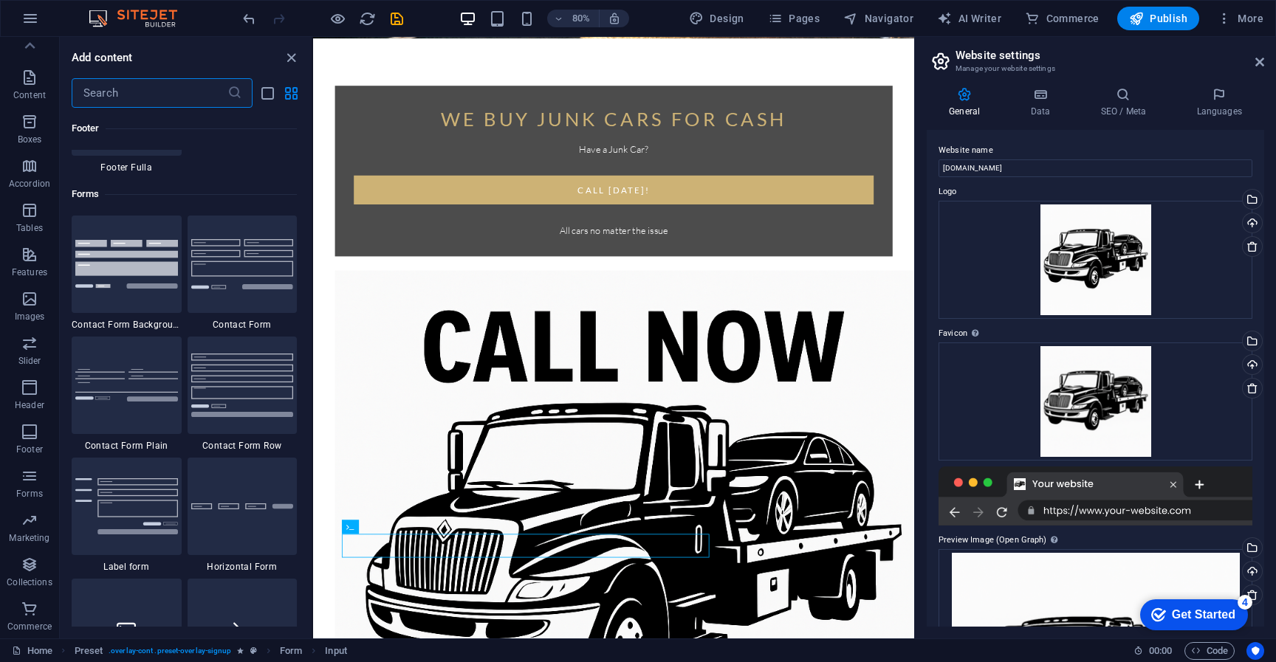
scroll to position [10782, 0]
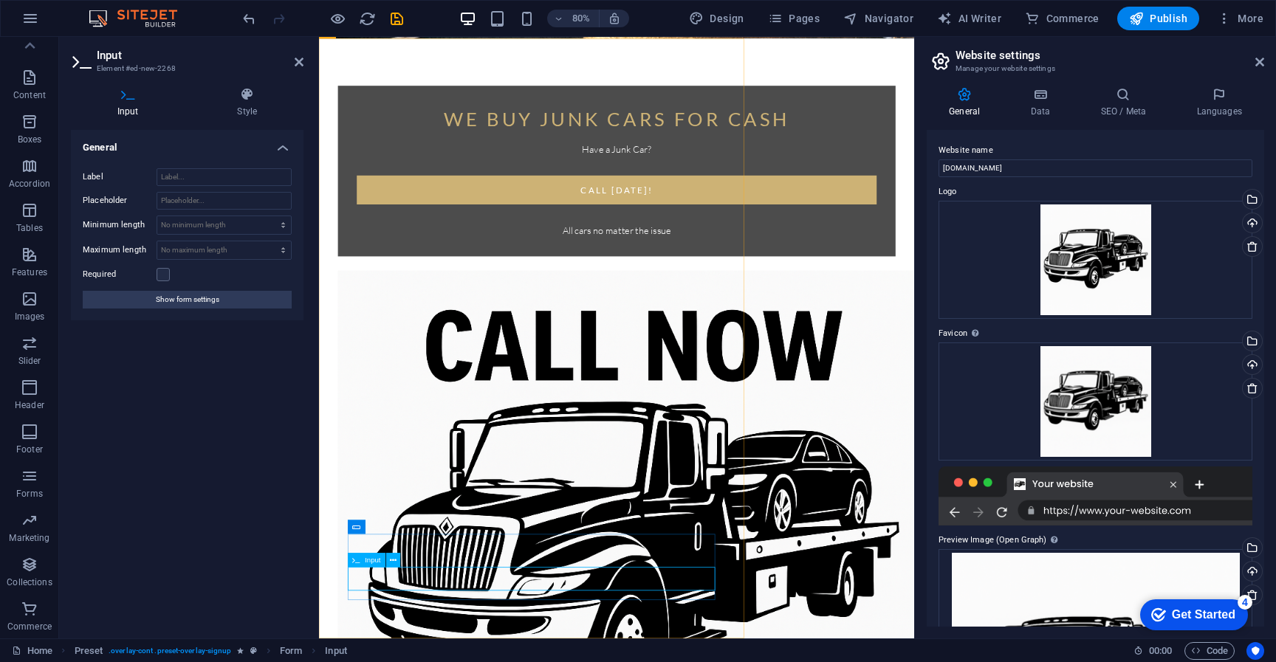
click at [170, 199] on input "Placeholder" at bounding box center [224, 201] width 135 height 18
type input "Make"
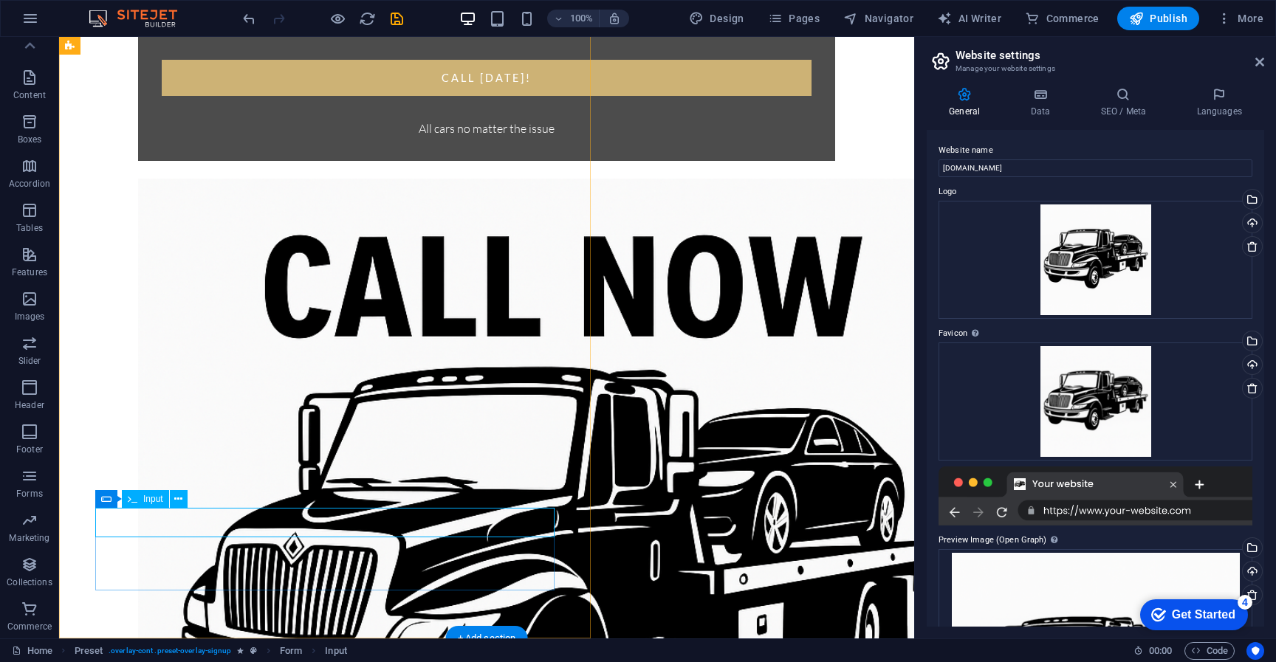
click at [38, 470] on icon "button" at bounding box center [30, 476] width 18 height 18
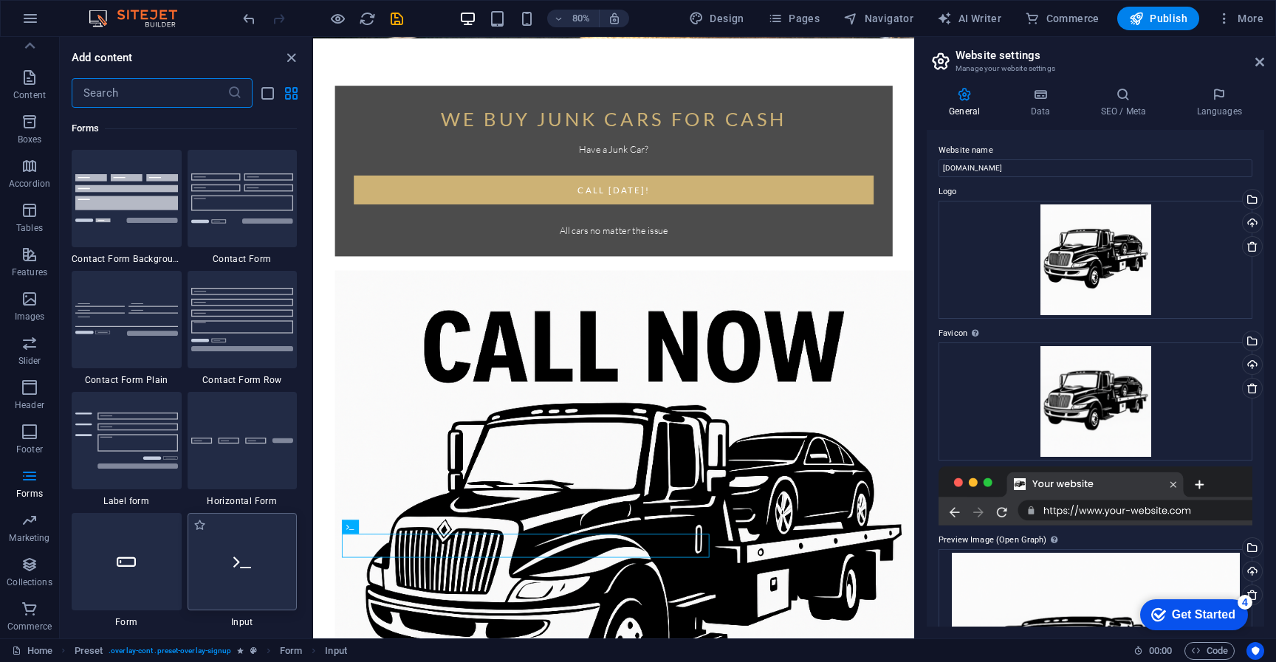
click at [251, 583] on div at bounding box center [243, 561] width 110 height 97
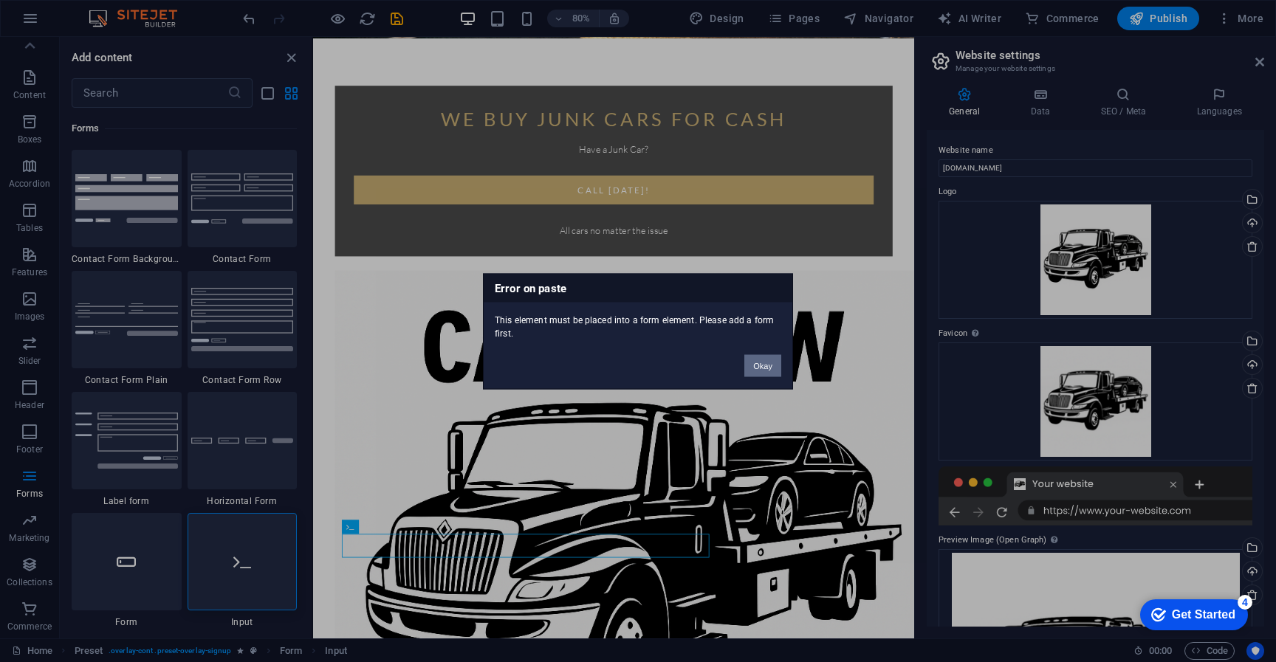
click at [769, 371] on button "Okay" at bounding box center [762, 365] width 37 height 22
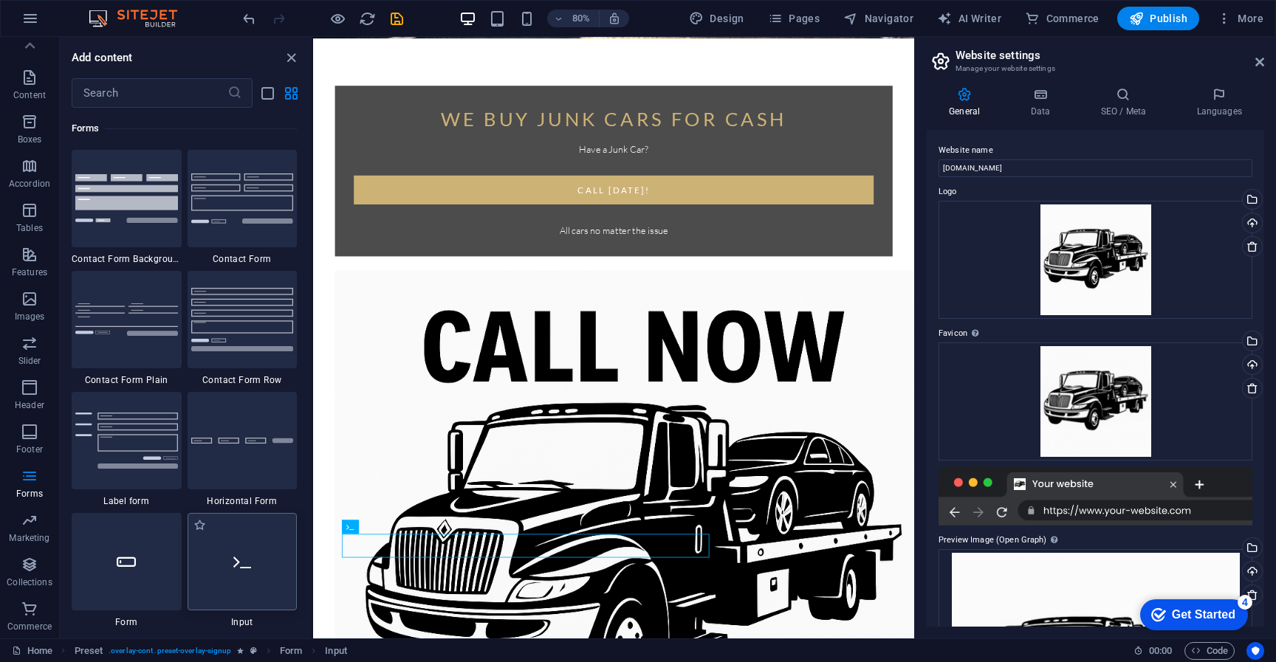
scroll to position [792, 0]
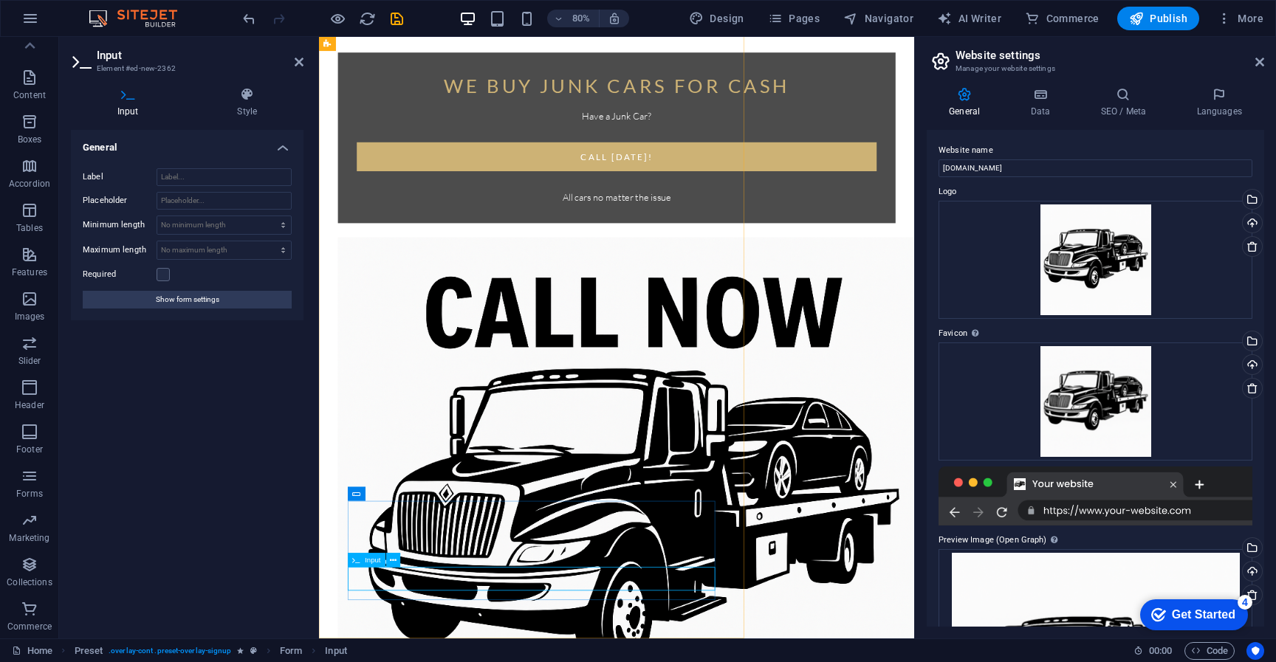
type input "Model"
click at [23, 485] on span "Forms" at bounding box center [29, 484] width 59 height 35
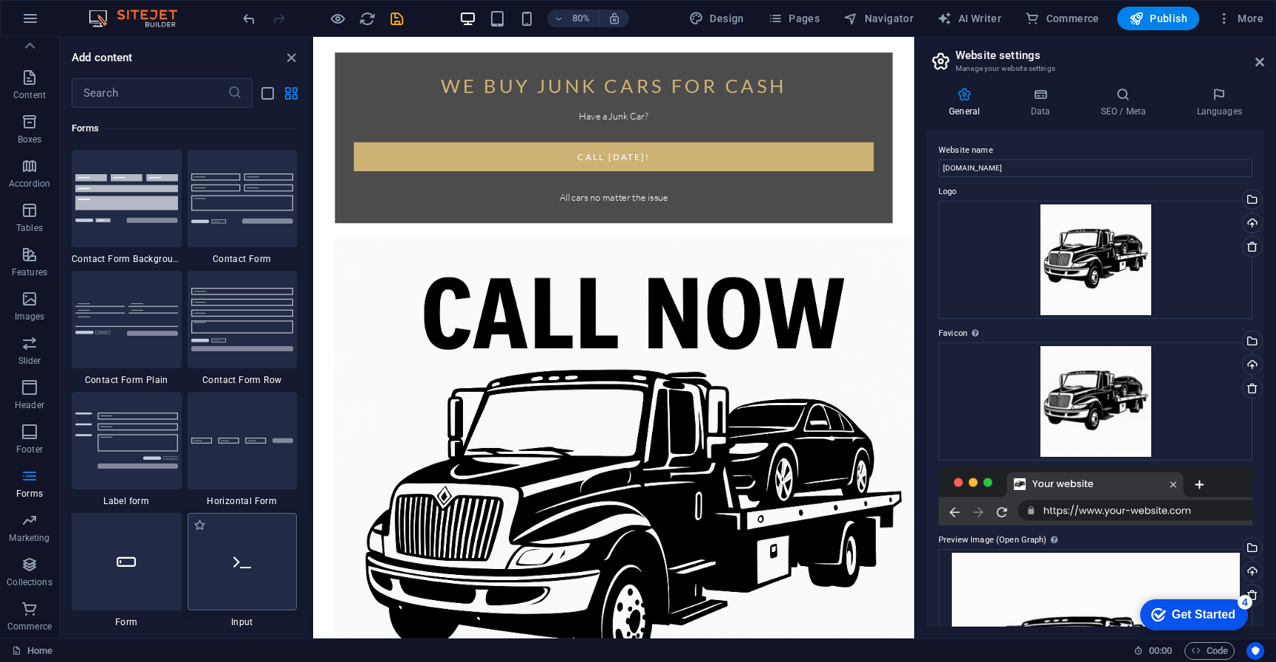
scroll to position [833, 0]
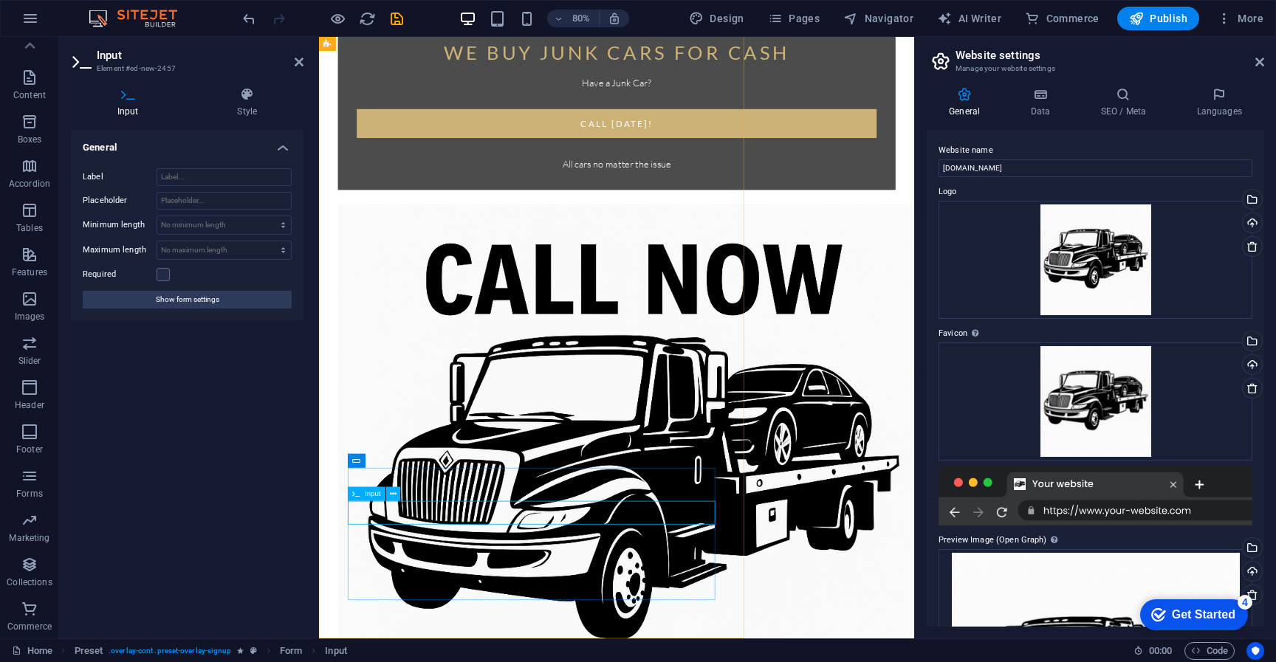
type input "Year"
click at [25, 493] on p "Forms" at bounding box center [29, 494] width 27 height 12
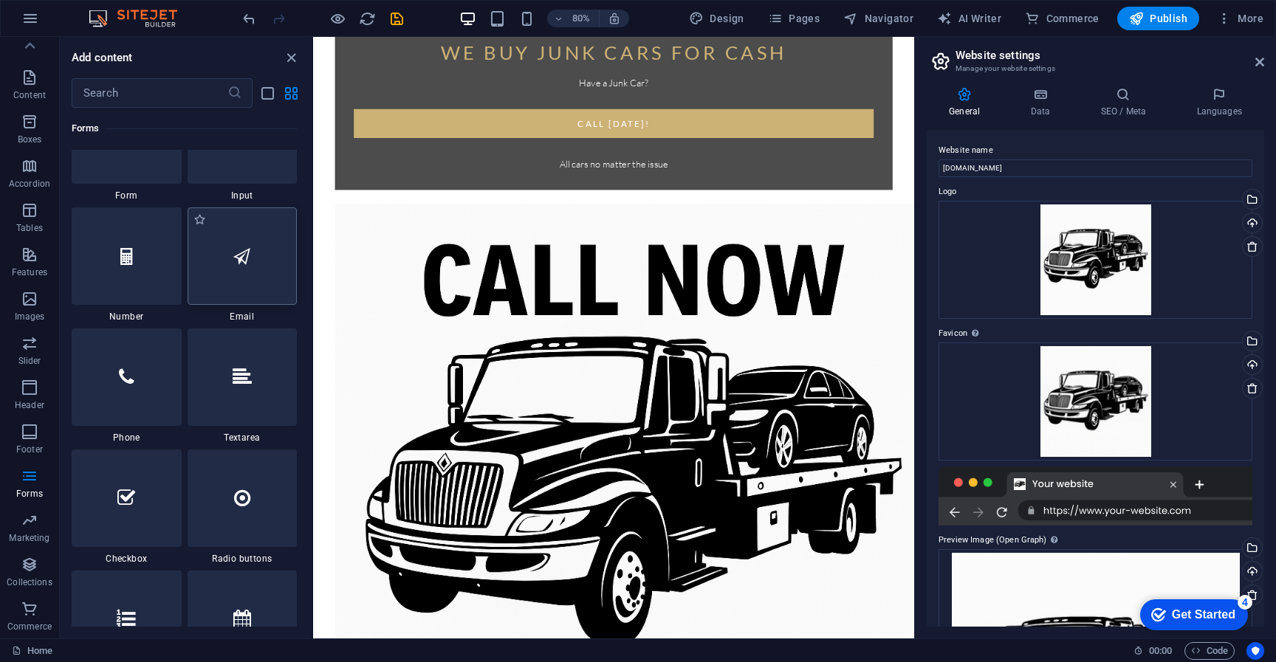
scroll to position [874, 0]
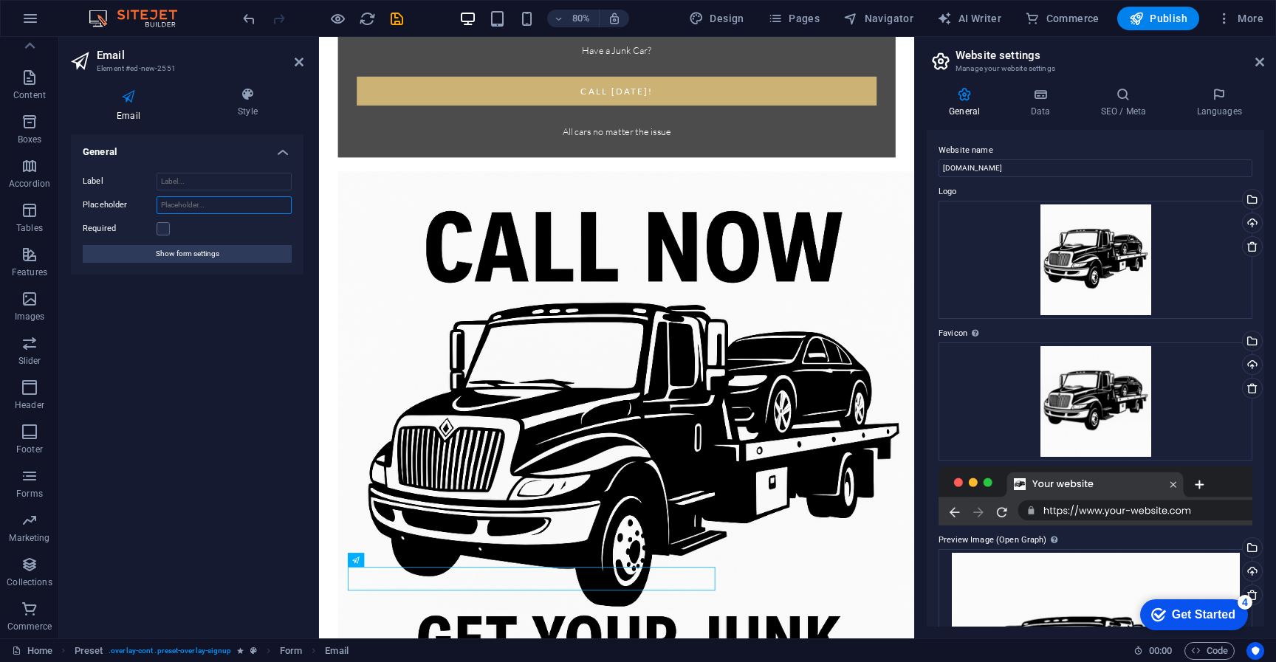
click at [178, 210] on input "Placeholder" at bounding box center [224, 205] width 135 height 18
type input "Email"
click at [32, 489] on p "Forms" at bounding box center [29, 494] width 27 height 12
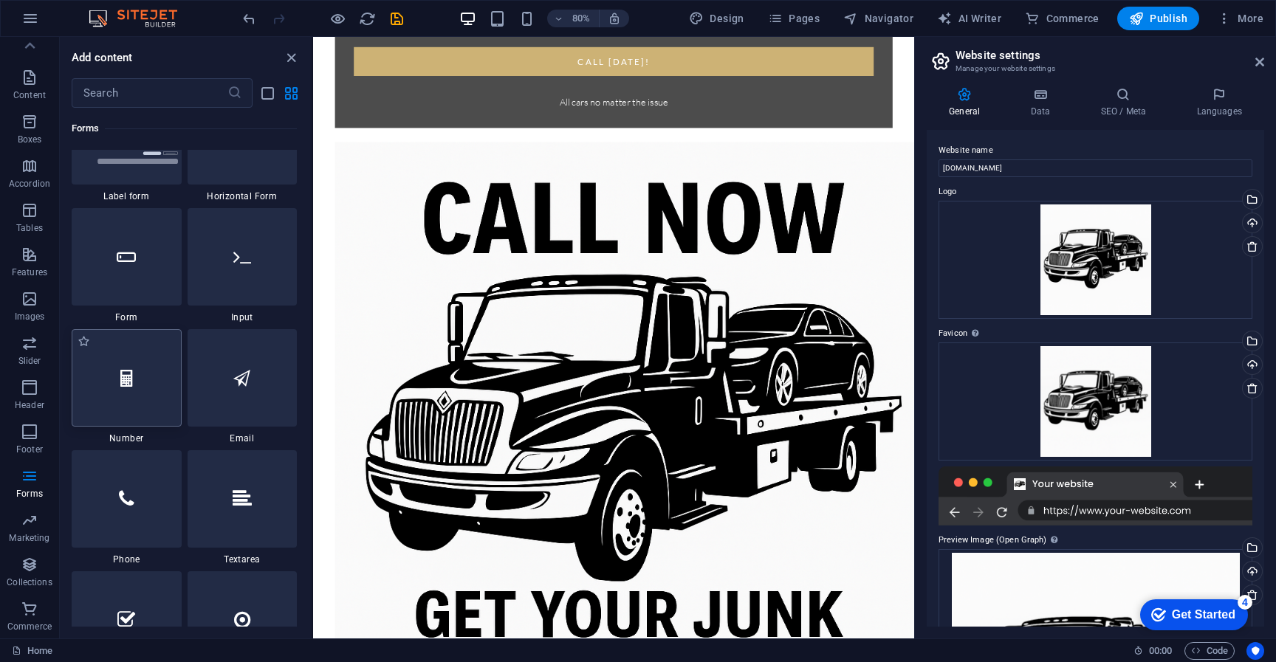
scroll to position [916, 0]
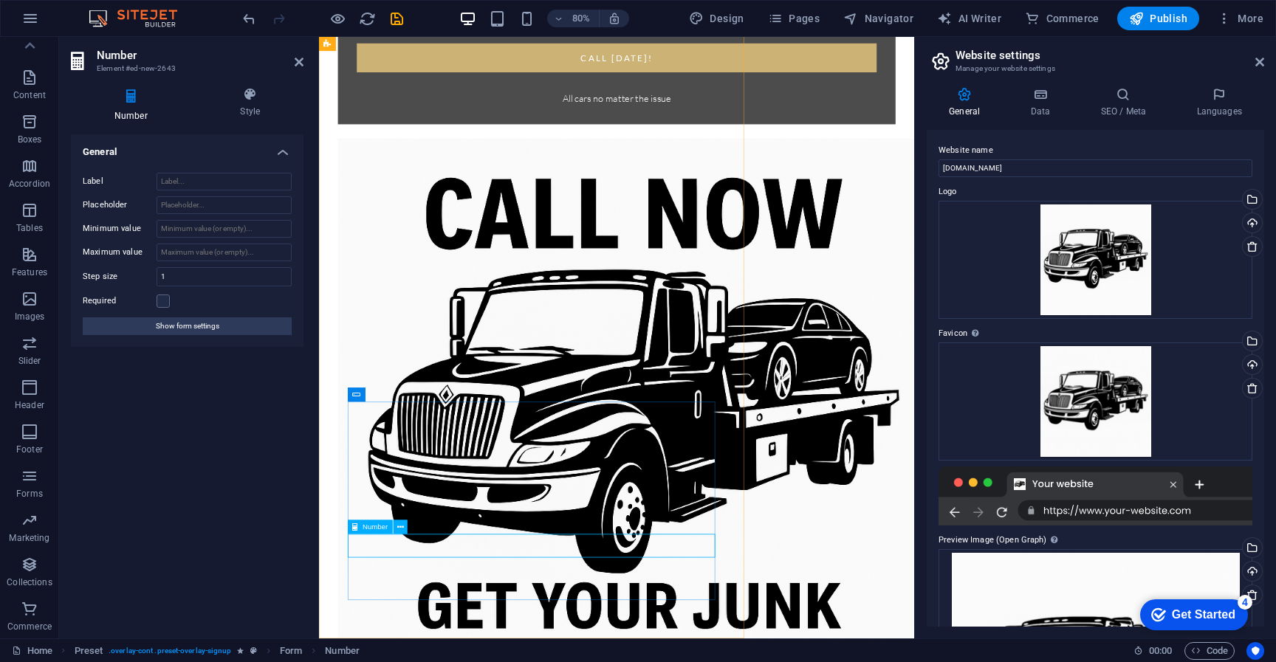
click at [181, 202] on input "Placeholder" at bounding box center [224, 205] width 135 height 18
type input "F"
type input "Phone Number"
click at [34, 488] on p "Forms" at bounding box center [29, 494] width 27 height 12
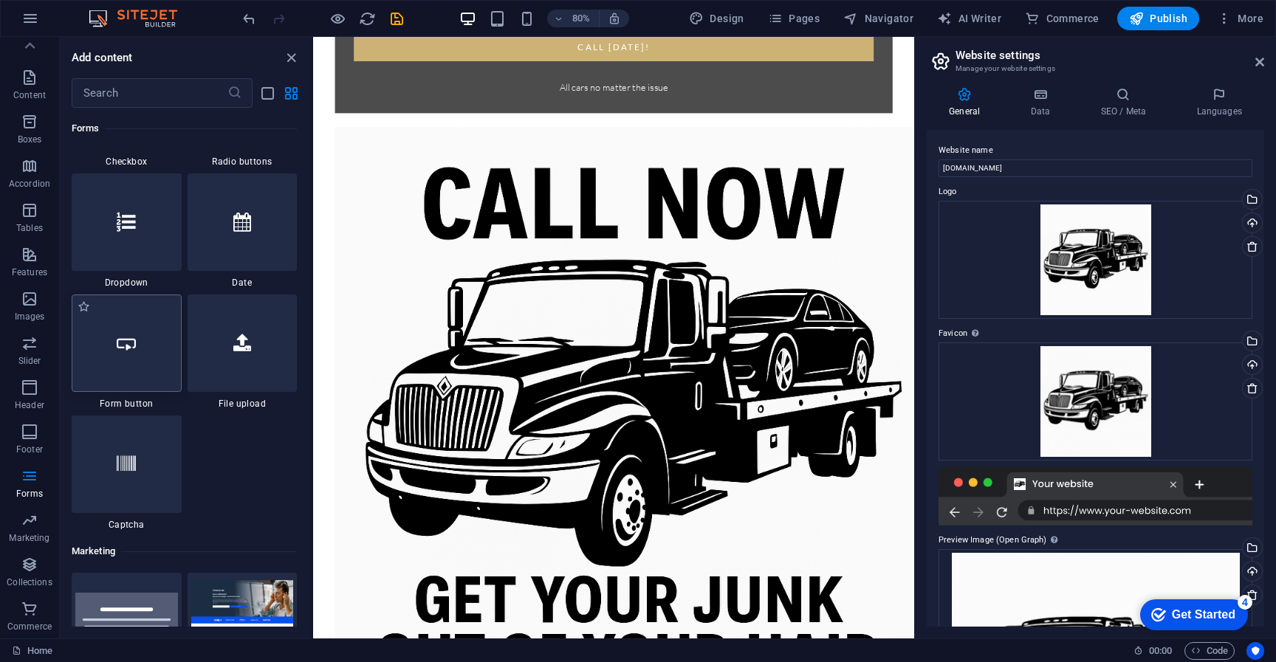
scroll to position [957, 0]
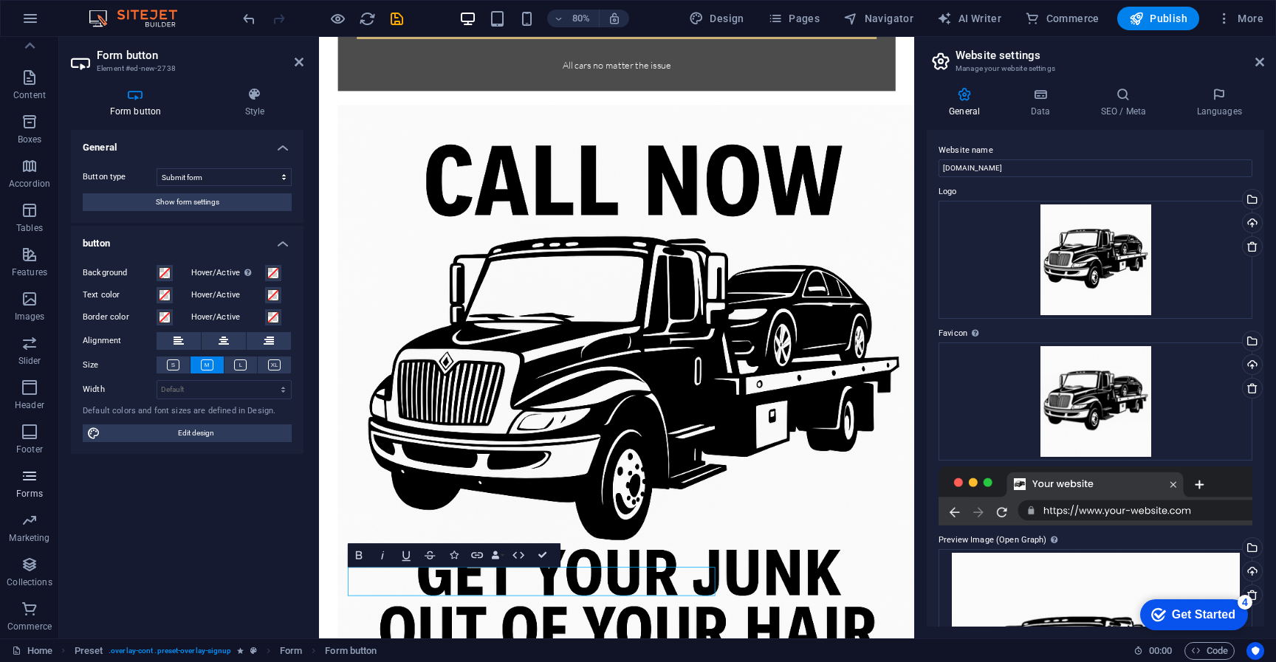
click at [30, 478] on icon "button" at bounding box center [30, 476] width 18 height 18
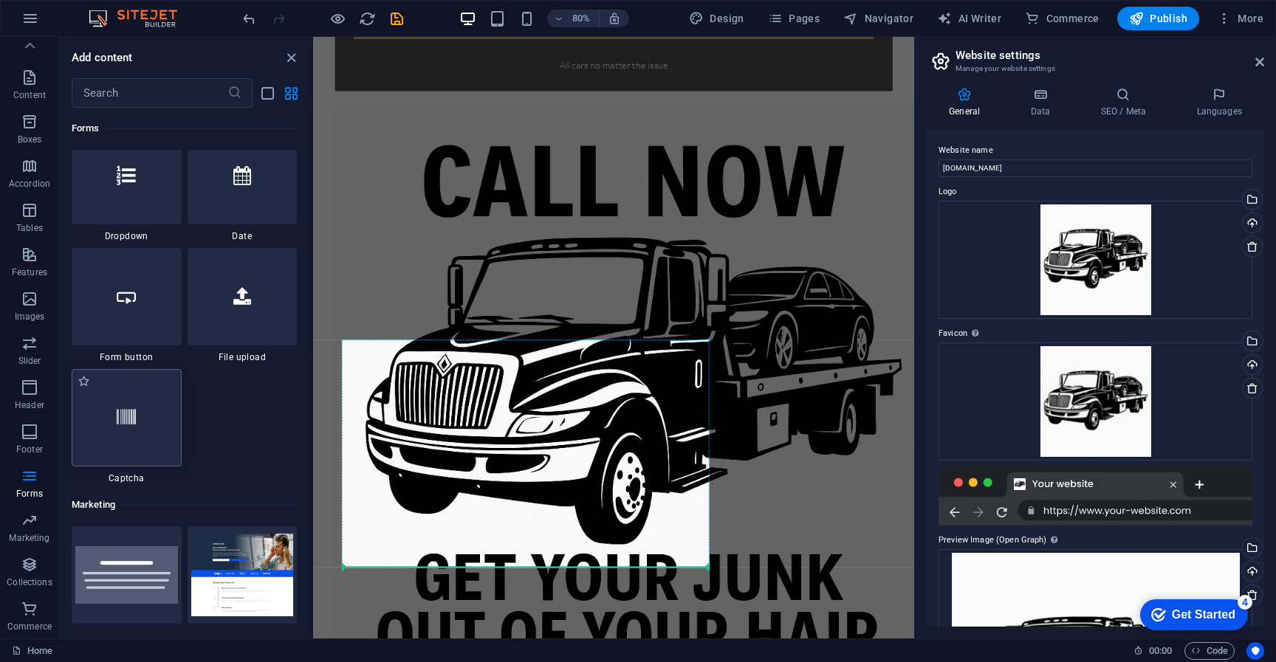
scroll to position [993, 0]
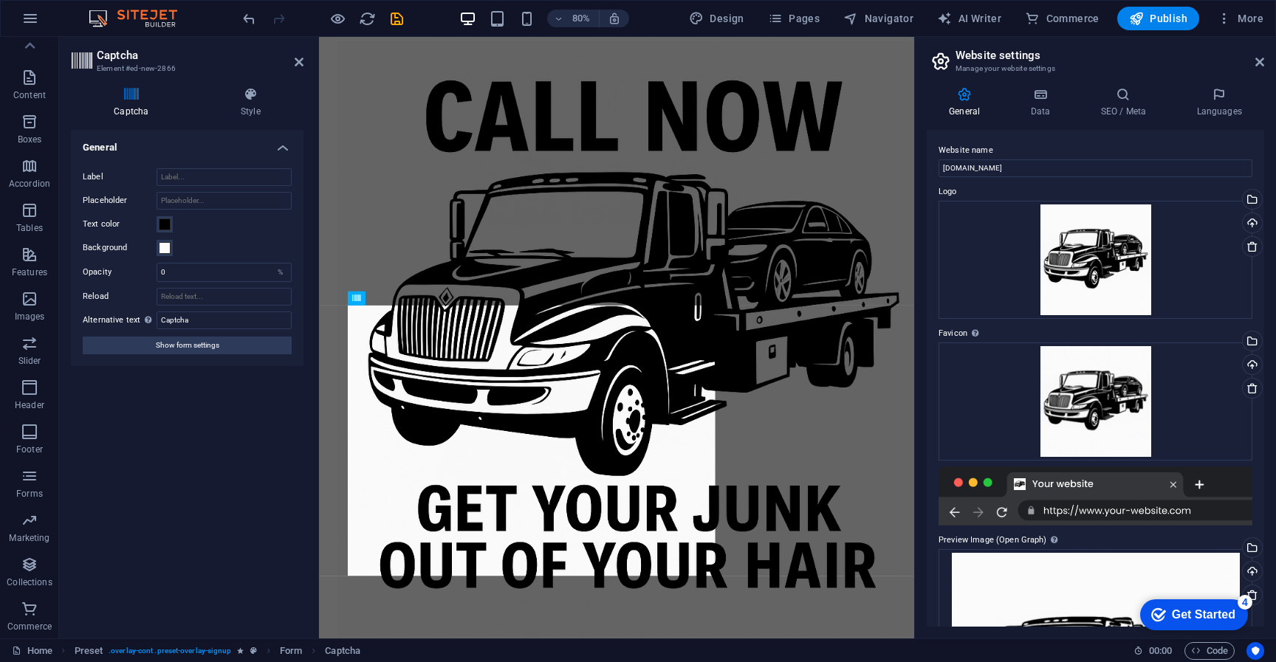
drag, startPoint x: 434, startPoint y: 714, endPoint x: 454, endPoint y: 680, distance: 39.4
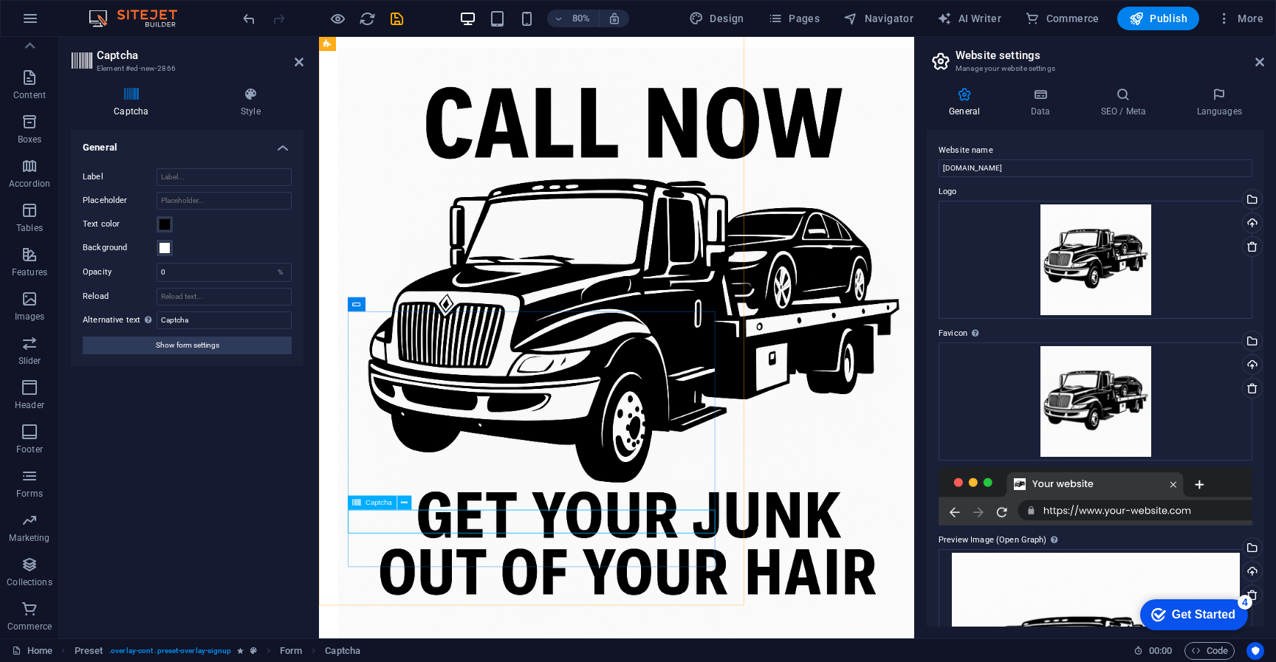
click at [229, 300] on input "Reload" at bounding box center [224, 297] width 135 height 18
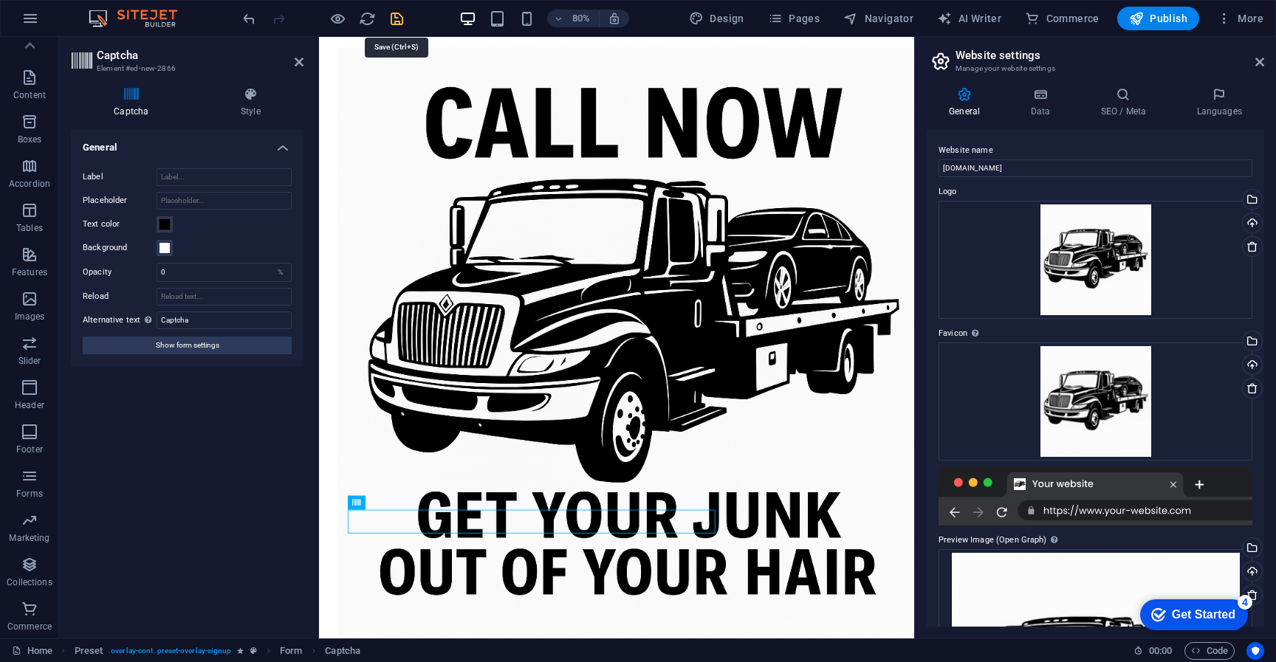
click at [400, 18] on icon "save" at bounding box center [396, 18] width 17 height 17
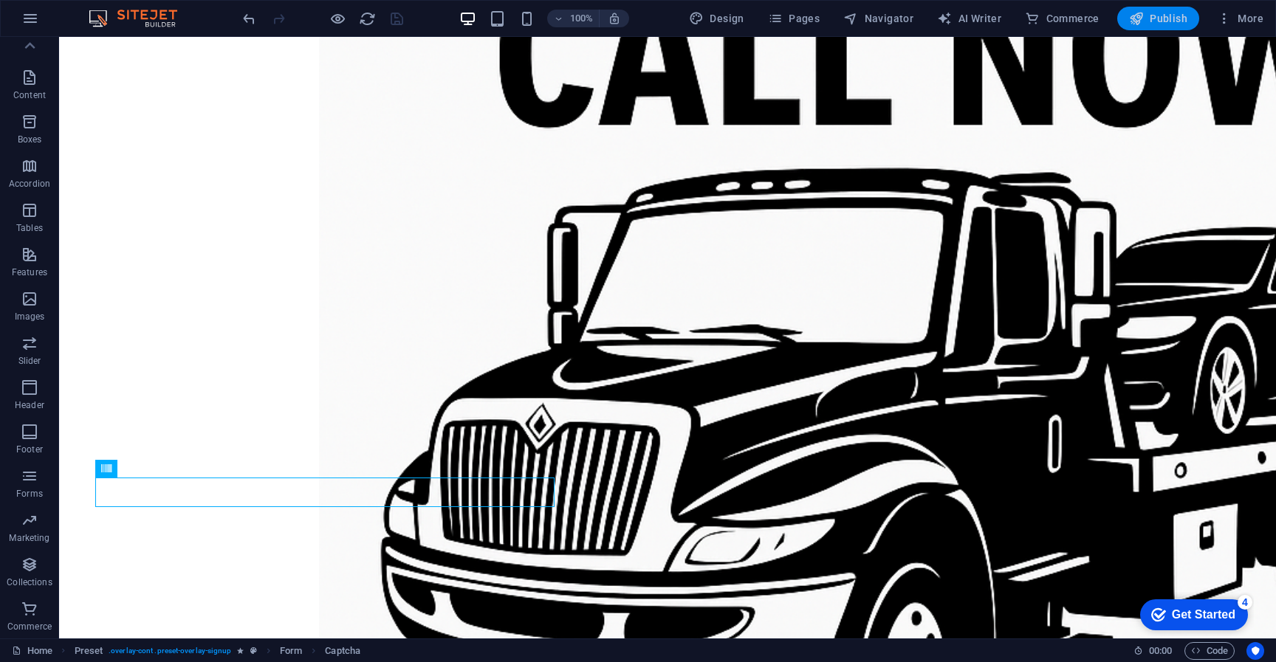
click at [1161, 21] on span "Publish" at bounding box center [1158, 18] width 58 height 15
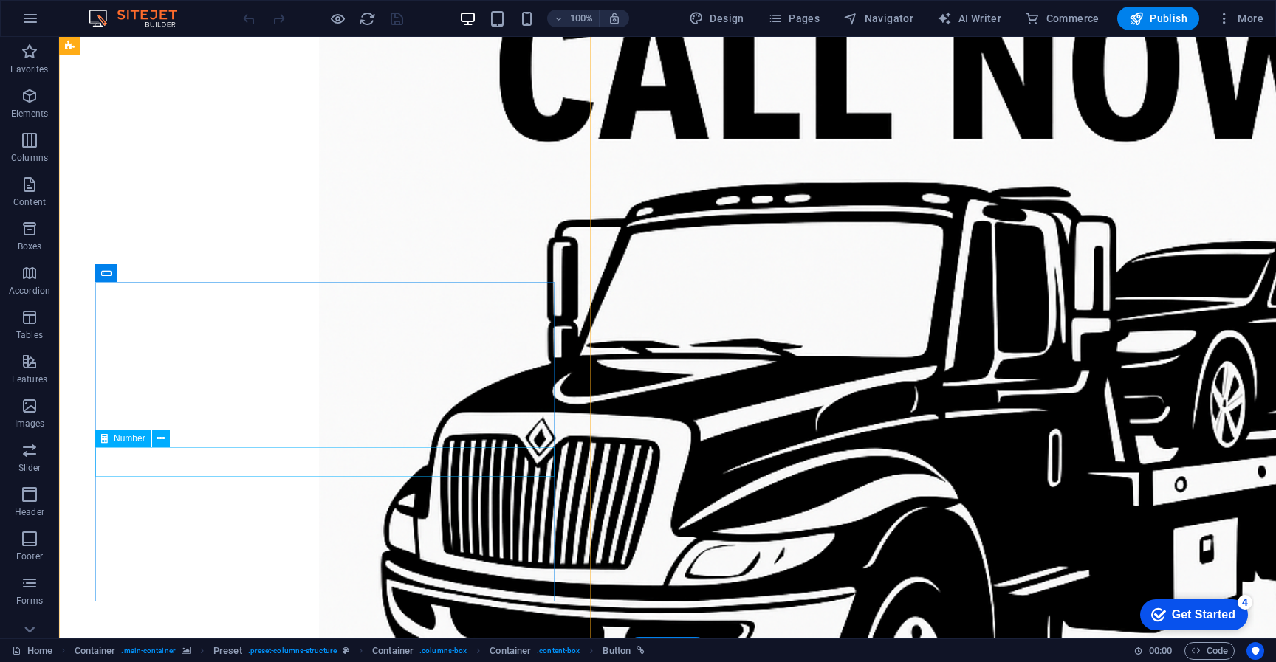
scroll to position [1029, 0]
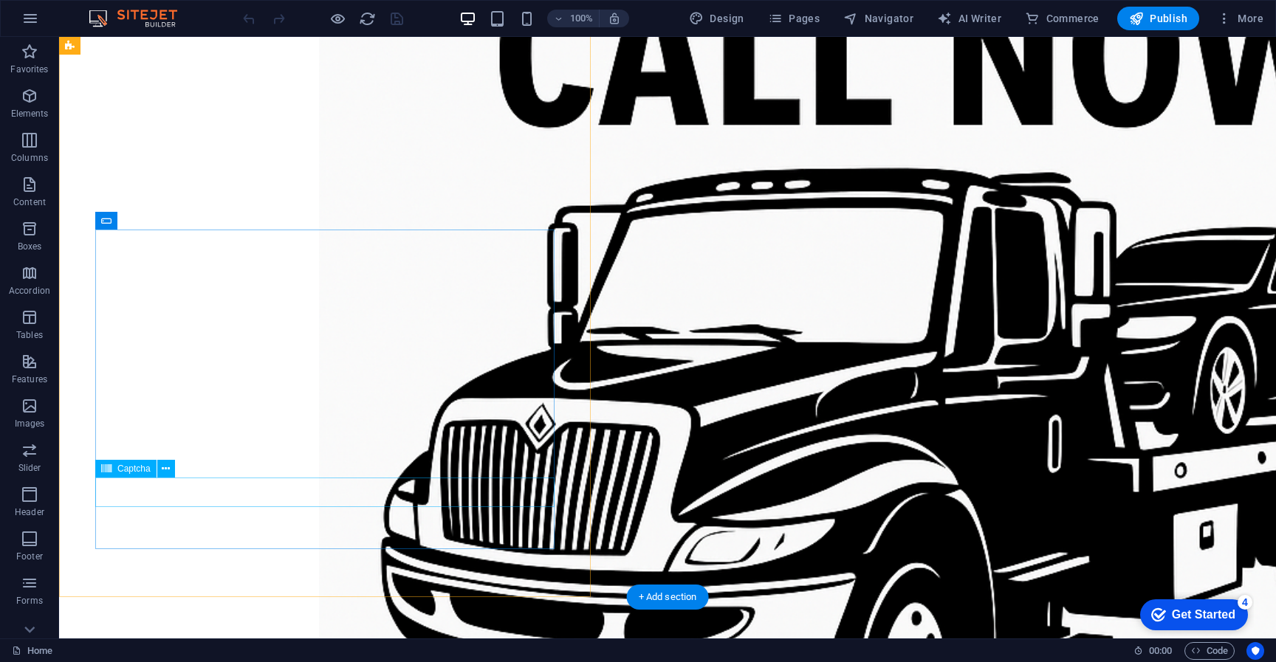
click at [160, 472] on button at bounding box center [166, 469] width 18 height 18
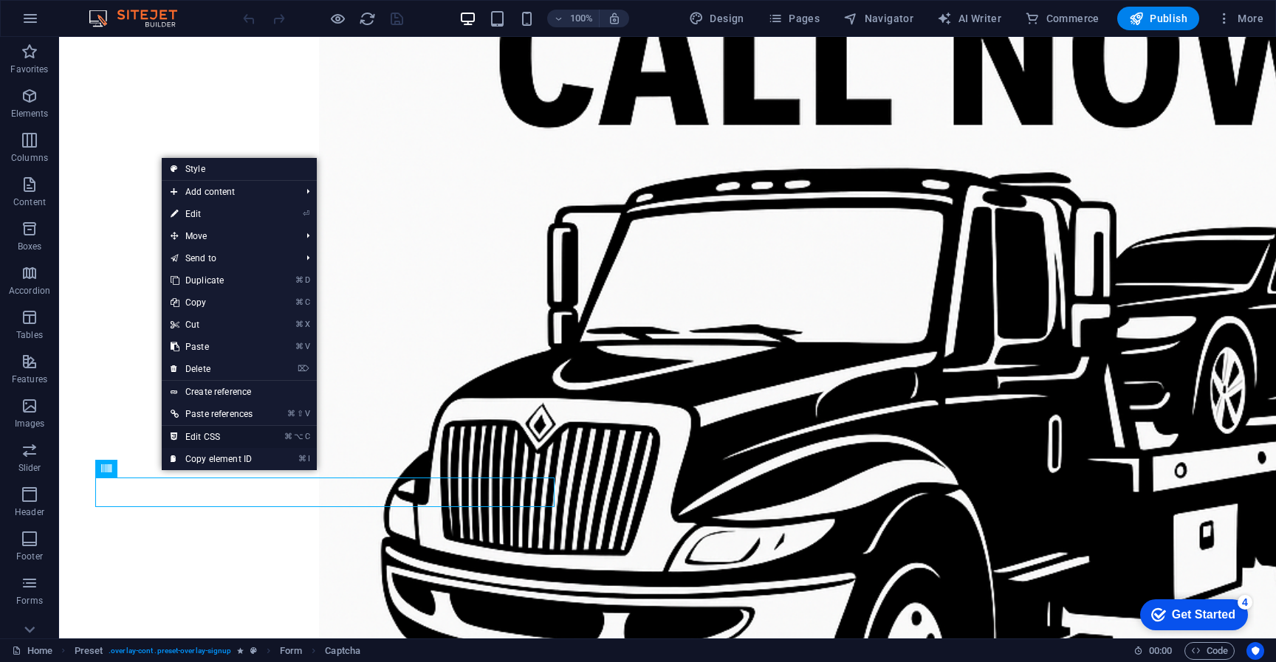
click at [208, 438] on link "⌘ ⌥ C Edit CSS" at bounding box center [212, 437] width 100 height 22
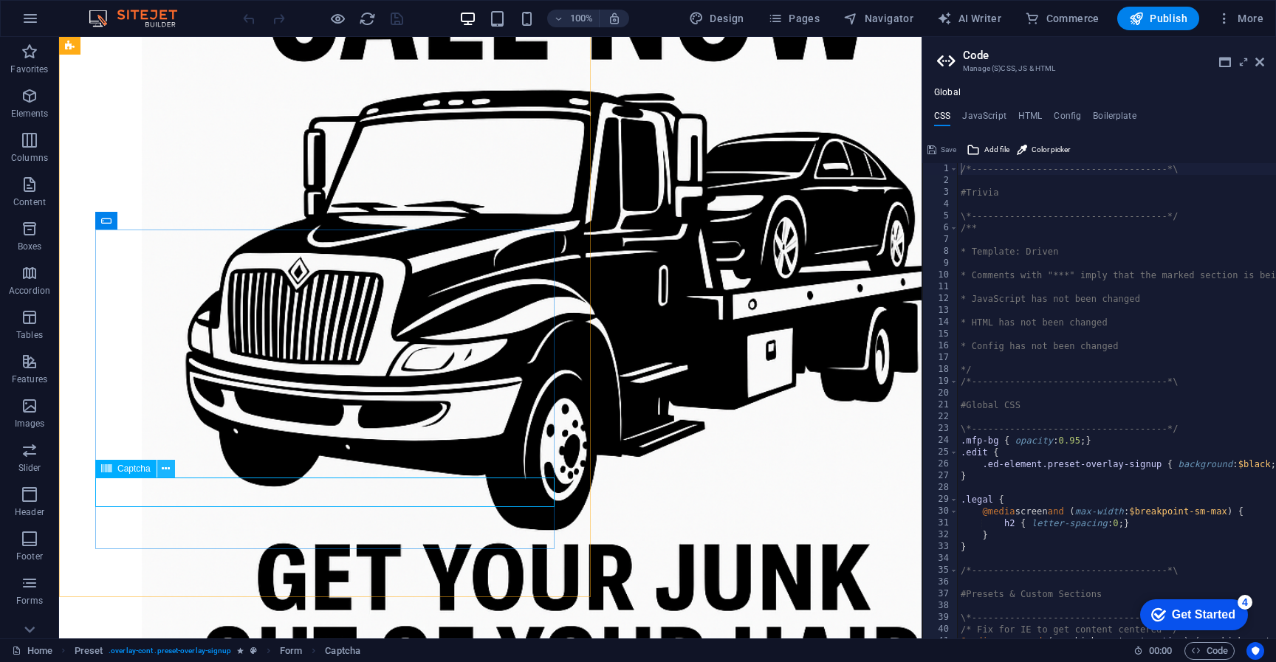
click at [169, 470] on icon at bounding box center [166, 470] width 8 height 16
click at [1257, 64] on icon at bounding box center [1259, 62] width 9 height 12
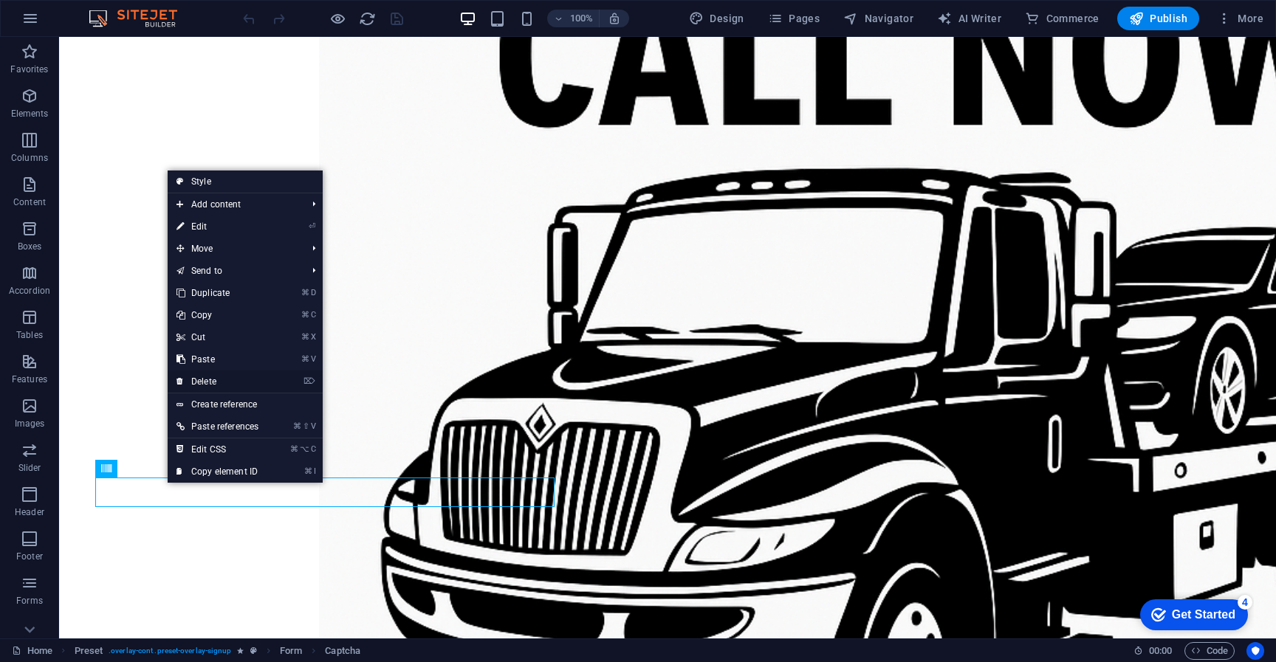
click at [214, 379] on link "⌦ Delete" at bounding box center [218, 382] width 100 height 22
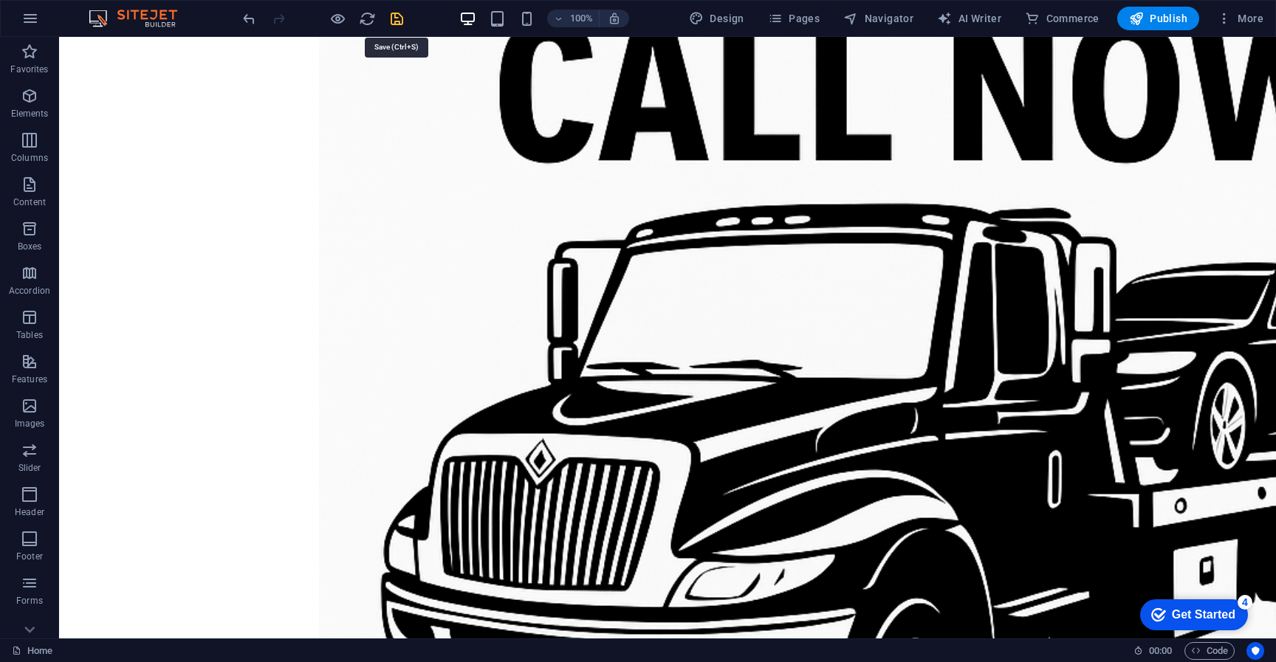
click at [399, 21] on icon "save" at bounding box center [396, 18] width 17 height 17
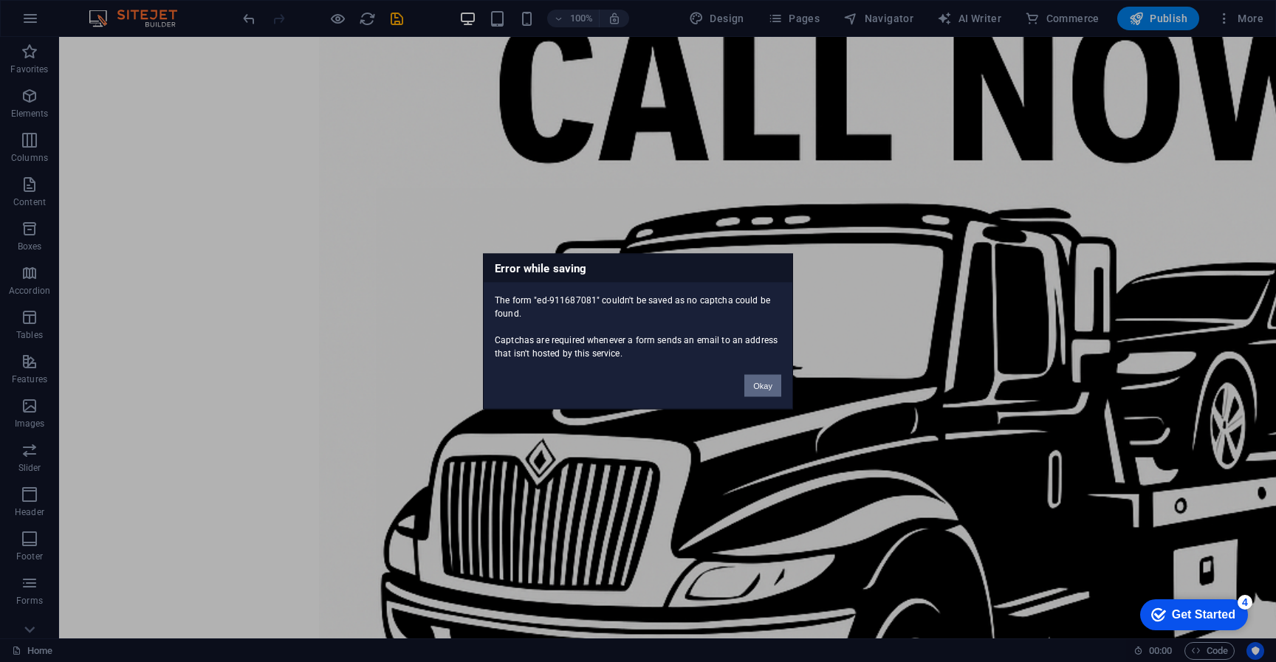
click at [759, 390] on button "Okay" at bounding box center [762, 385] width 37 height 22
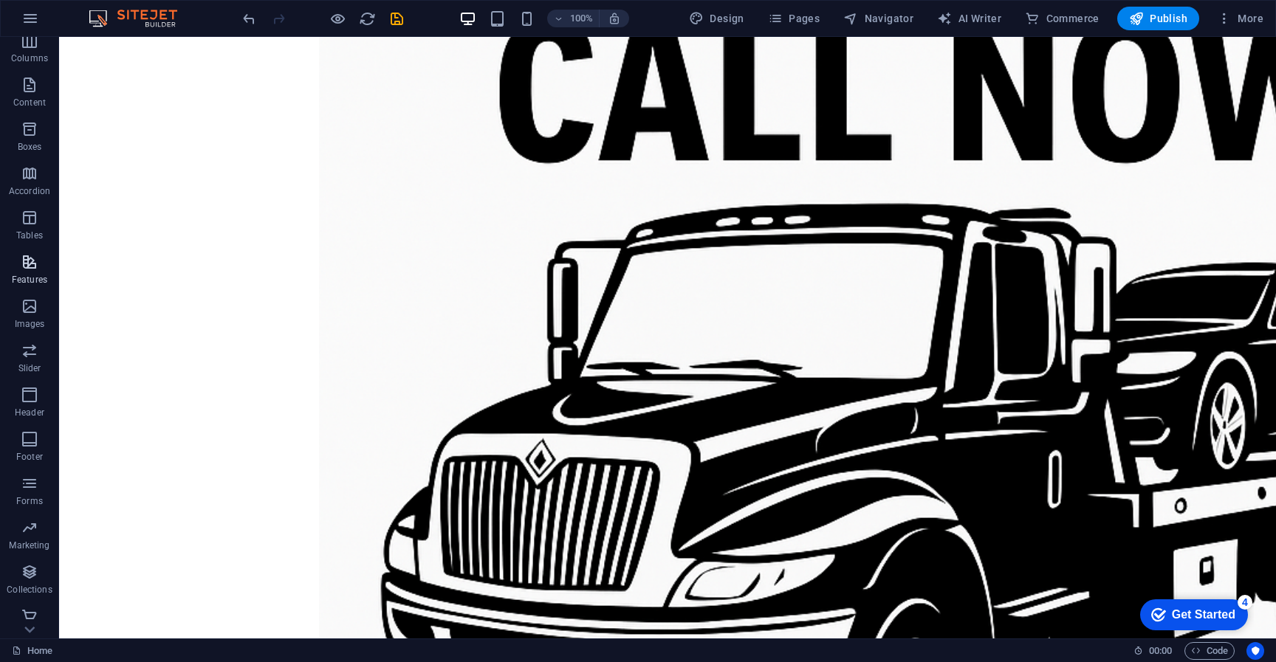
scroll to position [107, 0]
click at [30, 467] on icon "button" at bounding box center [30, 476] width 18 height 18
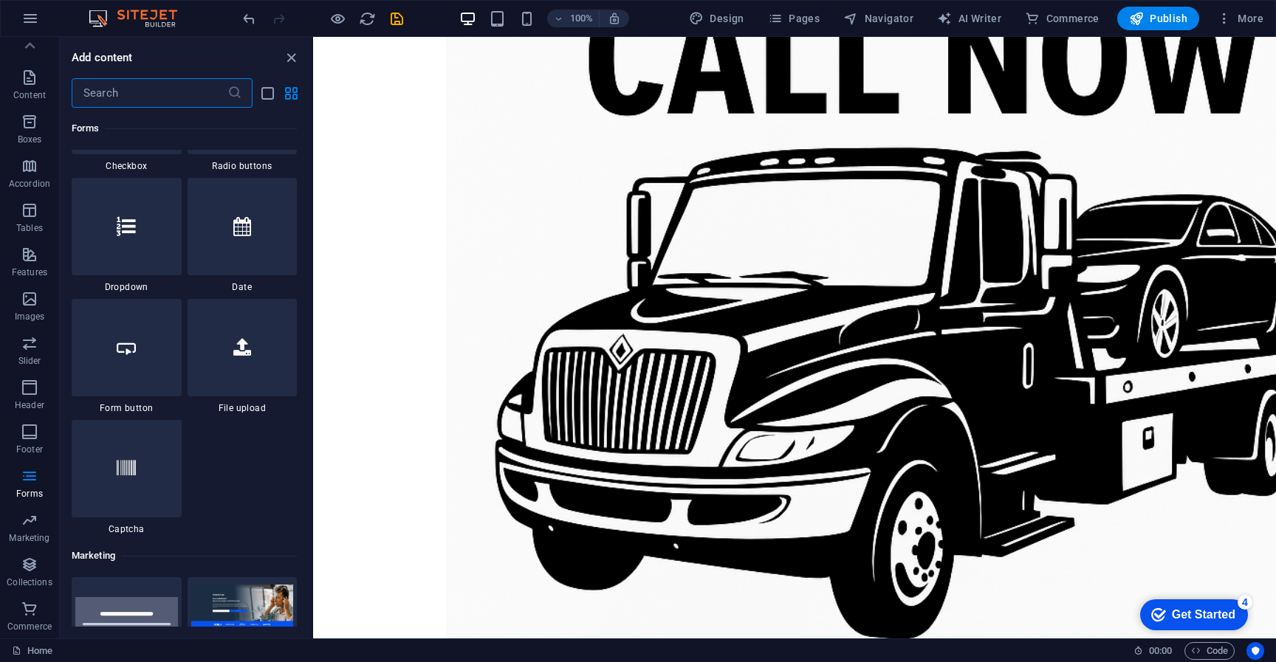
scroll to position [11606, 0]
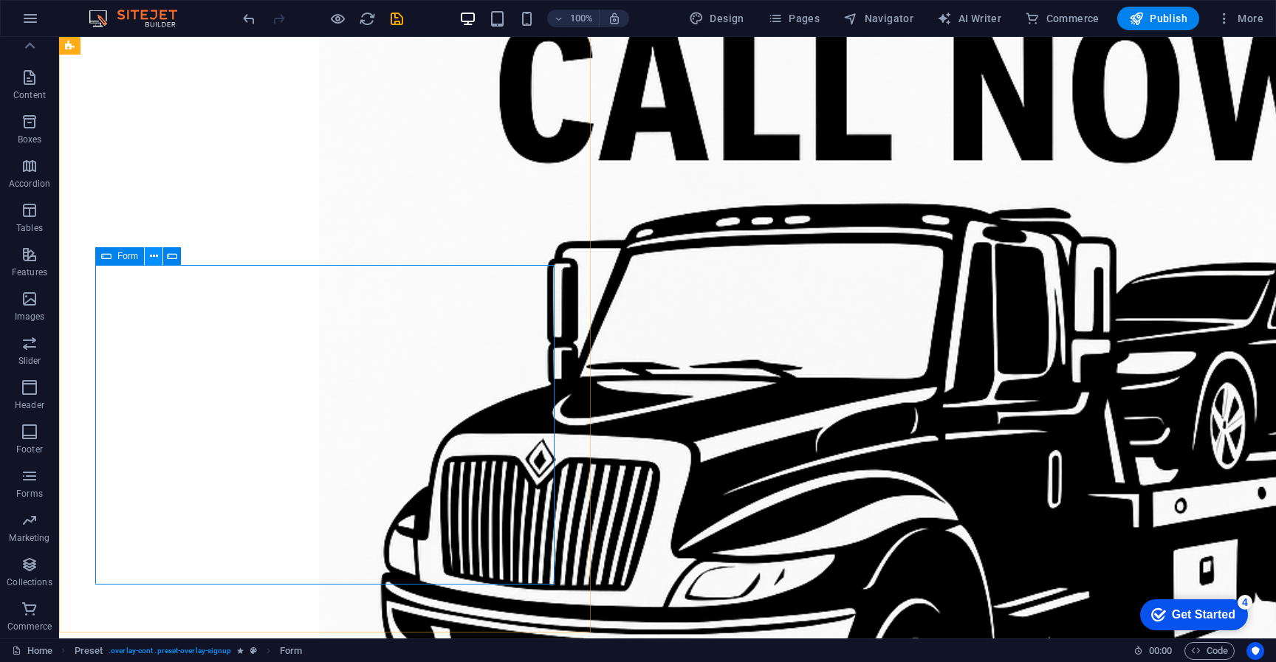
click at [154, 257] on icon at bounding box center [154, 257] width 8 height 16
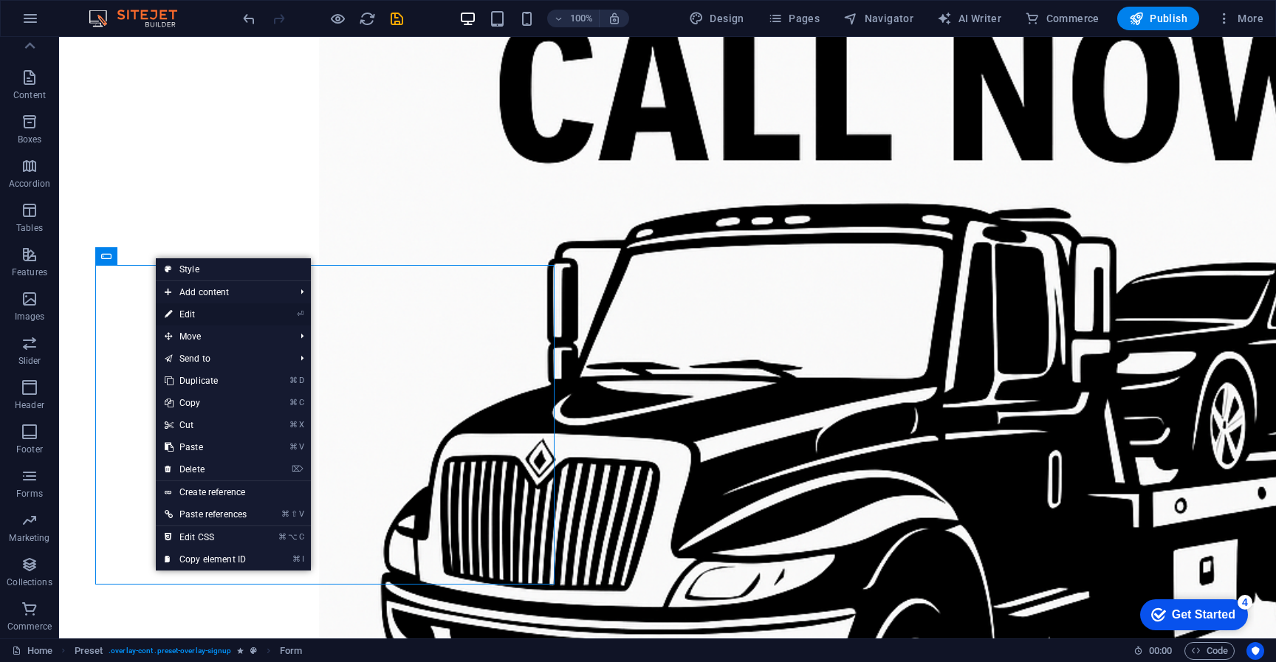
click at [206, 313] on link "⏎ Edit" at bounding box center [206, 315] width 100 height 22
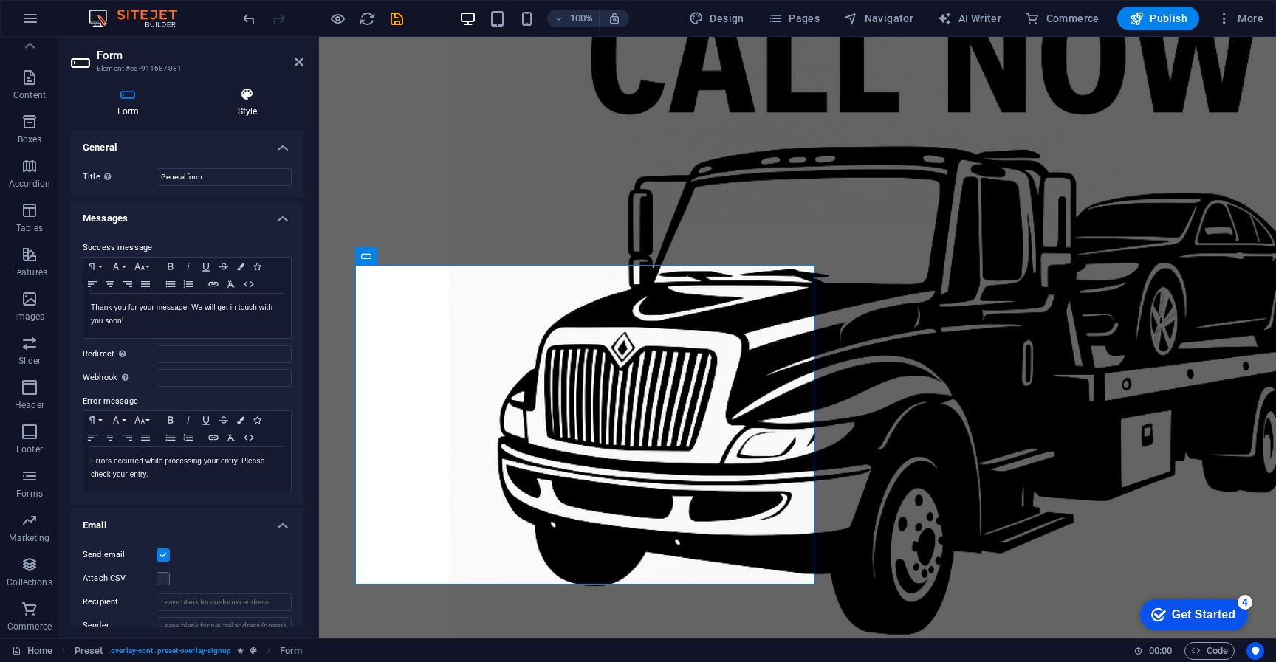
click at [250, 106] on h4 "Style" at bounding box center [247, 102] width 112 height 31
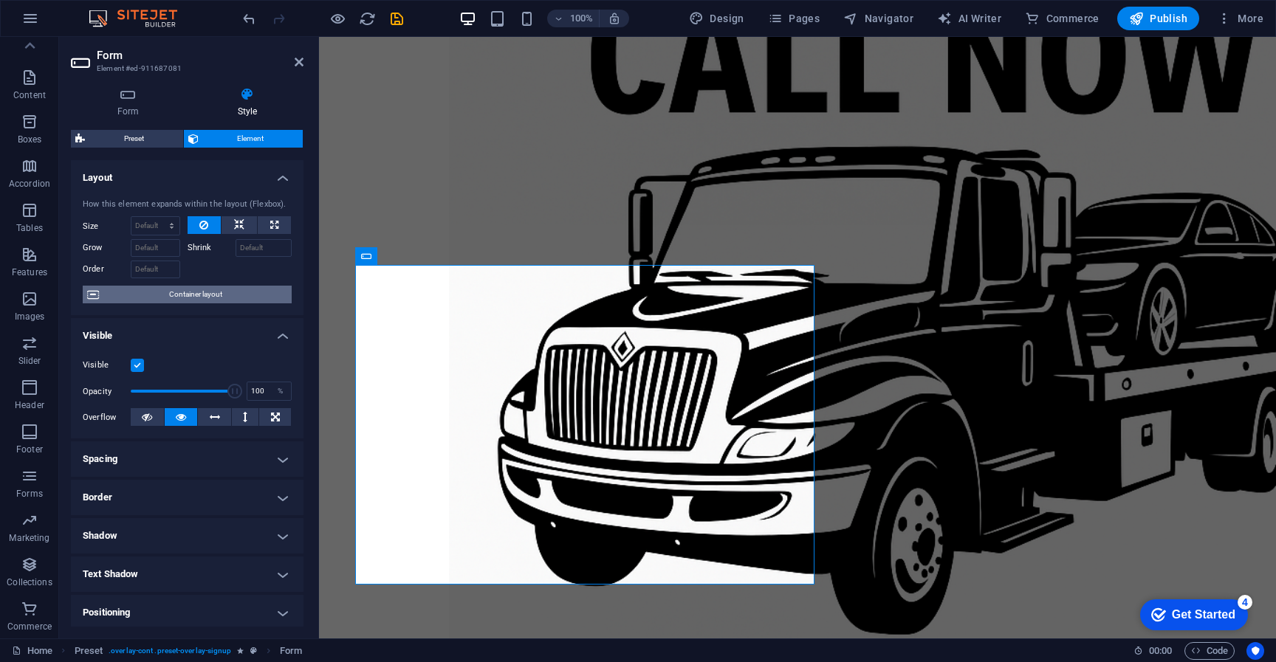
click at [150, 290] on span "Container layout" at bounding box center [195, 295] width 184 height 18
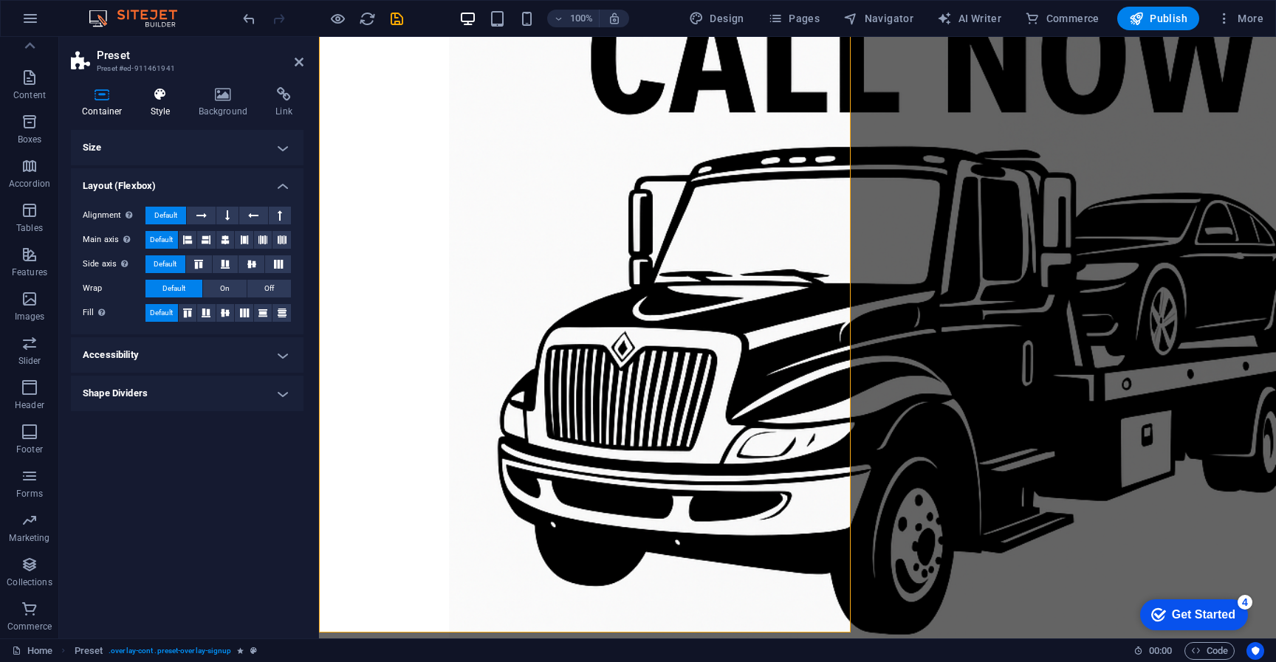
click at [155, 100] on icon at bounding box center [161, 94] width 42 height 15
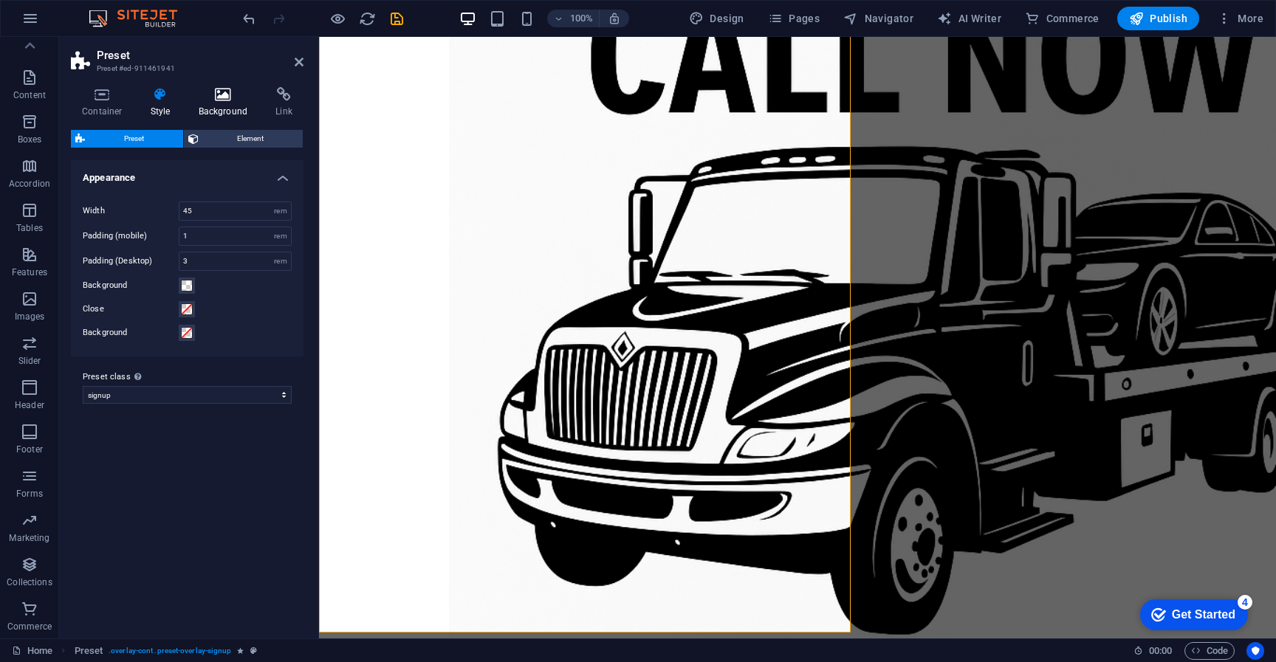
click at [216, 97] on icon at bounding box center [224, 94] width 72 height 15
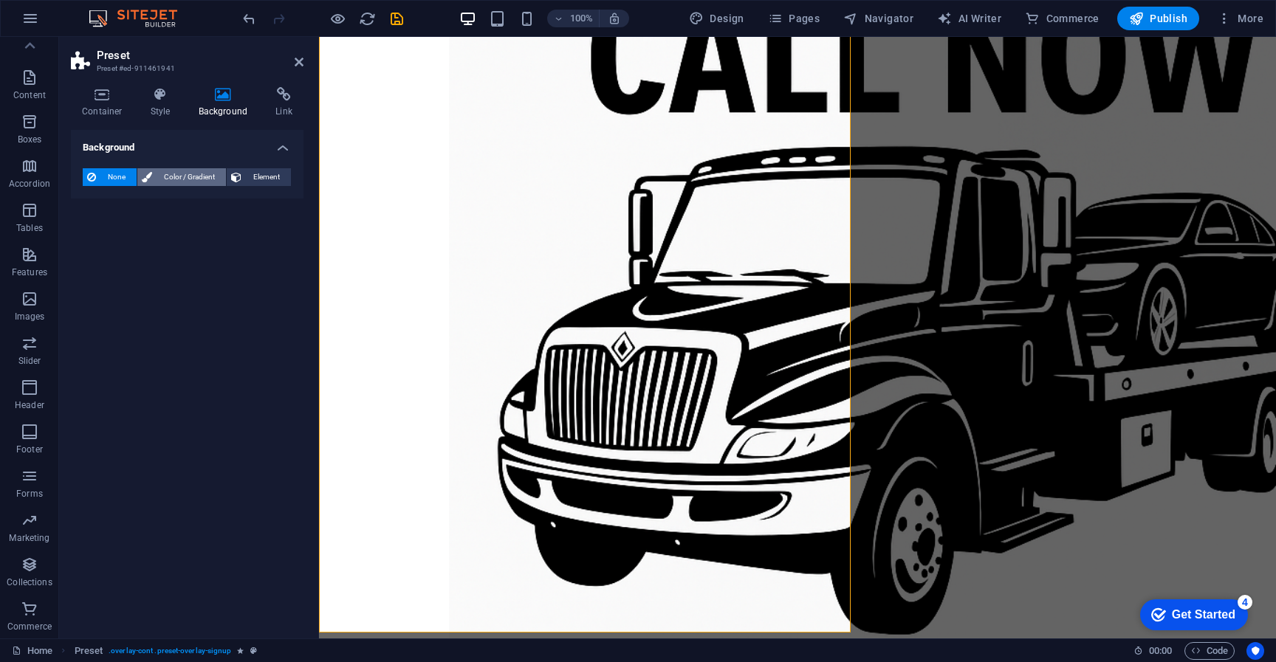
click at [185, 182] on span "Color / Gradient" at bounding box center [189, 177] width 65 height 18
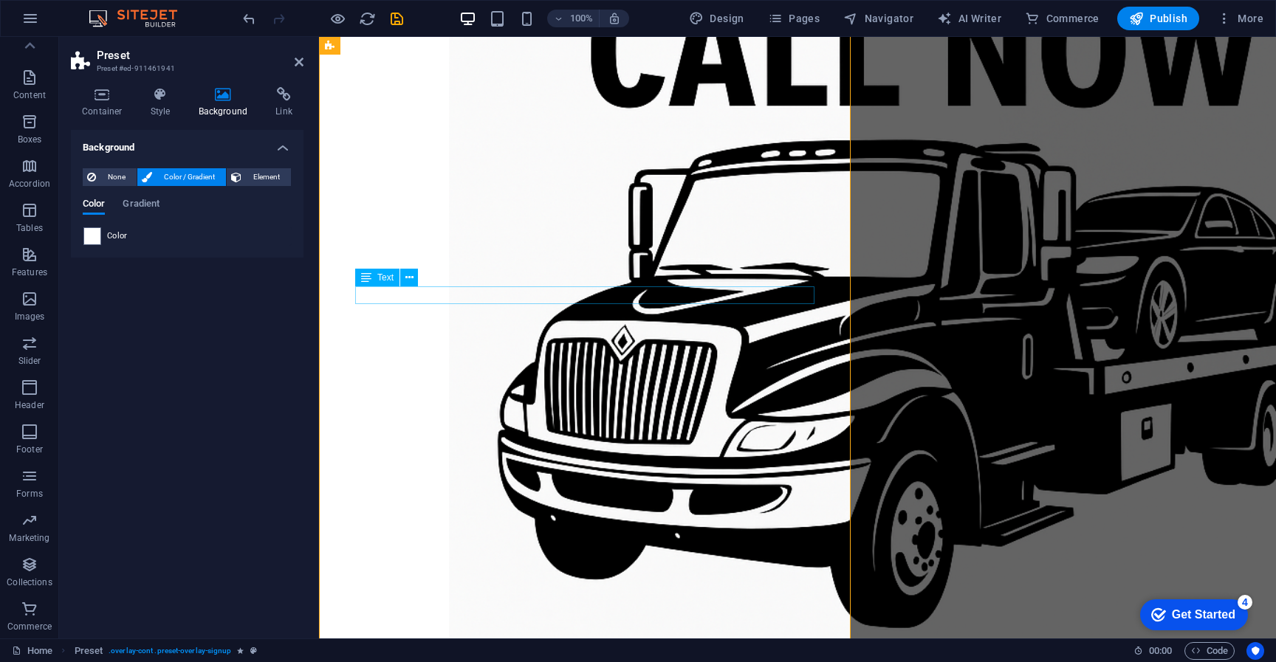
scroll to position [1029, 0]
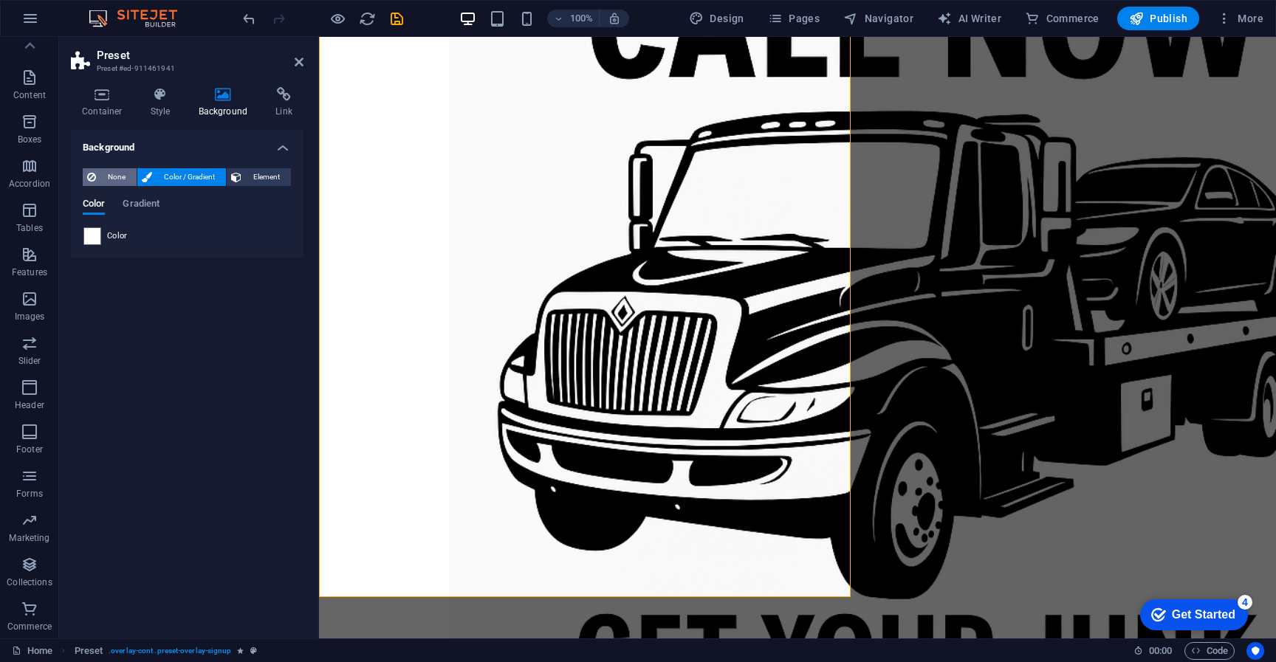
click at [107, 179] on span "None" at bounding box center [116, 177] width 32 height 18
click at [258, 185] on span "Element" at bounding box center [266, 177] width 41 height 18
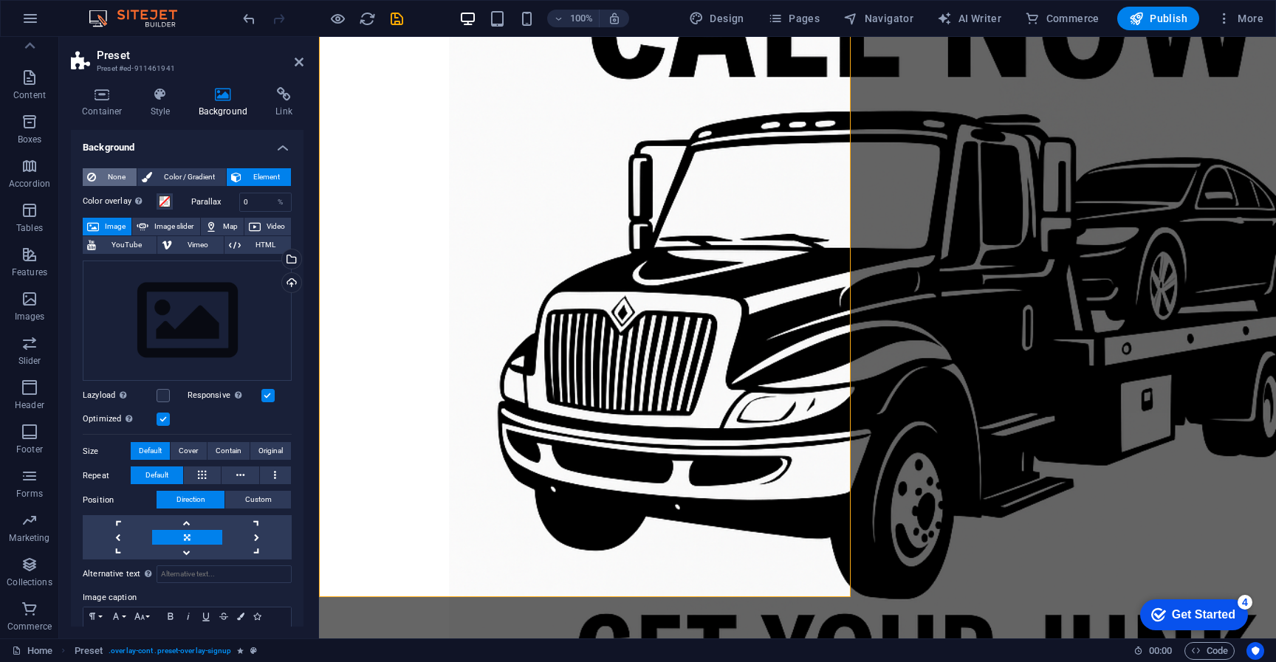
click at [107, 177] on span "None" at bounding box center [116, 177] width 32 height 18
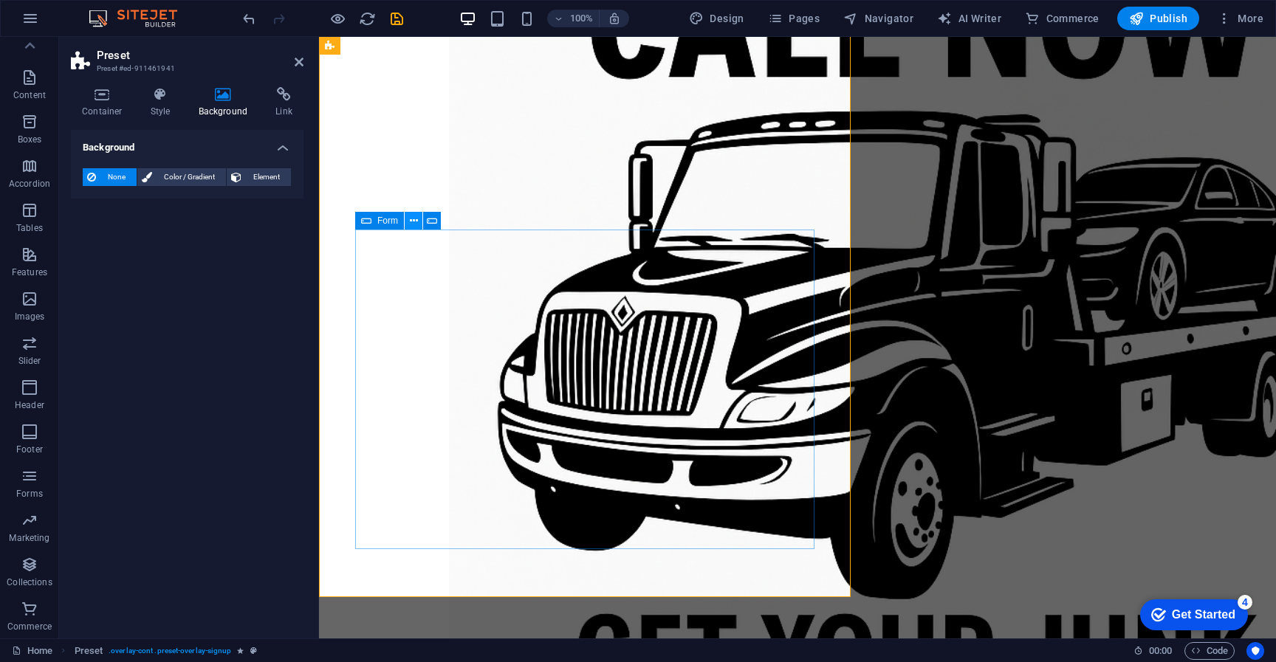
click at [411, 222] on icon at bounding box center [414, 221] width 8 height 16
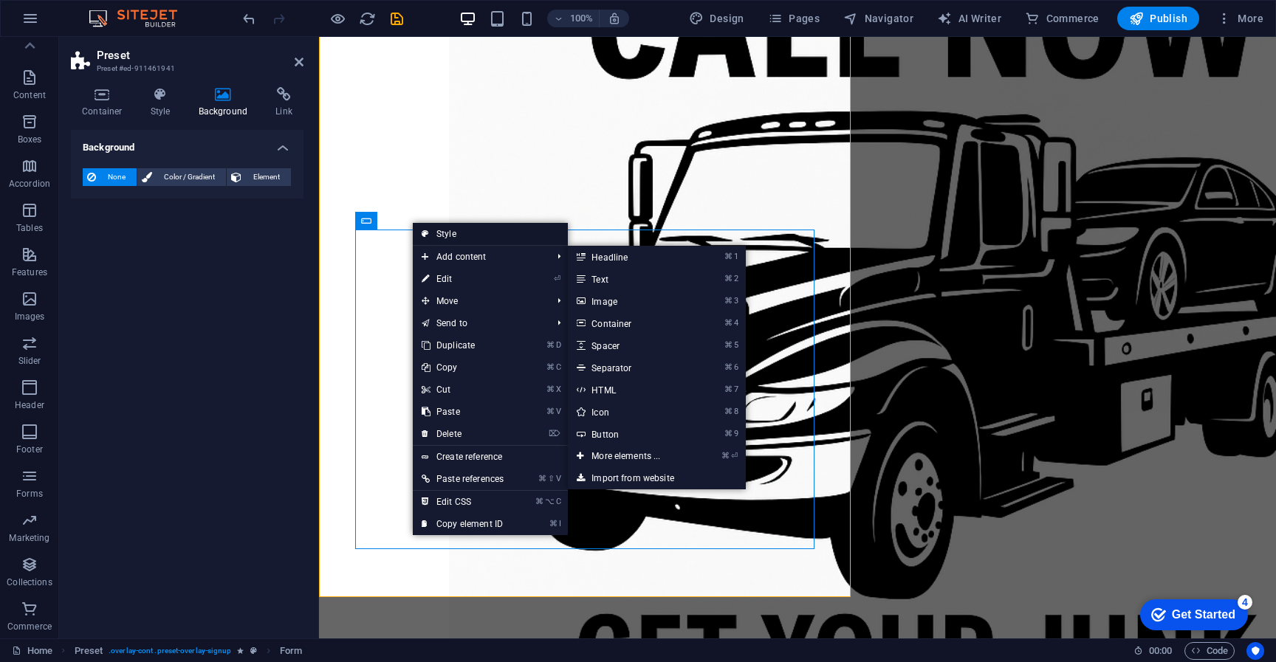
click at [446, 236] on link "Style" at bounding box center [490, 234] width 155 height 22
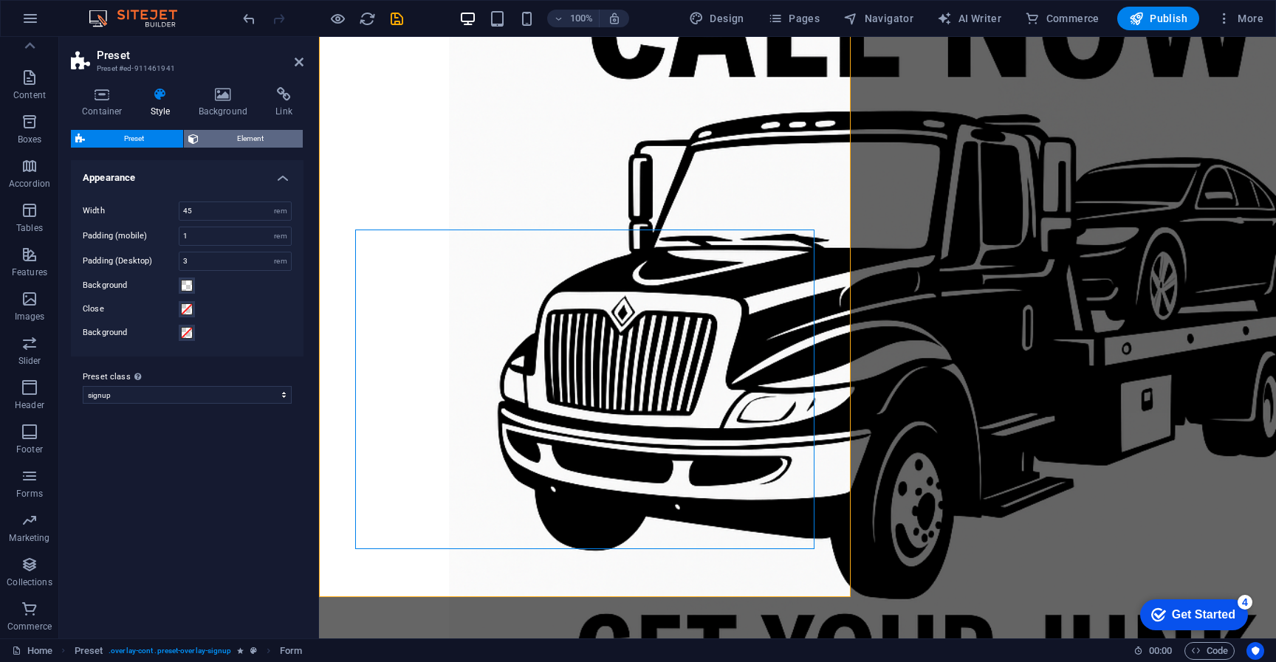
click at [238, 144] on span "Element" at bounding box center [251, 139] width 96 height 18
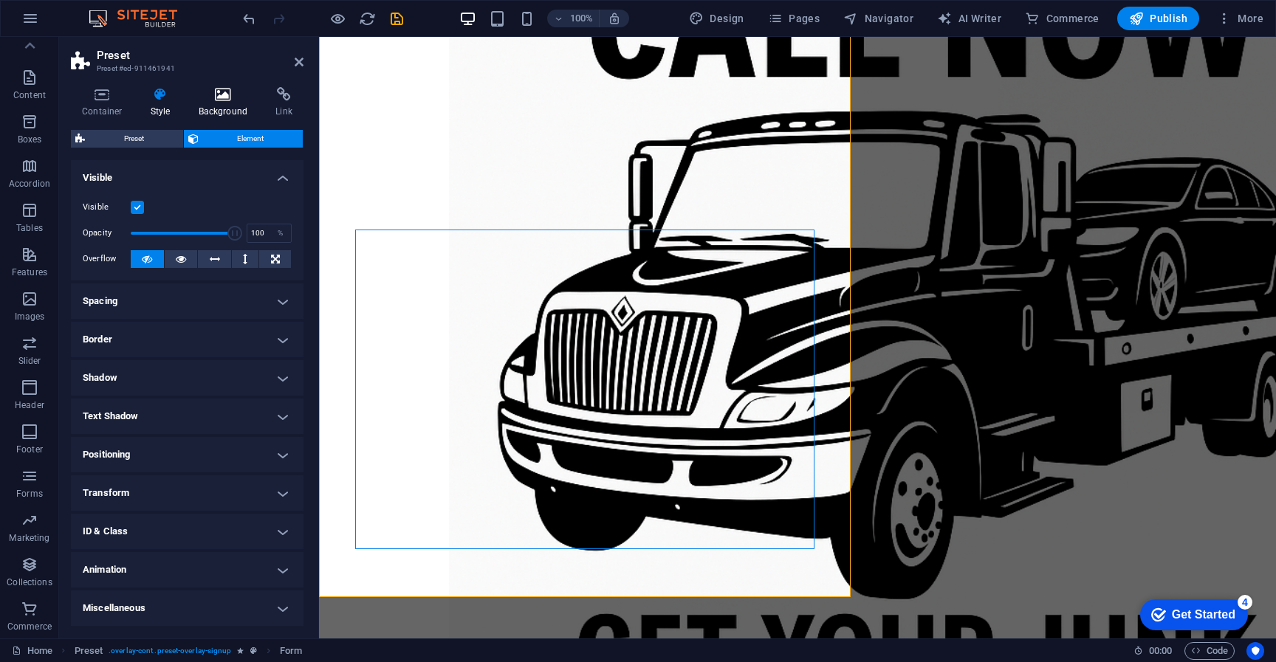
click at [225, 100] on icon at bounding box center [224, 94] width 72 height 15
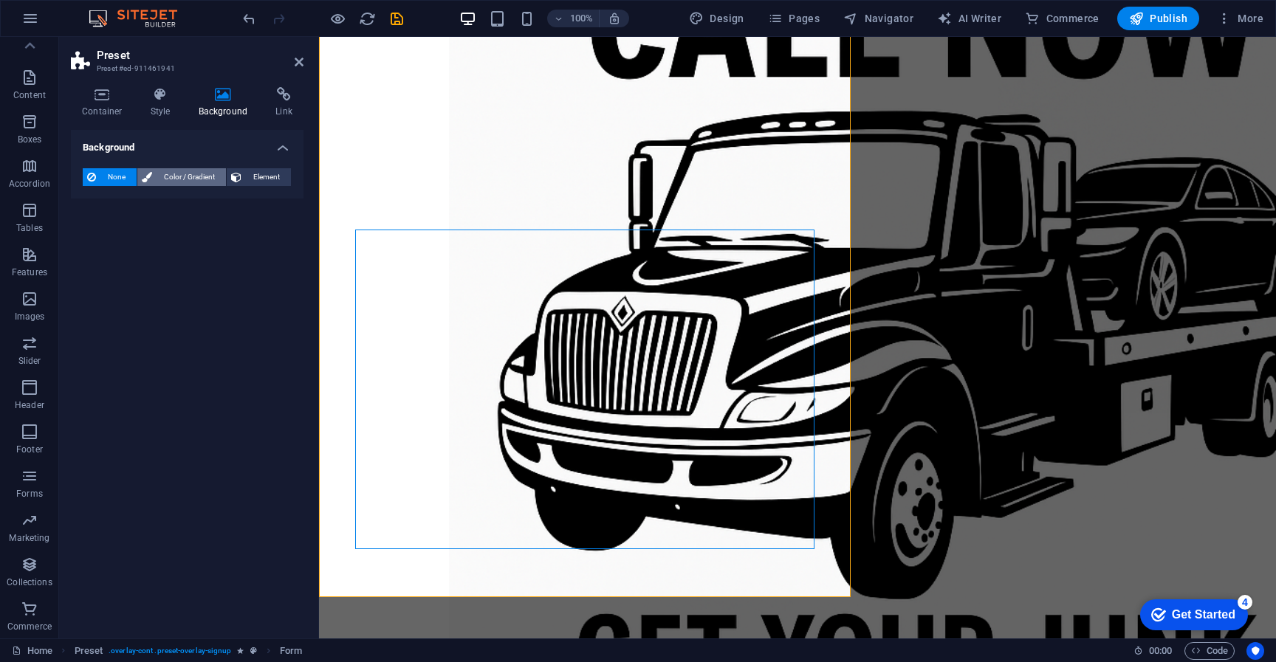
click at [168, 180] on span "Color / Gradient" at bounding box center [189, 177] width 65 height 18
click at [103, 177] on span "None" at bounding box center [116, 177] width 32 height 18
click at [296, 65] on icon at bounding box center [299, 62] width 9 height 12
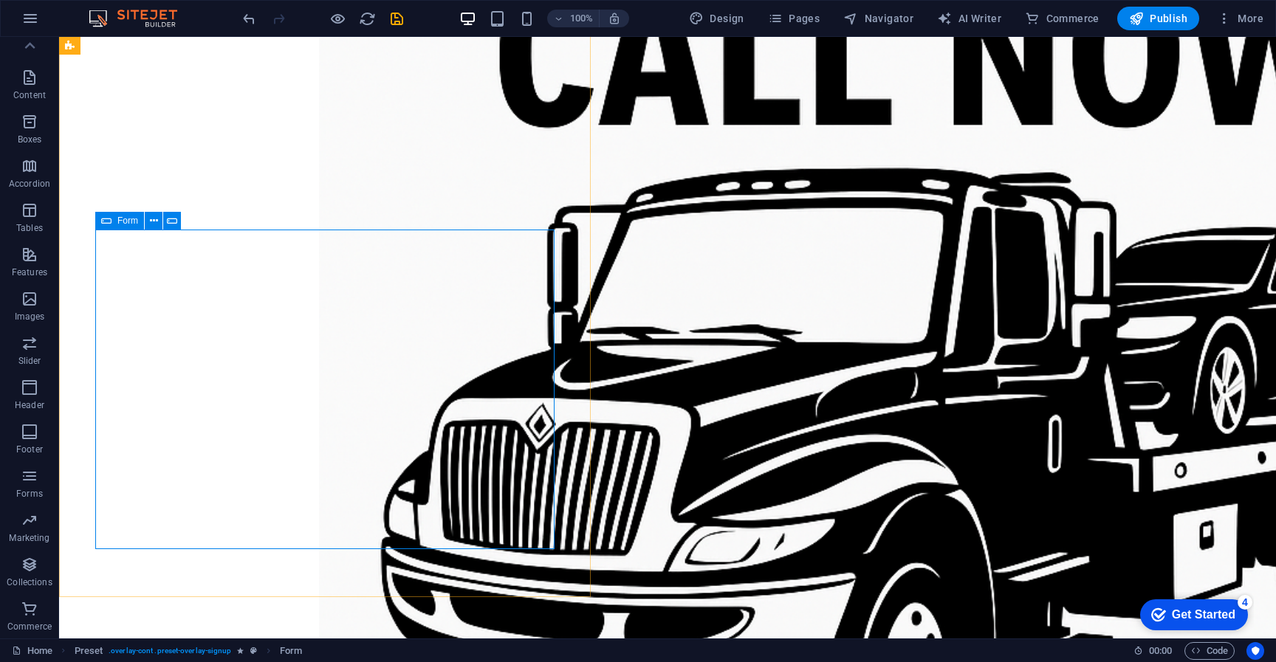
click at [122, 222] on span "Form" at bounding box center [127, 220] width 21 height 9
click at [150, 222] on icon at bounding box center [154, 221] width 8 height 16
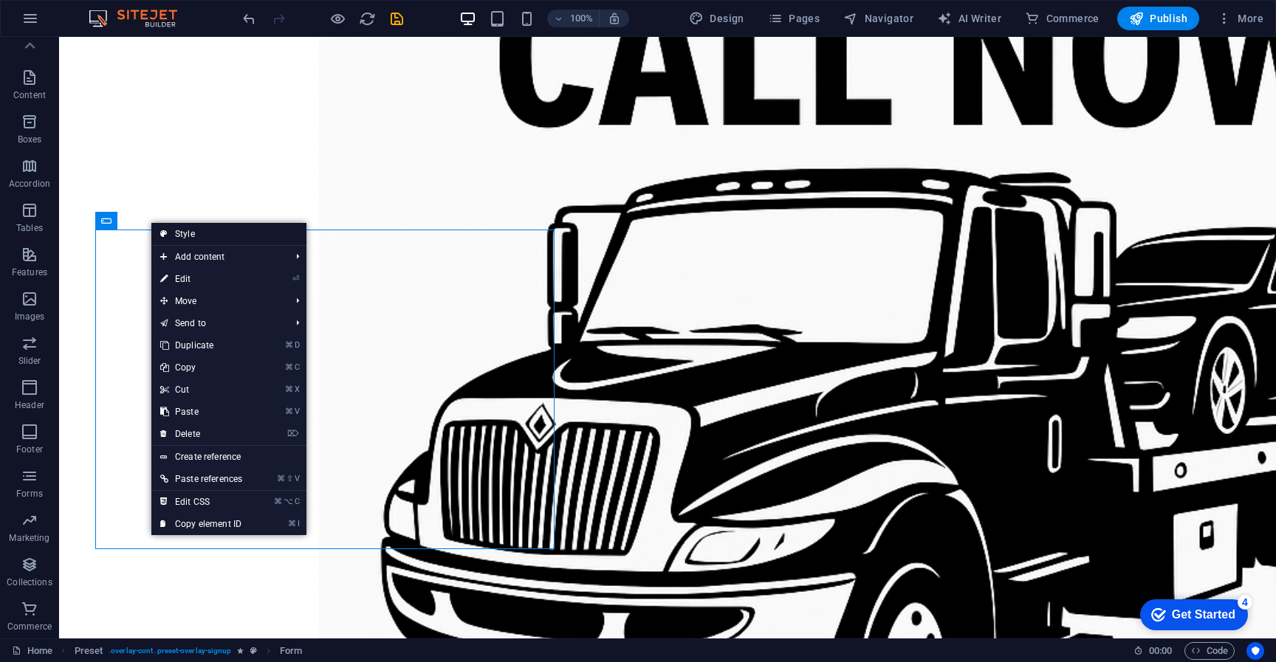
click at [192, 234] on link "Style" at bounding box center [228, 234] width 155 height 22
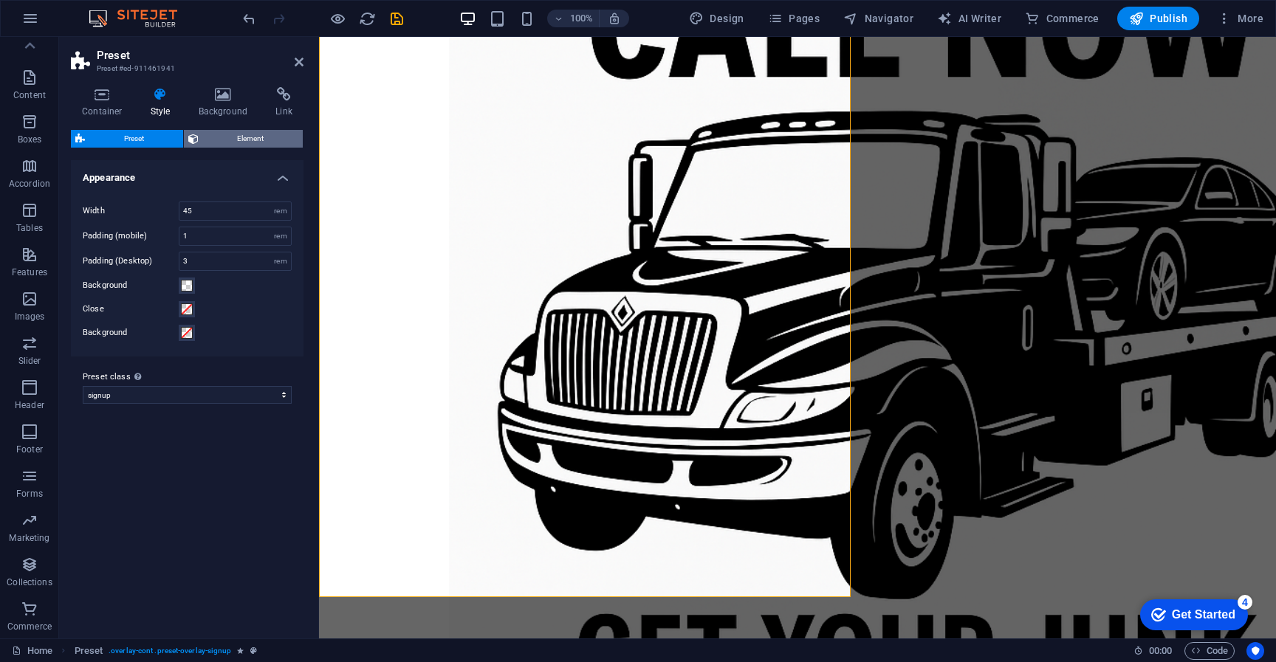
click at [226, 137] on span "Element" at bounding box center [251, 139] width 96 height 18
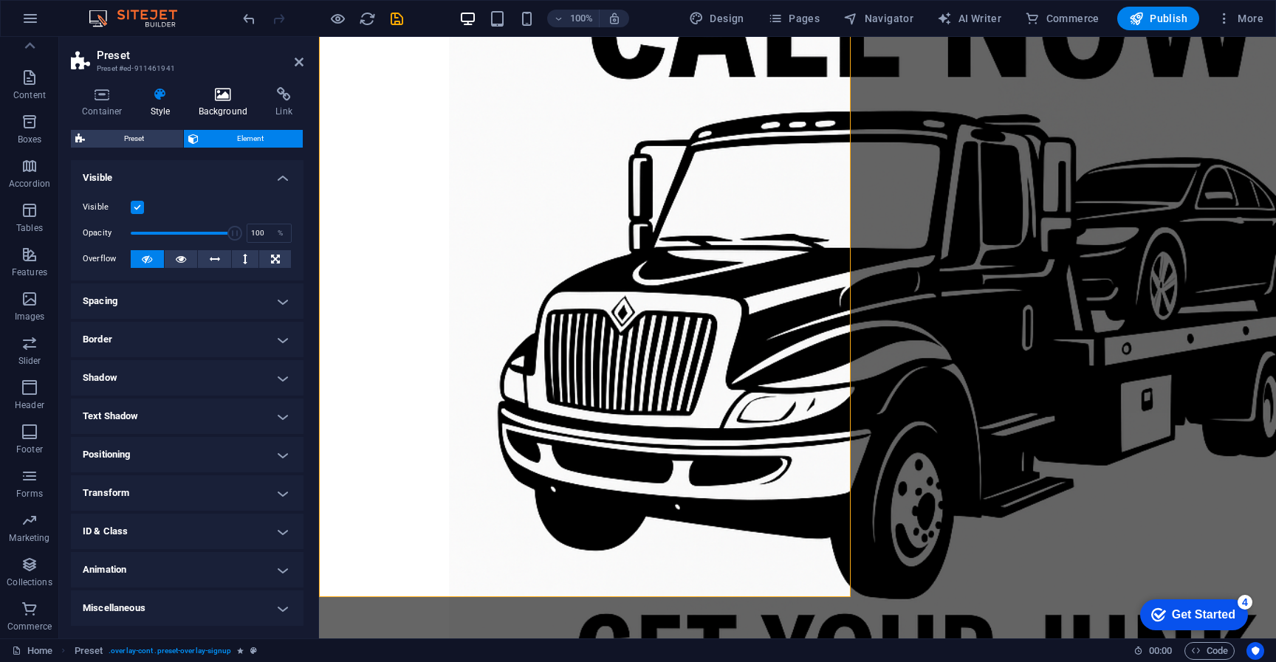
click at [224, 97] on icon at bounding box center [224, 94] width 72 height 15
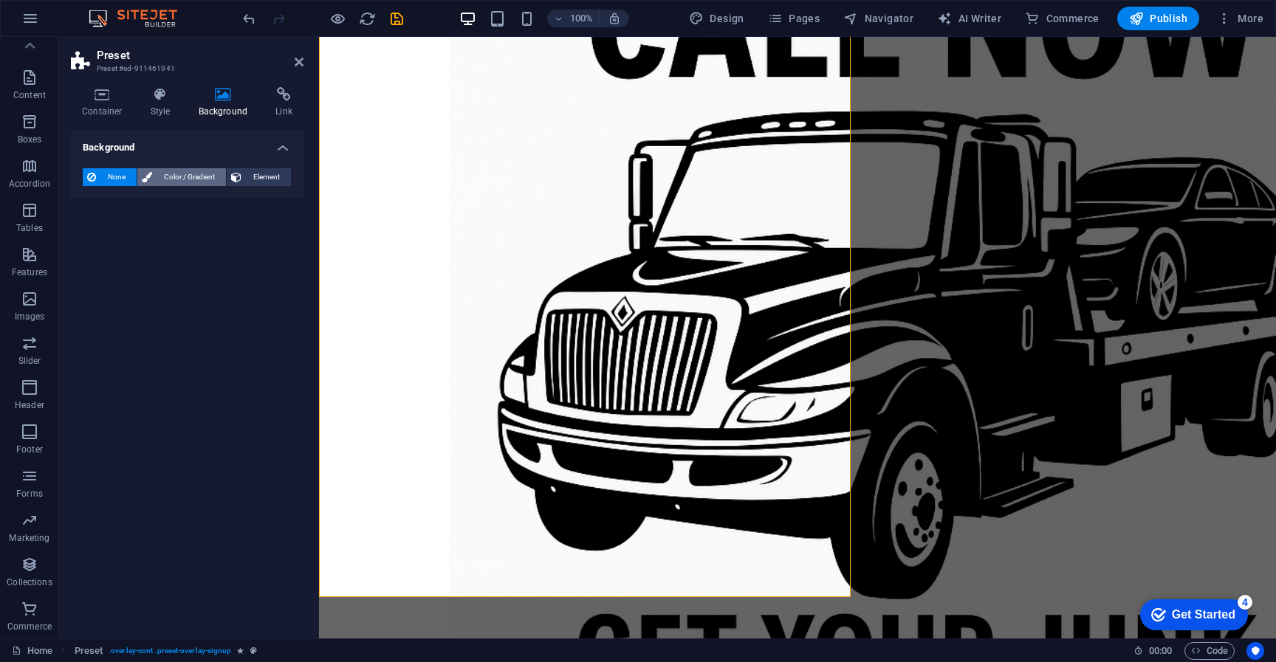
click at [164, 171] on span "Color / Gradient" at bounding box center [189, 177] width 65 height 18
click at [241, 175] on icon at bounding box center [236, 177] width 10 height 18
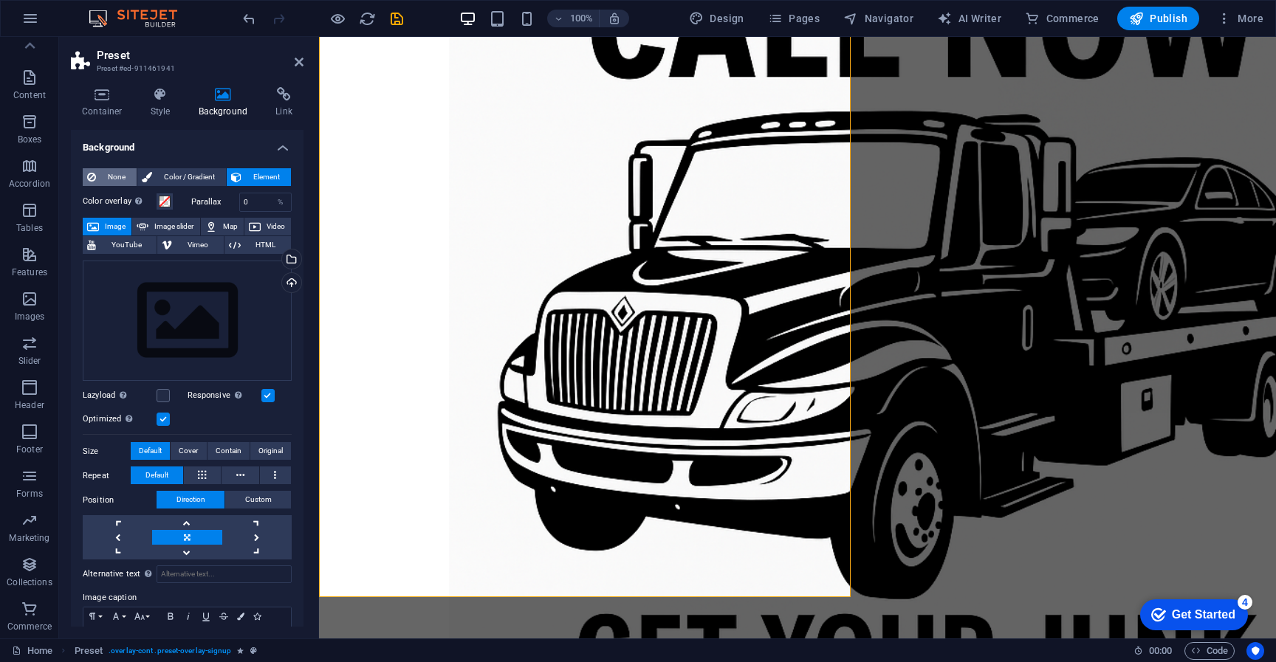
click at [106, 179] on span "None" at bounding box center [116, 177] width 32 height 18
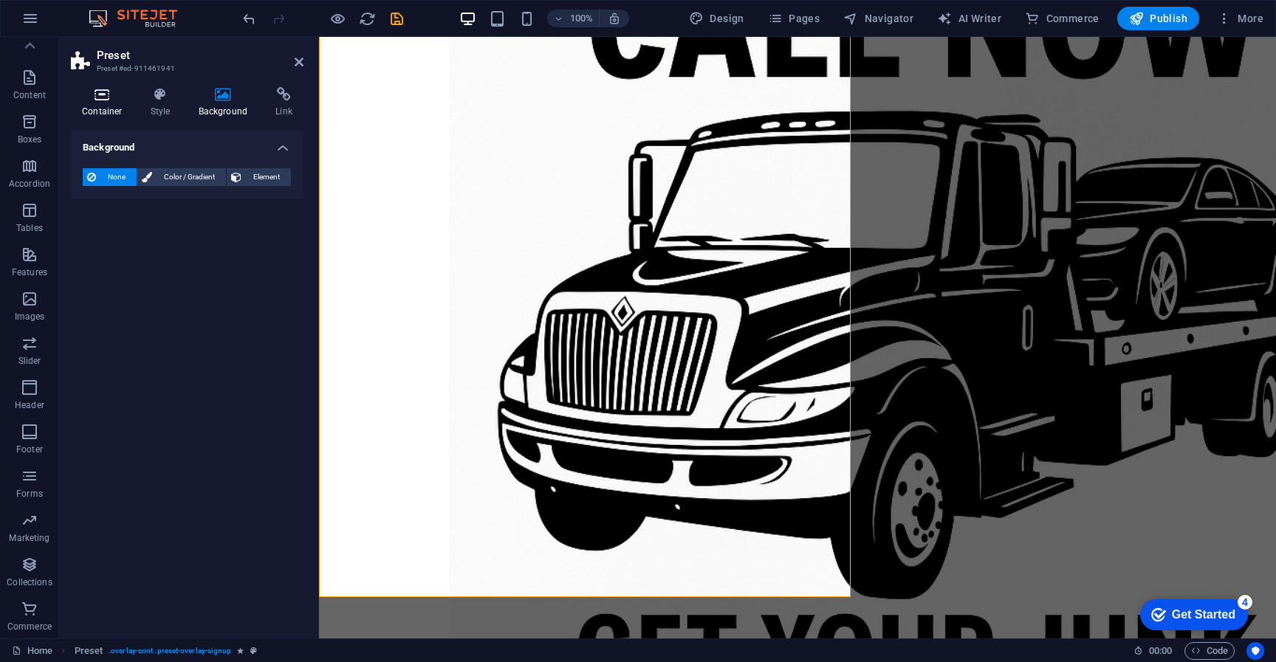
click at [112, 108] on h4 "Container" at bounding box center [105, 102] width 69 height 31
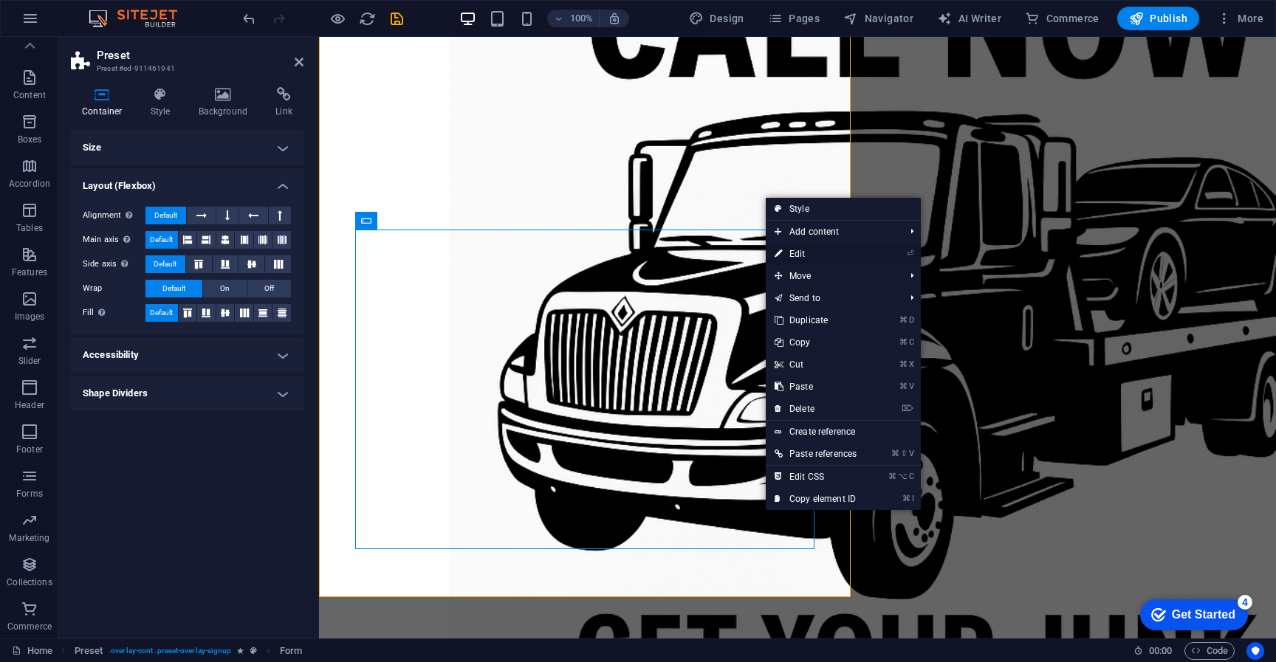
click at [812, 249] on link "⏎ Edit" at bounding box center [816, 254] width 100 height 22
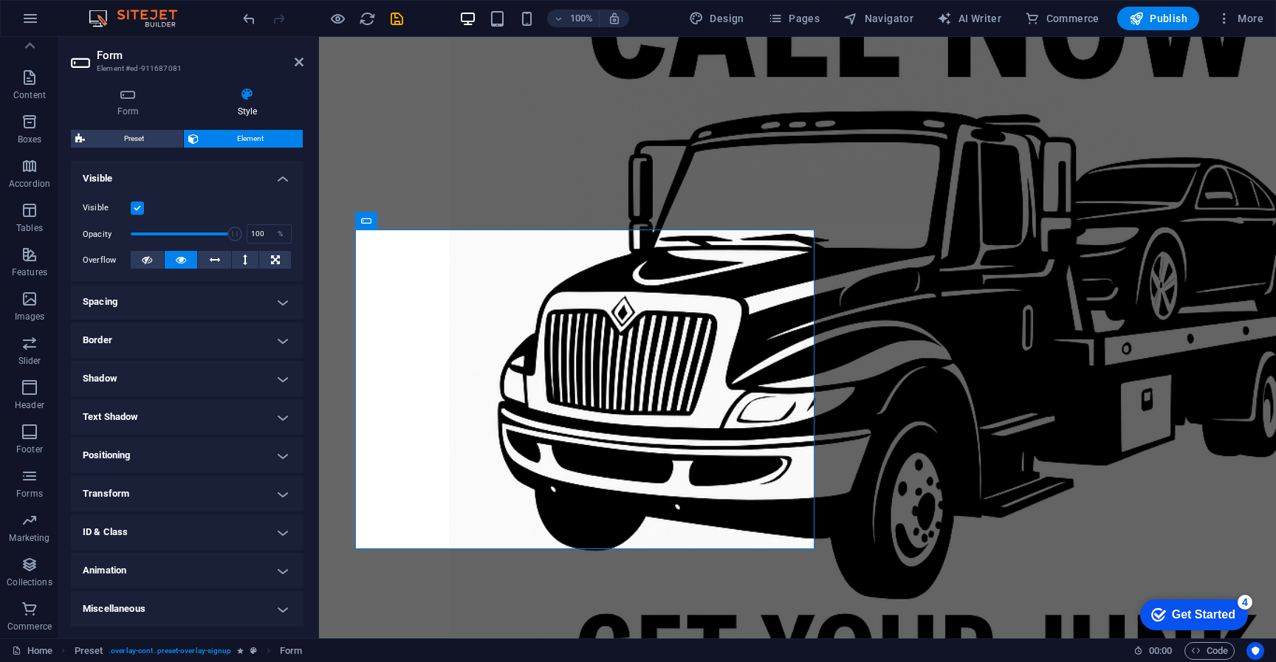
scroll to position [0, 0]
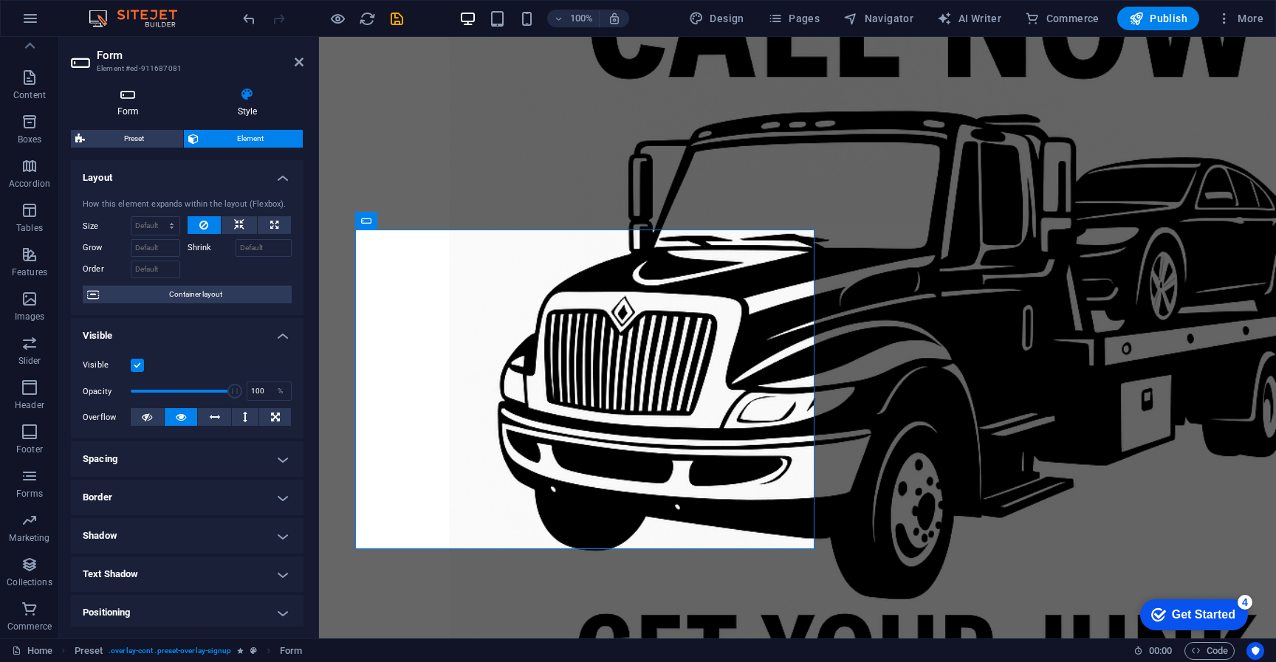
click at [139, 105] on h4 "Form" at bounding box center [131, 102] width 120 height 31
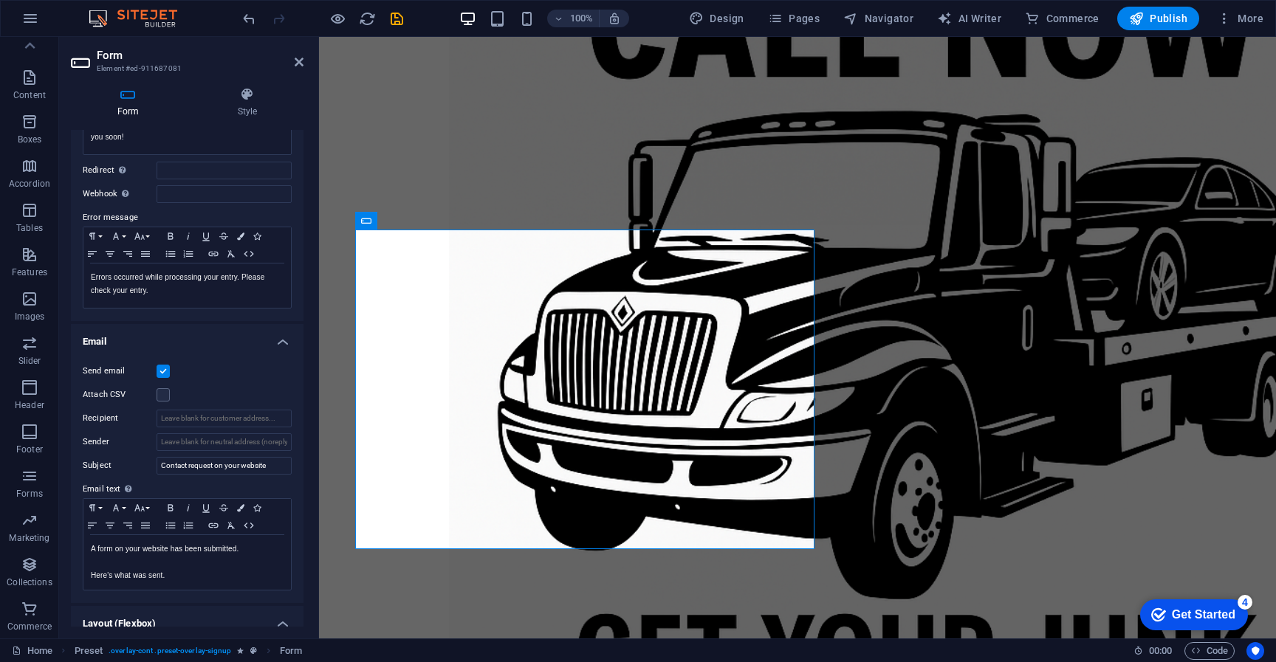
scroll to position [190, 0]
click at [195, 417] on input "Recipient" at bounding box center [224, 413] width 135 height 18
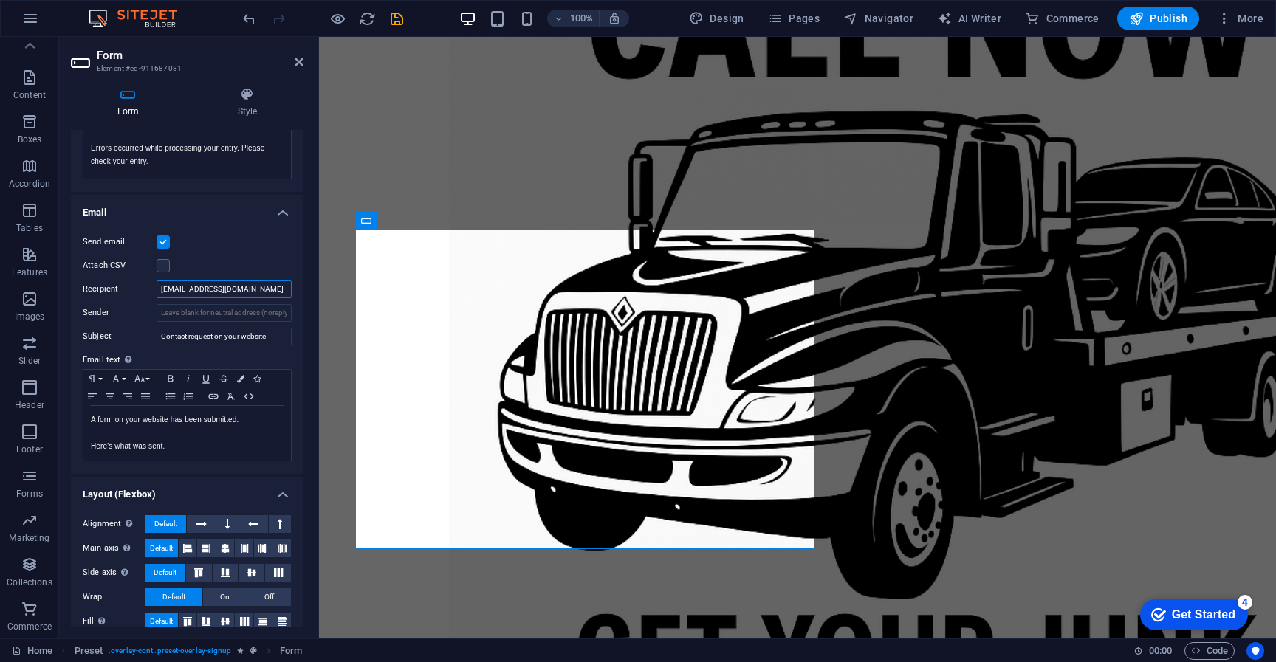
scroll to position [329, 0]
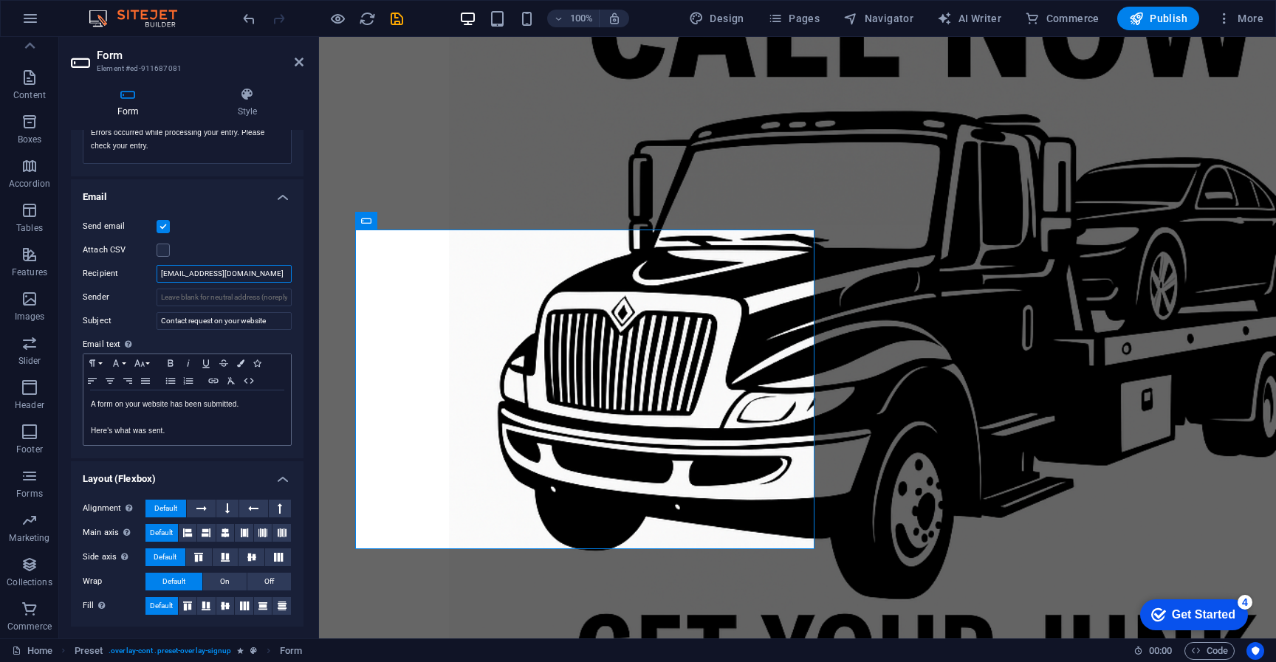
type input "JWright@Wrightstek.com"
click at [133, 415] on p at bounding box center [187, 417] width 193 height 13
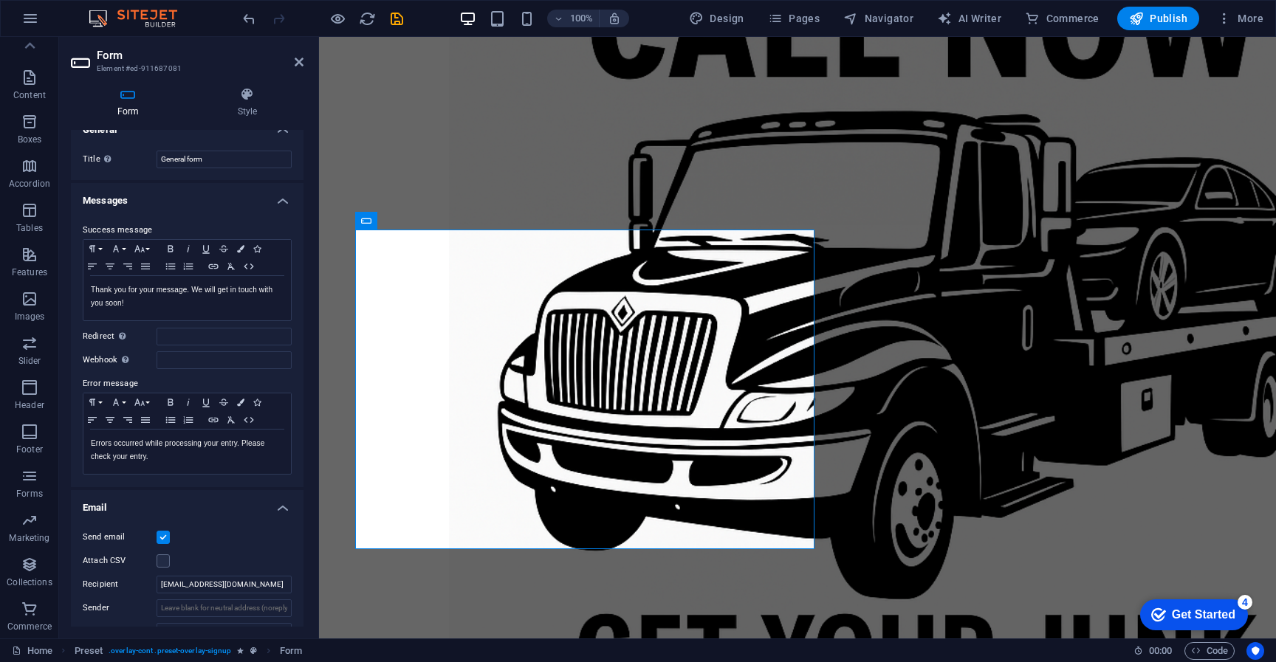
scroll to position [0, 0]
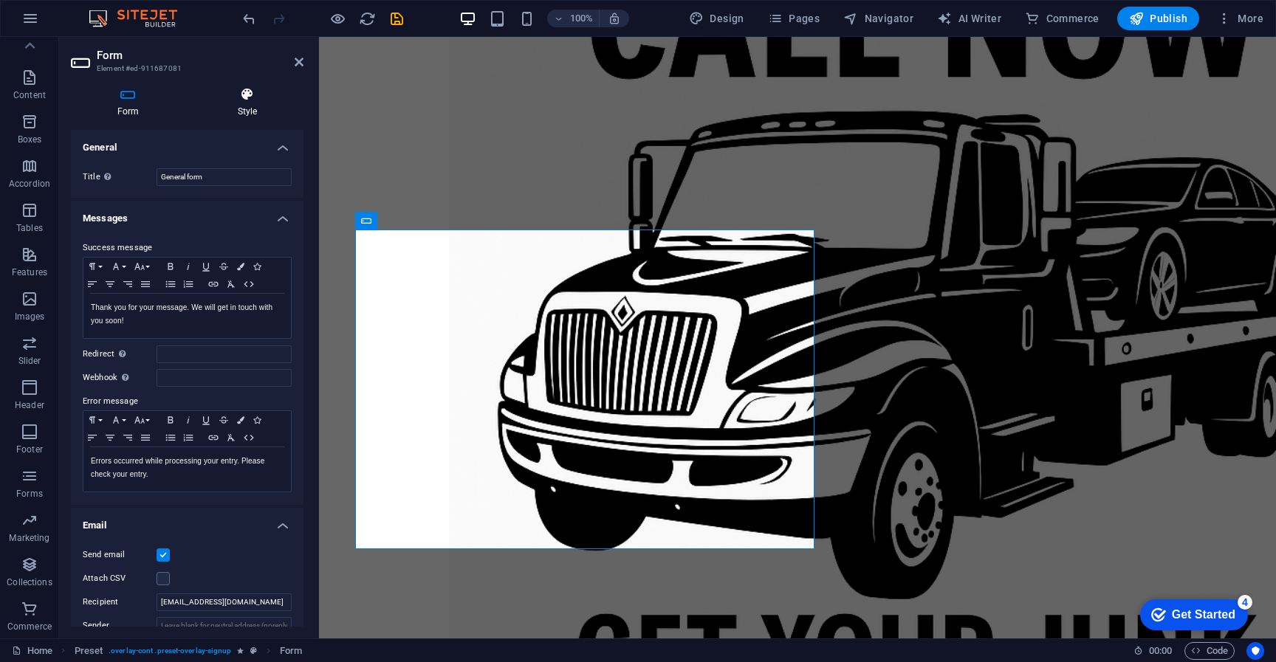
click at [259, 103] on h4 "Style" at bounding box center [247, 102] width 112 height 31
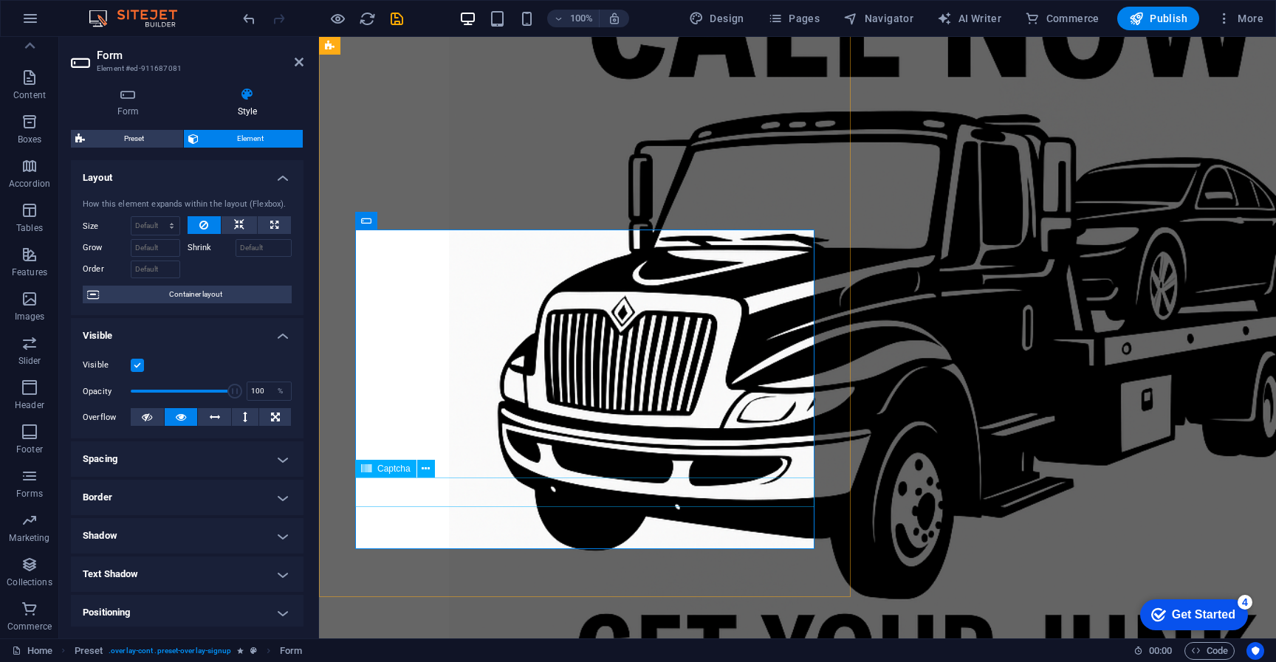
click at [421, 473] on button at bounding box center [426, 469] width 18 height 18
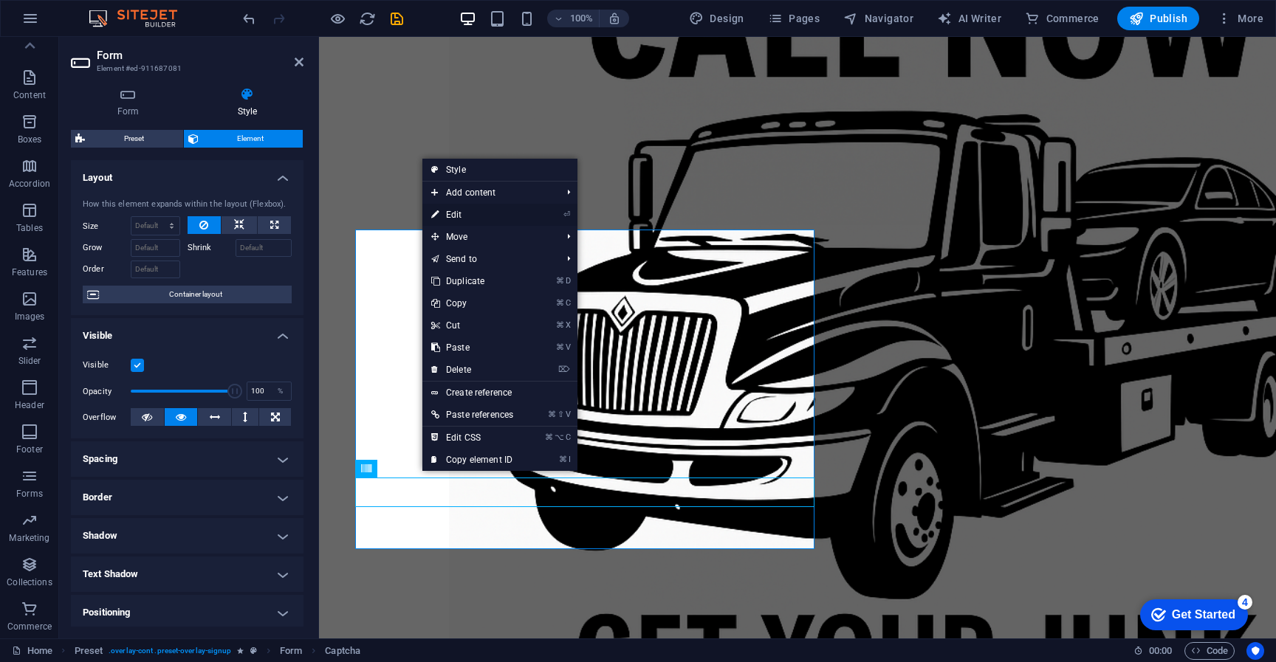
click at [464, 216] on link "⏎ Edit" at bounding box center [472, 215] width 100 height 22
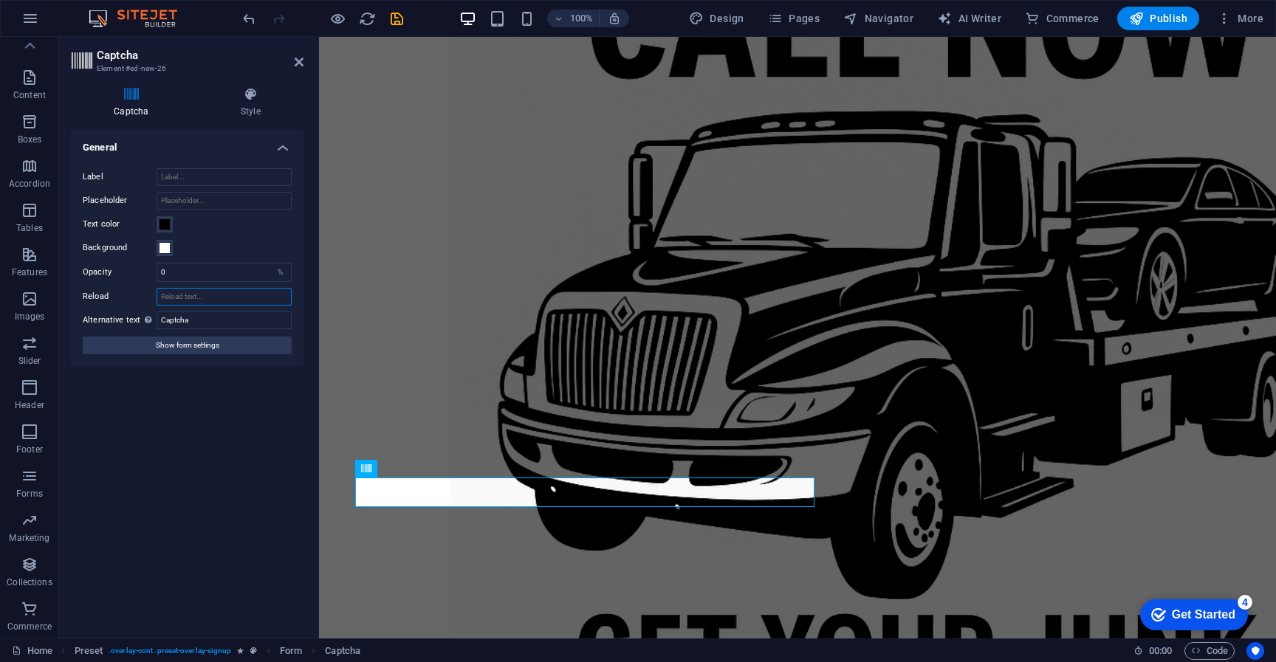
click at [188, 300] on input "Reload" at bounding box center [224, 297] width 135 height 18
type input "E"
type input "Reload"
click at [196, 204] on input "Placeholder" at bounding box center [224, 201] width 135 height 18
type input "Captcha"
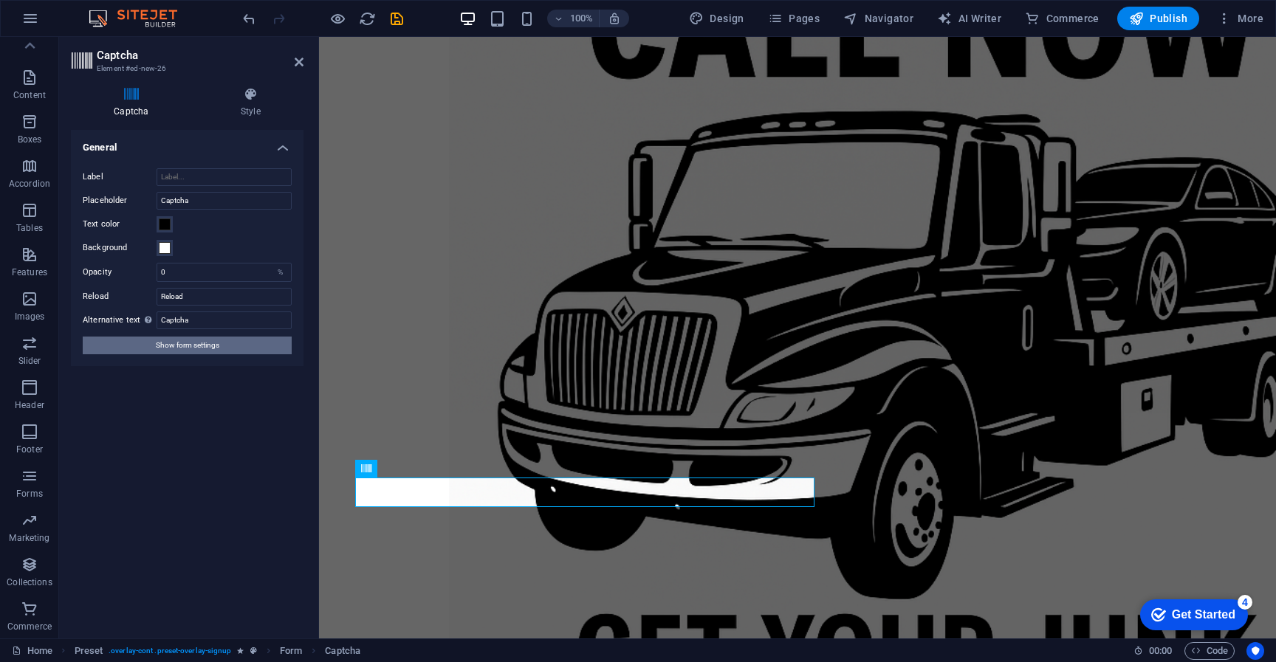
click at [182, 351] on span "Show form settings" at bounding box center [188, 346] width 64 height 18
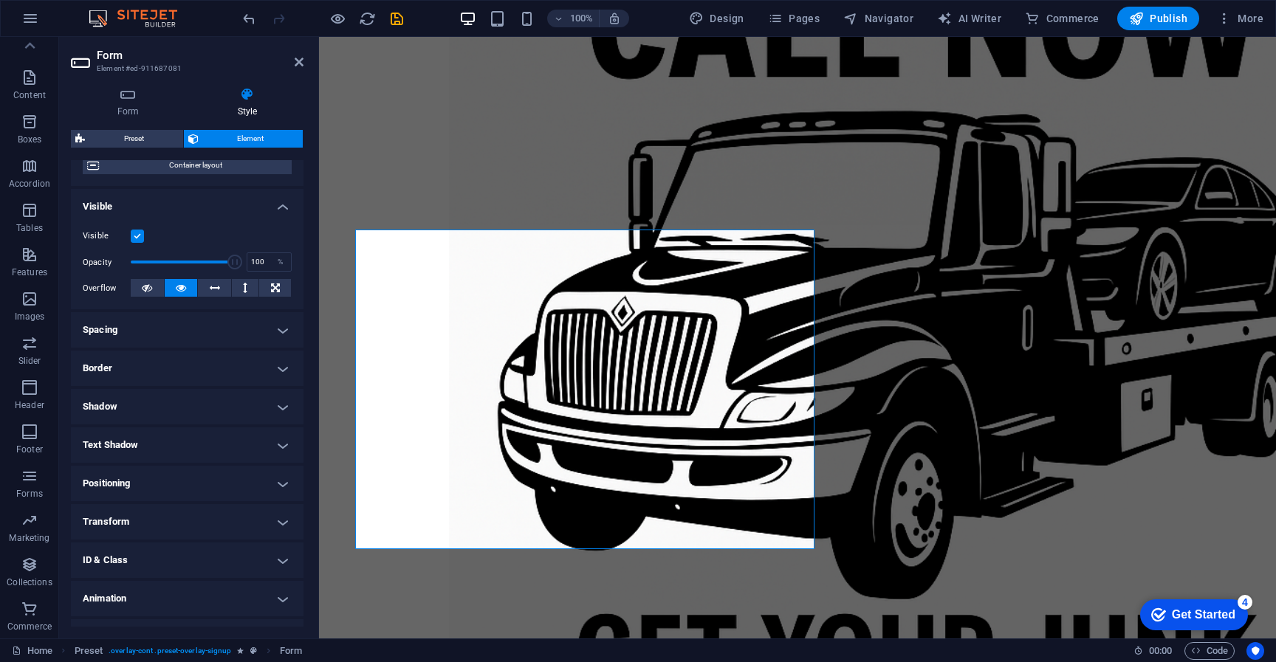
scroll to position [157, 0]
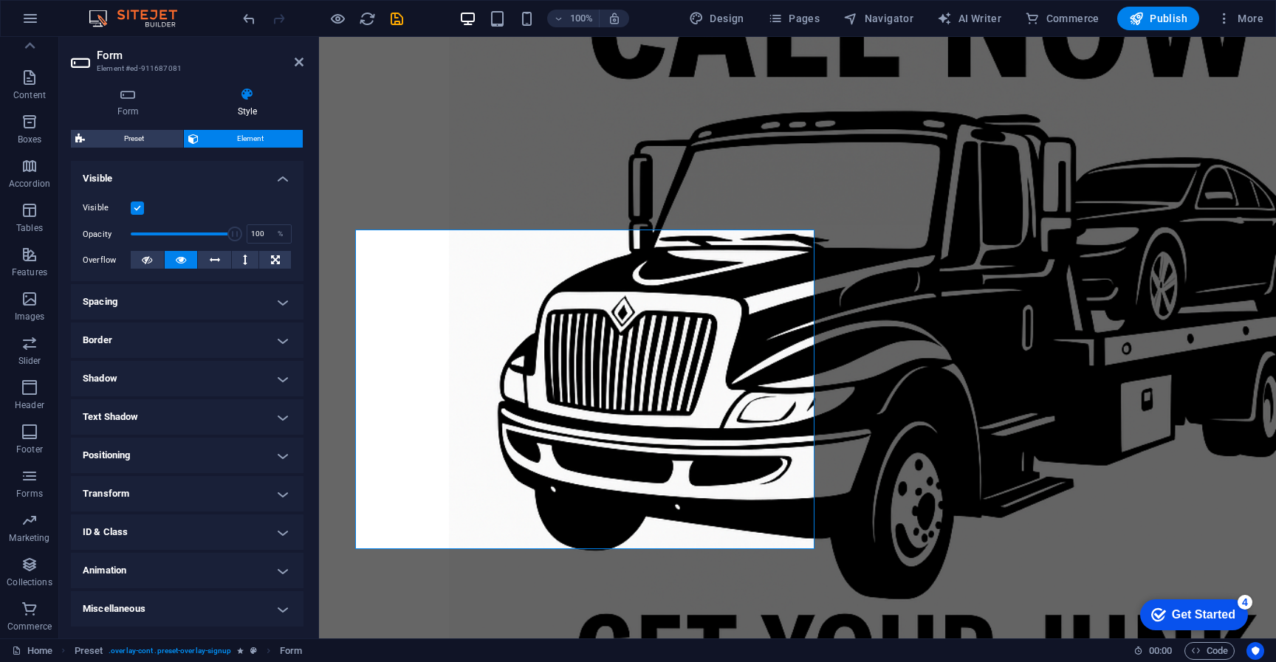
click at [145, 541] on h4 "ID & Class" at bounding box center [187, 532] width 233 height 35
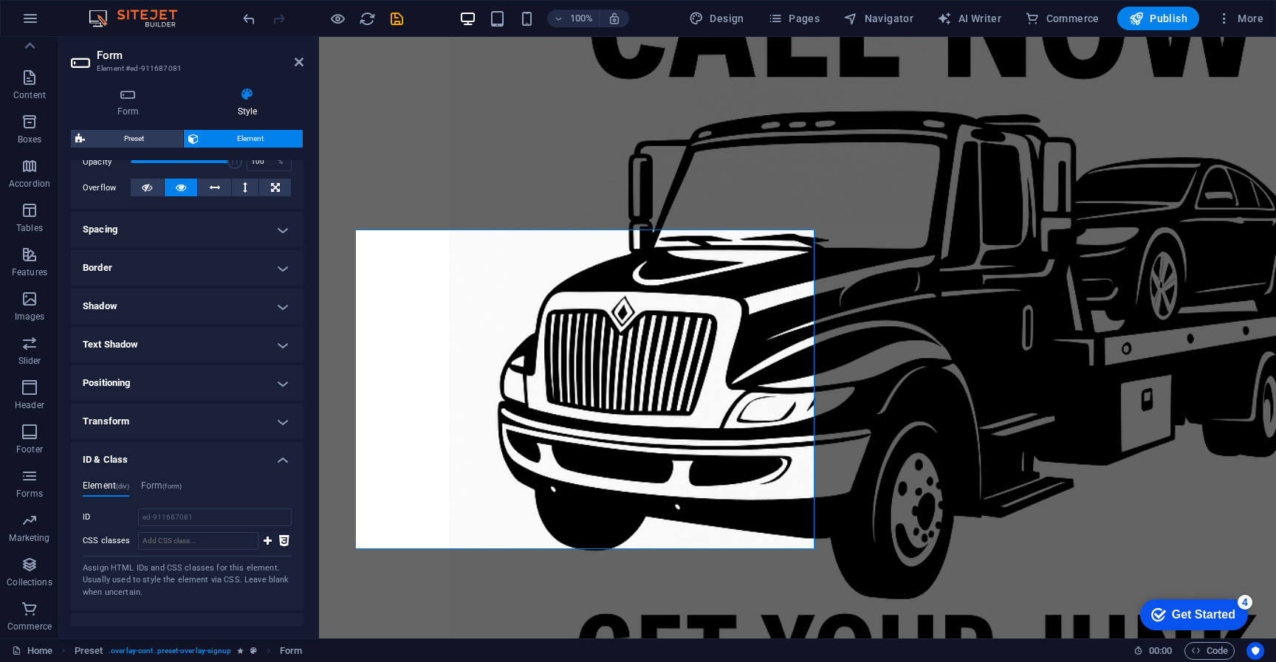
scroll to position [290, 0]
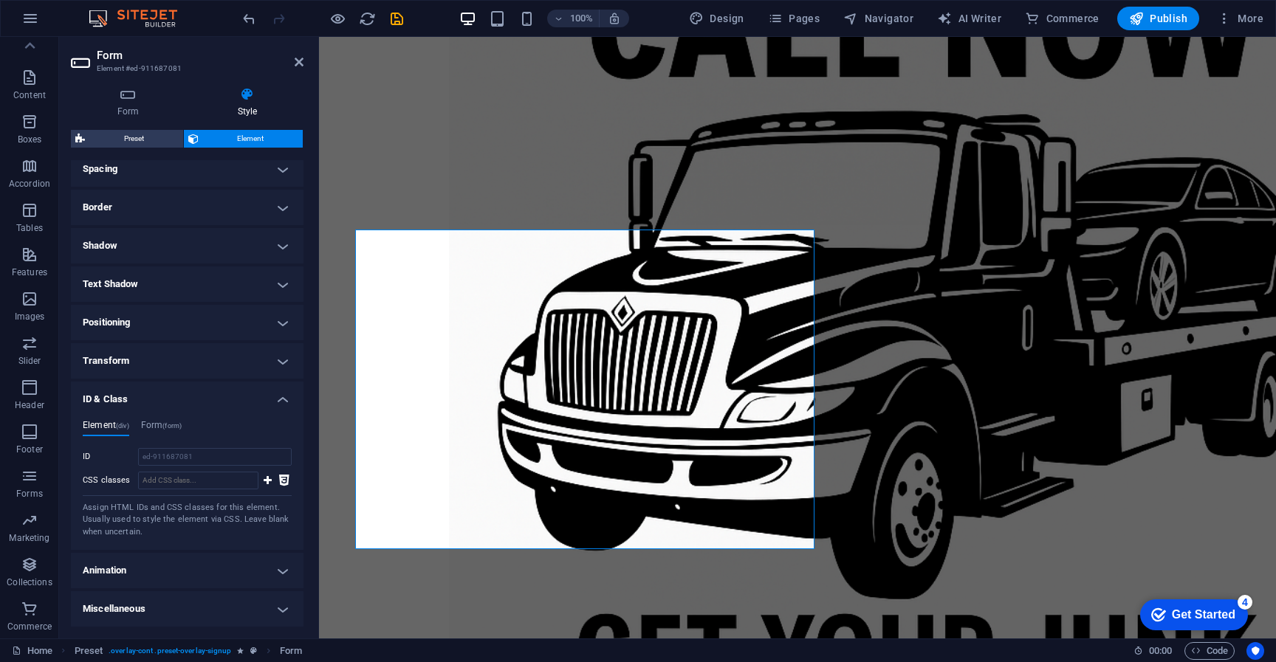
click at [148, 610] on h4 "Miscellaneous" at bounding box center [187, 609] width 233 height 35
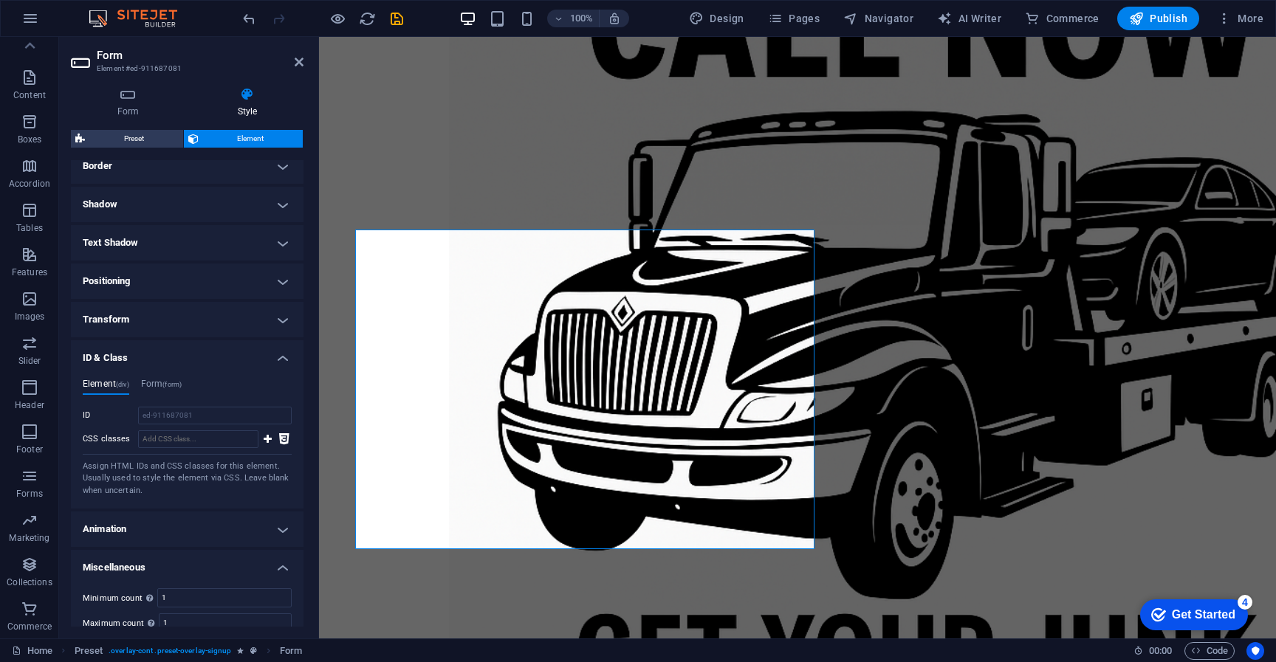
scroll to position [382, 0]
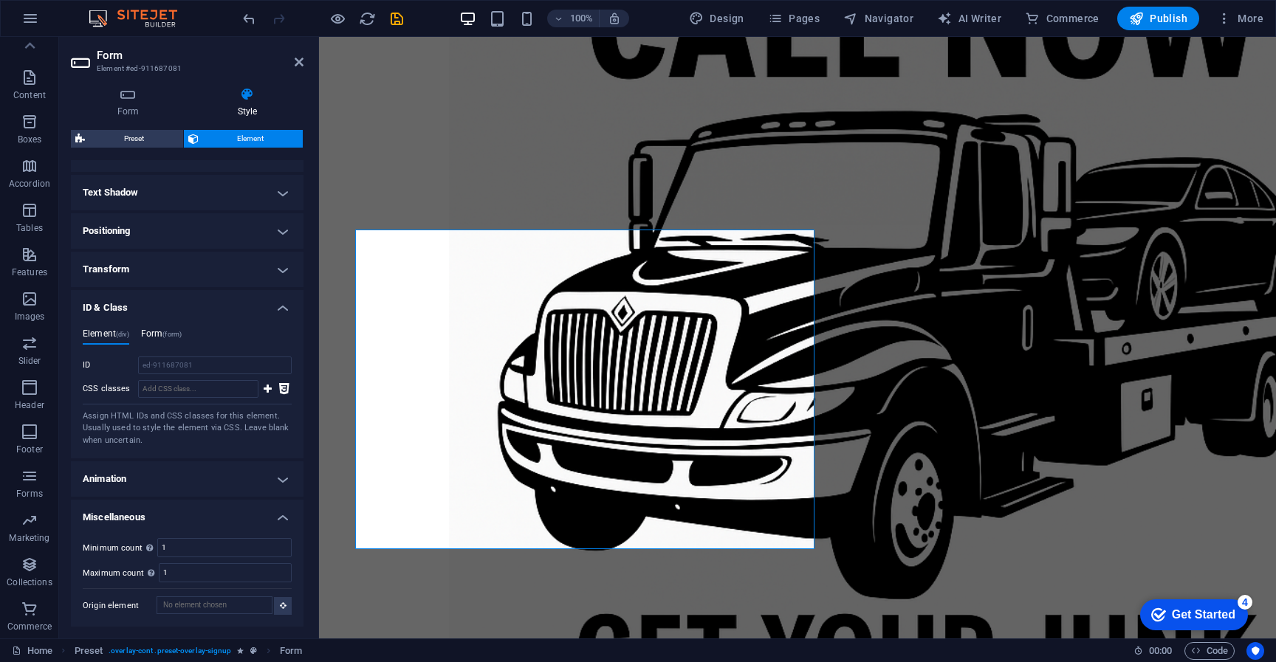
click at [160, 340] on h4 "Form (form)" at bounding box center [161, 337] width 41 height 16
click at [153, 225] on h4 "Positioning" at bounding box center [187, 230] width 233 height 35
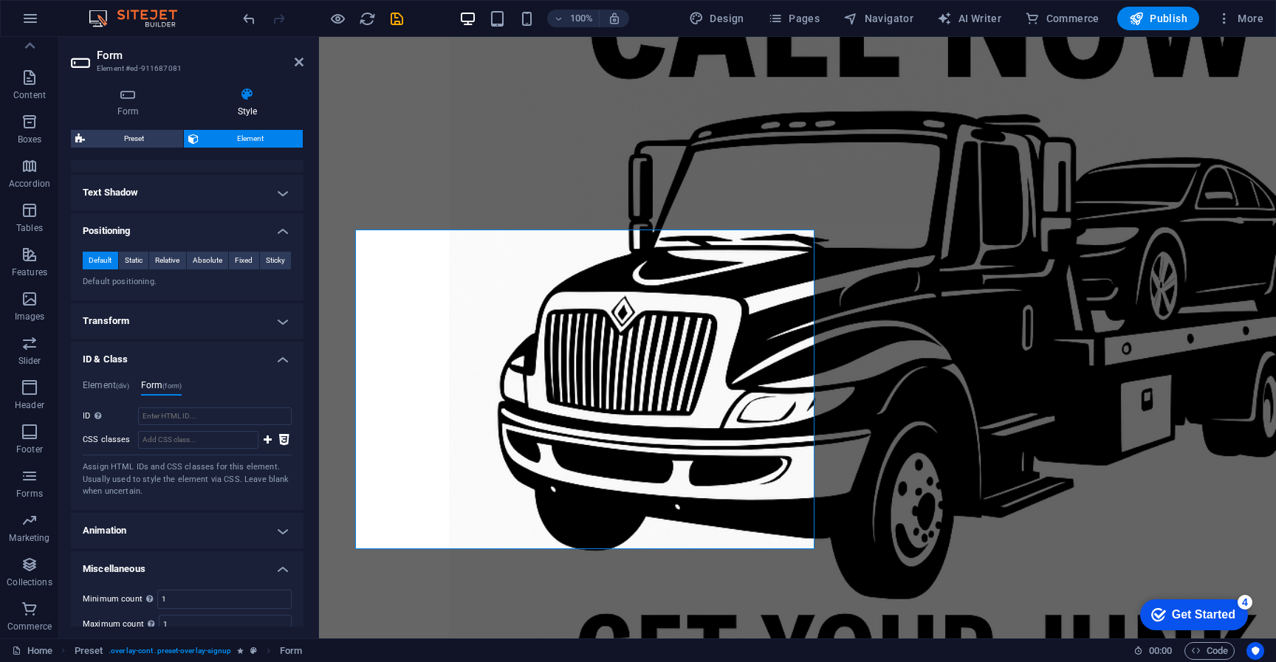
click at [134, 204] on h4 "Text Shadow" at bounding box center [187, 192] width 233 height 35
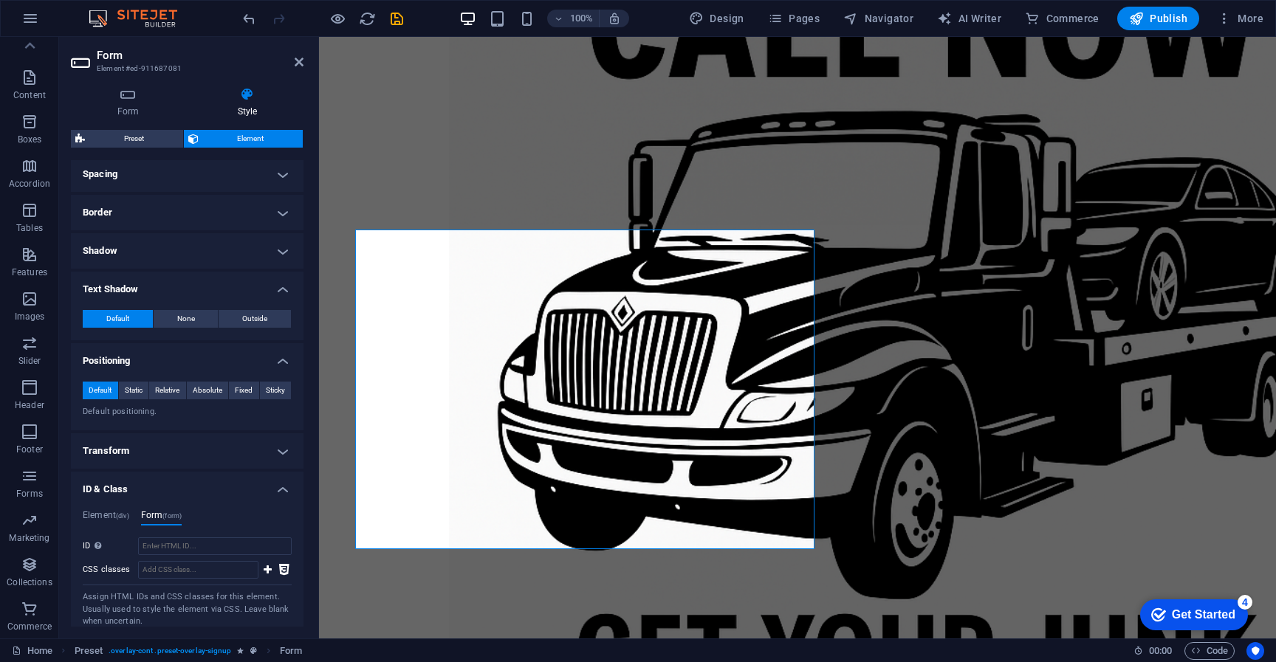
scroll to position [269, 0]
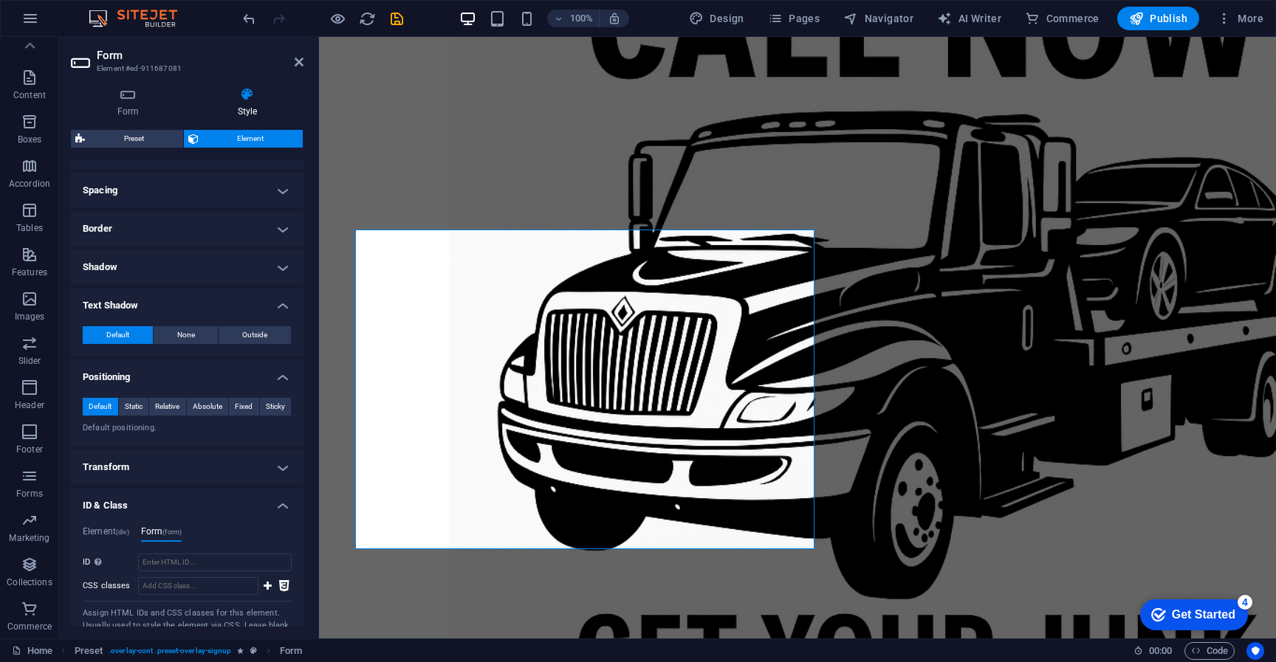
click at [168, 284] on h4 "Shadow" at bounding box center [187, 267] width 233 height 35
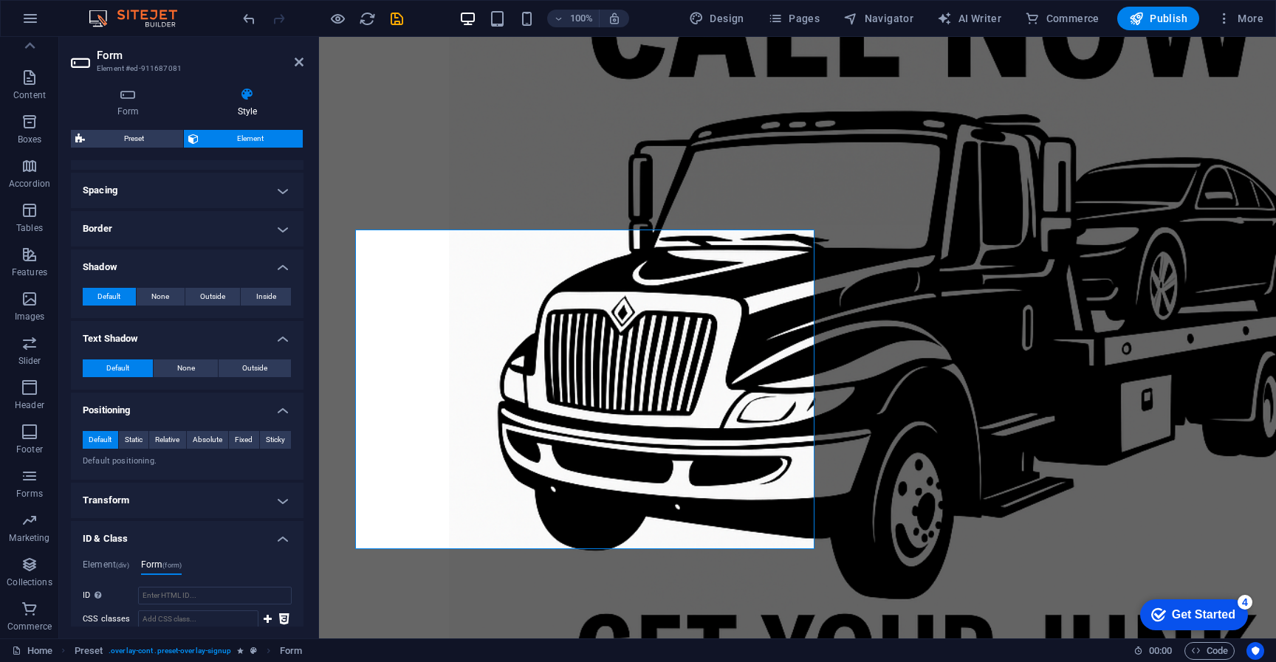
click at [160, 239] on h4 "Border" at bounding box center [187, 228] width 233 height 35
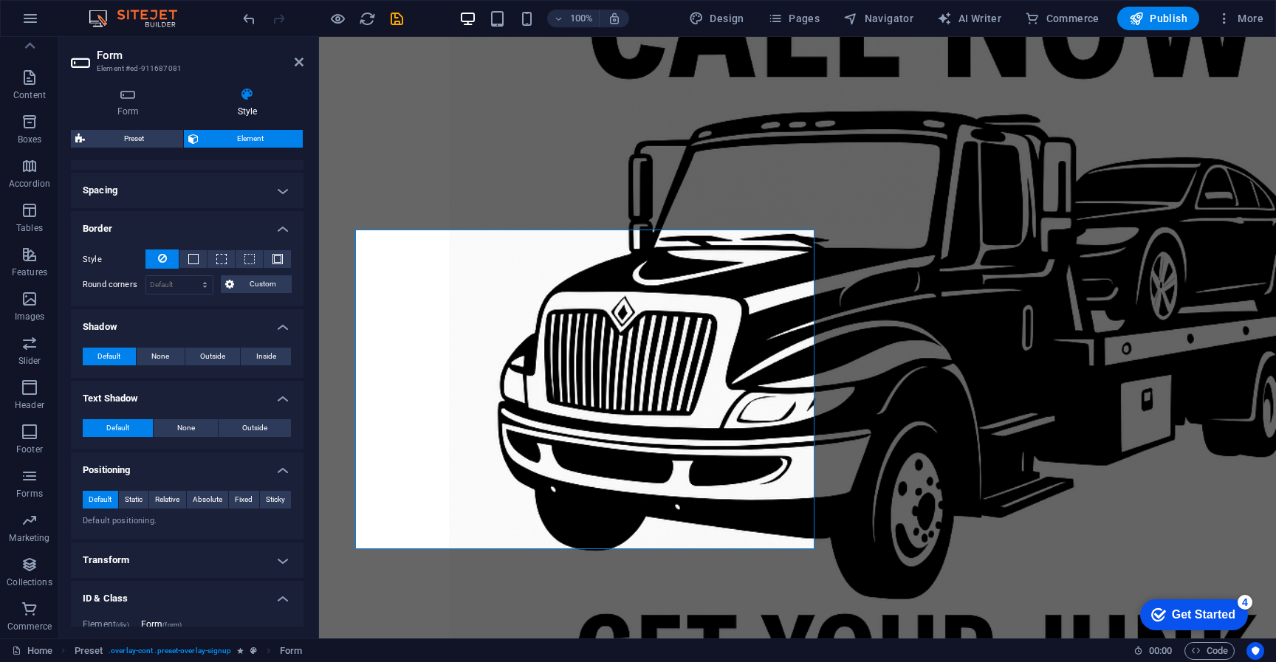
click at [156, 202] on h4 "Spacing" at bounding box center [187, 190] width 233 height 35
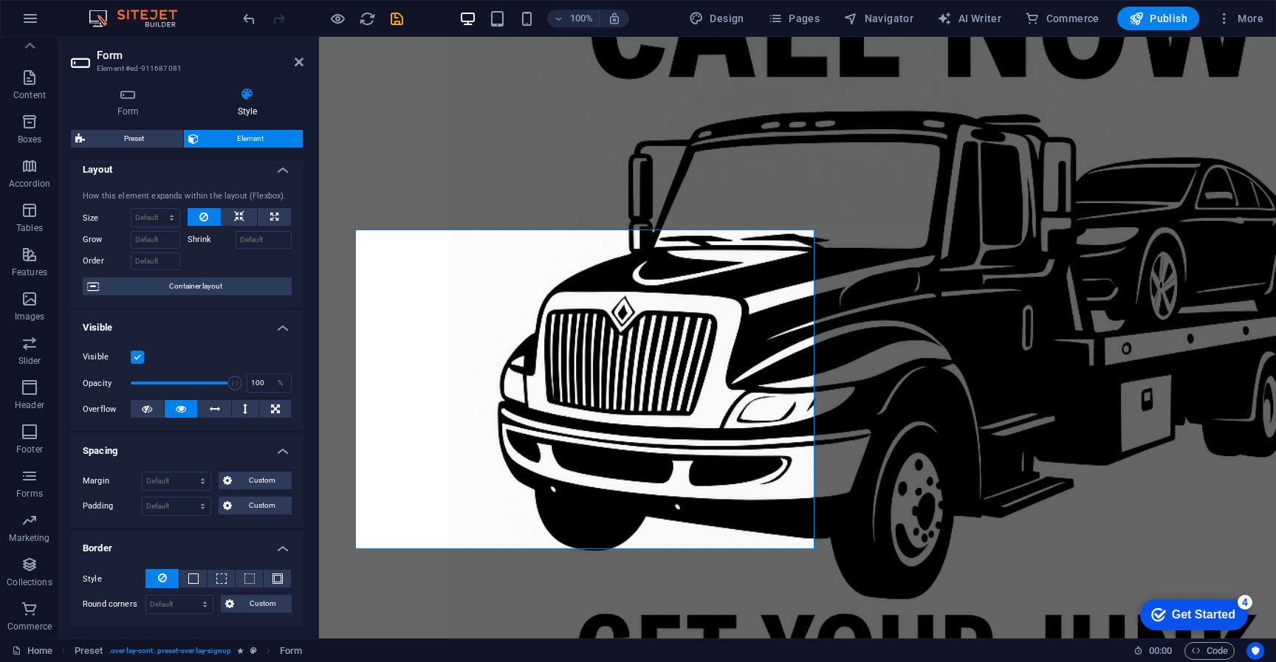
scroll to position [0, 0]
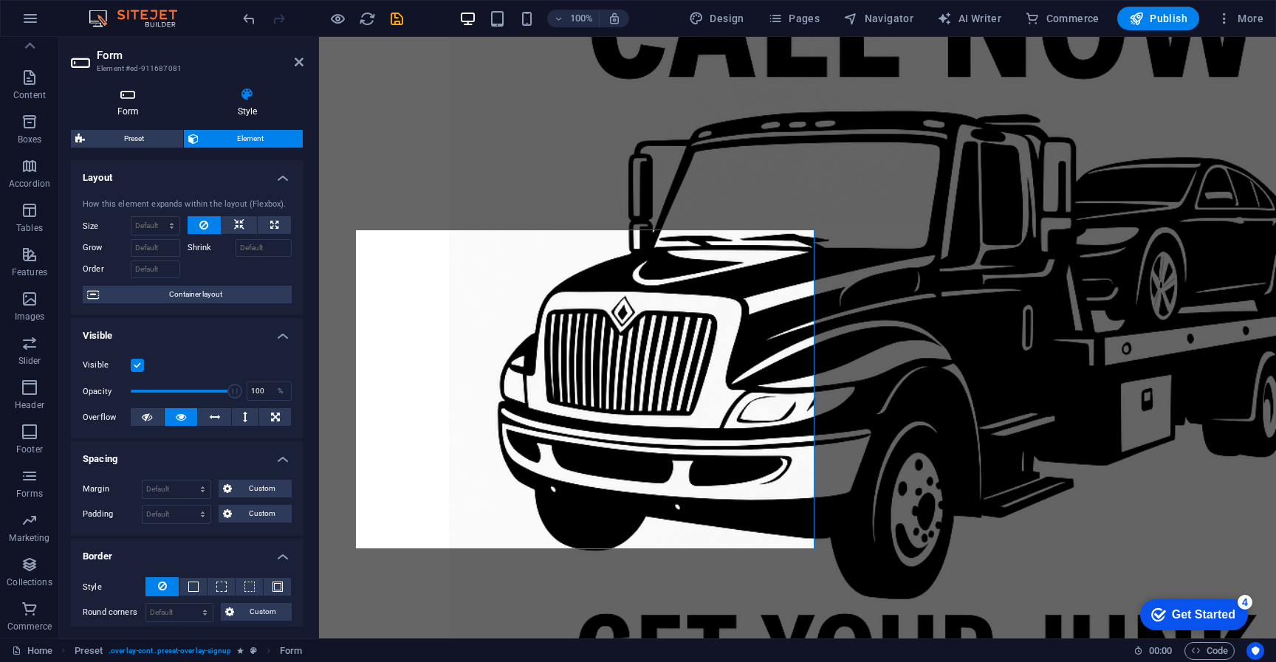
click at [128, 103] on h4 "Form" at bounding box center [131, 102] width 120 height 31
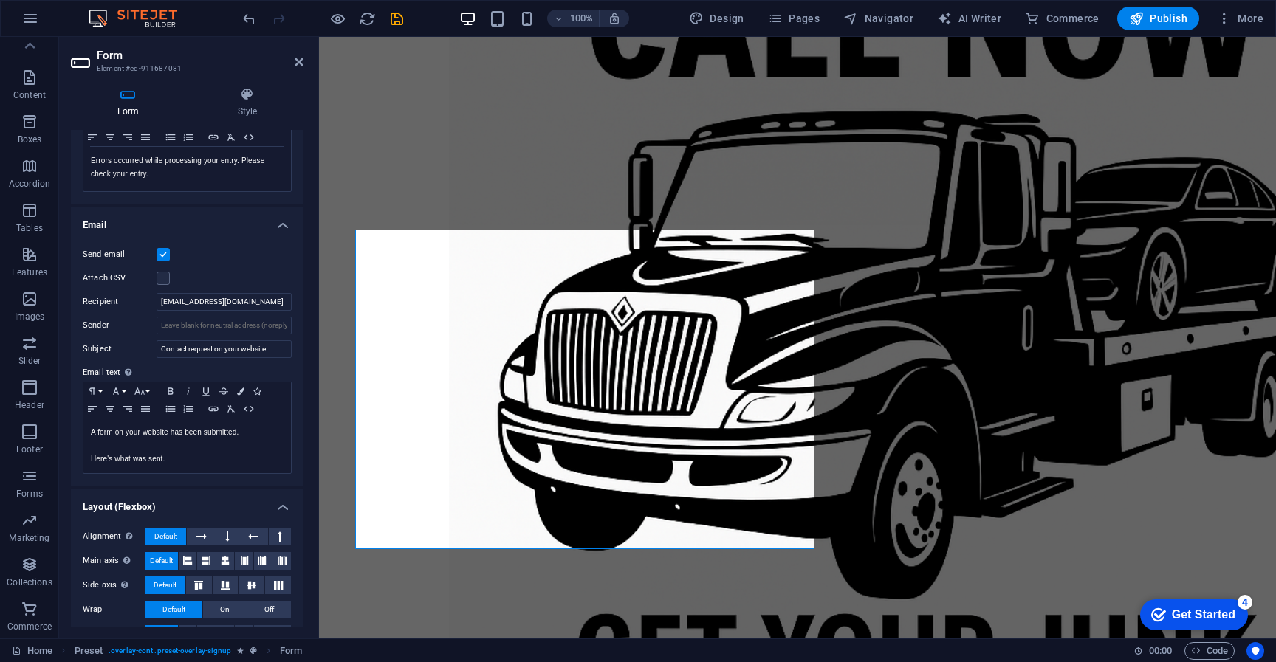
scroll to position [329, 0]
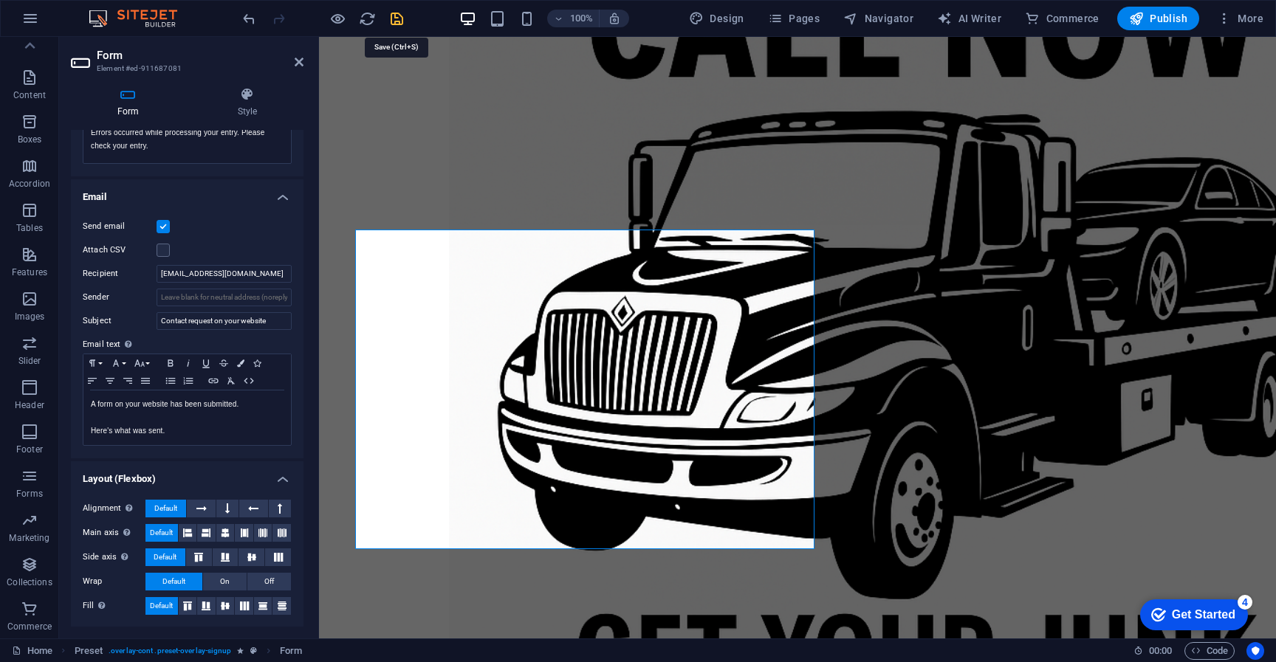
click at [397, 19] on icon "save" at bounding box center [396, 18] width 17 height 17
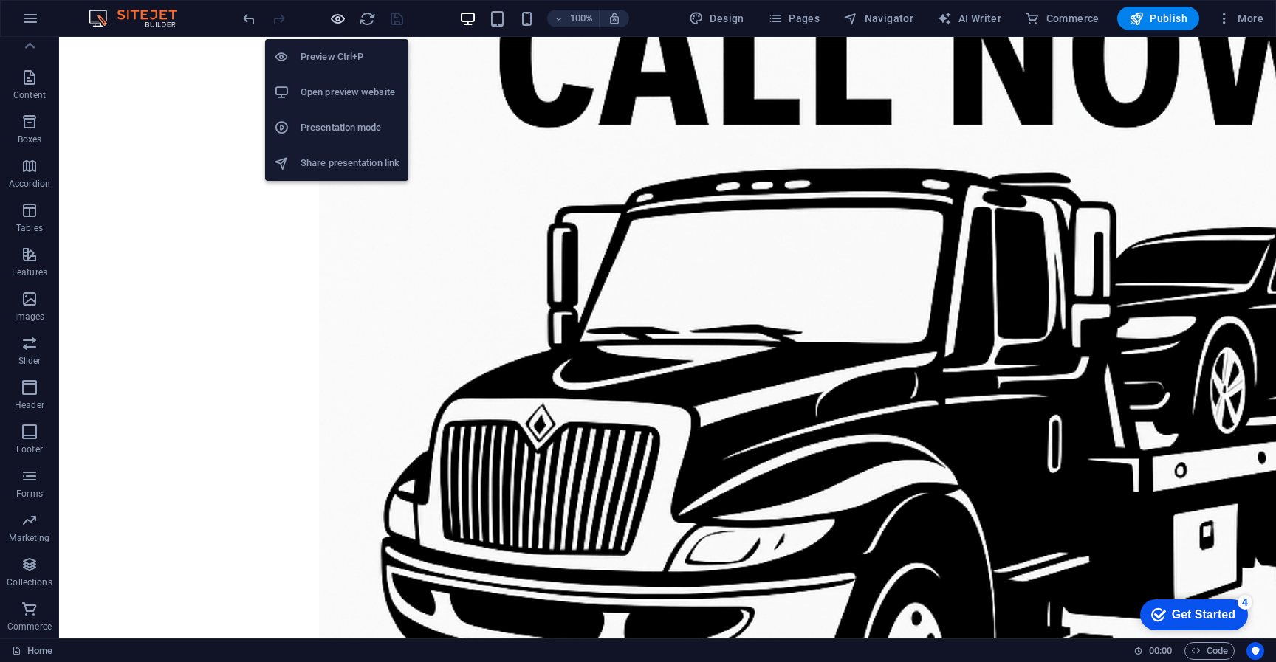
click at [340, 19] on icon "button" at bounding box center [337, 18] width 17 height 17
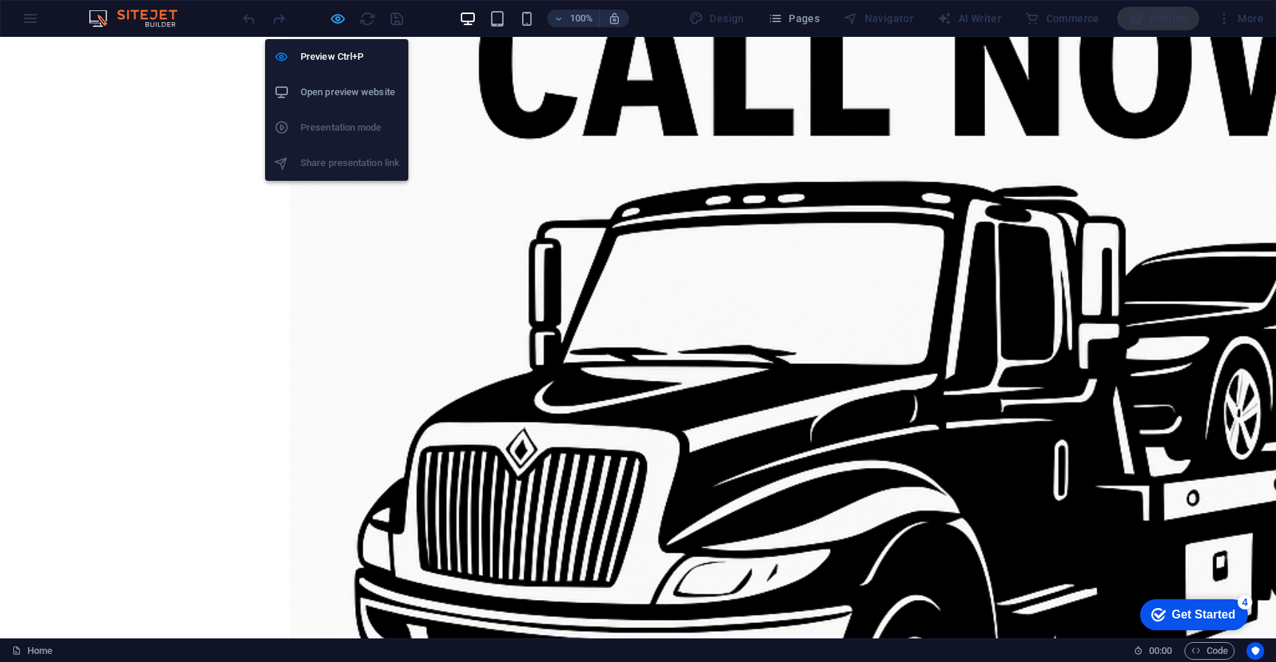
scroll to position [41, 0]
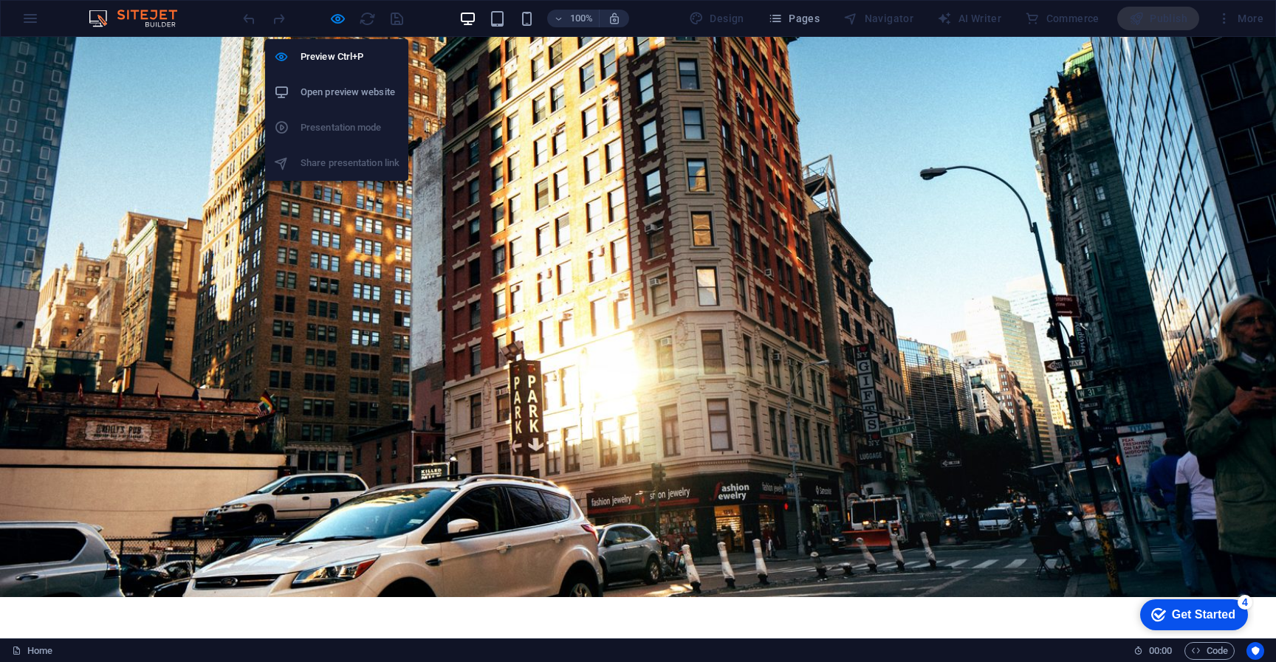
click at [340, 97] on h6 "Open preview website" at bounding box center [350, 92] width 99 height 18
click at [340, 16] on icon "button" at bounding box center [337, 18] width 17 height 17
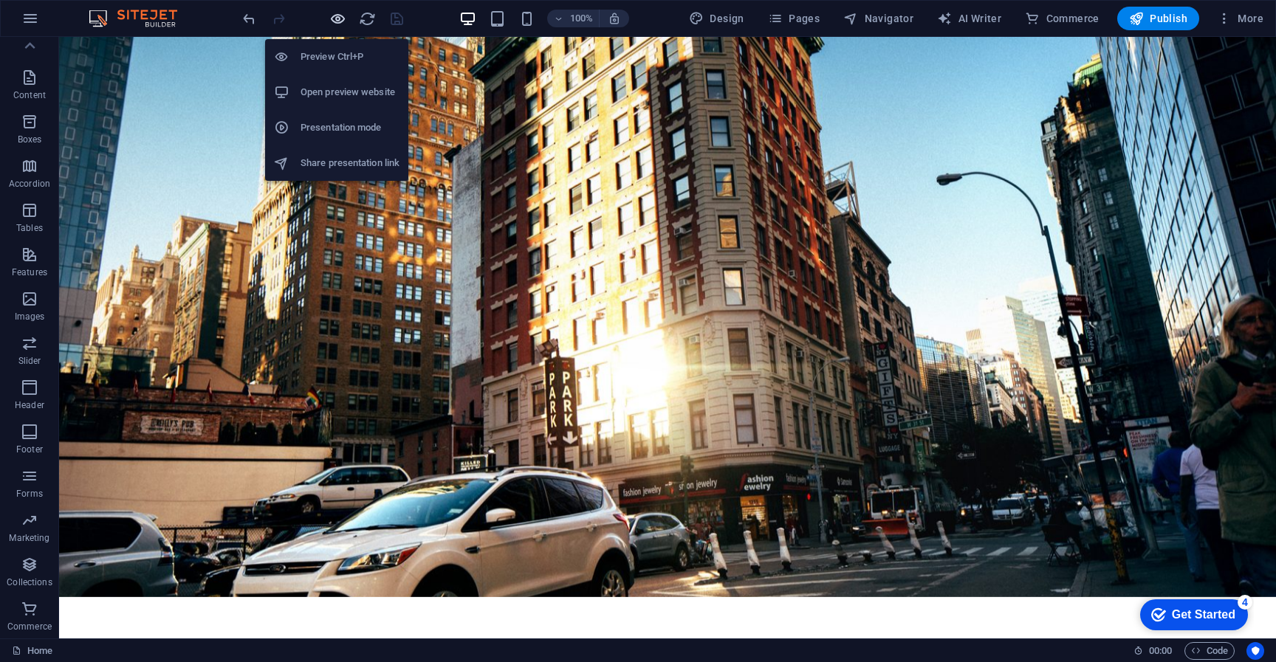
click at [337, 16] on icon "button" at bounding box center [337, 18] width 17 height 17
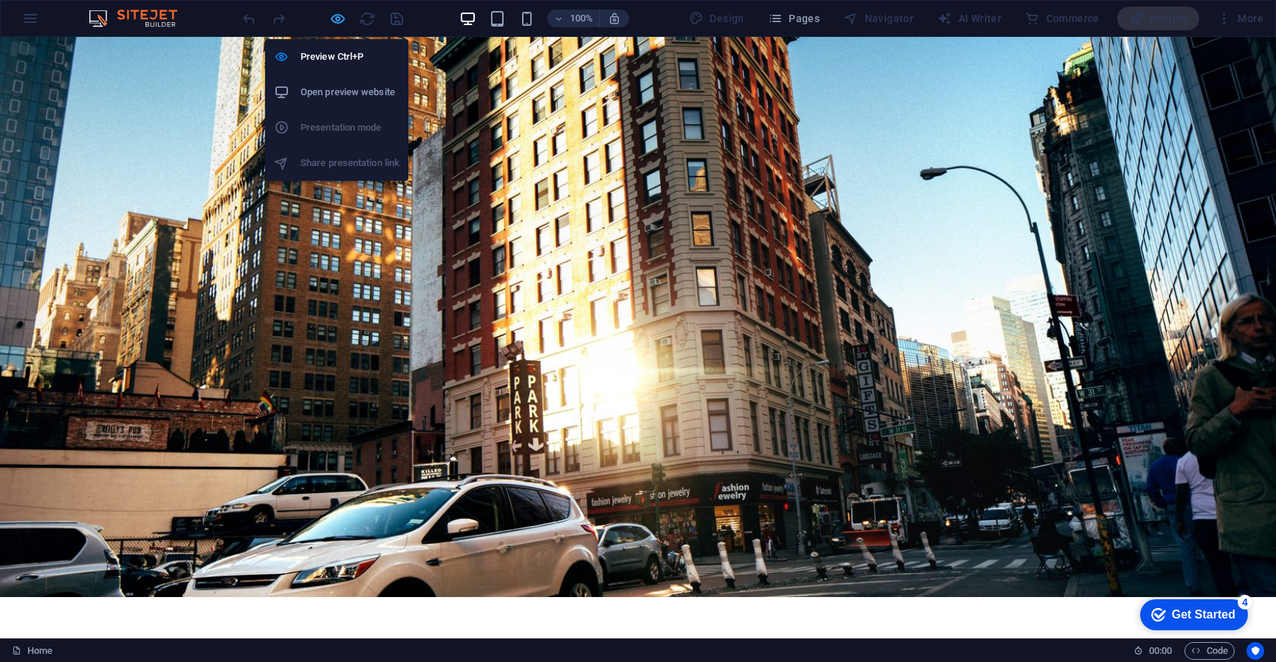
click at [337, 16] on icon "button" at bounding box center [337, 18] width 17 height 17
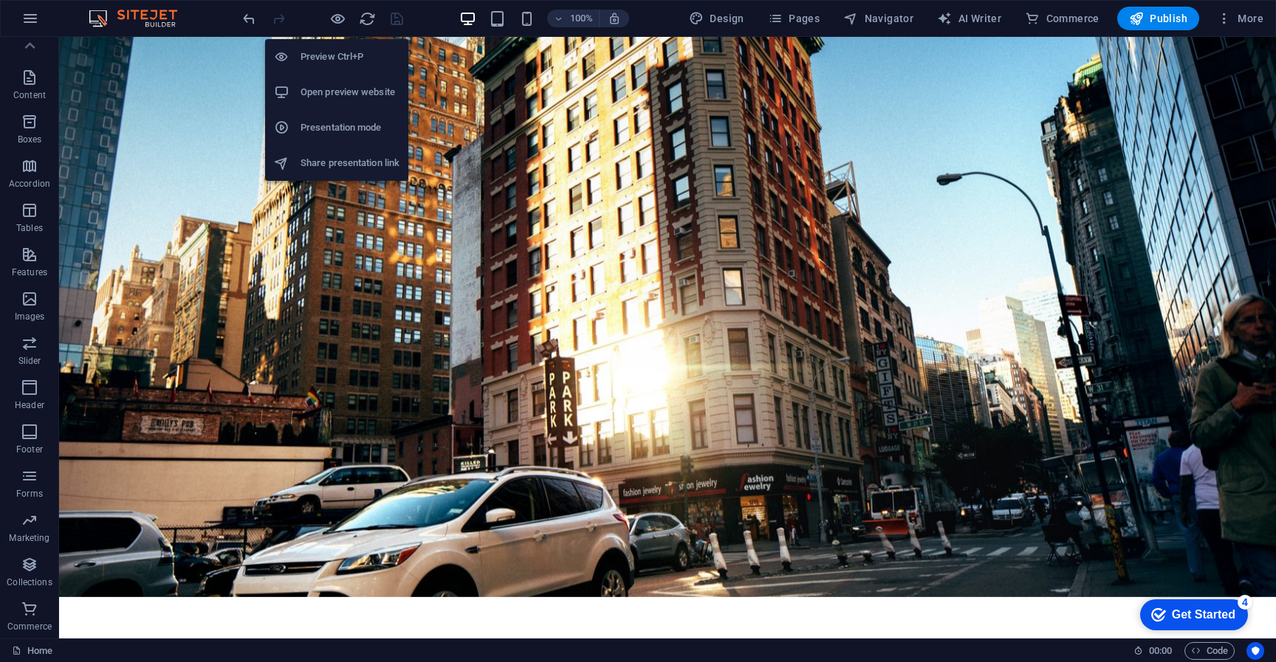
click at [336, 128] on h6 "Presentation mode" at bounding box center [350, 128] width 99 height 18
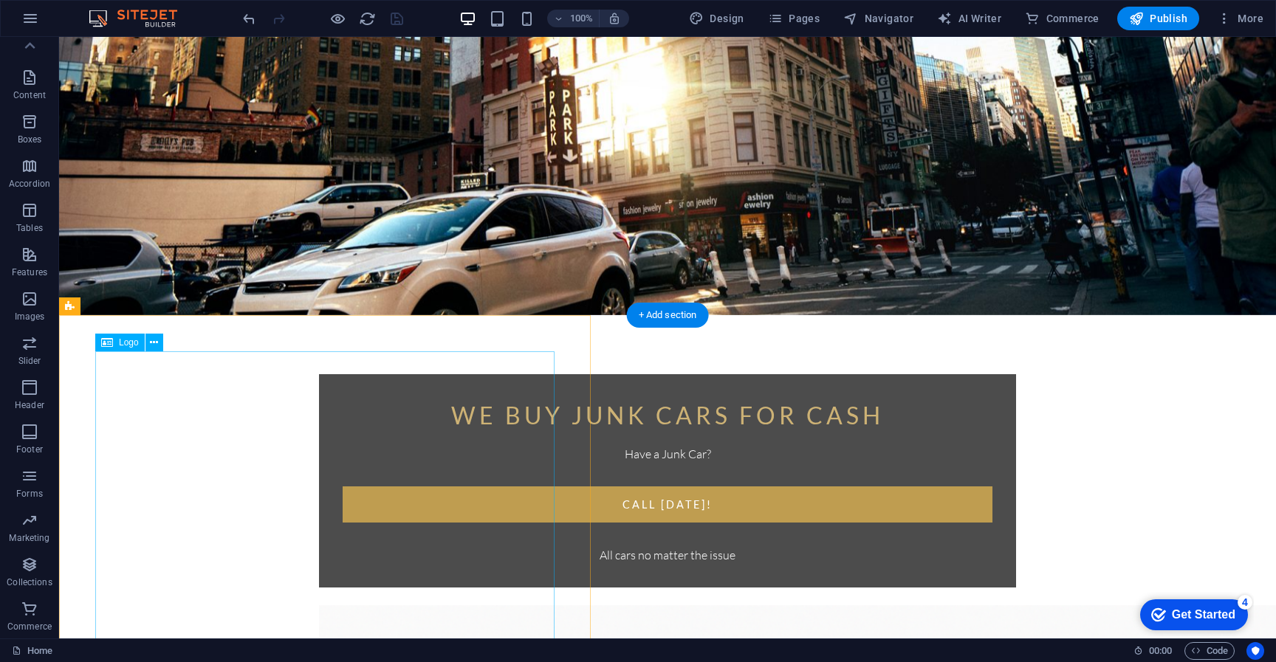
scroll to position [328, 0]
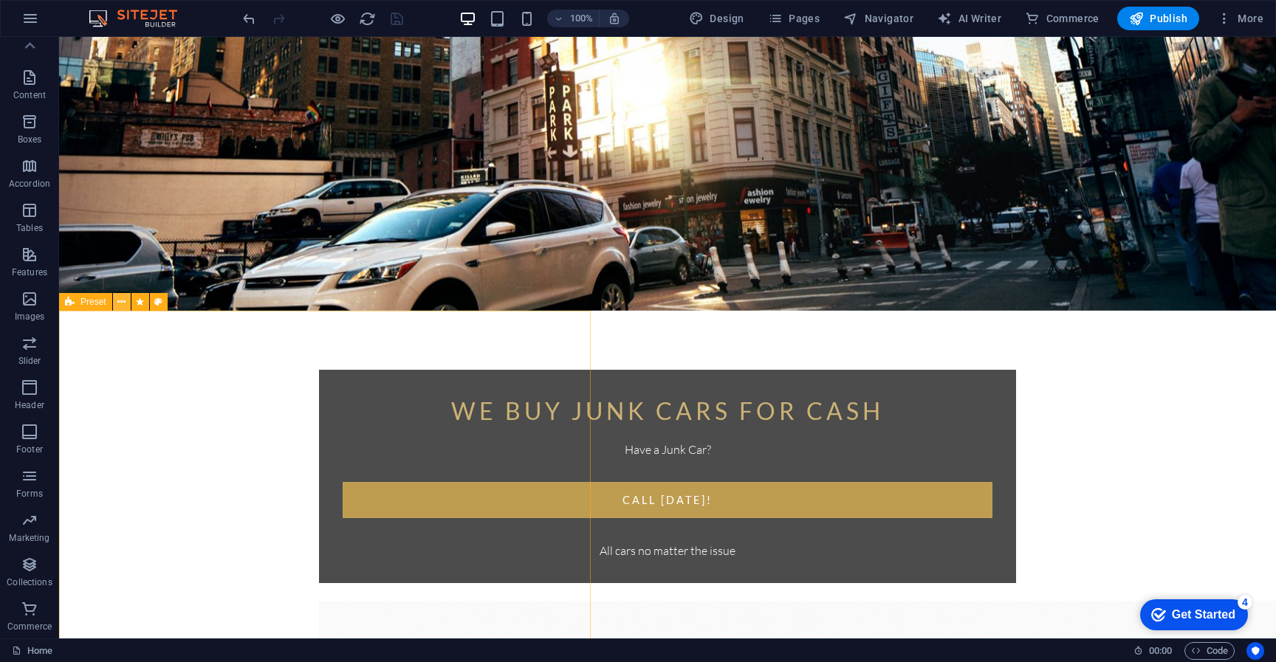
click at [122, 303] on icon at bounding box center [121, 303] width 8 height 16
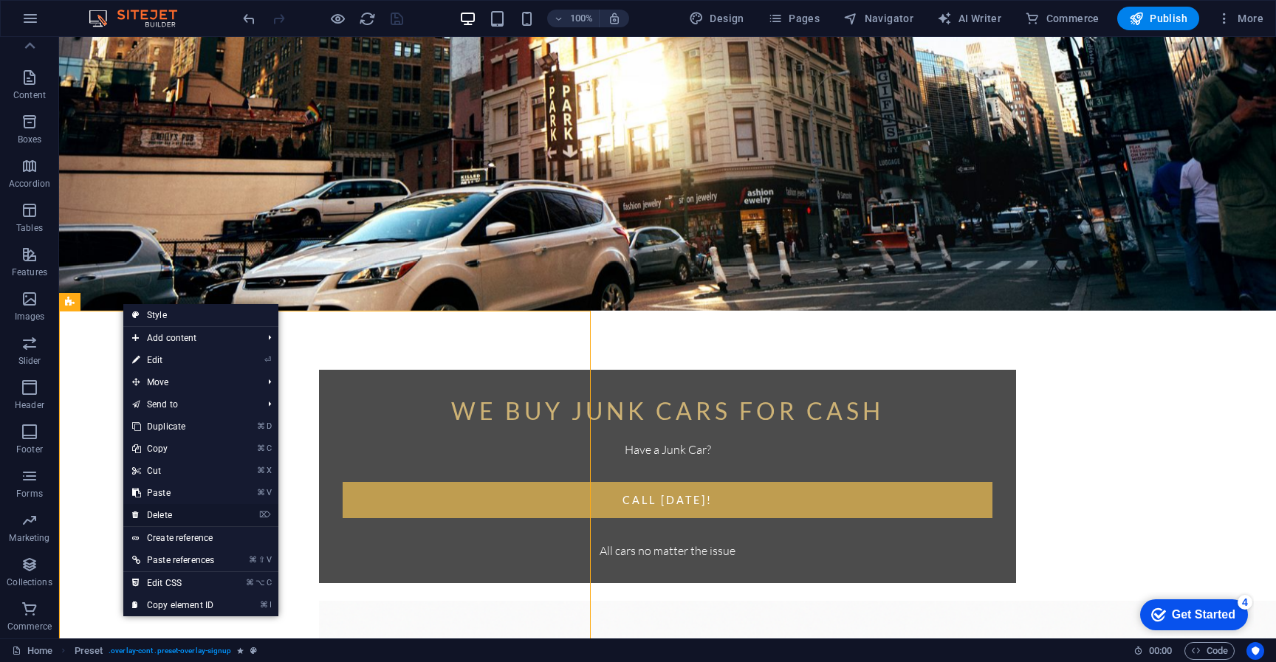
click at [179, 518] on link "⌦ Delete" at bounding box center [173, 515] width 100 height 22
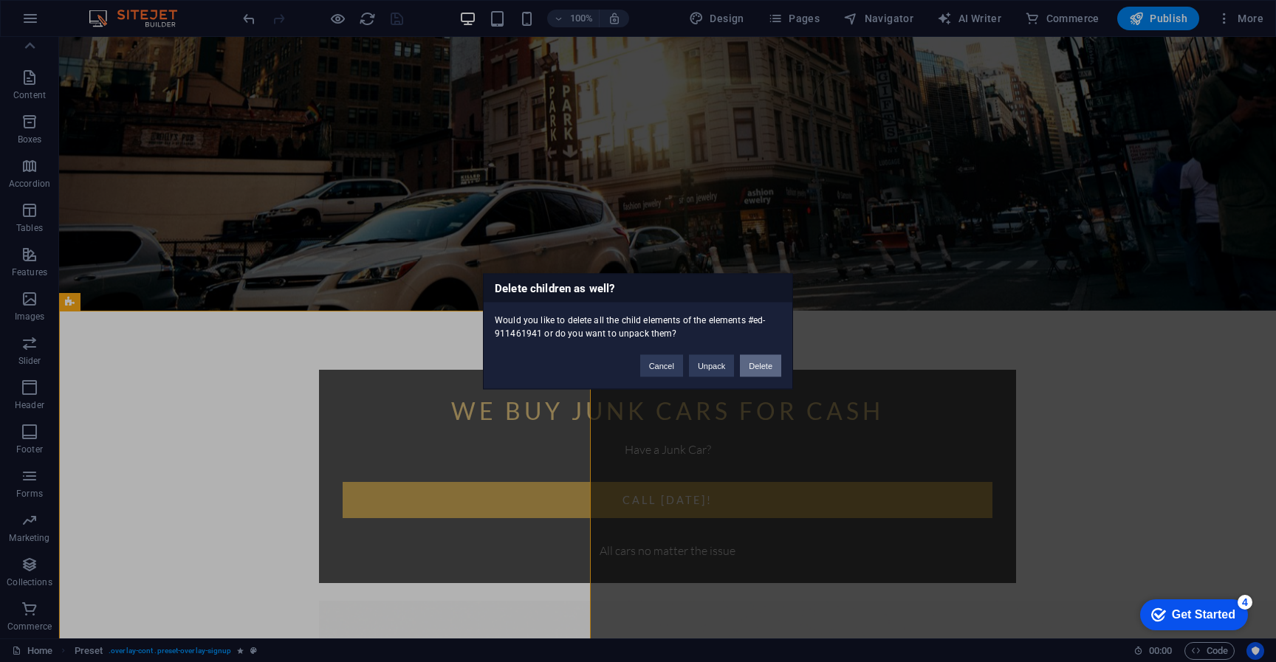
click at [769, 371] on button "Delete" at bounding box center [760, 365] width 41 height 22
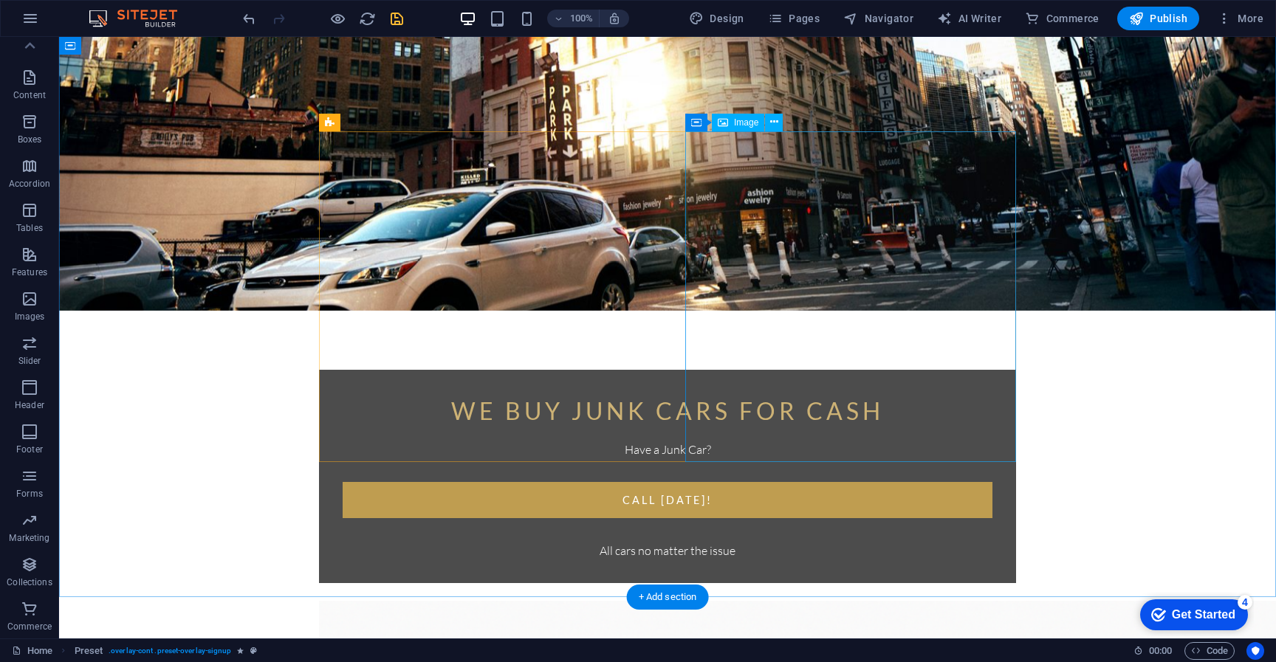
scroll to position [41, 0]
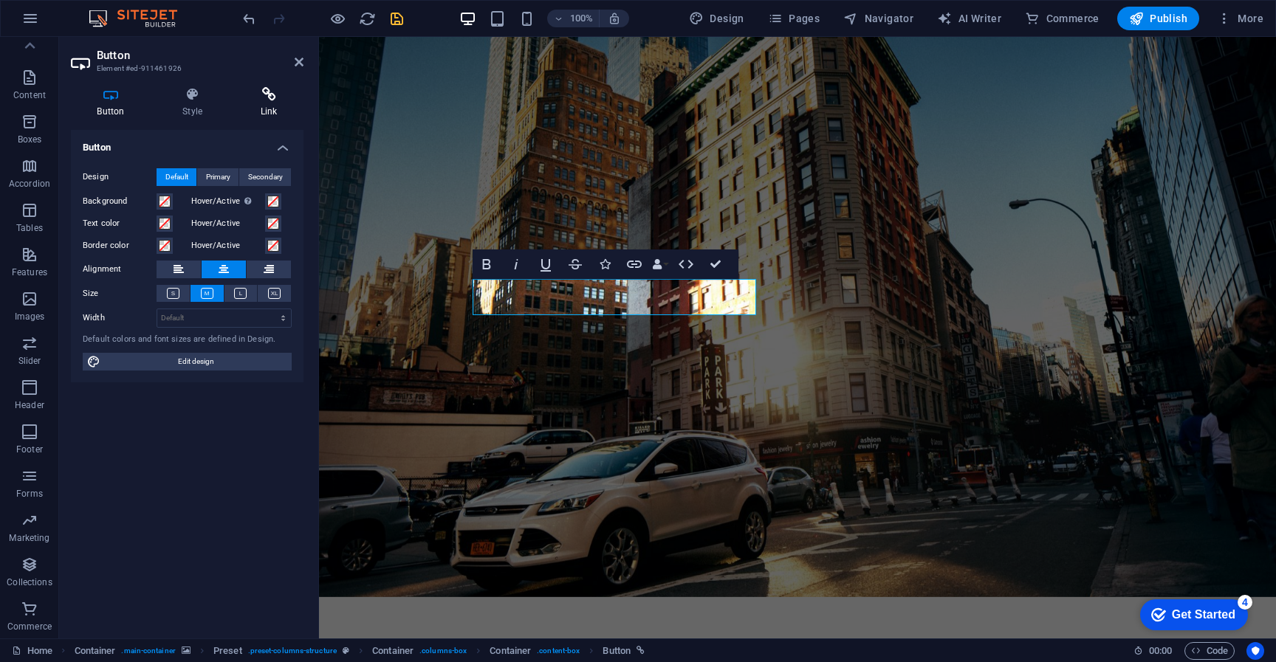
click at [271, 103] on h4 "Link" at bounding box center [268, 102] width 69 height 31
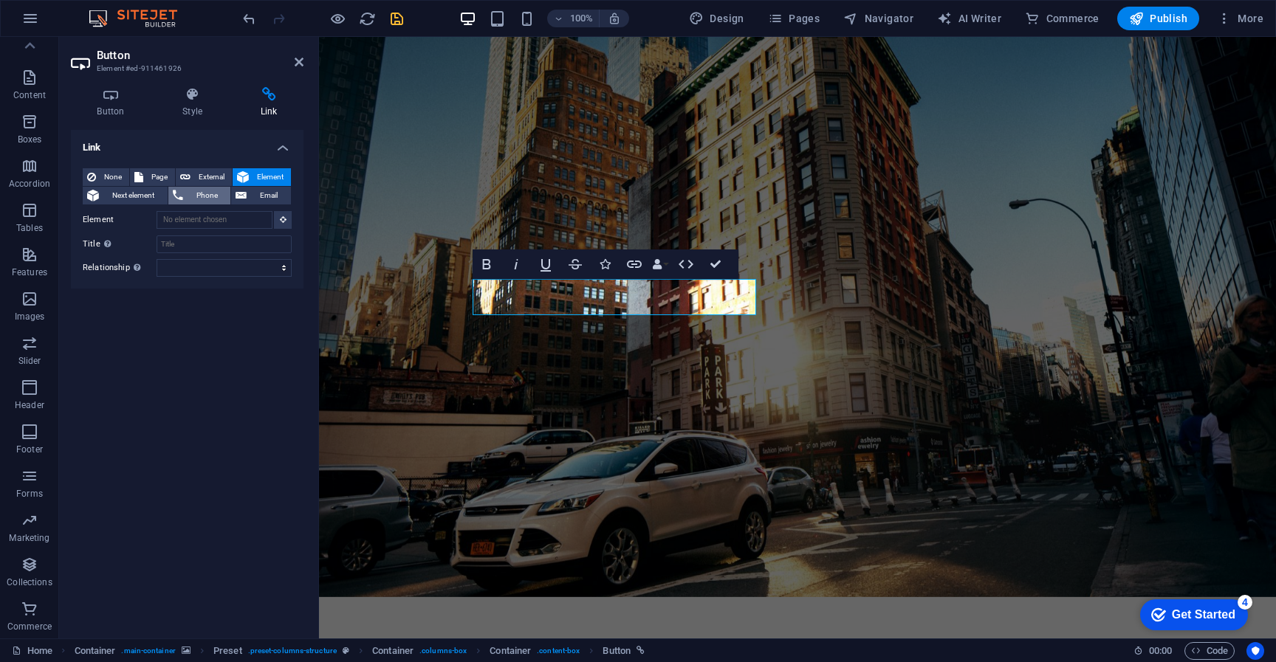
click at [194, 204] on span "Phone" at bounding box center [207, 196] width 39 height 18
click at [185, 222] on input "Phone" at bounding box center [224, 220] width 135 height 18
type input "+1(716)7708770"
click at [299, 65] on icon at bounding box center [299, 62] width 9 height 12
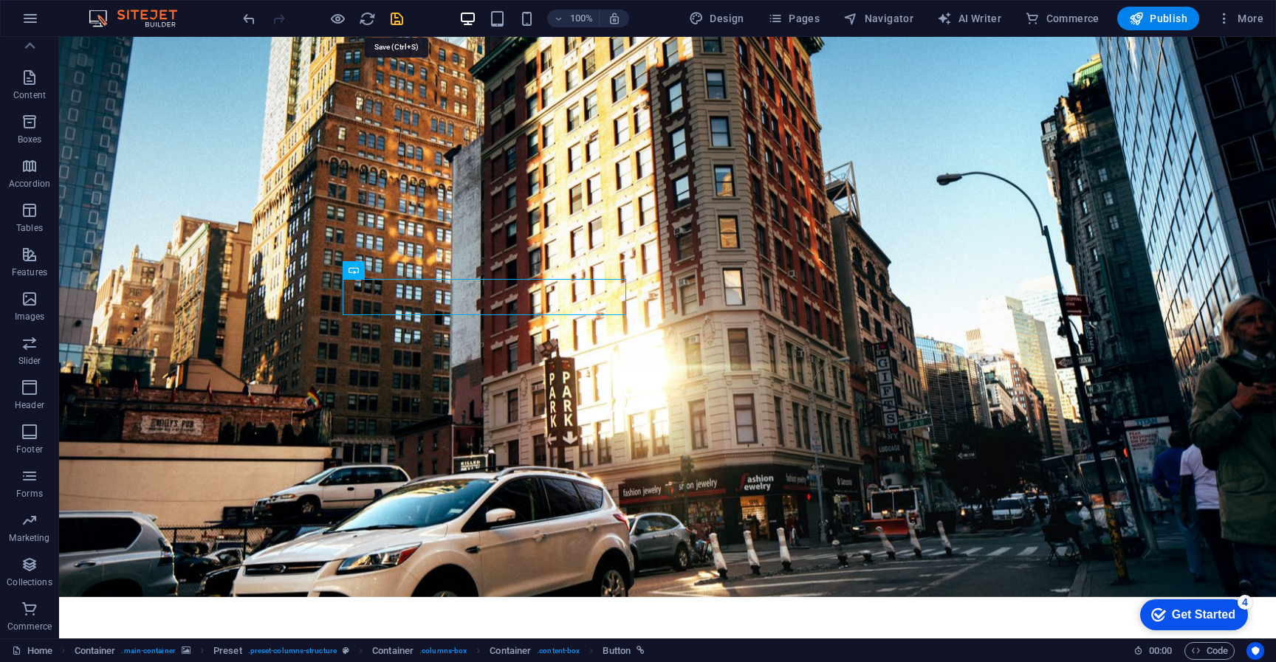
click at [394, 18] on icon "save" at bounding box center [396, 18] width 17 height 17
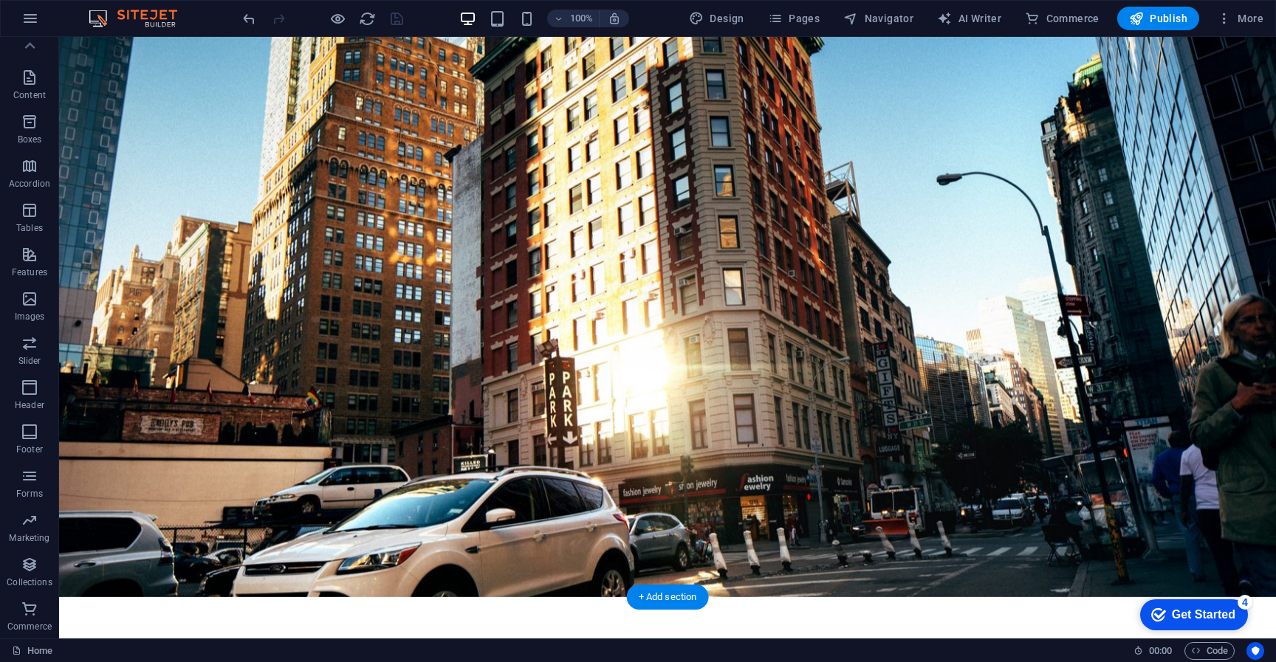
click at [518, 501] on figure at bounding box center [667, 297] width 1217 height 602
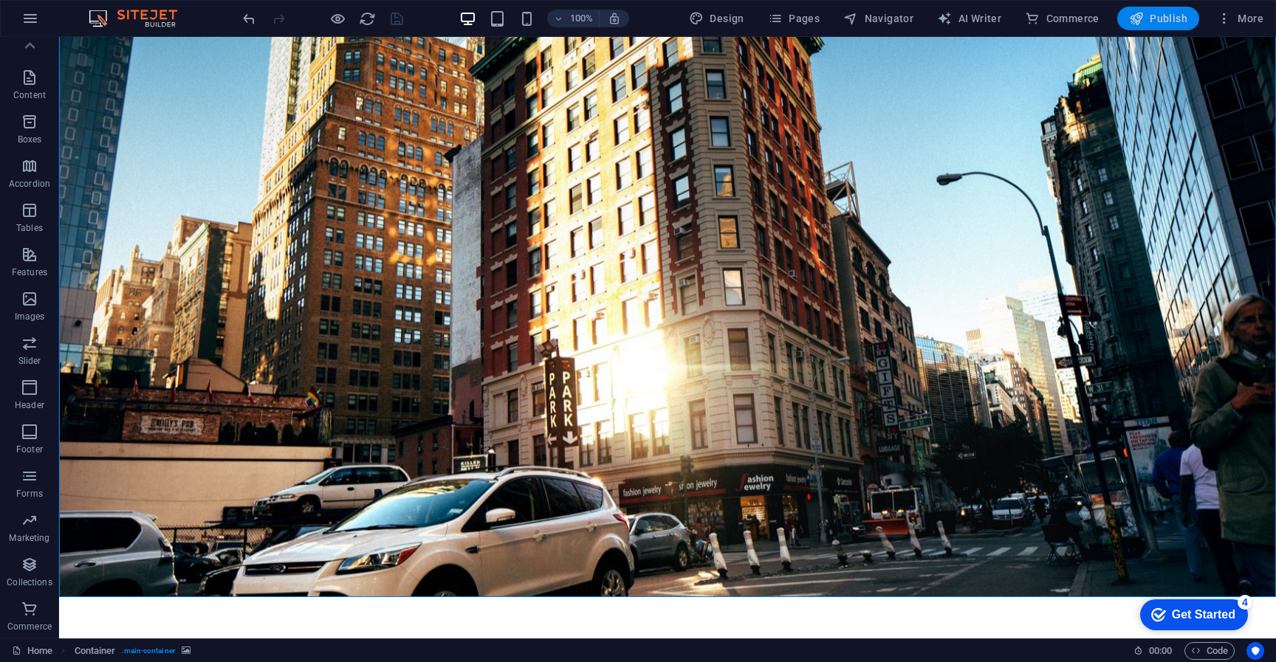
click at [1144, 27] on button "Publish" at bounding box center [1158, 19] width 82 height 24
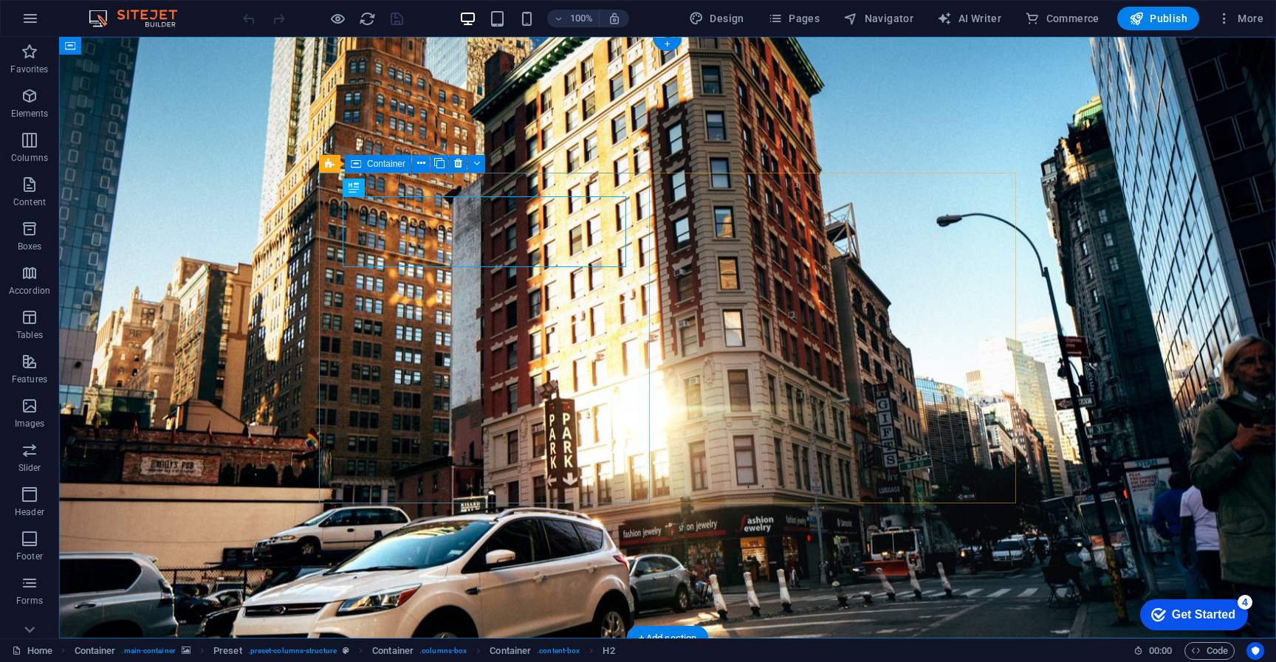
scroll to position [41, 0]
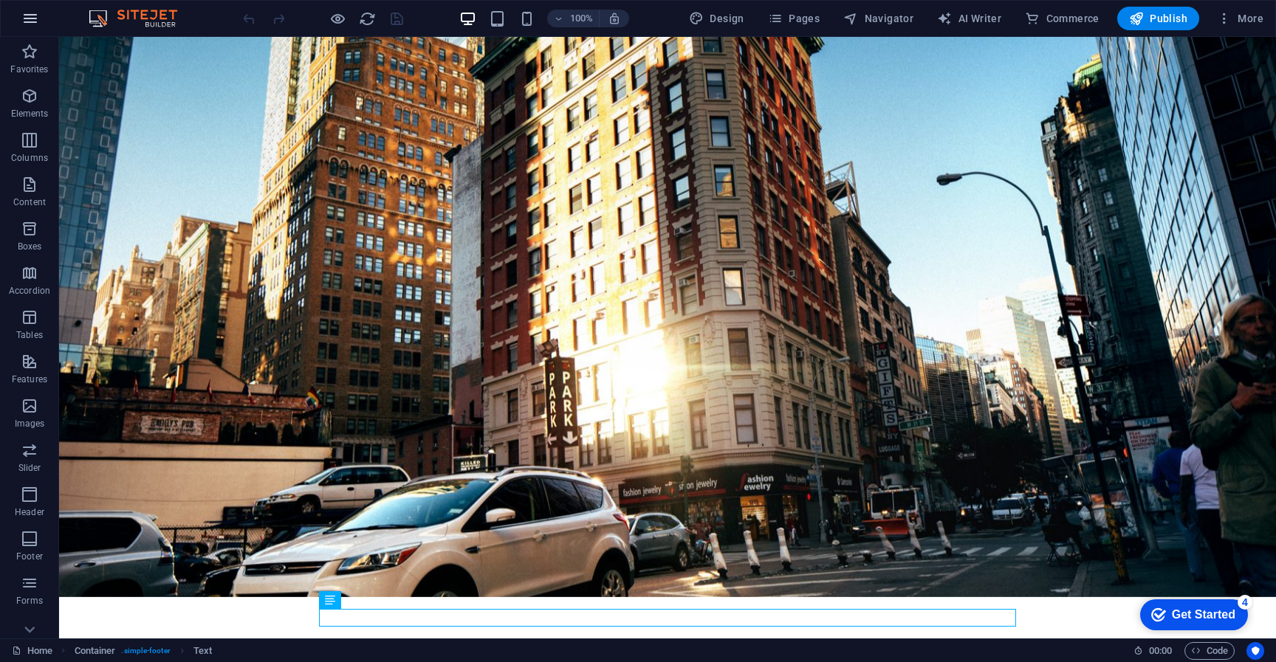
click at [34, 27] on icon "button" at bounding box center [30, 19] width 18 height 18
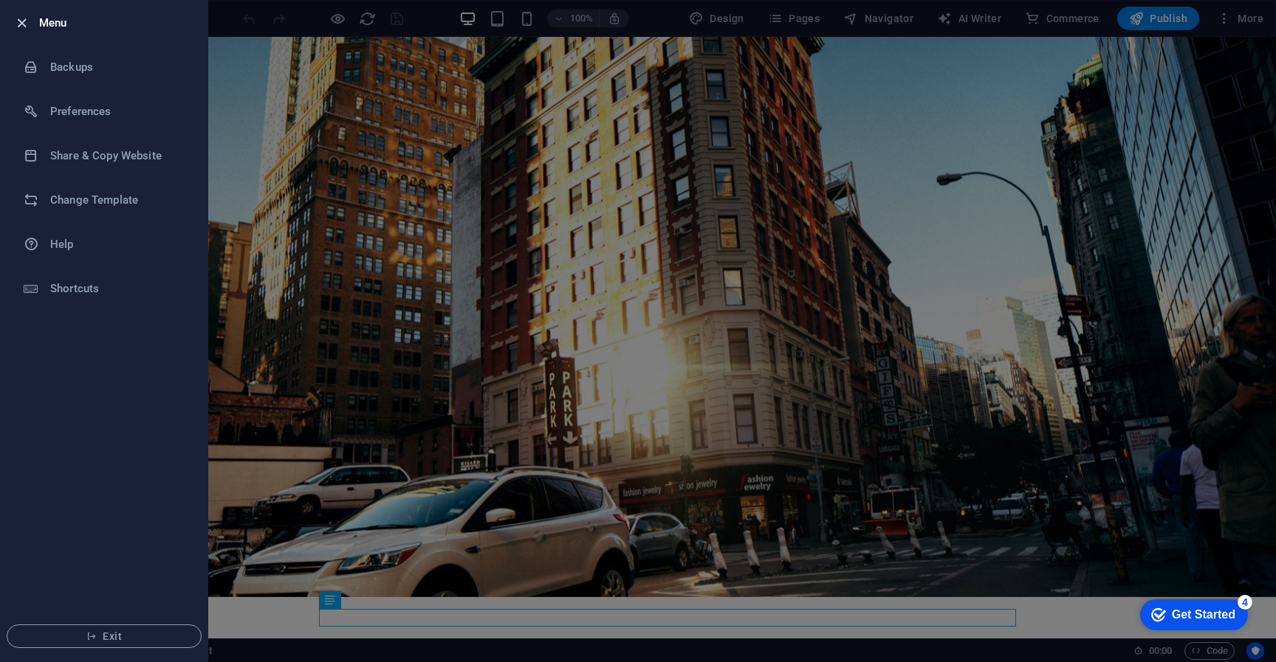
click at [23, 21] on icon "button" at bounding box center [21, 23] width 17 height 17
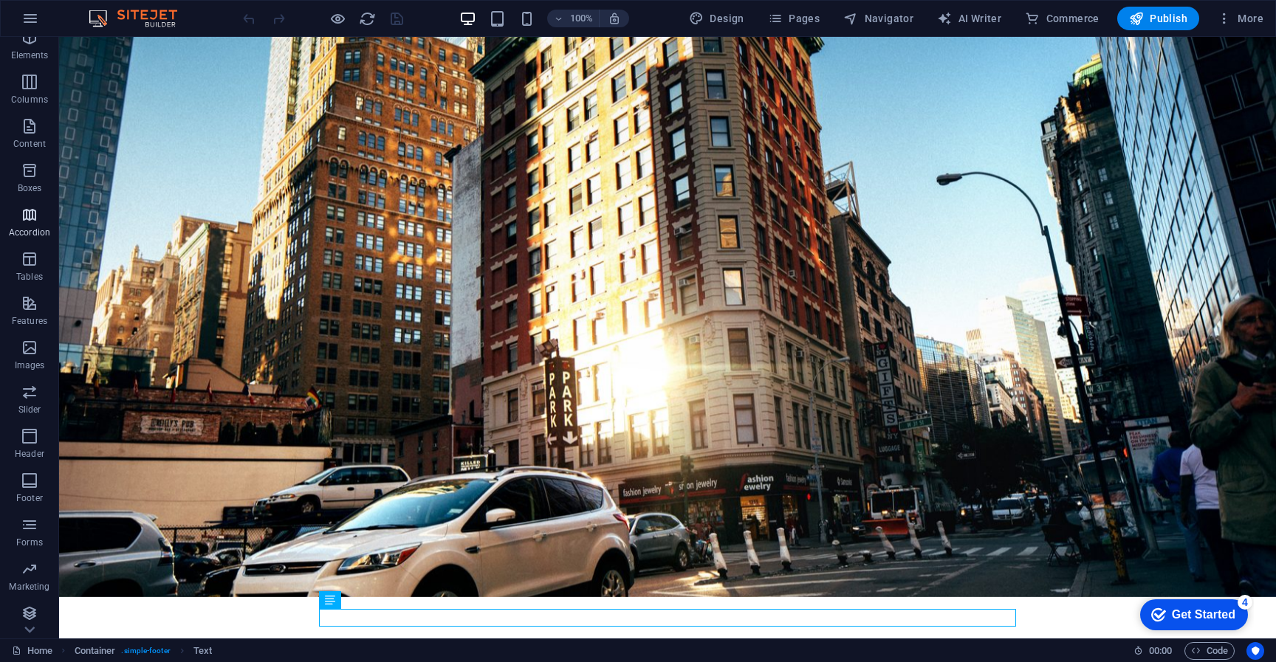
scroll to position [107, 0]
click at [790, 18] on span "Pages" at bounding box center [794, 18] width 52 height 15
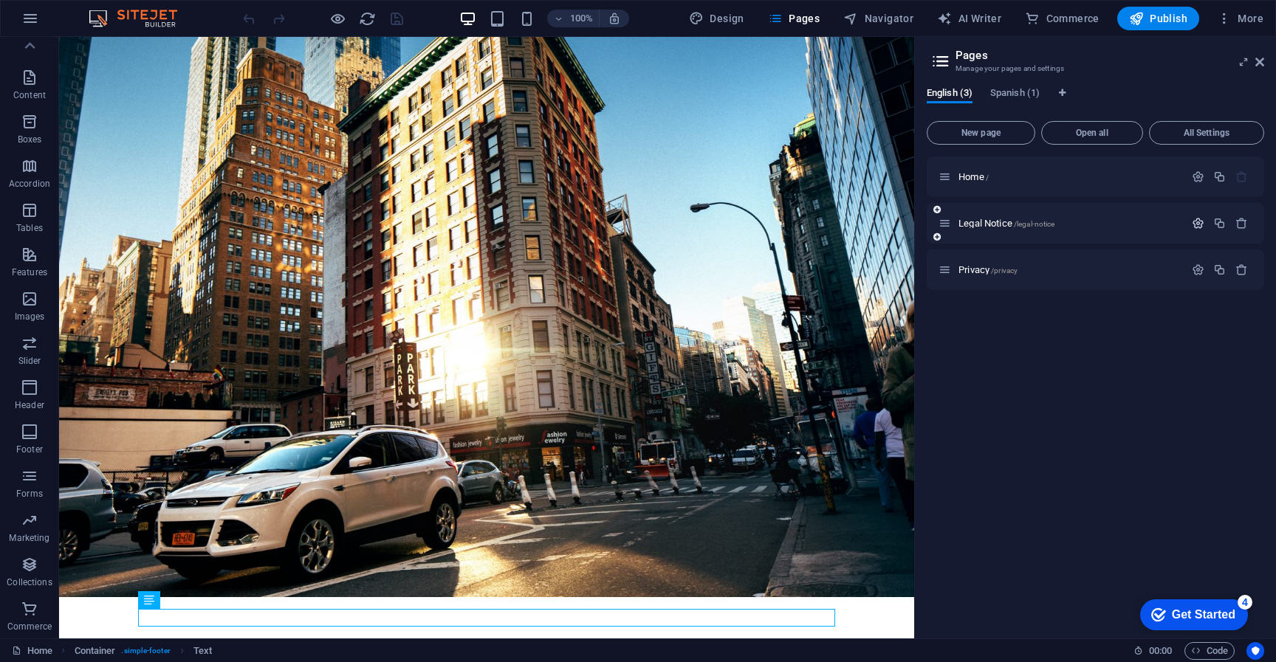
click at [1193, 225] on icon "button" at bounding box center [1198, 223] width 13 height 13
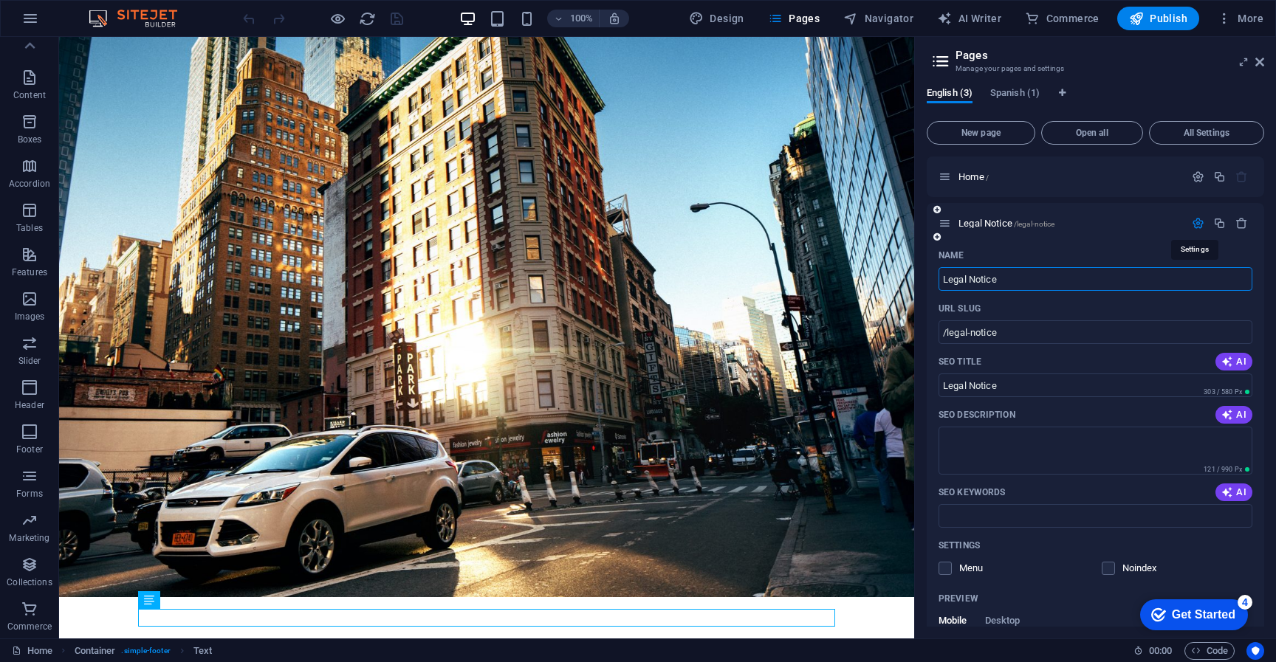
click at [1193, 225] on icon "button" at bounding box center [1198, 223] width 13 height 13
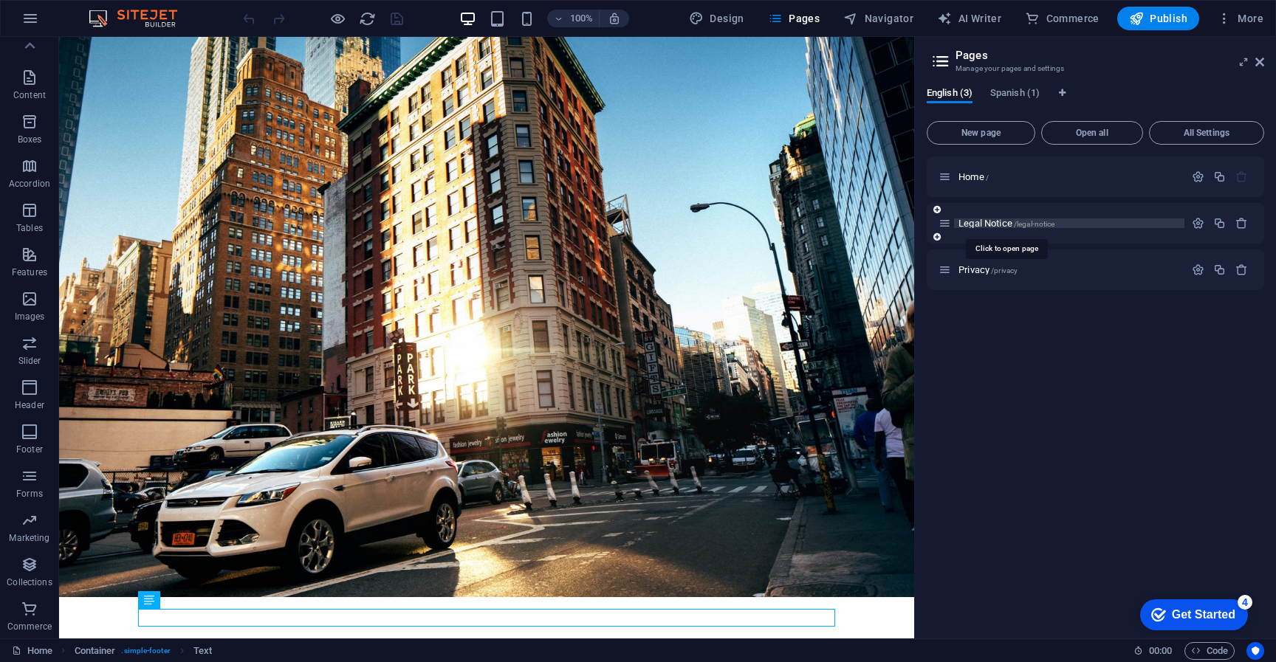
click at [1001, 221] on span "Legal Notice /legal-notice" at bounding box center [1007, 223] width 96 height 11
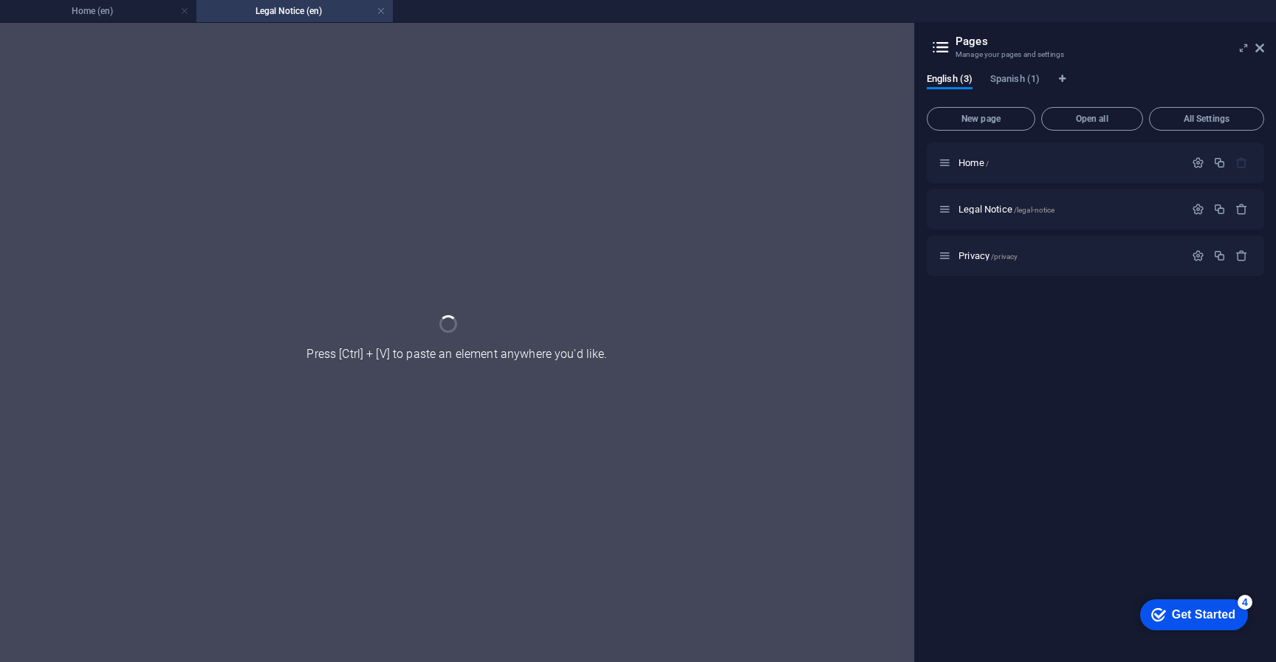
scroll to position [0, 0]
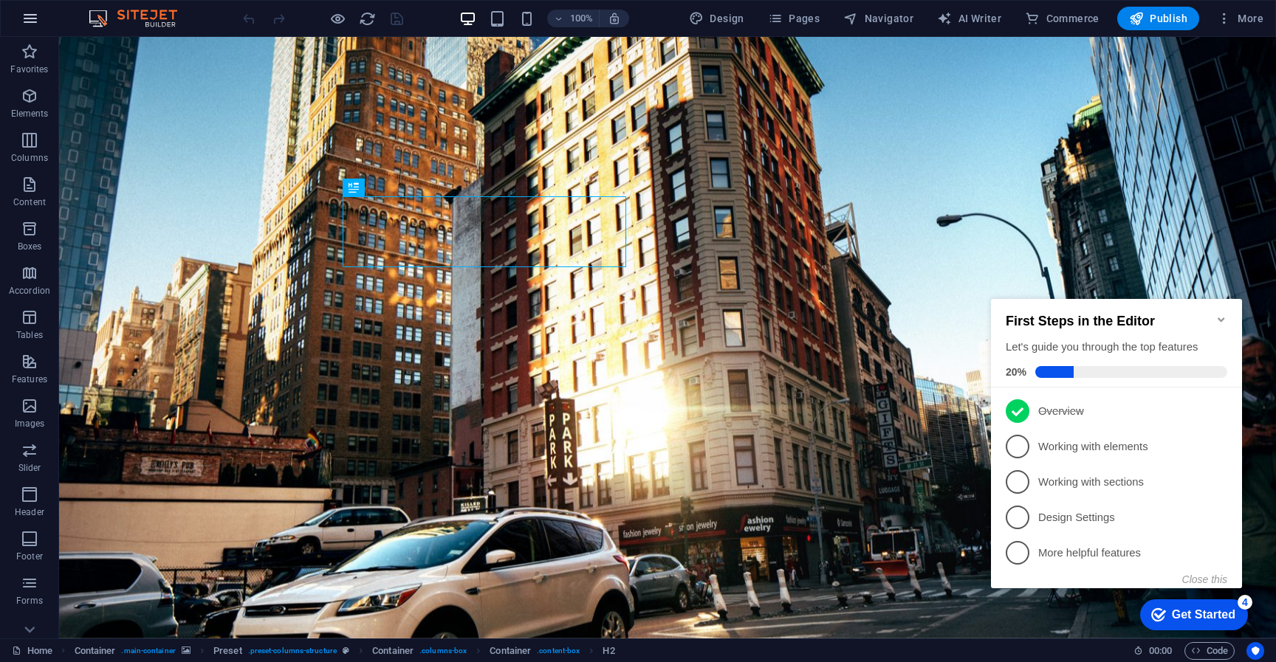
click at [28, 22] on icon "button" at bounding box center [30, 19] width 18 height 18
